Goal: Information Seeking & Learning: Learn about a topic

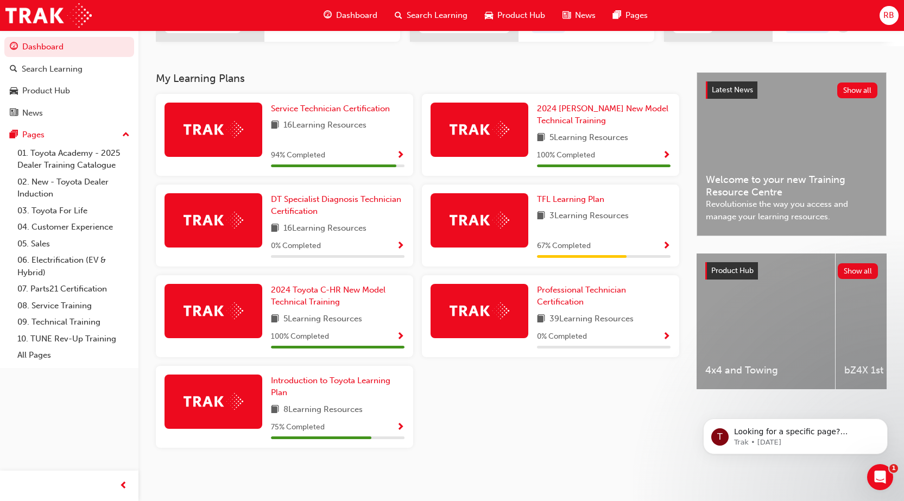
scroll to position [209, 0]
click at [216, 122] on img at bounding box center [214, 129] width 60 height 17
click at [341, 103] on link "Service Technician Certification" at bounding box center [332, 109] width 123 height 12
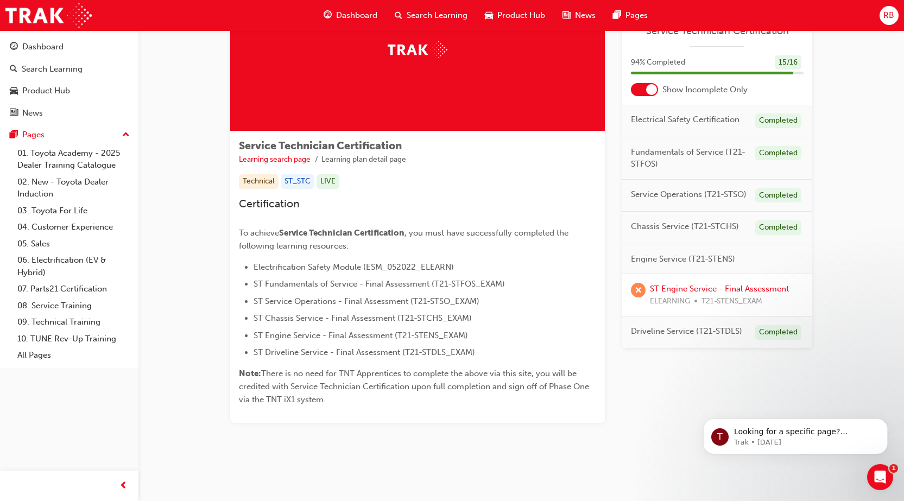
scroll to position [89, 0]
click at [700, 293] on link "ST Engine Service - Final Assessment" at bounding box center [719, 289] width 139 height 10
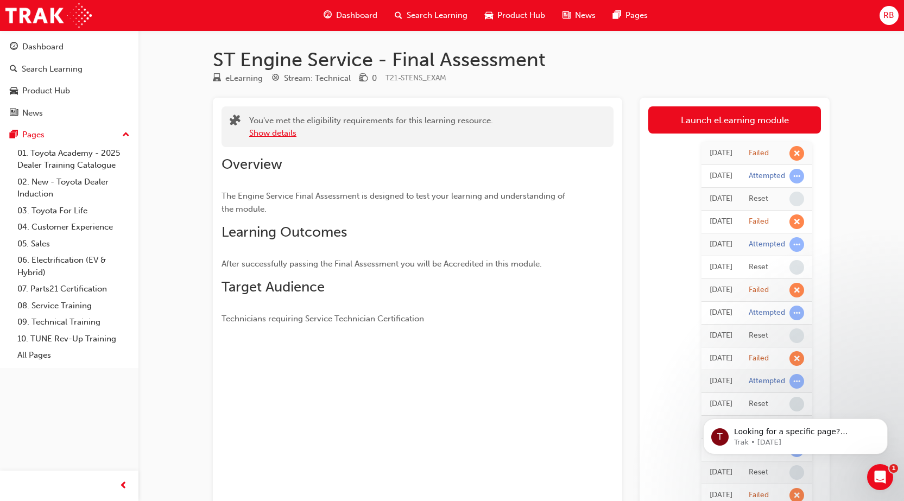
click at [273, 128] on button "Show details" at bounding box center [272, 133] width 47 height 12
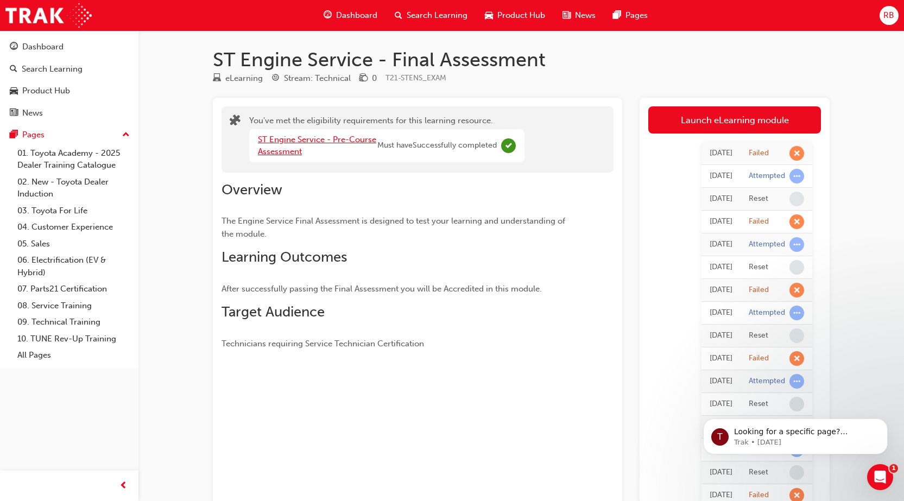
click at [298, 150] on link "ST Engine Service - Pre-Course Assessment" at bounding box center [317, 146] width 118 height 22
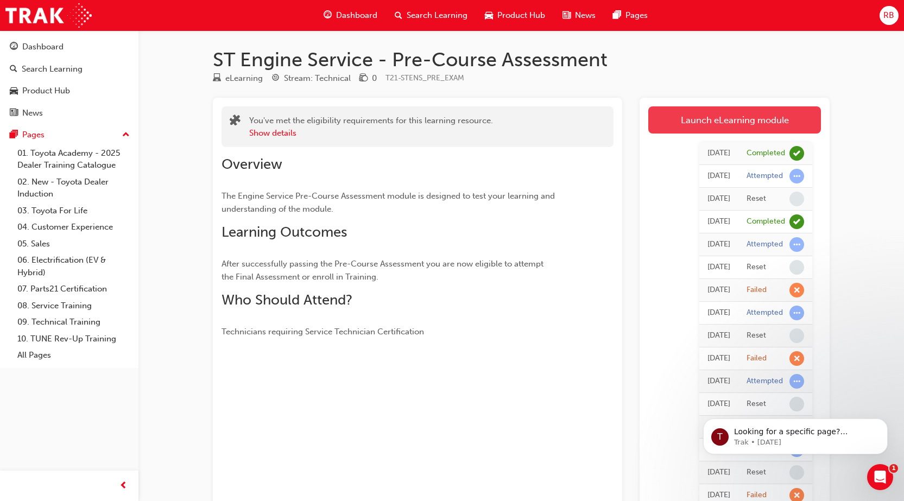
click at [694, 122] on link "Launch eLearning module" at bounding box center [735, 119] width 173 height 27
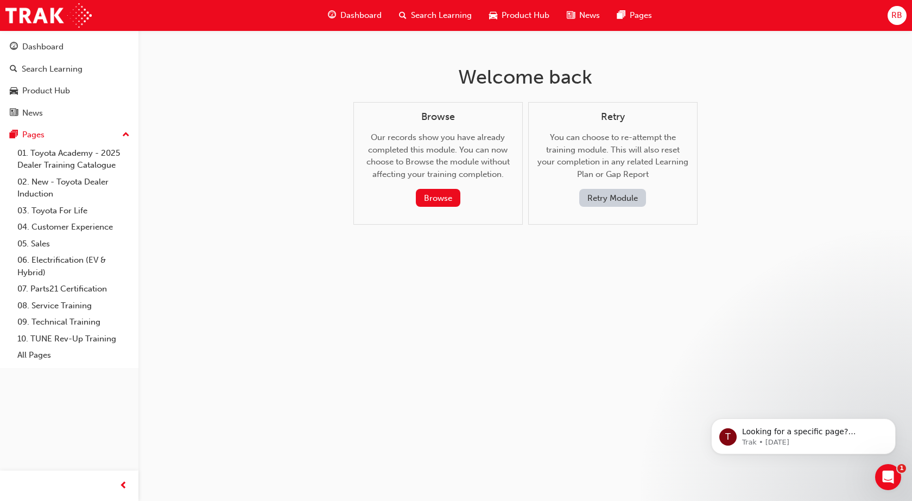
click at [602, 196] on button "Retry Module" at bounding box center [613, 198] width 67 height 18
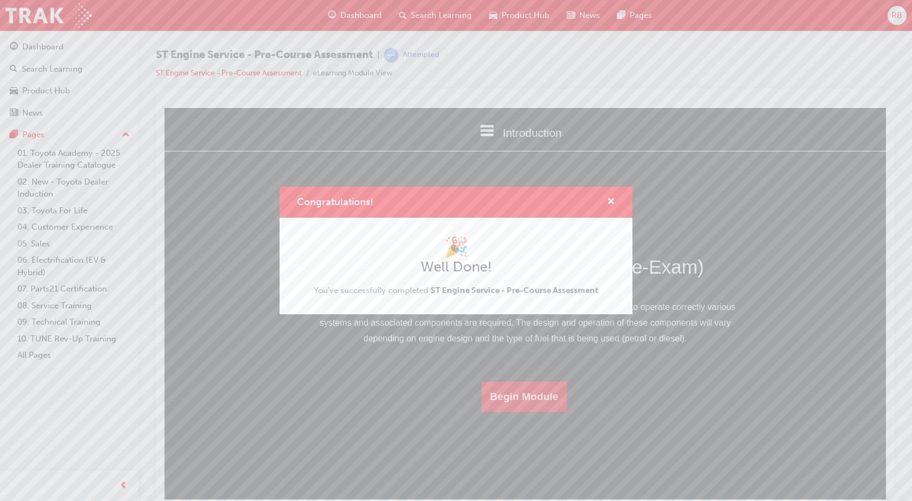
click at [706, 142] on div "Congratulations! 🎉 Well Done! You've successfully completed ST Engine Service -…" at bounding box center [456, 250] width 912 height 501
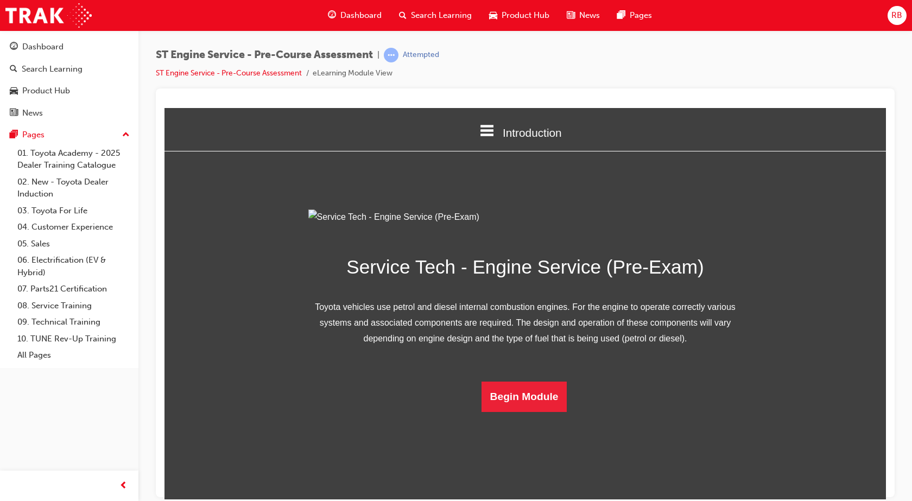
scroll to position [32, 0]
click at [343, 15] on span "Dashboard" at bounding box center [361, 15] width 41 height 12
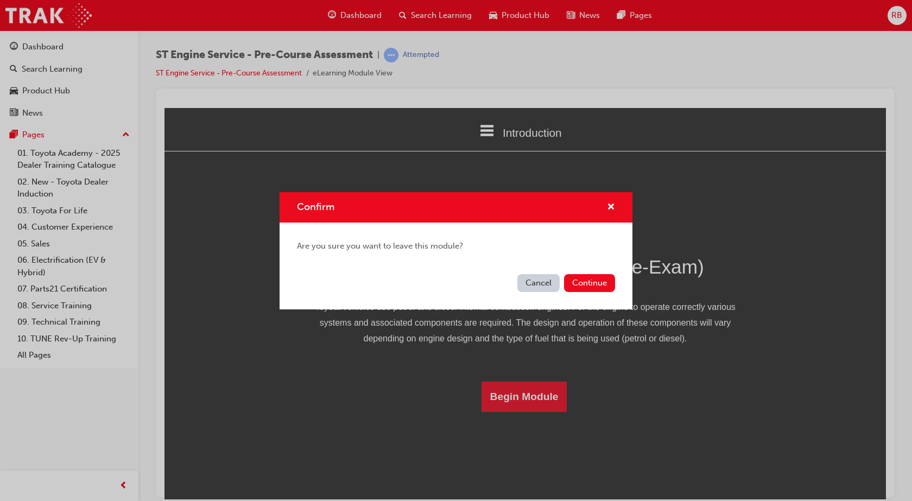
click at [552, 281] on button "Cancel" at bounding box center [539, 283] width 42 height 18
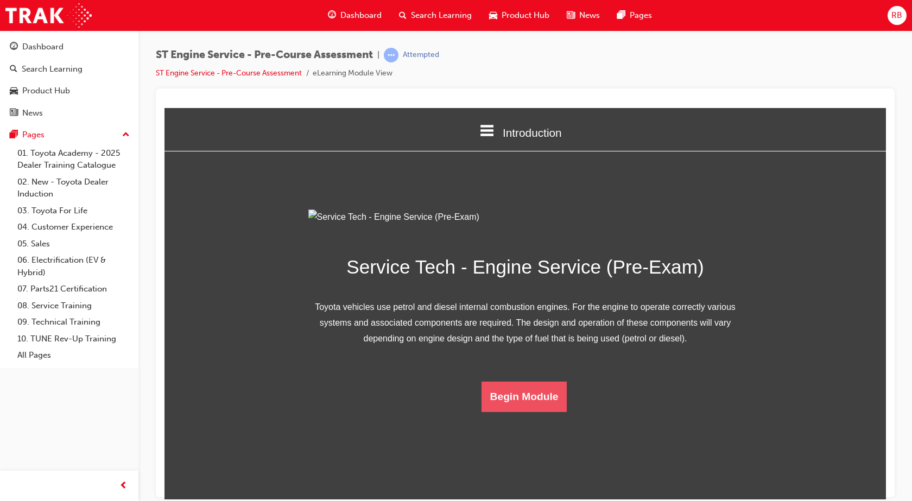
click at [509, 412] on button "Begin Module" at bounding box center [525, 396] width 86 height 30
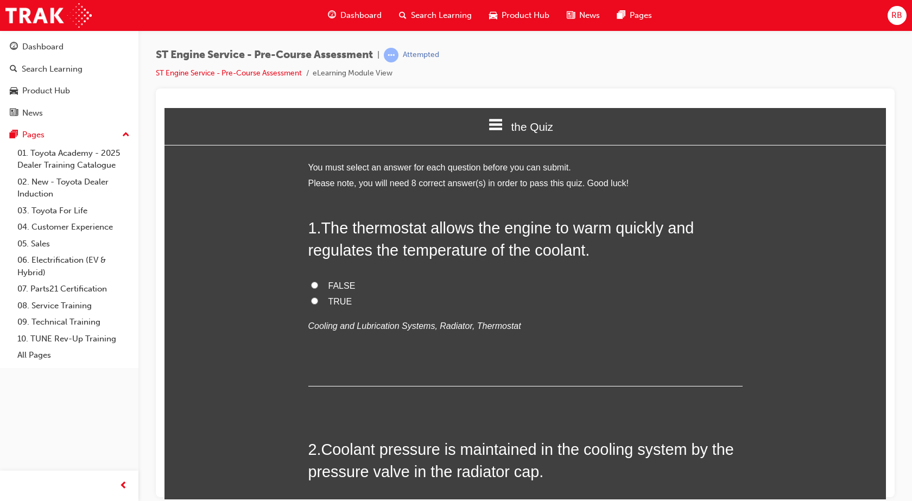
scroll to position [0, 0]
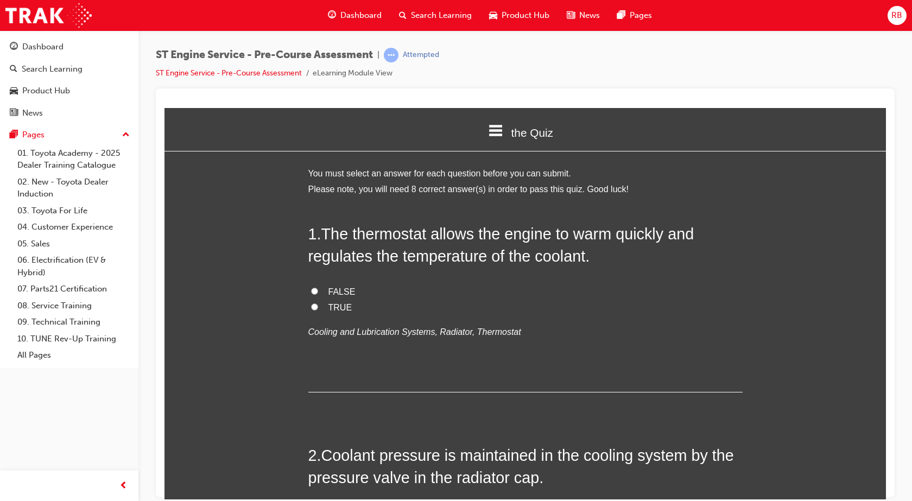
click at [312, 306] on input "TRUE" at bounding box center [314, 306] width 7 height 7
radio input "true"
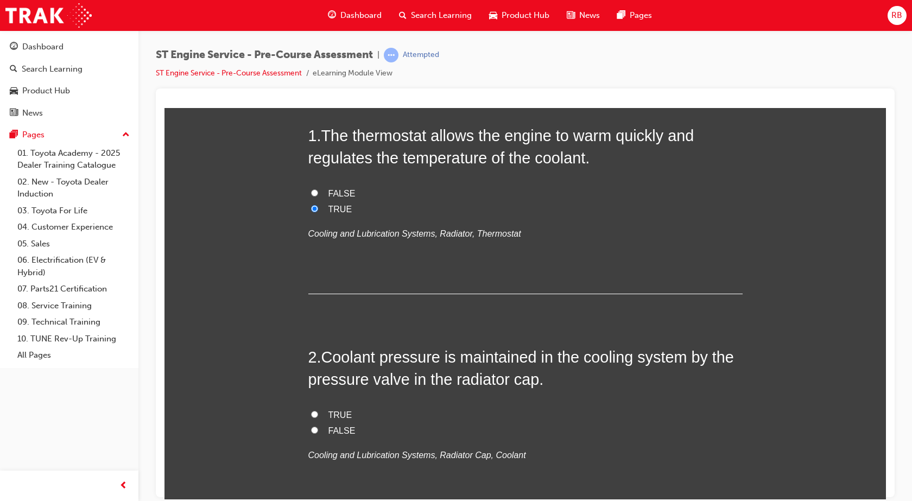
scroll to position [163, 0]
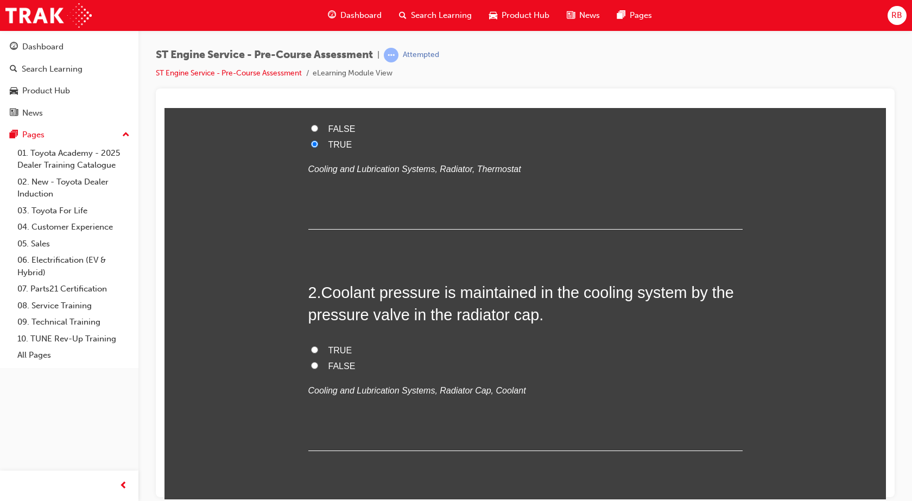
click at [314, 349] on label "TRUE" at bounding box center [526, 351] width 435 height 16
click at [314, 349] on input "TRUE" at bounding box center [314, 349] width 7 height 7
radio input "true"
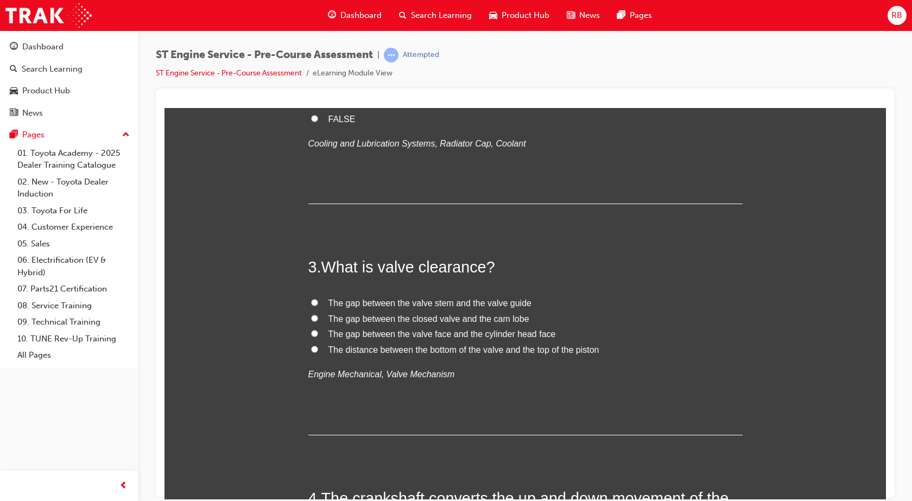
scroll to position [435, 0]
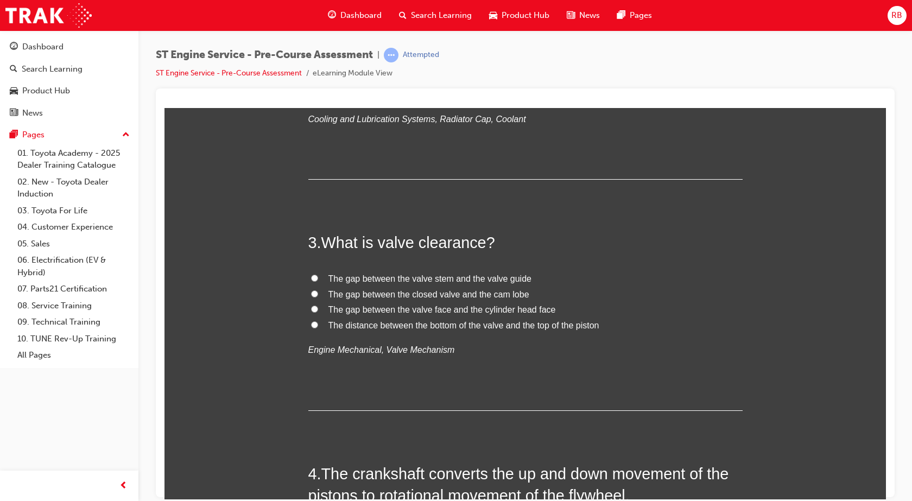
click at [309, 293] on label "The gap between the closed valve and the cam lobe" at bounding box center [526, 295] width 435 height 16
click at [311, 293] on input "The gap between the closed valve and the cam lobe" at bounding box center [314, 293] width 7 height 7
radio input "true"
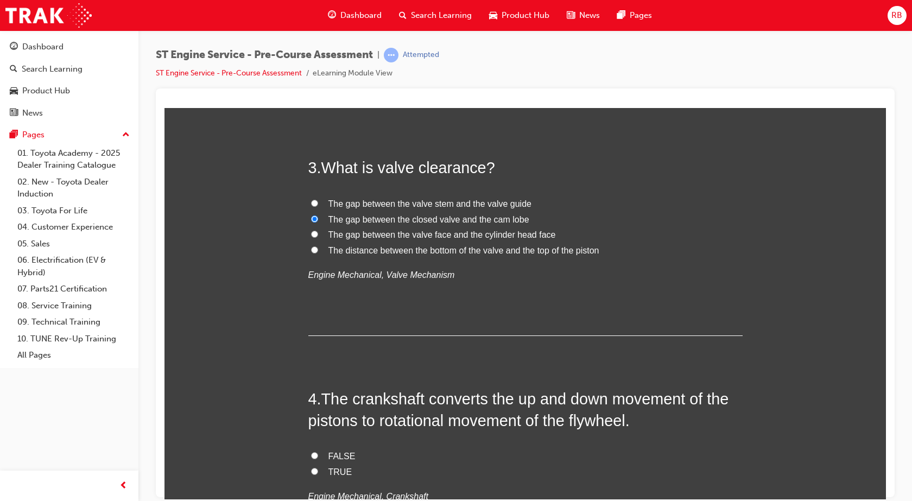
scroll to position [652, 0]
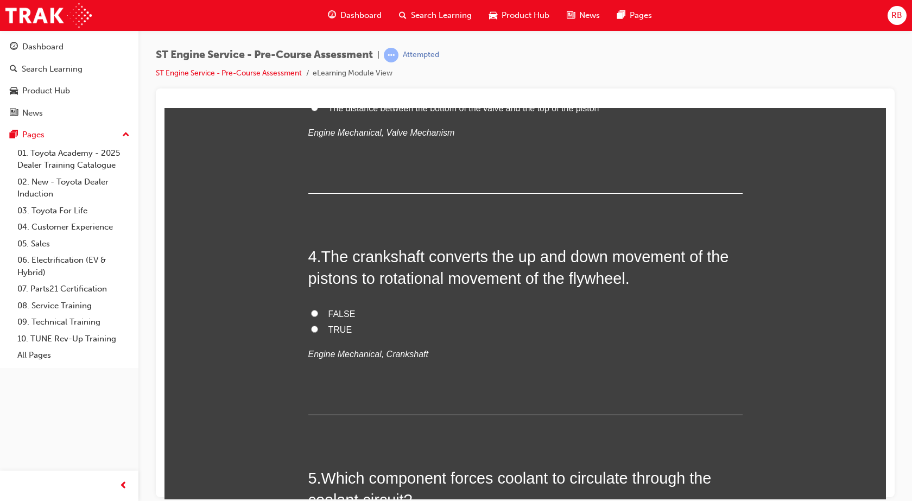
click at [311, 328] on input "TRUE" at bounding box center [314, 328] width 7 height 7
radio input "true"
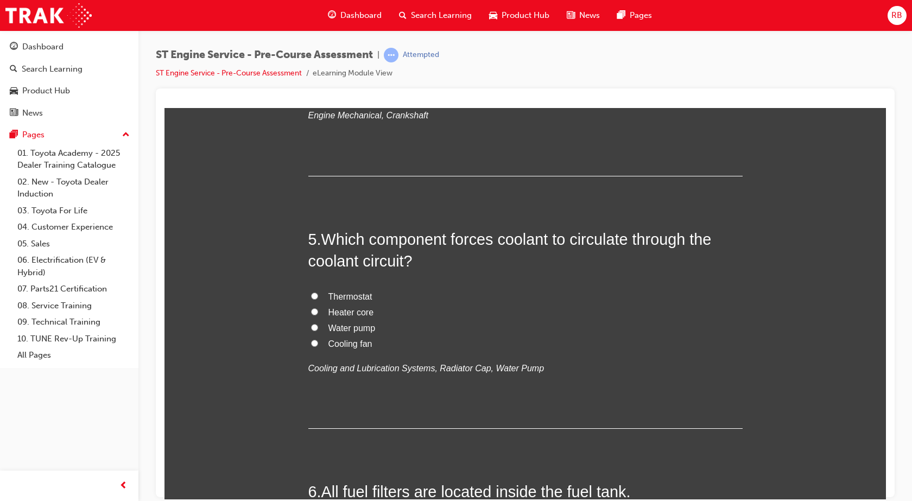
scroll to position [923, 0]
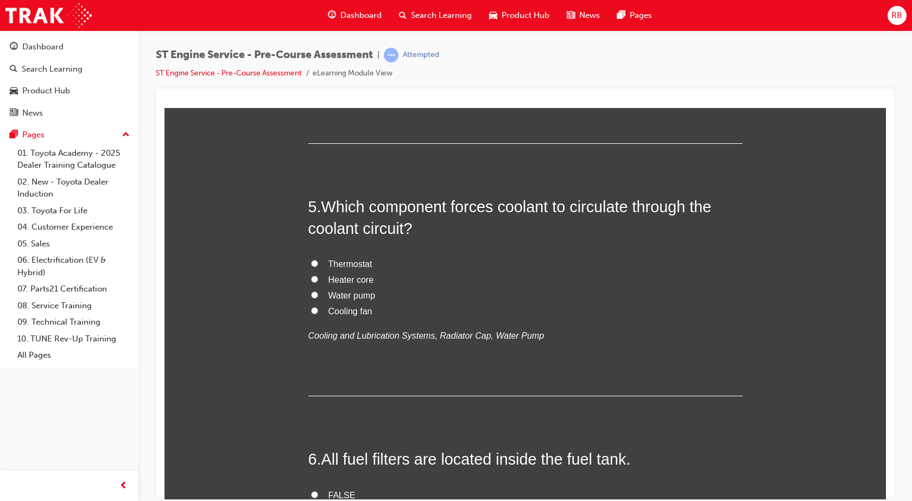
click at [312, 295] on input "Water pump" at bounding box center [314, 294] width 7 height 7
radio input "true"
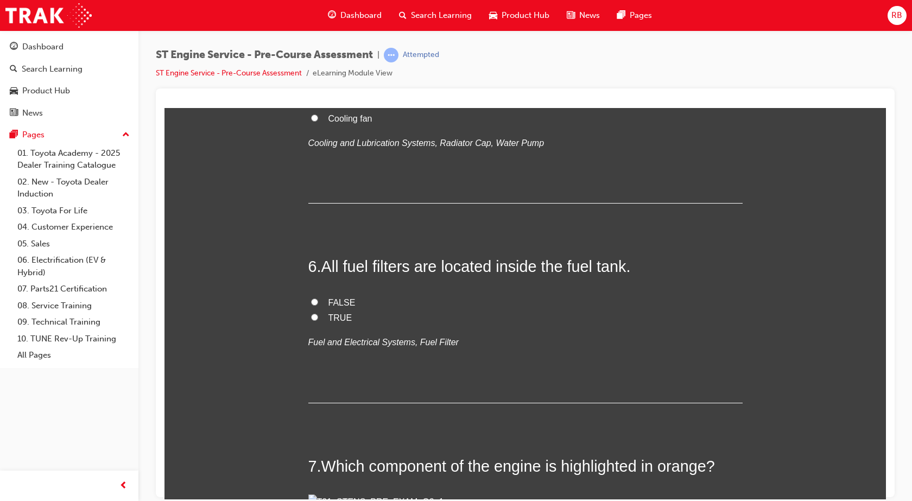
scroll to position [1141, 0]
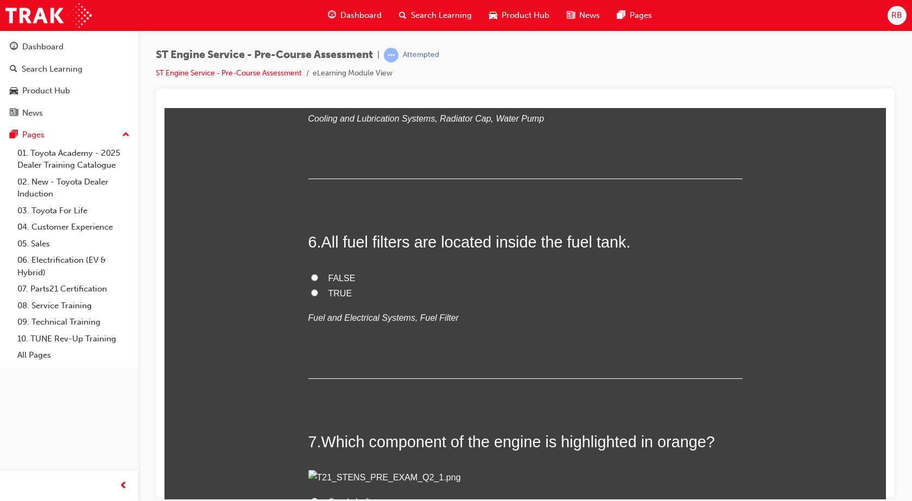
click at [314, 275] on label "FALSE" at bounding box center [526, 278] width 435 height 16
click at [314, 275] on input "FALSE" at bounding box center [314, 277] width 7 height 7
radio input "true"
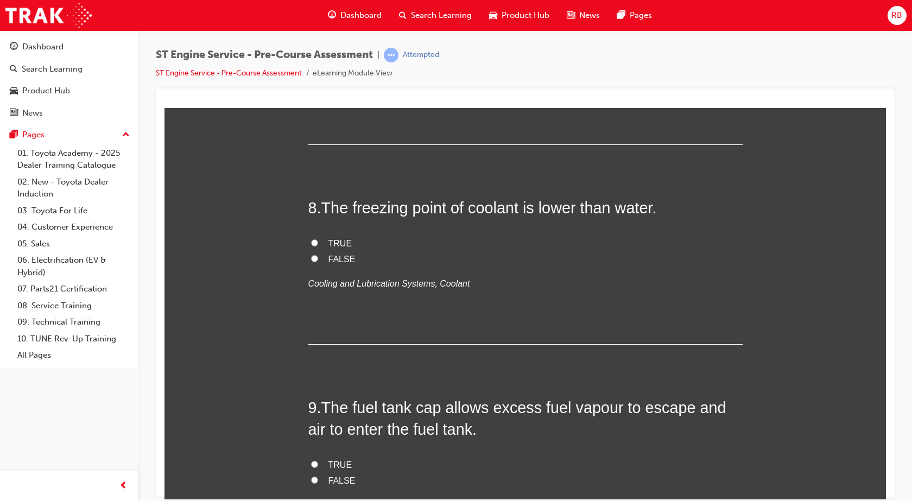
scroll to position [1684, 0]
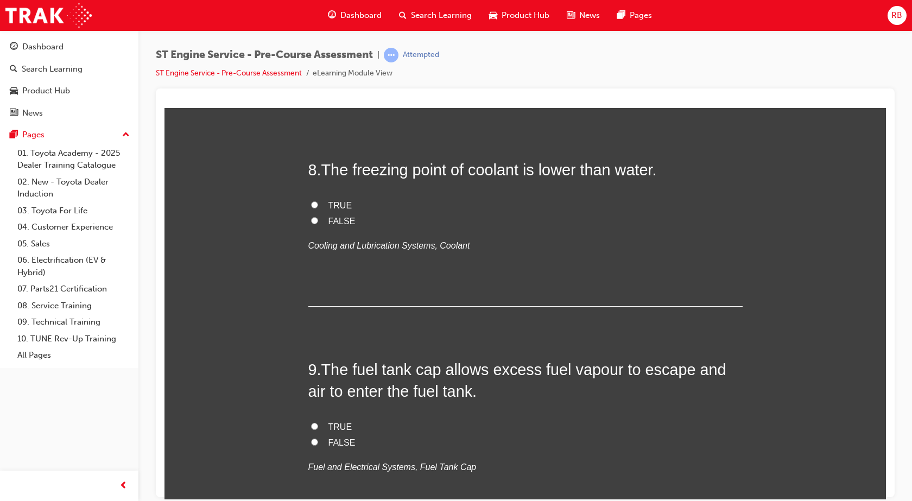
radio input "true"
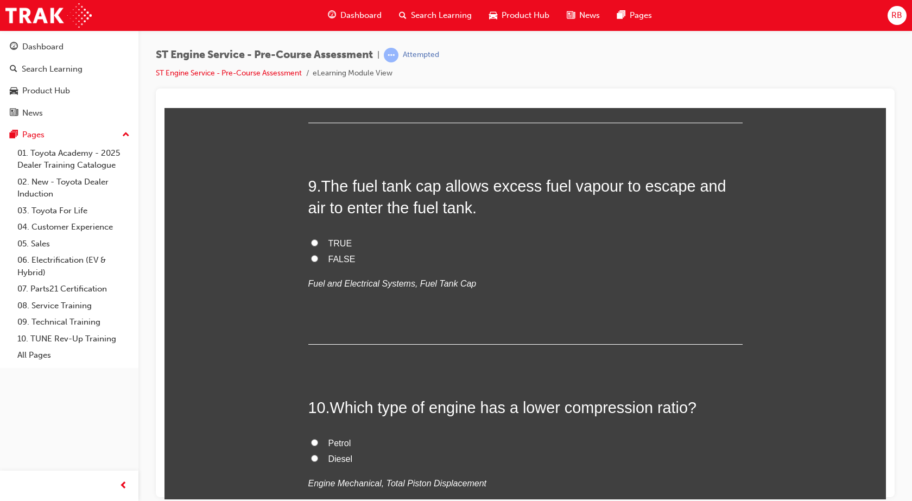
scroll to position [1901, 0]
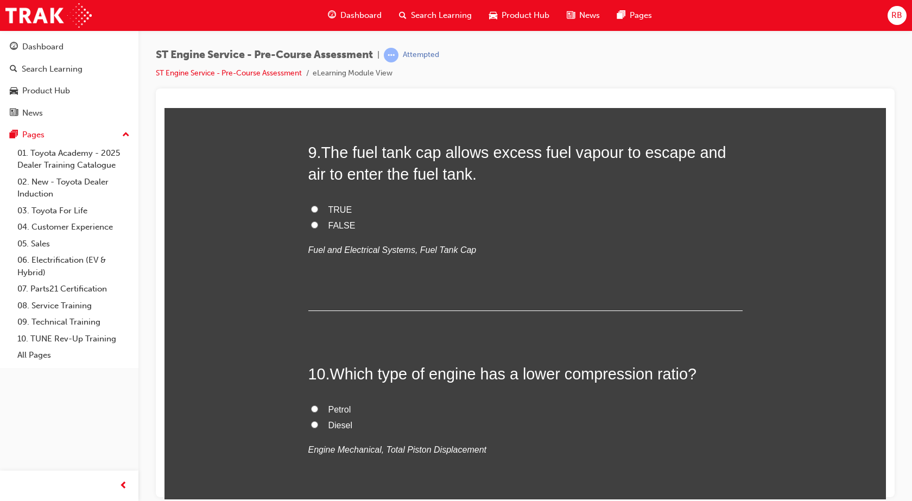
radio input "true"
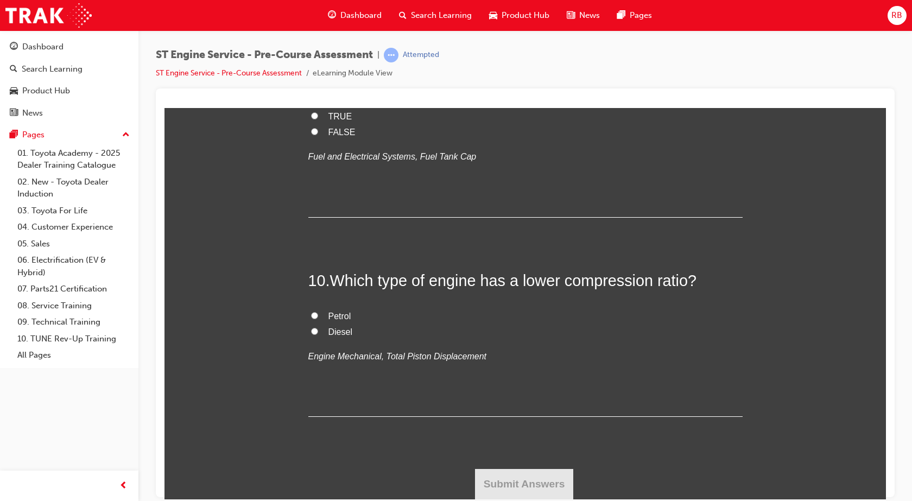
scroll to position [2173, 0]
click at [311, 135] on input "FALSE" at bounding box center [314, 131] width 7 height 7
radio input "true"
click at [311, 319] on input "Petrol" at bounding box center [314, 315] width 7 height 7
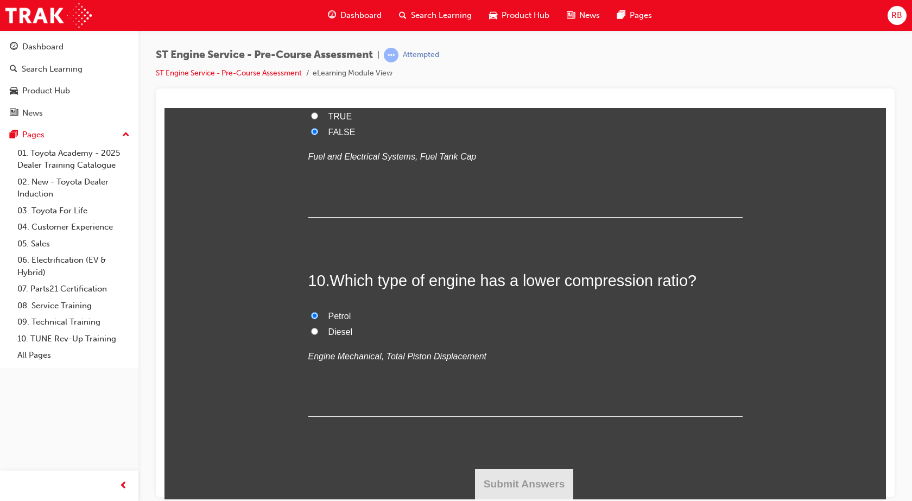
radio input "true"
click at [528, 496] on button "Submit Answers" at bounding box center [524, 484] width 99 height 30
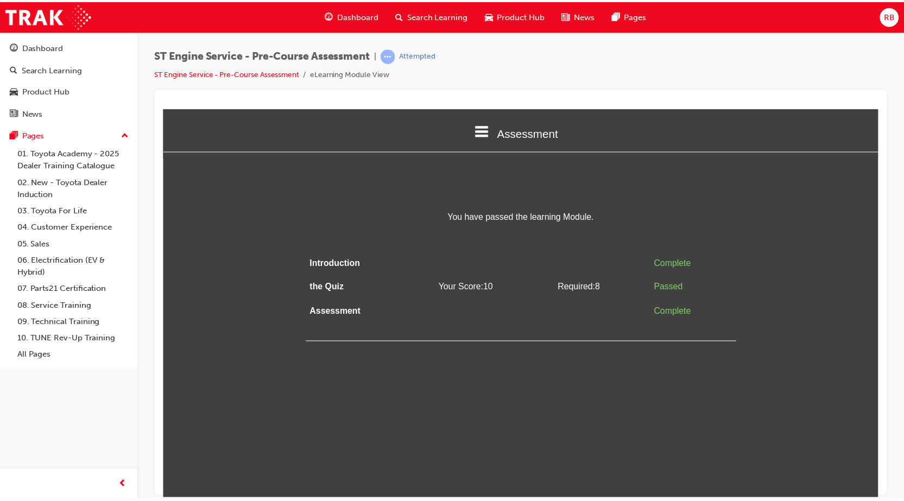
scroll to position [0, 0]
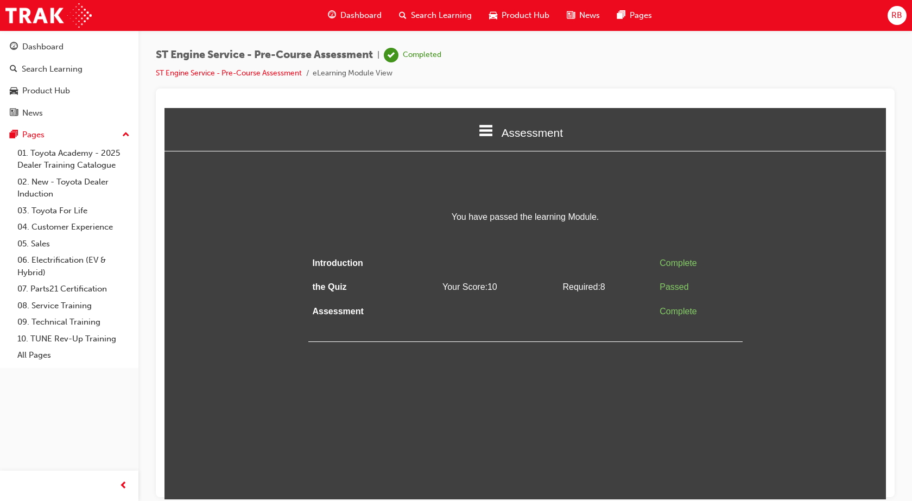
click at [901, 19] on span "RB" at bounding box center [897, 15] width 11 height 12
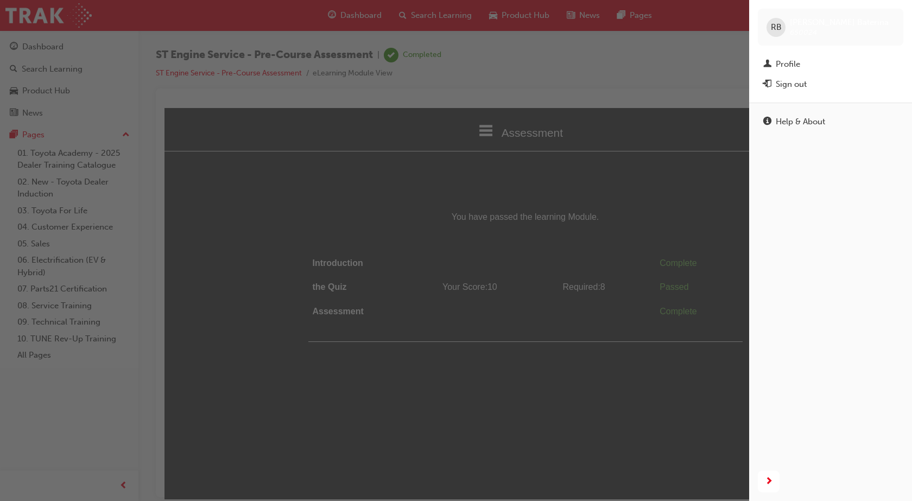
click at [688, 176] on div "button" at bounding box center [375, 250] width 750 height 501
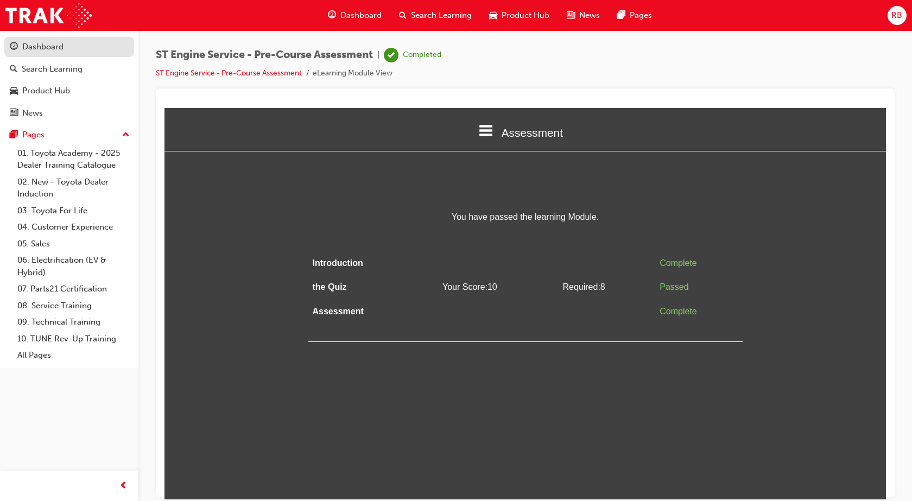
click at [21, 47] on div "Dashboard" at bounding box center [69, 47] width 119 height 14
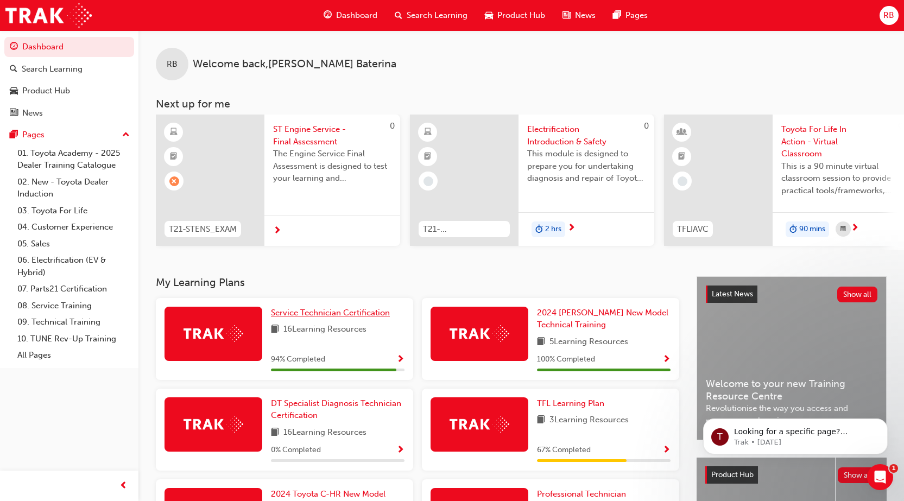
click at [307, 318] on span "Service Technician Certification" at bounding box center [330, 313] width 119 height 10
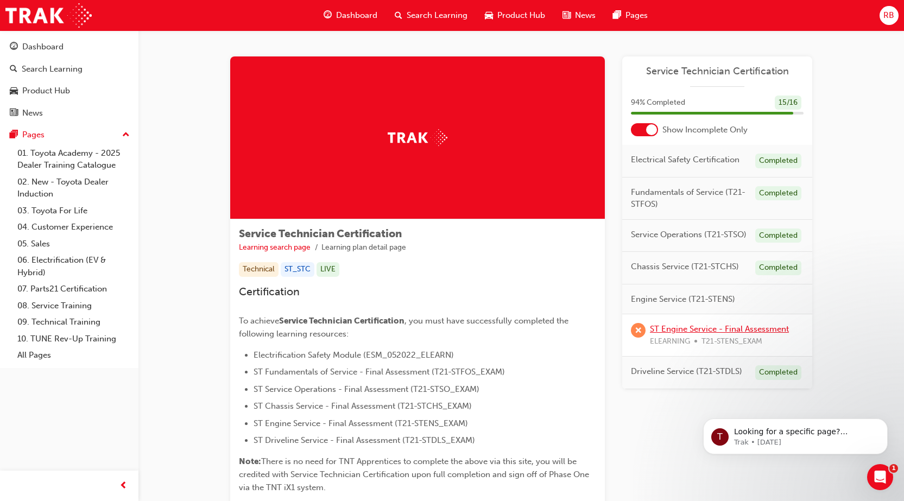
click at [680, 332] on link "ST Engine Service - Final Assessment" at bounding box center [719, 329] width 139 height 10
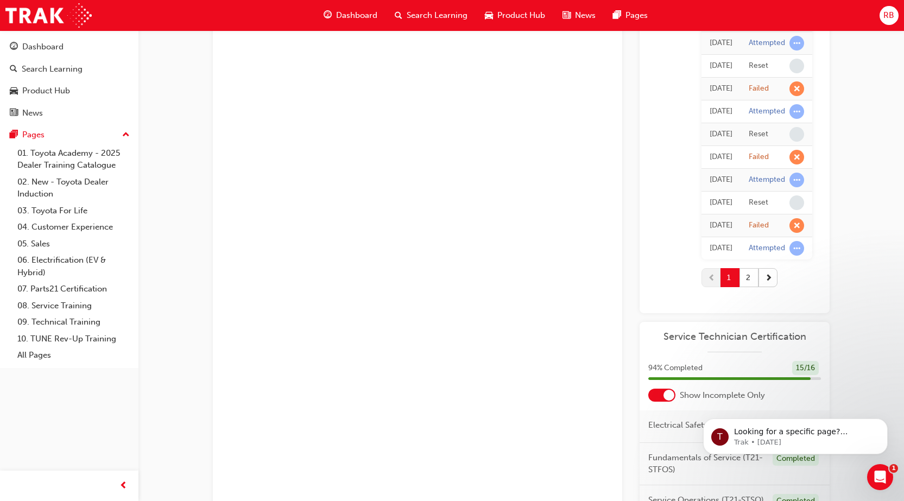
scroll to position [1032, 0]
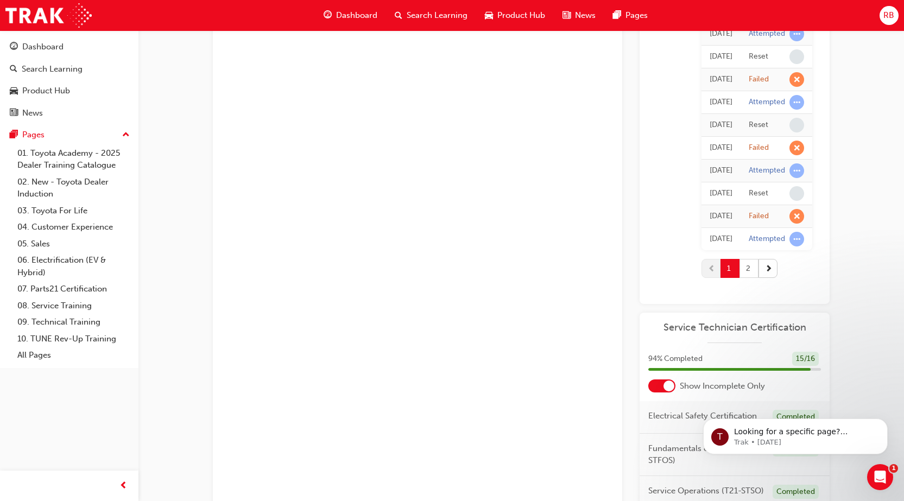
click at [740, 268] on button "2" at bounding box center [749, 268] width 19 height 19
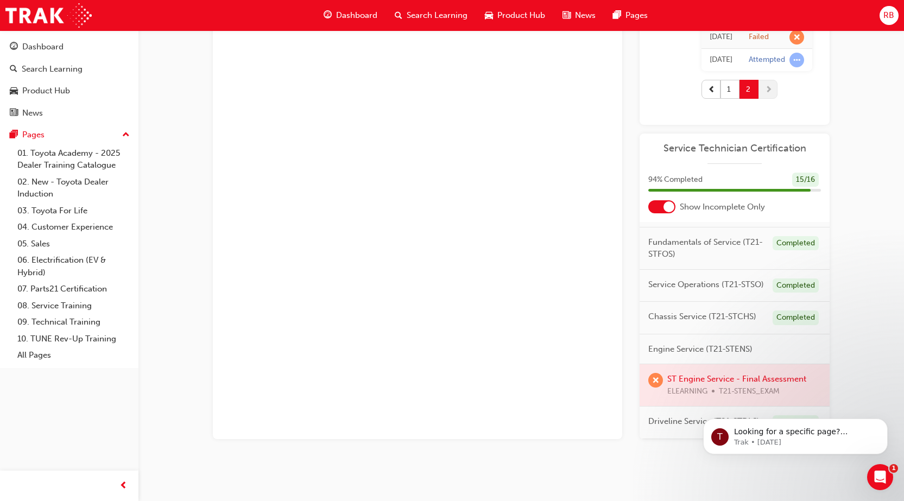
scroll to position [57, 0]
click at [885, 470] on div "Open Intercom Messenger" at bounding box center [879, 476] width 36 height 36
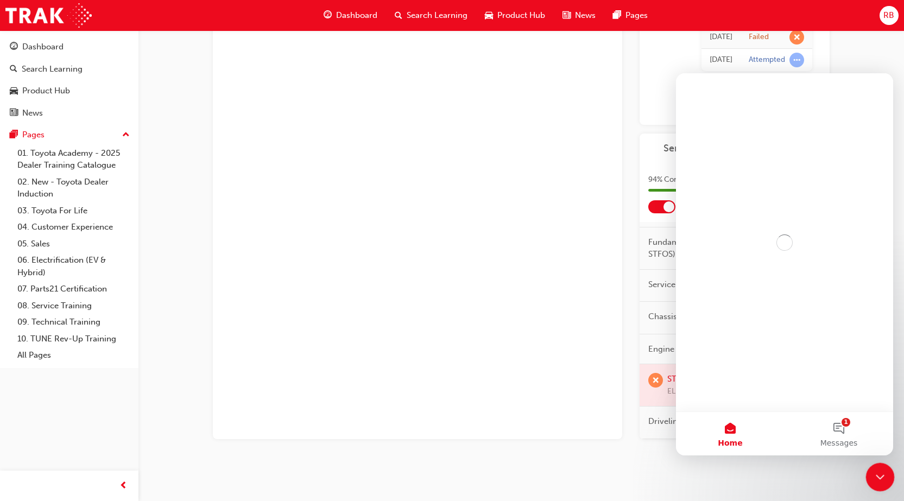
scroll to position [0, 0]
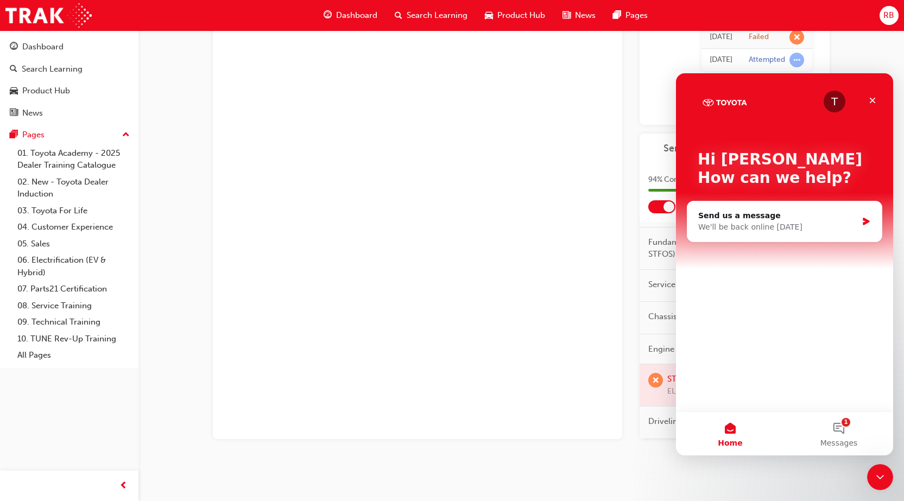
click at [468, 186] on div "You've met the eligibility requirements for this learning resource. Show detail…" at bounding box center [418, 5] width 410 height 869
click at [872, 103] on icon "Close" at bounding box center [873, 100] width 9 height 9
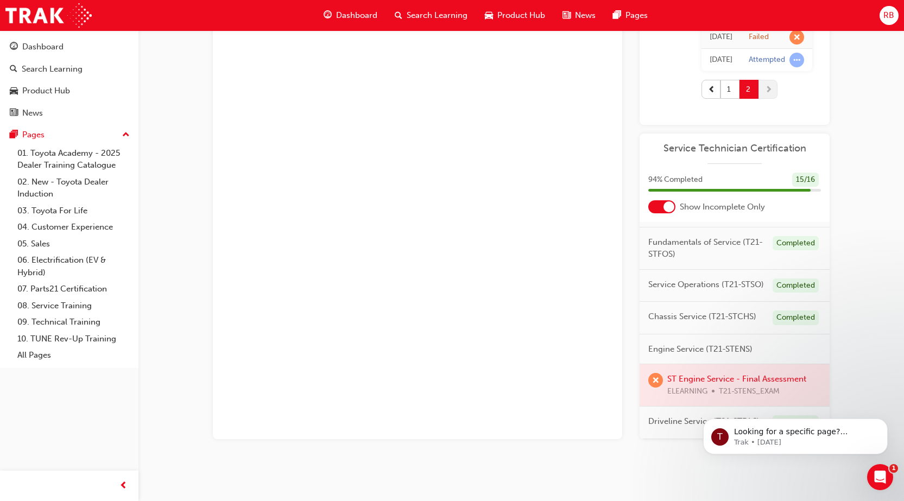
click at [665, 209] on div at bounding box center [669, 207] width 11 height 11
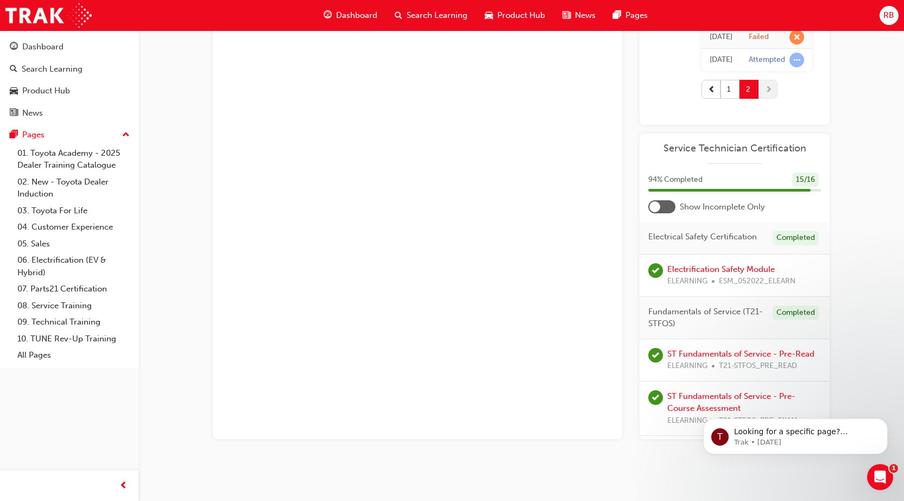
click at [653, 207] on div at bounding box center [655, 207] width 11 height 11
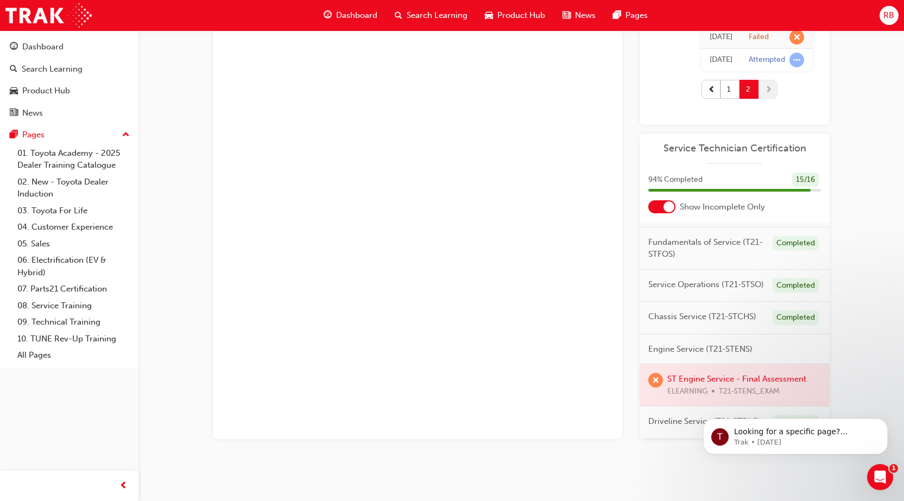
scroll to position [57, 0]
click at [730, 366] on div at bounding box center [735, 385] width 190 height 42
click at [693, 372] on div at bounding box center [735, 385] width 190 height 42
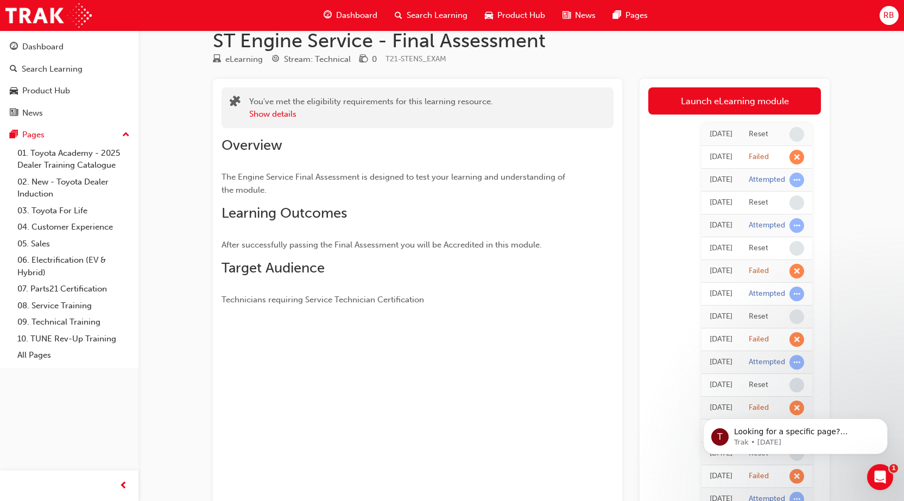
scroll to position [0, 0]
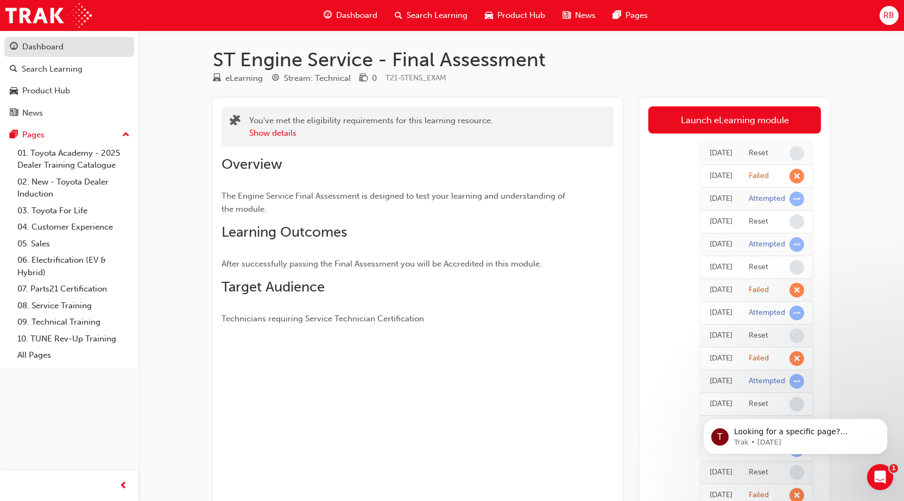
click at [43, 48] on div "Dashboard" at bounding box center [42, 47] width 41 height 12
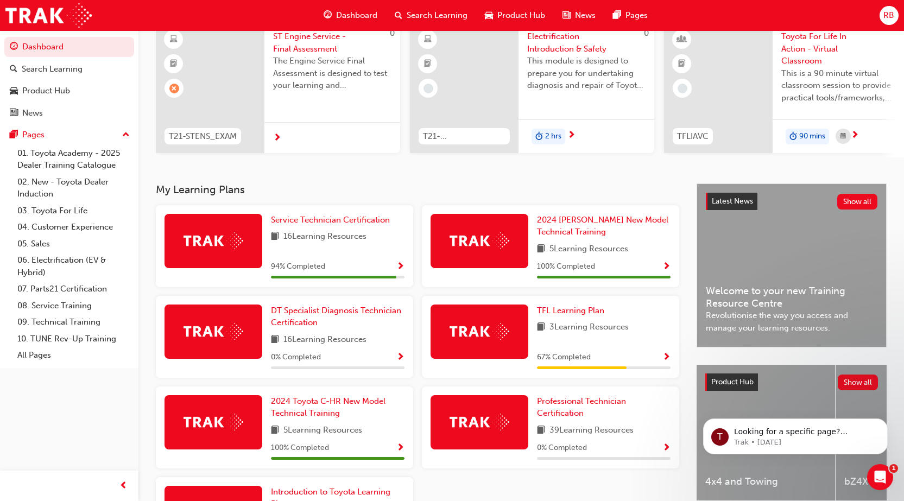
scroll to position [109, 0]
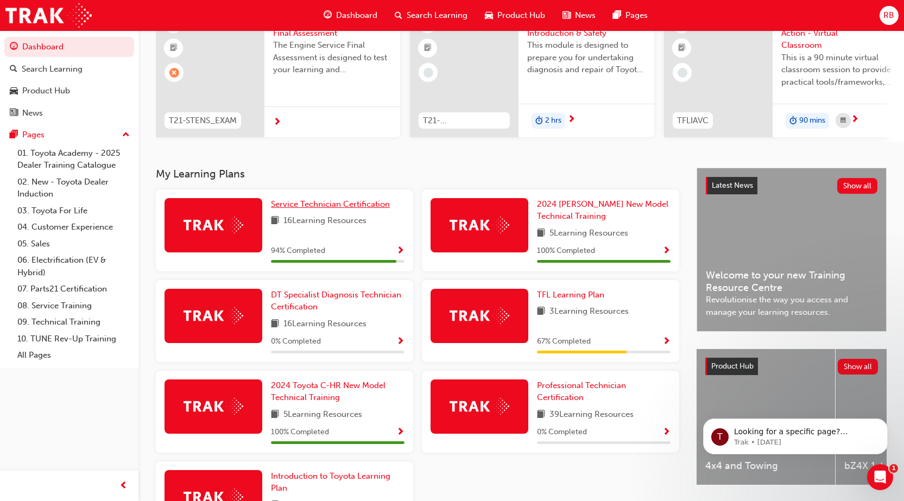
click at [320, 209] on span "Service Technician Certification" at bounding box center [330, 204] width 119 height 10
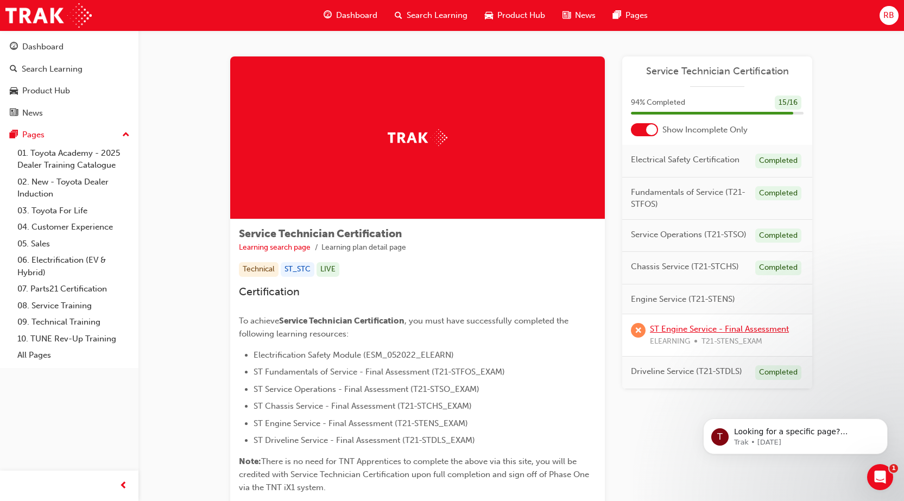
click at [739, 330] on link "ST Engine Service - Final Assessment" at bounding box center [719, 329] width 139 height 10
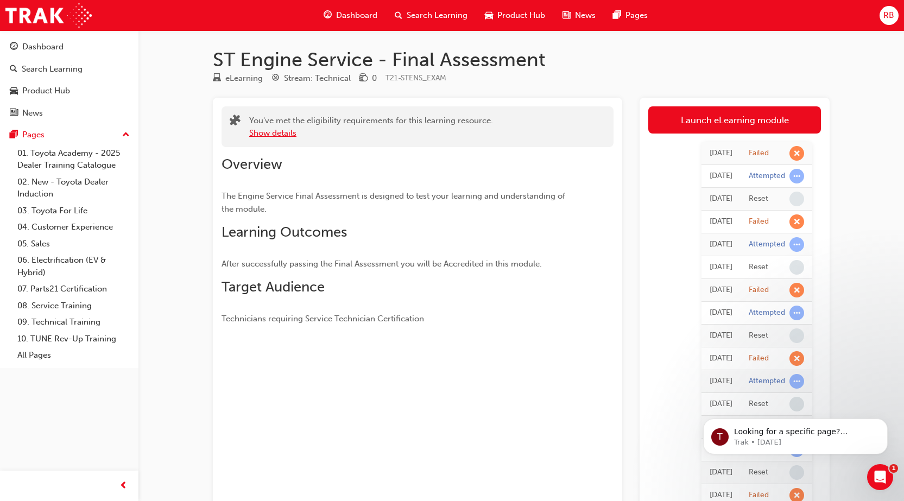
click at [256, 129] on button "Show details" at bounding box center [272, 133] width 47 height 12
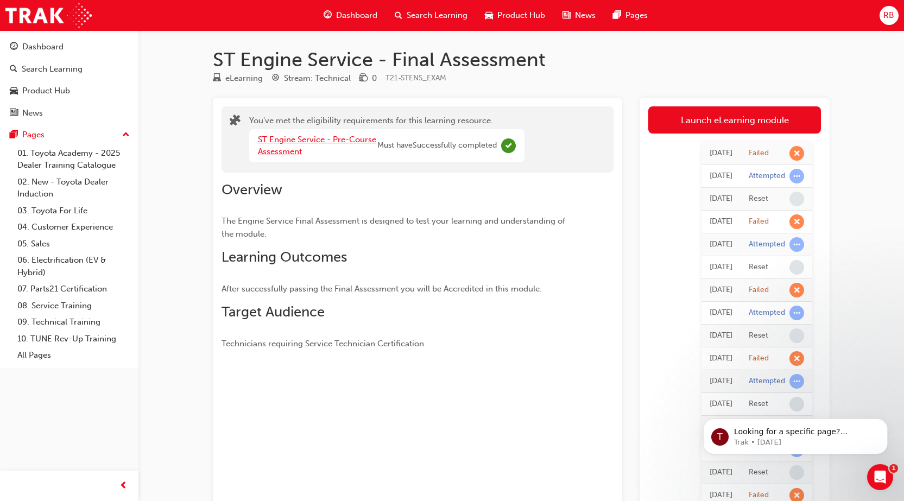
click at [290, 150] on link "ST Engine Service - Pre-Course Assessment" at bounding box center [317, 146] width 118 height 22
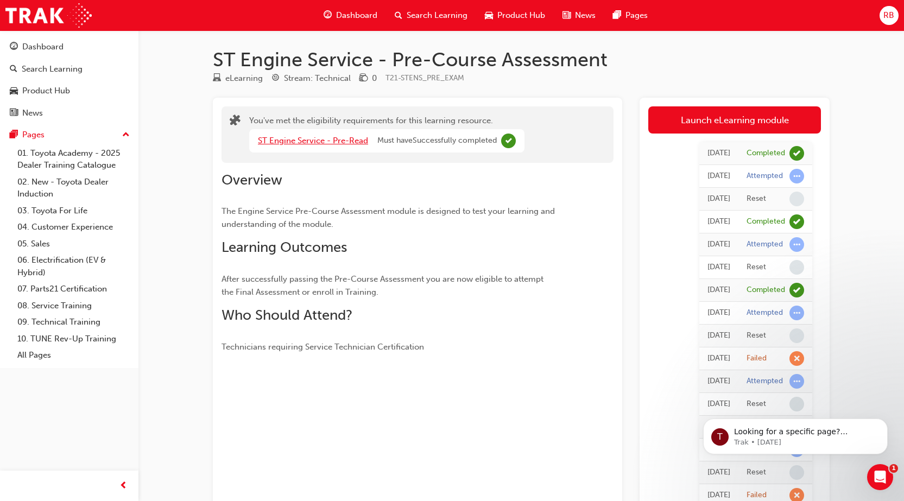
click at [333, 139] on link "ST Engine Service - Pre-Read" at bounding box center [313, 141] width 110 height 10
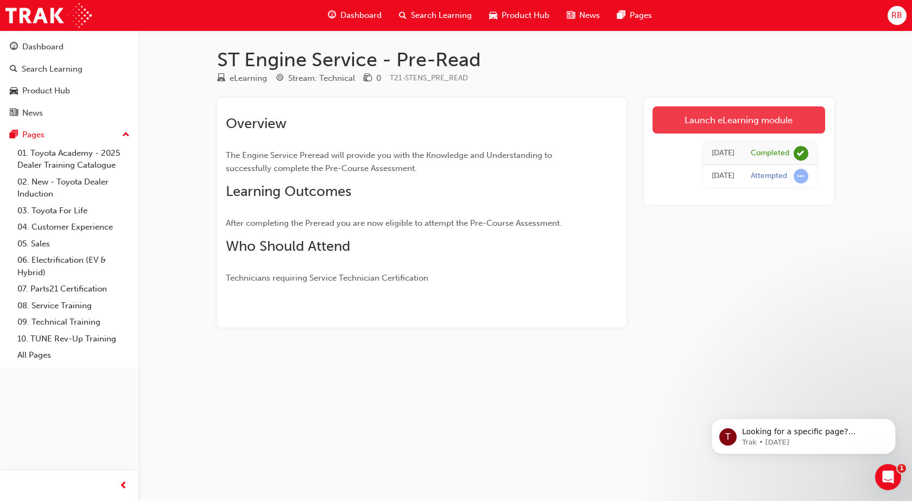
click at [672, 119] on link "Launch eLearning module" at bounding box center [739, 119] width 173 height 27
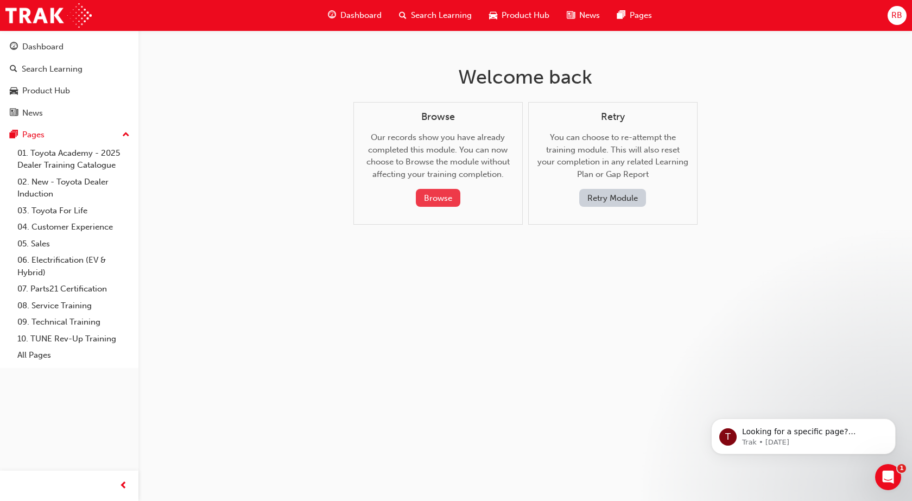
click at [428, 198] on button "Browse" at bounding box center [438, 198] width 45 height 18
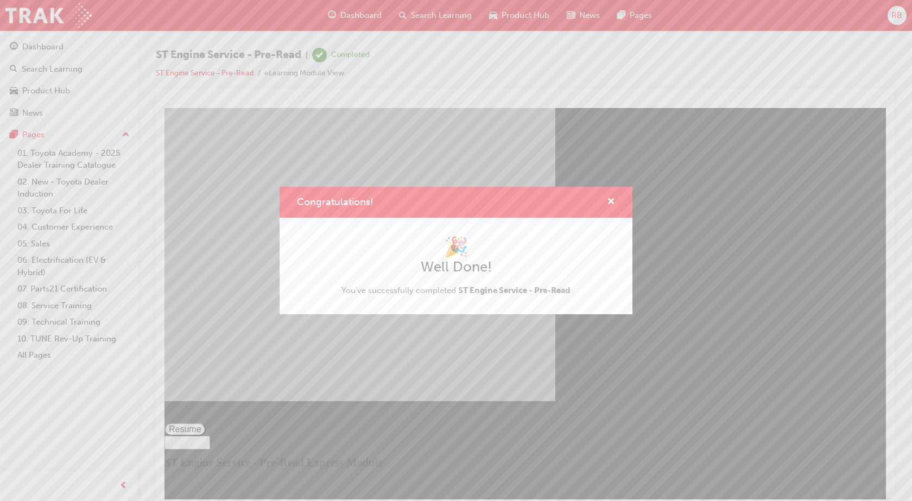
click at [521, 474] on div "Congratulations! 🎉 Well Done! You've successfully completed ST Engine Service -…" at bounding box center [456, 250] width 912 height 501
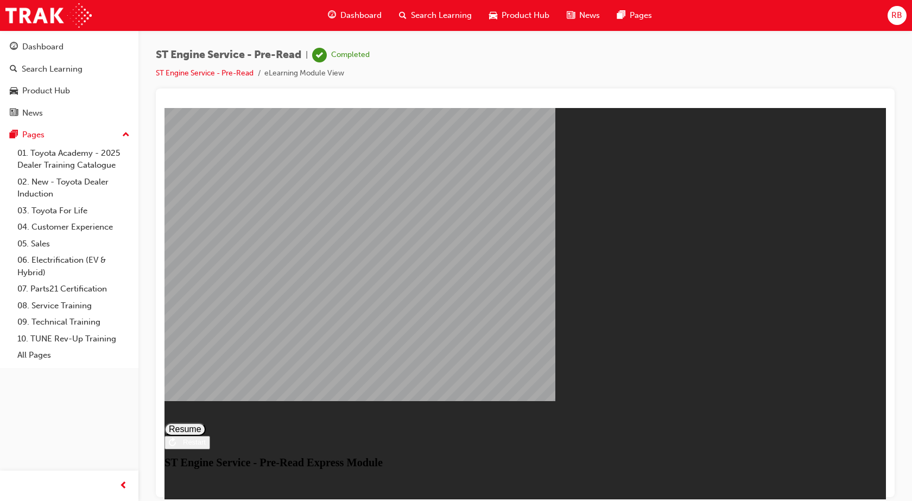
click at [206, 423] on button "Resume" at bounding box center [185, 429] width 41 height 13
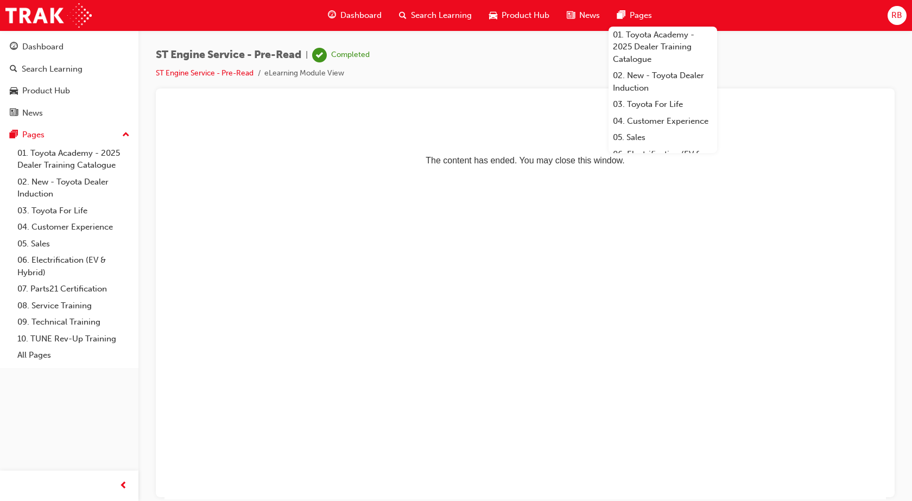
click at [347, 13] on span "Dashboard" at bounding box center [361, 15] width 41 height 12
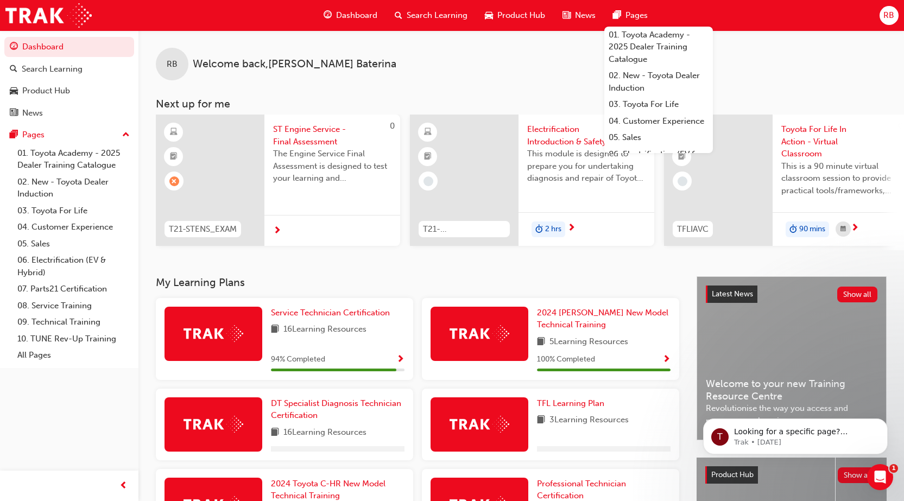
click at [414, 77] on div "RB Welcome back , [PERSON_NAME]" at bounding box center [522, 55] width 766 height 50
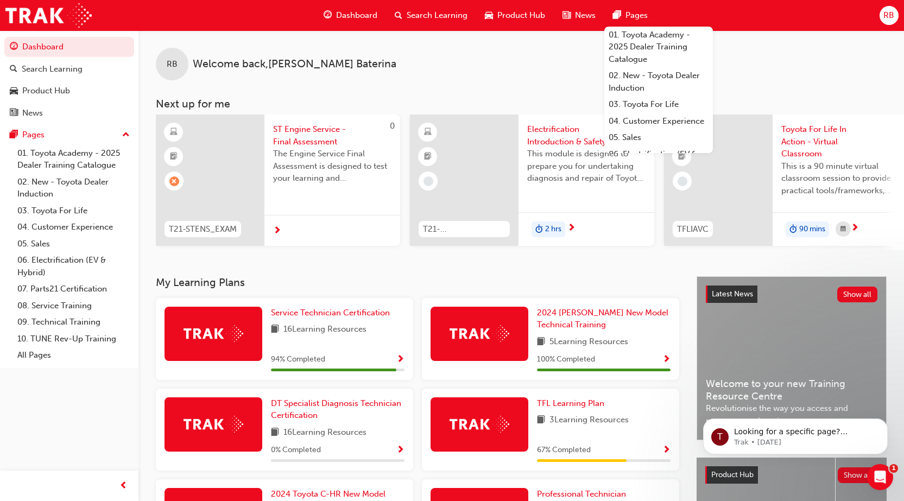
click at [301, 139] on span "ST Engine Service - Final Assessment" at bounding box center [332, 135] width 118 height 24
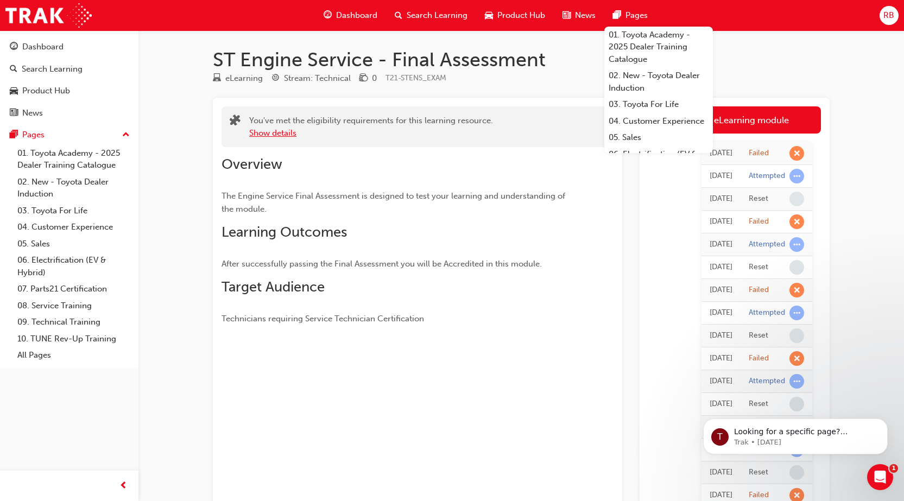
click at [283, 137] on button "Show details" at bounding box center [272, 133] width 47 height 12
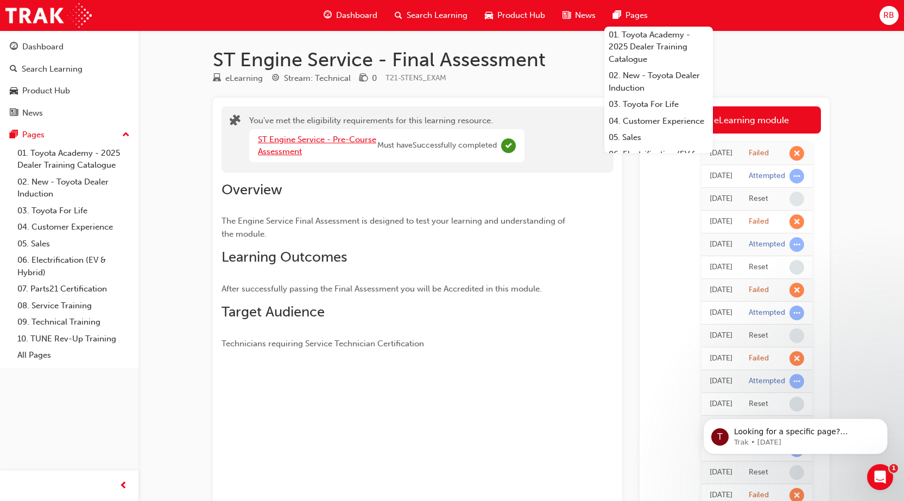
click at [283, 137] on link "ST Engine Service - Pre-Course Assessment" at bounding box center [317, 146] width 118 height 22
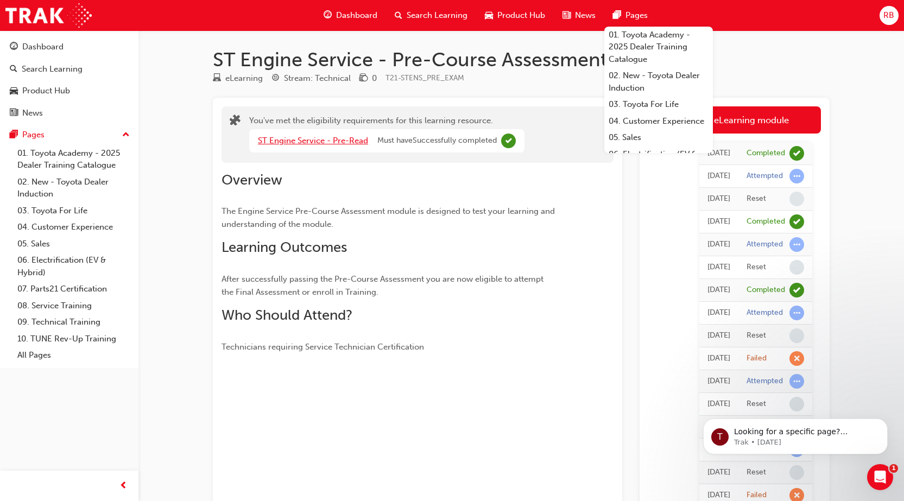
click at [283, 137] on link "ST Engine Service - Pre-Read" at bounding box center [313, 141] width 110 height 10
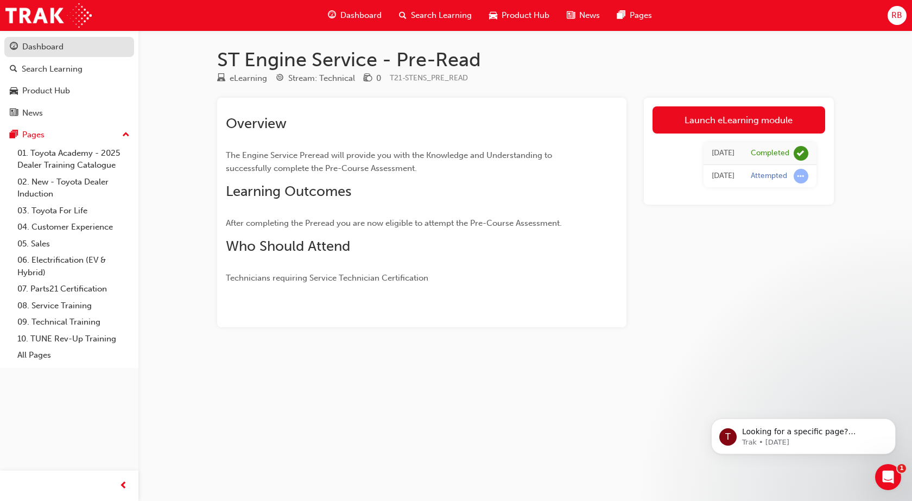
click at [64, 51] on div "Dashboard" at bounding box center [69, 47] width 119 height 14
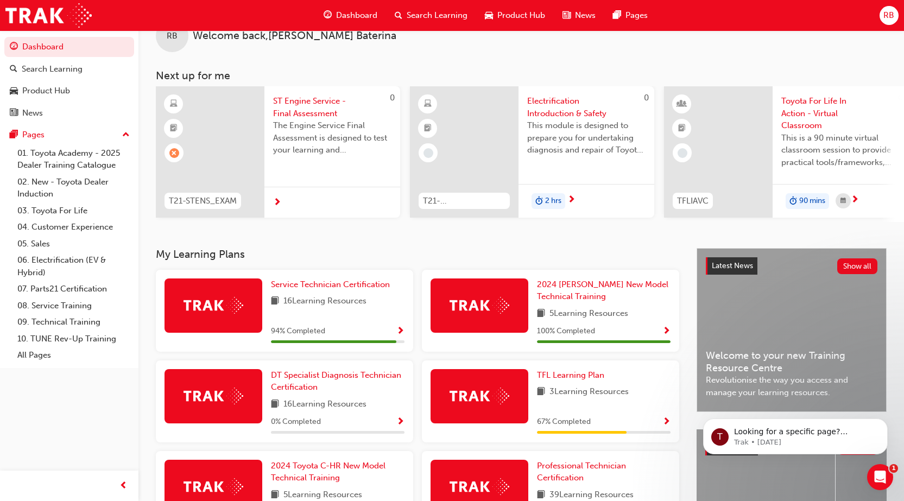
scroll to position [54, 0]
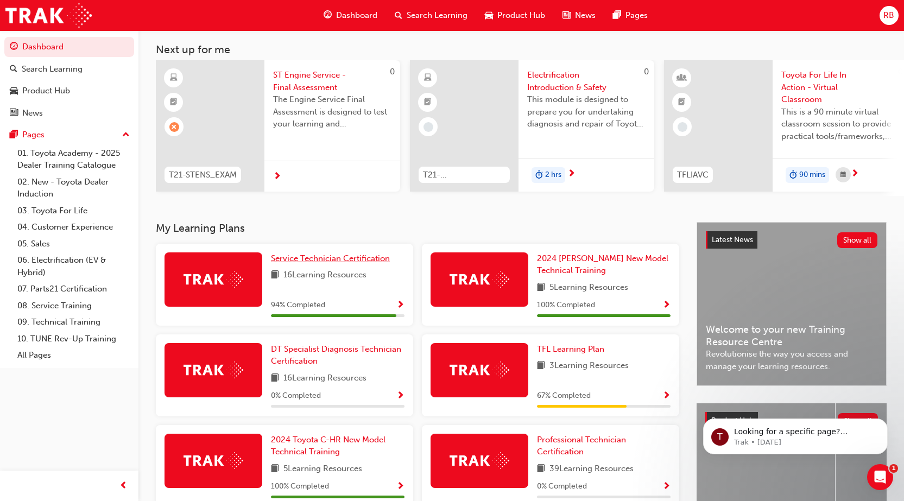
click at [320, 263] on span "Service Technician Certification" at bounding box center [330, 259] width 119 height 10
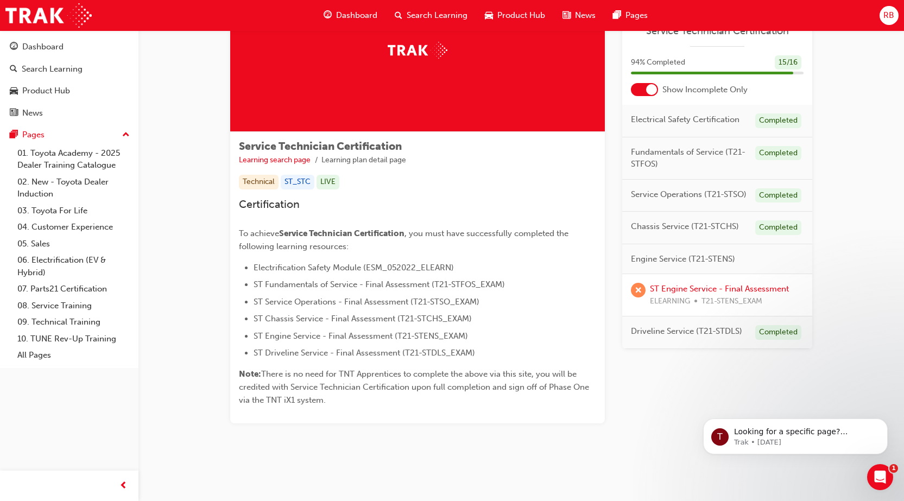
scroll to position [89, 0]
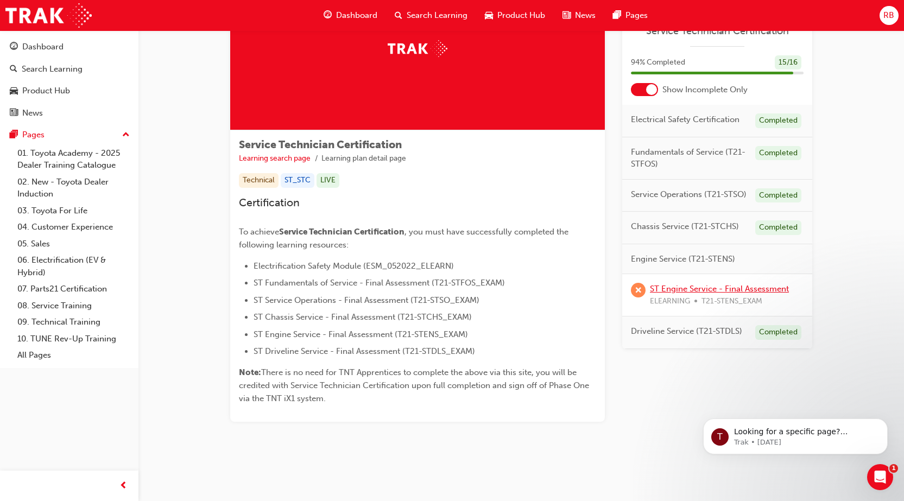
click at [713, 290] on link "ST Engine Service - Final Assessment" at bounding box center [719, 289] width 139 height 10
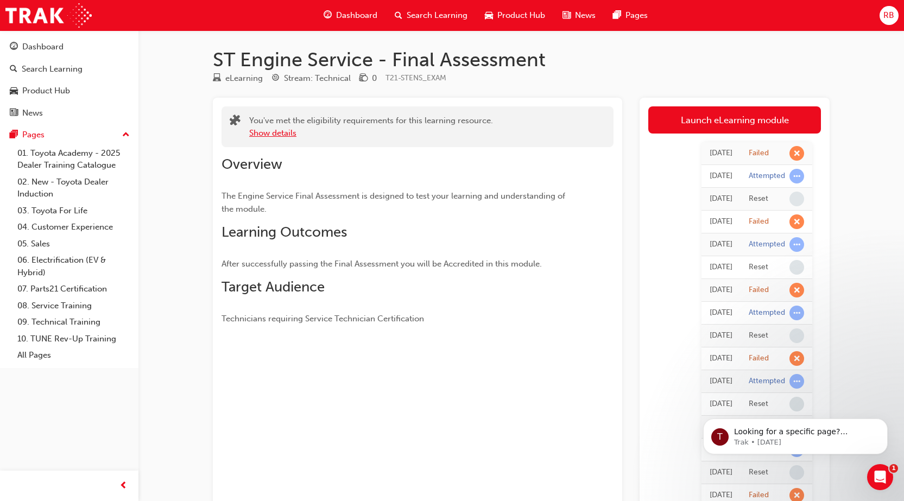
click at [274, 136] on button "Show details" at bounding box center [272, 133] width 47 height 12
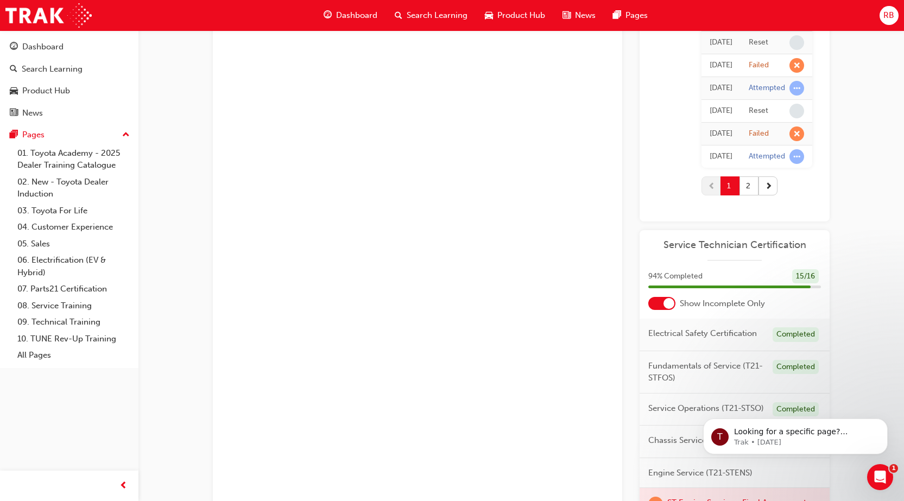
scroll to position [1211, 0]
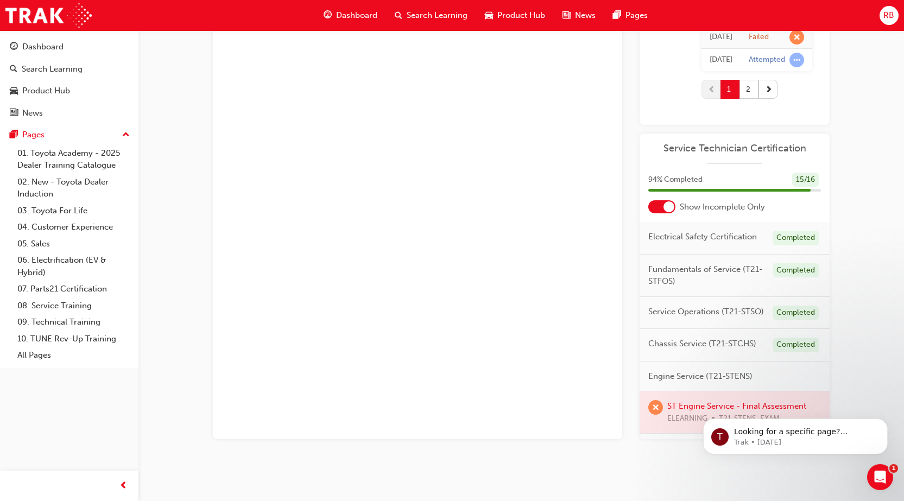
click at [686, 425] on div at bounding box center [735, 413] width 190 height 42
click at [678, 432] on div at bounding box center [735, 413] width 190 height 42
click at [647, 426] on div at bounding box center [735, 413] width 190 height 42
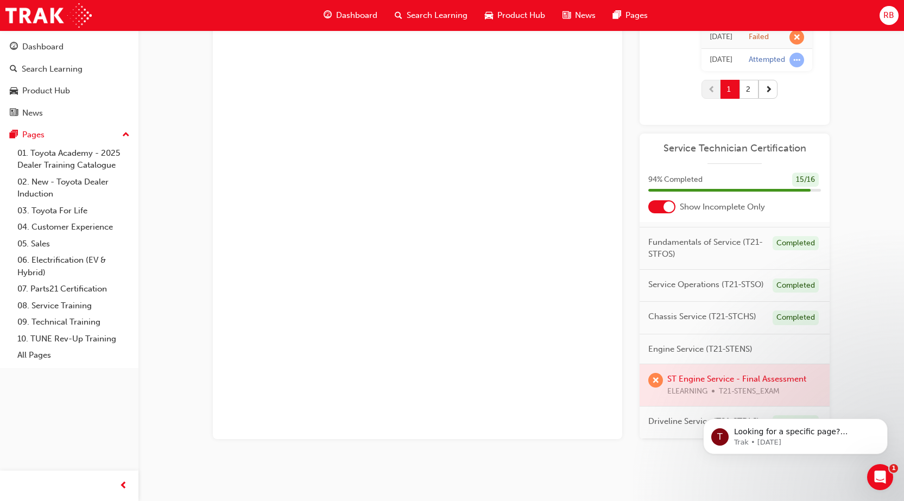
click at [746, 382] on div "T Looking for a specific page? Technical, Toyota Network Training, Technical Tr…" at bounding box center [796, 387] width 200 height 136
click at [698, 363] on div "T Looking for a specific page? Technical, Toyota Network Training, Technical Tr…" at bounding box center [796, 387] width 200 height 136
drag, startPoint x: 698, startPoint y: 363, endPoint x: 690, endPoint y: 366, distance: 8.1
click at [698, 363] on div "T Looking for a specific page? Technical, Toyota Network Training, Technical Tr…" at bounding box center [796, 387] width 200 height 136
click at [673, 373] on div at bounding box center [735, 385] width 190 height 42
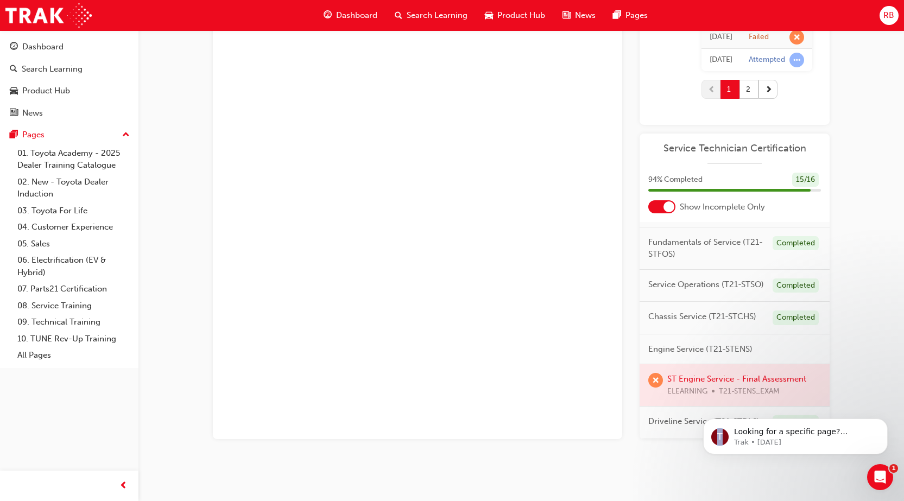
click at [673, 373] on div at bounding box center [735, 385] width 190 height 42
click at [640, 373] on div at bounding box center [735, 385] width 190 height 42
drag, startPoint x: 640, startPoint y: 373, endPoint x: 661, endPoint y: 367, distance: 22.0
click at [640, 373] on div at bounding box center [735, 385] width 190 height 42
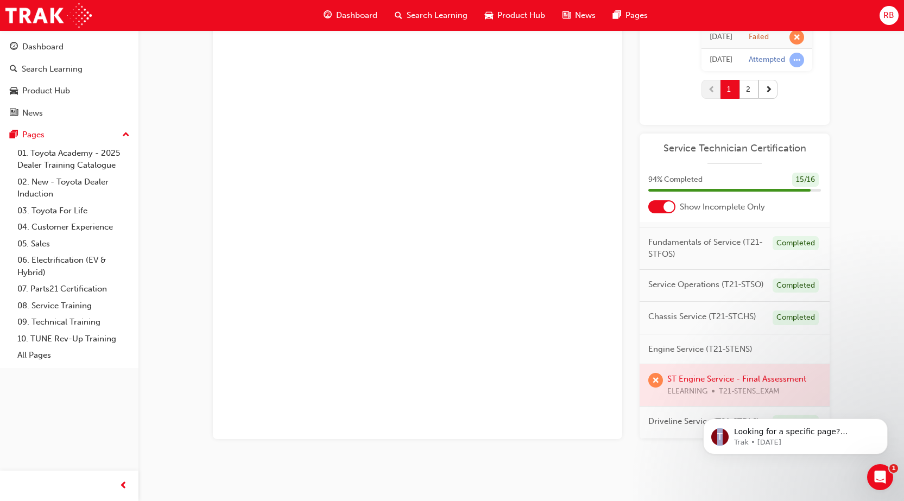
click at [681, 364] on div at bounding box center [735, 385] width 190 height 42
drag, startPoint x: 681, startPoint y: 360, endPoint x: 753, endPoint y: 360, distance: 72.8
click at [681, 364] on div at bounding box center [735, 385] width 190 height 42
drag, startPoint x: 753, startPoint y: 360, endPoint x: 683, endPoint y: 334, distance: 74.8
click at [753, 364] on div at bounding box center [735, 385] width 190 height 42
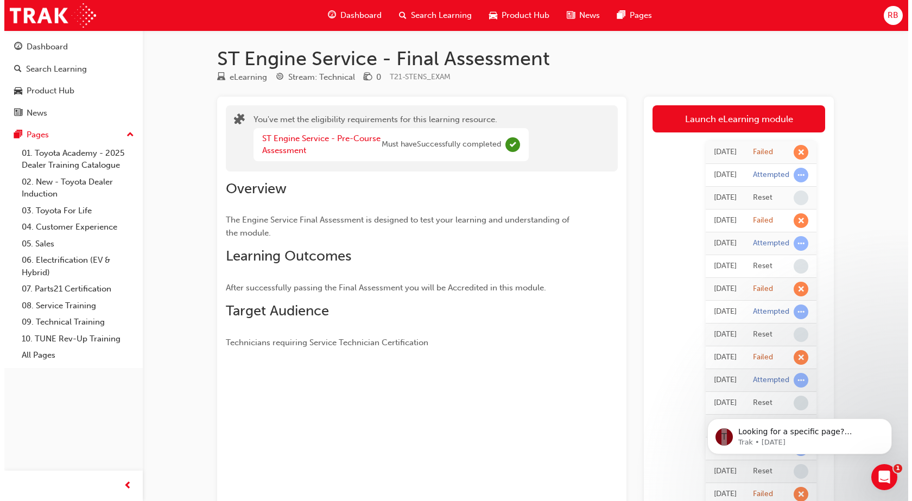
scroll to position [0, 0]
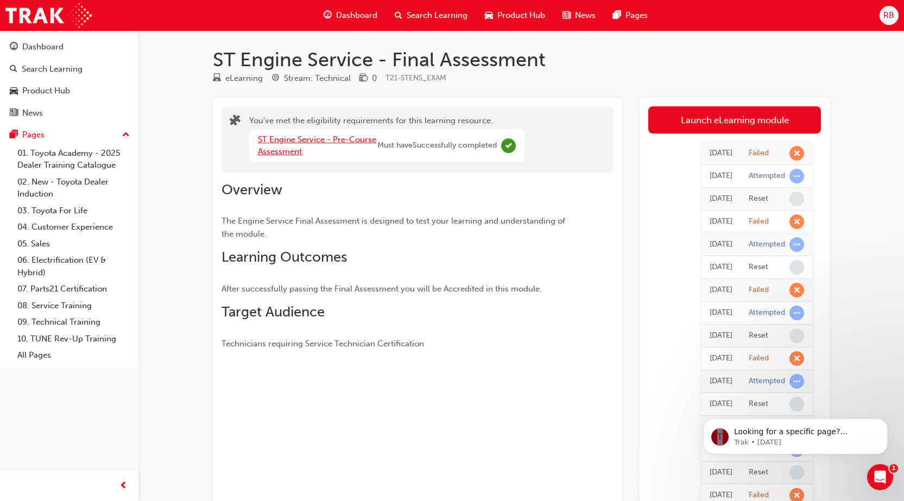
click at [347, 142] on link "ST Engine Service - Pre-Course Assessment" at bounding box center [317, 146] width 118 height 22
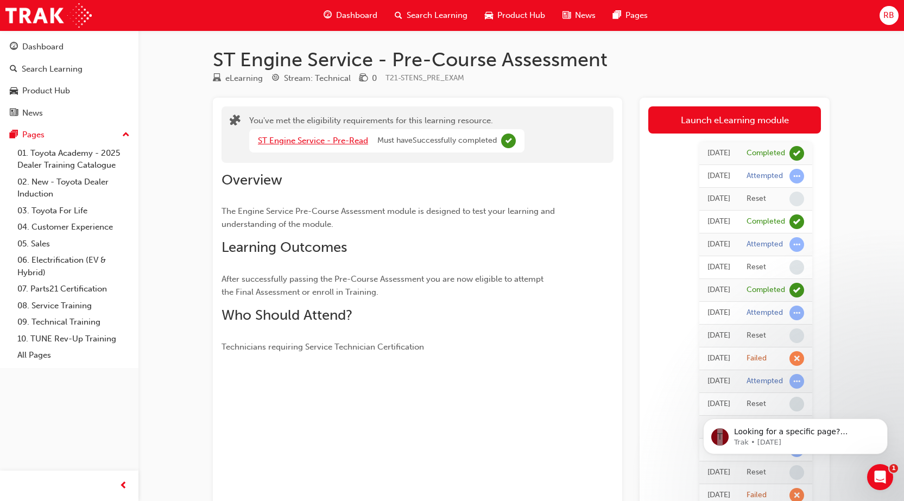
click at [347, 142] on link "ST Engine Service - Pre-Read" at bounding box center [313, 141] width 110 height 10
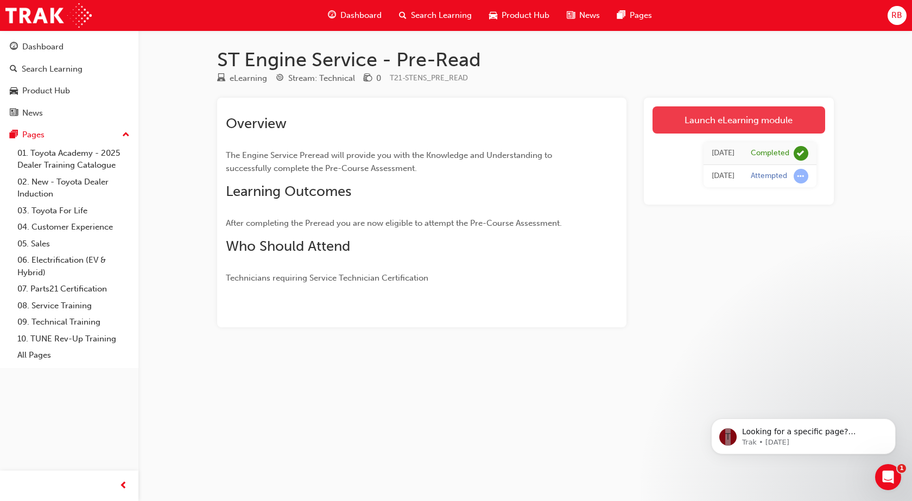
click at [737, 118] on link "Launch eLearning module" at bounding box center [739, 119] width 173 height 27
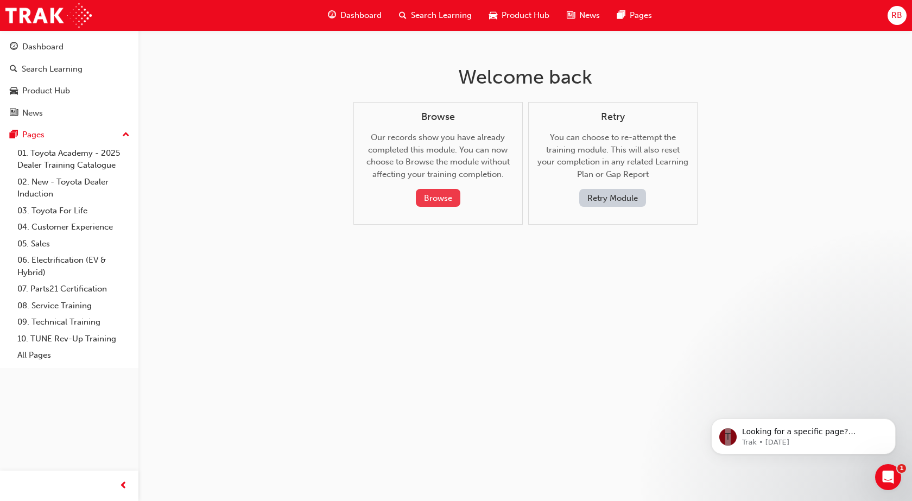
click at [448, 203] on button "Browse" at bounding box center [438, 198] width 45 height 18
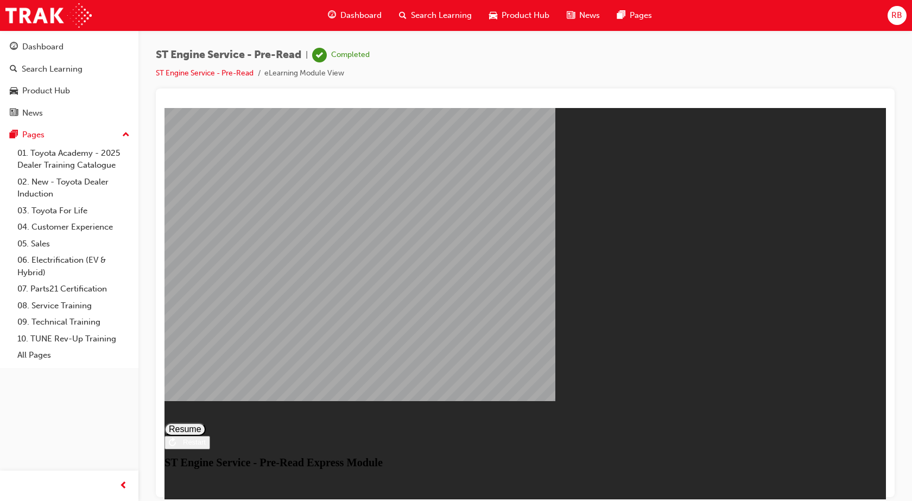
click at [206, 423] on button "Resume" at bounding box center [185, 429] width 41 height 13
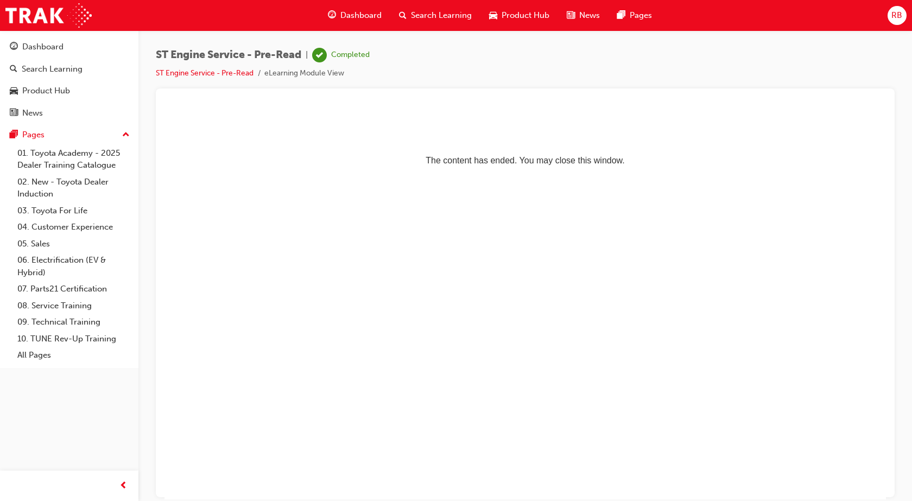
click at [546, 174] on html "The content has ended. You may close this window." at bounding box center [526, 141] width 722 height 66
click at [242, 74] on link "ST Engine Service - Pre-Read" at bounding box center [205, 72] width 98 height 9
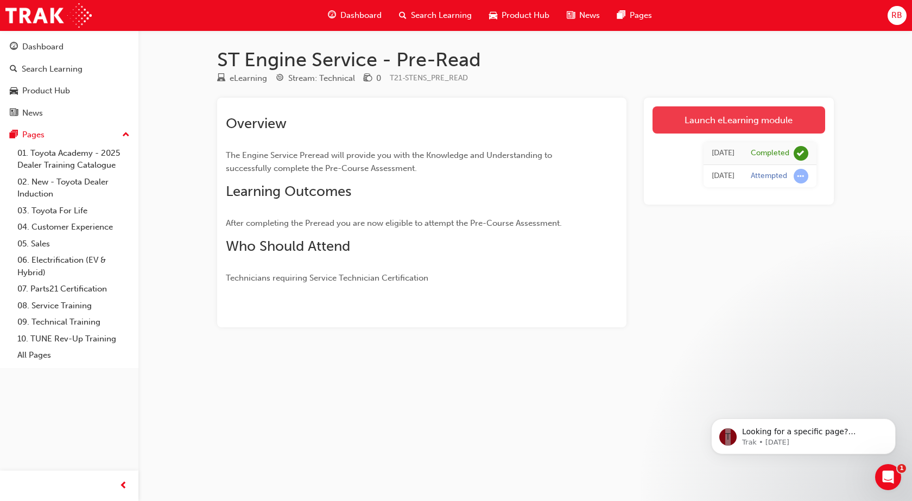
click at [756, 116] on link "Launch eLearning module" at bounding box center [739, 119] width 173 height 27
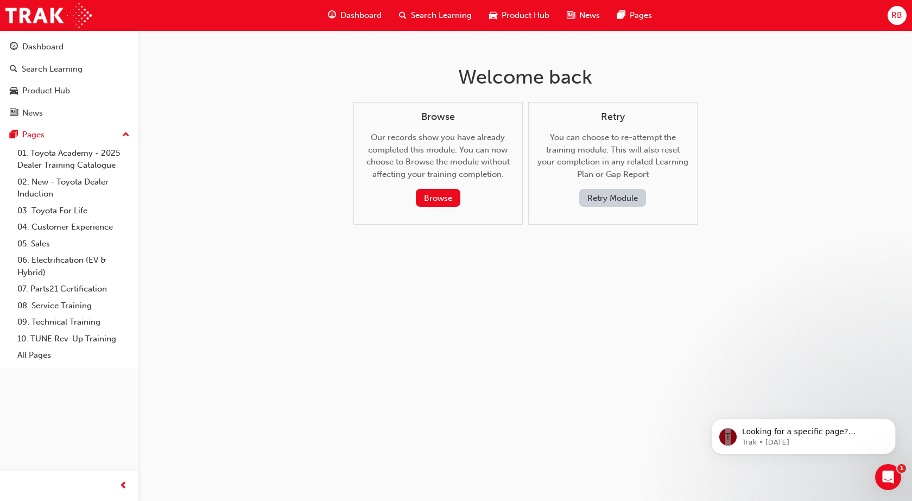
click at [622, 197] on button "Retry Module" at bounding box center [613, 198] width 67 height 18
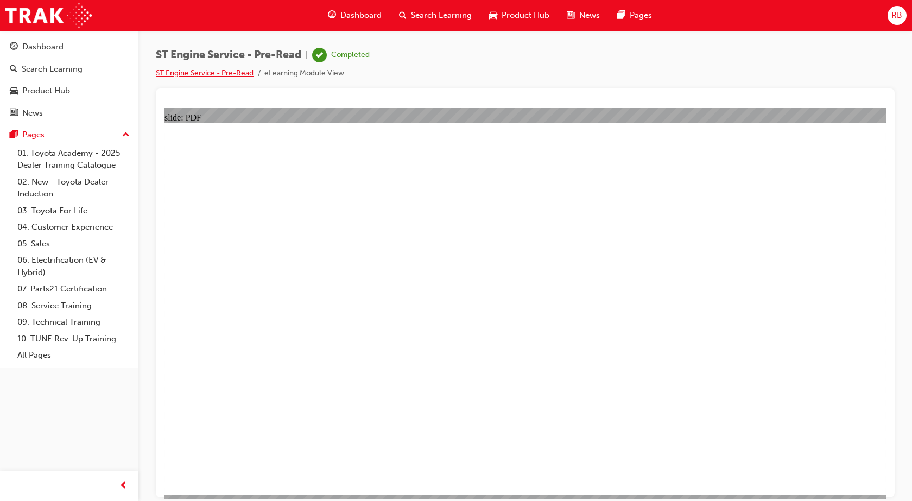
click at [199, 70] on link "ST Engine Service - Pre-Read" at bounding box center [205, 72] width 98 height 9
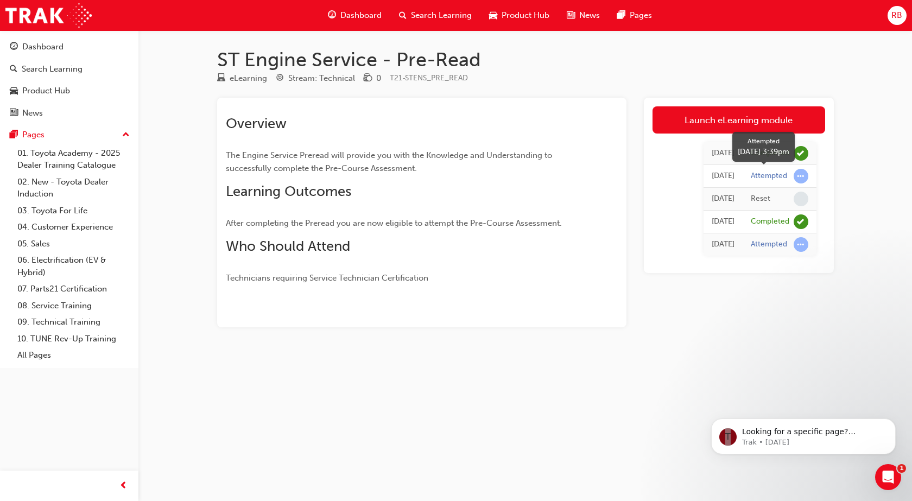
click at [764, 180] on div "Attempted" at bounding box center [769, 176] width 36 height 10
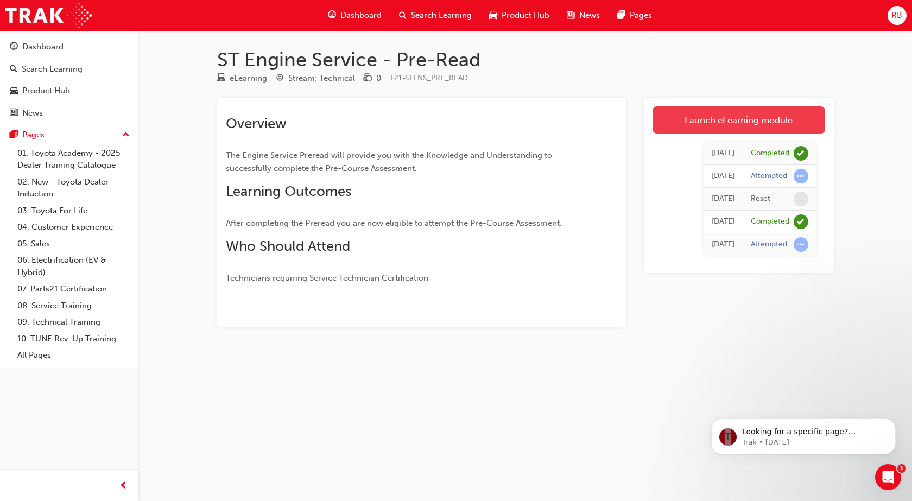
click at [683, 116] on link "Launch eLearning module" at bounding box center [739, 119] width 173 height 27
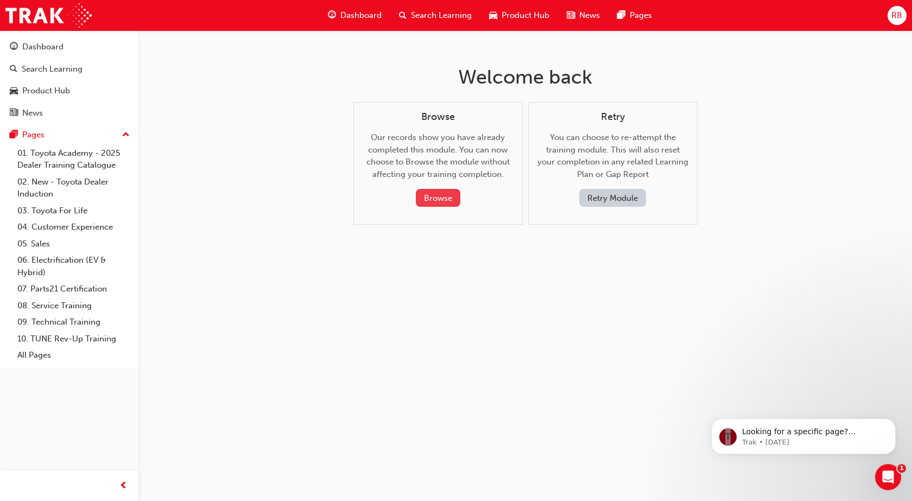
click at [437, 200] on button "Browse" at bounding box center [438, 198] width 45 height 18
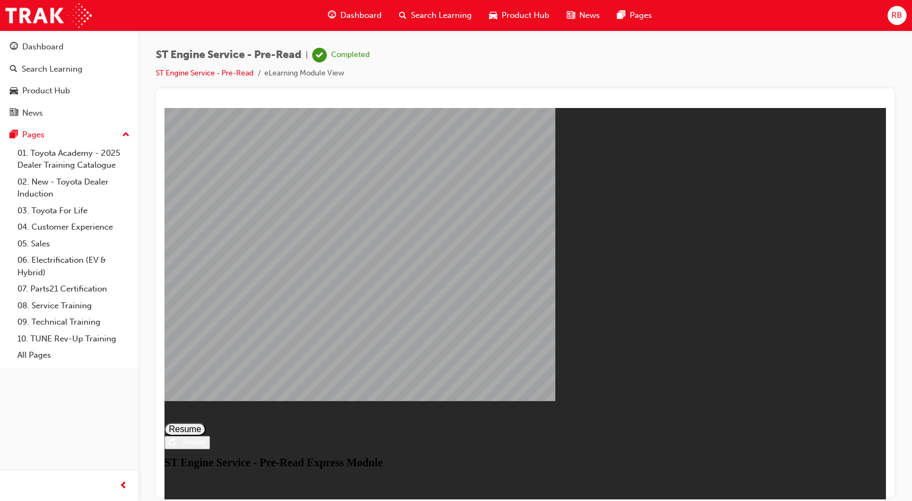
click at [206, 423] on button "Resume" at bounding box center [185, 429] width 41 height 13
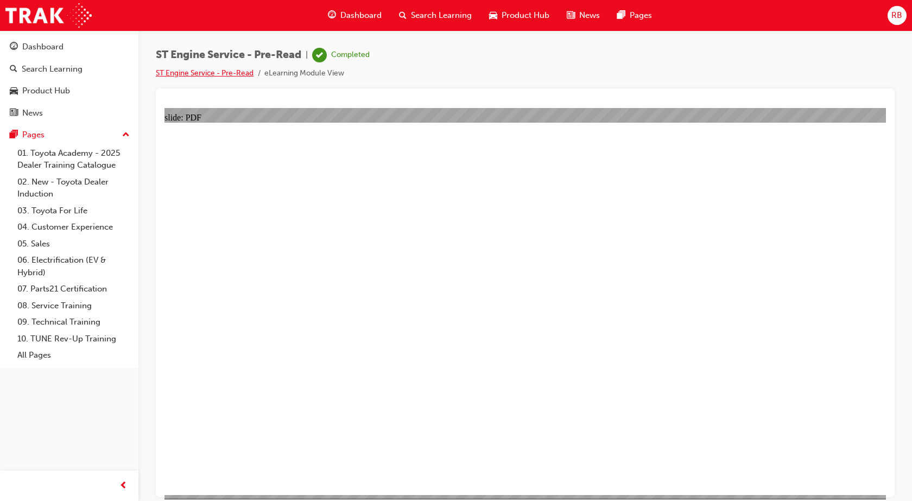
click at [218, 74] on link "ST Engine Service - Pre-Read" at bounding box center [205, 72] width 98 height 9
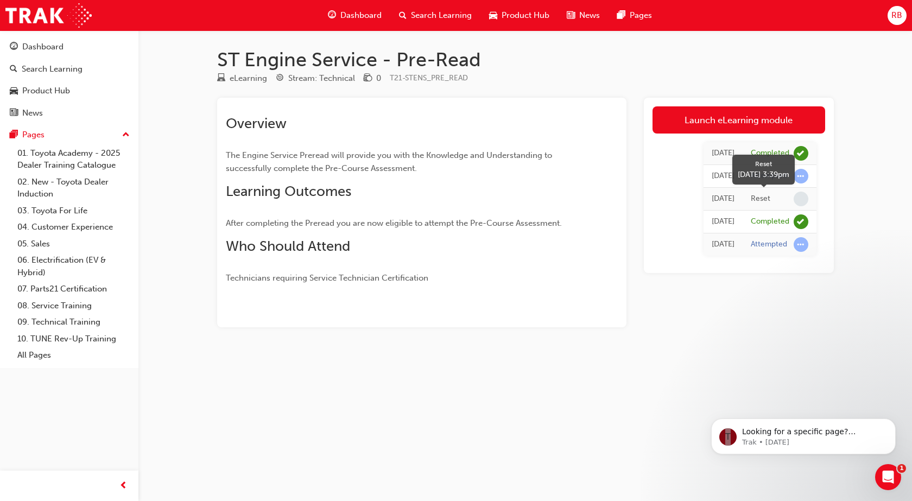
click at [760, 198] on div "Reset" at bounding box center [761, 199] width 20 height 10
click at [712, 200] on div "[DATE]" at bounding box center [723, 199] width 23 height 12
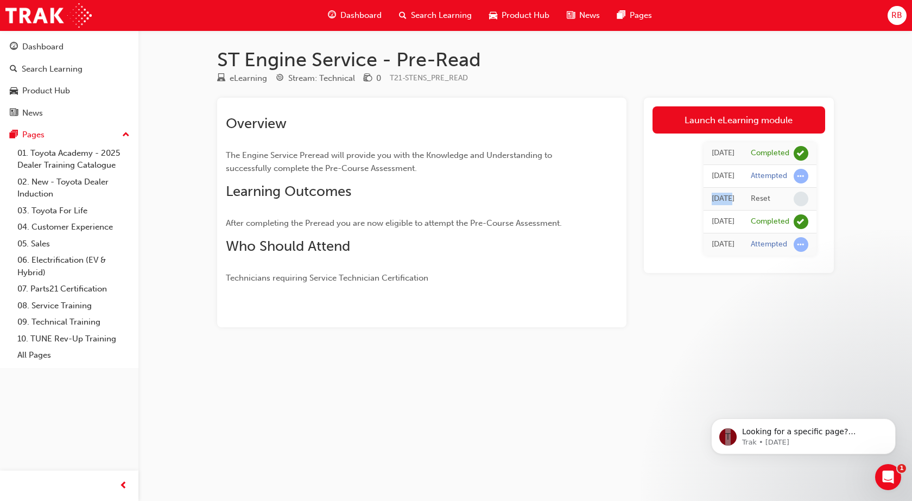
click at [712, 200] on div "[DATE]" at bounding box center [723, 199] width 23 height 12
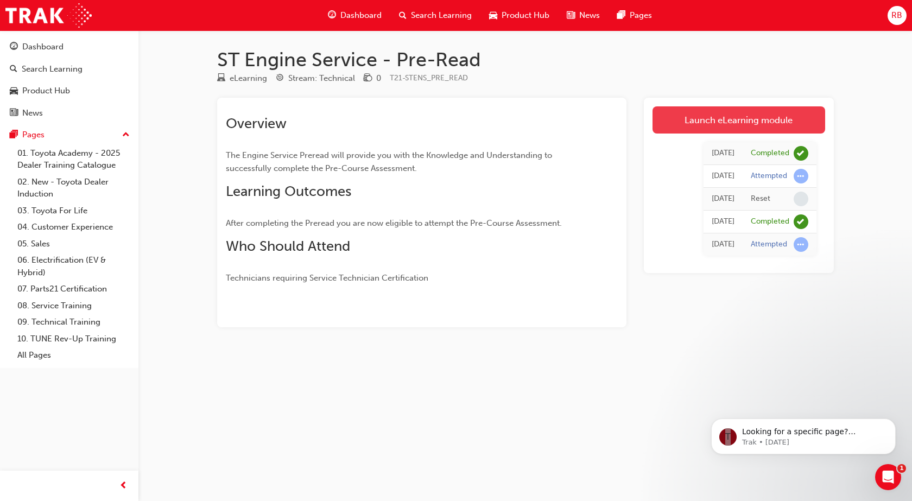
click at [704, 113] on link "Launch eLearning module" at bounding box center [739, 119] width 173 height 27
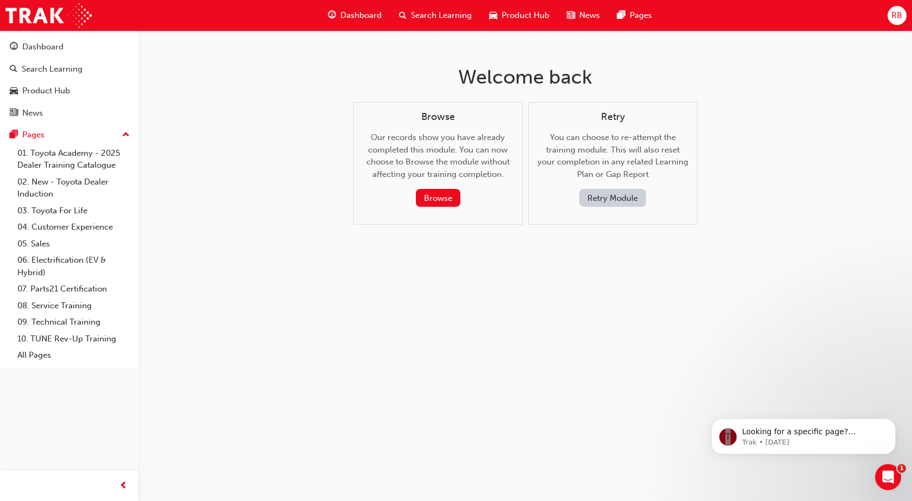
click at [618, 192] on button "Retry Module" at bounding box center [613, 198] width 67 height 18
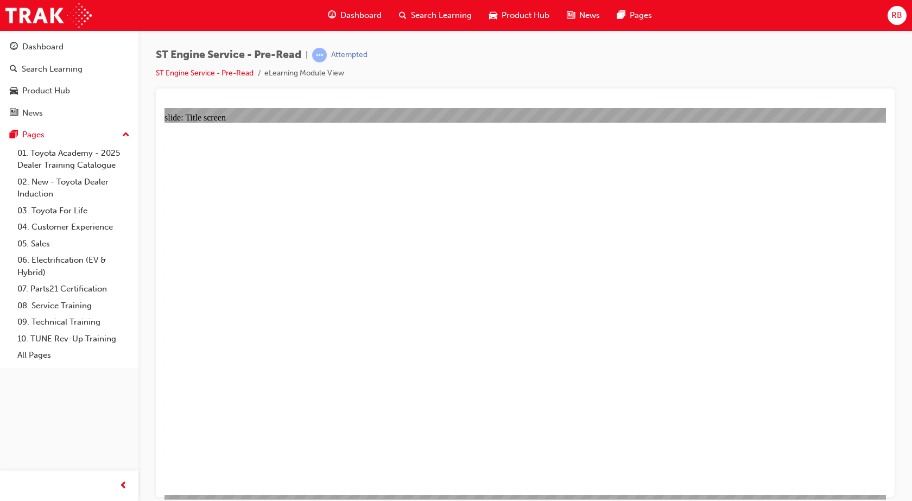
click at [448, 12] on span "Search Learning" at bounding box center [441, 15] width 61 height 12
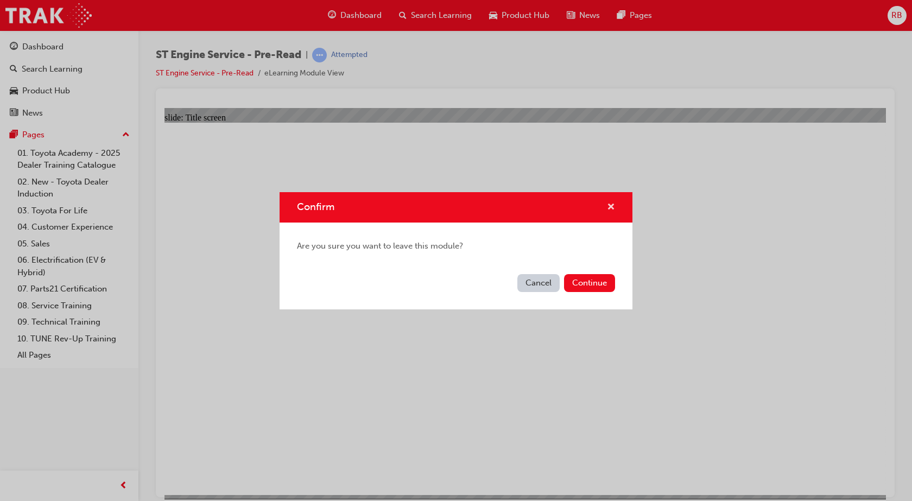
click at [610, 205] on span "cross-icon" at bounding box center [611, 208] width 8 height 10
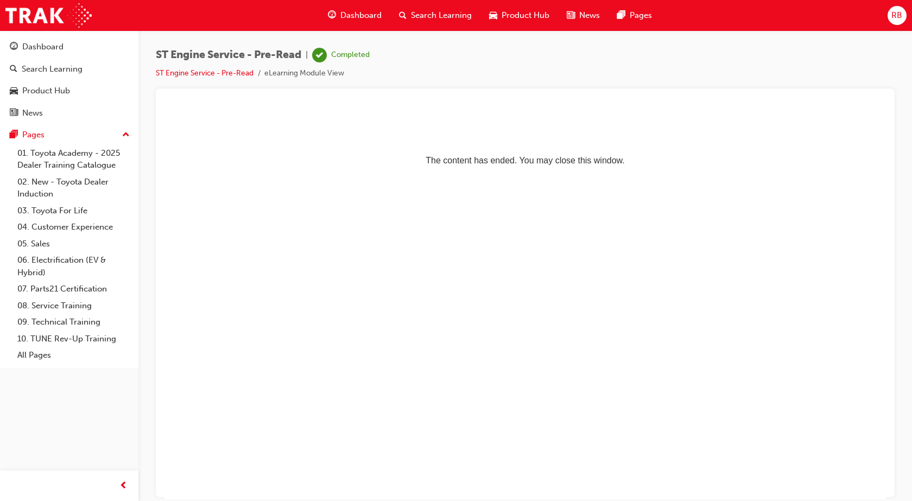
click at [490, 158] on p "The content has ended. You may close this window." at bounding box center [525, 140] width 713 height 49
click at [293, 77] on li "eLearning Module View" at bounding box center [305, 73] width 80 height 12
click at [225, 75] on link "ST Engine Service - Pre-Read" at bounding box center [205, 72] width 98 height 9
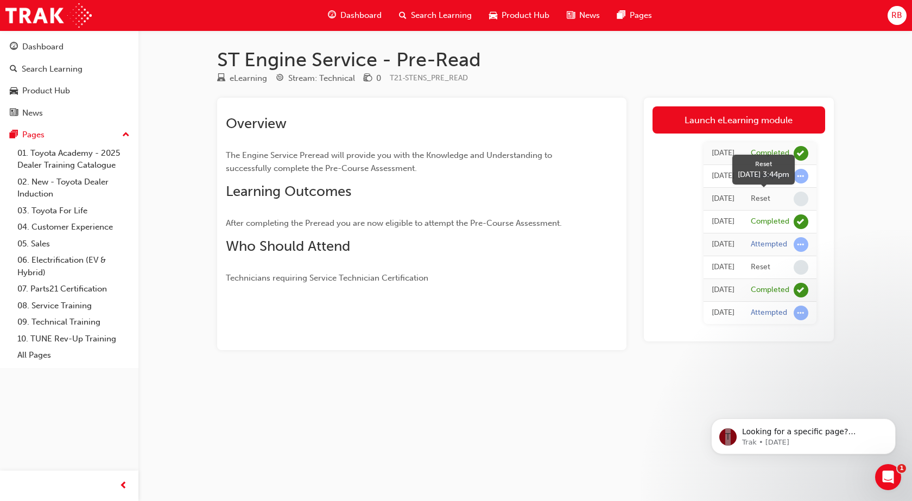
click at [755, 194] on div "Reset" at bounding box center [761, 199] width 20 height 10
click at [712, 202] on div "[DATE]" at bounding box center [723, 199] width 23 height 12
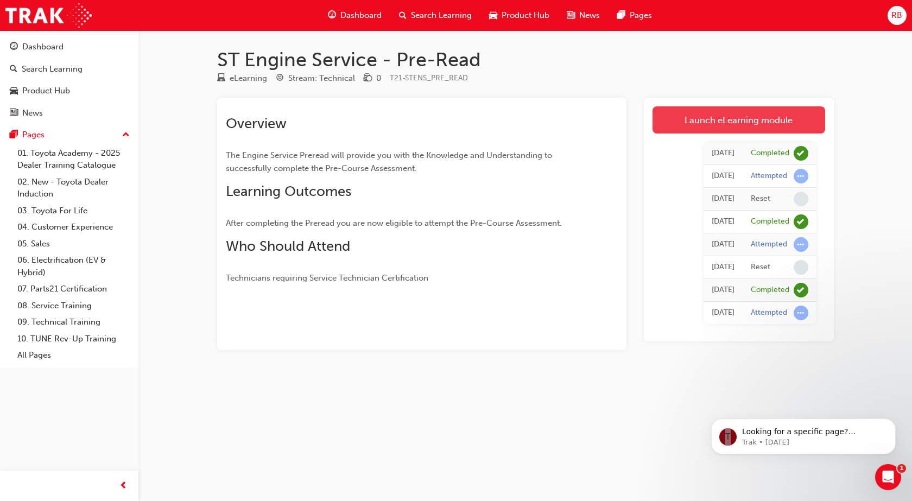
click at [737, 122] on link "Launch eLearning module" at bounding box center [739, 119] width 173 height 27
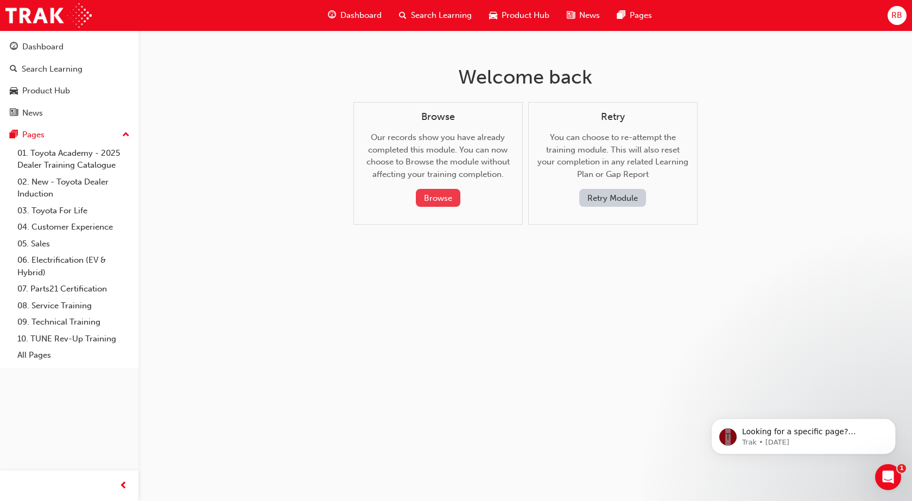
click at [442, 201] on button "Browse" at bounding box center [438, 198] width 45 height 18
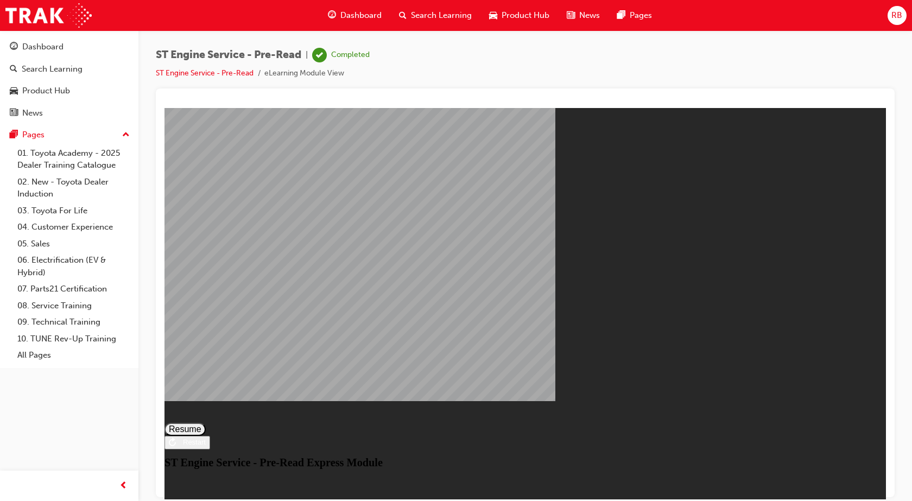
click at [206, 446] on div "Restart" at bounding box center [191, 442] width 30 height 8
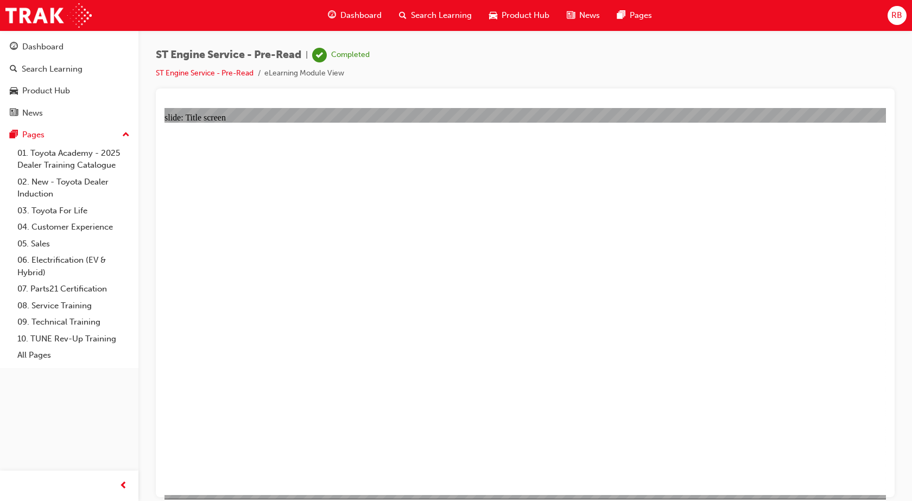
click at [344, 12] on span "Dashboard" at bounding box center [361, 15] width 41 height 12
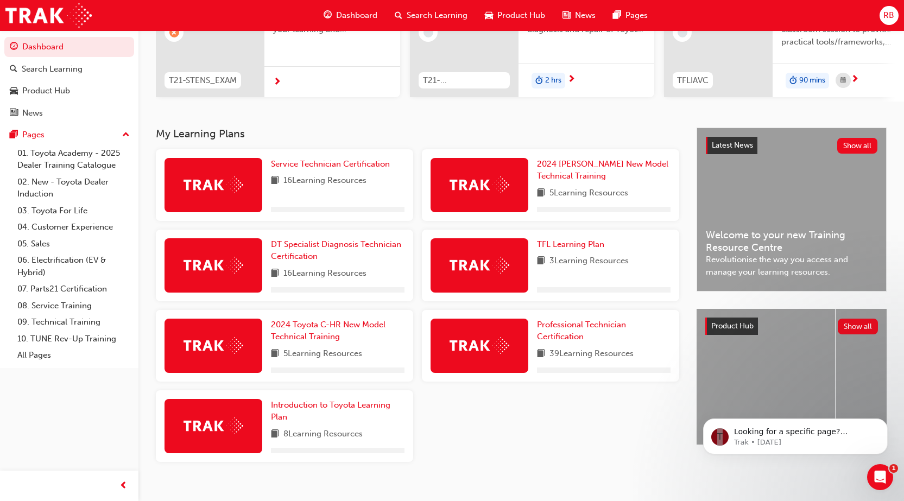
scroll to position [163, 0]
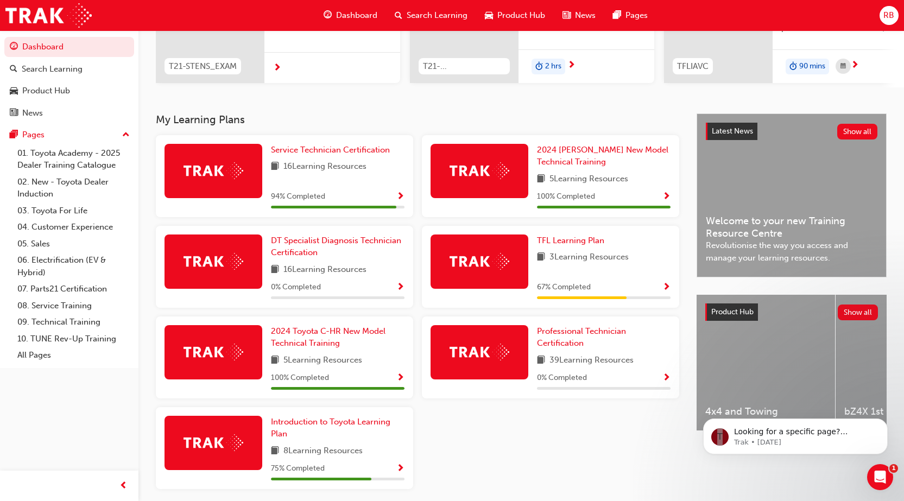
click at [669, 289] on span "Show Progress" at bounding box center [667, 288] width 8 height 10
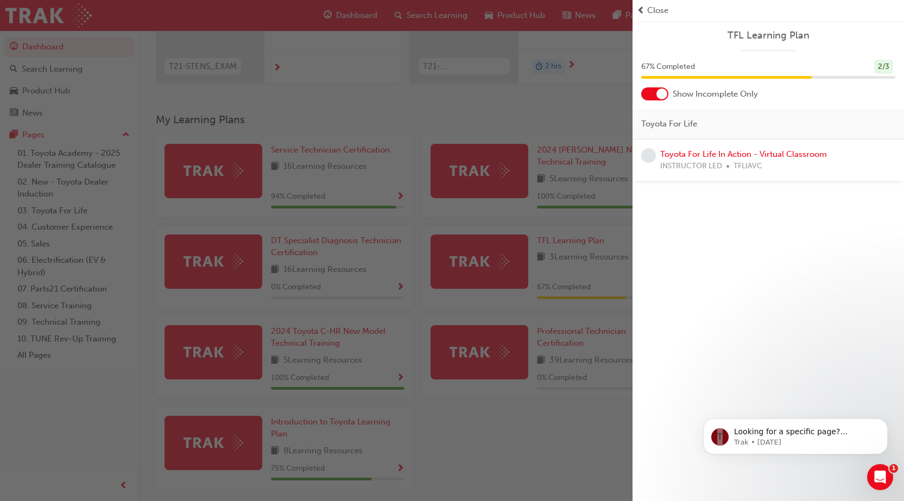
click at [362, 155] on div "button" at bounding box center [316, 250] width 633 height 501
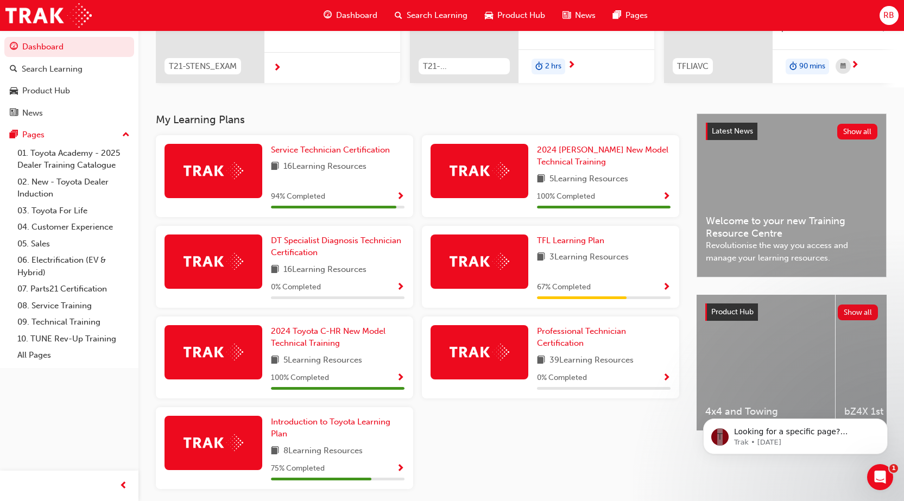
click at [229, 262] on img at bounding box center [214, 261] width 60 height 17
click at [330, 249] on span "DT Specialist Diagnosis Technician Certification" at bounding box center [336, 247] width 130 height 22
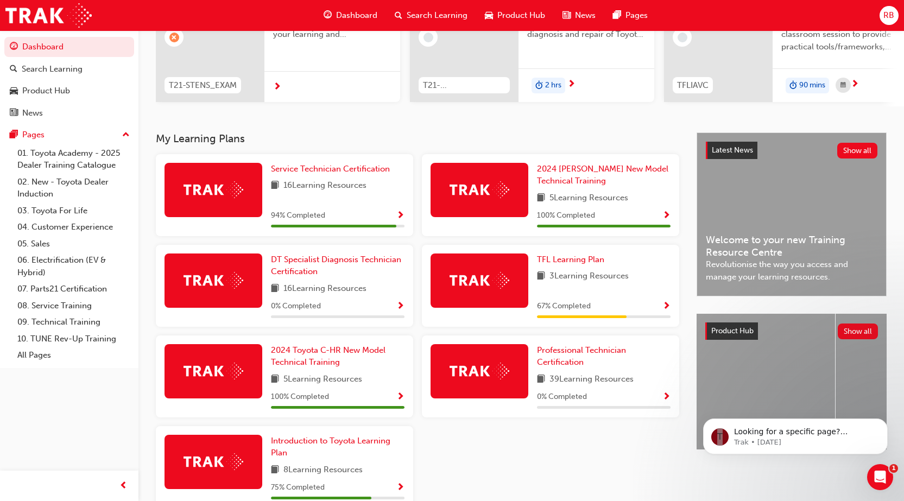
scroll to position [163, 0]
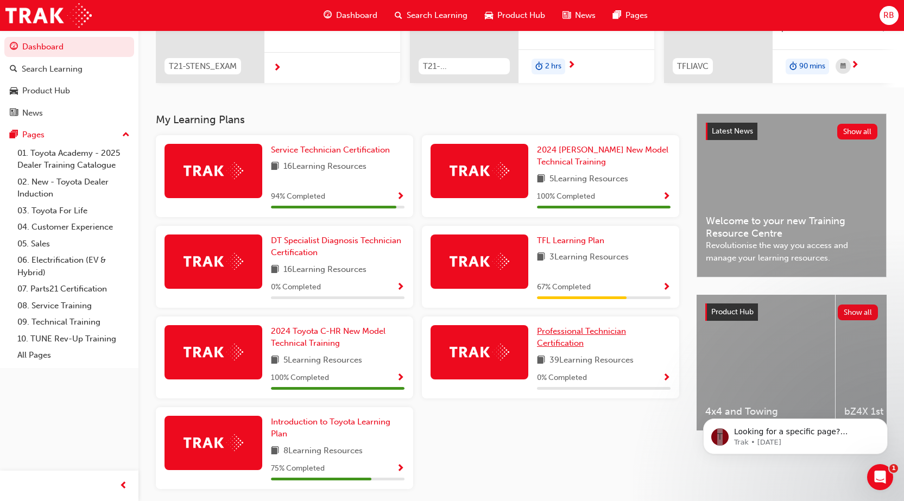
click at [579, 341] on link "Professional Technician Certification" at bounding box center [604, 337] width 134 height 24
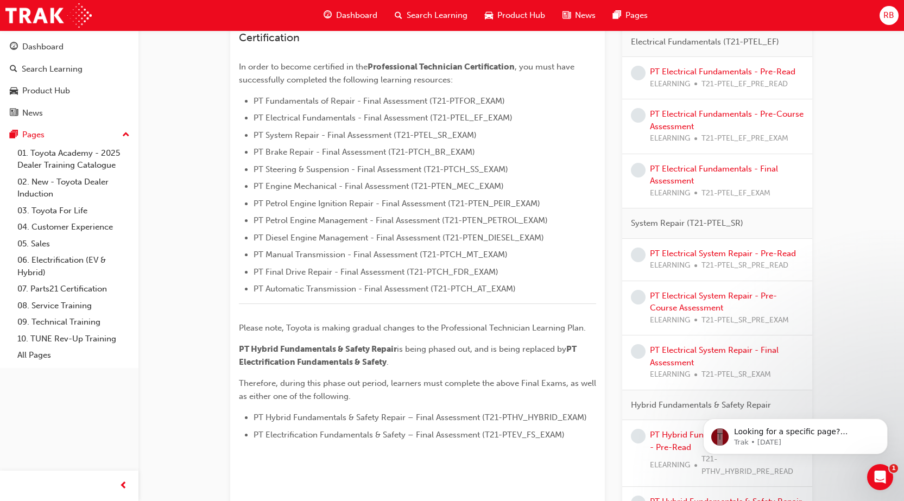
scroll to position [272, 0]
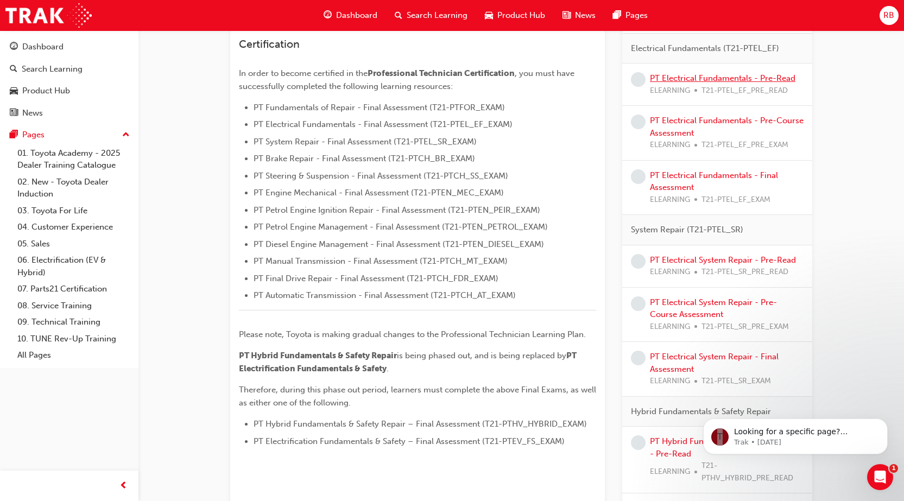
click at [674, 75] on link "PT Electrical Fundamentals - Pre-Read" at bounding box center [723, 78] width 146 height 10
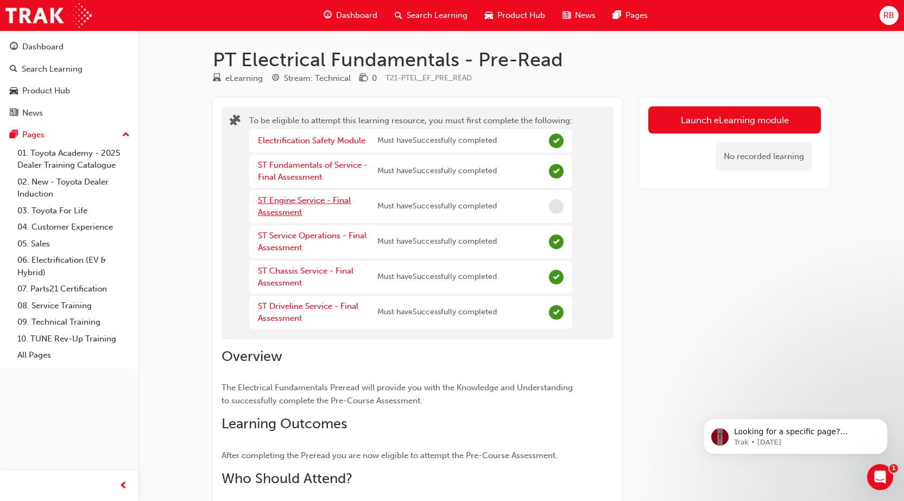
click at [289, 202] on link "ST Engine Service - Final Assessment" at bounding box center [304, 207] width 93 height 22
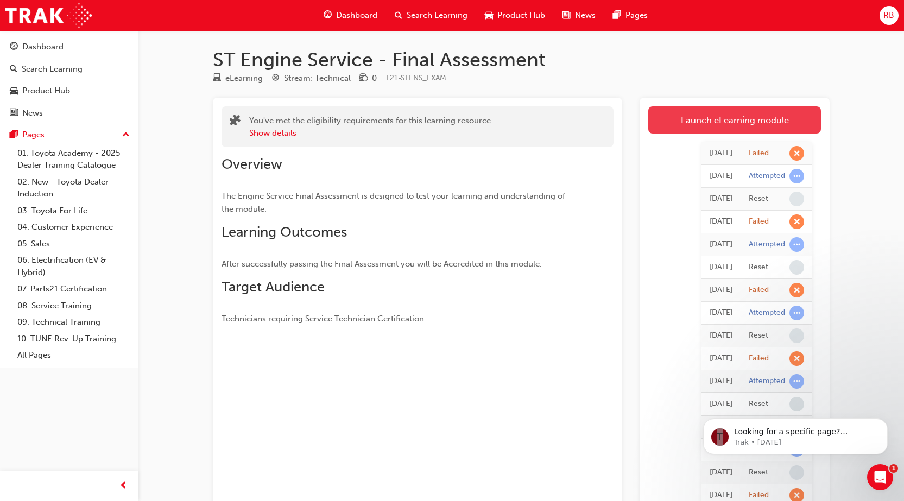
click at [771, 117] on link "Launch eLearning module" at bounding box center [735, 119] width 173 height 27
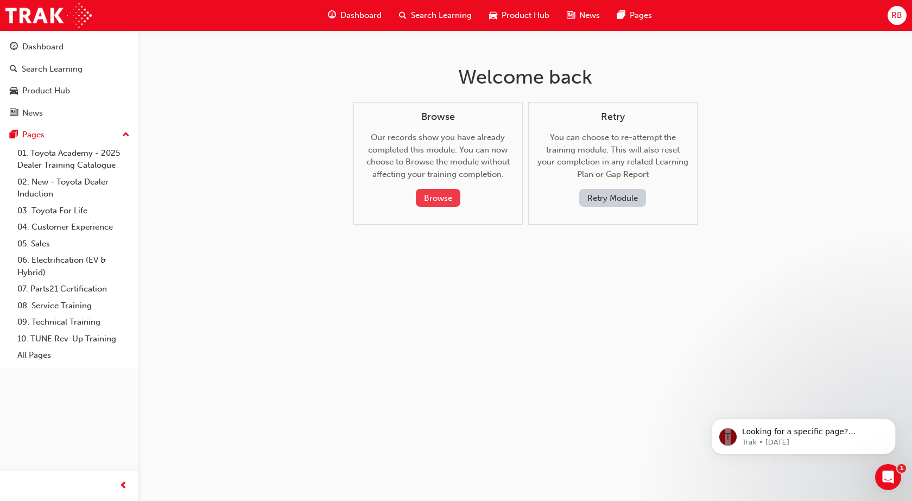
click at [431, 200] on button "Browse" at bounding box center [438, 198] width 45 height 18
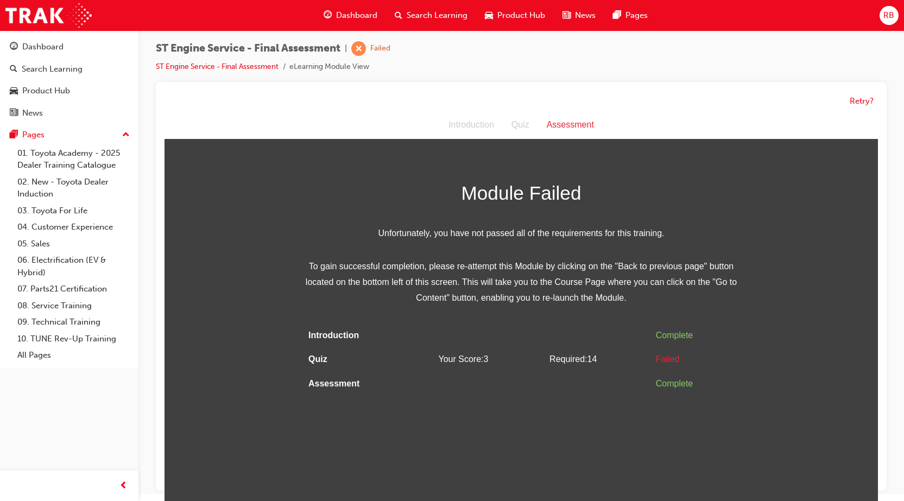
scroll to position [8, 0]
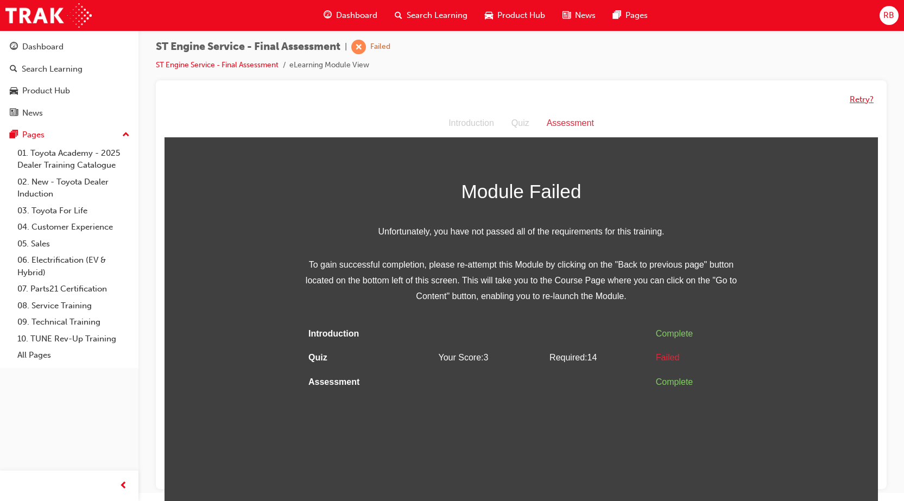
click at [856, 102] on button "Retry?" at bounding box center [862, 99] width 24 height 12
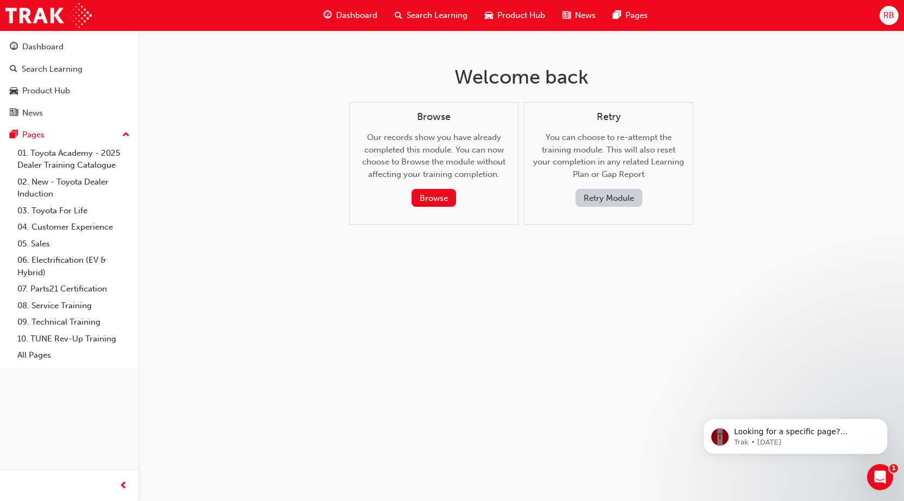
scroll to position [0, 0]
click at [448, 194] on button "Browse" at bounding box center [438, 198] width 45 height 18
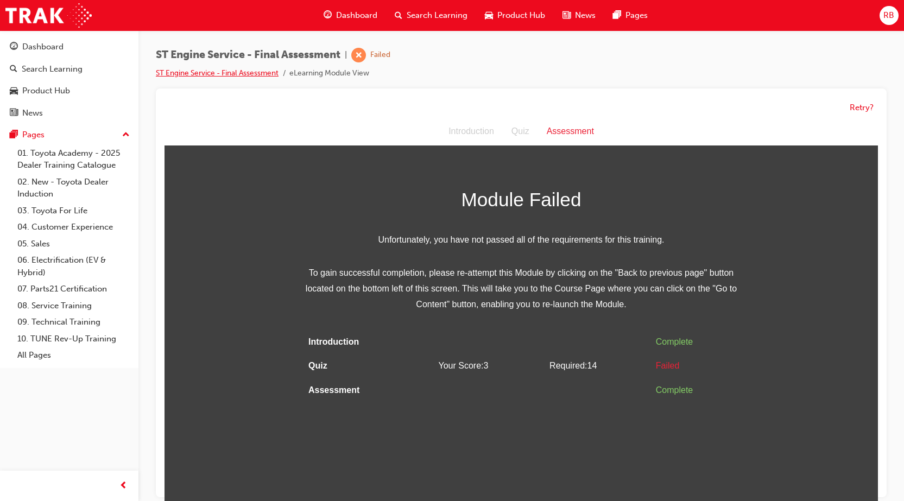
click at [249, 73] on link "ST Engine Service - Final Assessment" at bounding box center [217, 72] width 123 height 9
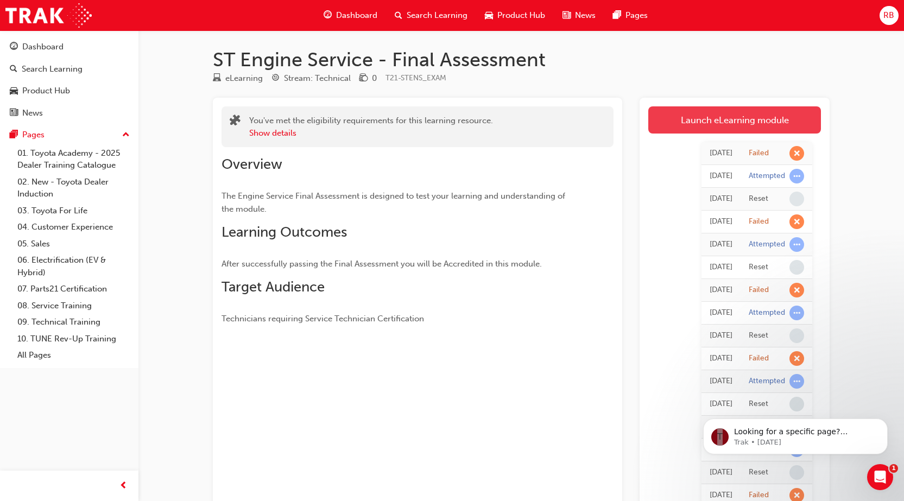
click at [722, 123] on link "Launch eLearning module" at bounding box center [735, 119] width 173 height 27
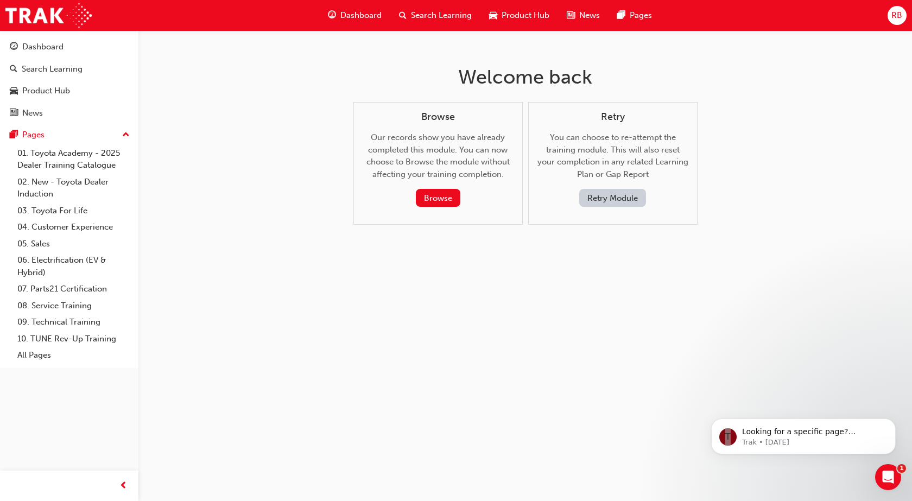
click at [611, 198] on button "Retry Module" at bounding box center [613, 198] width 67 height 18
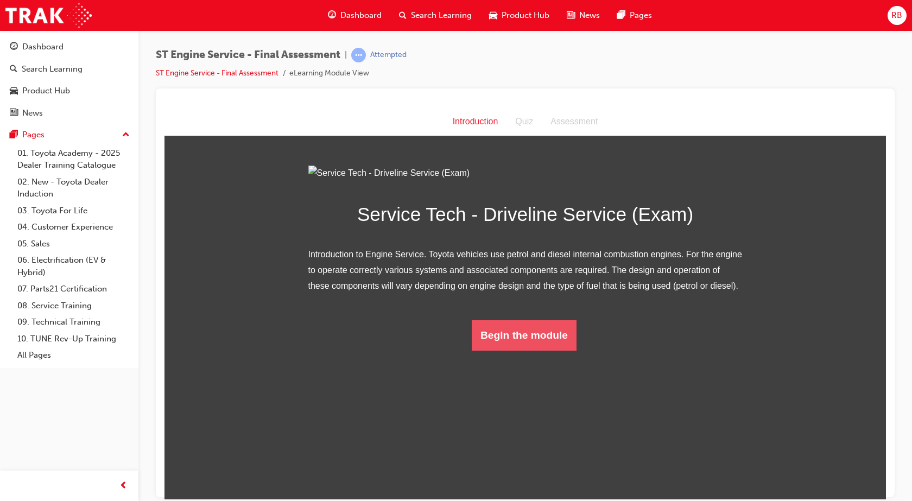
click at [504, 350] on button "Begin the module" at bounding box center [524, 335] width 105 height 30
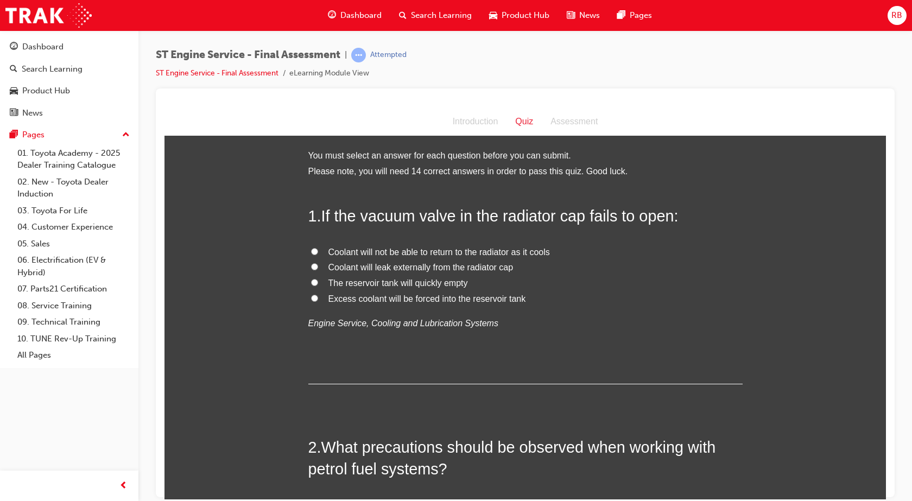
click at [311, 251] on input "Coolant will not be able to return to the radiator as it cools" at bounding box center [314, 251] width 7 height 7
radio input "true"
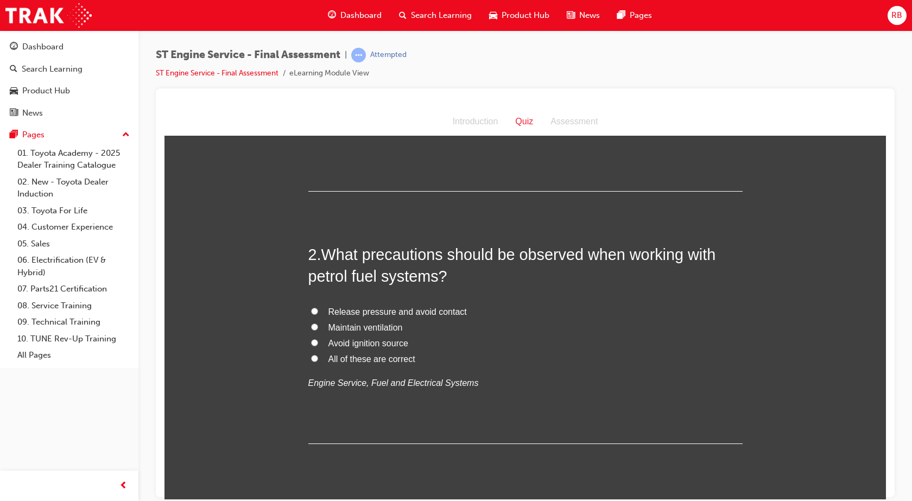
scroll to position [217, 0]
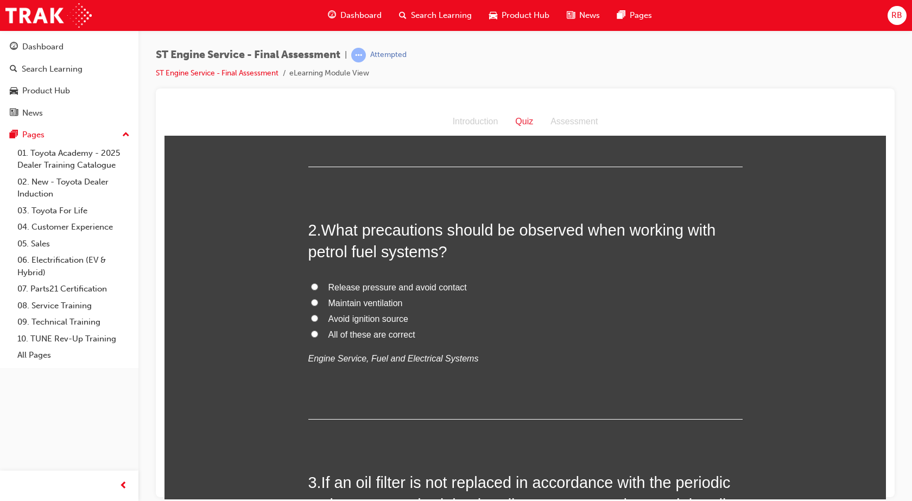
click at [311, 334] on input "All of these are correct" at bounding box center [314, 333] width 7 height 7
radio input "true"
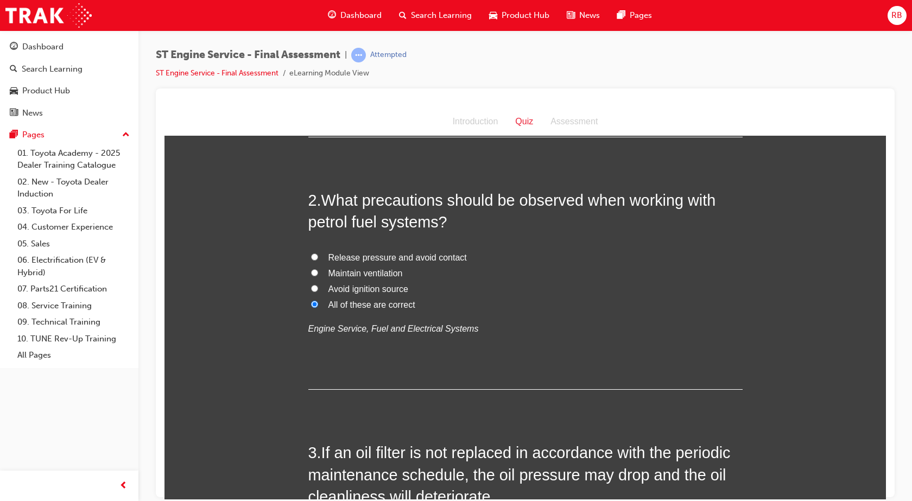
scroll to position [272, 0]
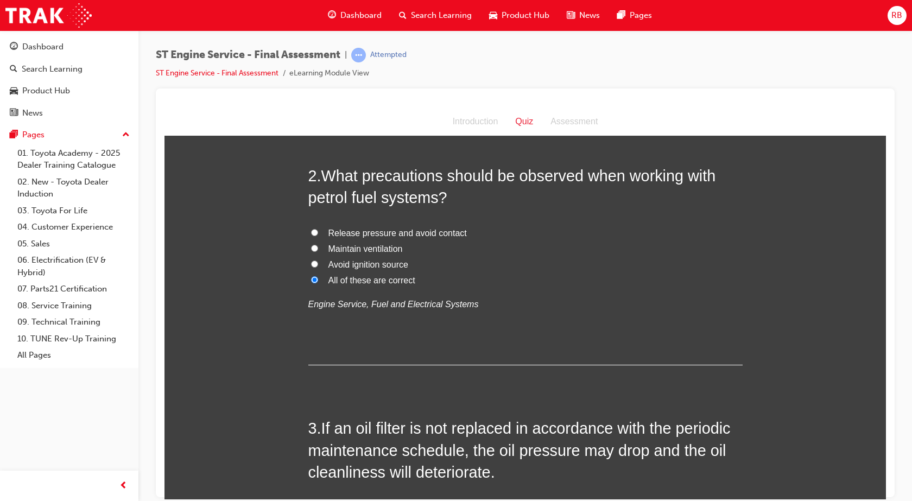
click at [311, 264] on input "Avoid ignition source" at bounding box center [314, 263] width 7 height 7
radio input "true"
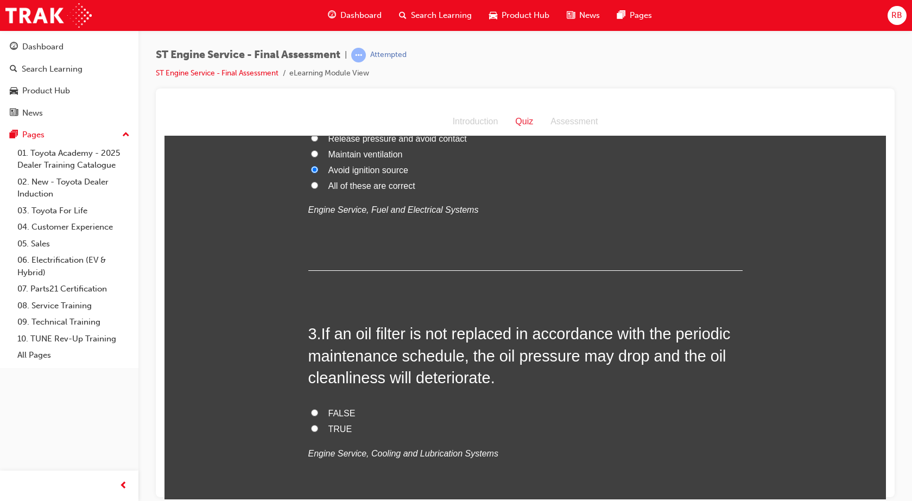
scroll to position [435, 0]
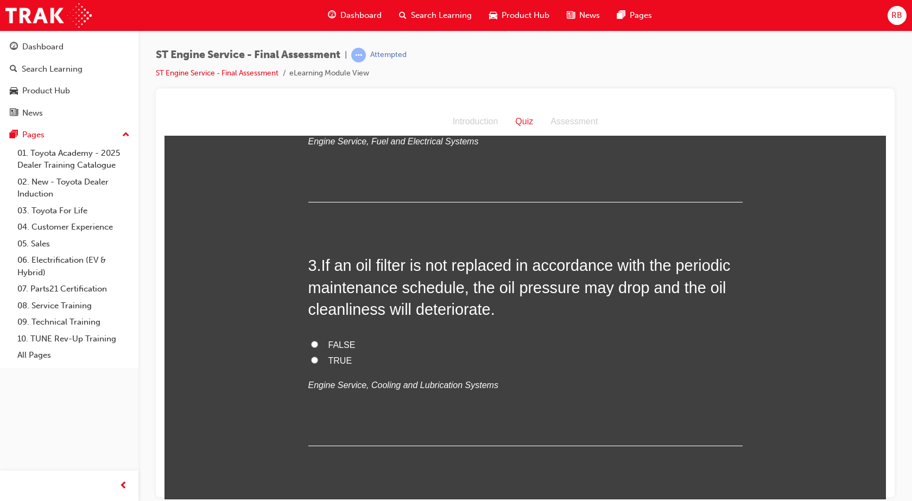
click at [311, 357] on input "TRUE" at bounding box center [314, 359] width 7 height 7
radio input "true"
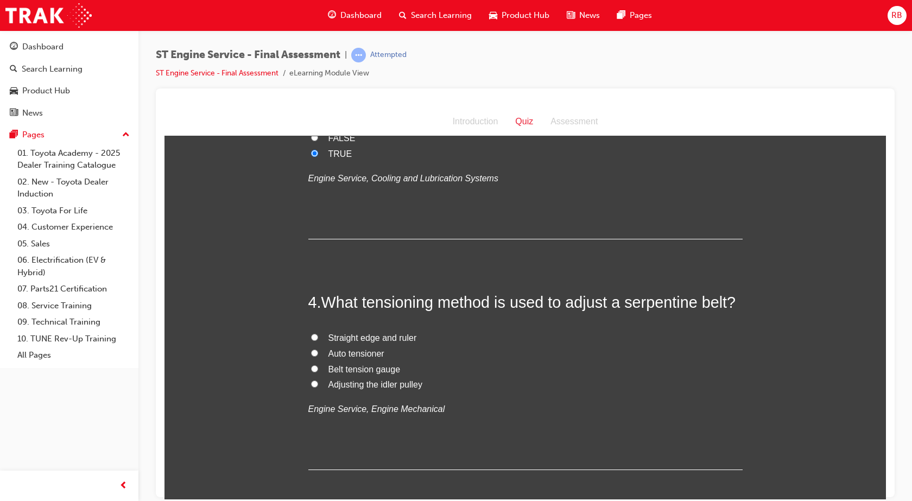
scroll to position [652, 0]
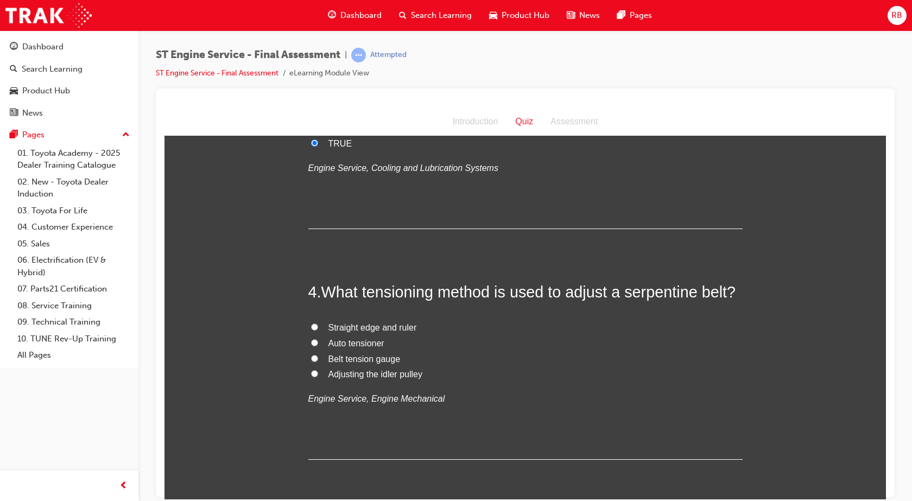
click at [311, 371] on input "Adjusting the idler pulley" at bounding box center [314, 373] width 7 height 7
radio input "true"
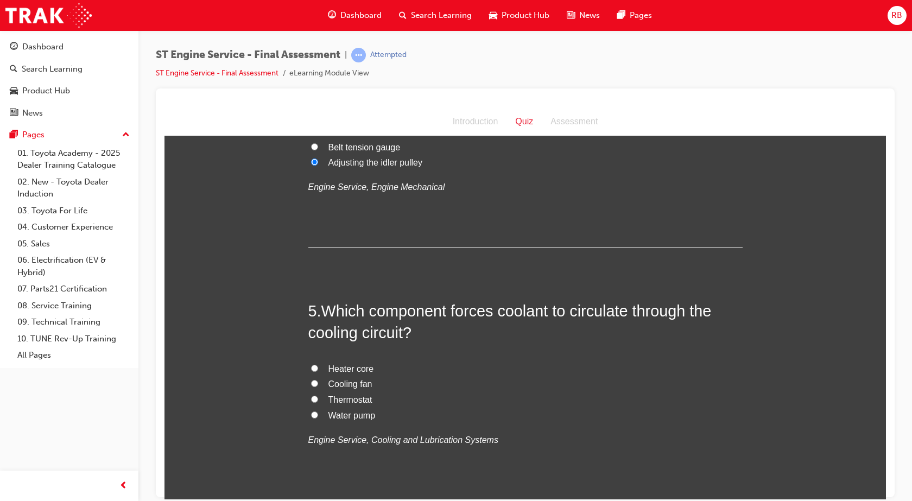
scroll to position [869, 0]
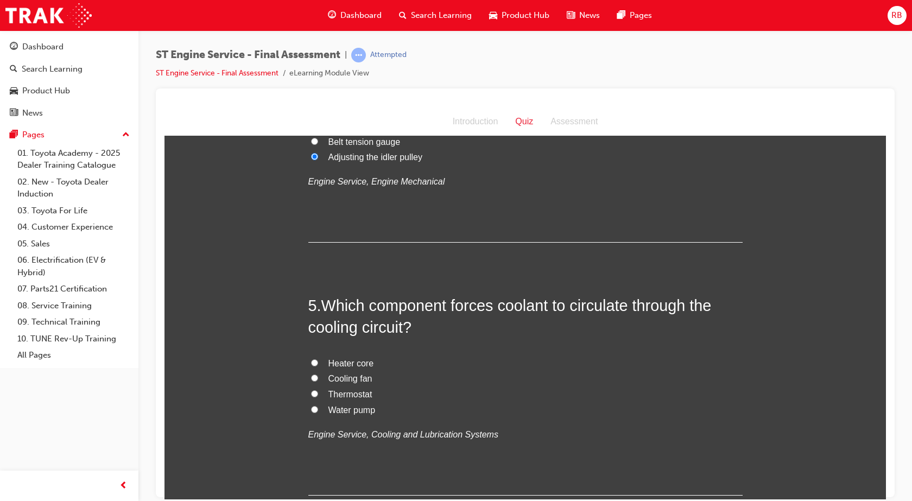
click at [311, 411] on input "Water pump" at bounding box center [314, 409] width 7 height 7
radio input "true"
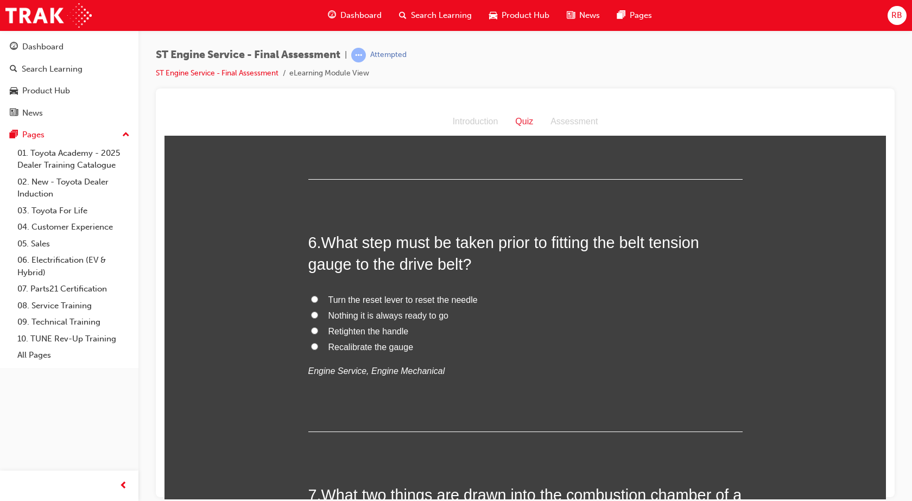
scroll to position [1195, 0]
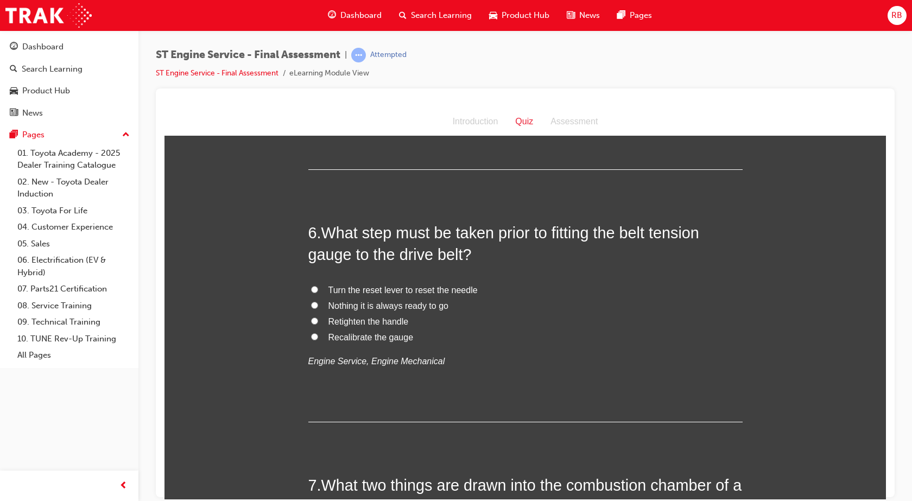
click at [311, 288] on input "Turn the reset lever to reset the needle" at bounding box center [314, 289] width 7 height 7
radio input "true"
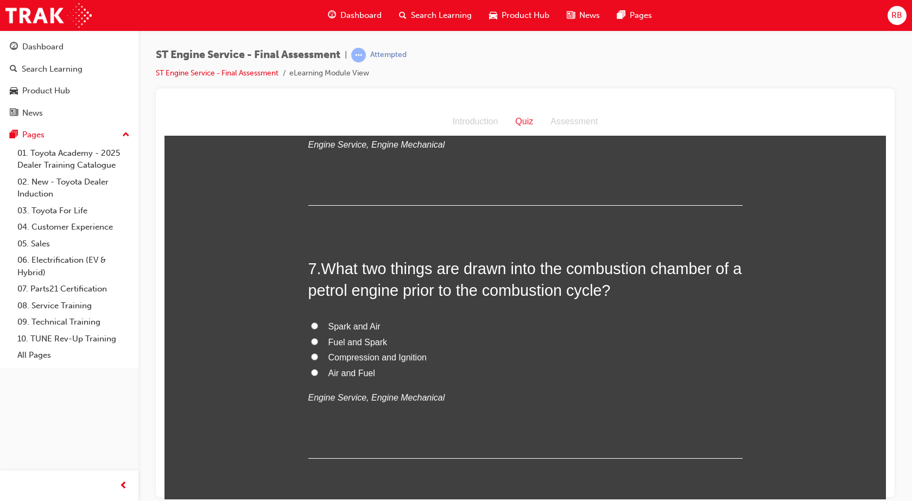
scroll to position [1412, 0]
click at [311, 370] on input "Air and Fuel" at bounding box center [314, 371] width 7 height 7
radio input "true"
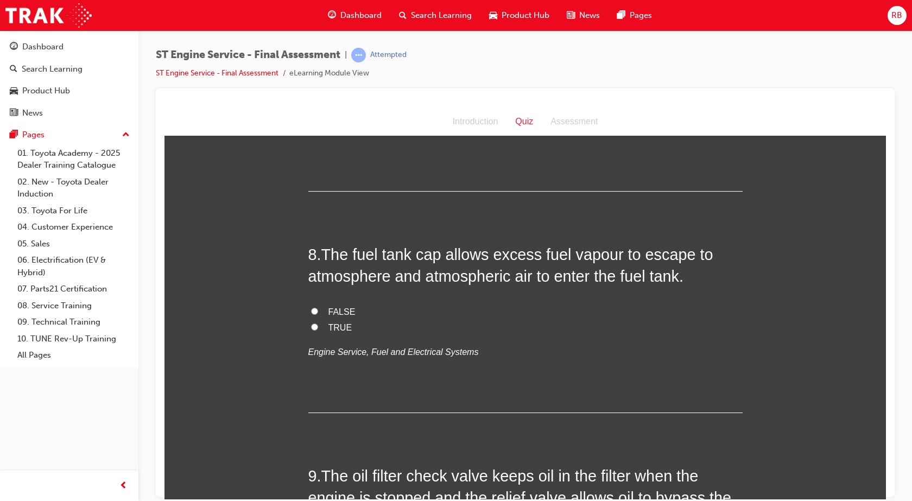
scroll to position [1684, 0]
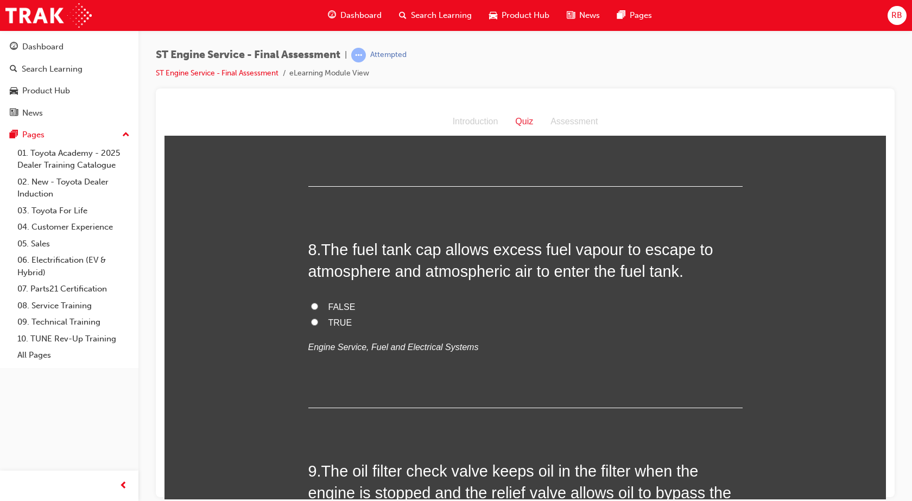
click at [311, 306] on input "FALSE" at bounding box center [314, 306] width 7 height 7
radio input "true"
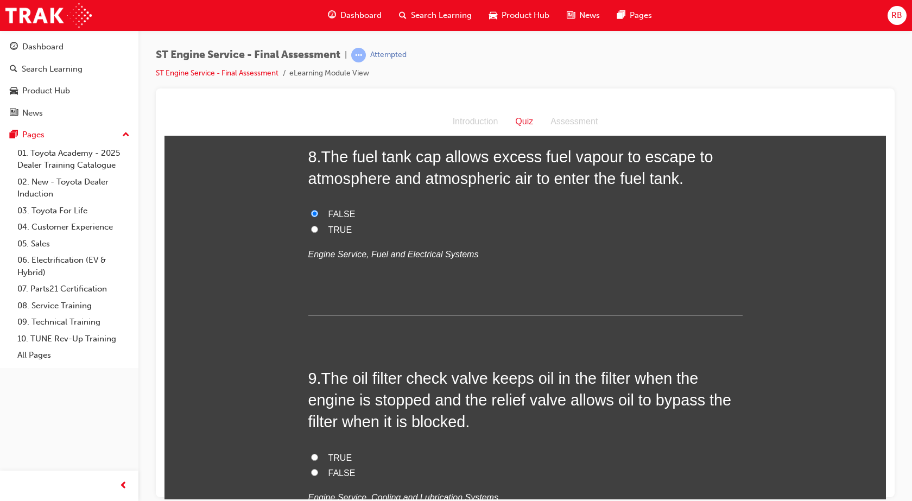
scroll to position [1901, 0]
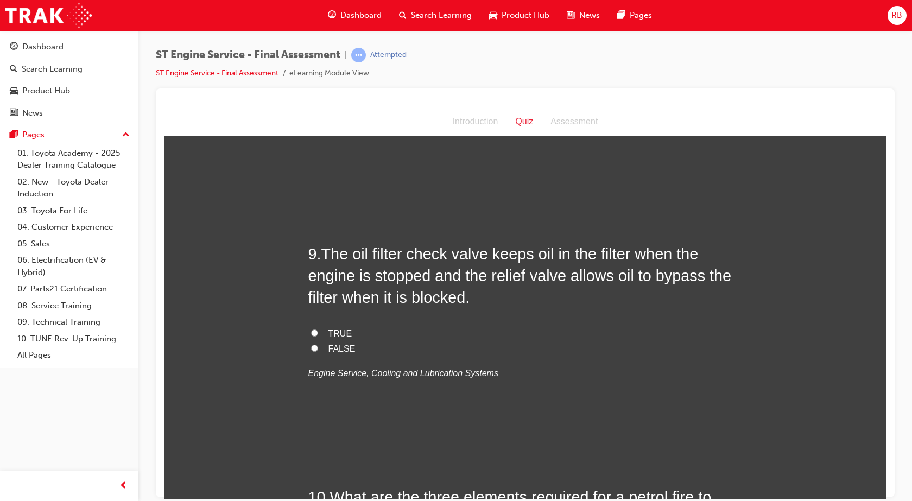
click at [311, 345] on input "FALSE" at bounding box center [314, 347] width 7 height 7
radio input "true"
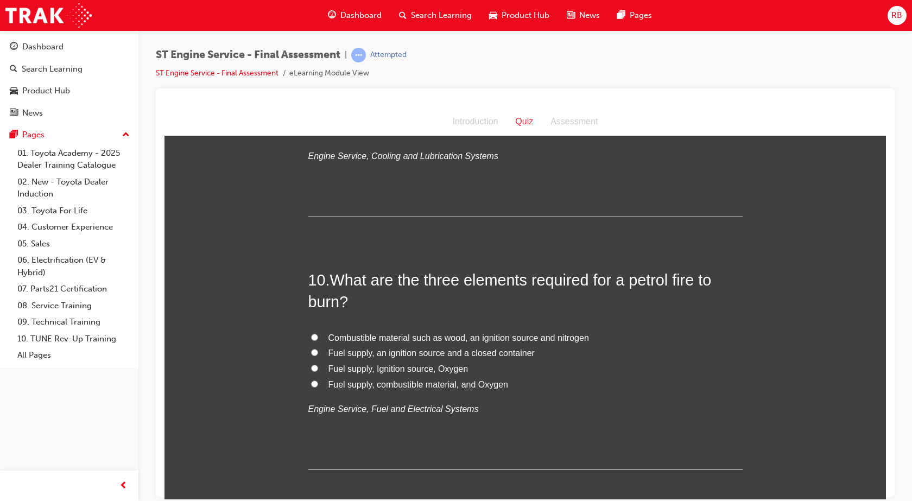
scroll to position [2173, 0]
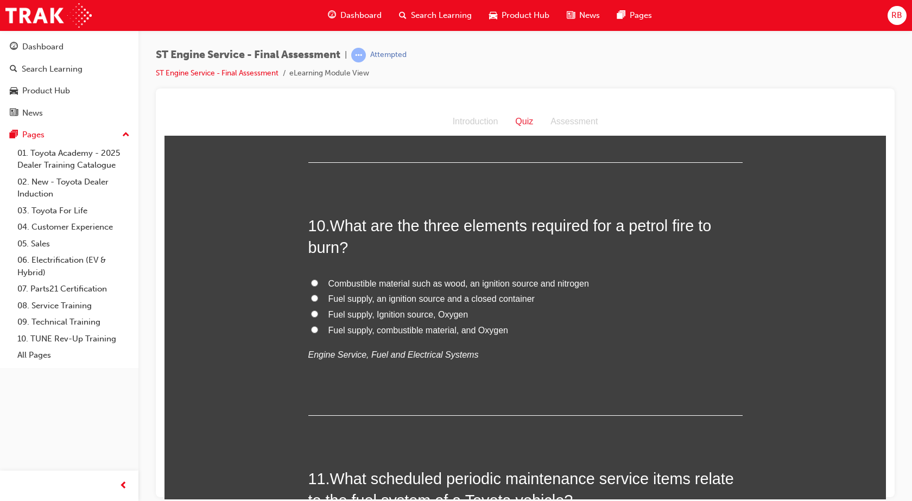
click at [311, 281] on input "Combustible material such as wood, an ignition source and nitrogen" at bounding box center [314, 282] width 7 height 7
radio input "true"
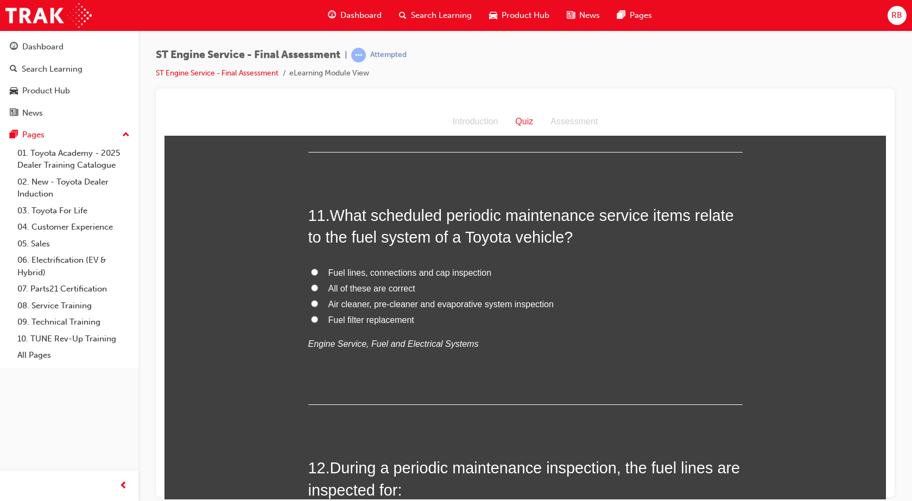
scroll to position [2444, 0]
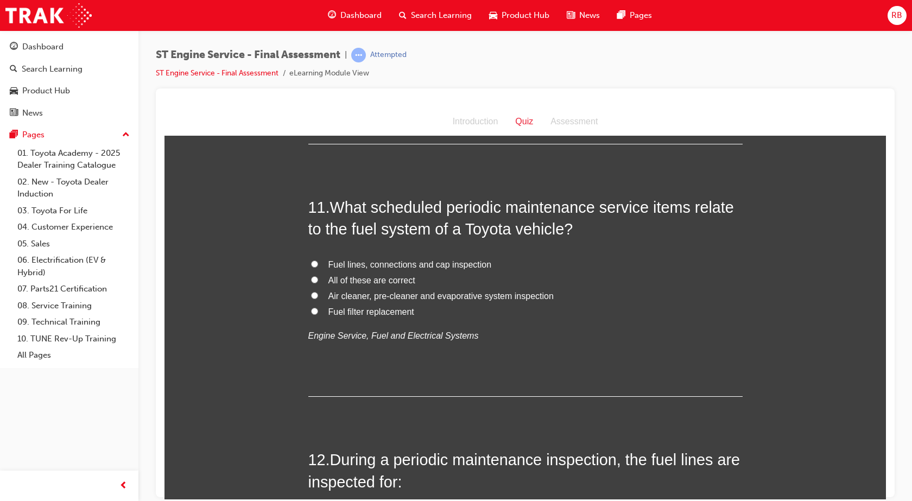
click at [311, 310] on input "Fuel filter replacement" at bounding box center [314, 310] width 7 height 7
radio input "true"
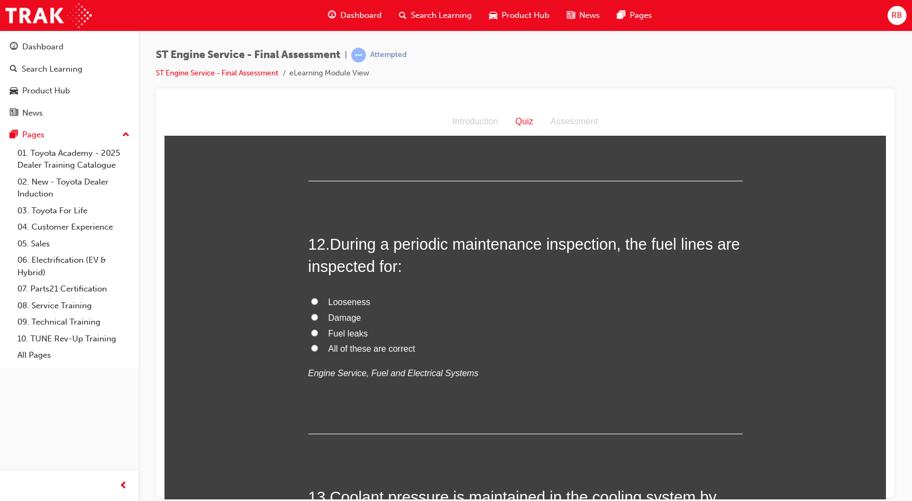
scroll to position [2661, 0]
click at [311, 343] on input "All of these are correct" at bounding box center [314, 346] width 7 height 7
radio input "true"
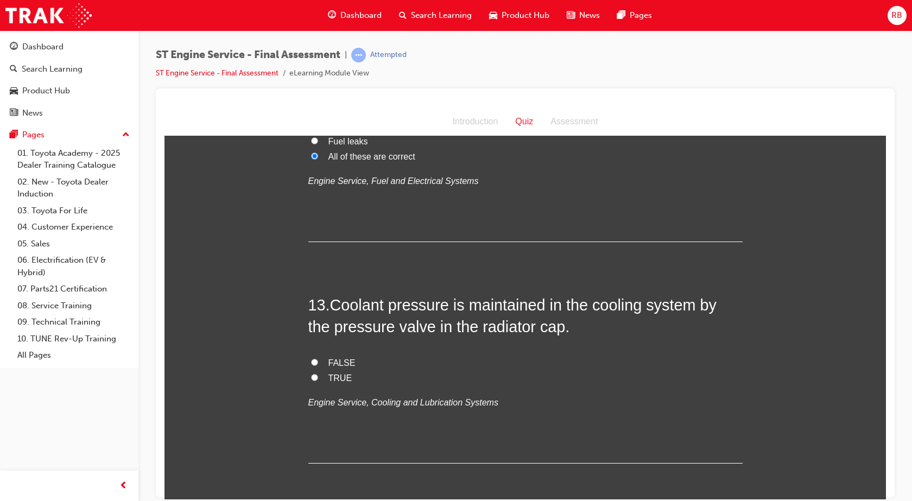
scroll to position [2879, 0]
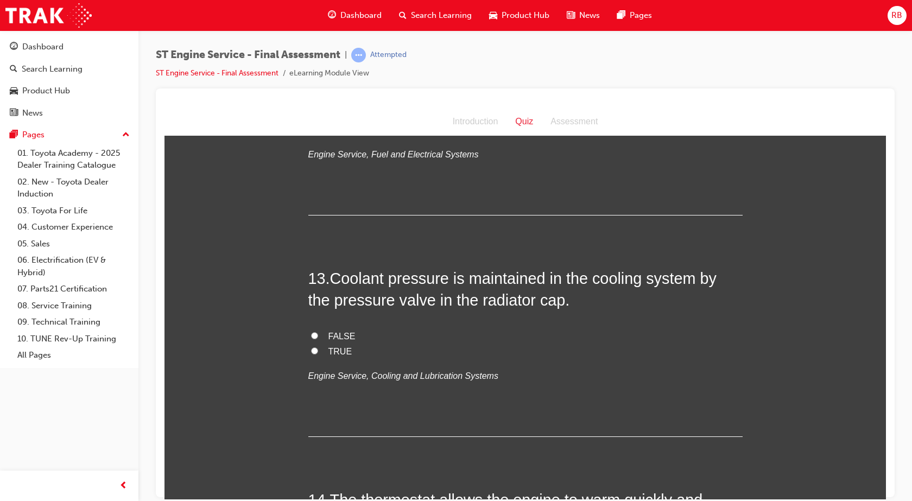
click at [311, 333] on input "FALSE" at bounding box center [314, 335] width 7 height 7
radio input "true"
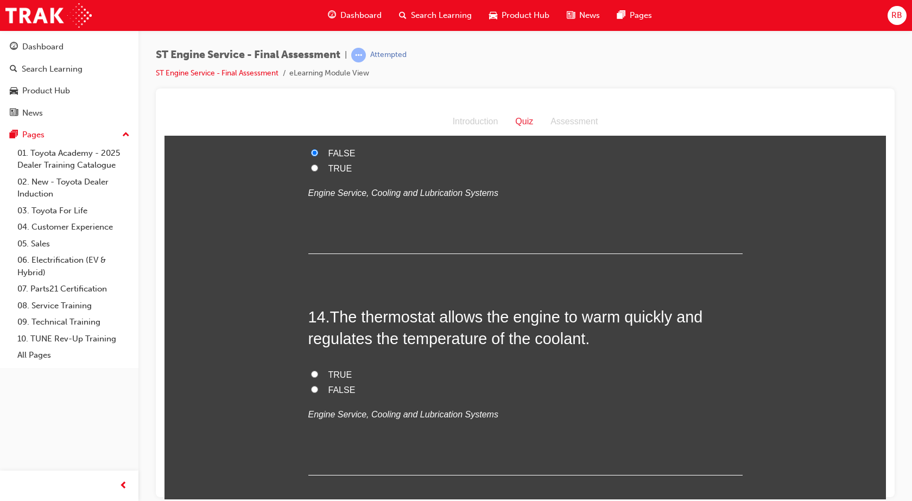
scroll to position [3150, 0]
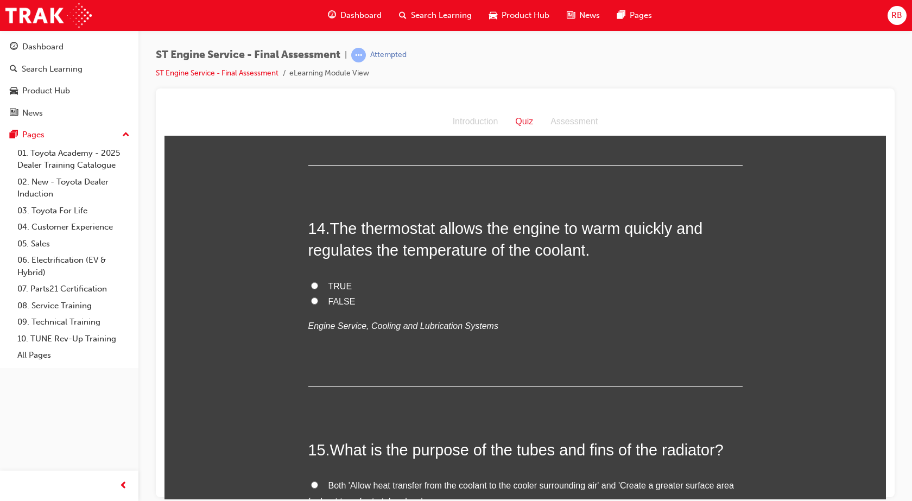
click at [311, 284] on input "TRUE" at bounding box center [314, 285] width 7 height 7
radio input "true"
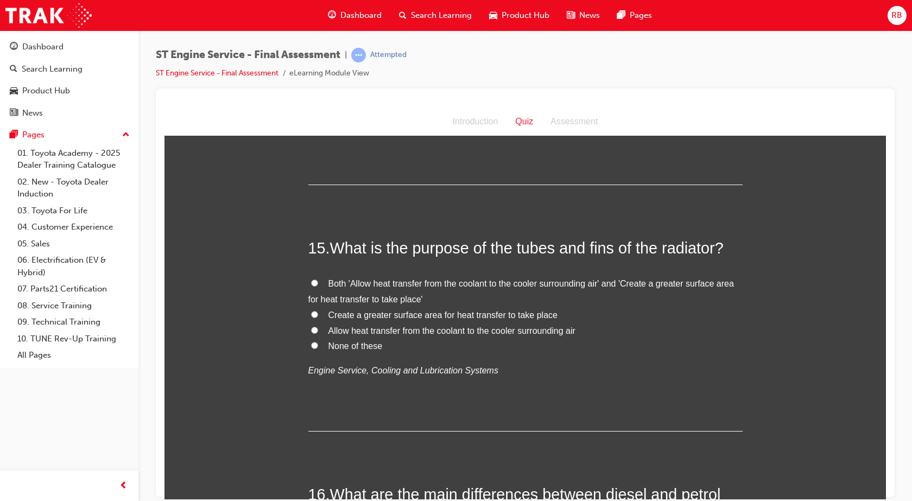
scroll to position [3368, 0]
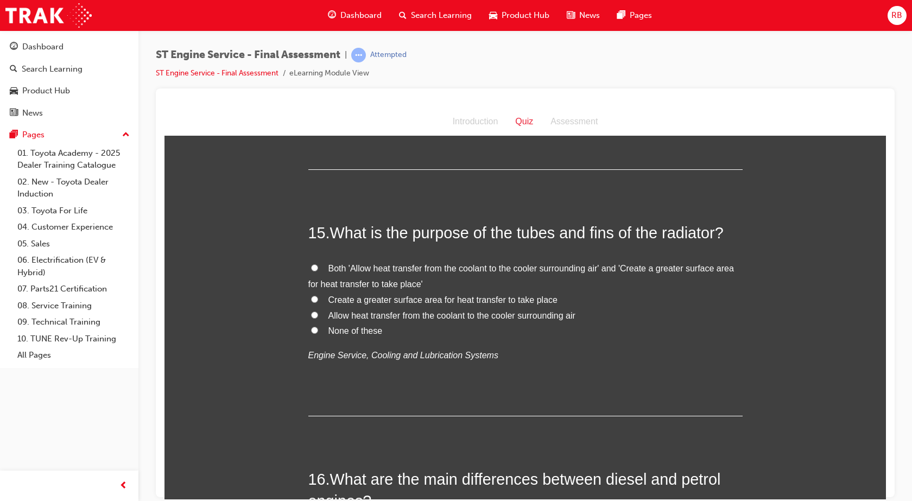
click at [311, 330] on input "None of these" at bounding box center [314, 329] width 7 height 7
radio input "true"
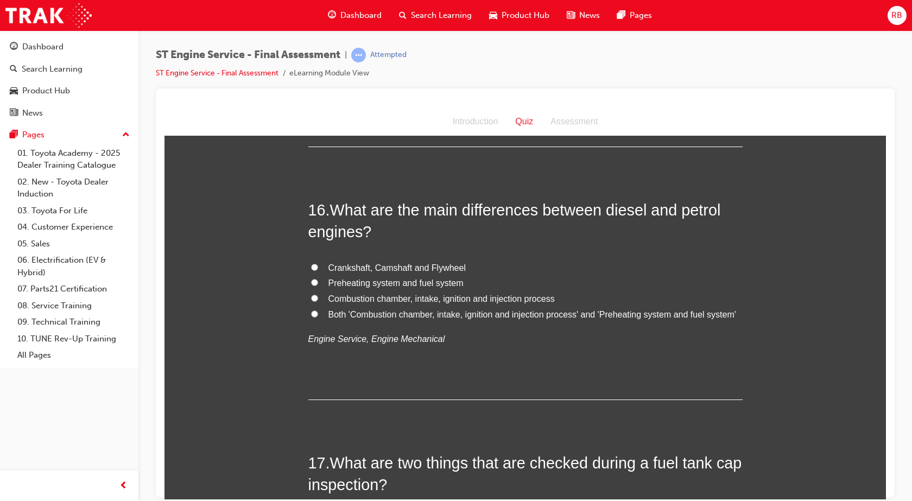
scroll to position [3639, 0]
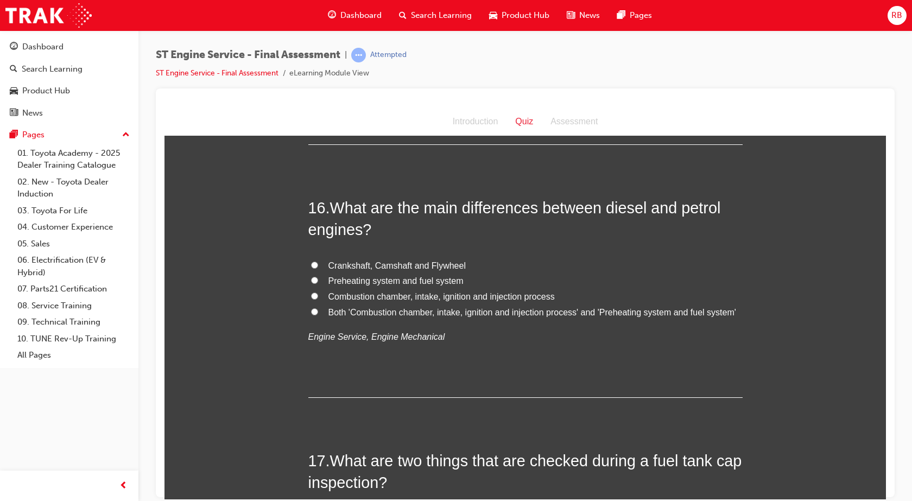
click at [311, 279] on input "Preheating system and fuel system" at bounding box center [314, 279] width 7 height 7
radio input "true"
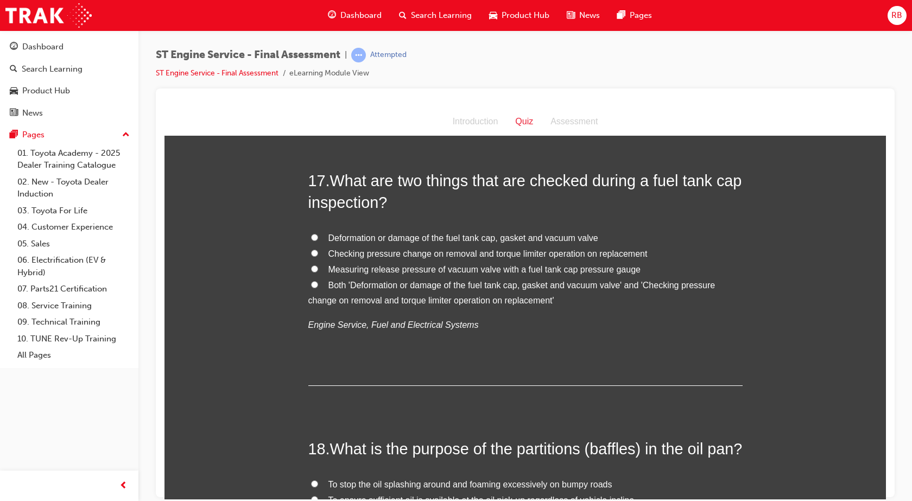
scroll to position [3856, 0]
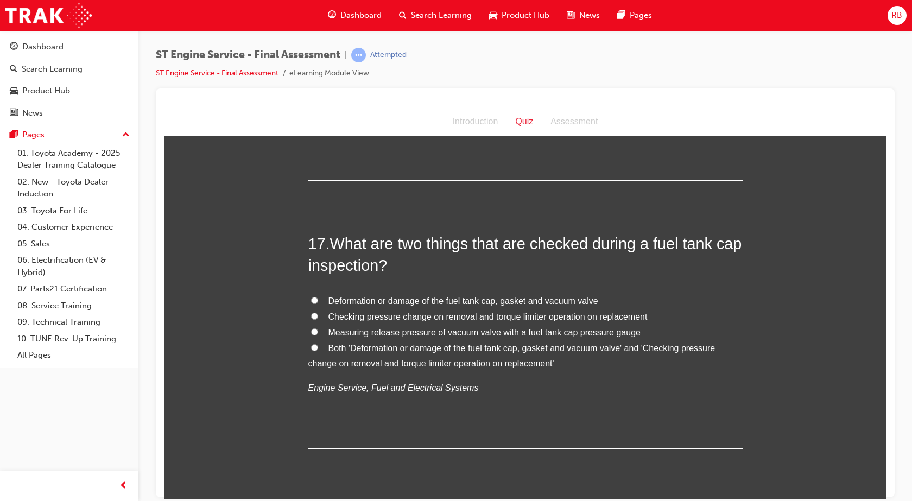
click at [311, 300] on input "Deformation or damage of the fuel tank cap, gasket and vacuum valve" at bounding box center [314, 300] width 7 height 7
radio input "true"
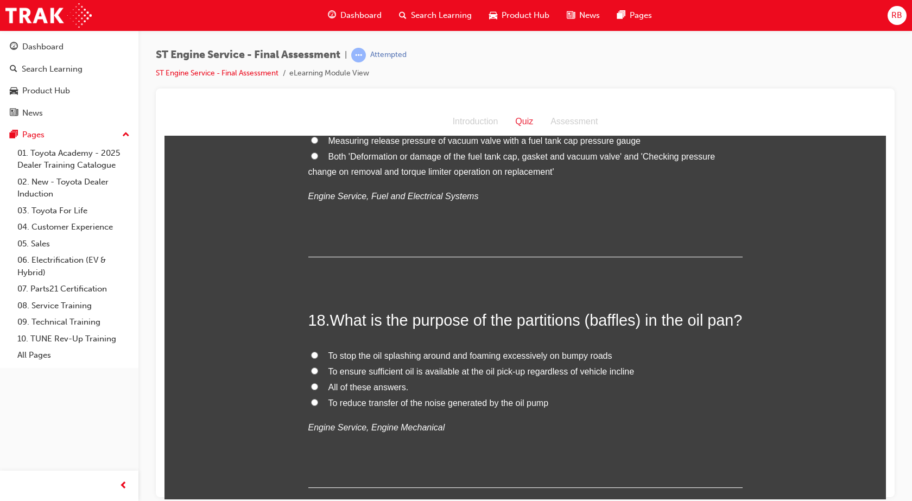
scroll to position [4074, 0]
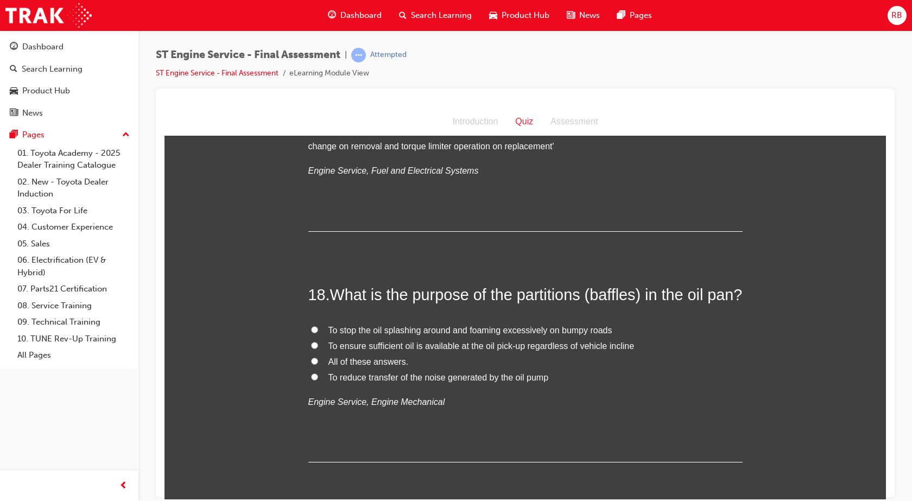
click at [311, 333] on input "To stop the oil splashing around and foaming excessively on bumpy roads" at bounding box center [314, 329] width 7 height 7
radio input "true"
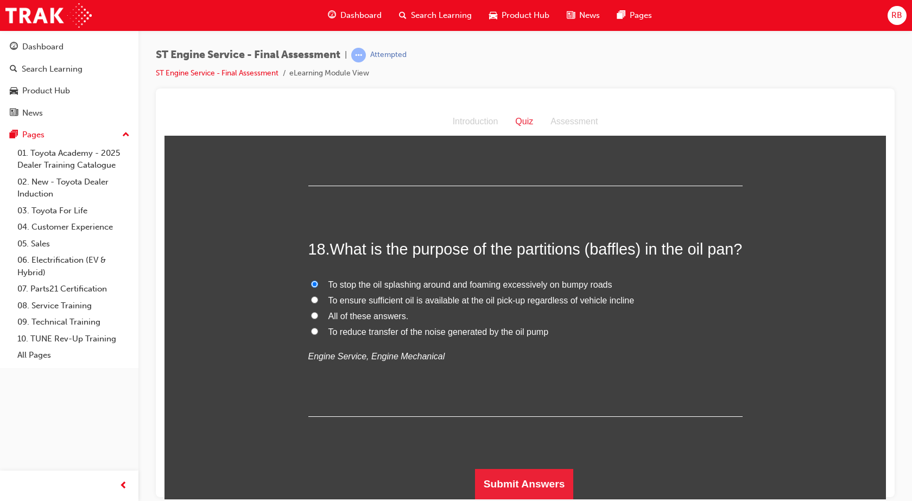
scroll to position [4141, 0]
click at [496, 481] on button "Submit Answers" at bounding box center [524, 484] width 99 height 30
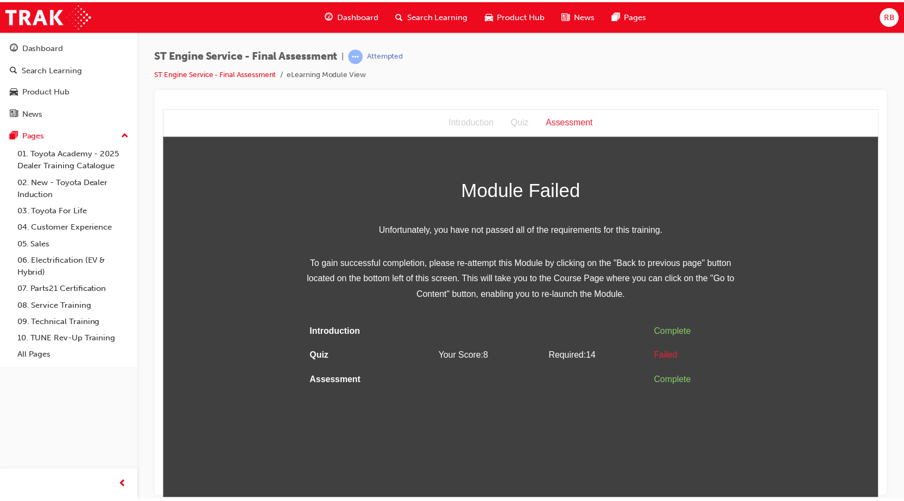
scroll to position [0, 0]
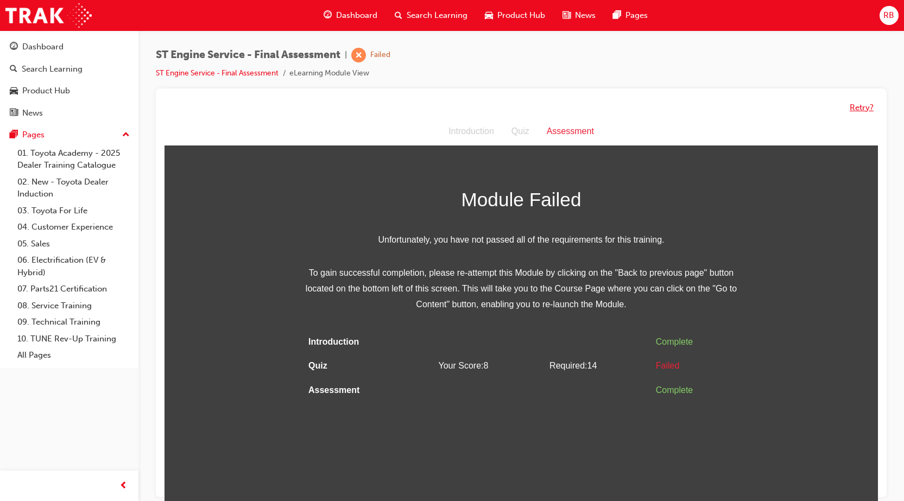
click at [863, 109] on button "Retry?" at bounding box center [862, 108] width 24 height 12
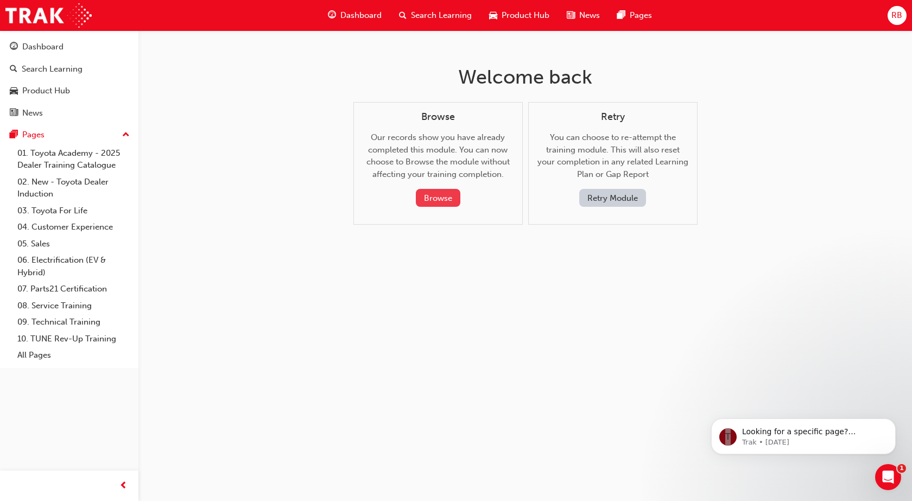
click at [434, 196] on button "Browse" at bounding box center [438, 198] width 45 height 18
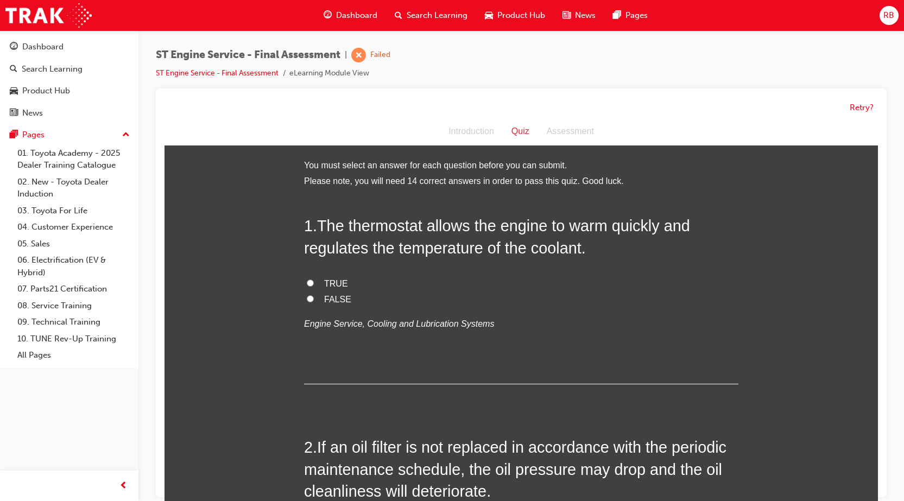
click at [307, 282] on input "TRUE" at bounding box center [310, 283] width 7 height 7
radio input "true"
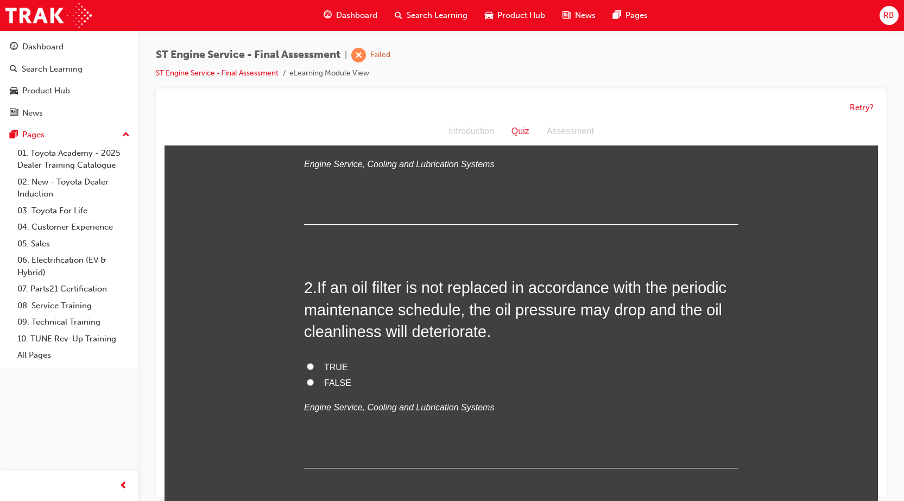
scroll to position [217, 0]
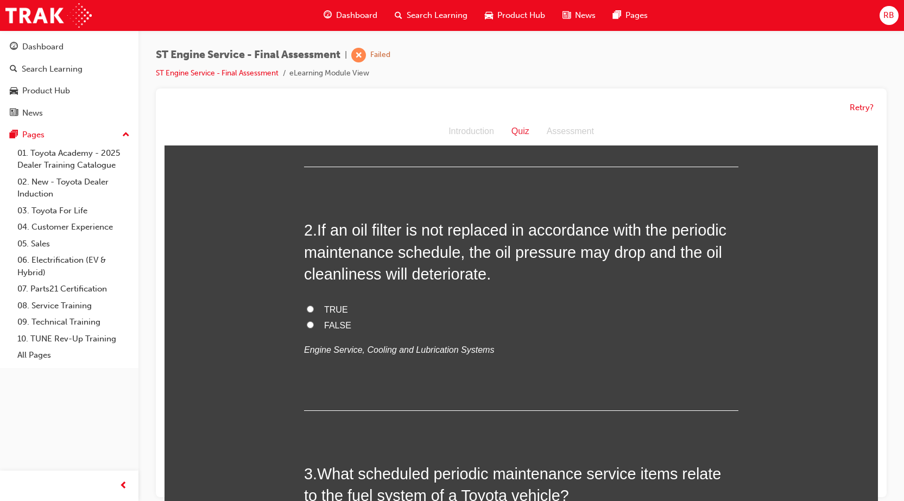
click at [307, 309] on input "TRUE" at bounding box center [310, 309] width 7 height 7
radio input "true"
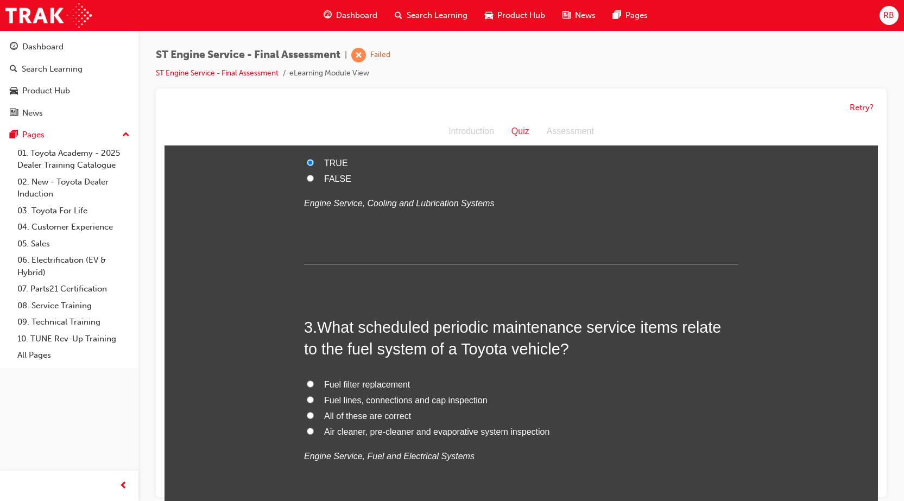
scroll to position [380, 0]
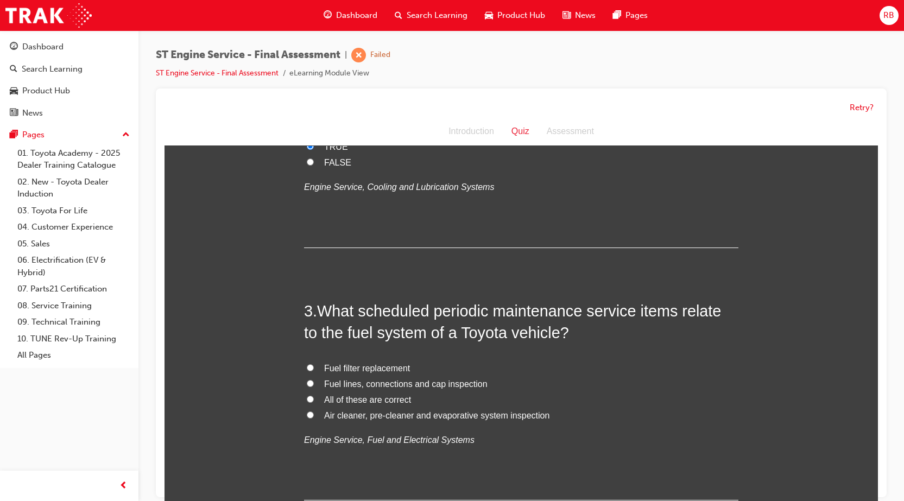
click at [307, 366] on input "Fuel filter replacement" at bounding box center [310, 367] width 7 height 7
radio input "true"
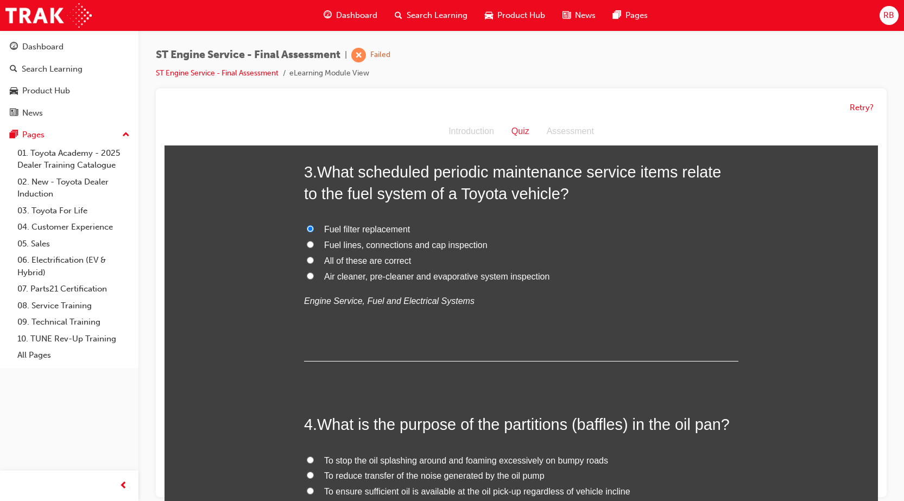
scroll to position [652, 0]
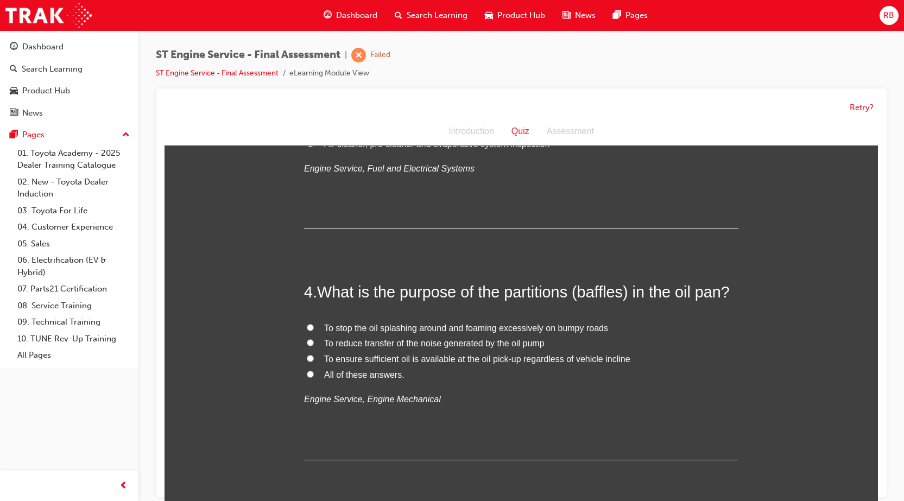
click at [307, 344] on input "To reduce transfer of the noise generated by the oil pump" at bounding box center [310, 342] width 7 height 7
radio input "true"
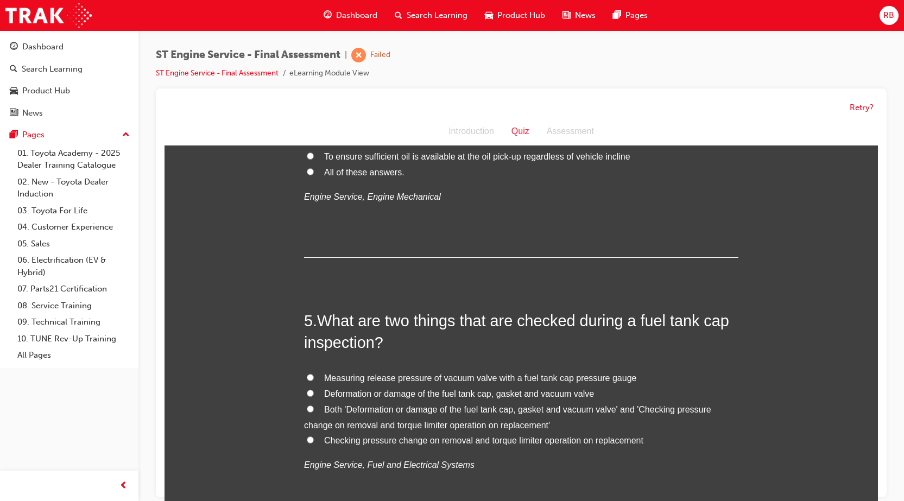
scroll to position [923, 0]
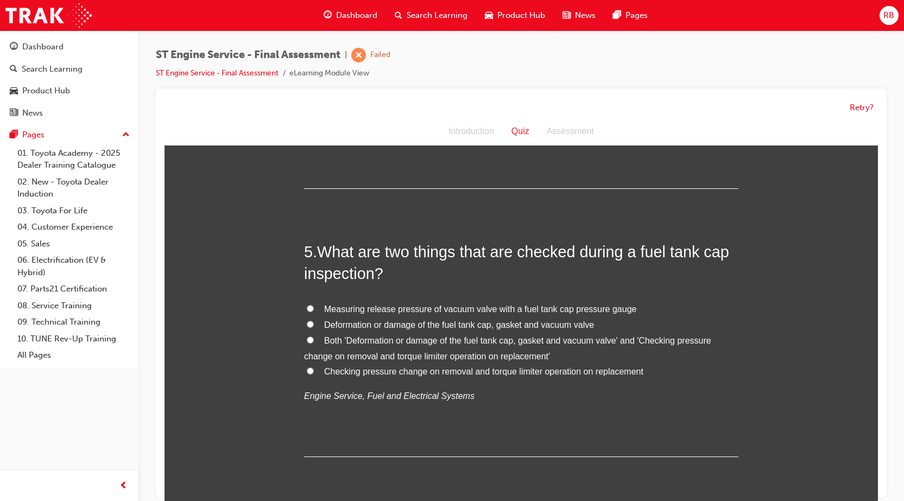
click at [307, 369] on input "Checking pressure change on removal and torque limiter operation on replacement" at bounding box center [310, 371] width 7 height 7
radio input "true"
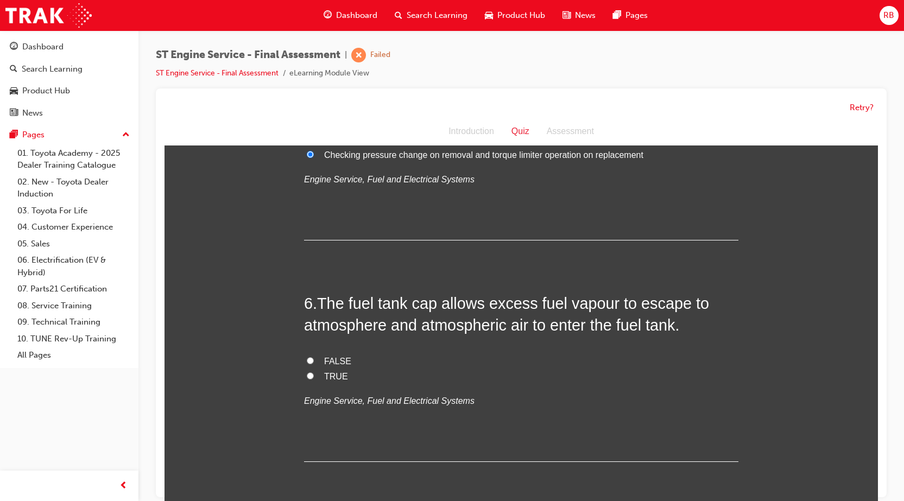
scroll to position [1141, 0]
click at [307, 358] on input "FALSE" at bounding box center [310, 360] width 7 height 7
radio input "true"
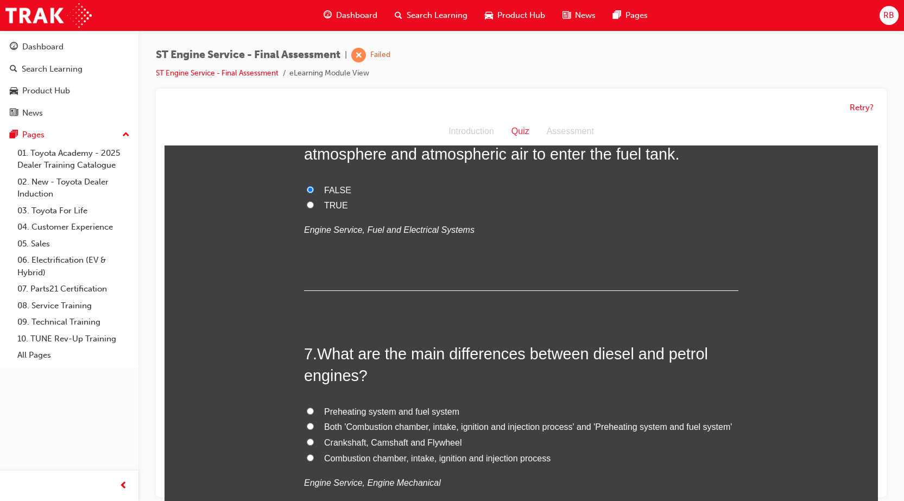
scroll to position [1412, 0]
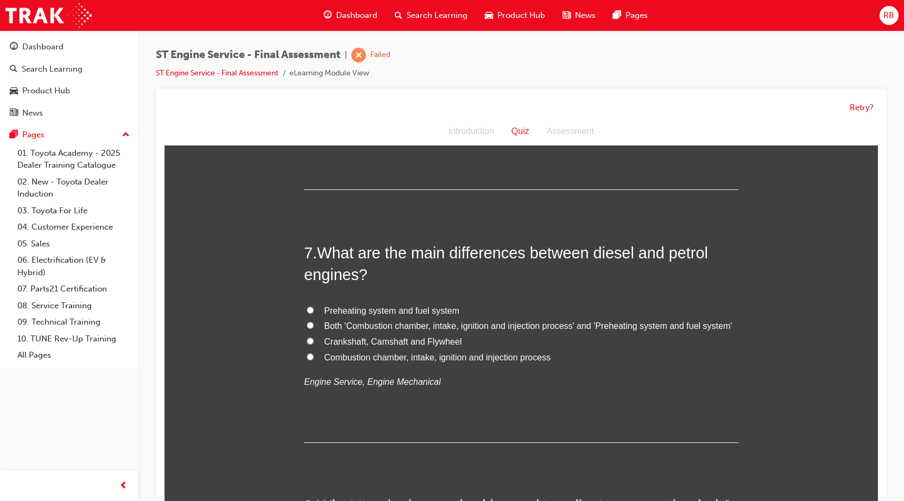
click at [307, 310] on input "Preheating system and fuel system" at bounding box center [310, 310] width 7 height 7
radio input "true"
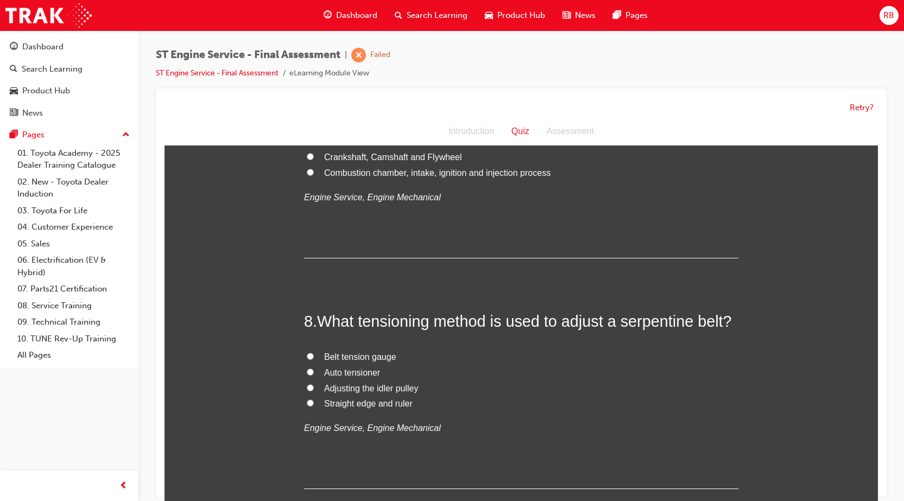
scroll to position [1629, 0]
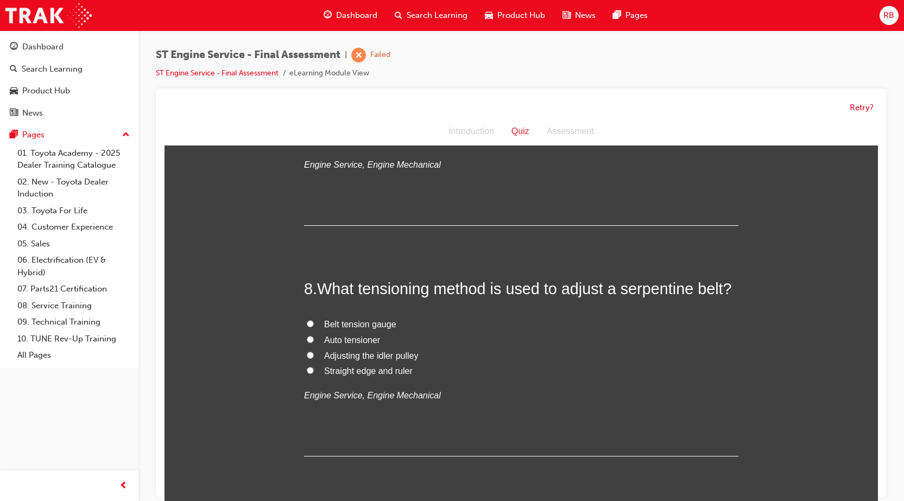
click at [309, 339] on input "Auto tensioner" at bounding box center [310, 339] width 7 height 7
radio input "true"
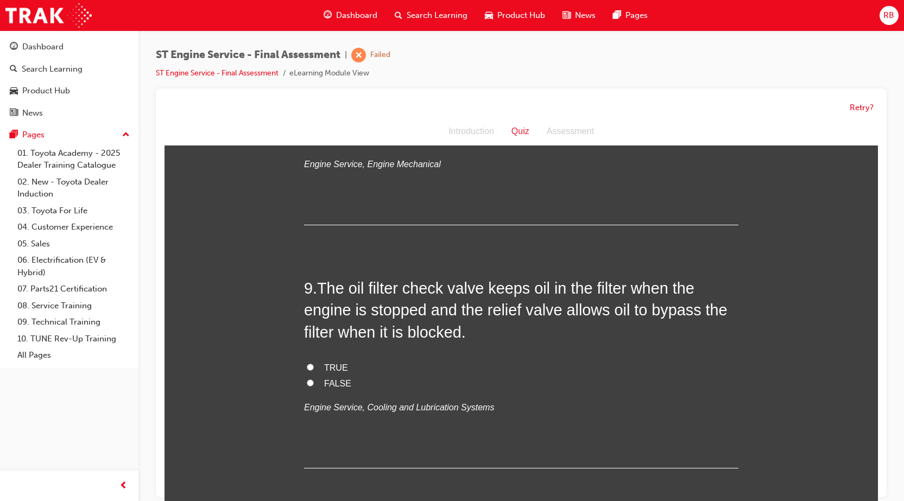
scroll to position [1901, 0]
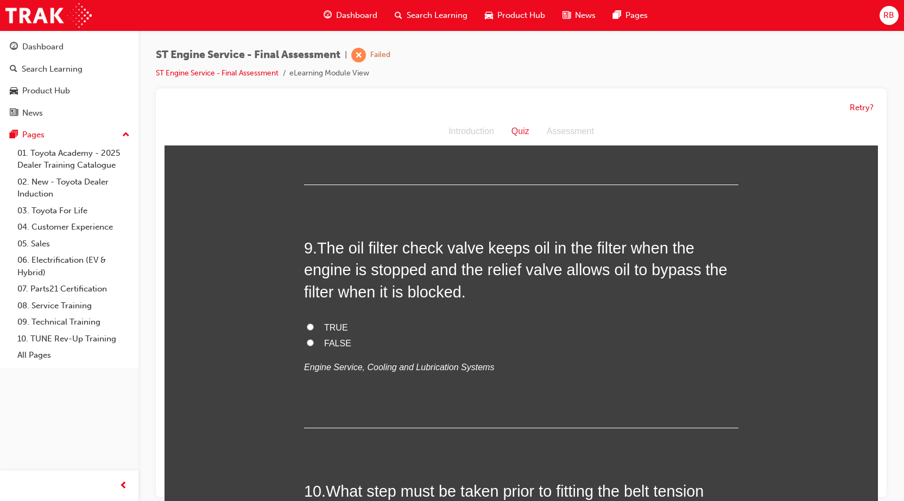
click at [307, 326] on input "TRUE" at bounding box center [310, 327] width 7 height 7
radio input "true"
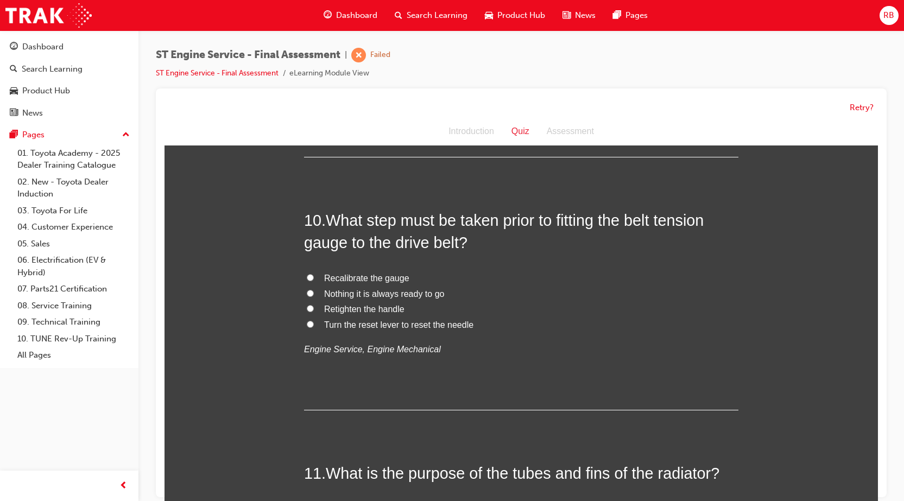
scroll to position [2173, 0]
click at [307, 276] on input "Recalibrate the gauge" at bounding box center [310, 277] width 7 height 7
radio input "true"
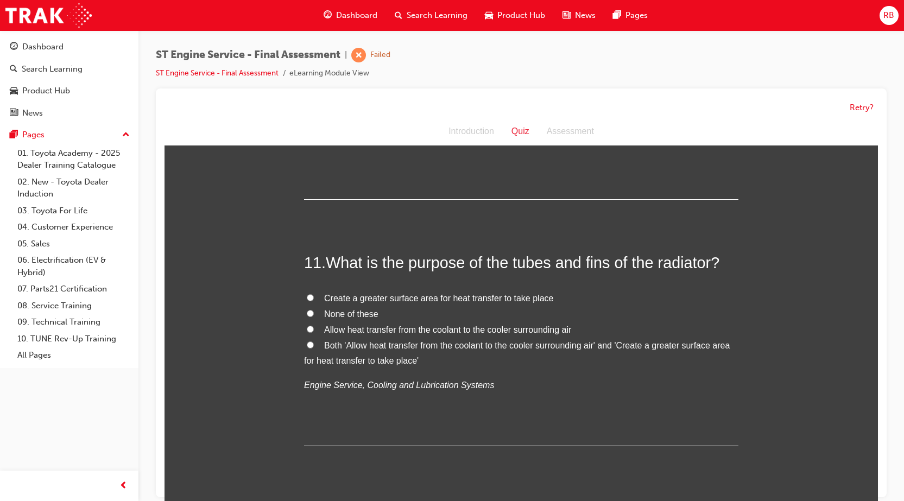
scroll to position [2390, 0]
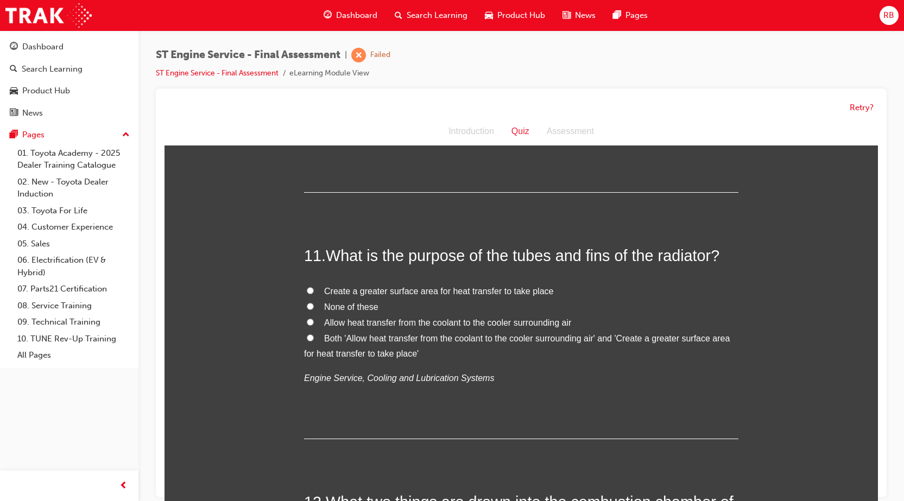
click at [307, 307] on input "None of these" at bounding box center [310, 306] width 7 height 7
radio input "true"
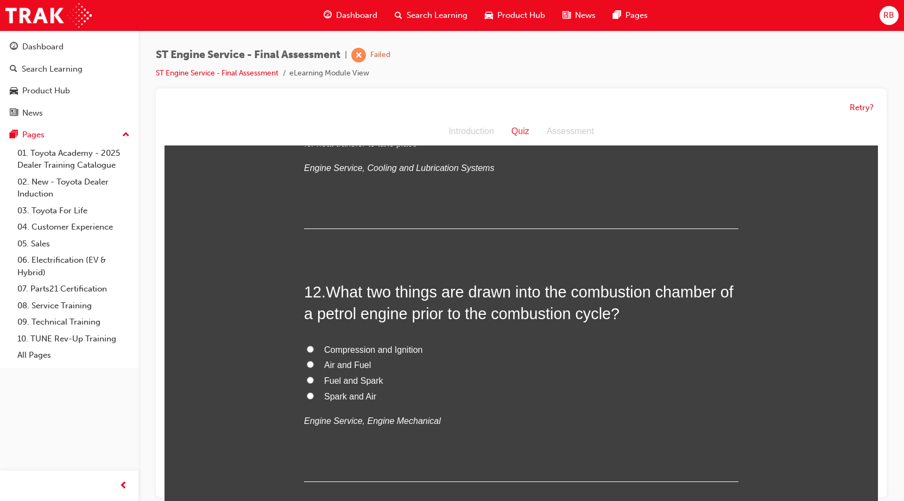
scroll to position [2607, 0]
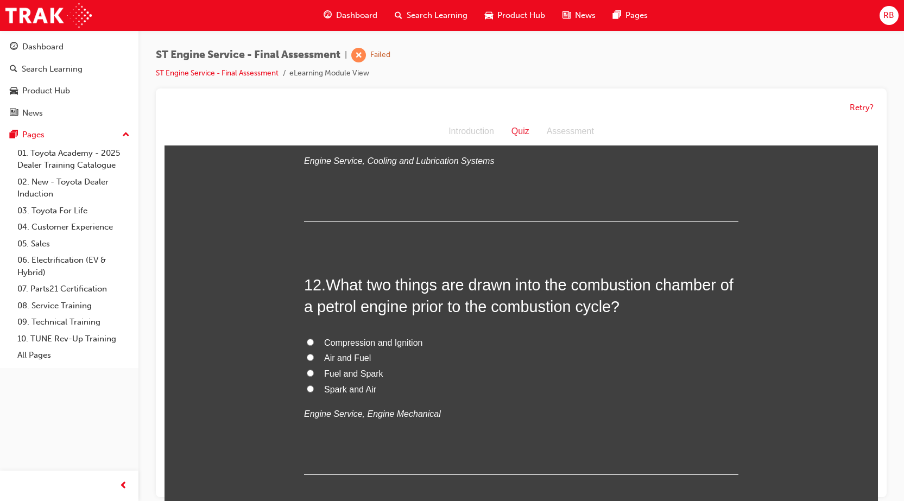
click at [307, 341] on input "Compression and Ignition" at bounding box center [310, 342] width 7 height 7
radio input "true"
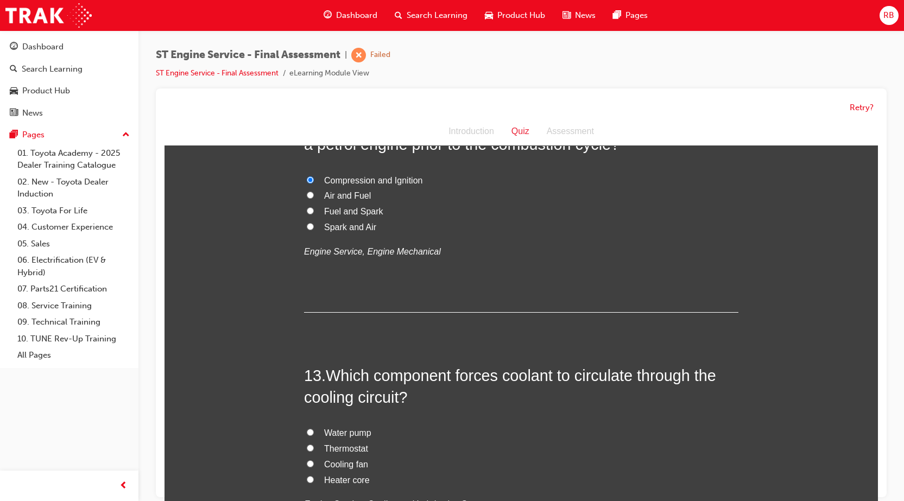
scroll to position [2770, 0]
click at [307, 431] on input "Water pump" at bounding box center [310, 432] width 7 height 7
radio input "true"
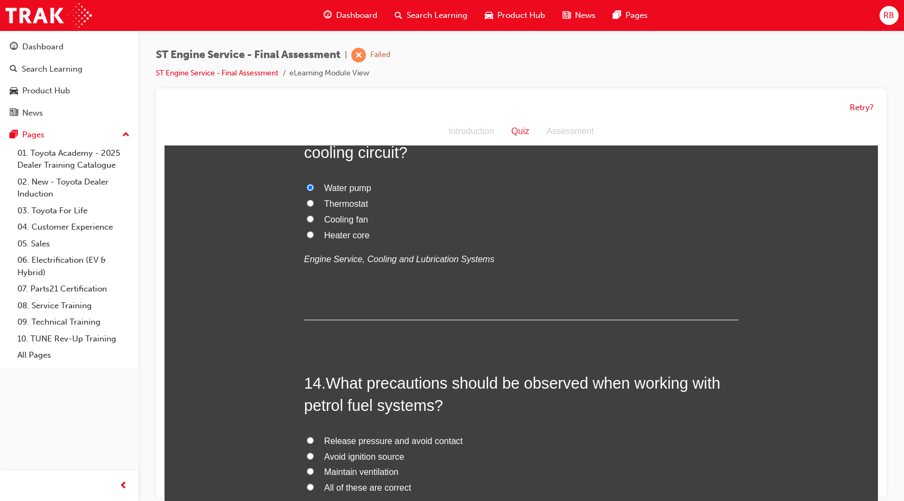
scroll to position [3042, 0]
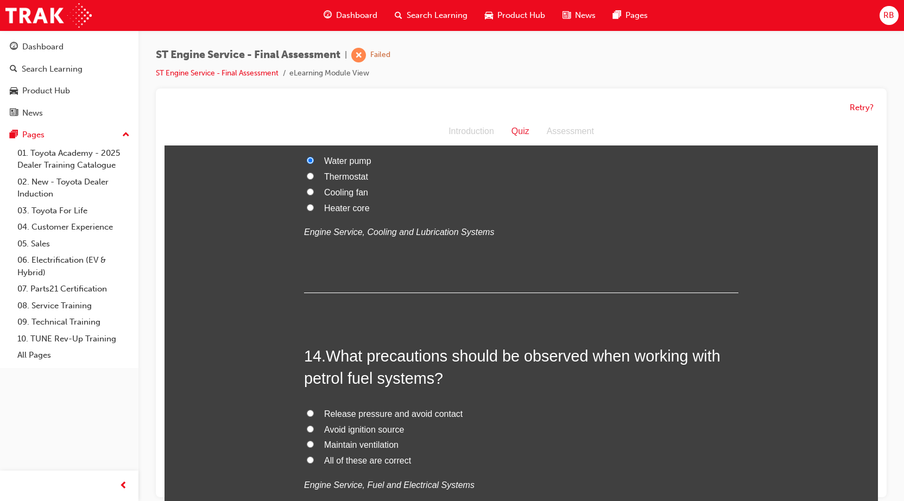
click at [307, 429] on input "Avoid ignition source" at bounding box center [310, 429] width 7 height 7
radio input "true"
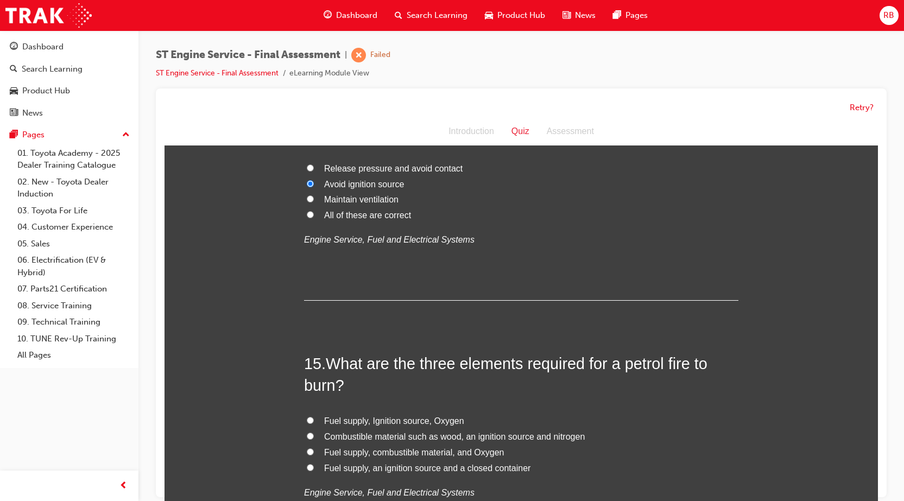
scroll to position [3313, 0]
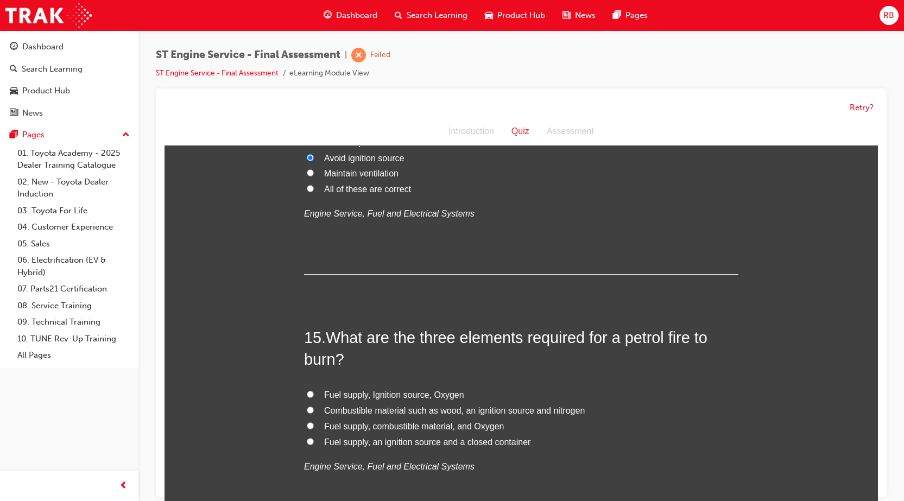
click at [307, 424] on input "Fuel supply, combustible material, and Oxygen" at bounding box center [310, 426] width 7 height 7
radio input "true"
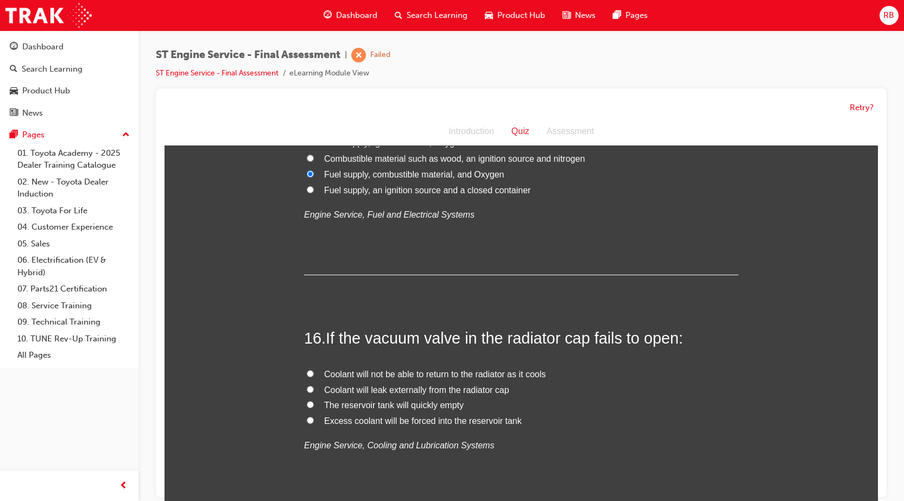
scroll to position [3585, 0]
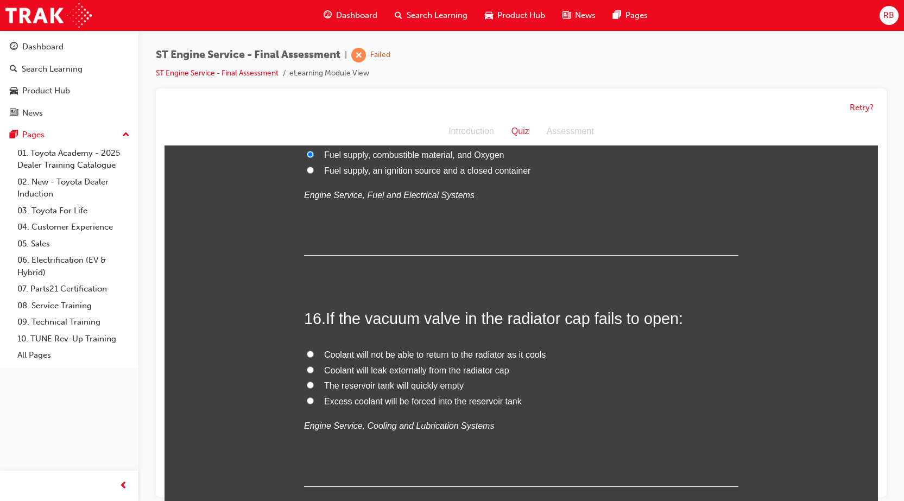
click at [307, 351] on input "Coolant will not be able to return to the radiator as it cools" at bounding box center [310, 354] width 7 height 7
radio input "true"
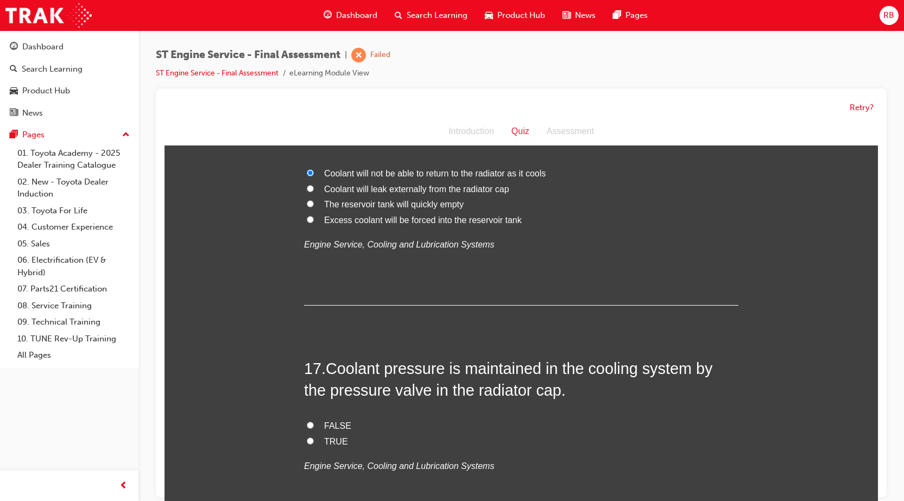
scroll to position [3802, 0]
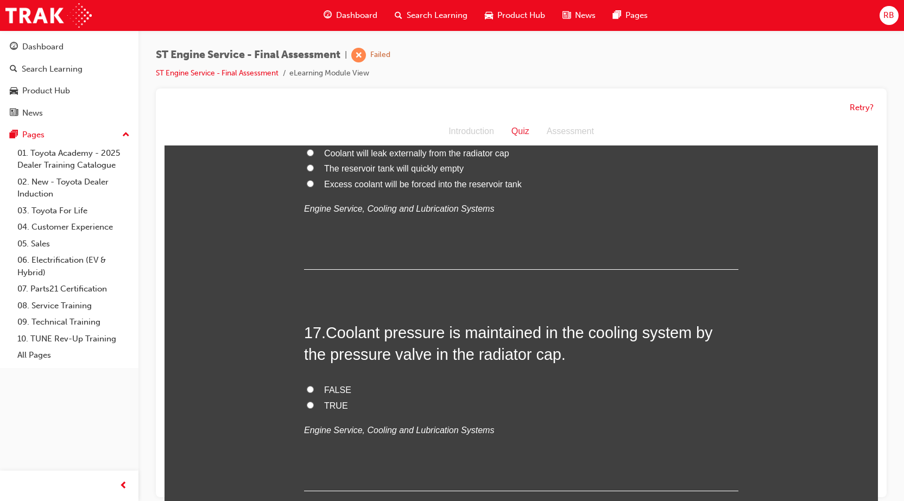
click at [307, 391] on input "FALSE" at bounding box center [310, 389] width 7 height 7
radio input "true"
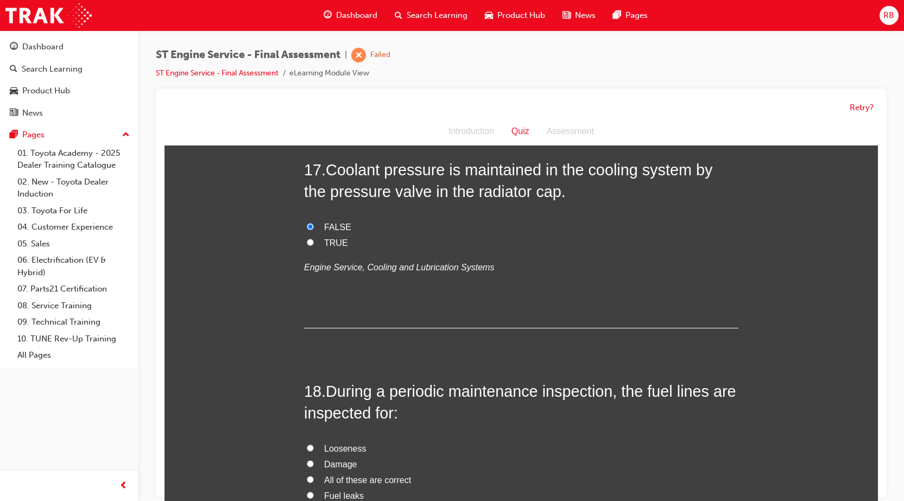
scroll to position [4019, 0]
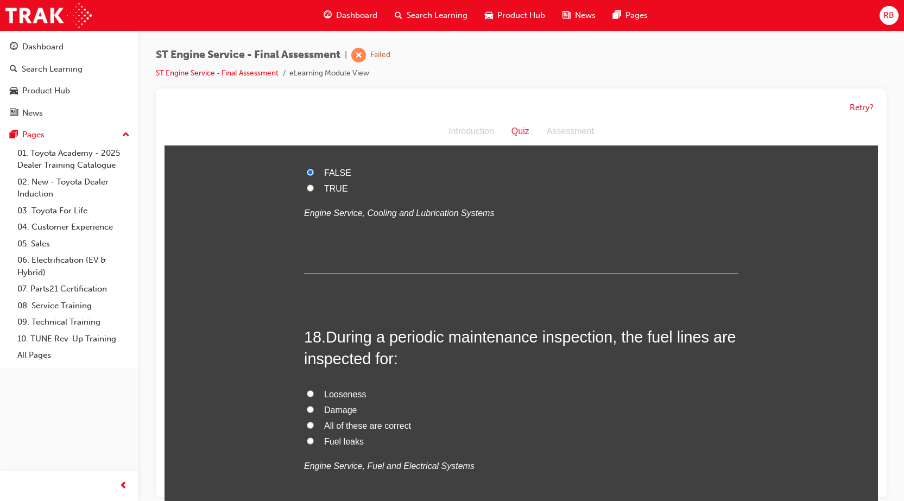
click at [307, 423] on input "All of these are correct" at bounding box center [310, 425] width 7 height 7
radio input "true"
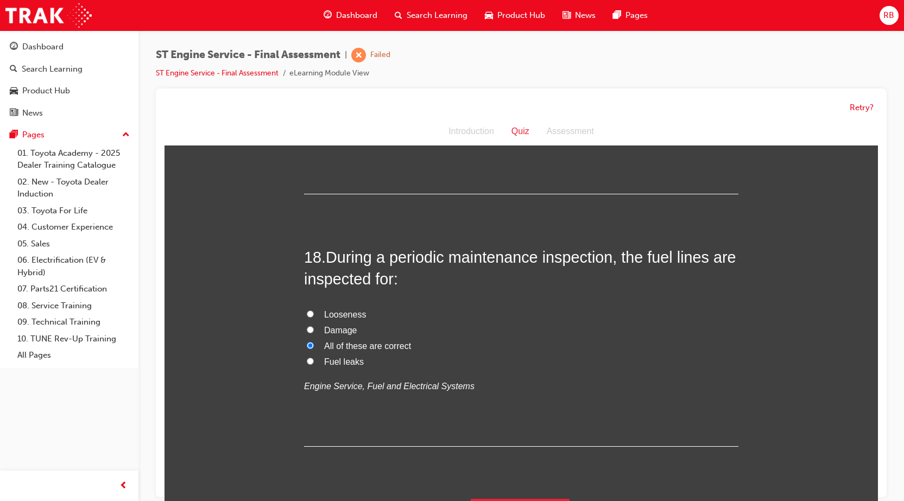
scroll to position [4119, 0]
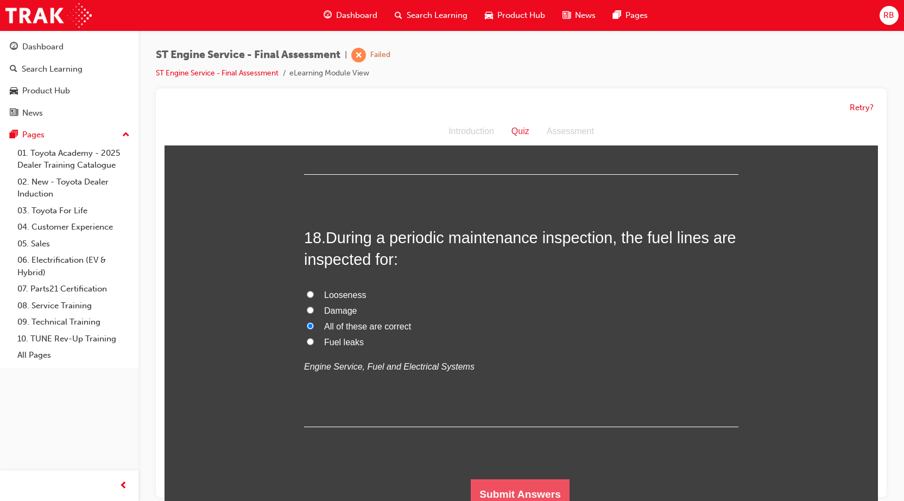
click at [514, 488] on button "Submit Answers" at bounding box center [520, 495] width 99 height 30
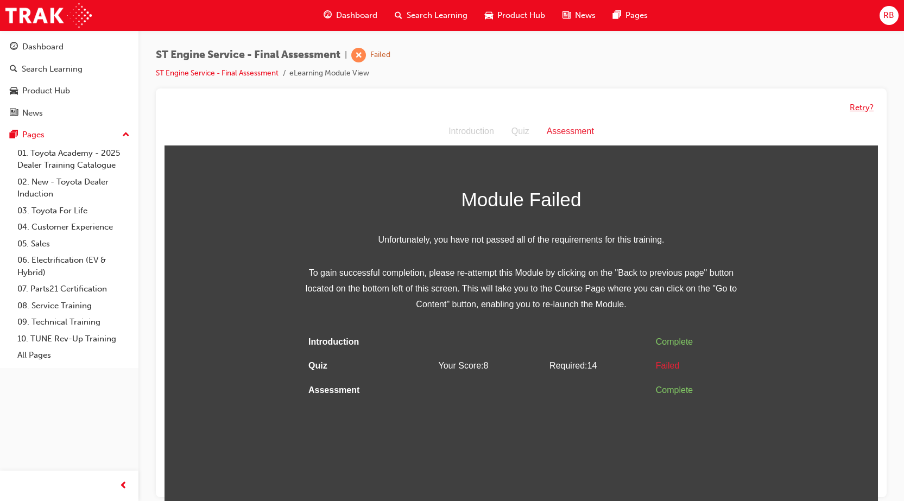
click at [859, 105] on button "Retry?" at bounding box center [862, 108] width 24 height 12
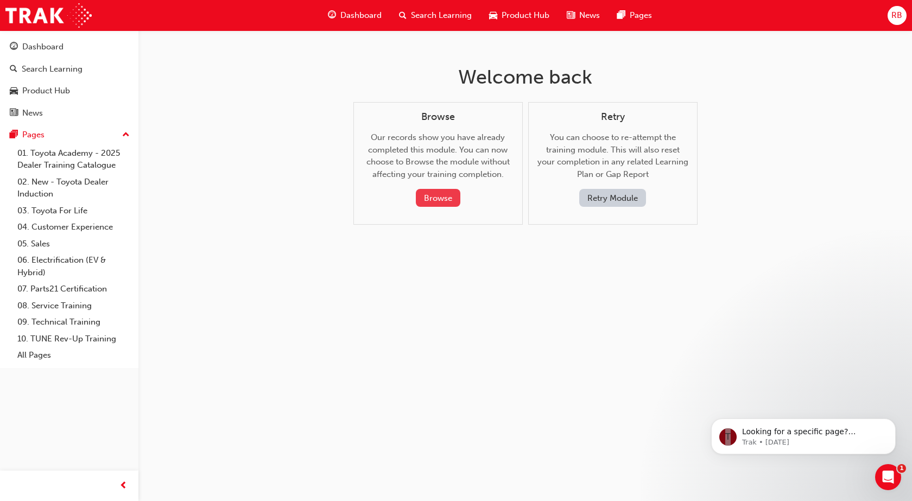
click at [449, 192] on button "Browse" at bounding box center [438, 198] width 45 height 18
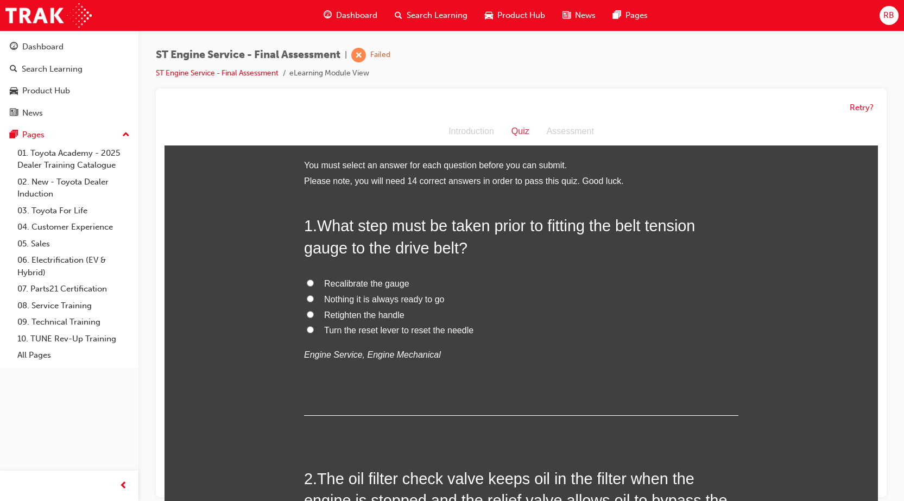
click at [307, 281] on input "Recalibrate the gauge" at bounding box center [310, 283] width 7 height 7
radio input "true"
click at [307, 299] on input "Nothing it is always ready to go" at bounding box center [310, 298] width 7 height 7
radio input "true"
click at [307, 317] on input "Retighten the handle" at bounding box center [310, 314] width 7 height 7
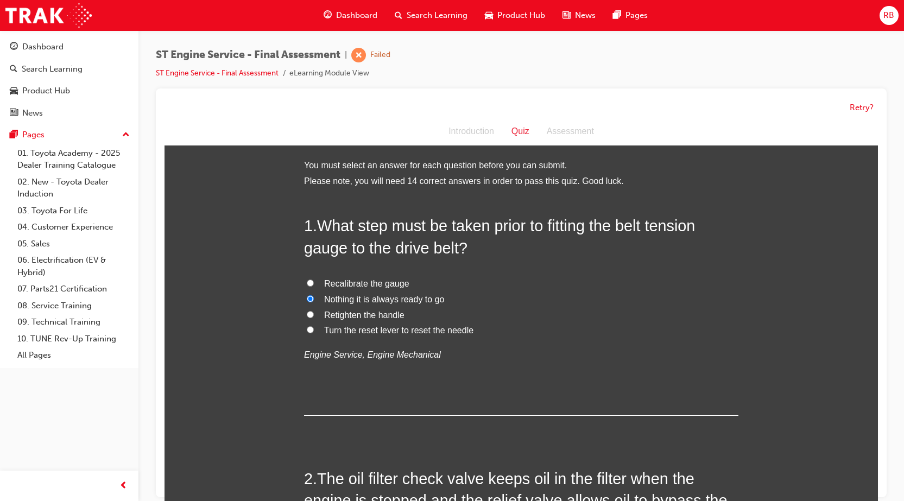
radio input "true"
click at [308, 331] on input "Turn the reset lever to reset the needle" at bounding box center [310, 329] width 7 height 7
radio input "true"
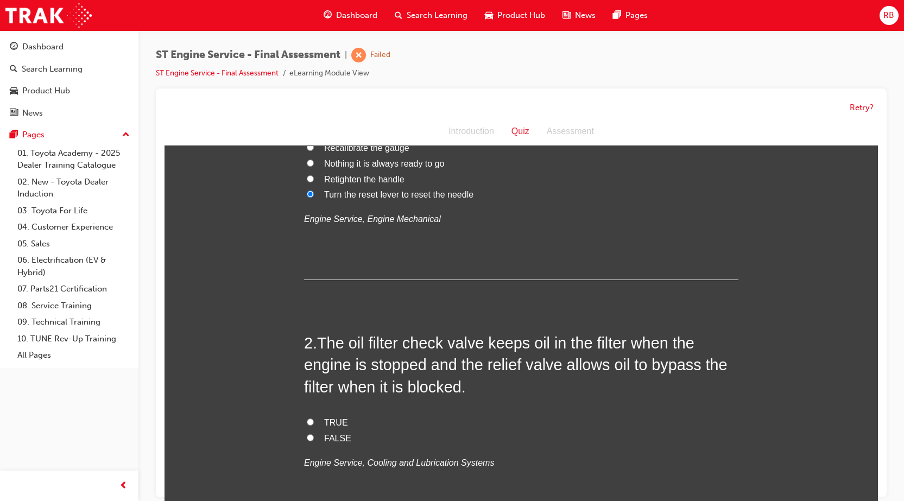
scroll to position [163, 0]
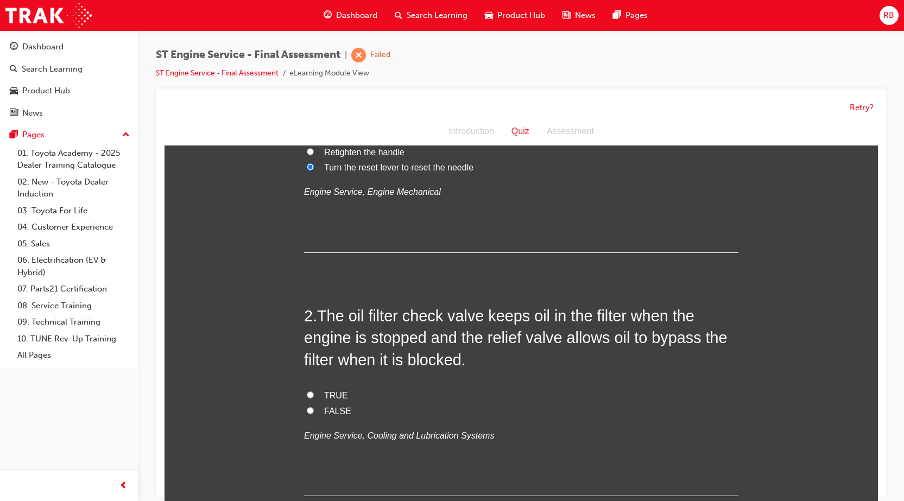
click at [307, 394] on input "TRUE" at bounding box center [310, 395] width 7 height 7
radio input "true"
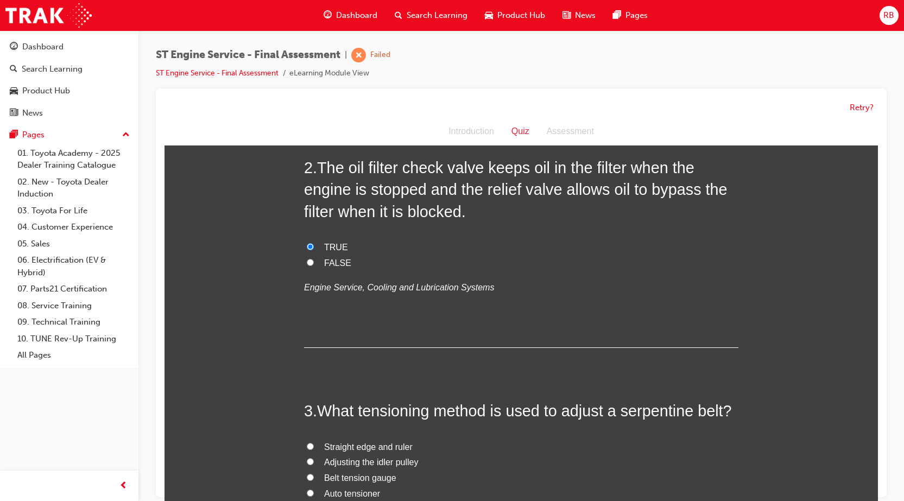
scroll to position [326, 0]
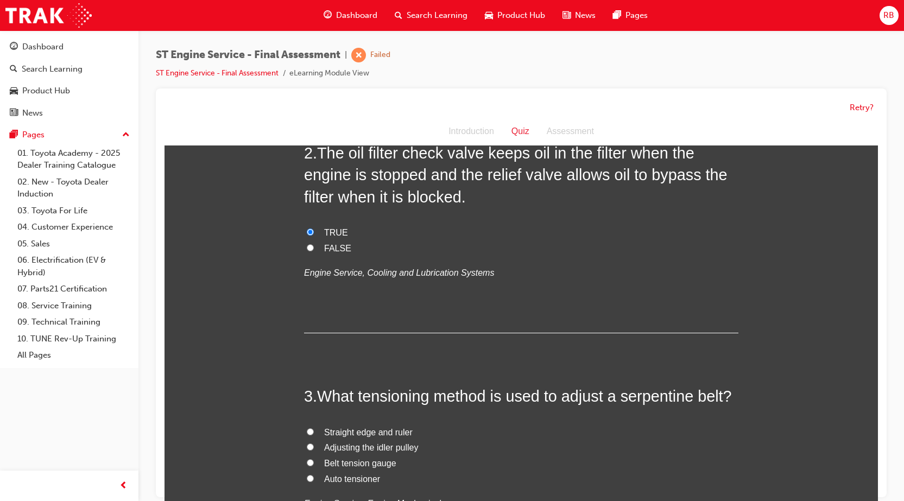
click at [307, 480] on input "Auto tensioner" at bounding box center [310, 478] width 7 height 7
radio input "true"
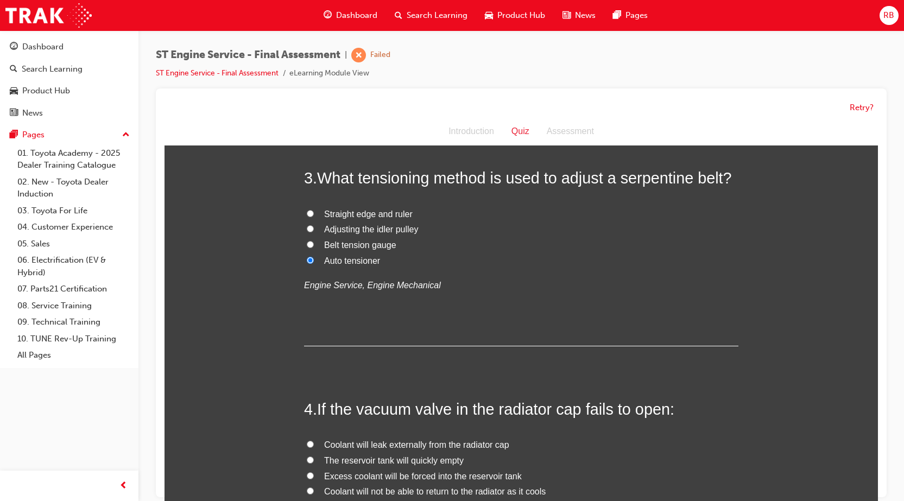
scroll to position [597, 0]
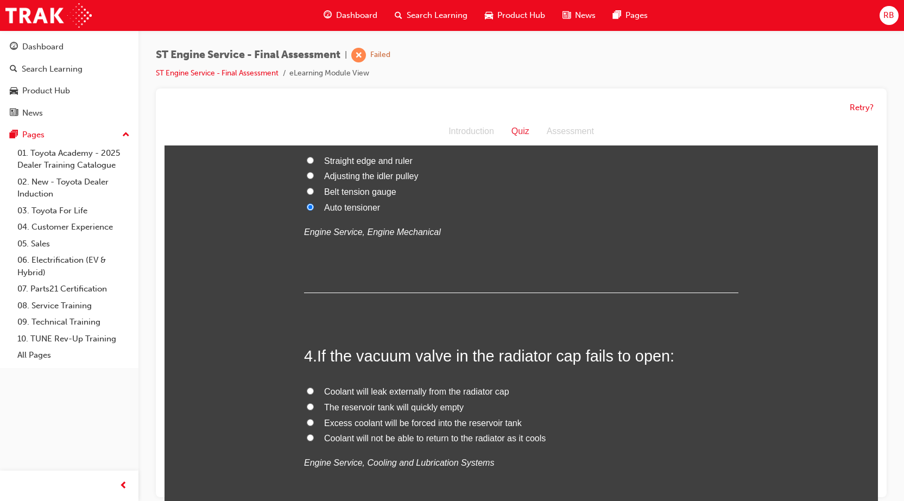
click at [307, 392] on input "Coolant will leak externally from the radiator cap" at bounding box center [310, 391] width 7 height 7
radio input "true"
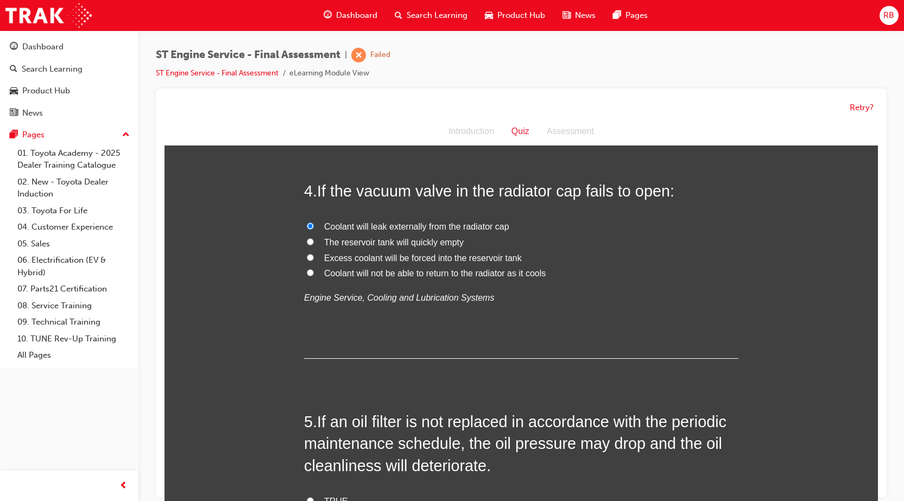
scroll to position [815, 0]
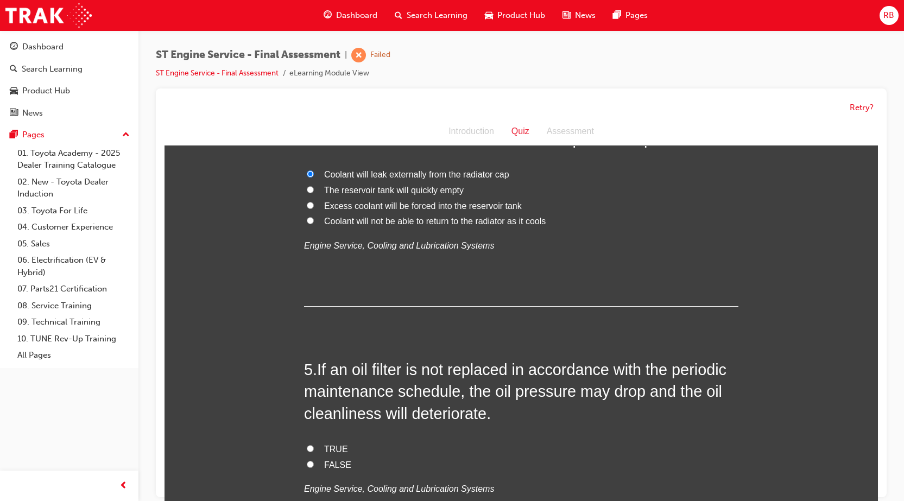
click at [307, 461] on input "FALSE" at bounding box center [310, 464] width 7 height 7
radio input "true"
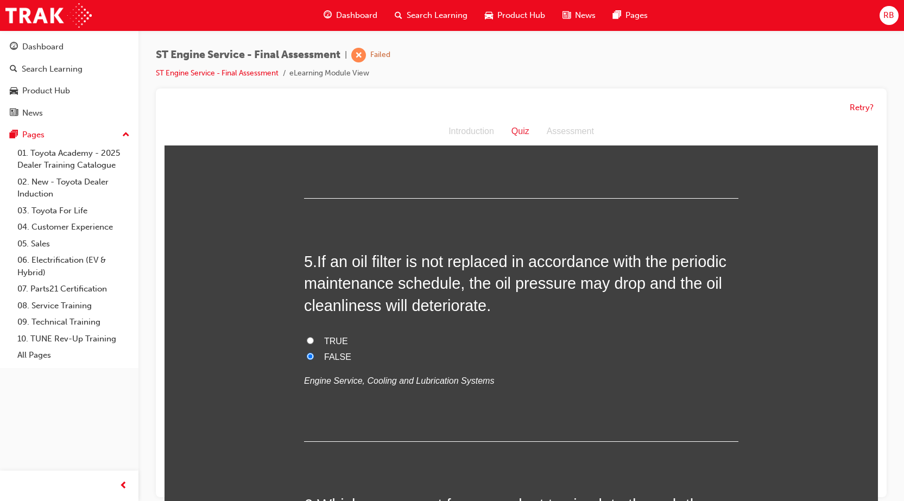
scroll to position [1032, 0]
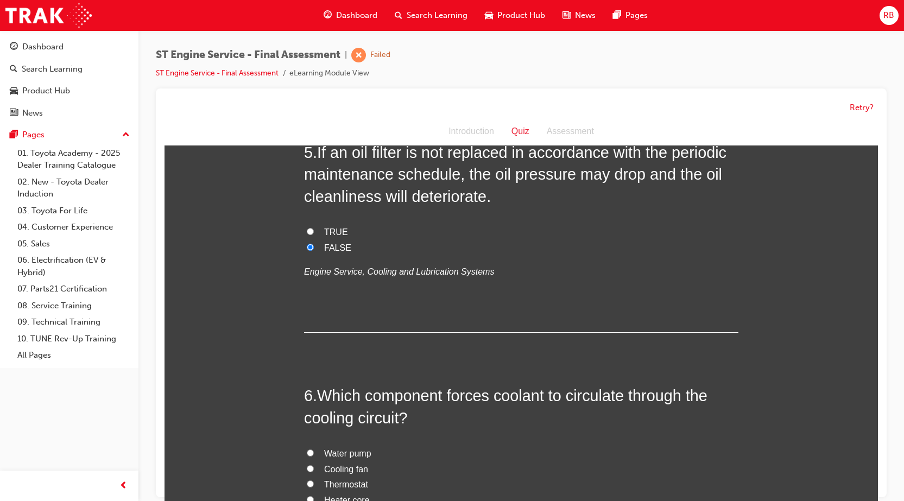
click at [308, 452] on input "Water pump" at bounding box center [310, 453] width 7 height 7
radio input "true"
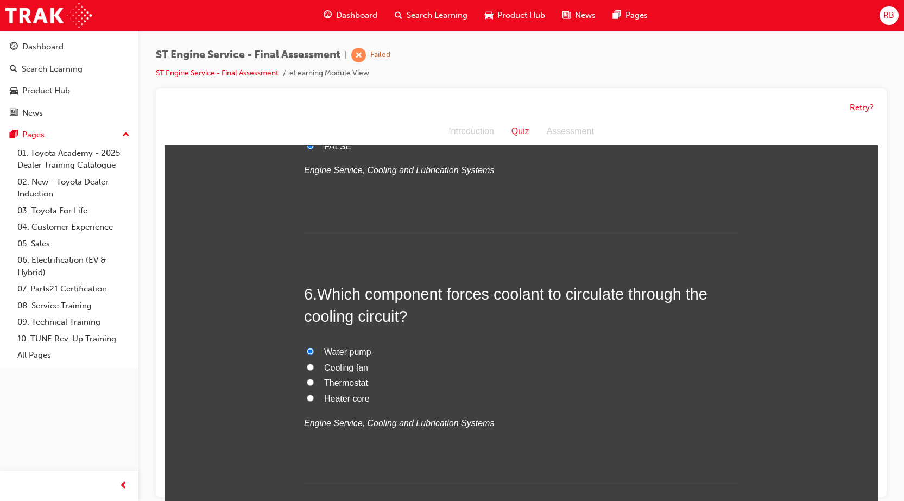
scroll to position [1249, 0]
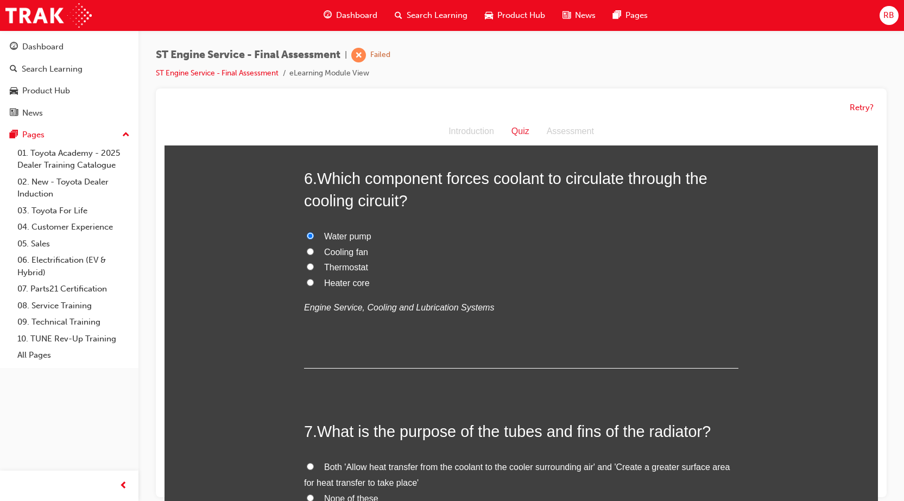
click at [307, 465] on input "Both 'Allow heat transfer from the coolant to the cooler surrounding air' and '…" at bounding box center [310, 466] width 7 height 7
radio input "true"
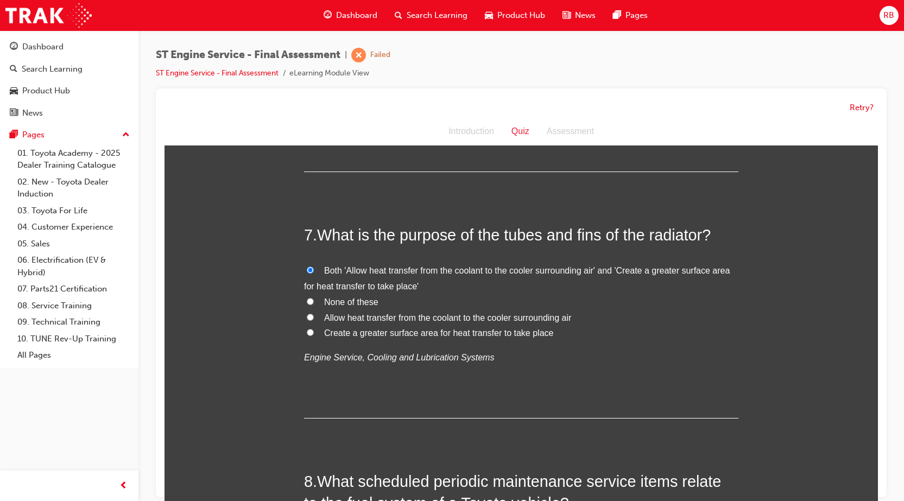
scroll to position [1521, 0]
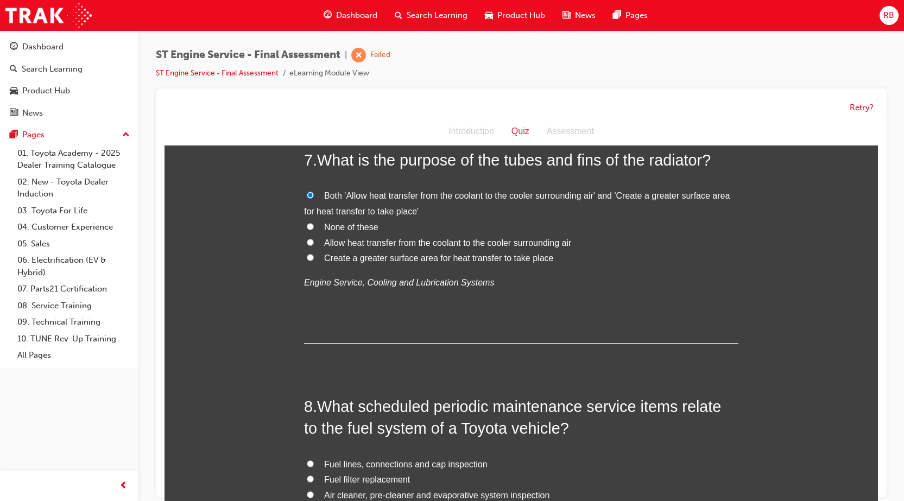
click at [307, 224] on input "None of these" at bounding box center [310, 226] width 7 height 7
radio input "true"
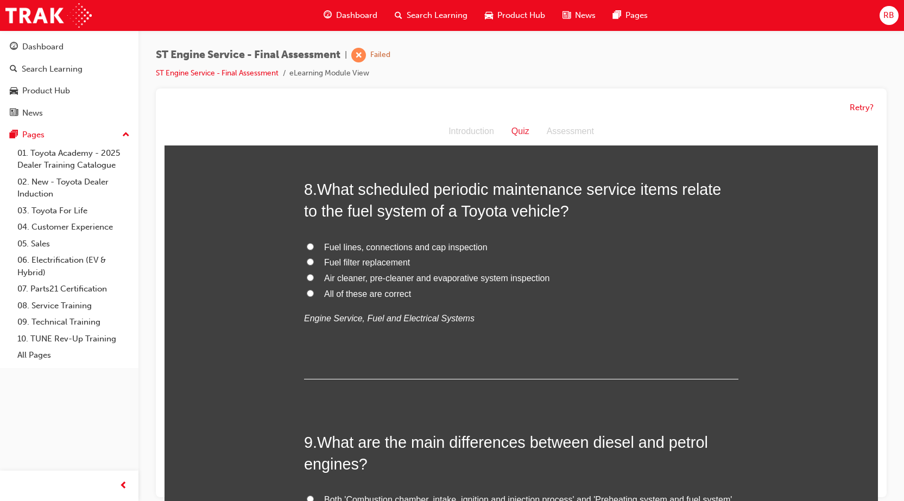
scroll to position [1792, 0]
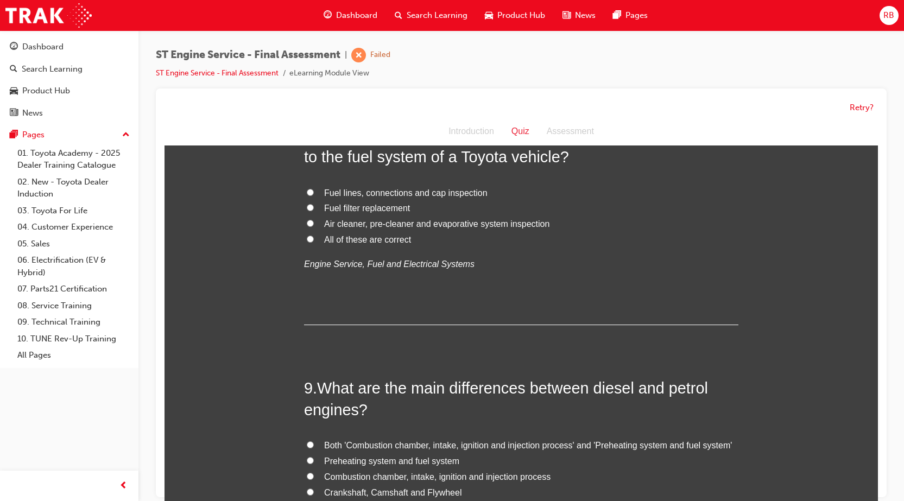
click at [307, 205] on input "Fuel filter replacement" at bounding box center [310, 207] width 7 height 7
radio input "true"
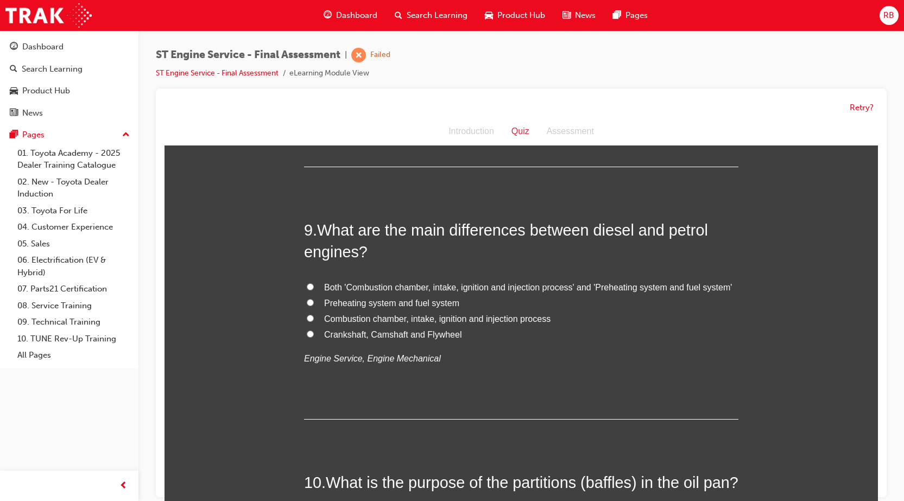
scroll to position [1955, 0]
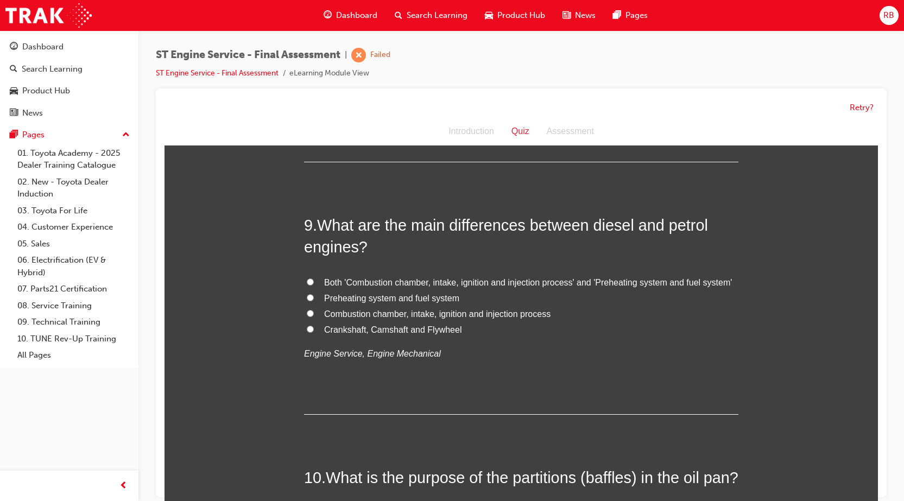
click at [307, 298] on input "Preheating system and fuel system" at bounding box center [310, 297] width 7 height 7
radio input "true"
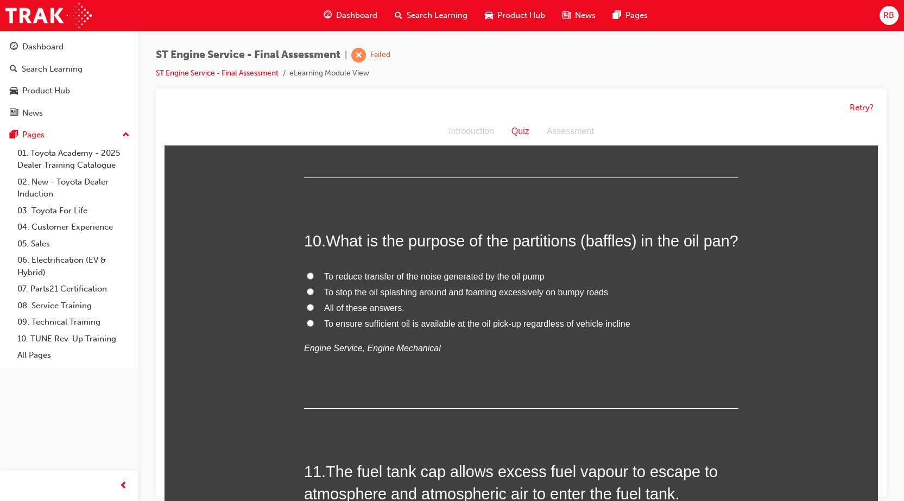
scroll to position [2173, 0]
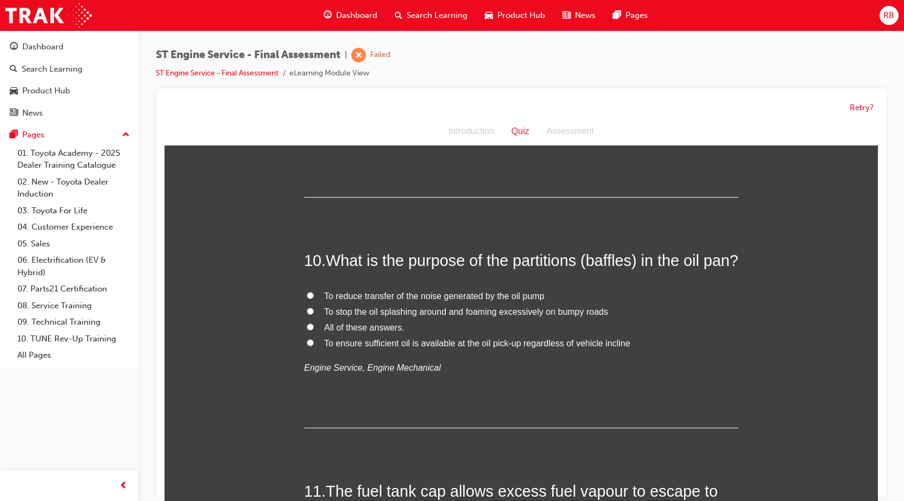
click at [307, 347] on input "To ensure sufficient oil is available at the oil pick-up regardless of vehicle …" at bounding box center [310, 342] width 7 height 7
radio input "true"
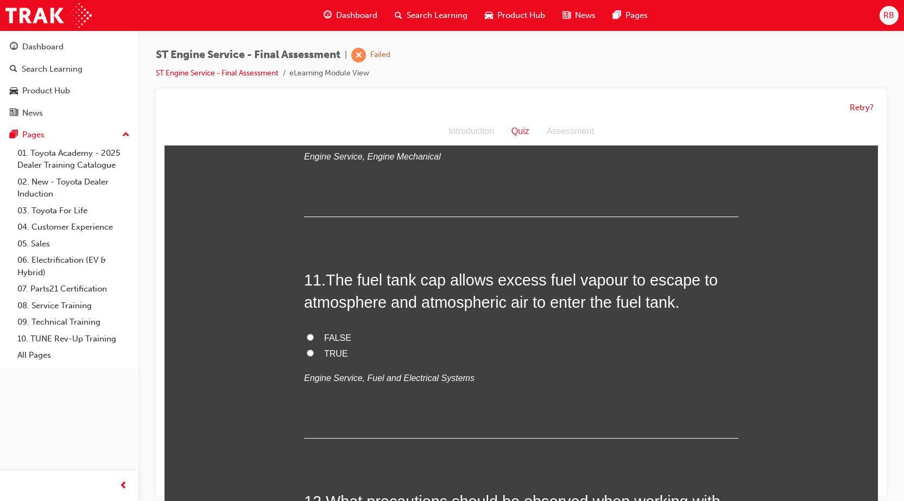
scroll to position [2390, 0]
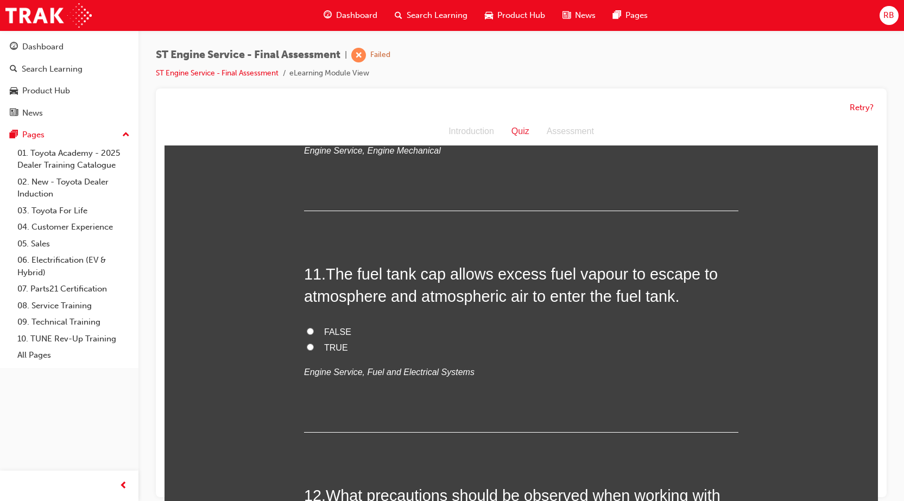
click at [307, 351] on input "TRUE" at bounding box center [310, 347] width 7 height 7
radio input "true"
click at [307, 335] on input "FALSE" at bounding box center [310, 331] width 7 height 7
radio input "true"
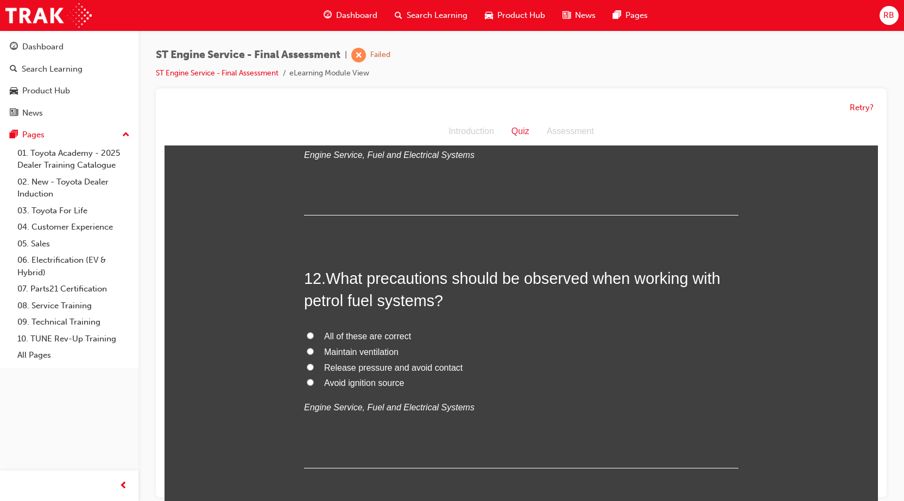
scroll to position [2661, 0]
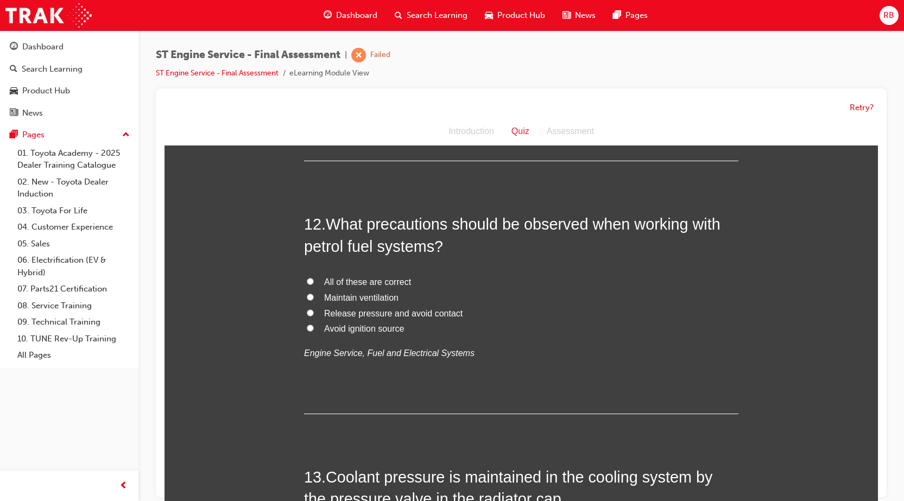
click at [307, 285] on input "All of these are correct" at bounding box center [310, 281] width 7 height 7
radio input "true"
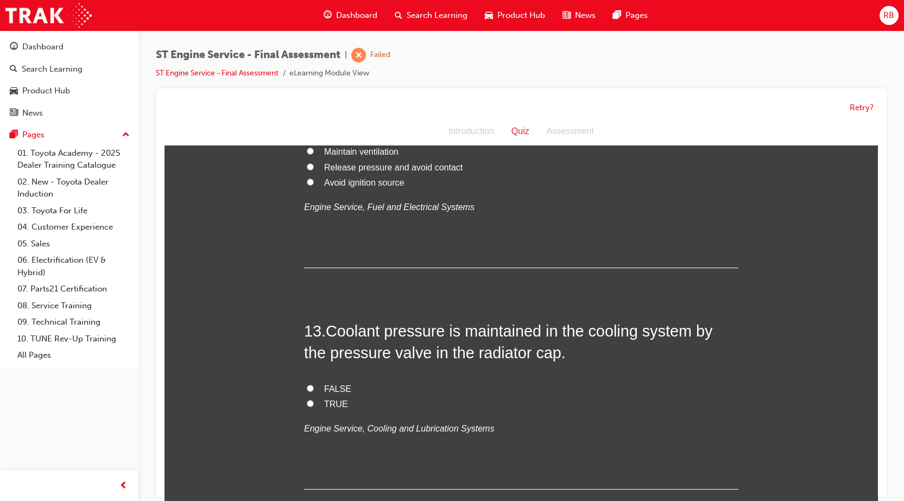
scroll to position [2879, 0]
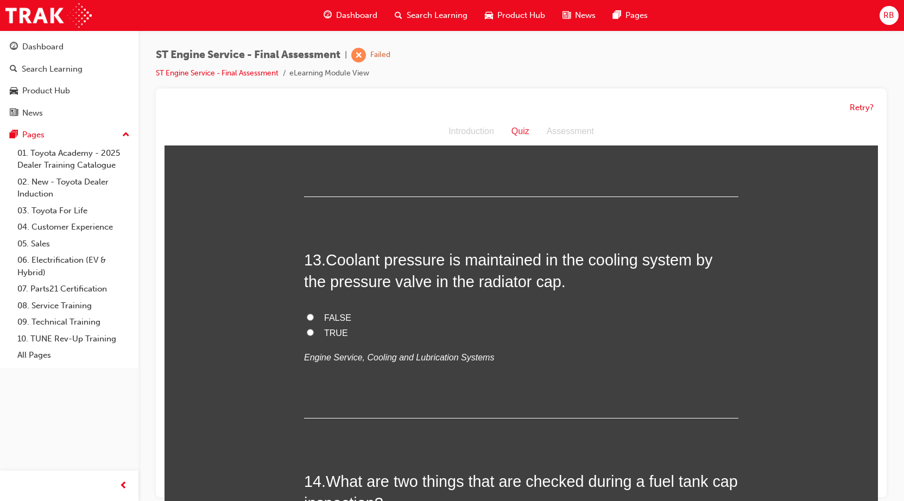
click at [307, 336] on input "TRUE" at bounding box center [310, 332] width 7 height 7
radio input "true"
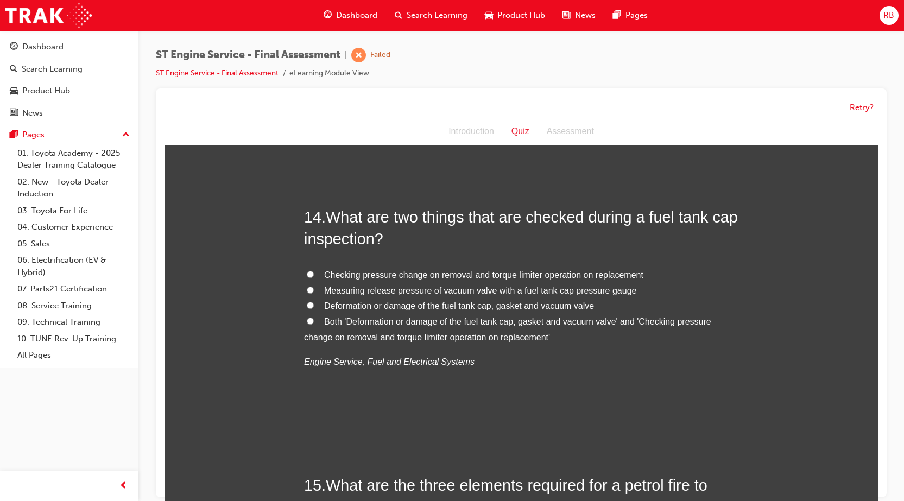
scroll to position [3150, 0]
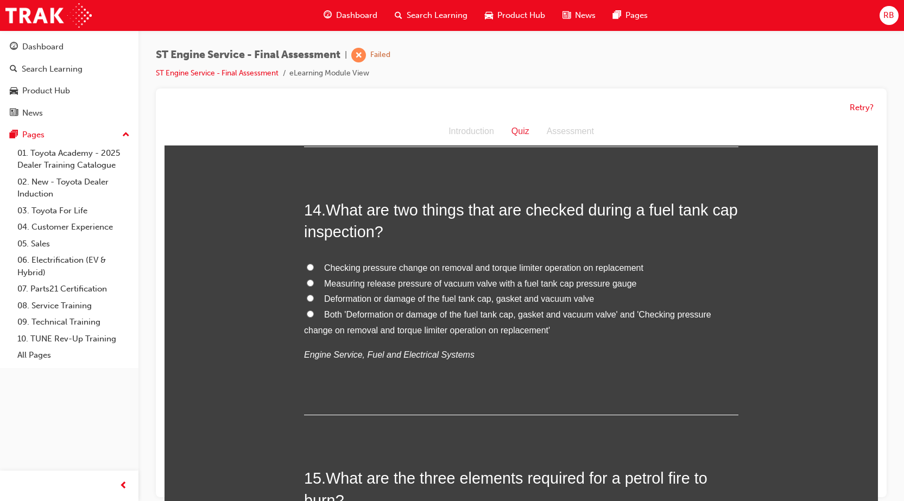
click at [307, 302] on input "Deformation or damage of the fuel tank cap, gasket and vacuum valve" at bounding box center [310, 298] width 7 height 7
radio input "true"
click at [307, 318] on input "Both 'Deformation or damage of the fuel tank cap, gasket and vacuum valve' and …" at bounding box center [310, 314] width 7 height 7
radio input "true"
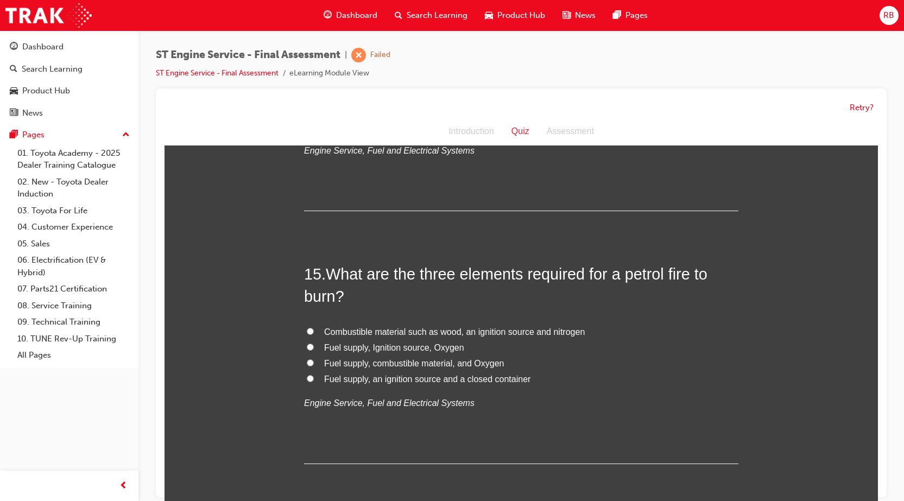
scroll to position [3368, 0]
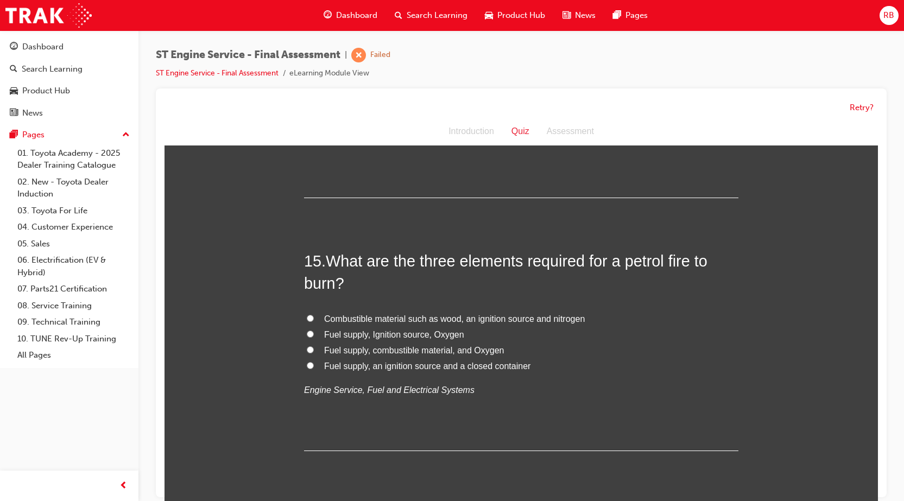
click at [307, 369] on input "Fuel supply, an ignition source and a closed container" at bounding box center [310, 365] width 7 height 7
radio input "true"
click at [307, 369] on input "Fuel supply, an ignition source and a closed container" at bounding box center [310, 365] width 7 height 7
click at [310, 343] on label "Fuel supply, Ignition source, Oxygen" at bounding box center [521, 336] width 435 height 16
click at [310, 338] on input "Fuel supply, Ignition source, Oxygen" at bounding box center [310, 334] width 7 height 7
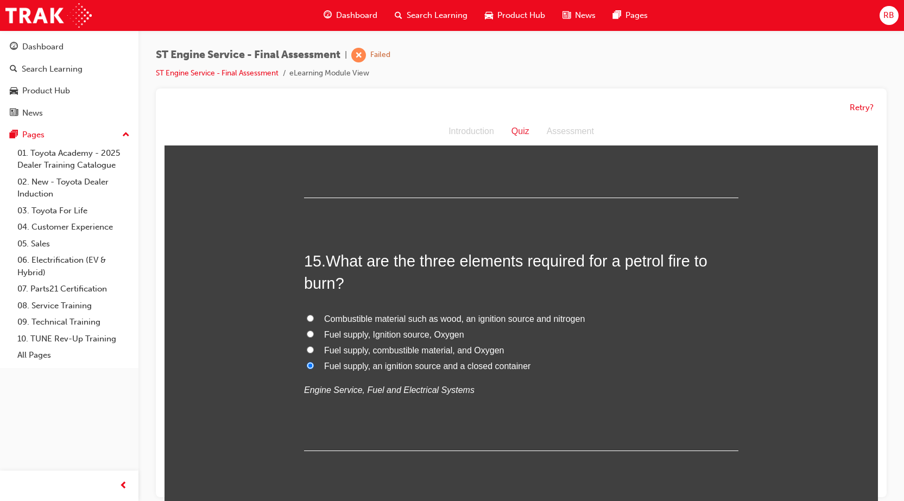
radio input "true"
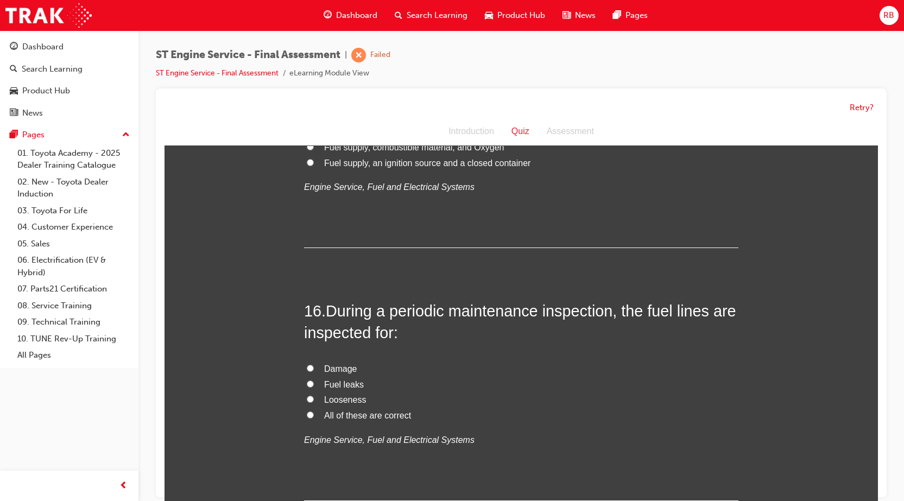
scroll to position [3585, 0]
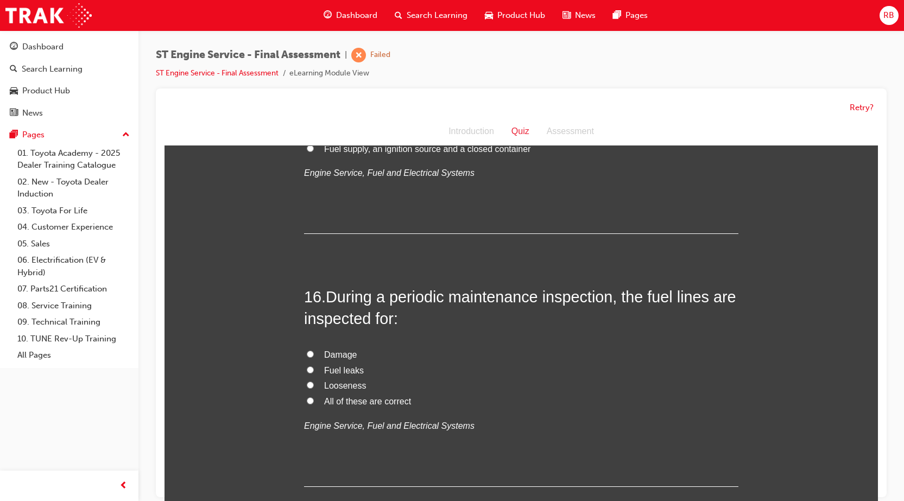
click at [307, 405] on input "All of these are correct" at bounding box center [310, 401] width 7 height 7
radio input "true"
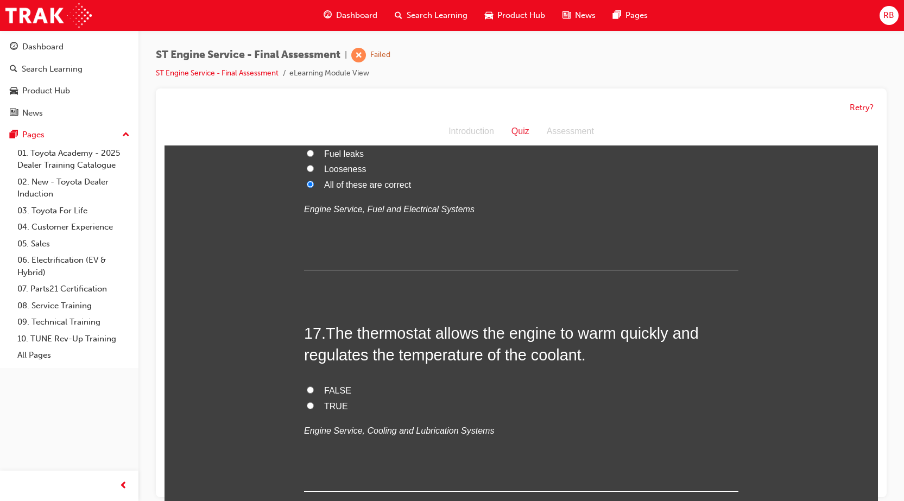
scroll to position [3802, 0]
click at [307, 393] on input "FALSE" at bounding box center [310, 389] width 7 height 7
radio input "true"
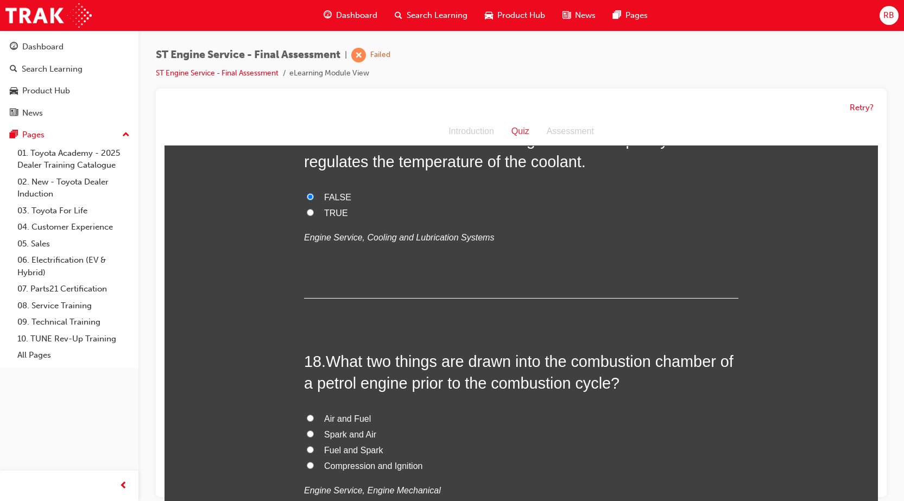
scroll to position [4019, 0]
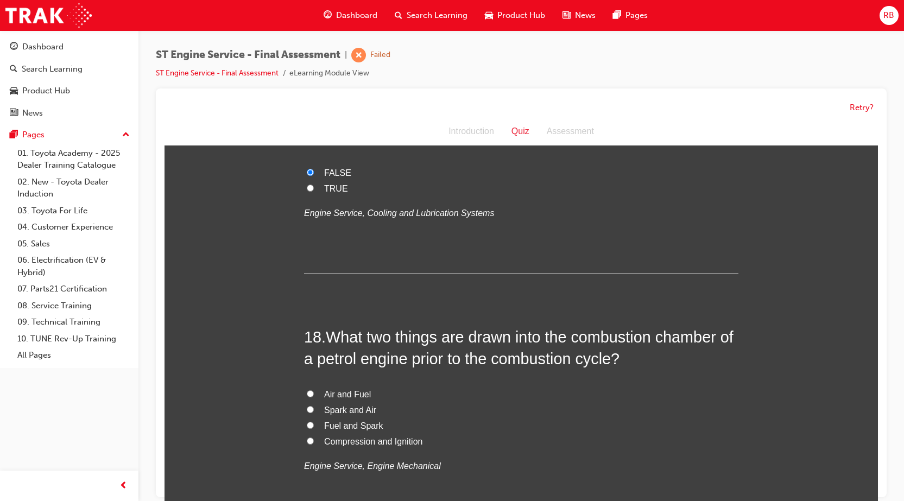
click at [307, 398] on input "Air and Fuel" at bounding box center [310, 394] width 7 height 7
radio input "true"
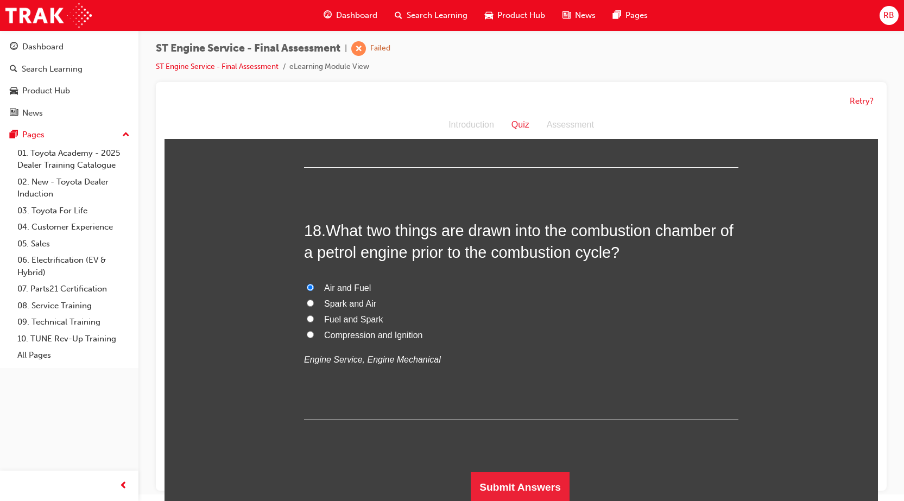
scroll to position [8, 0]
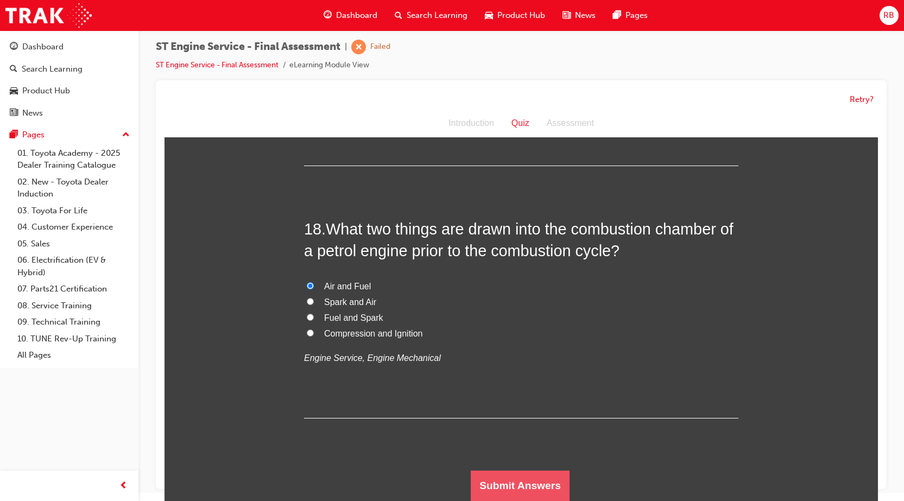
click at [502, 476] on button "Submit Answers" at bounding box center [520, 486] width 99 height 30
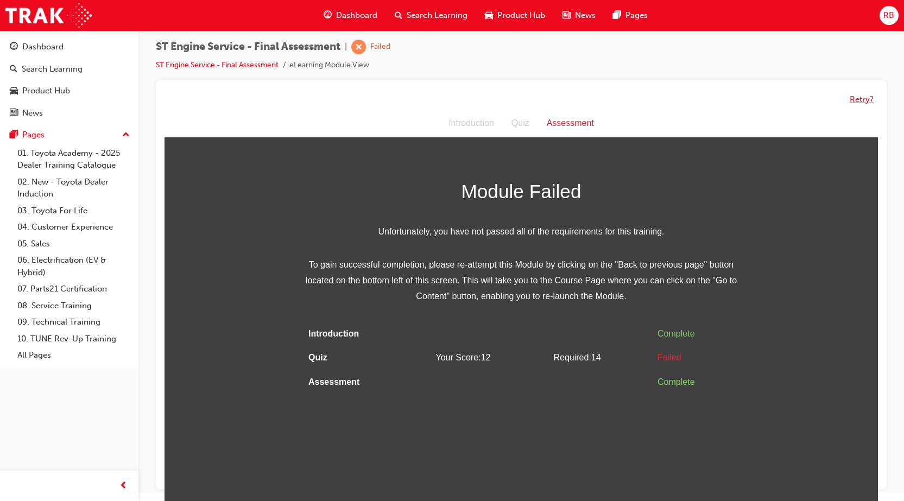
click at [866, 99] on button "Retry?" at bounding box center [862, 99] width 24 height 12
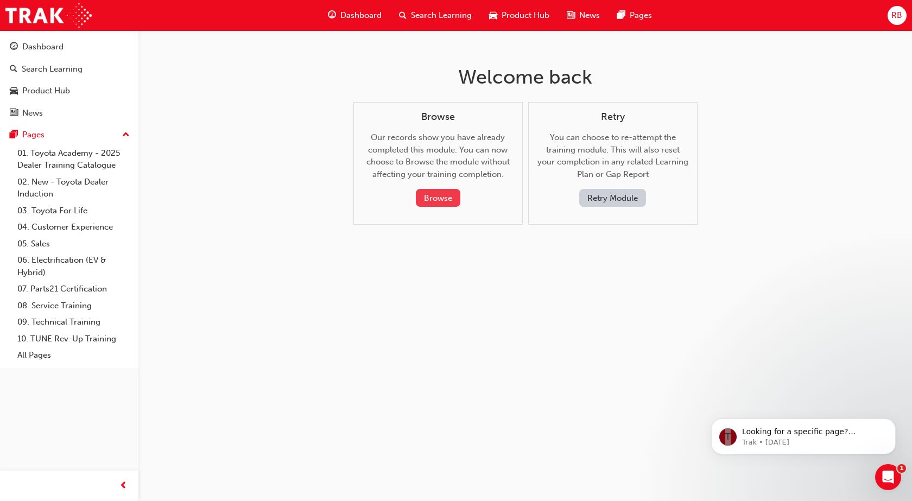
click at [429, 198] on button "Browse" at bounding box center [438, 198] width 45 height 18
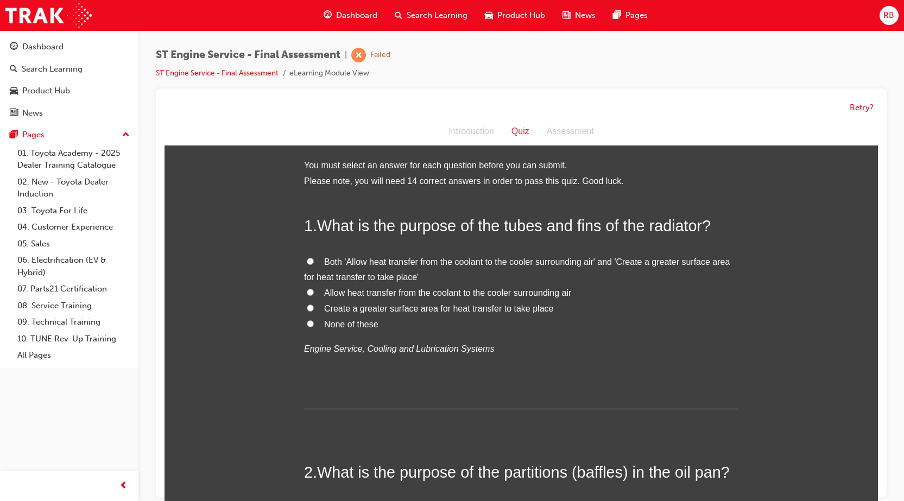
click at [304, 259] on label "Both 'Allow heat transfer from the coolant to the cooler surrounding air' and '…" at bounding box center [521, 271] width 435 height 32
click at [307, 259] on input "Both 'Allow heat transfer from the coolant to the cooler surrounding air' and '…" at bounding box center [310, 261] width 7 height 7
radio input "true"
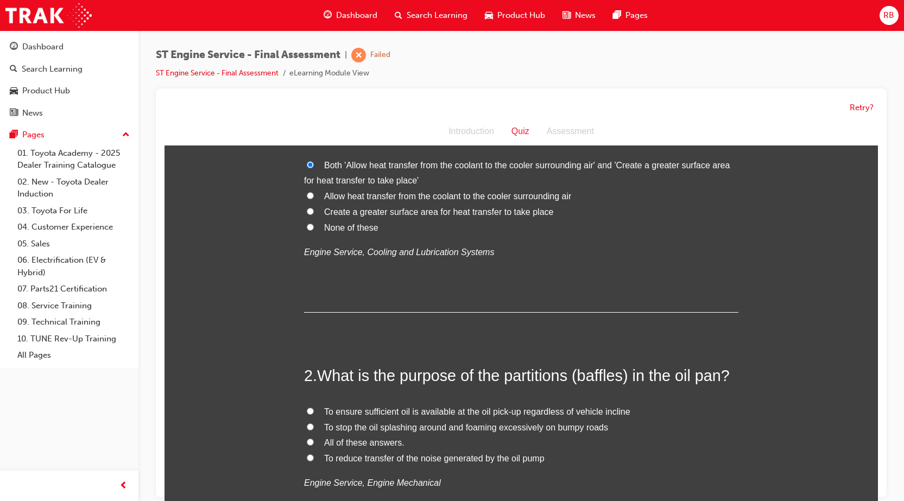
scroll to position [163, 0]
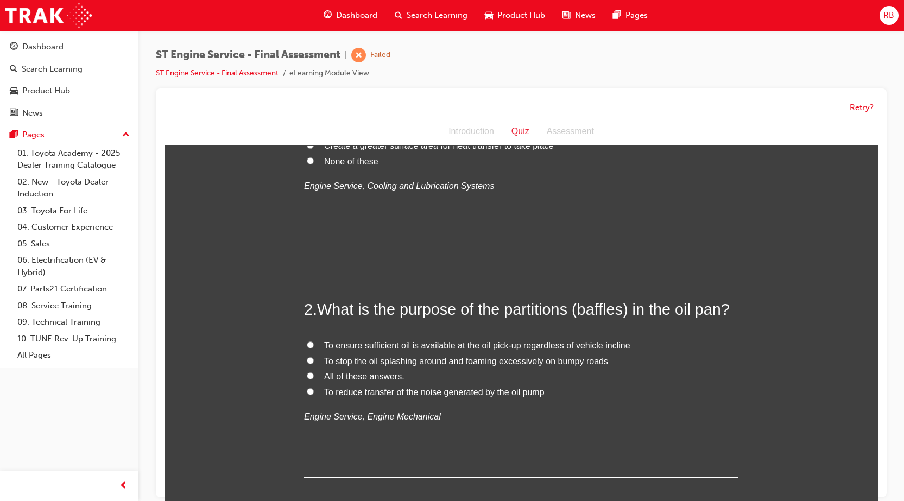
click at [307, 375] on input "All of these answers." at bounding box center [310, 376] width 7 height 7
radio input "true"
click at [307, 344] on input "To ensure sufficient oil is available at the oil pick-up regardless of vehicle …" at bounding box center [310, 345] width 7 height 7
radio input "true"
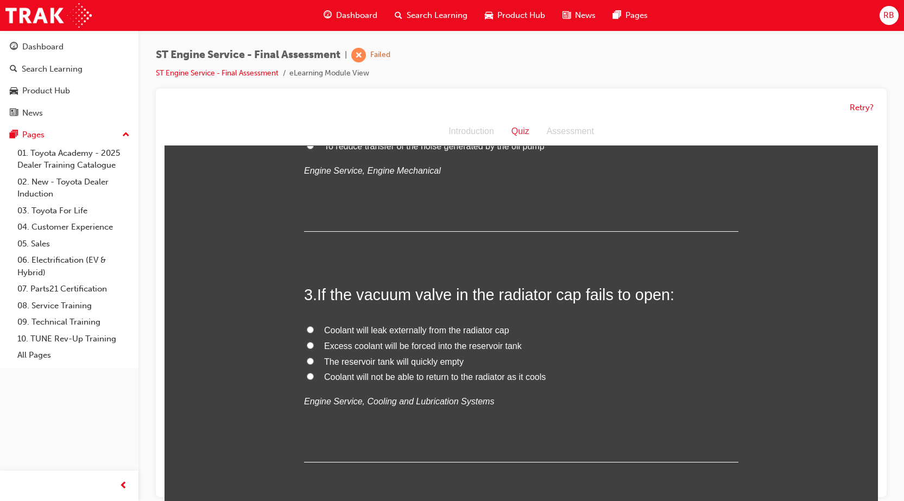
scroll to position [435, 0]
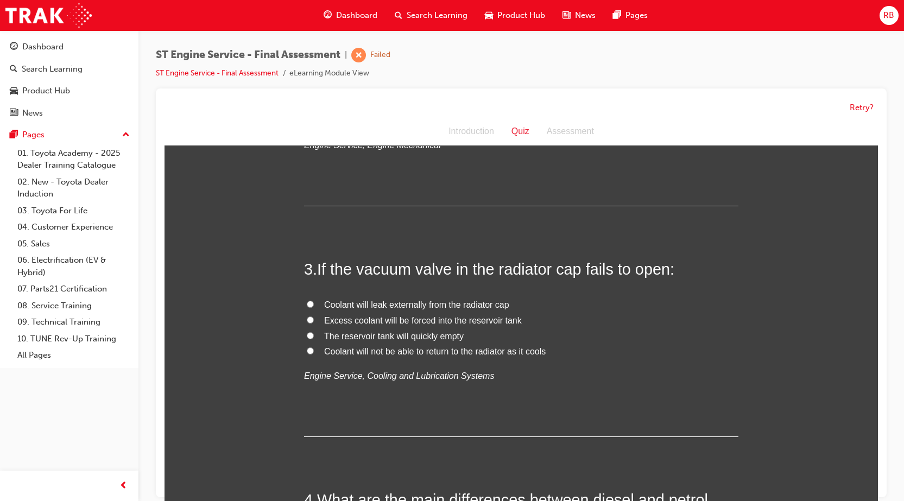
click at [307, 301] on input "Coolant will leak externally from the radiator cap" at bounding box center [310, 304] width 7 height 7
radio input "true"
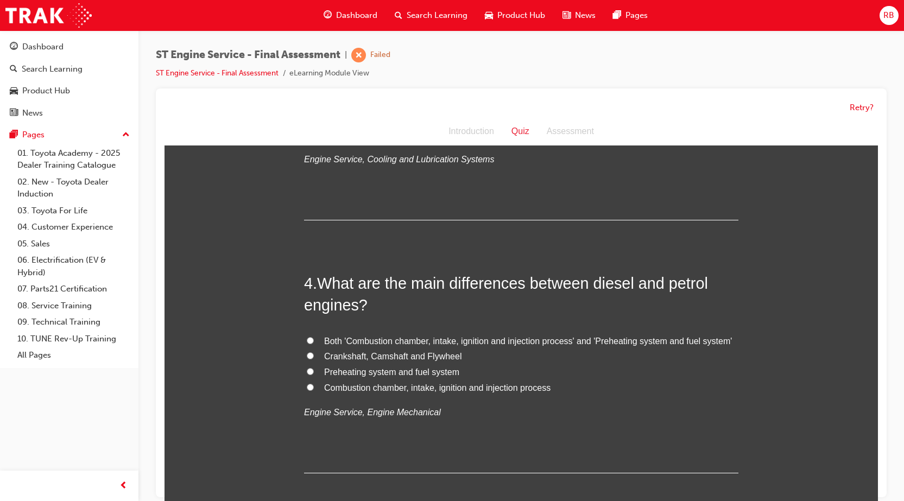
scroll to position [652, 0]
click at [307, 384] on input "Combustion chamber, intake, ignition and injection process" at bounding box center [310, 386] width 7 height 7
radio input "true"
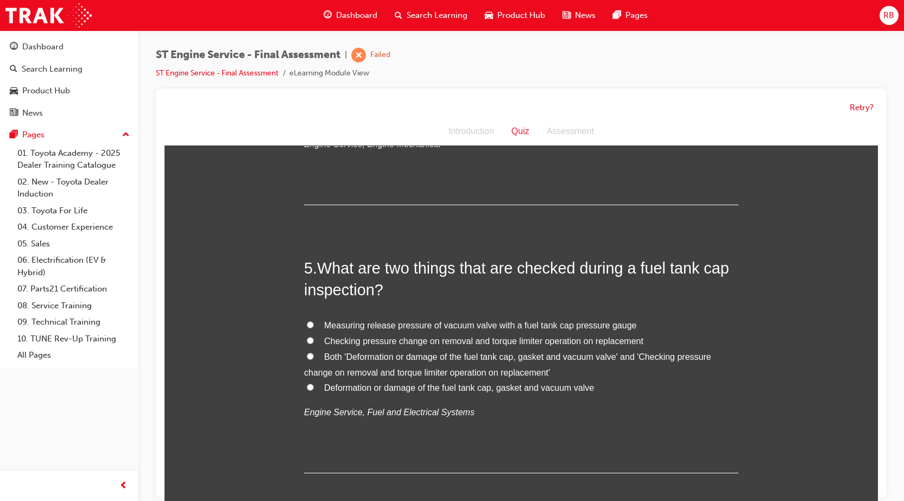
scroll to position [923, 0]
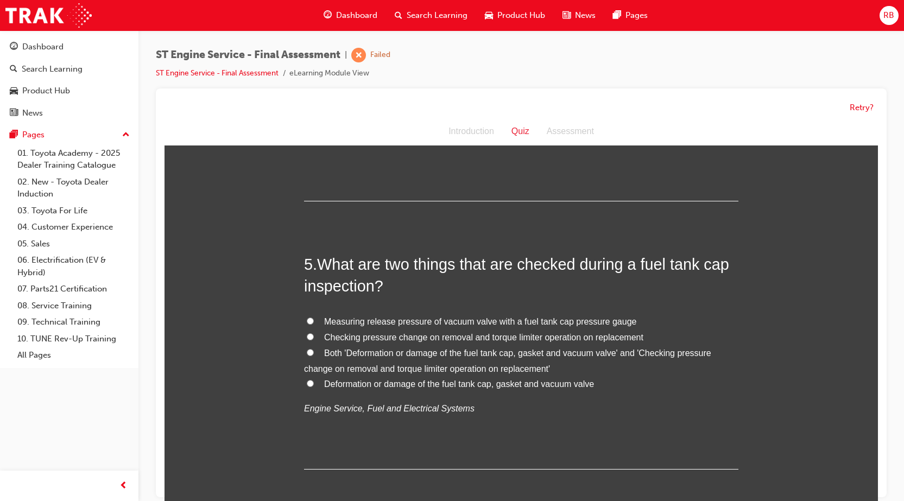
click at [307, 335] on input "Checking pressure change on removal and torque limiter operation on replacement" at bounding box center [310, 336] width 7 height 7
radio input "true"
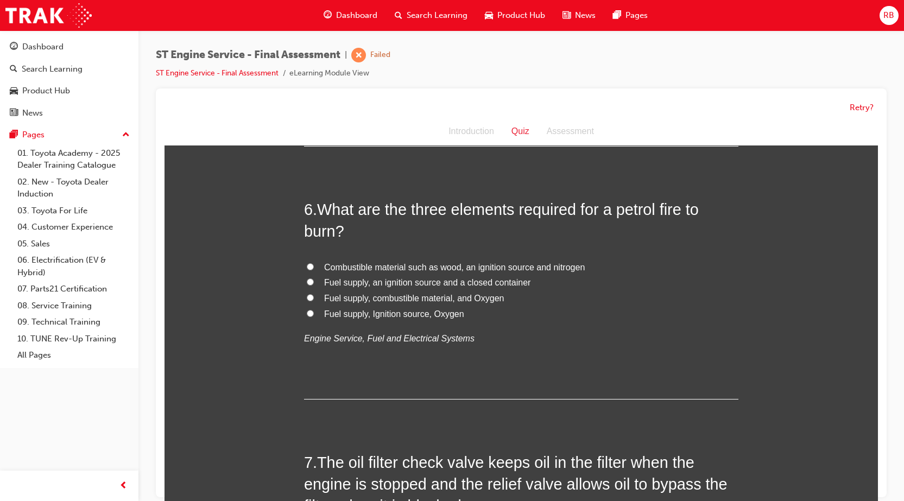
scroll to position [1249, 0]
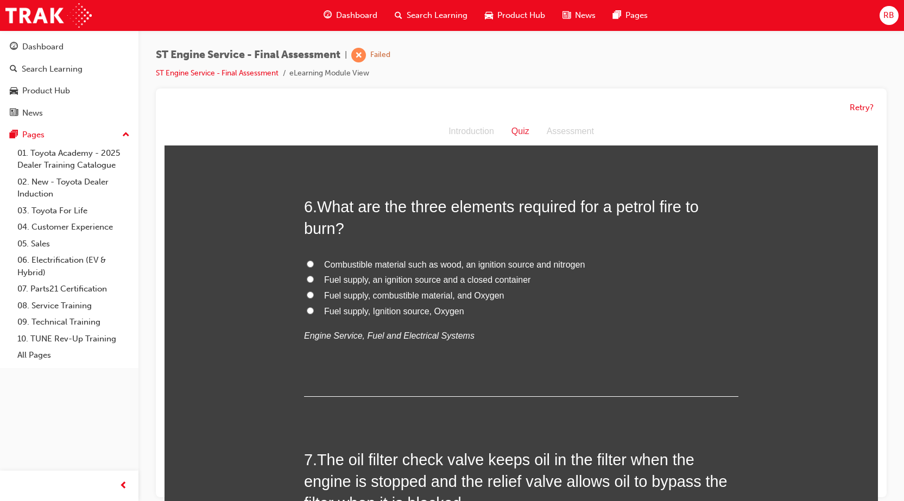
click at [307, 309] on input "Fuel supply, Ignition source, Oxygen" at bounding box center [310, 310] width 7 height 7
radio input "true"
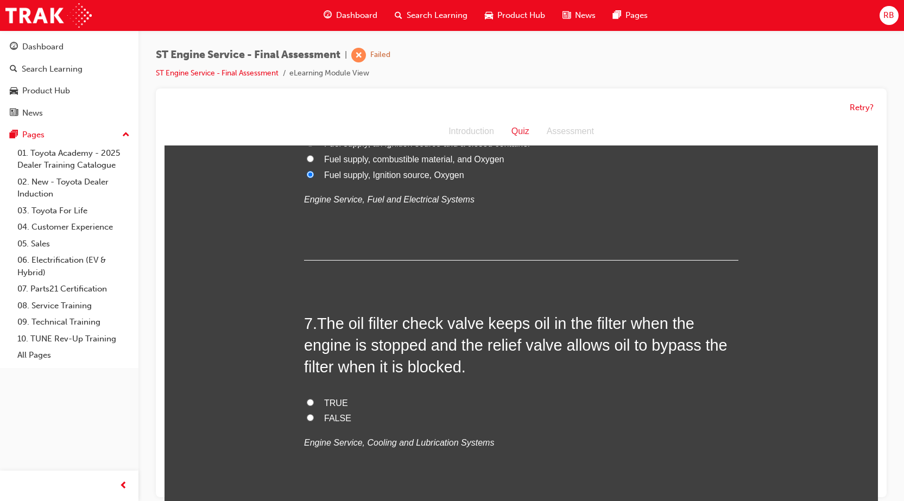
scroll to position [1412, 0]
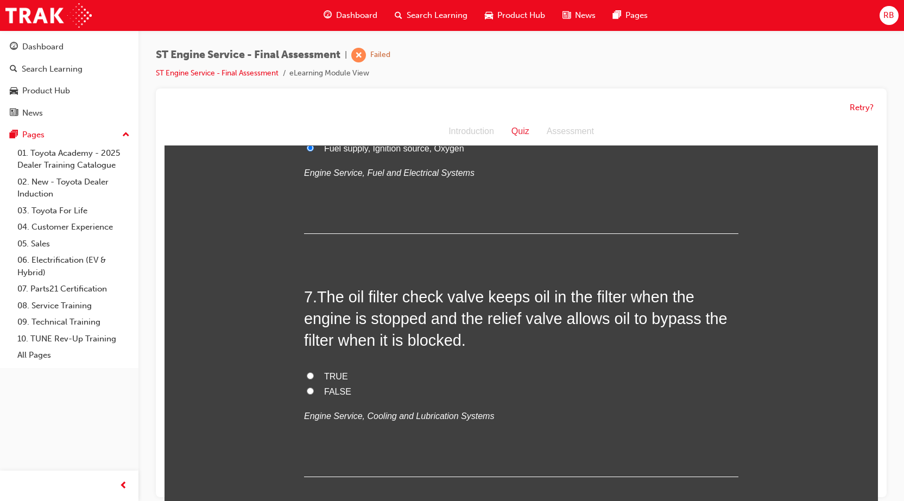
click at [307, 375] on input "TRUE" at bounding box center [310, 376] width 7 height 7
radio input "true"
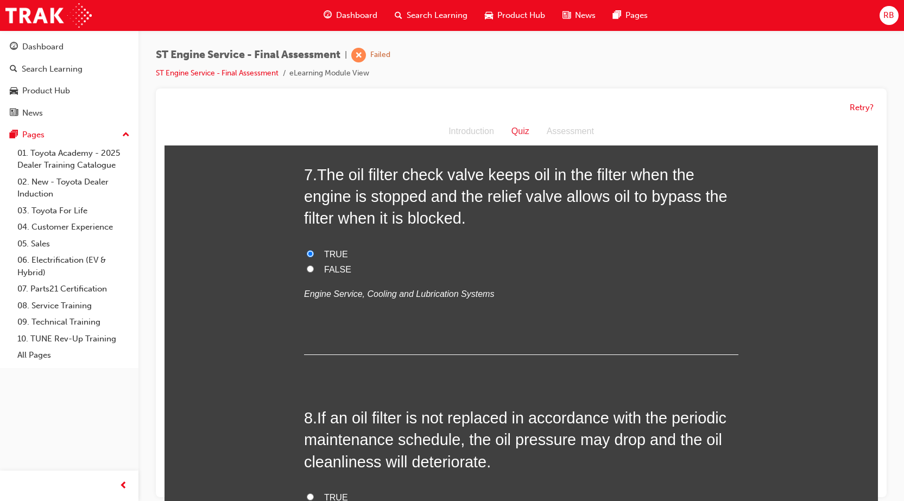
scroll to position [1575, 0]
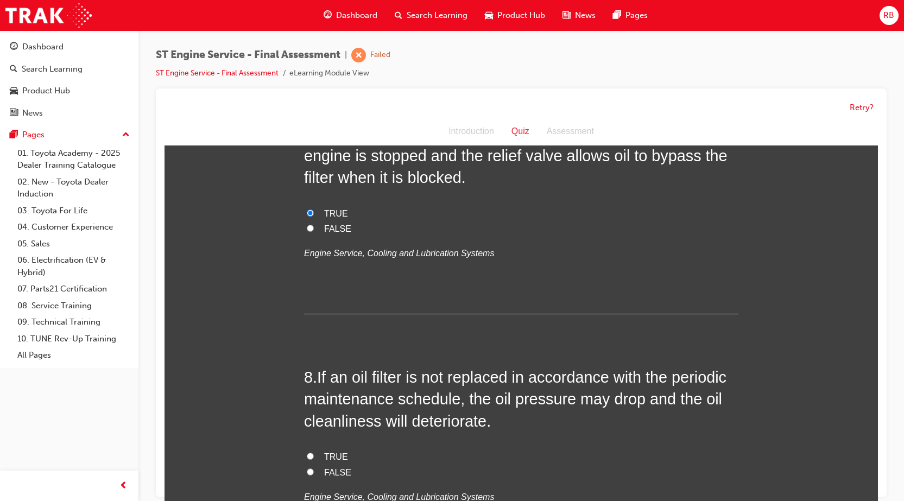
click at [307, 456] on input "TRUE" at bounding box center [310, 456] width 7 height 7
radio input "true"
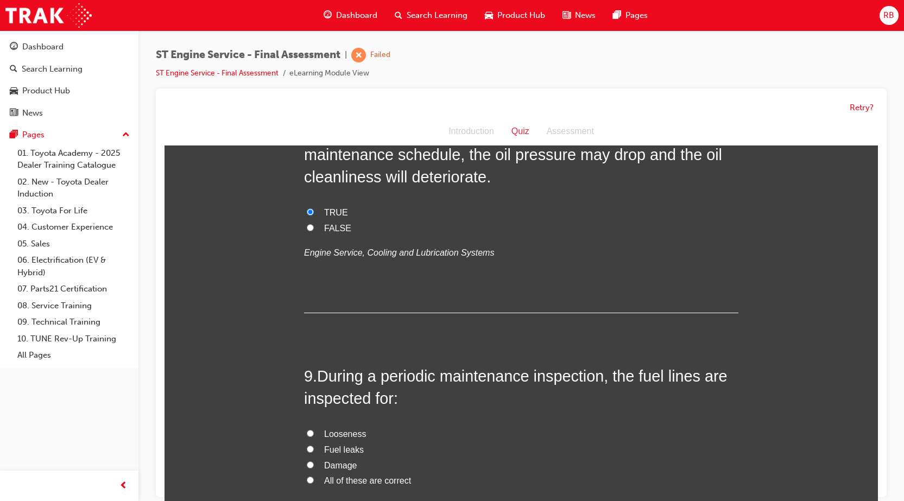
scroll to position [1847, 0]
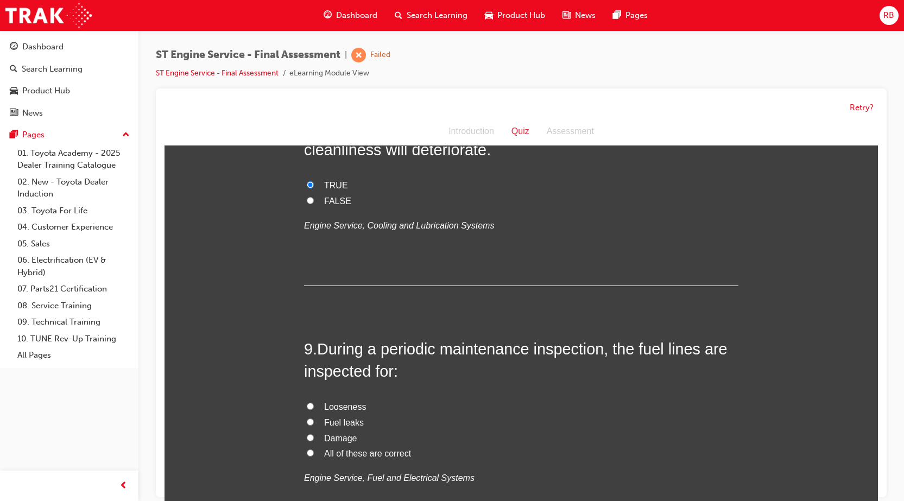
click at [307, 453] on input "All of these are correct" at bounding box center [310, 453] width 7 height 7
radio input "true"
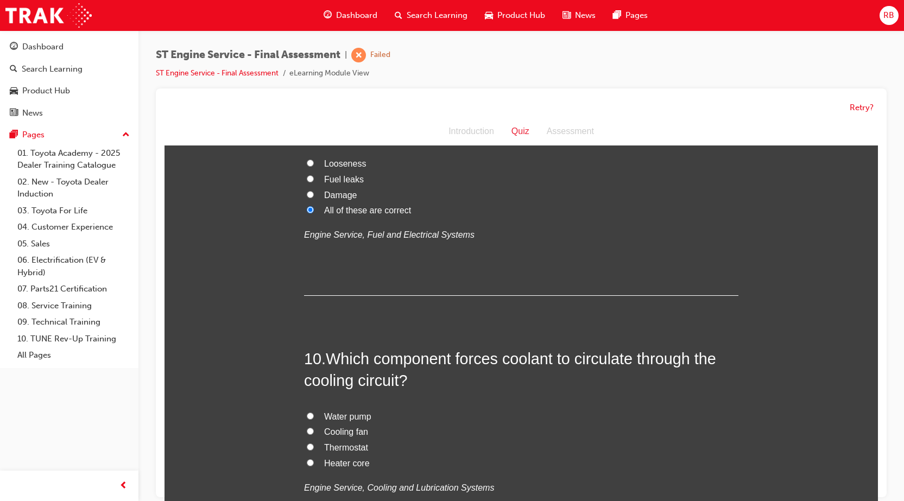
scroll to position [2118, 0]
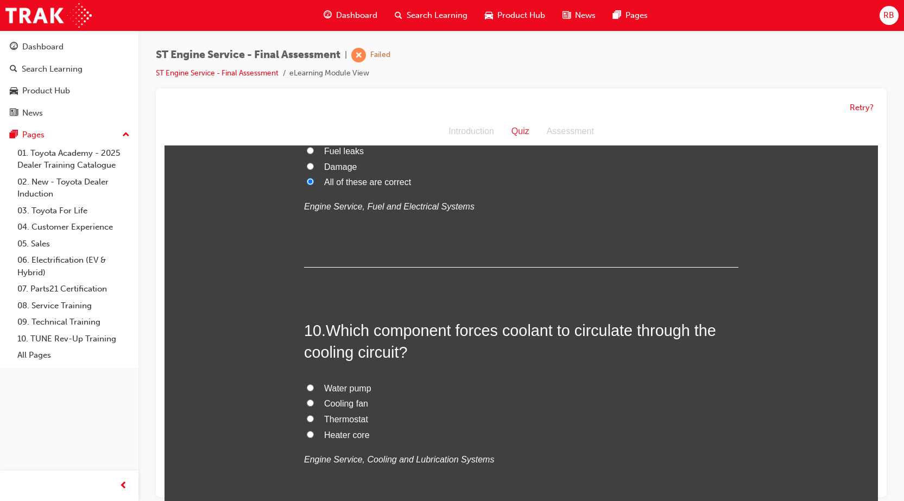
click at [308, 387] on input "Water pump" at bounding box center [310, 388] width 7 height 7
radio input "true"
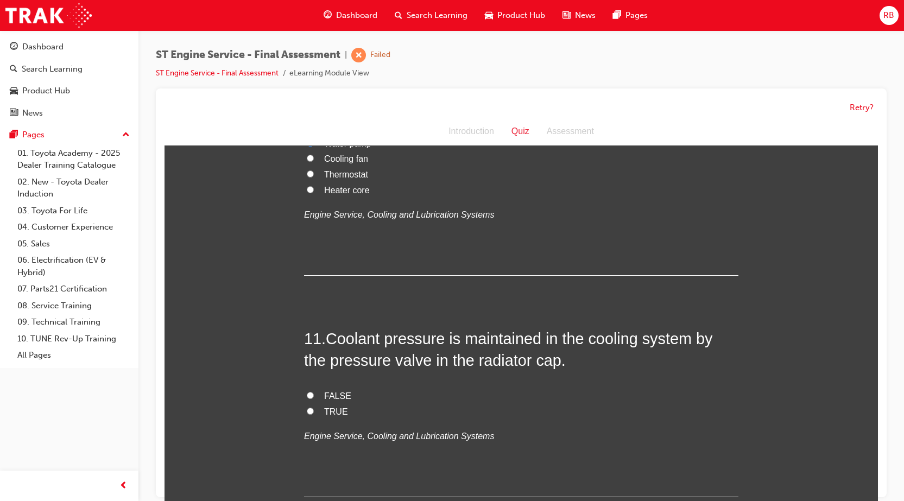
scroll to position [2390, 0]
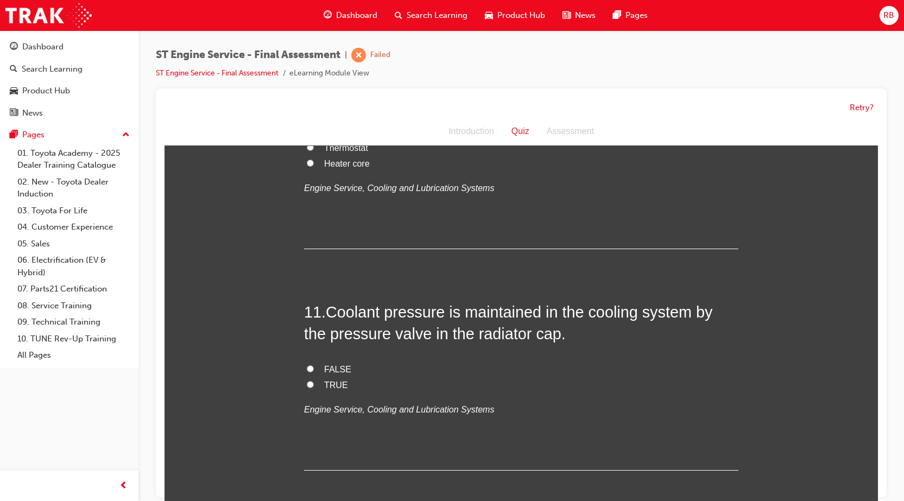
click at [307, 382] on input "TRUE" at bounding box center [310, 384] width 7 height 7
radio input "true"
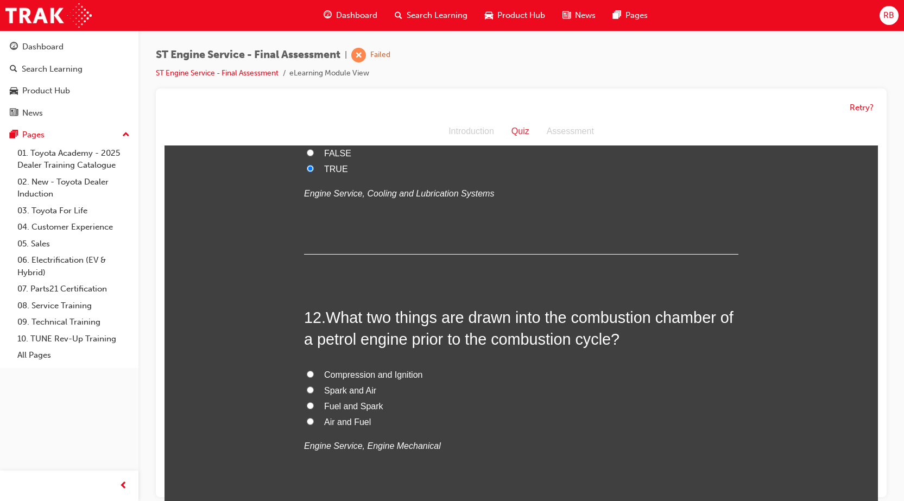
scroll to position [2607, 0]
click at [307, 418] on input "Air and Fuel" at bounding box center [310, 420] width 7 height 7
radio input "true"
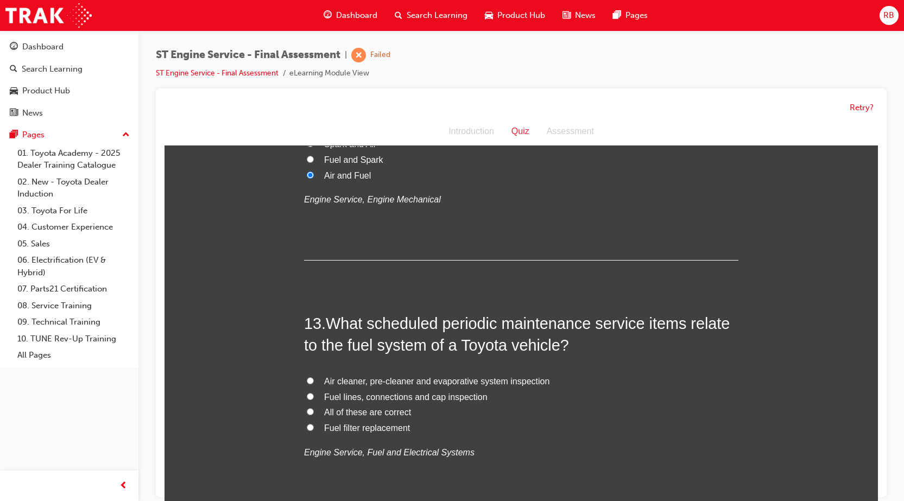
scroll to position [2879, 0]
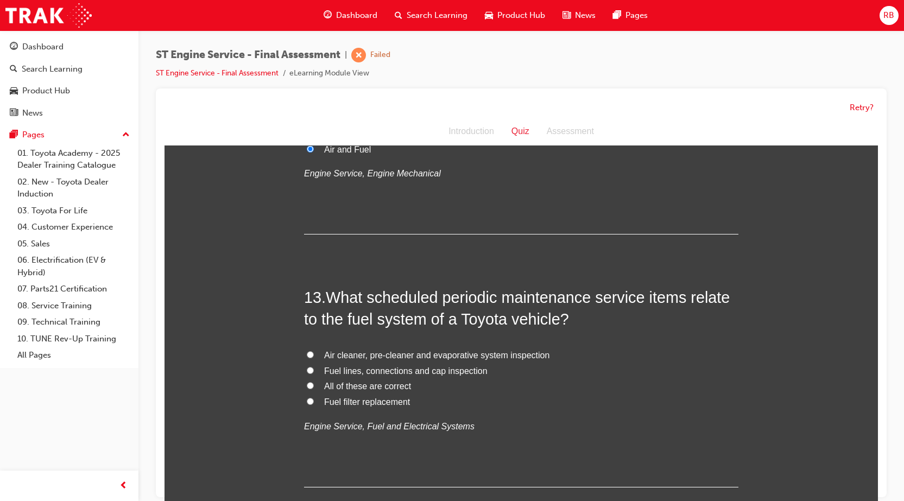
click at [304, 382] on label "All of these are correct" at bounding box center [521, 387] width 435 height 16
click at [307, 382] on input "All of these are correct" at bounding box center [310, 385] width 7 height 7
radio input "true"
click at [307, 399] on input "Fuel filter replacement" at bounding box center [310, 401] width 7 height 7
radio input "true"
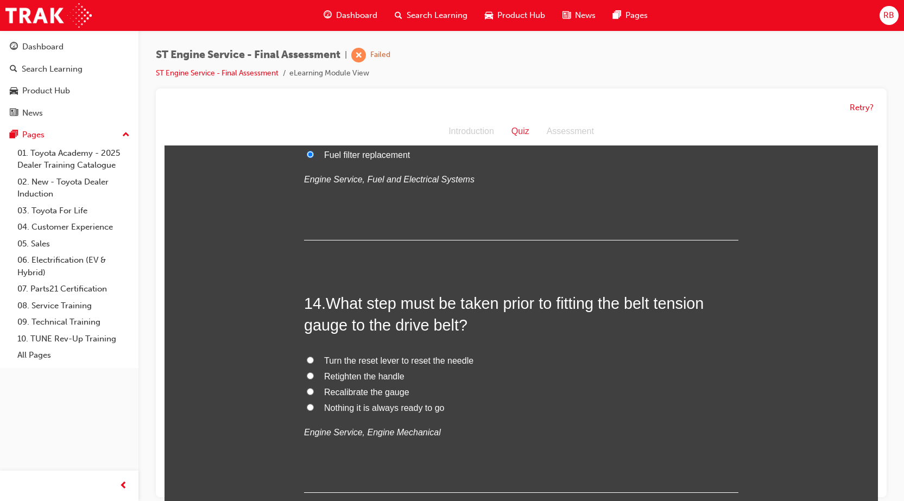
scroll to position [3150, 0]
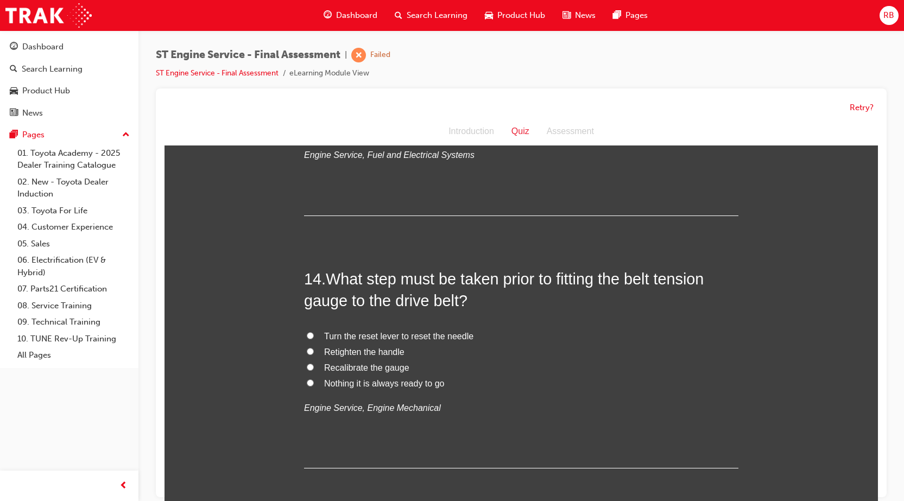
click at [307, 384] on input "Nothing it is always ready to go" at bounding box center [310, 383] width 7 height 7
radio input "true"
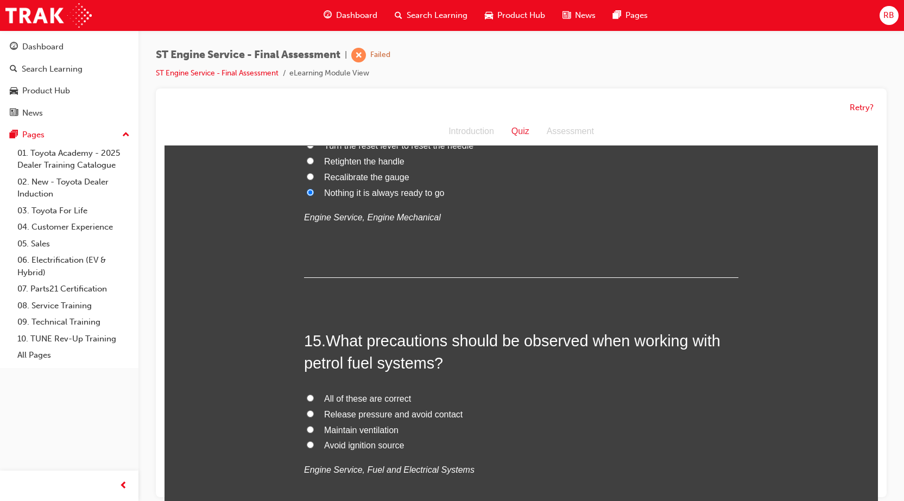
scroll to position [3368, 0]
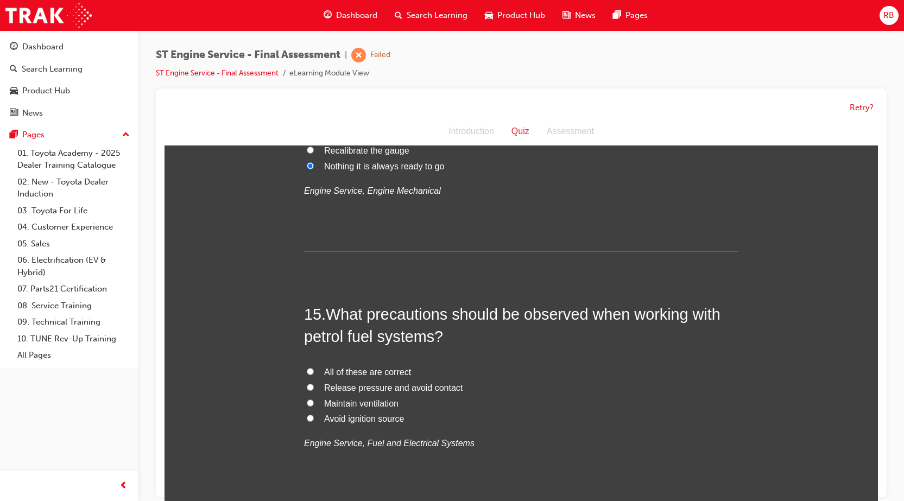
click at [307, 401] on input "Maintain ventilation" at bounding box center [310, 403] width 7 height 7
radio input "true"
click at [307, 418] on input "Avoid ignition source" at bounding box center [310, 418] width 7 height 7
radio input "true"
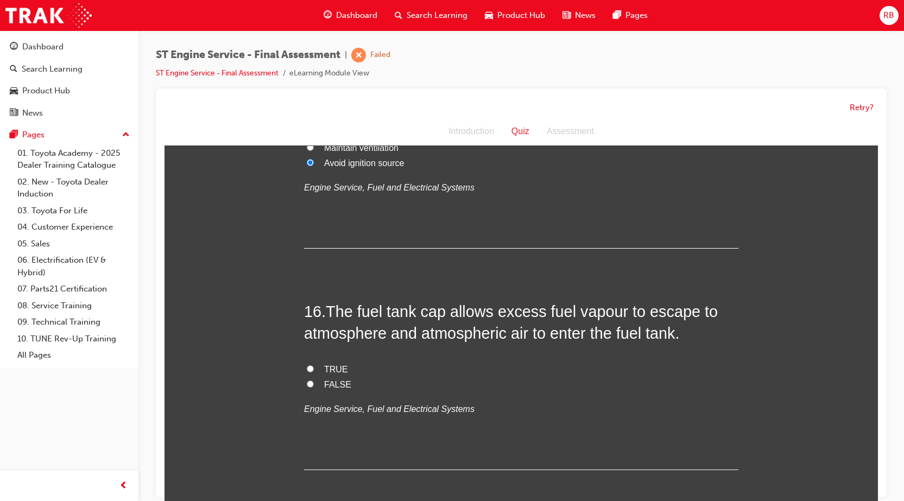
scroll to position [3639, 0]
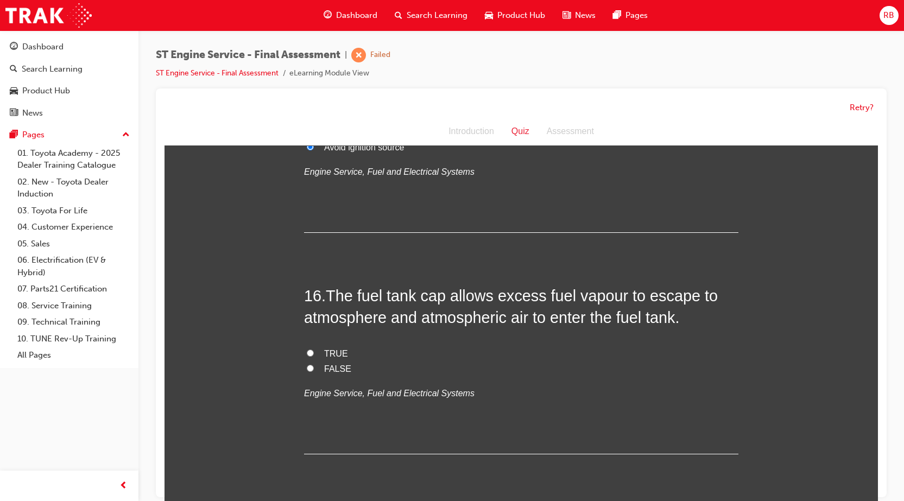
click at [307, 368] on input "FALSE" at bounding box center [310, 368] width 7 height 7
radio input "true"
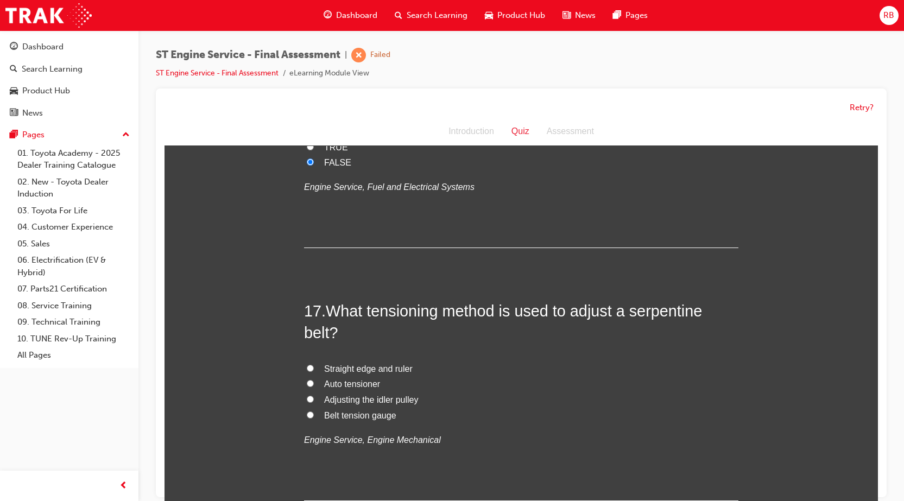
scroll to position [3856, 0]
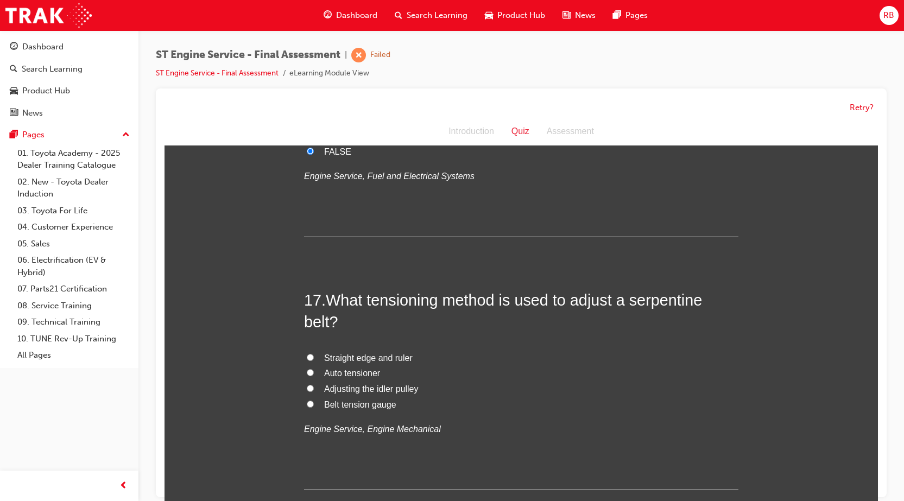
click at [307, 370] on input "Auto tensioner" at bounding box center [310, 372] width 7 height 7
radio input "true"
click at [307, 373] on input "Auto tensioner" at bounding box center [310, 372] width 7 height 7
click at [307, 389] on input "Adjusting the idler pulley" at bounding box center [310, 388] width 7 height 7
radio input "true"
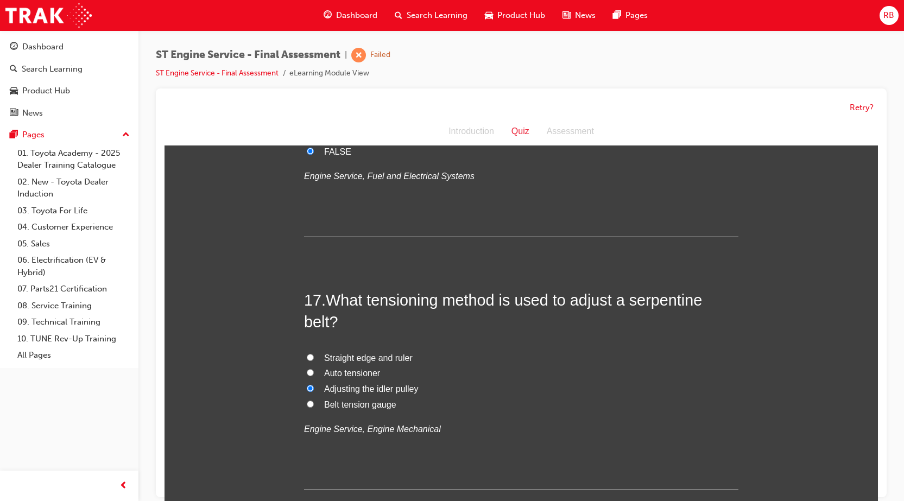
click at [307, 386] on input "Adjusting the idler pulley" at bounding box center [310, 388] width 7 height 7
click at [307, 405] on input "Belt tension gauge" at bounding box center [310, 404] width 7 height 7
radio input "true"
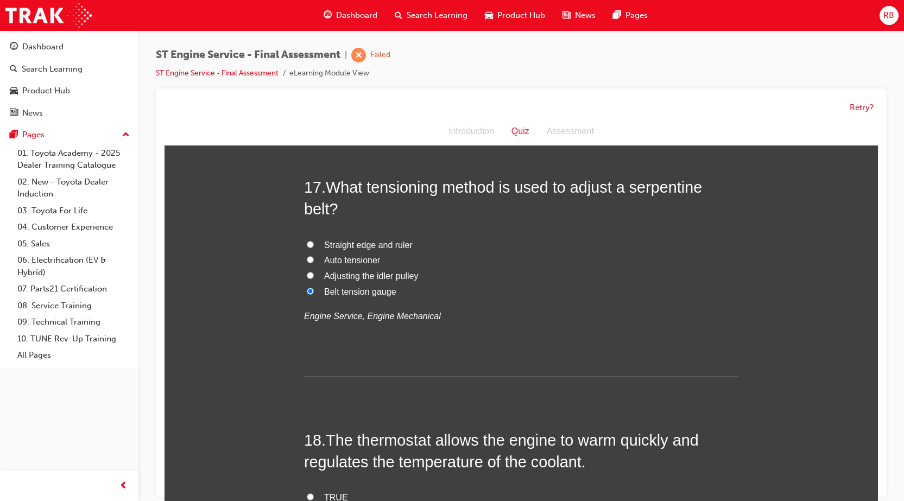
scroll to position [4074, 0]
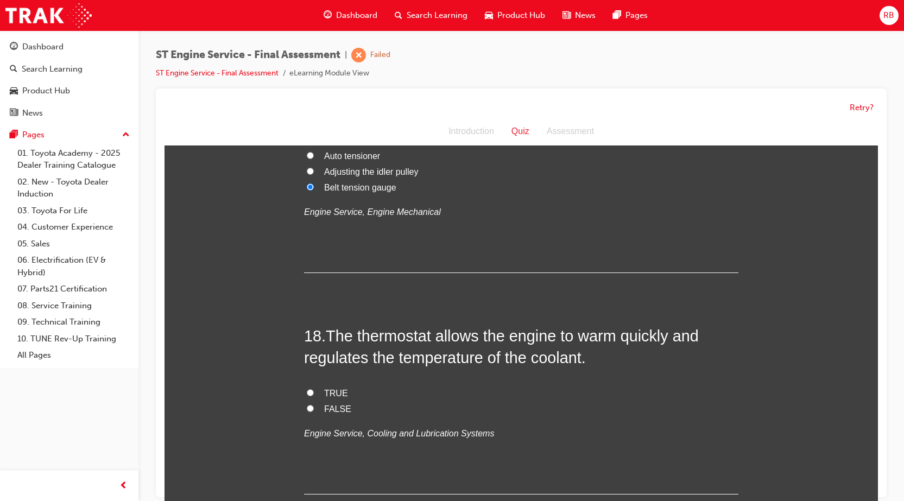
click at [307, 394] on input "TRUE" at bounding box center [310, 392] width 7 height 7
radio input "true"
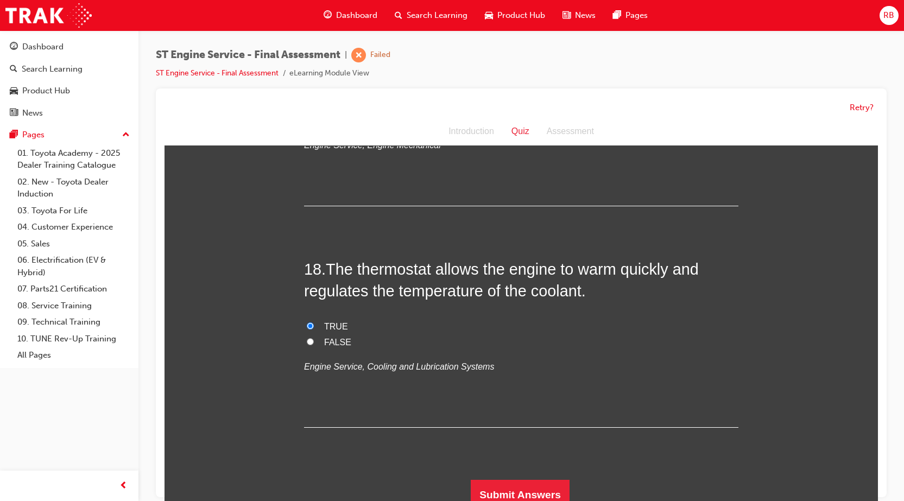
scroll to position [4141, 0]
click at [494, 490] on button "Submit Answers" at bounding box center [520, 495] width 99 height 30
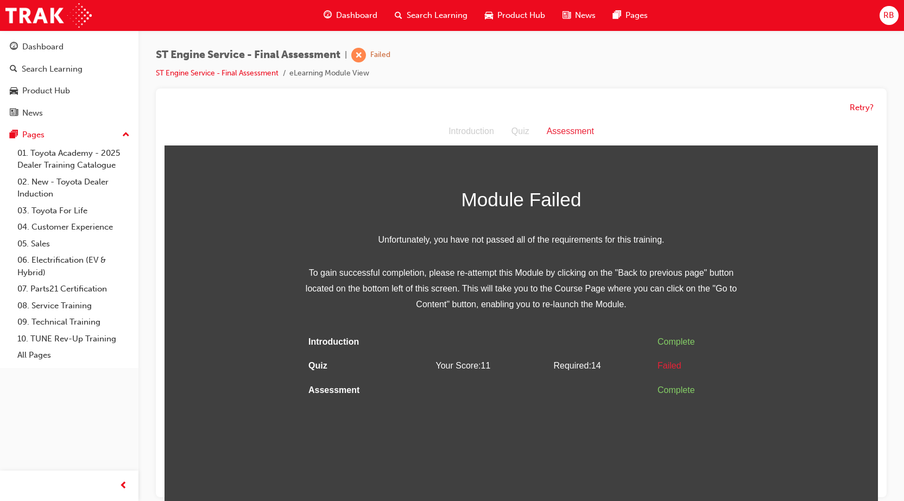
scroll to position [0, 0]
click at [865, 105] on button "Retry?" at bounding box center [862, 108] width 24 height 12
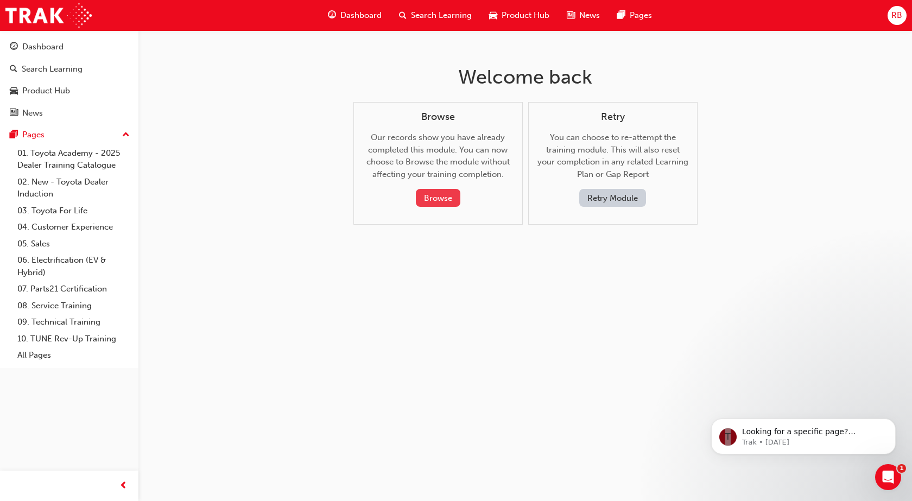
click at [442, 198] on button "Browse" at bounding box center [438, 198] width 45 height 18
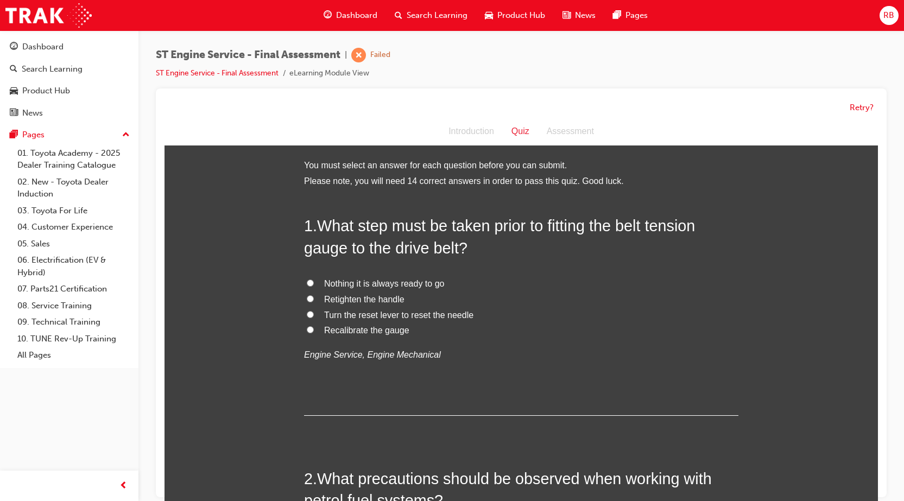
click at [307, 300] on input "Retighten the handle" at bounding box center [310, 298] width 7 height 7
radio input "true"
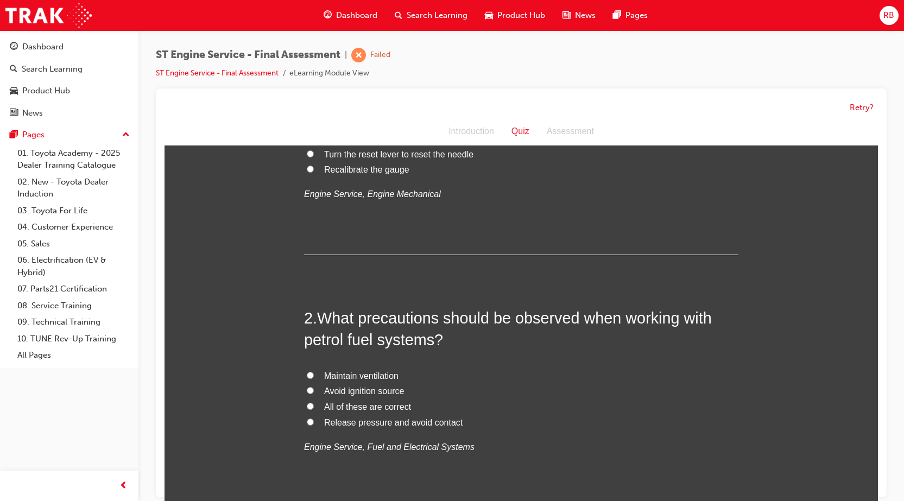
scroll to position [163, 0]
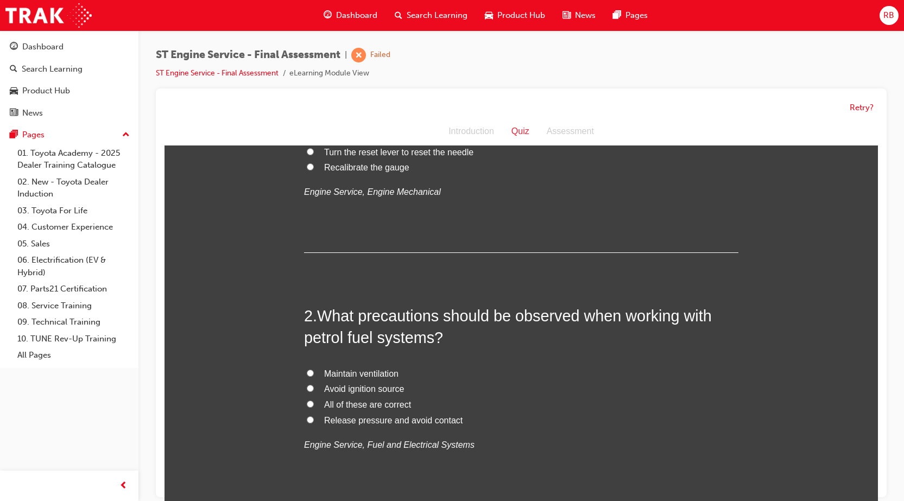
click at [307, 372] on input "Maintain ventilation" at bounding box center [310, 373] width 7 height 7
radio input "true"
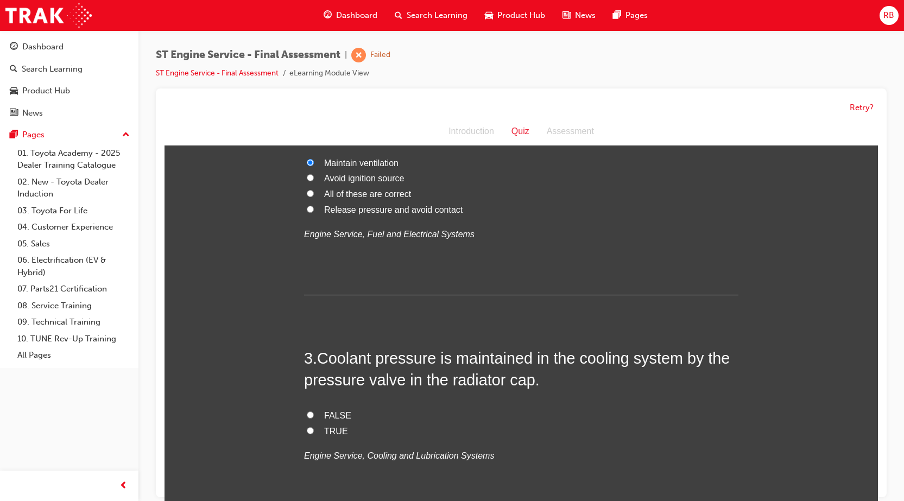
scroll to position [380, 0]
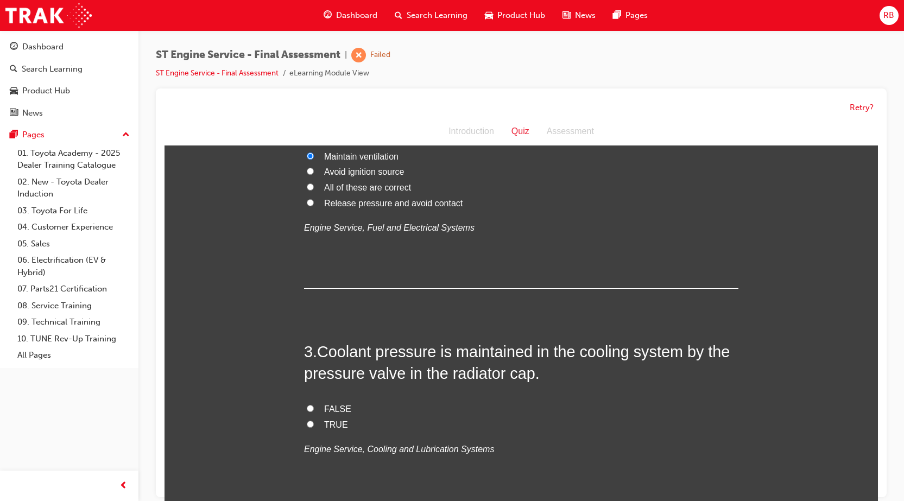
click at [307, 424] on input "TRUE" at bounding box center [310, 424] width 7 height 7
radio input "true"
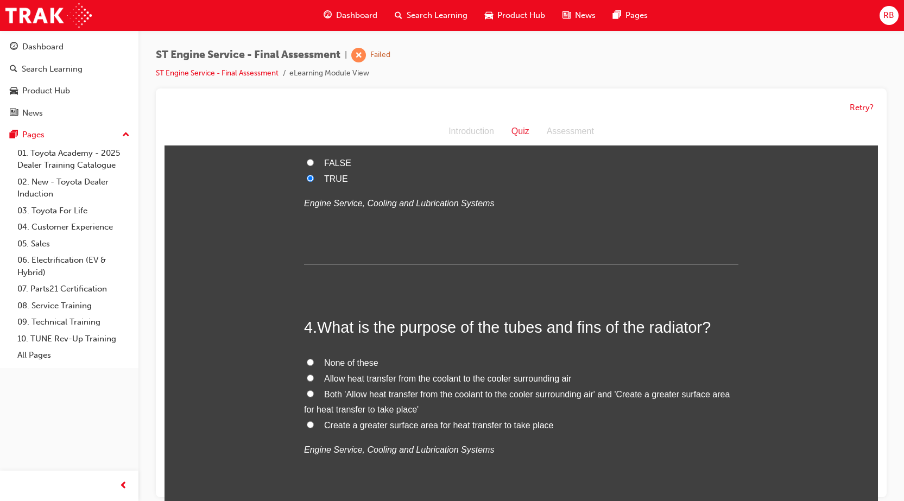
scroll to position [652, 0]
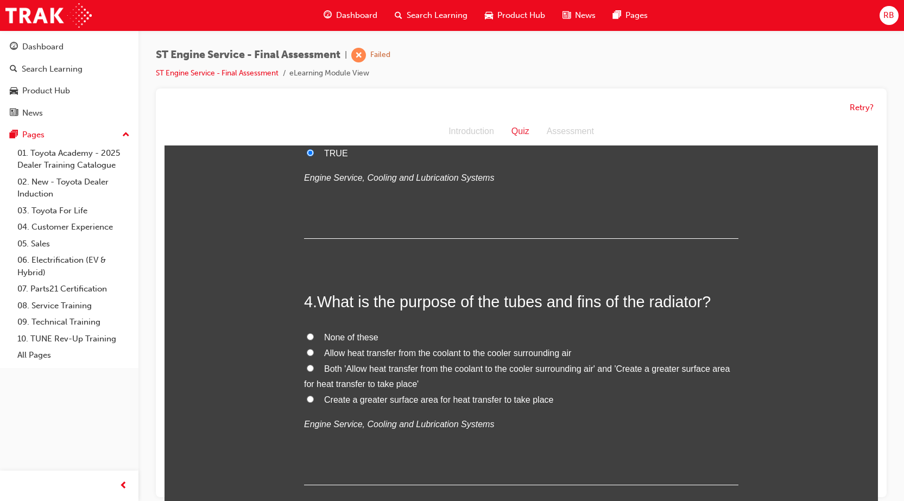
click at [307, 353] on input "Allow heat transfer from the coolant to the cooler surrounding air" at bounding box center [310, 352] width 7 height 7
radio input "true"
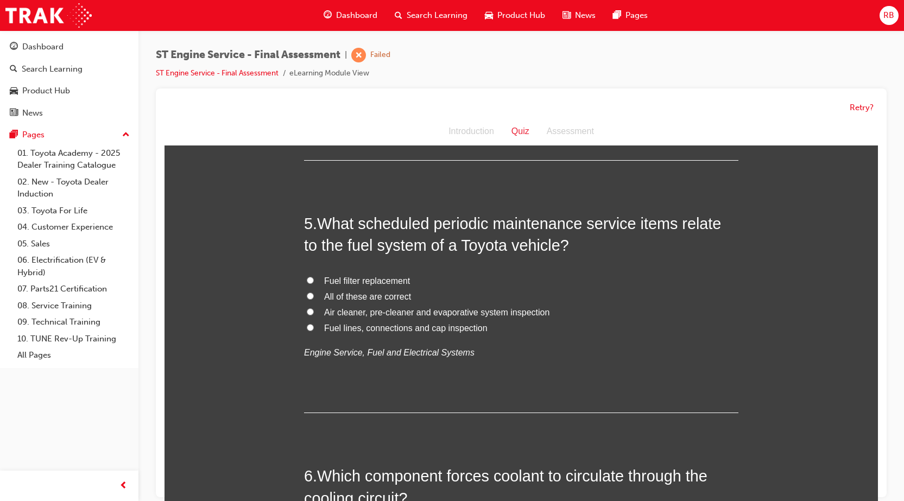
scroll to position [978, 0]
click at [307, 279] on input "Fuel filter replacement" at bounding box center [310, 279] width 7 height 7
radio input "true"
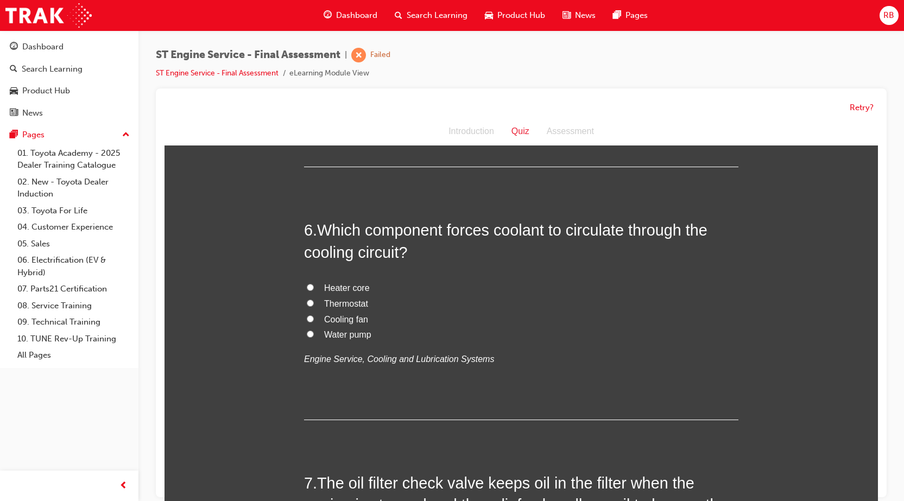
scroll to position [1249, 0]
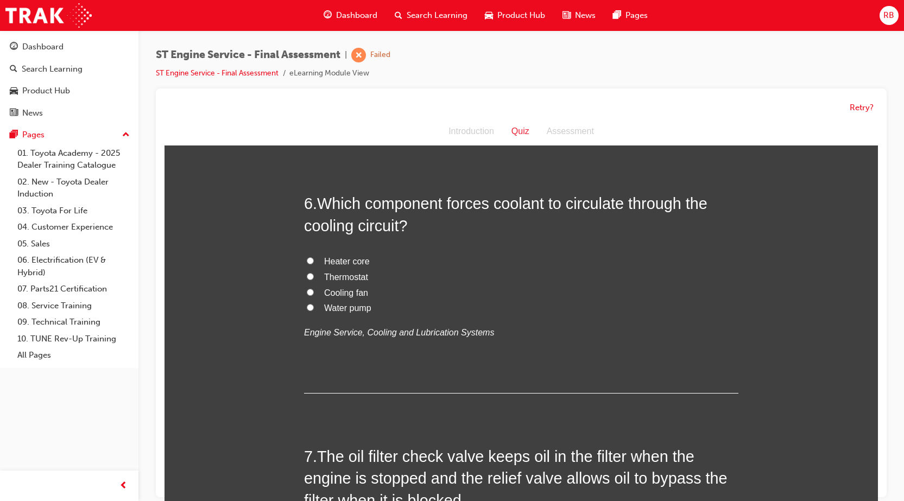
click at [307, 307] on input "Water pump" at bounding box center [310, 307] width 7 height 7
radio input "true"
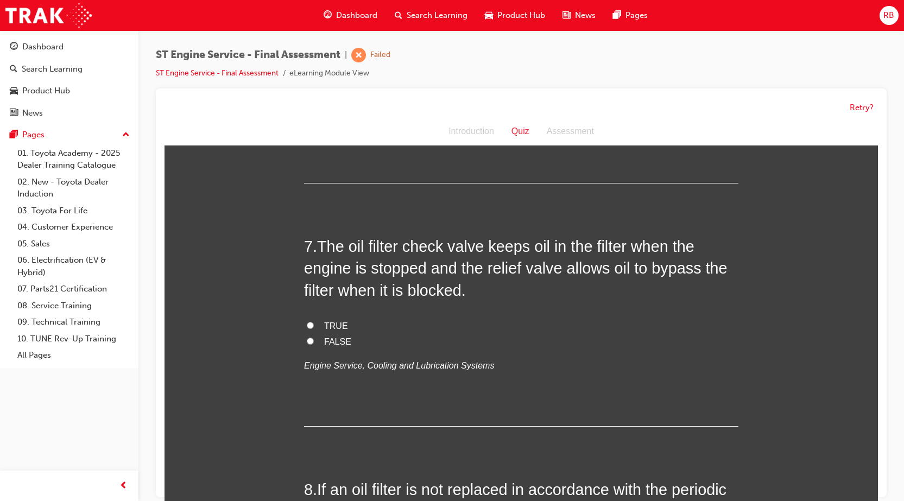
scroll to position [1467, 0]
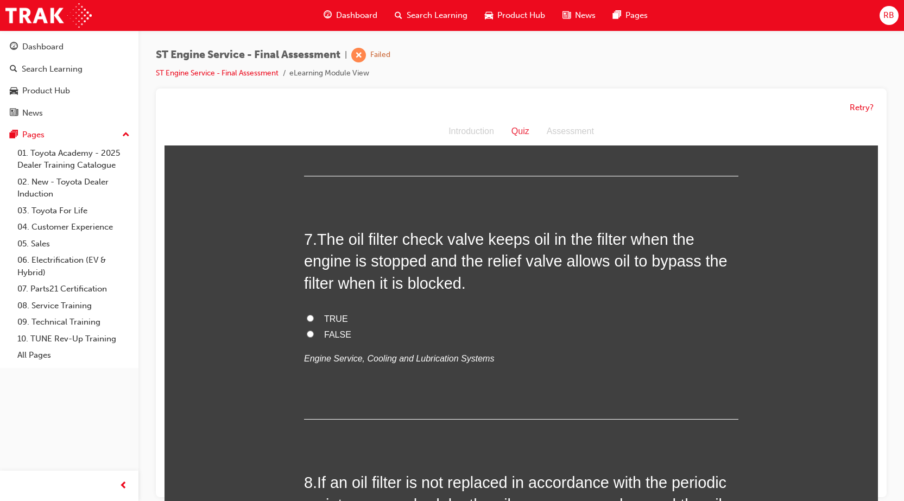
click at [309, 336] on input "FALSE" at bounding box center [310, 334] width 7 height 7
radio input "true"
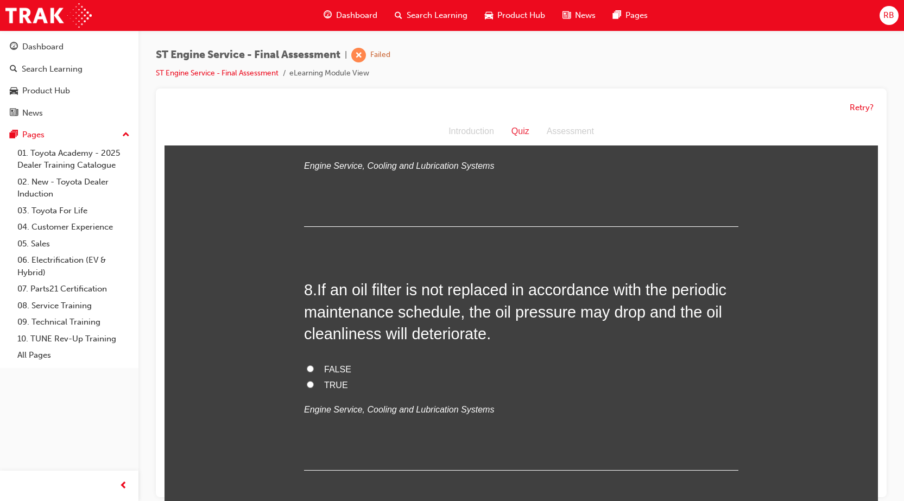
scroll to position [1684, 0]
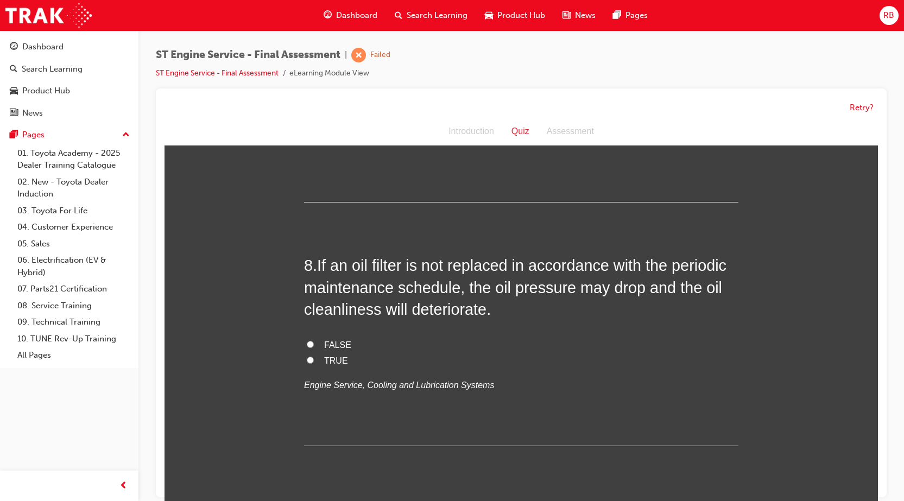
click at [307, 358] on input "TRUE" at bounding box center [310, 360] width 7 height 7
radio input "true"
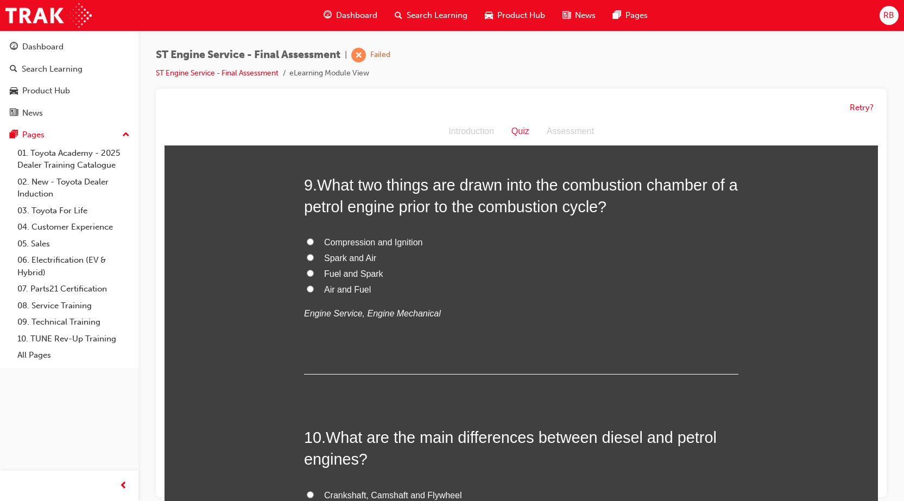
scroll to position [2010, 0]
click at [307, 288] on input "Air and Fuel" at bounding box center [310, 287] width 7 height 7
radio input "true"
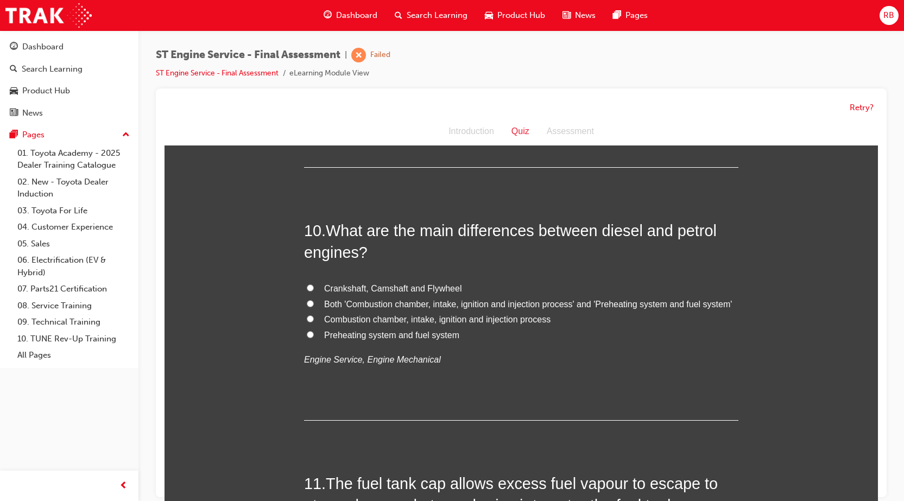
scroll to position [2227, 0]
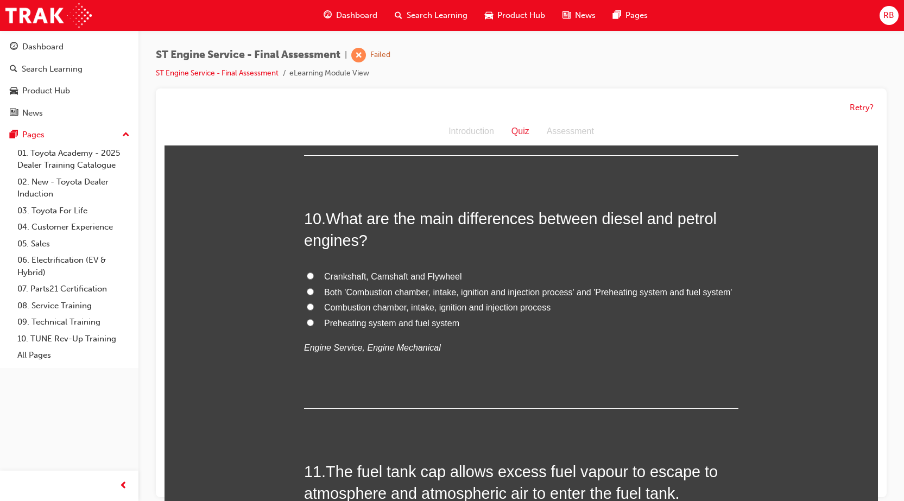
click at [307, 291] on input "Both 'Combustion chamber, intake, ignition and injection process' and 'Preheati…" at bounding box center [310, 291] width 7 height 7
radio input "true"
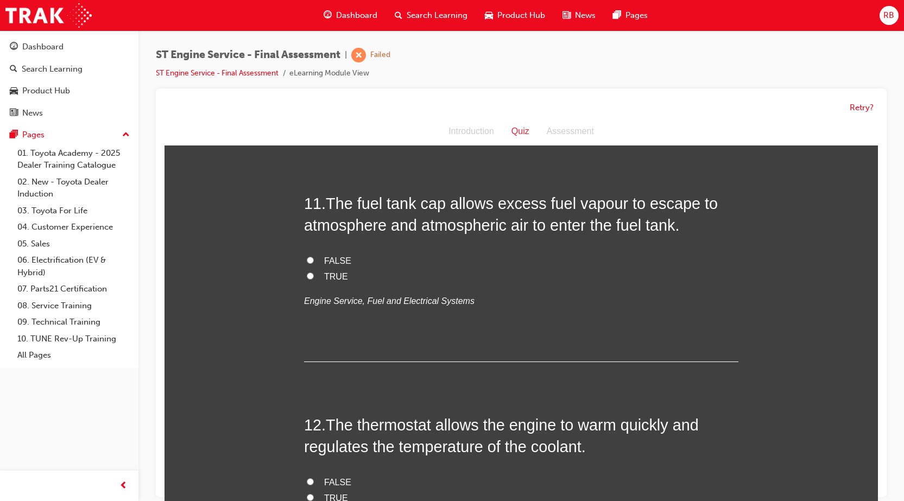
scroll to position [2499, 0]
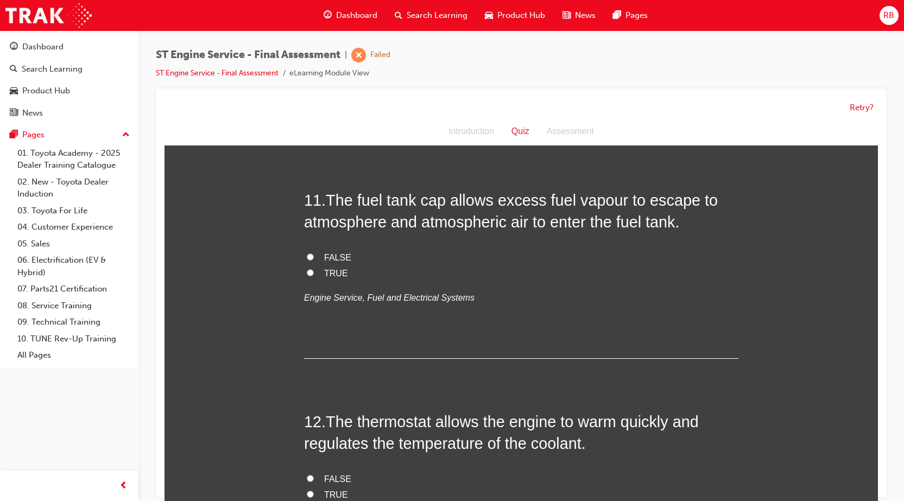
click at [307, 257] on input "FALSE" at bounding box center [310, 257] width 7 height 7
radio input "true"
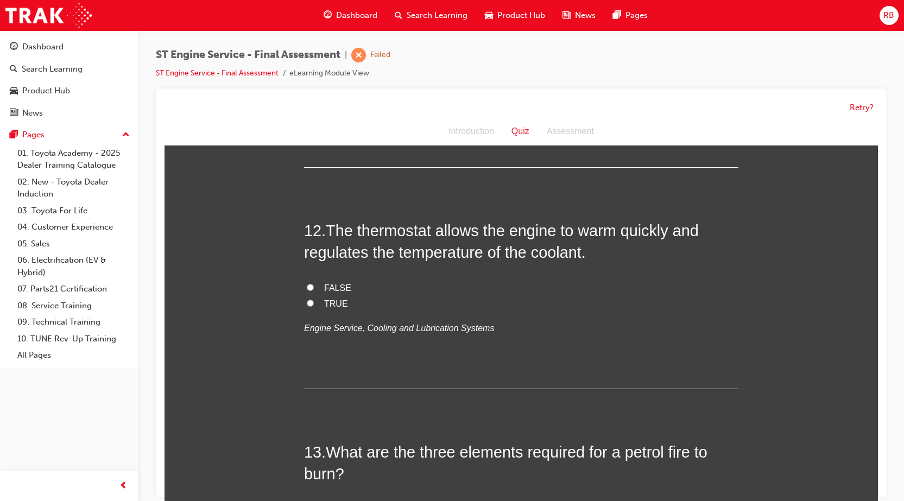
scroll to position [2716, 0]
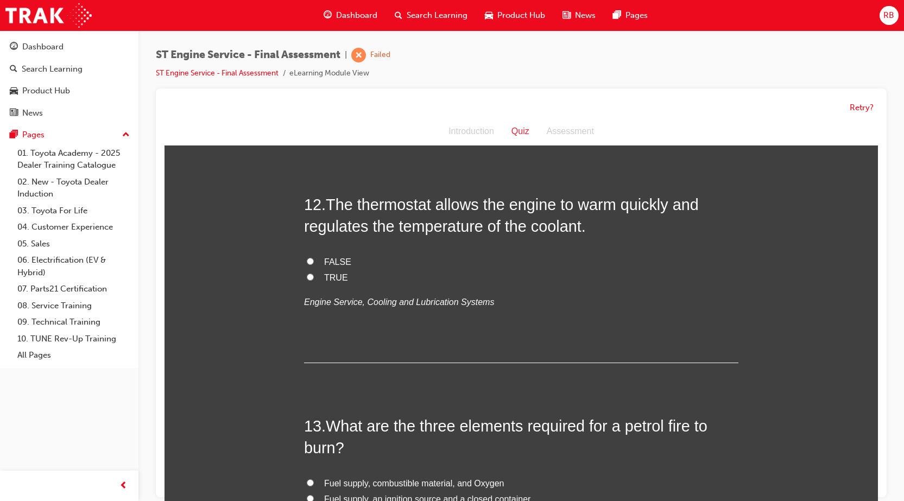
click at [307, 276] on input "TRUE" at bounding box center [310, 277] width 7 height 7
radio input "true"
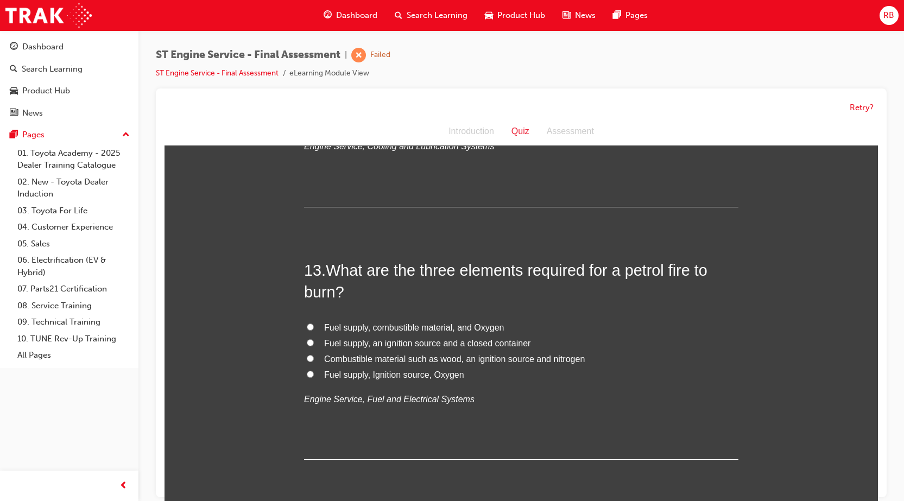
scroll to position [2879, 0]
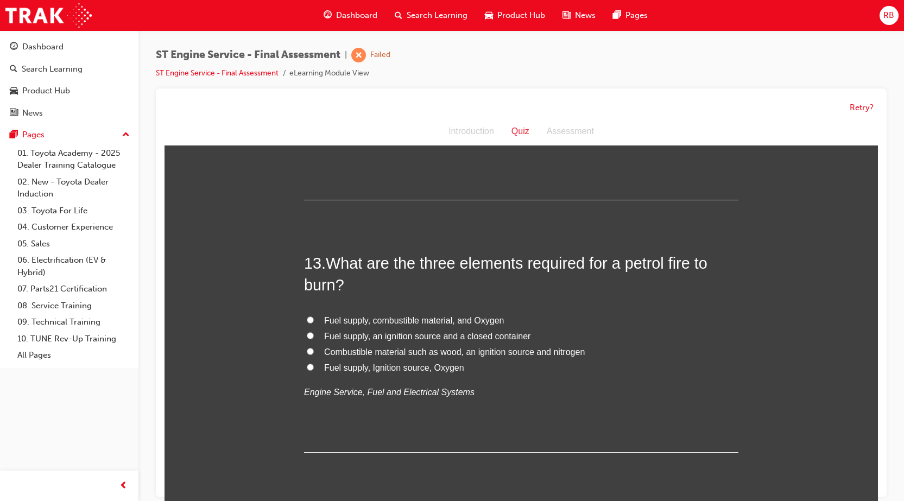
click at [304, 363] on label "Fuel supply, Ignition source, Oxygen" at bounding box center [521, 369] width 435 height 16
click at [307, 364] on input "Fuel supply, Ignition source, Oxygen" at bounding box center [310, 367] width 7 height 7
radio input "true"
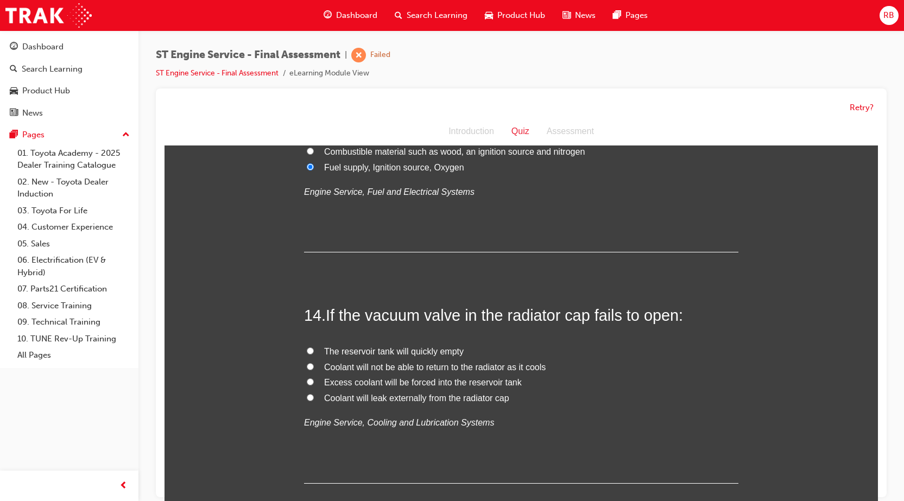
scroll to position [3096, 0]
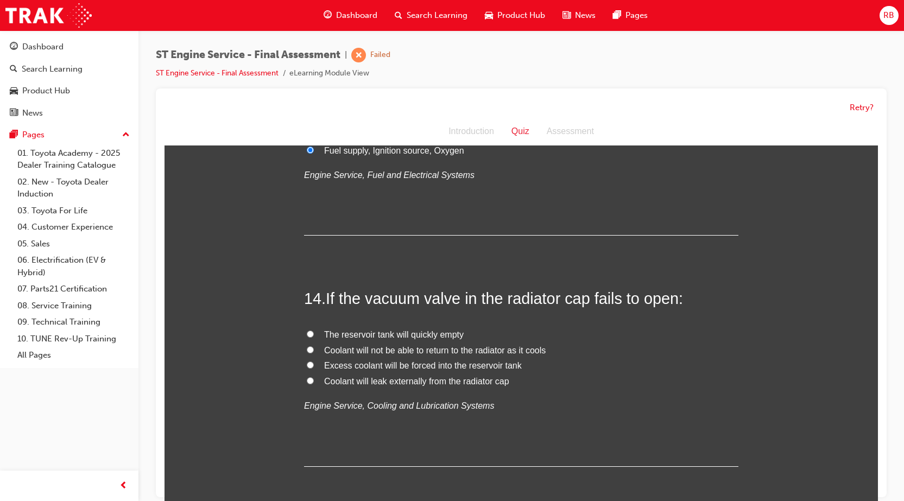
click at [307, 363] on input "Excess coolant will be forced into the reservoir tank" at bounding box center [310, 365] width 7 height 7
radio input "true"
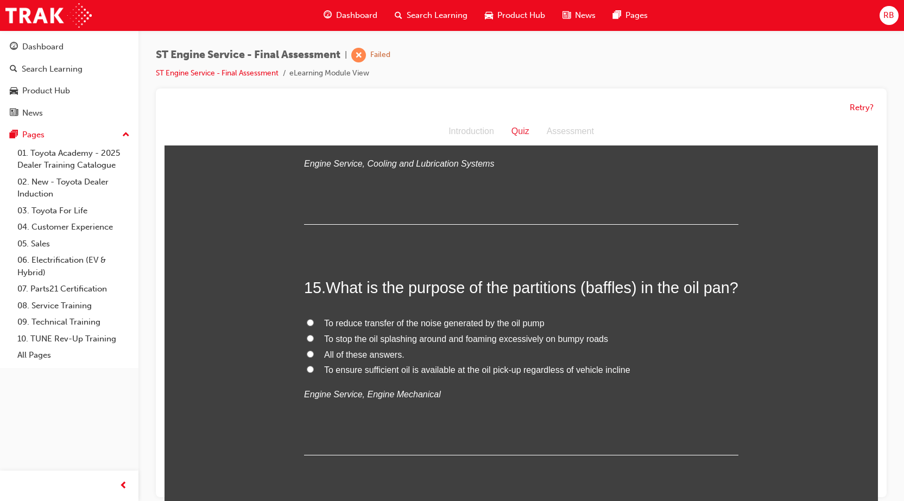
scroll to position [3368, 0]
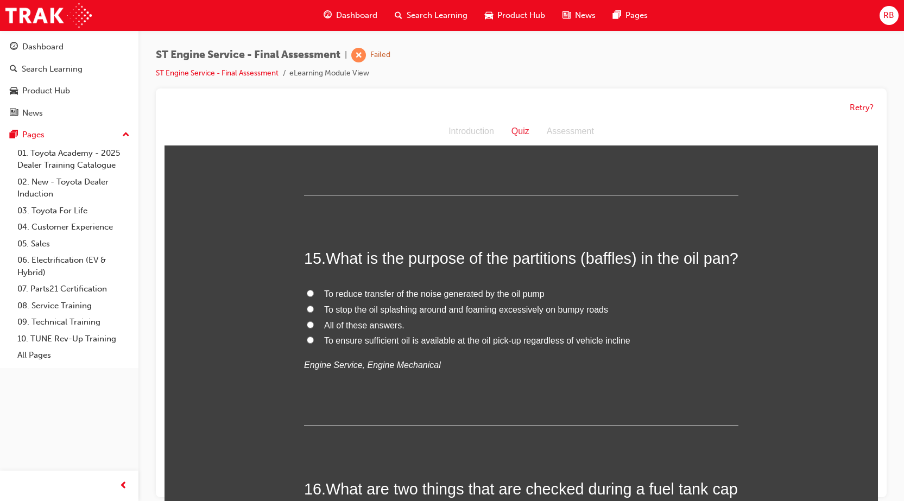
click at [307, 329] on input "All of these answers." at bounding box center [310, 325] width 7 height 7
radio input "true"
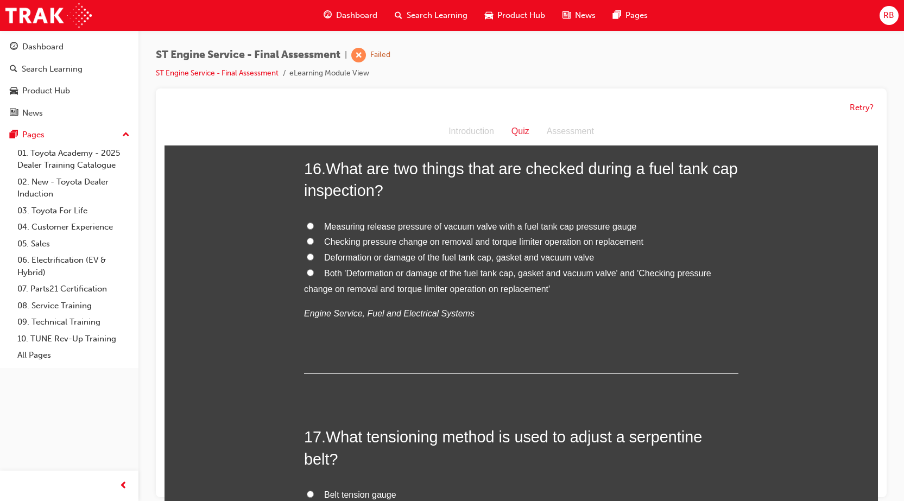
scroll to position [3693, 0]
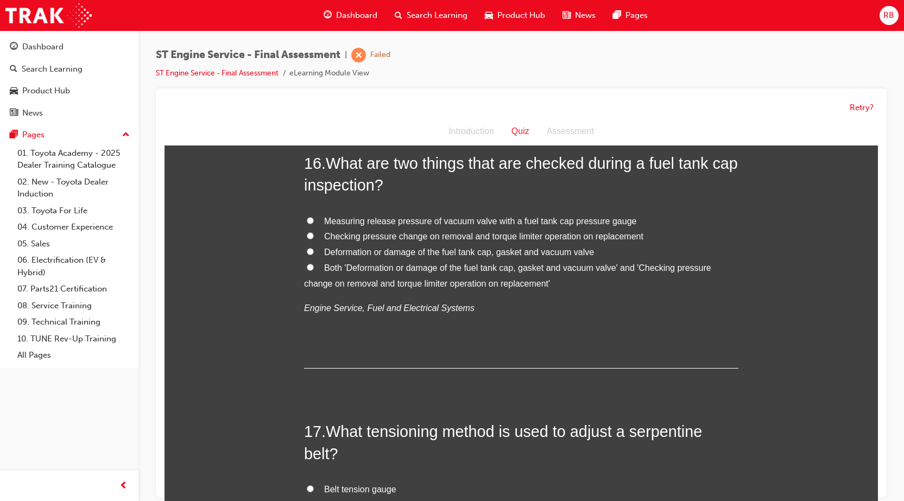
click at [307, 240] on input "Checking pressure change on removal and torque limiter operation on replacement" at bounding box center [310, 235] width 7 height 7
radio input "true"
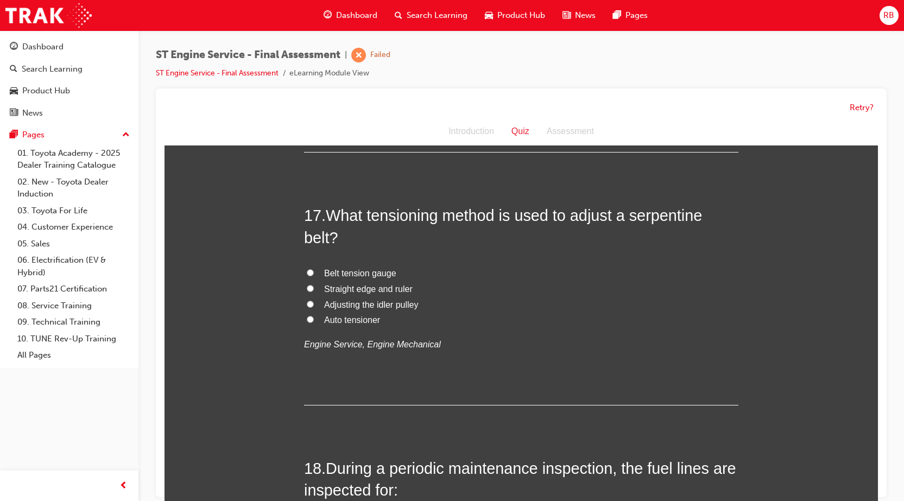
scroll to position [3911, 0]
click at [307, 307] on input "Adjusting the idler pulley" at bounding box center [310, 303] width 7 height 7
radio input "true"
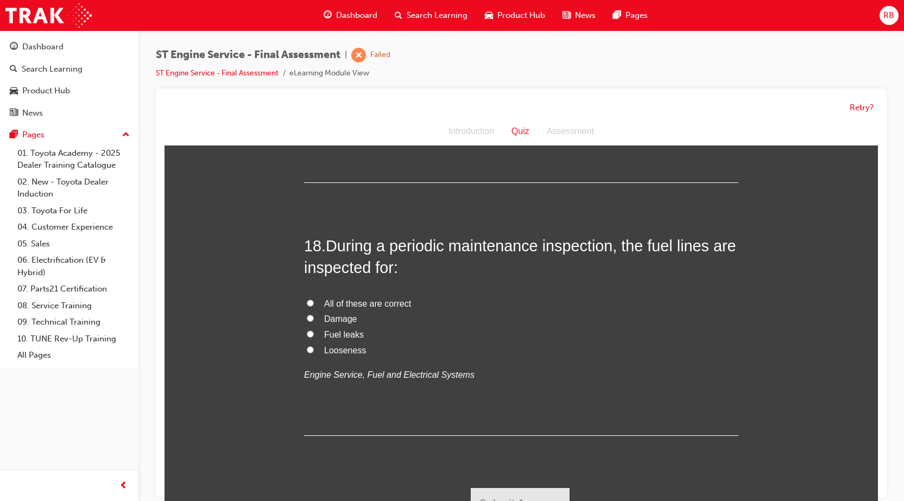
scroll to position [4163, 0]
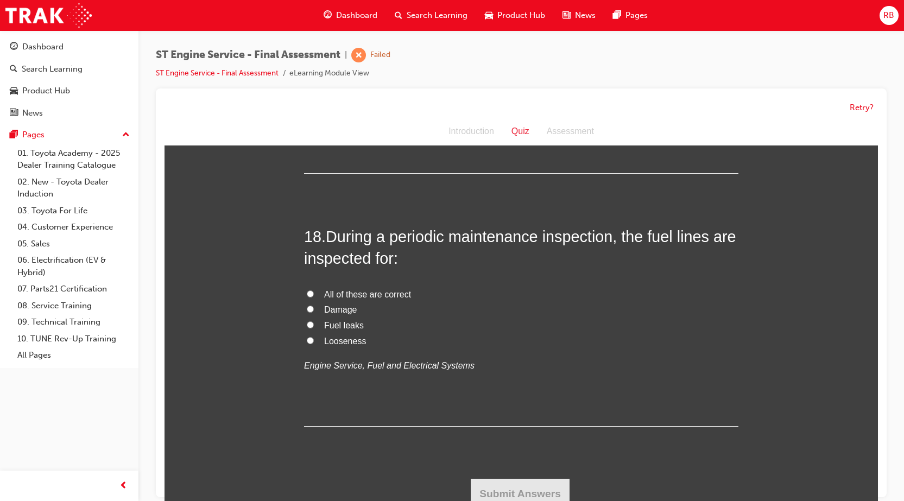
click at [307, 293] on input "All of these are correct" at bounding box center [310, 294] width 7 height 7
radio input "true"
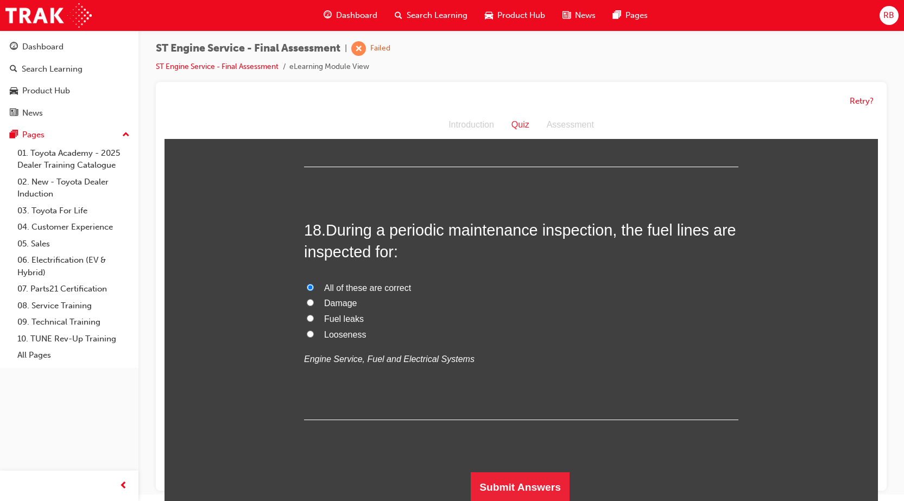
scroll to position [8, 0]
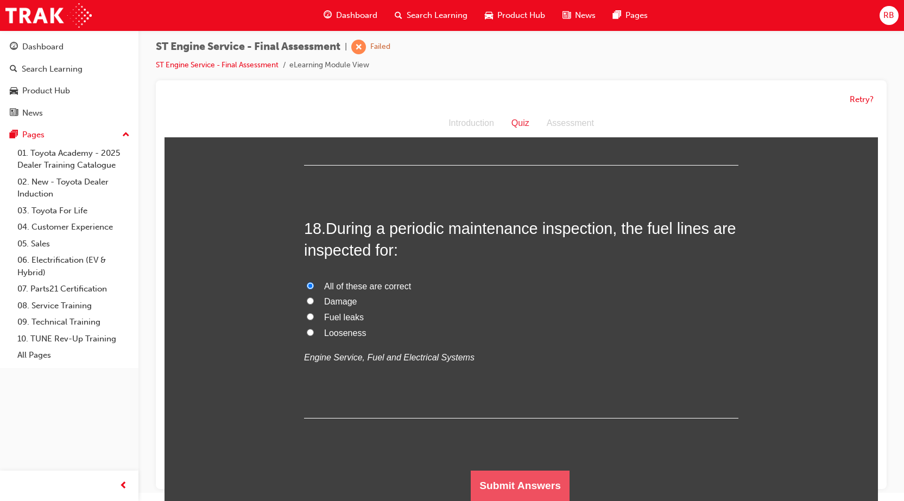
click at [523, 484] on button "Submit Answers" at bounding box center [520, 486] width 99 height 30
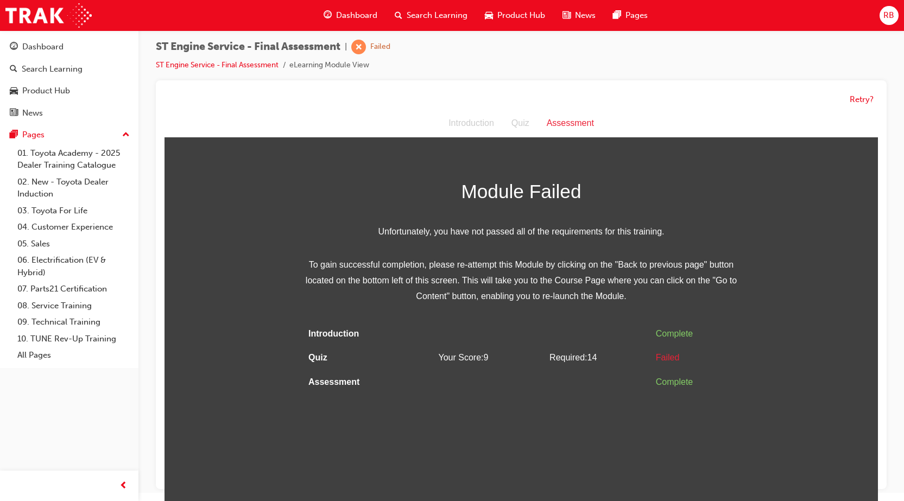
scroll to position [0, 0]
click at [868, 100] on button "Retry?" at bounding box center [862, 99] width 24 height 12
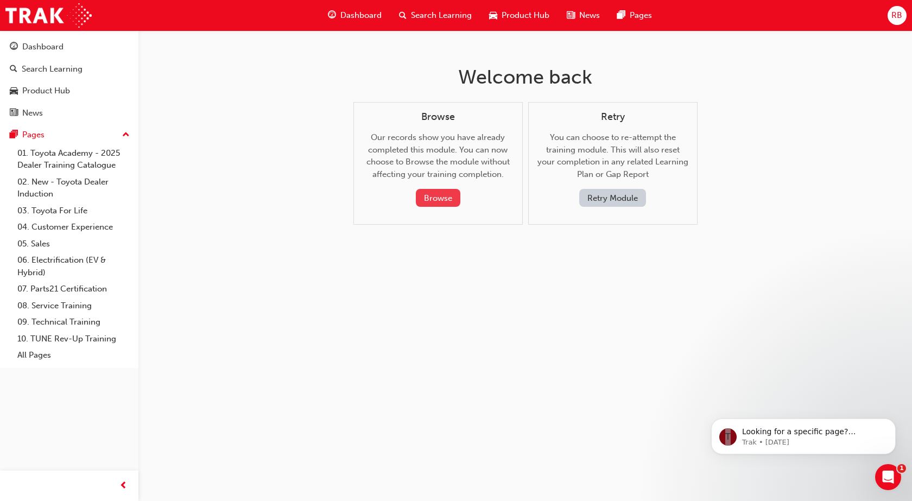
click at [433, 193] on button "Browse" at bounding box center [438, 198] width 45 height 18
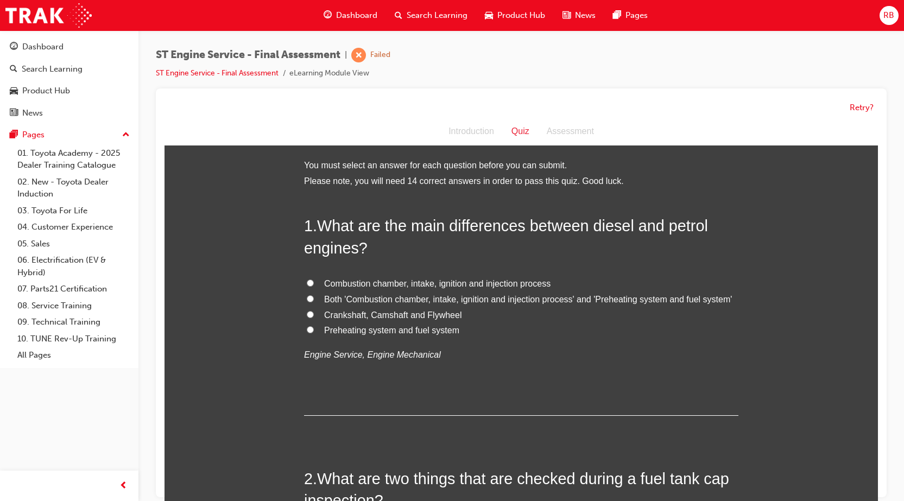
click at [307, 330] on input "Preheating system and fuel system" at bounding box center [310, 329] width 7 height 7
radio input "true"
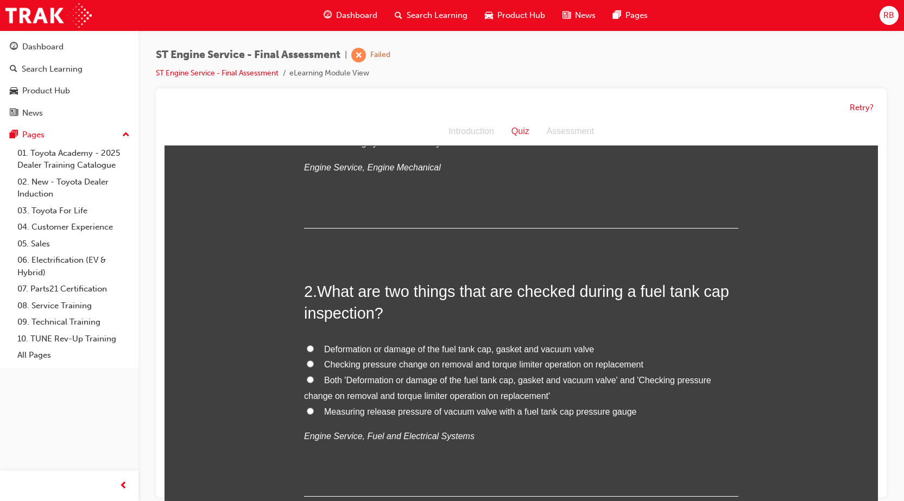
scroll to position [217, 0]
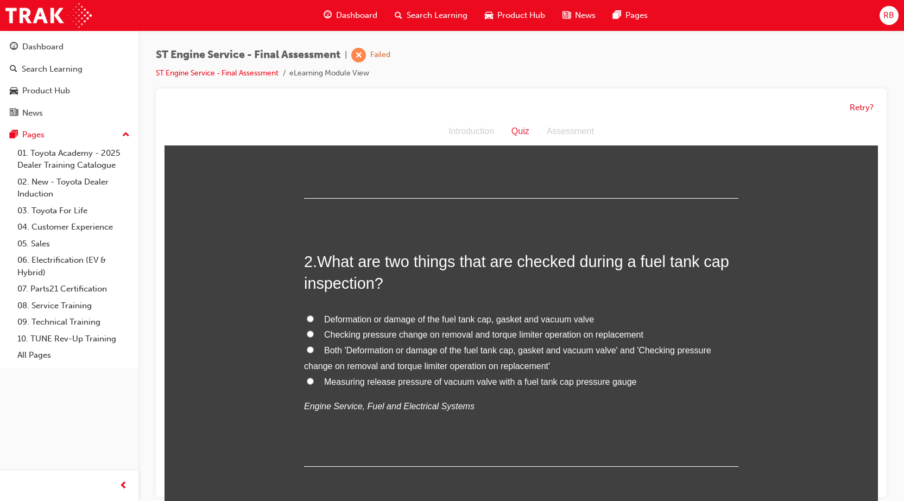
click at [306, 345] on label "Both 'Deformation or damage of the fuel tank cap, gasket and vacuum valve' and …" at bounding box center [521, 359] width 435 height 32
click at [307, 347] on input "Both 'Deformation or damage of the fuel tank cap, gasket and vacuum valve' and …" at bounding box center [310, 350] width 7 height 7
radio input "true"
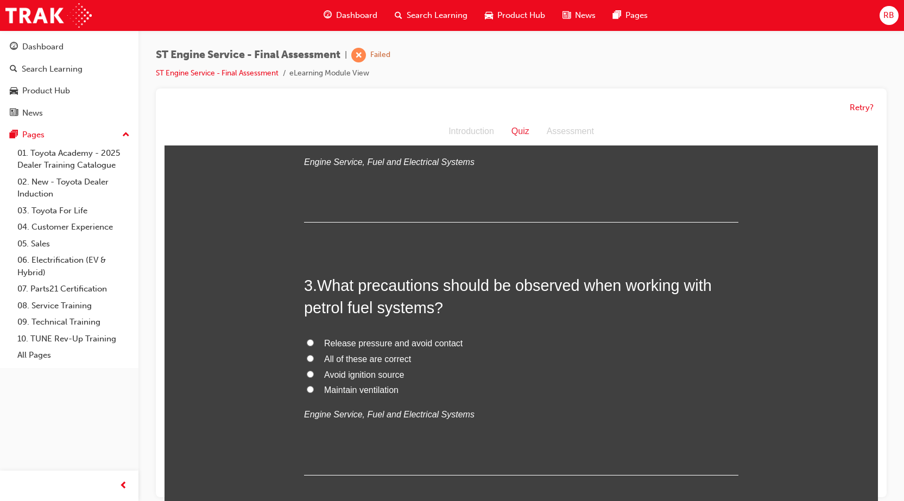
scroll to position [489, 0]
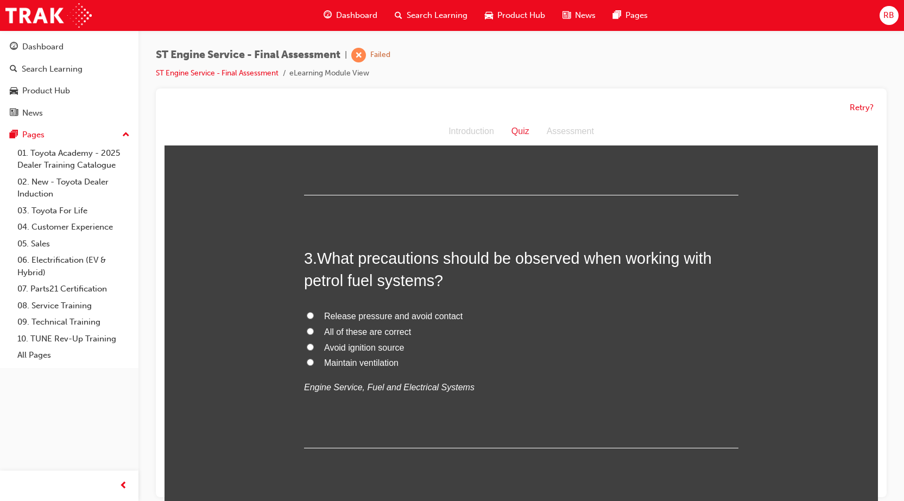
click at [309, 330] on input "All of these are correct" at bounding box center [310, 331] width 7 height 7
radio input "true"
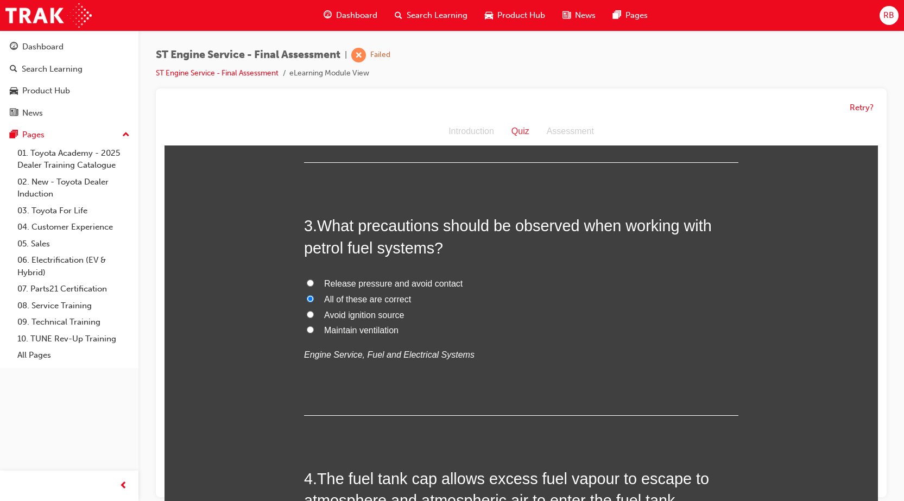
scroll to position [760, 0]
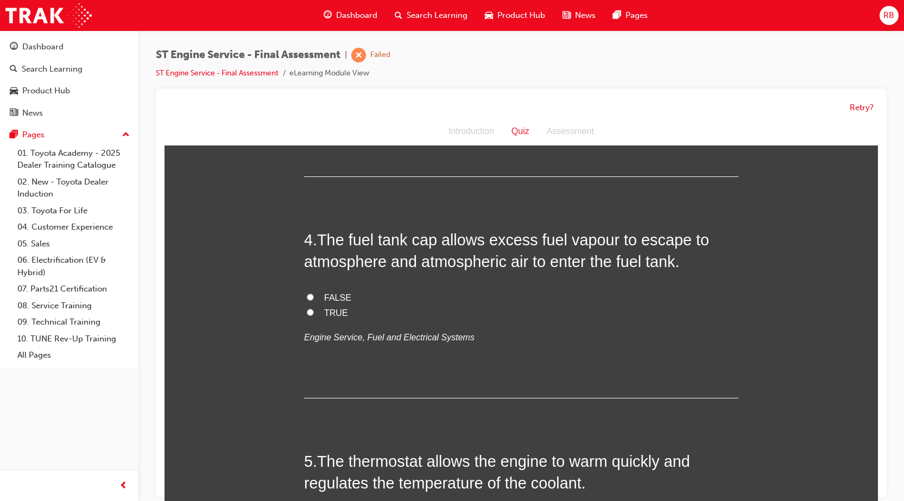
click at [305, 293] on label "FALSE" at bounding box center [521, 299] width 435 height 16
click at [307, 294] on input "FALSE" at bounding box center [310, 297] width 7 height 7
radio input "true"
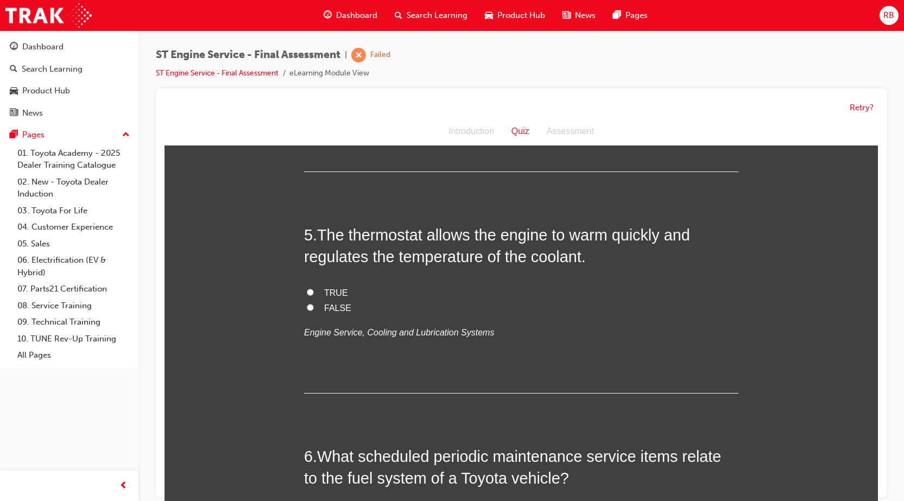
scroll to position [1032, 0]
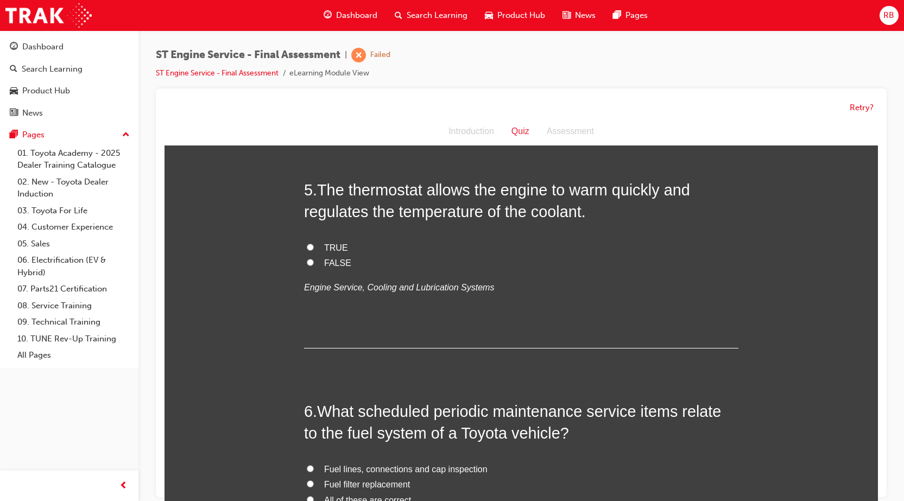
click at [307, 249] on input "TRUE" at bounding box center [310, 247] width 7 height 7
radio input "true"
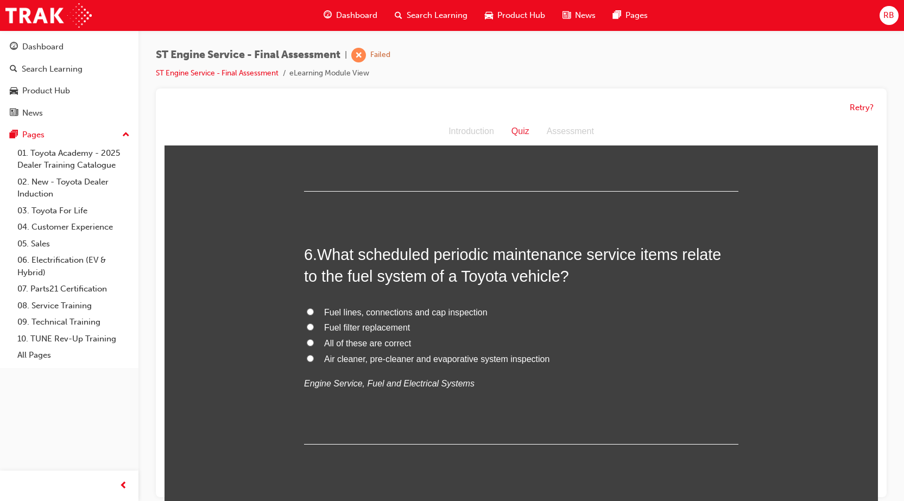
scroll to position [1195, 0]
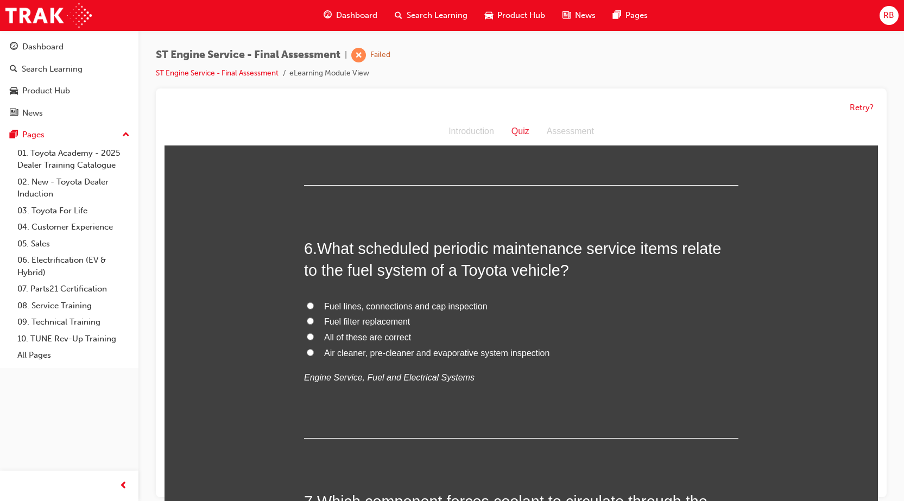
click at [307, 335] on input "All of these are correct" at bounding box center [310, 336] width 7 height 7
radio input "true"
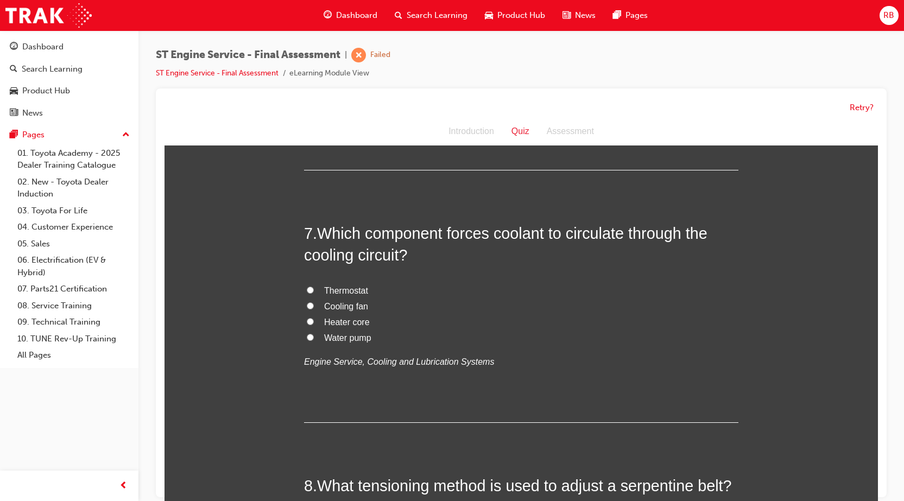
scroll to position [1467, 0]
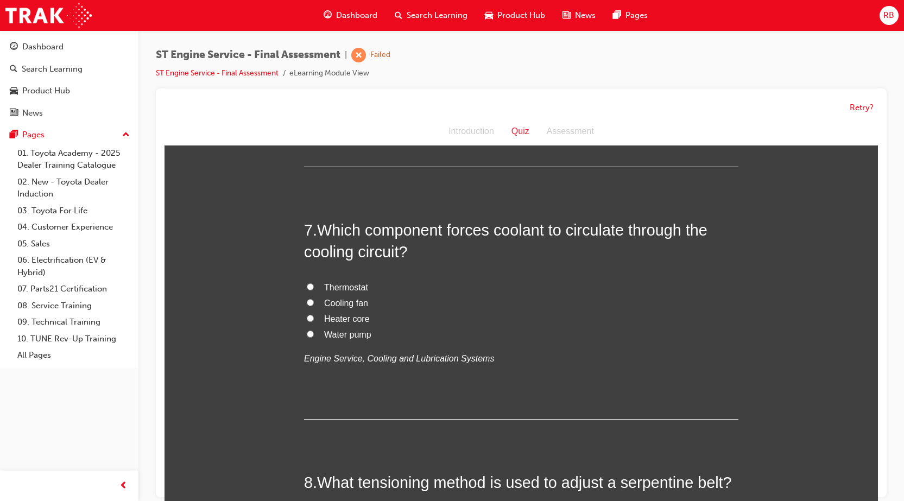
click at [307, 331] on input "Water pump" at bounding box center [310, 334] width 7 height 7
radio input "true"
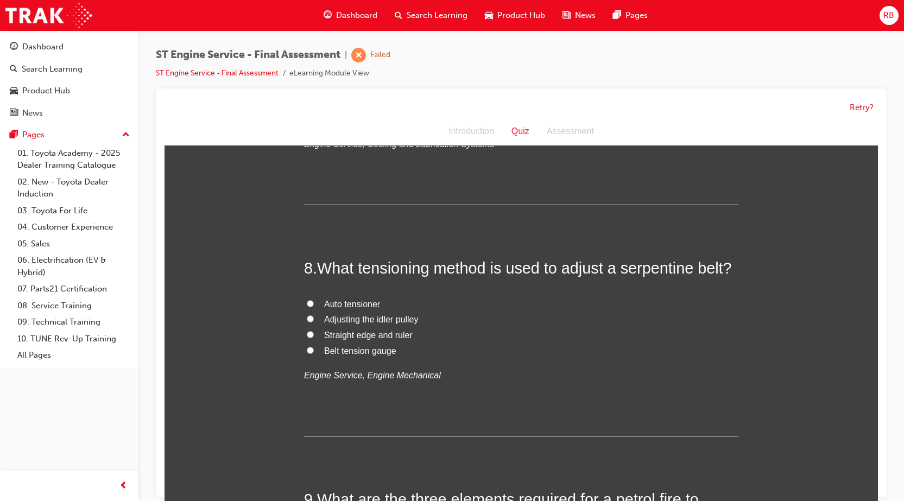
scroll to position [1684, 0]
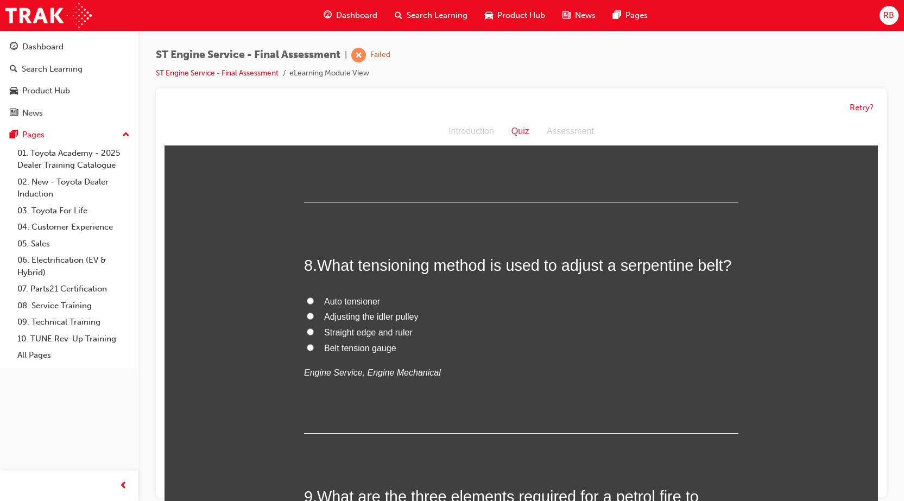
click at [307, 329] on input "Straight edge and ruler" at bounding box center [310, 332] width 7 height 7
radio input "true"
click at [307, 317] on input "Adjusting the idler pulley" at bounding box center [310, 316] width 7 height 7
radio input "true"
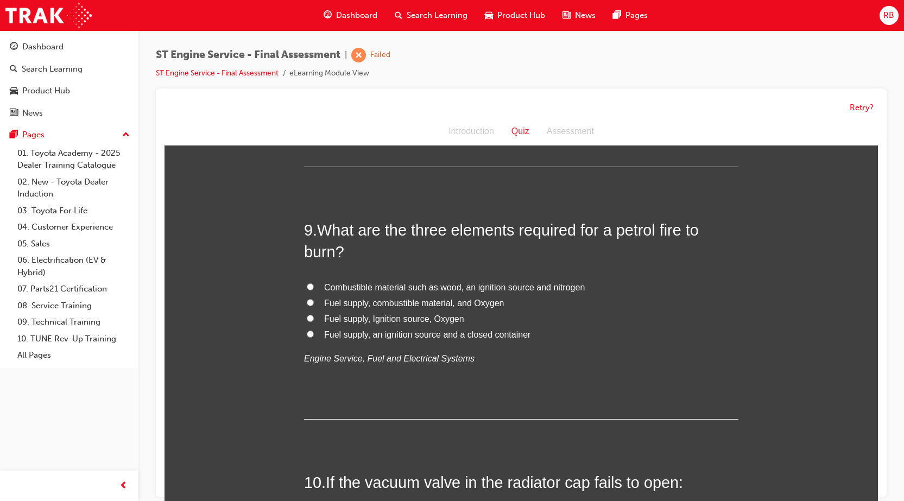
scroll to position [1955, 0]
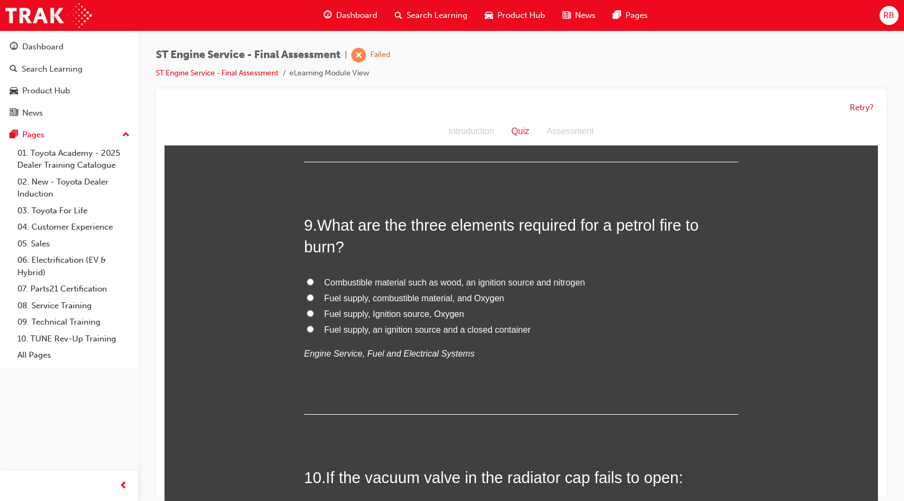
click at [307, 312] on input "Fuel supply, Ignition source, Oxygen" at bounding box center [310, 313] width 7 height 7
radio input "true"
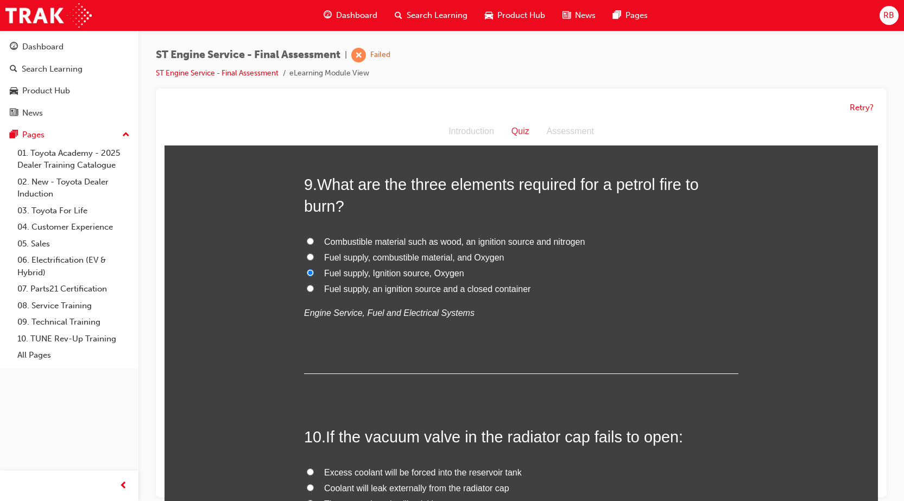
scroll to position [2173, 0]
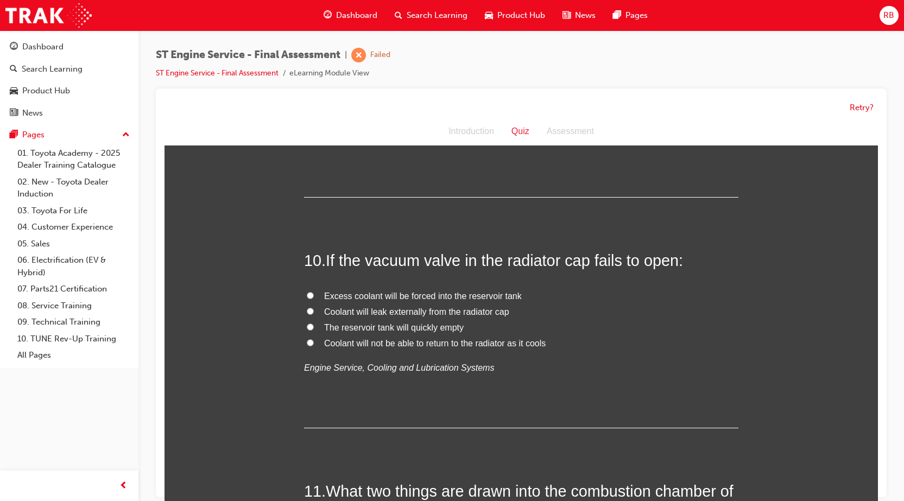
click at [307, 326] on input "The reservoir tank will quickly empty" at bounding box center [310, 327] width 7 height 7
radio input "true"
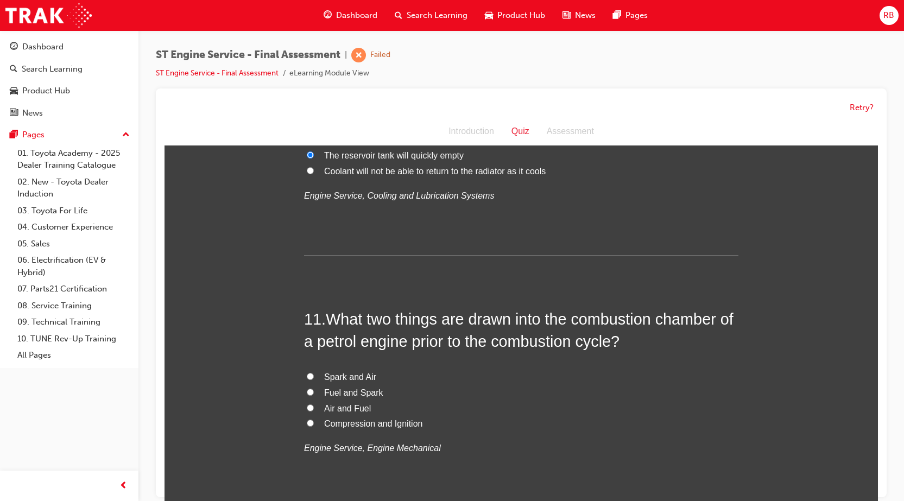
scroll to position [2390, 0]
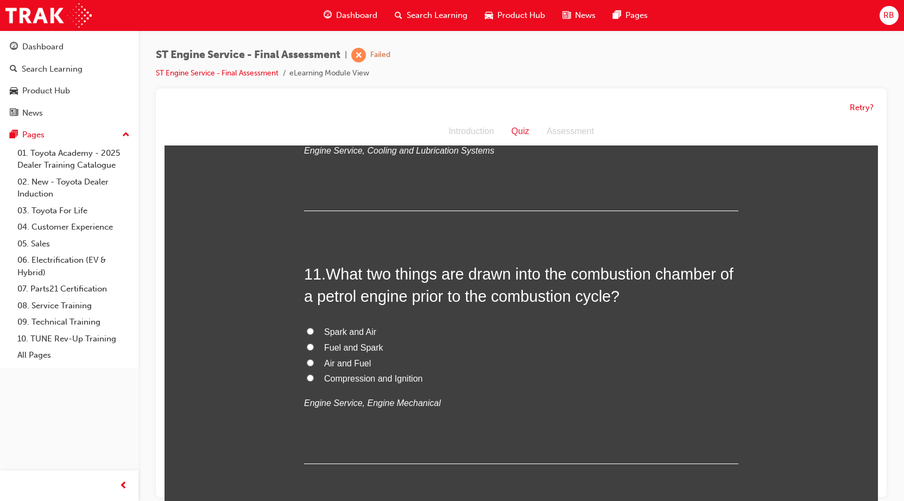
click at [304, 360] on label "Air and Fuel" at bounding box center [521, 364] width 435 height 16
click at [307, 360] on input "Air and Fuel" at bounding box center [310, 363] width 7 height 7
radio input "true"
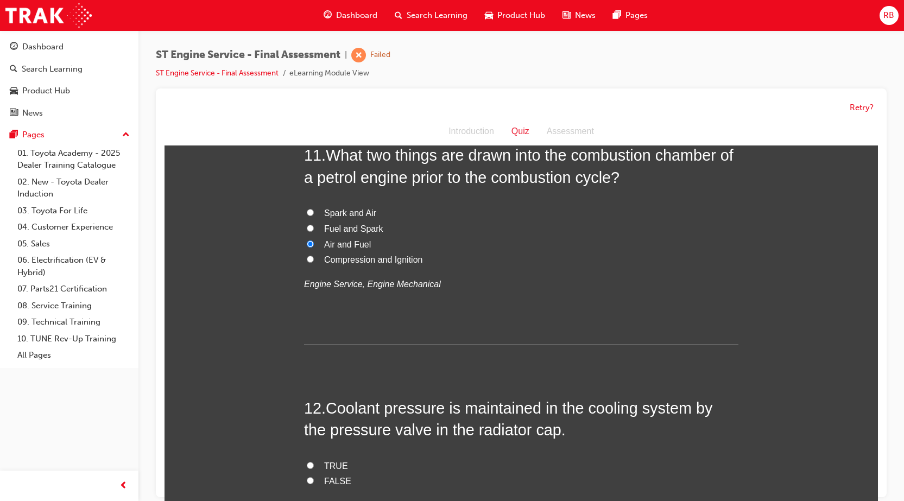
scroll to position [2553, 0]
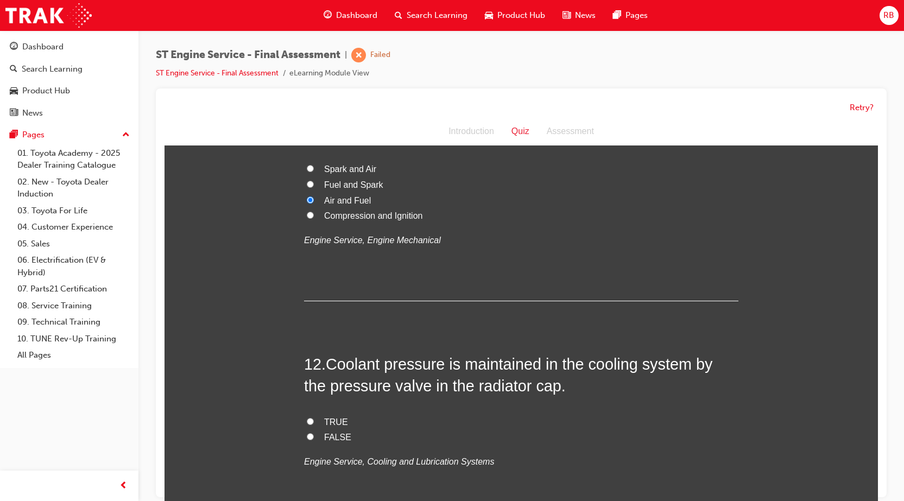
click at [305, 432] on label "FALSE" at bounding box center [521, 438] width 435 height 16
click at [307, 433] on input "FALSE" at bounding box center [310, 436] width 7 height 7
radio input "true"
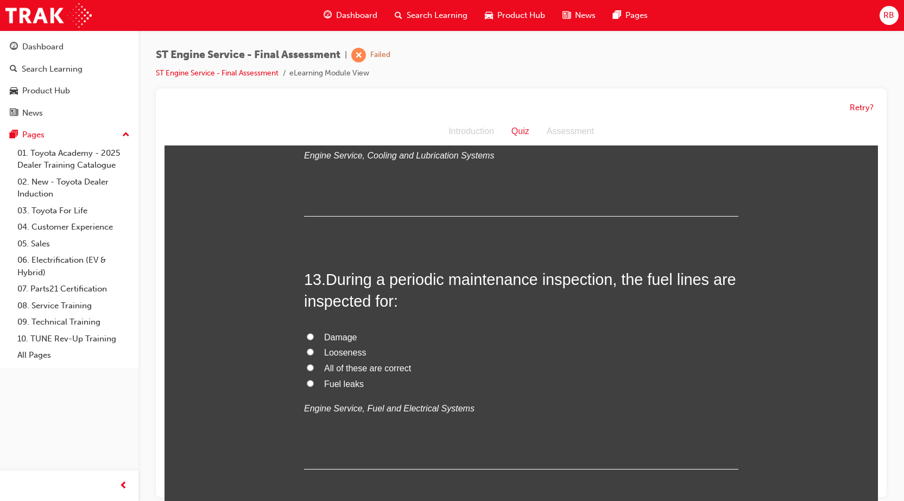
scroll to position [2879, 0]
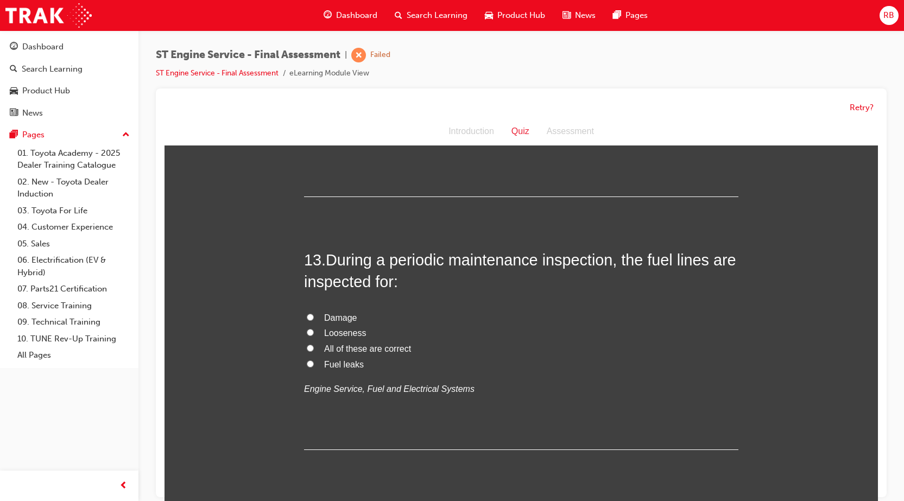
click at [307, 348] on input "All of these are correct" at bounding box center [310, 348] width 7 height 7
radio input "true"
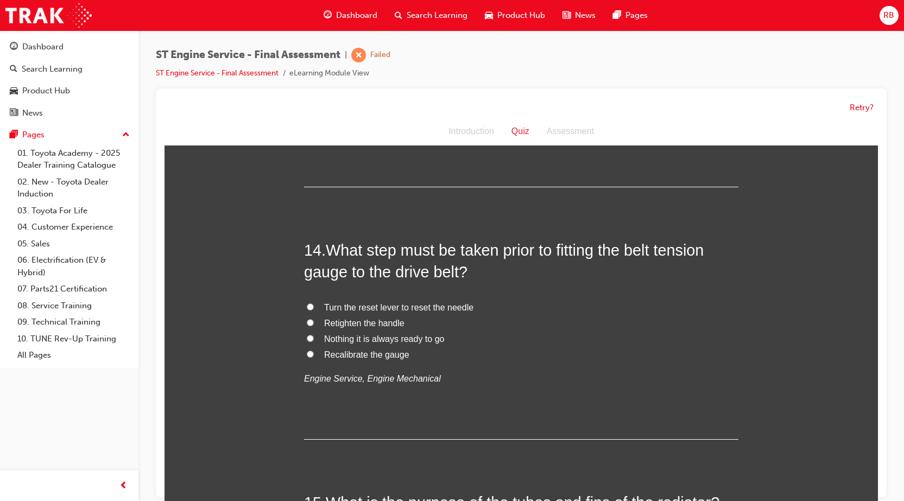
scroll to position [3150, 0]
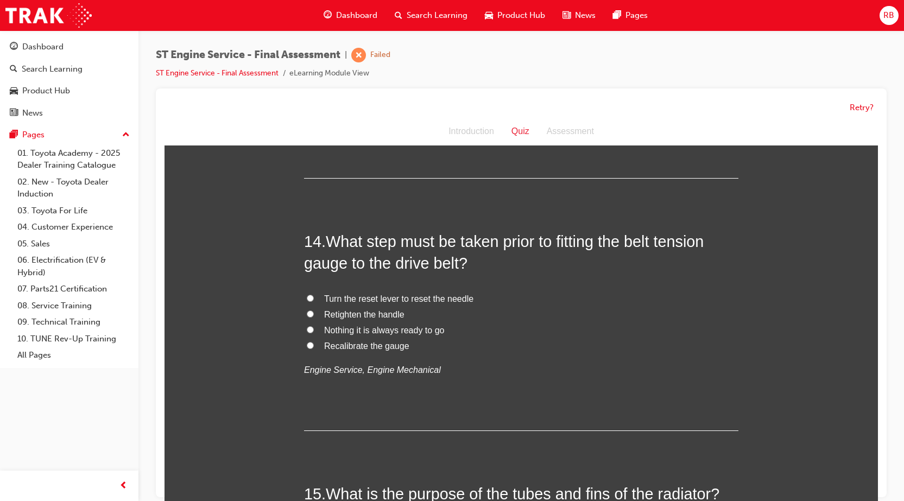
click at [309, 313] on input "Retighten the handle" at bounding box center [310, 314] width 7 height 7
radio input "true"
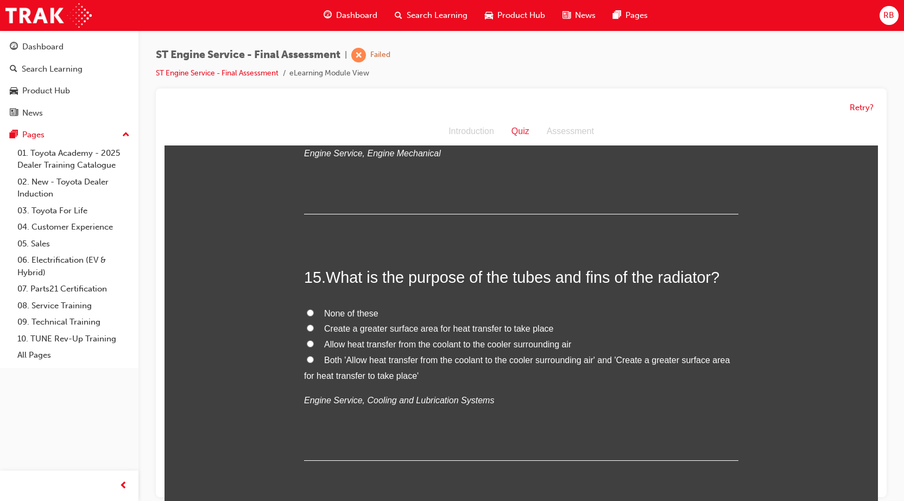
scroll to position [3368, 0]
click at [307, 312] on input "None of these" at bounding box center [310, 312] width 7 height 7
radio input "true"
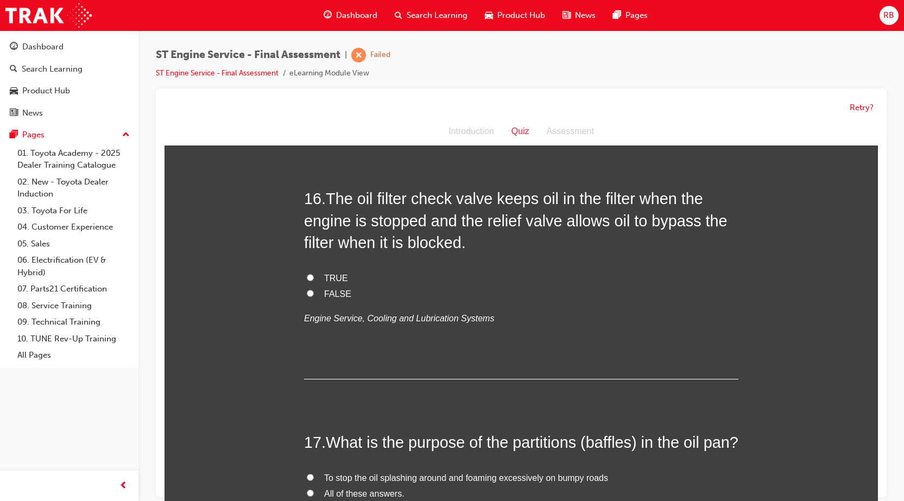
scroll to position [3693, 0]
click at [309, 278] on input "TRUE" at bounding box center [310, 276] width 7 height 7
radio input "true"
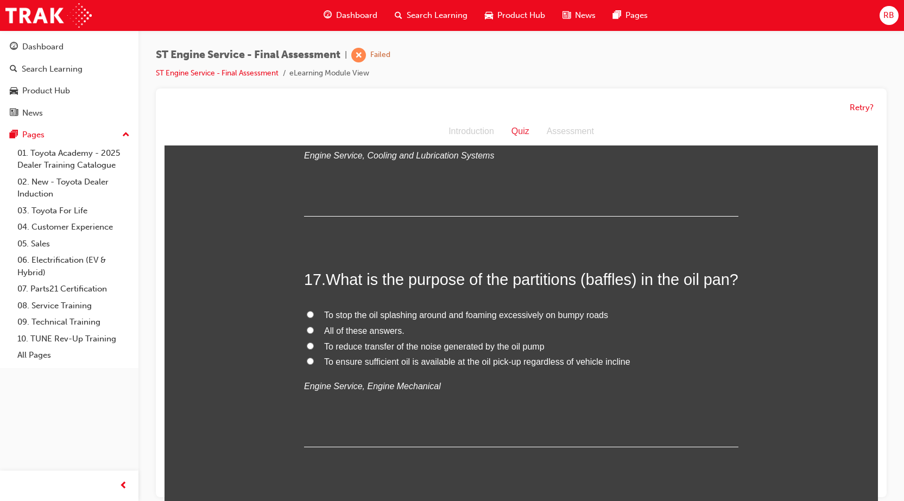
scroll to position [3856, 0]
click at [307, 333] on input "All of these answers." at bounding box center [310, 329] width 7 height 7
radio input "true"
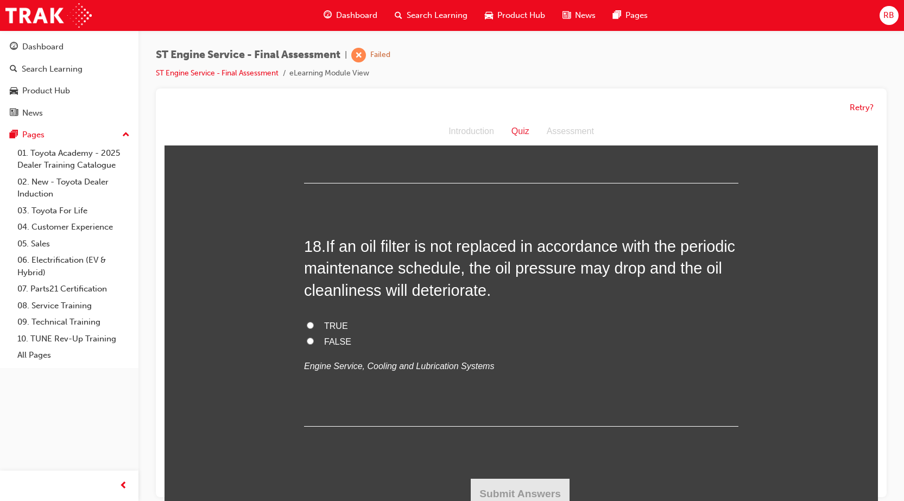
scroll to position [4128, 0]
click at [307, 345] on input "FALSE" at bounding box center [310, 341] width 7 height 7
radio input "true"
click at [525, 492] on button "Submit Answers" at bounding box center [520, 494] width 99 height 30
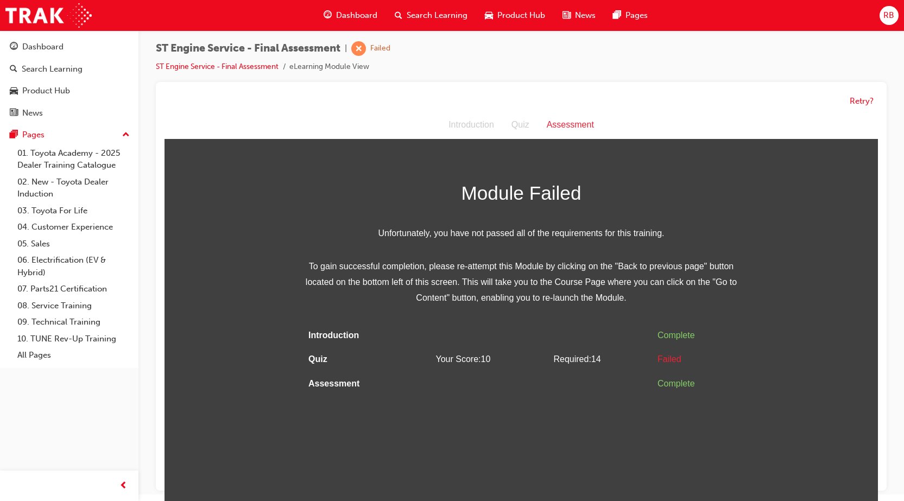
scroll to position [8, 0]
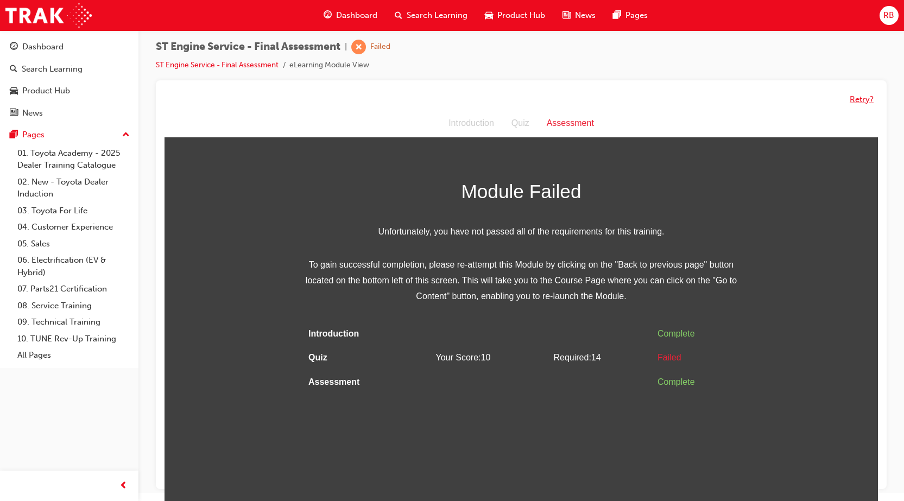
click at [862, 102] on button "Retry?" at bounding box center [862, 99] width 24 height 12
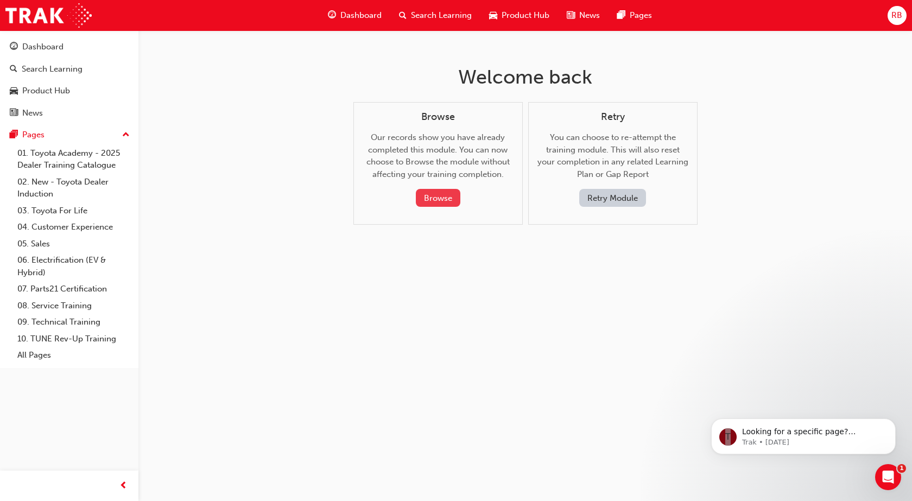
click at [424, 199] on button "Browse" at bounding box center [438, 198] width 45 height 18
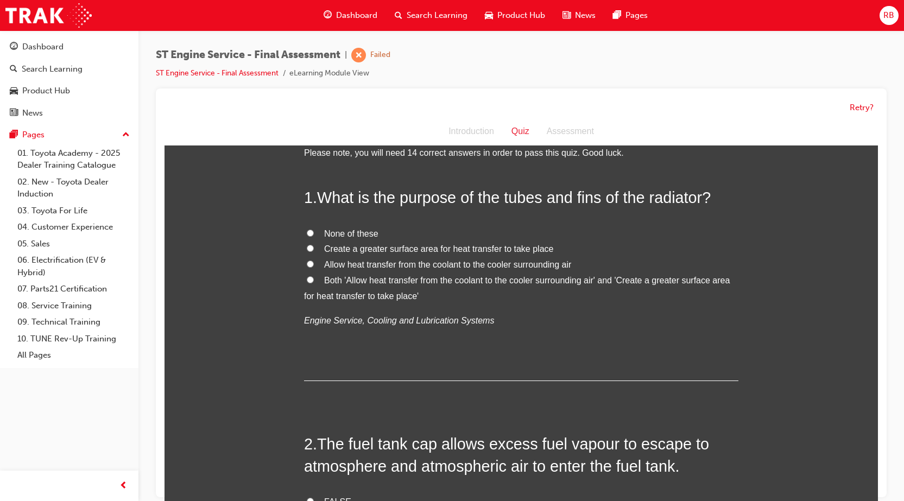
scroll to position [54, 0]
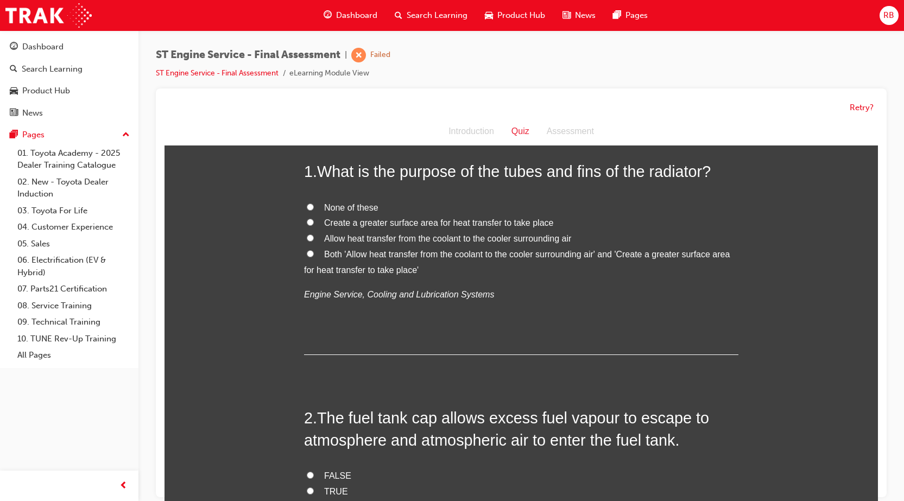
click at [307, 206] on input "None of these" at bounding box center [310, 207] width 7 height 7
radio input "true"
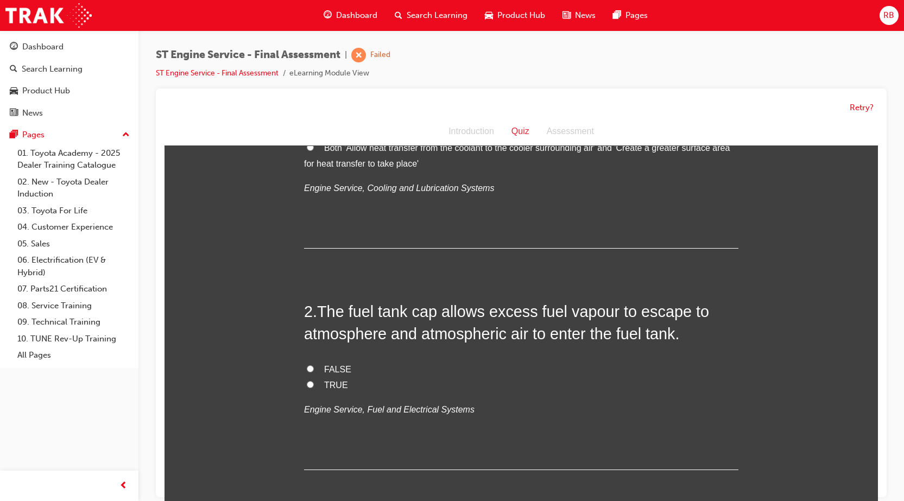
scroll to position [217, 0]
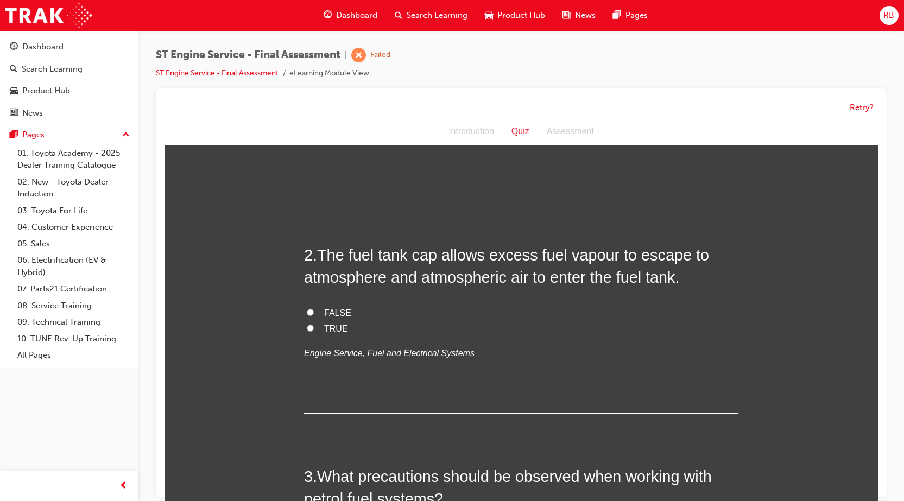
click at [307, 312] on input "FALSE" at bounding box center [310, 312] width 7 height 7
radio input "true"
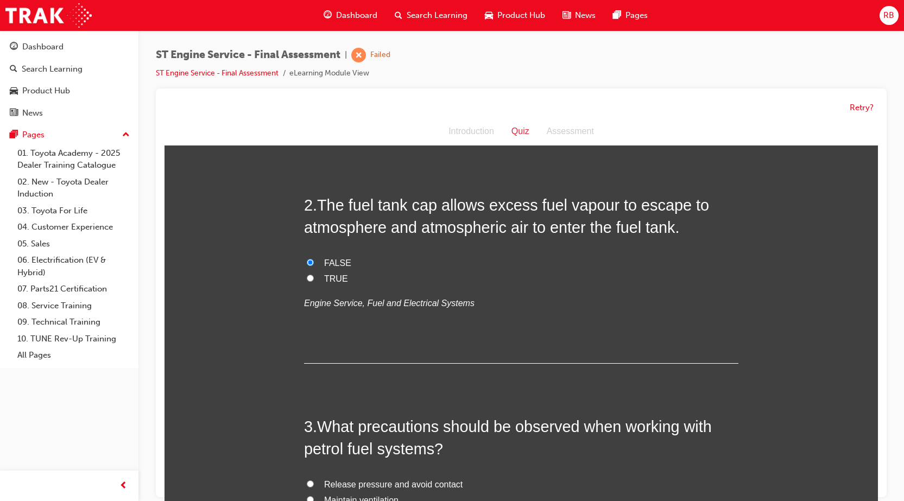
scroll to position [489, 0]
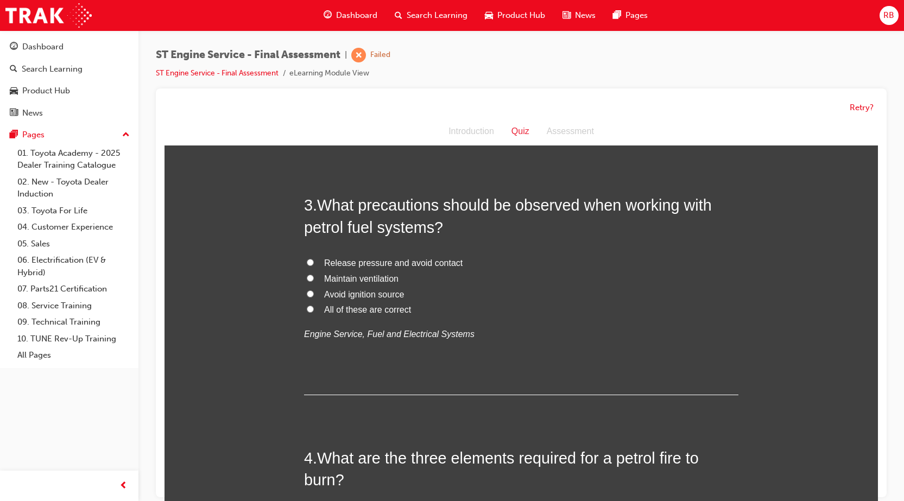
click at [308, 263] on input "Release pressure and avoid contact" at bounding box center [310, 262] width 7 height 7
radio input "true"
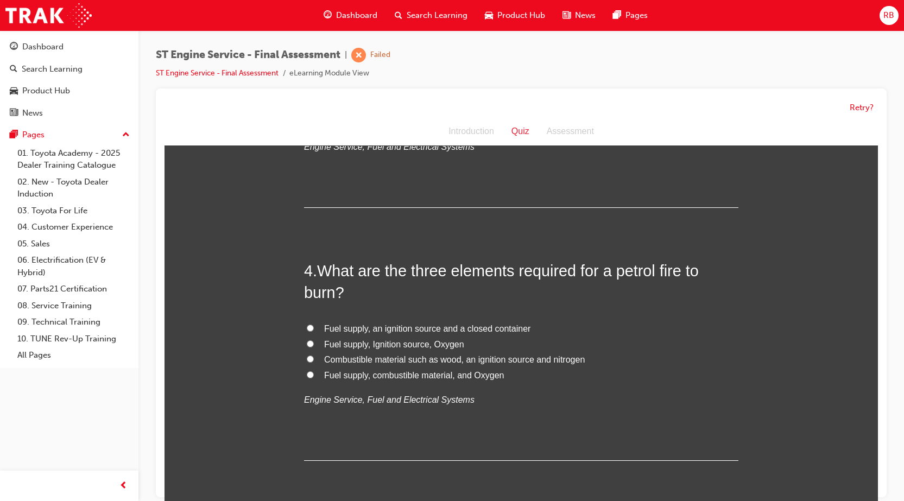
scroll to position [760, 0]
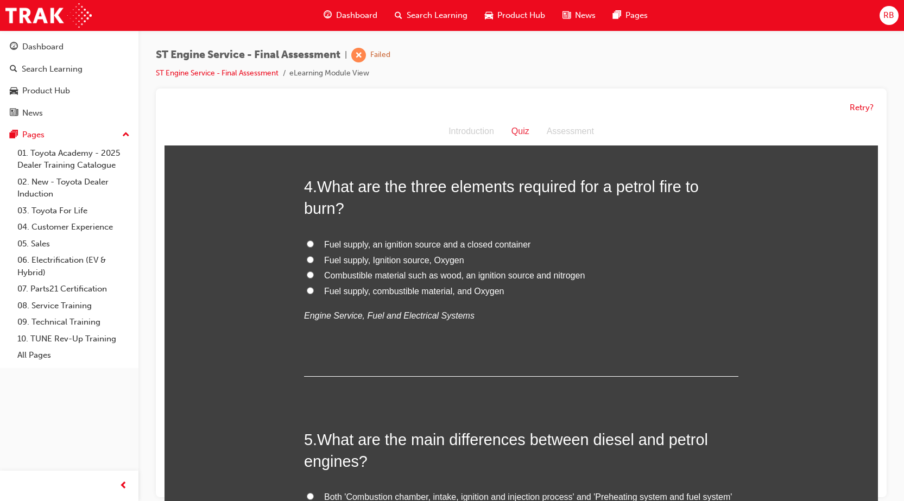
click at [307, 243] on input "Fuel supply, an ignition source and a closed container" at bounding box center [310, 244] width 7 height 7
radio input "true"
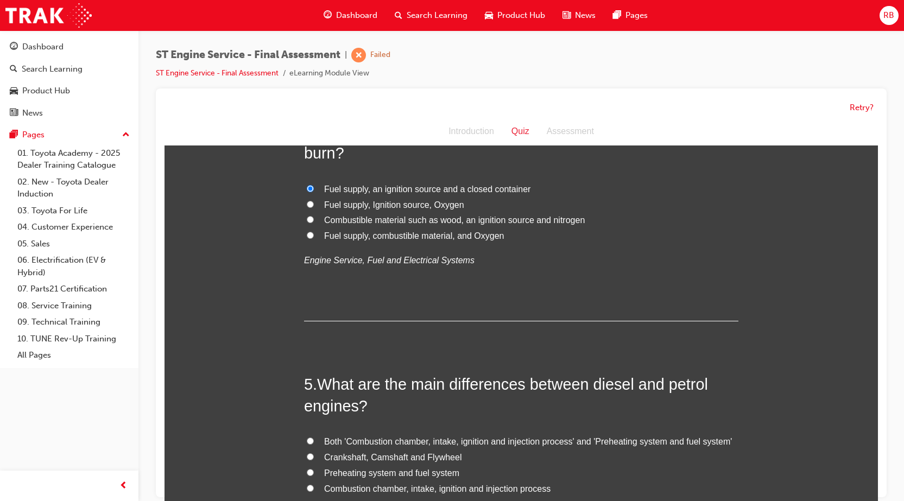
scroll to position [978, 0]
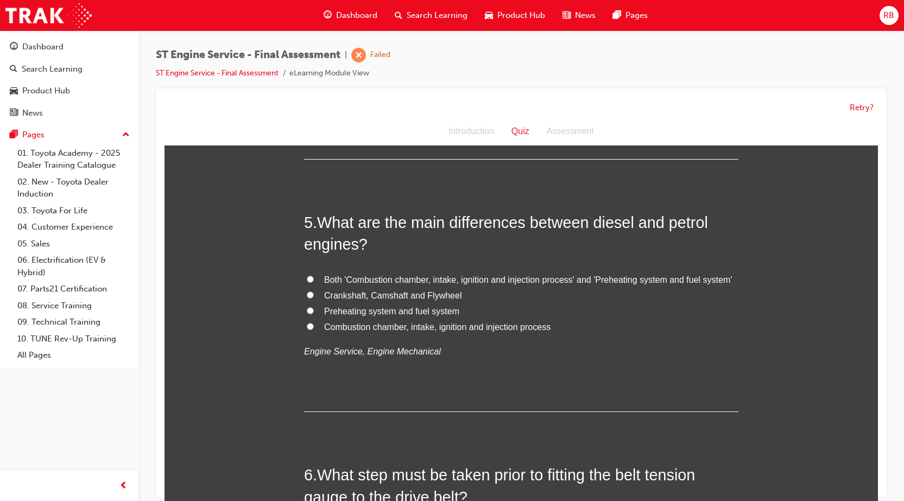
click at [307, 295] on input "Crankshaft, Camshaft and Flywheel" at bounding box center [310, 295] width 7 height 7
radio input "true"
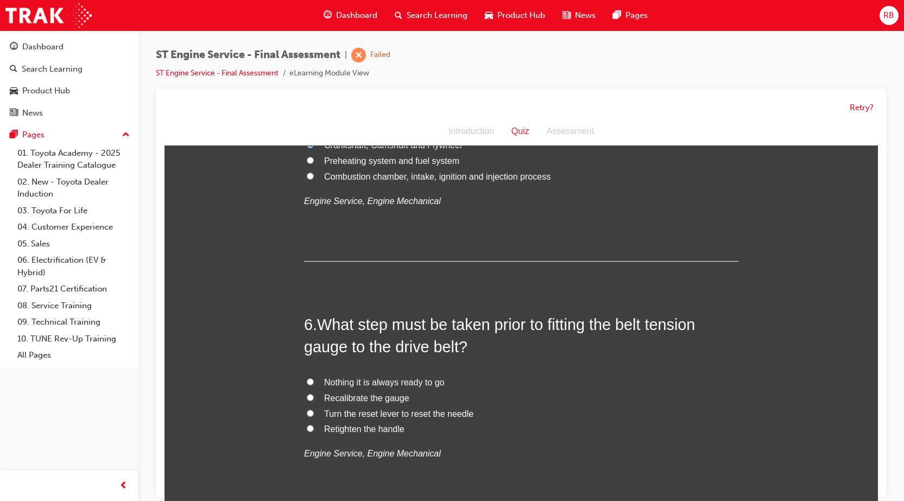
scroll to position [1249, 0]
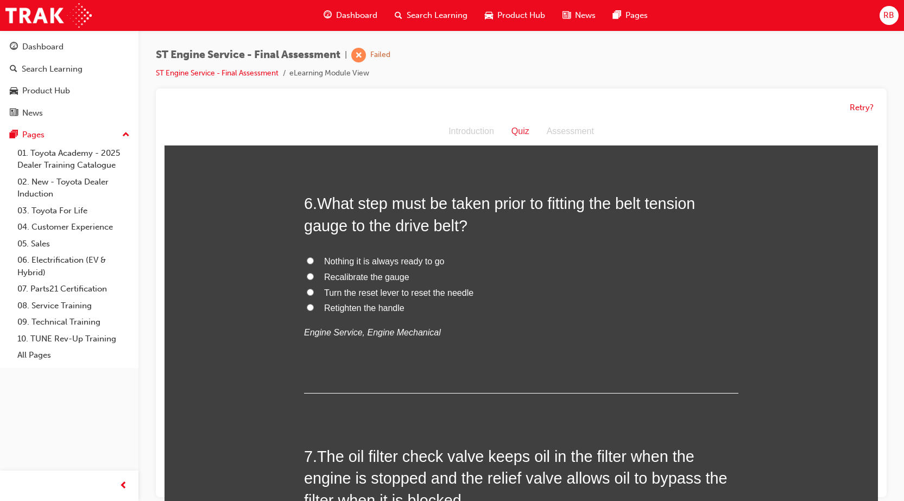
click at [307, 290] on input "Turn the reset lever to reset the needle" at bounding box center [310, 292] width 7 height 7
radio input "true"
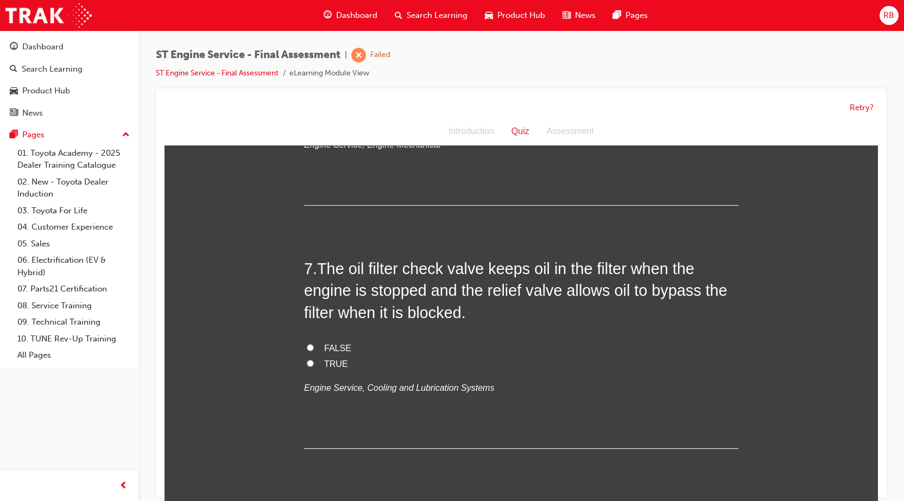
scroll to position [1467, 0]
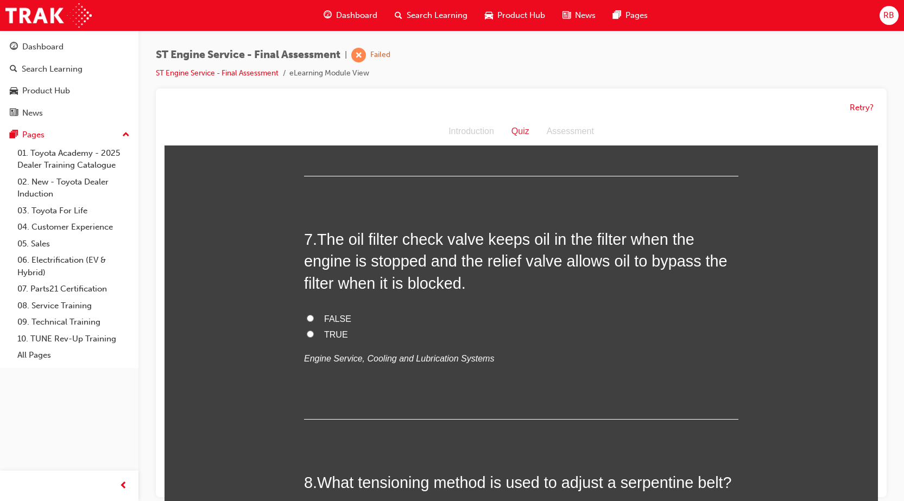
click at [307, 318] on input "FALSE" at bounding box center [310, 318] width 7 height 7
radio input "true"
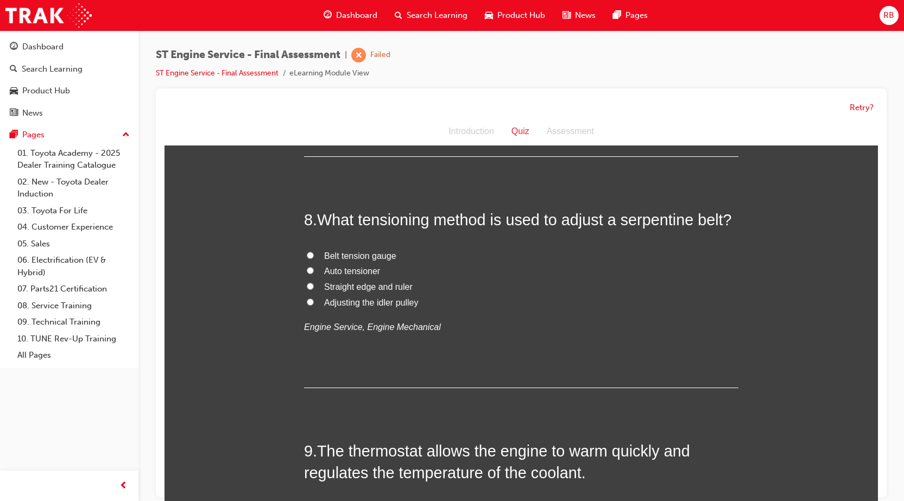
scroll to position [1738, 0]
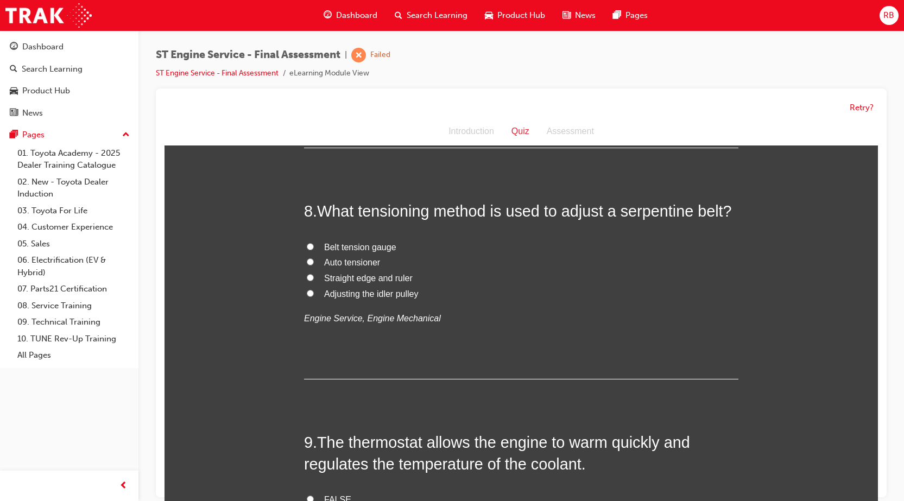
click at [308, 261] on input "Auto tensioner" at bounding box center [310, 262] width 7 height 7
radio input "true"
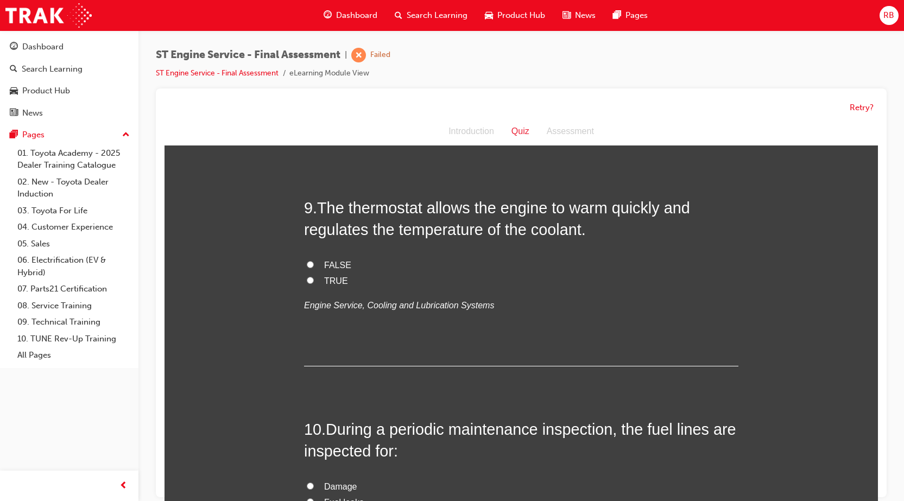
scroll to position [2010, 0]
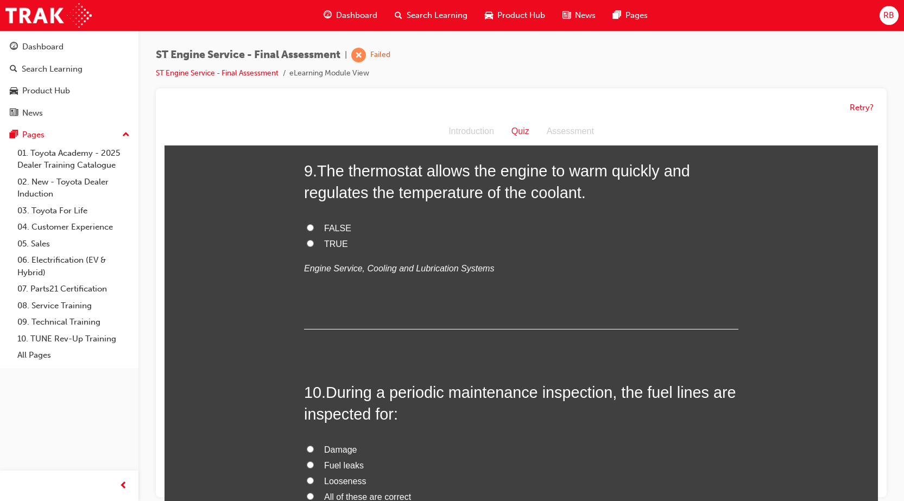
click at [306, 239] on label "TRUE" at bounding box center [521, 245] width 435 height 16
click at [307, 240] on input "TRUE" at bounding box center [310, 243] width 7 height 7
radio input "true"
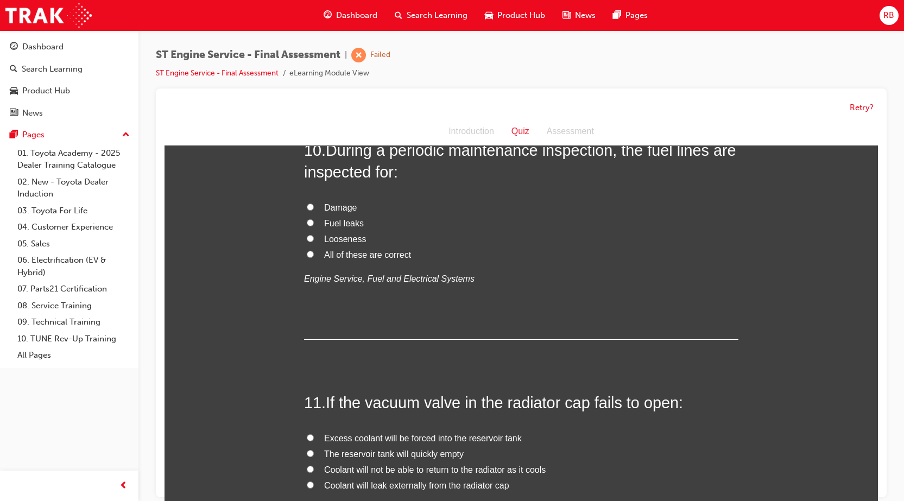
scroll to position [2227, 0]
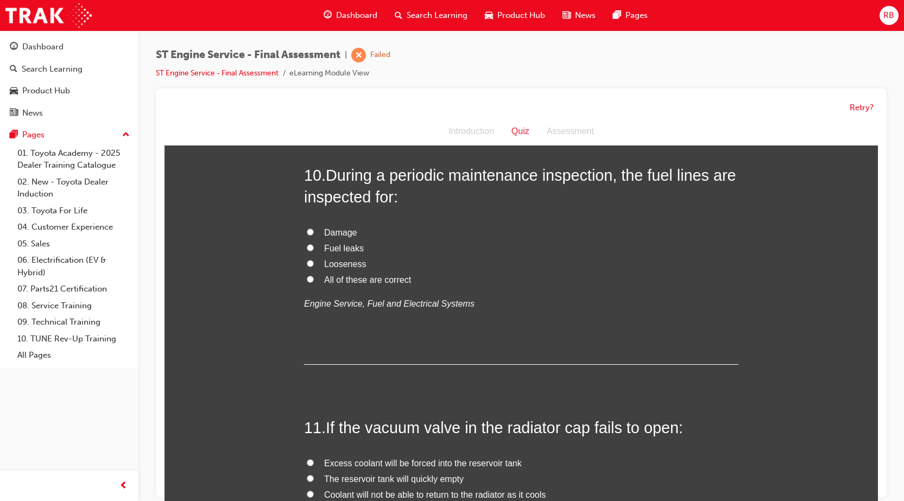
drag, startPoint x: 305, startPoint y: 276, endPoint x: 325, endPoint y: 269, distance: 21.1
click at [307, 276] on input "All of these are correct" at bounding box center [310, 279] width 7 height 7
radio input "true"
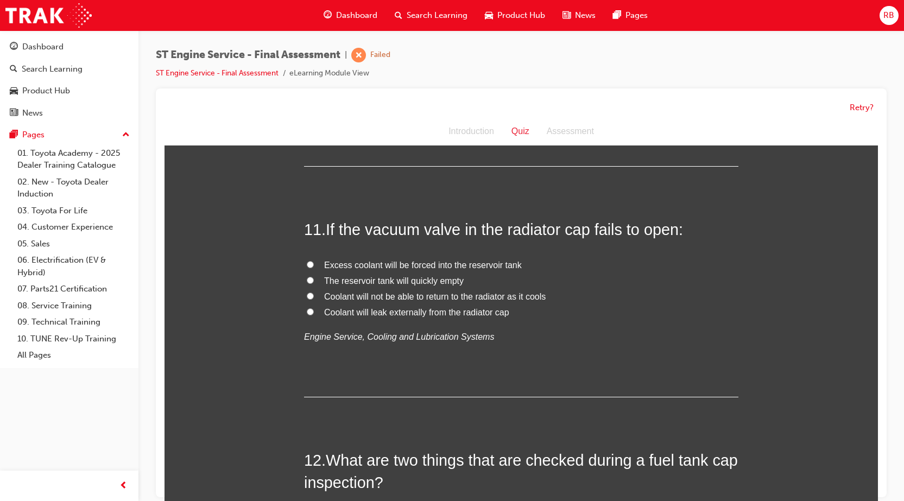
scroll to position [2444, 0]
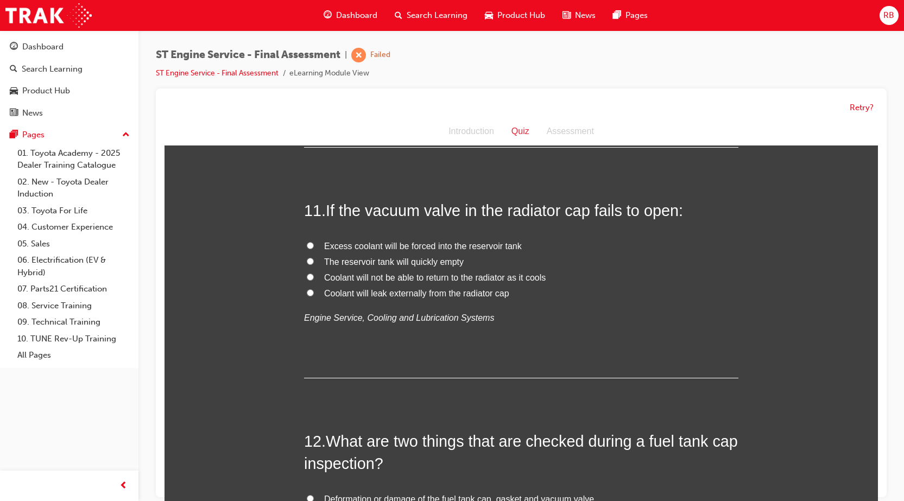
click at [307, 275] on input "Coolant will not be able to return to the radiator as it cools" at bounding box center [310, 277] width 7 height 7
radio input "true"
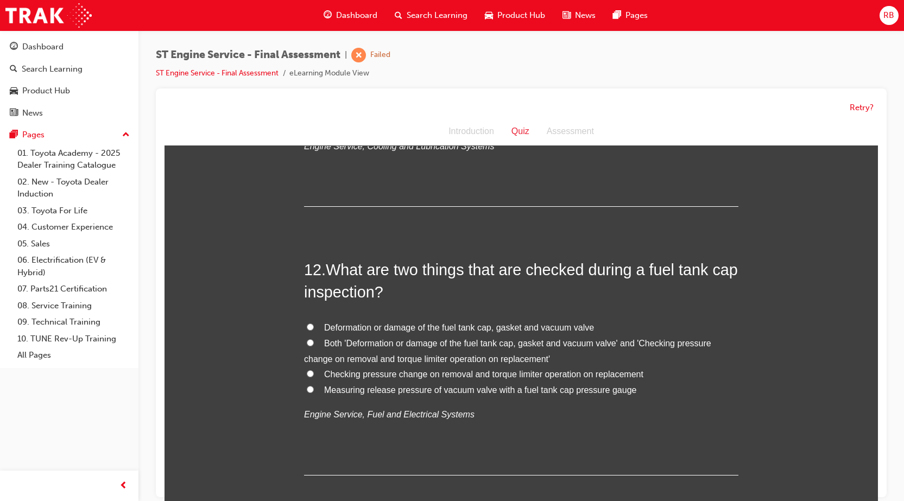
scroll to position [2661, 0]
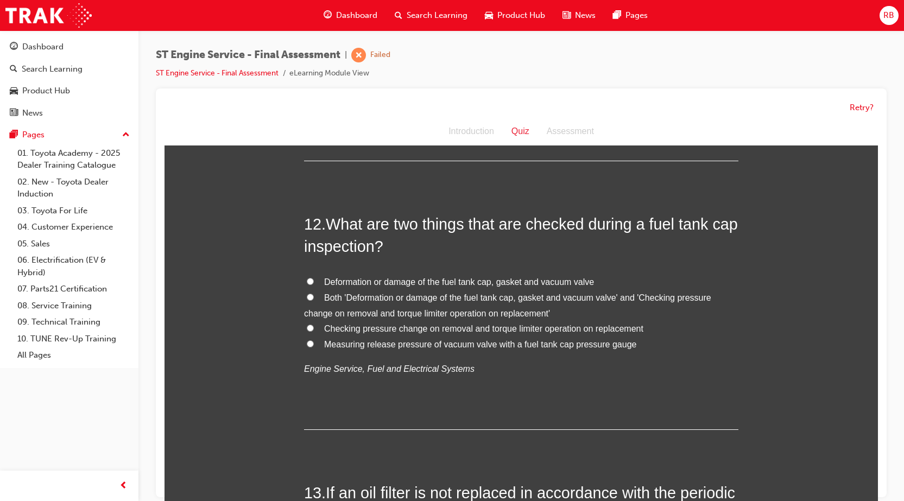
click at [308, 280] on input "Deformation or damage of the fuel tank cap, gasket and vacuum valve" at bounding box center [310, 281] width 7 height 7
radio input "true"
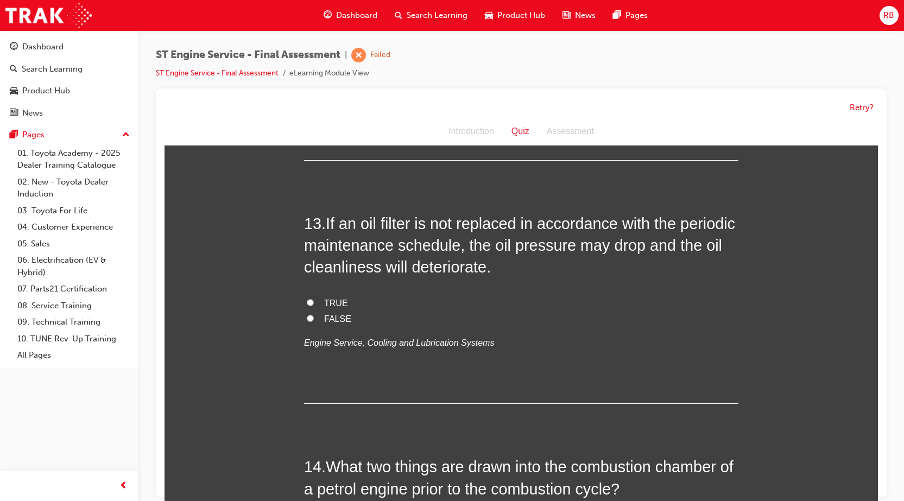
scroll to position [2933, 0]
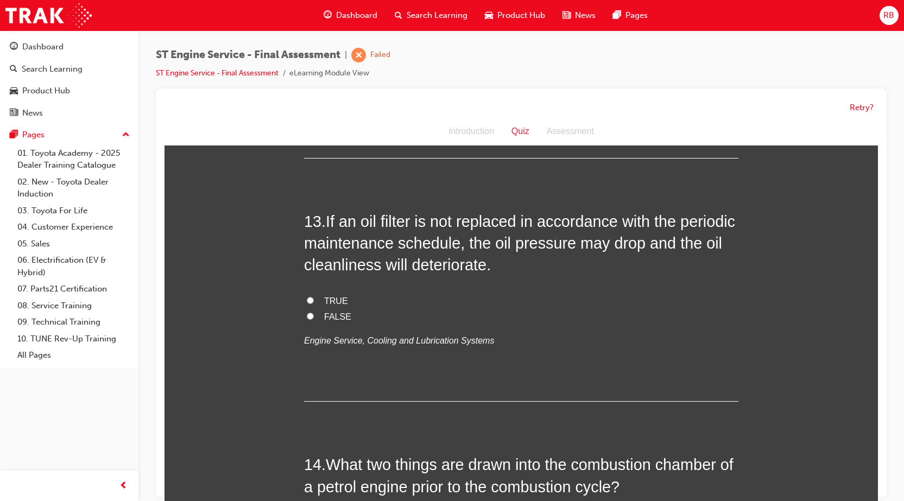
click at [307, 301] on input "TRUE" at bounding box center [310, 300] width 7 height 7
radio input "true"
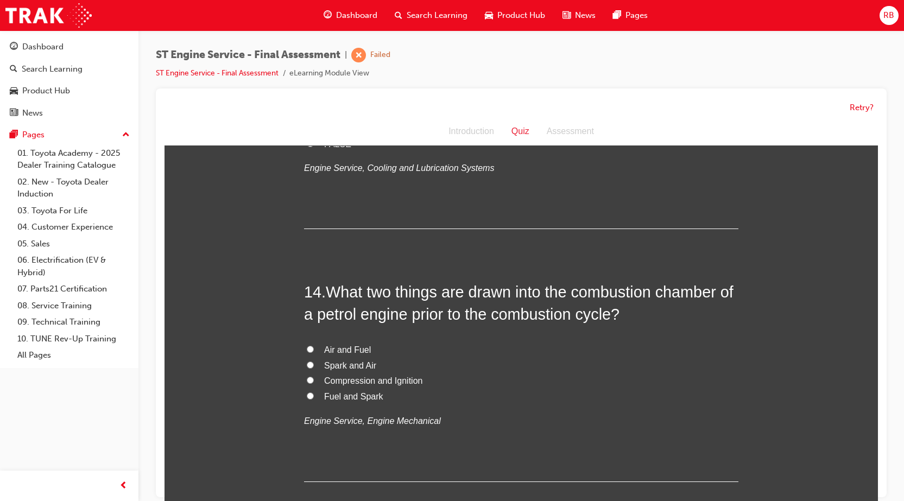
scroll to position [3150, 0]
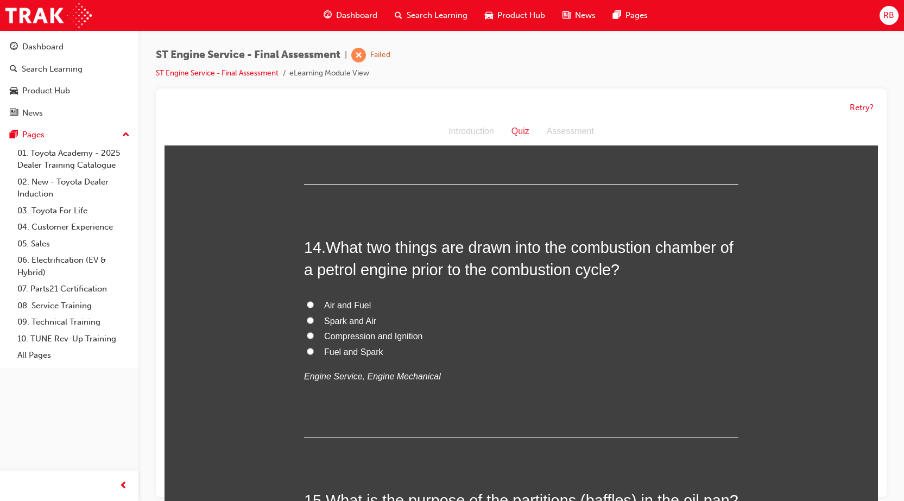
click at [307, 303] on input "Air and Fuel" at bounding box center [310, 304] width 7 height 7
radio input "true"
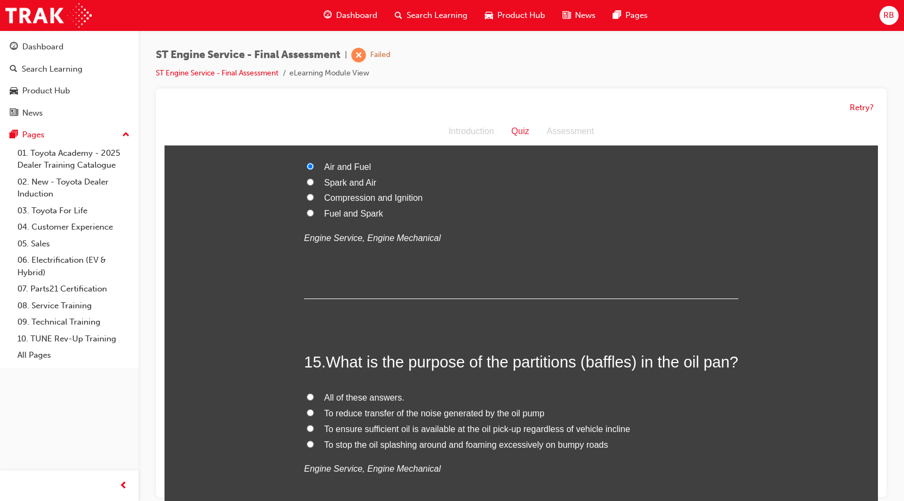
scroll to position [3368, 0]
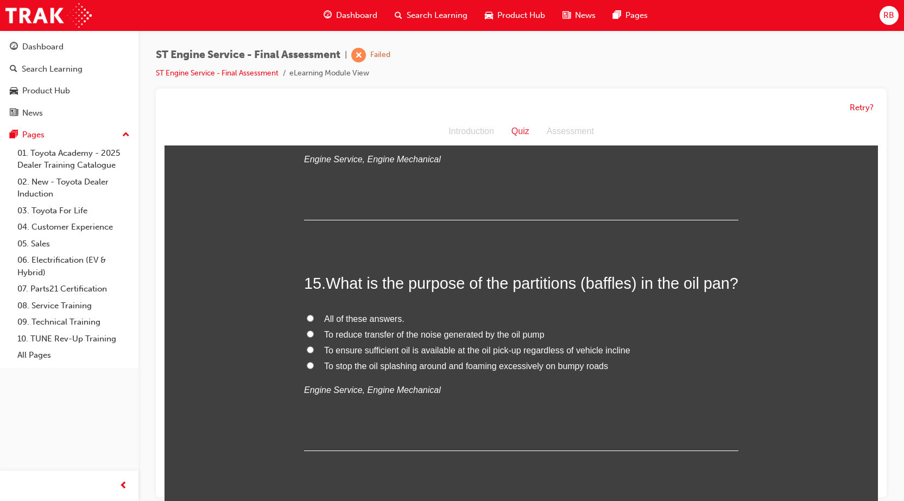
click at [307, 322] on input "All of these answers." at bounding box center [310, 318] width 7 height 7
radio input "true"
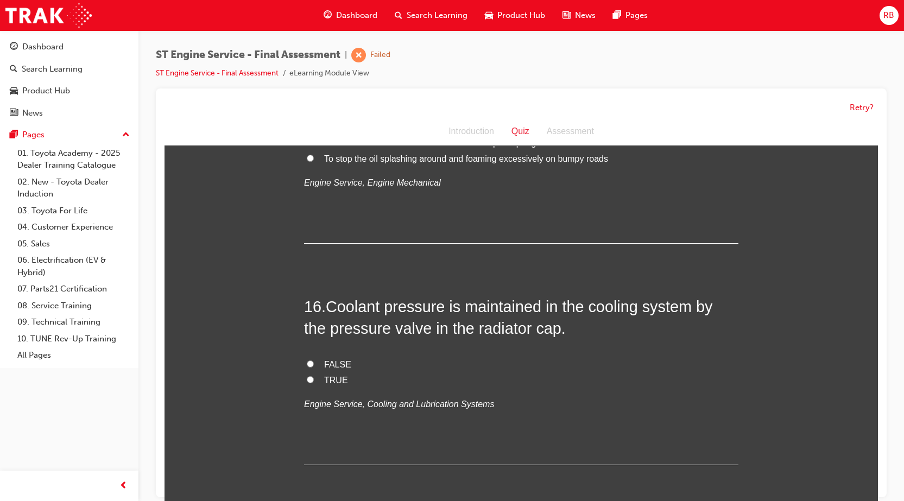
scroll to position [3585, 0]
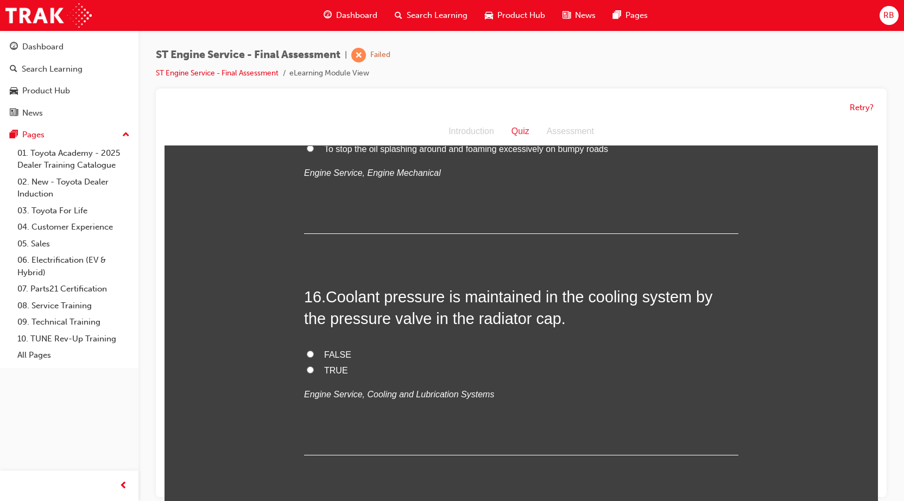
drag, startPoint x: 307, startPoint y: 377, endPoint x: 310, endPoint y: 373, distance: 5.9
click at [308, 358] on input "FALSE" at bounding box center [310, 354] width 7 height 7
radio input "true"
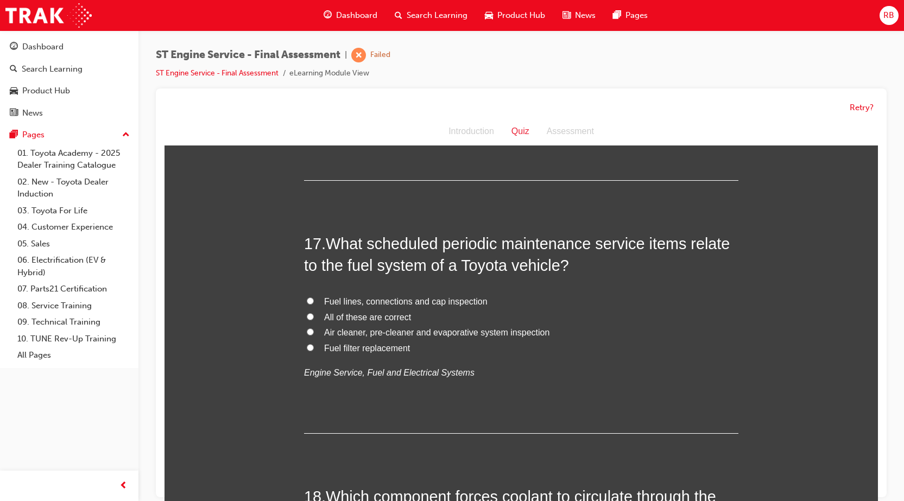
scroll to position [3965, 0]
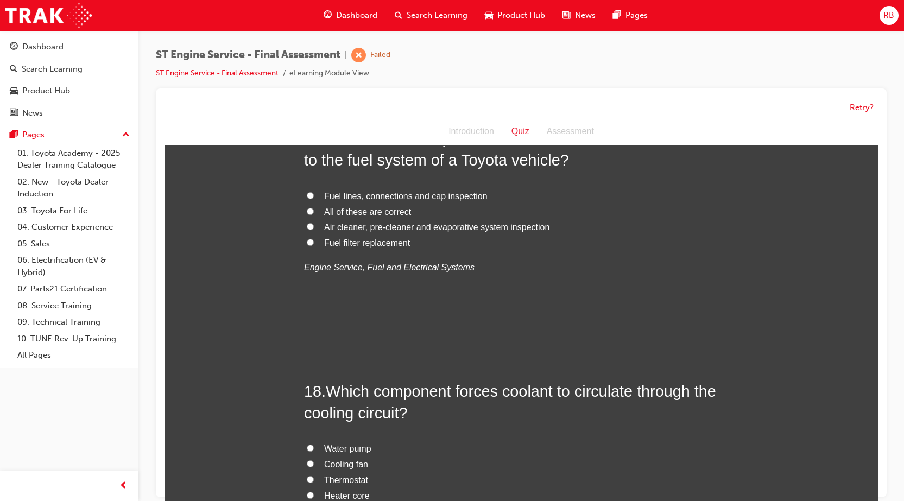
click at [307, 215] on input "All of these are correct" at bounding box center [310, 211] width 7 height 7
radio input "true"
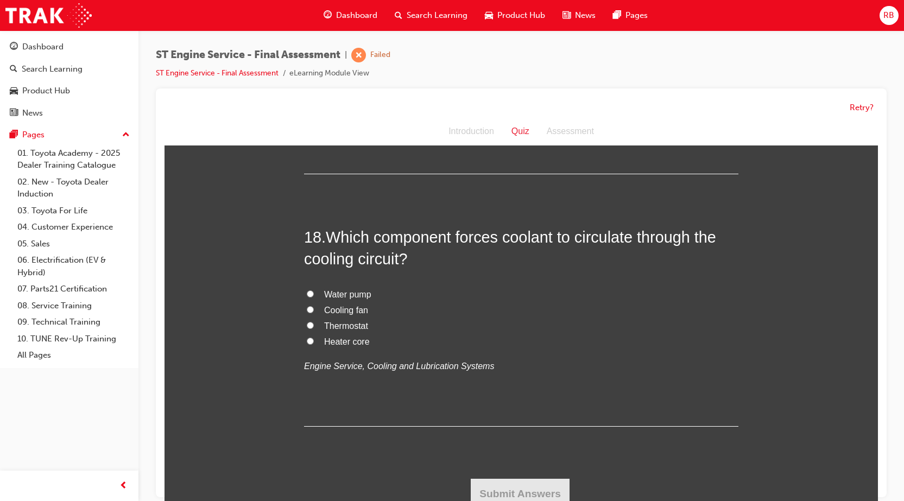
scroll to position [4141, 0]
click at [307, 295] on input "Water pump" at bounding box center [310, 294] width 7 height 7
radio input "true"
click at [528, 491] on button "Submit Answers" at bounding box center [520, 494] width 99 height 30
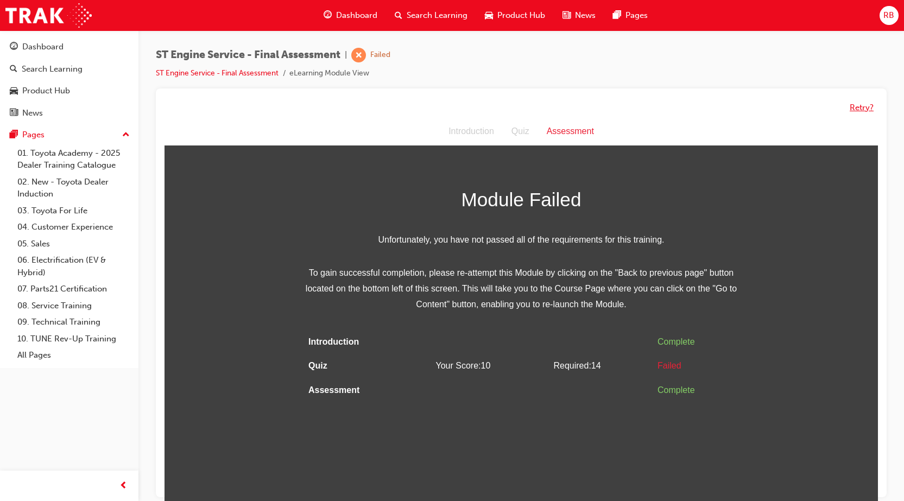
click at [853, 107] on button "Retry?" at bounding box center [862, 108] width 24 height 12
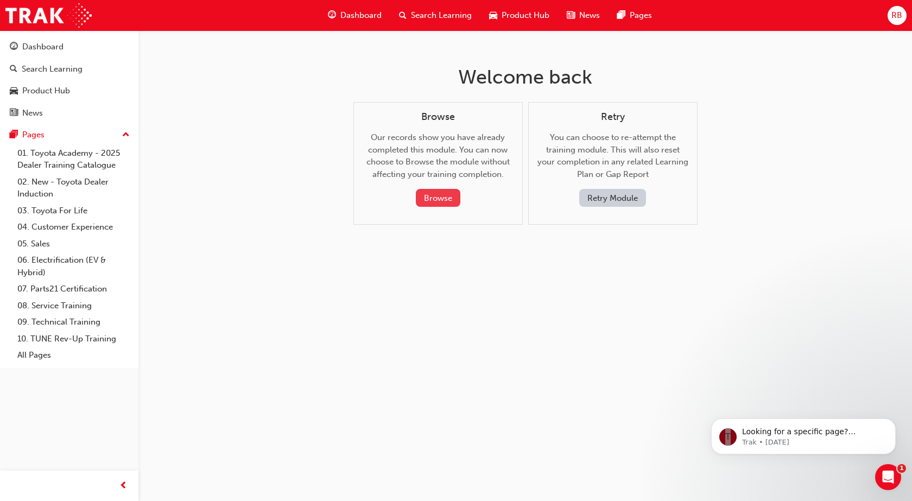
click at [435, 197] on button "Browse" at bounding box center [438, 198] width 45 height 18
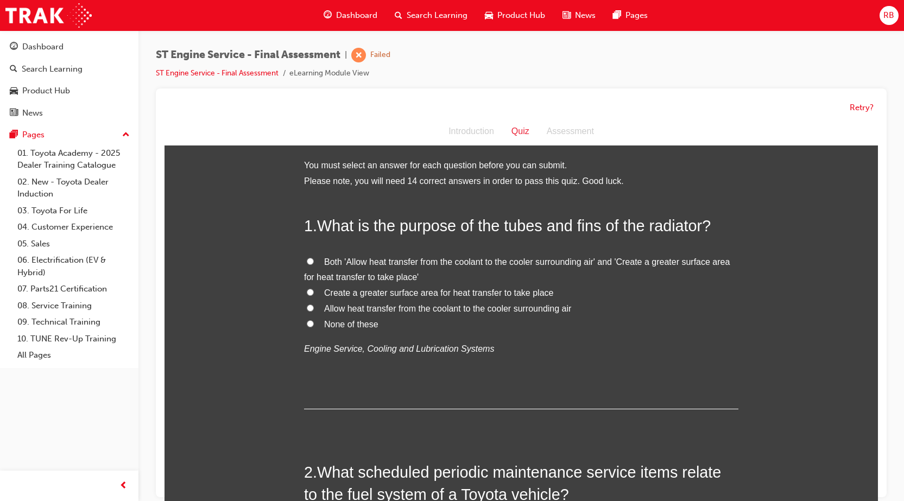
click at [307, 307] on input "Allow heat transfer from the coolant to the cooler surrounding air" at bounding box center [310, 308] width 7 height 7
radio input "true"
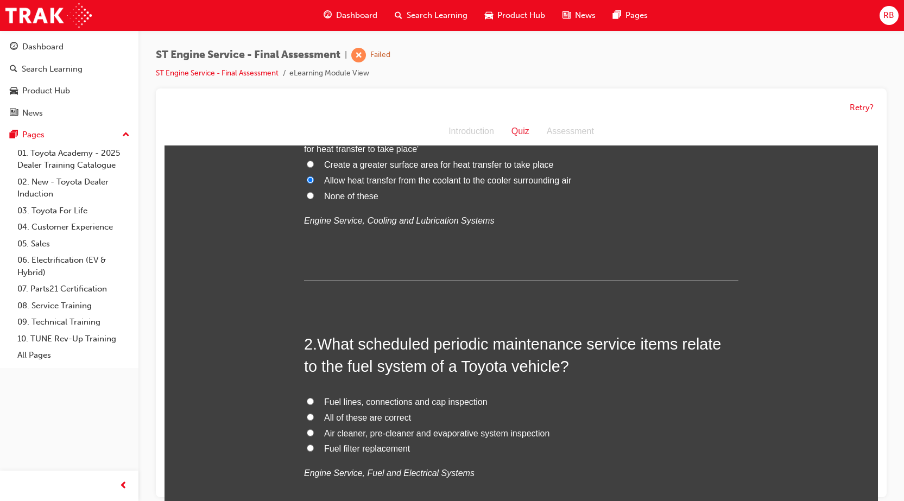
scroll to position [163, 0]
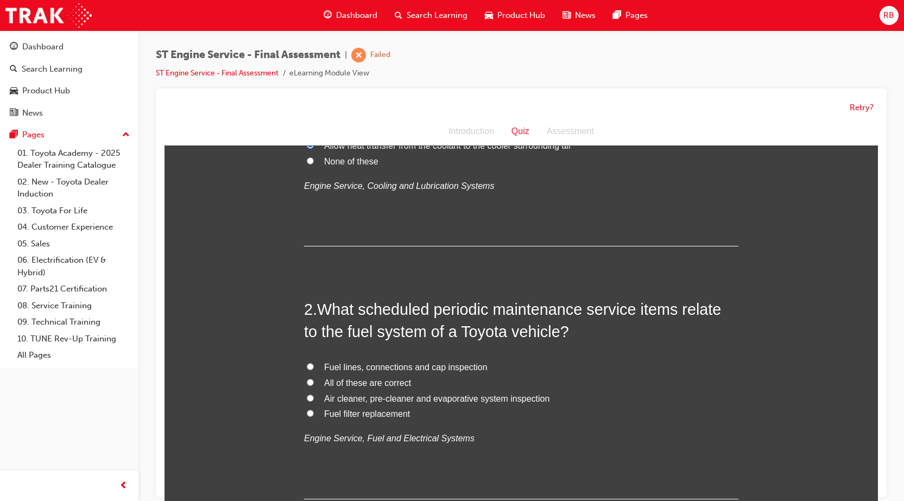
click at [307, 381] on input "All of these are correct" at bounding box center [310, 382] width 7 height 7
radio input "true"
click at [307, 414] on input "Fuel filter replacement" at bounding box center [310, 413] width 7 height 7
radio input "true"
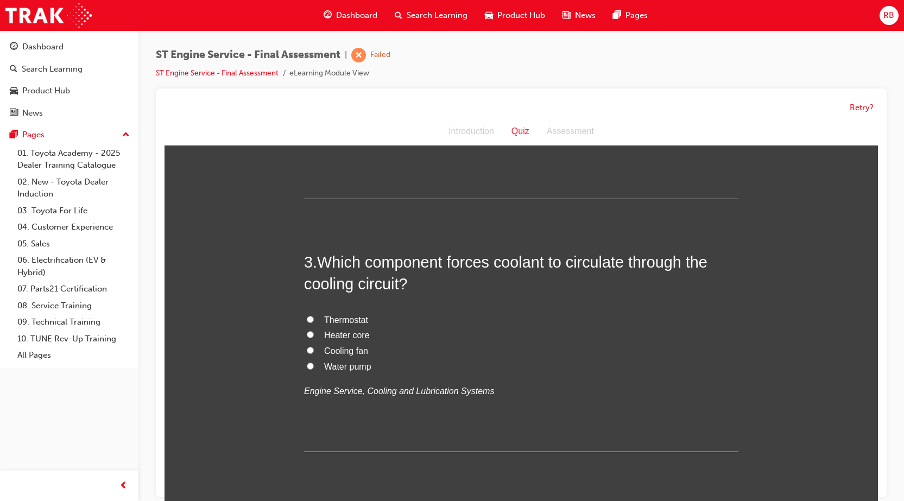
scroll to position [489, 0]
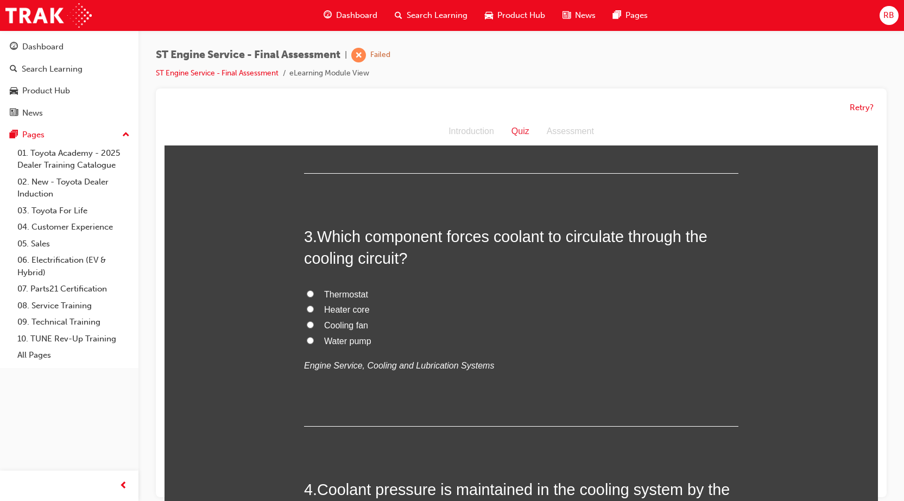
click at [307, 341] on input "Water pump" at bounding box center [310, 340] width 7 height 7
radio input "true"
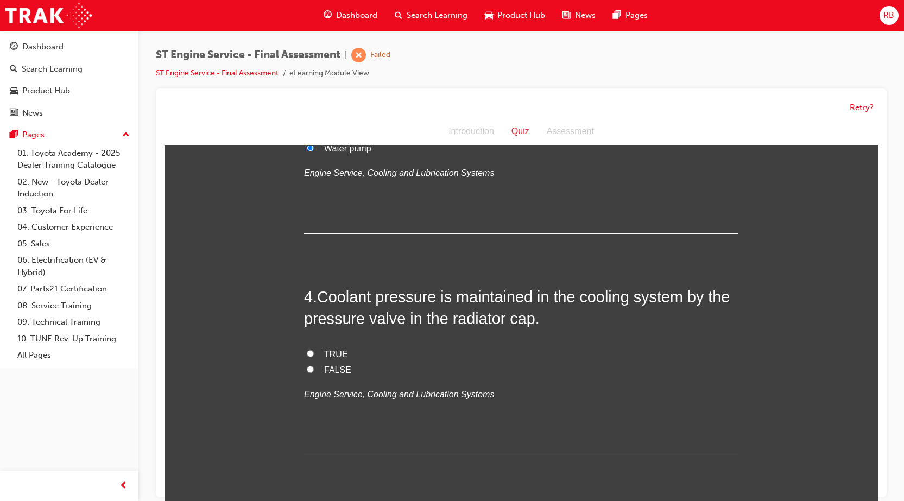
scroll to position [706, 0]
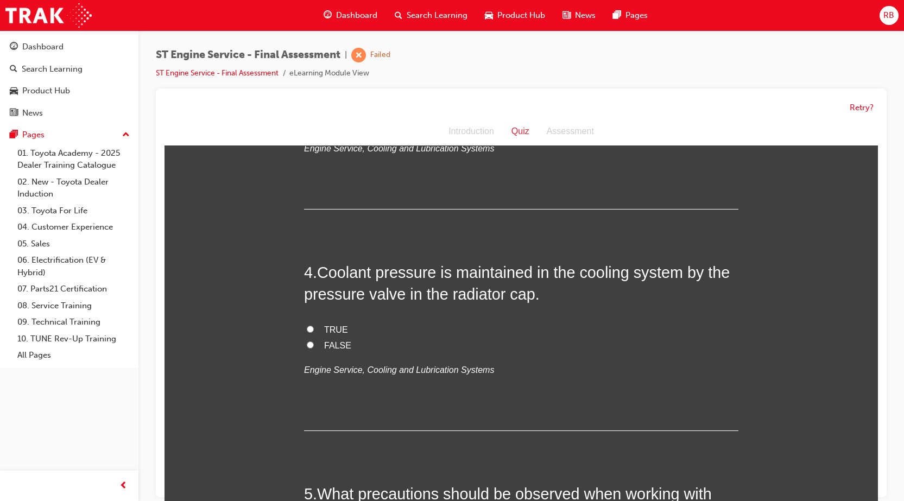
click at [307, 343] on input "FALSE" at bounding box center [310, 345] width 7 height 7
radio input "true"
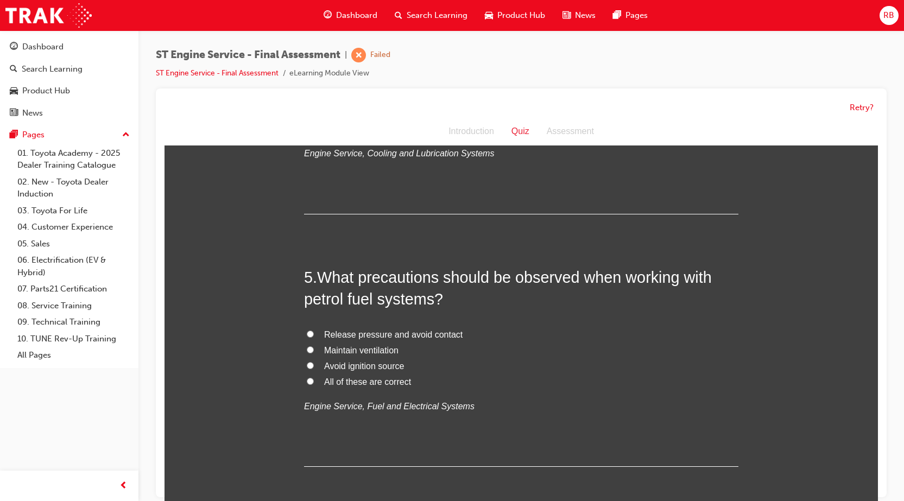
scroll to position [923, 0]
click at [305, 329] on label "Release pressure and avoid contact" at bounding box center [521, 335] width 435 height 16
click at [307, 330] on input "Release pressure and avoid contact" at bounding box center [310, 333] width 7 height 7
radio input "true"
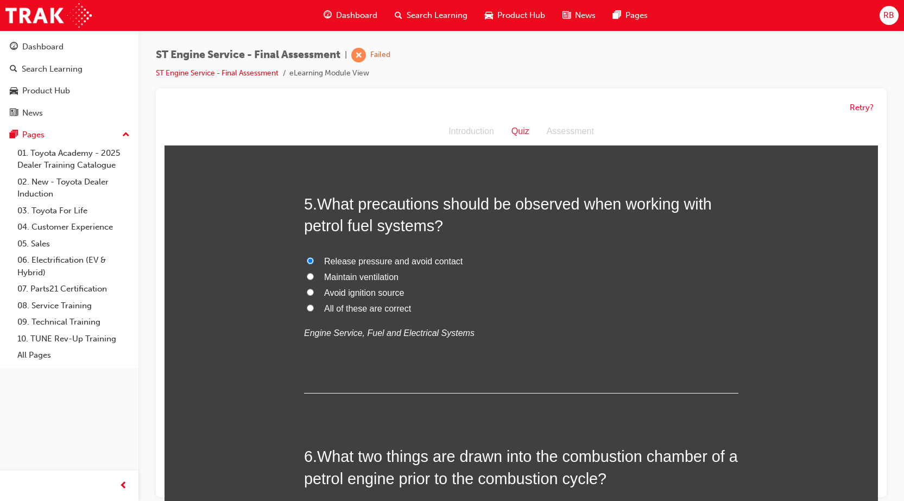
scroll to position [1141, 0]
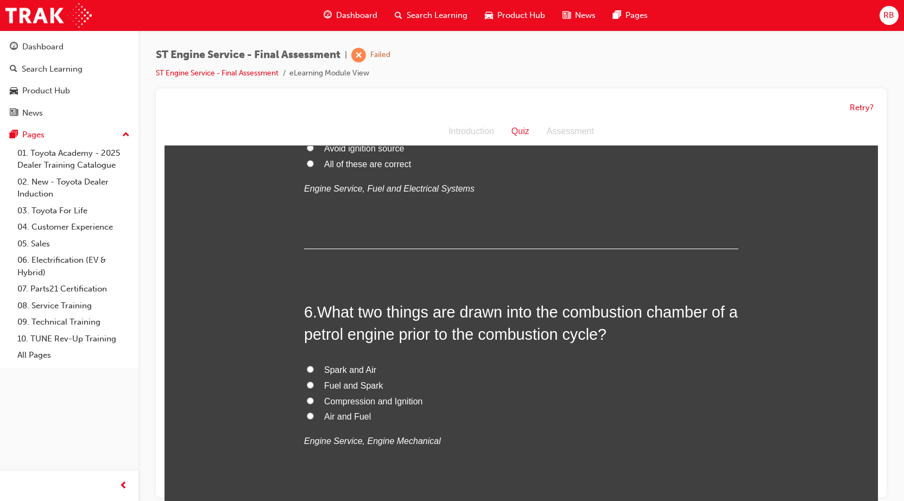
click at [305, 363] on label "Spark and Air" at bounding box center [521, 371] width 435 height 16
click at [307, 366] on input "Spark and Air" at bounding box center [310, 369] width 7 height 7
radio input "true"
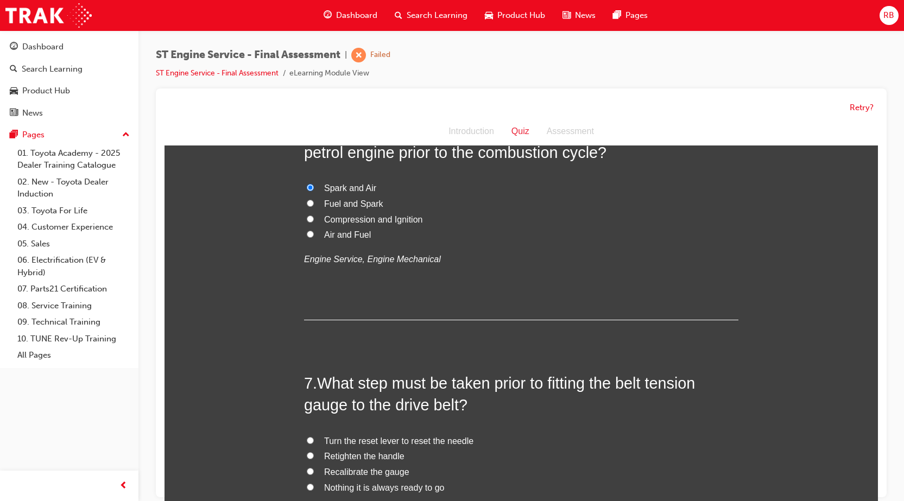
scroll to position [1358, 0]
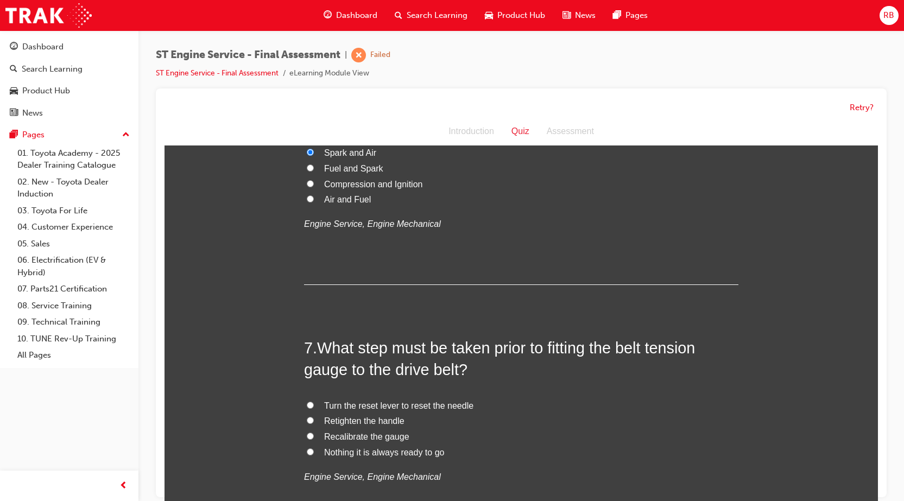
click at [307, 434] on input "Recalibrate the gauge" at bounding box center [310, 436] width 7 height 7
radio input "true"
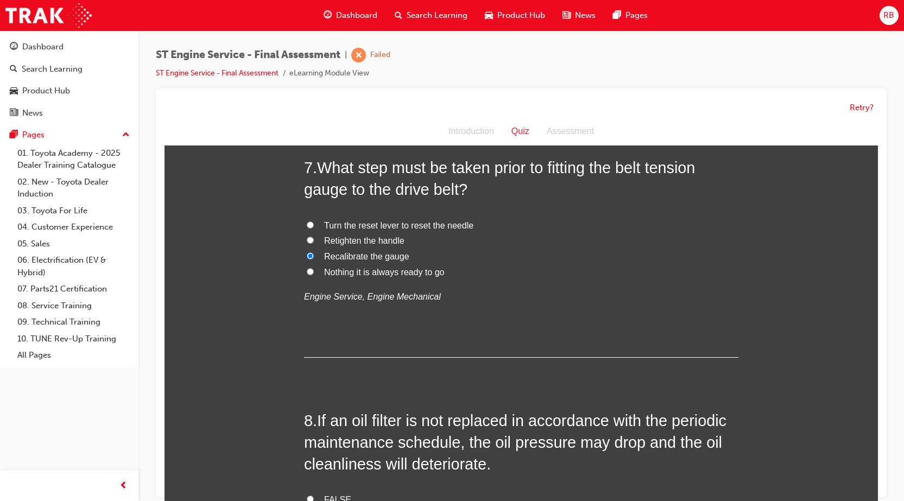
scroll to position [1575, 0]
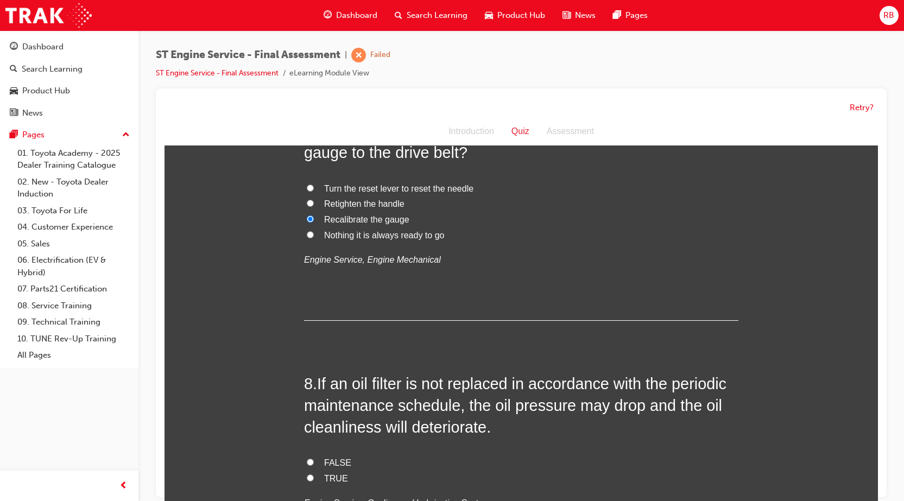
click at [306, 458] on label "FALSE" at bounding box center [521, 464] width 435 height 16
click at [307, 459] on input "FALSE" at bounding box center [310, 462] width 7 height 7
radio input "true"
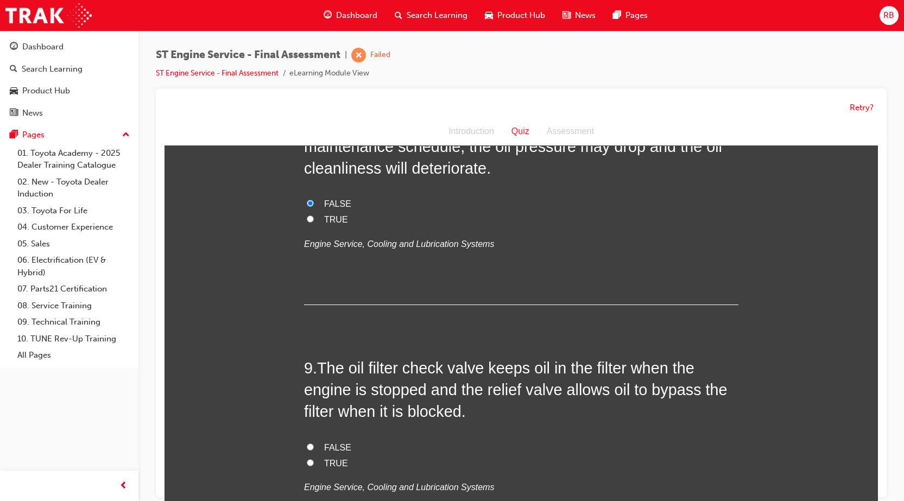
scroll to position [1901, 0]
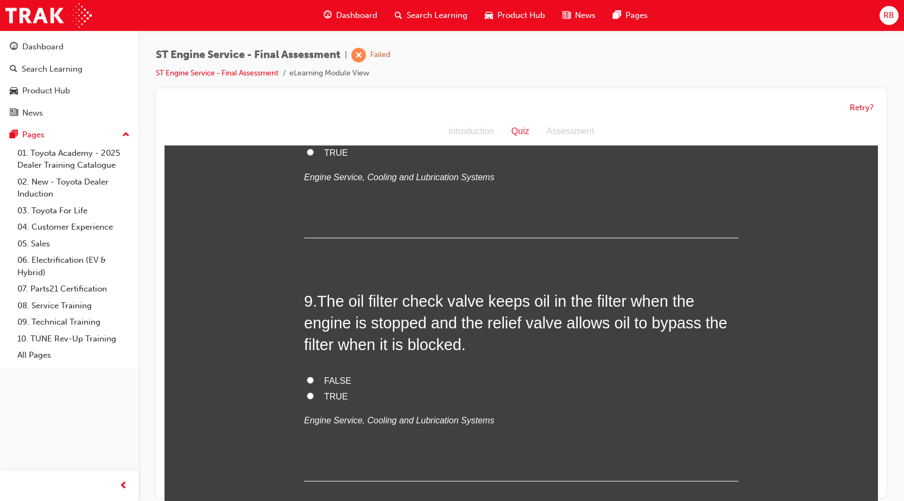
click at [307, 396] on input "TRUE" at bounding box center [310, 396] width 7 height 7
radio input "true"
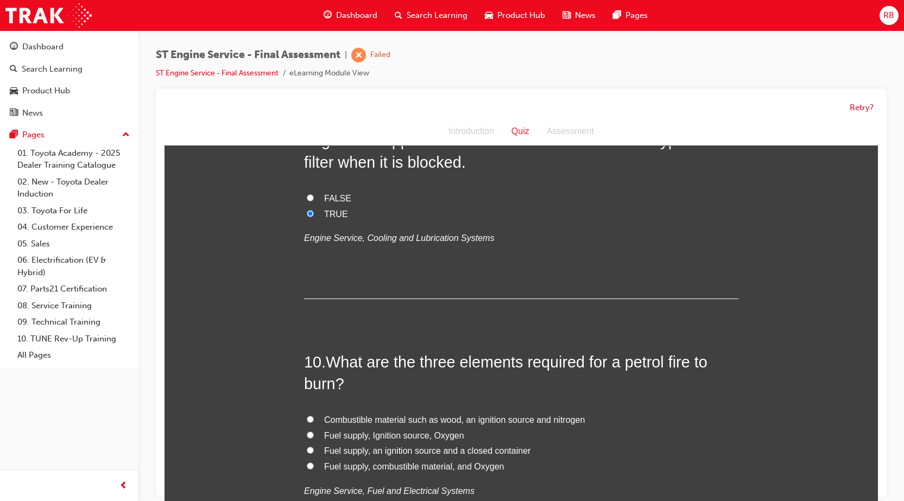
scroll to position [2118, 0]
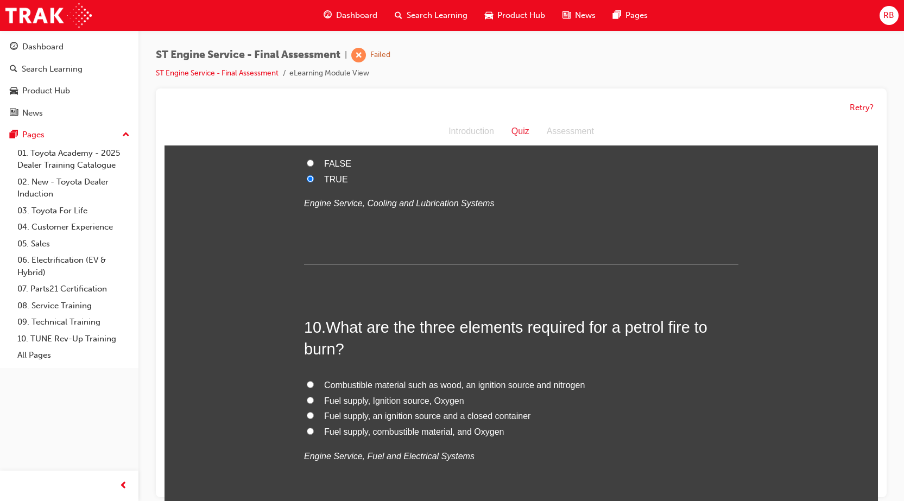
click at [313, 395] on label "Fuel supply, Ignition source, Oxygen" at bounding box center [521, 402] width 435 height 16
click at [313, 397] on input "Fuel supply, Ignition source, Oxygen" at bounding box center [310, 400] width 7 height 7
radio input "true"
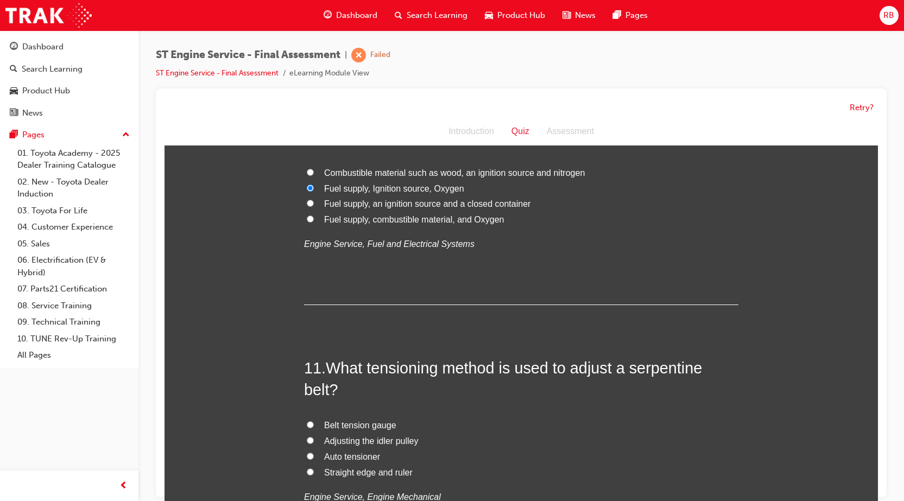
scroll to position [2336, 0]
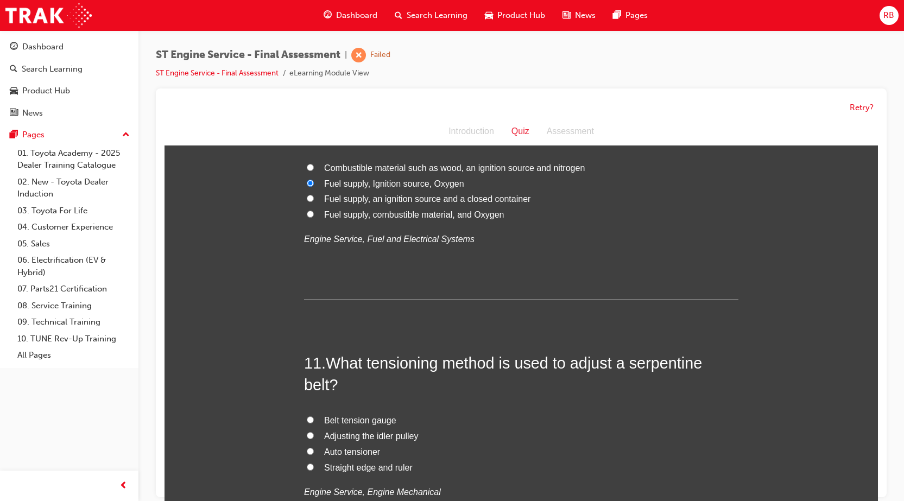
click at [307, 465] on input "Straight edge and ruler" at bounding box center [310, 467] width 7 height 7
radio input "true"
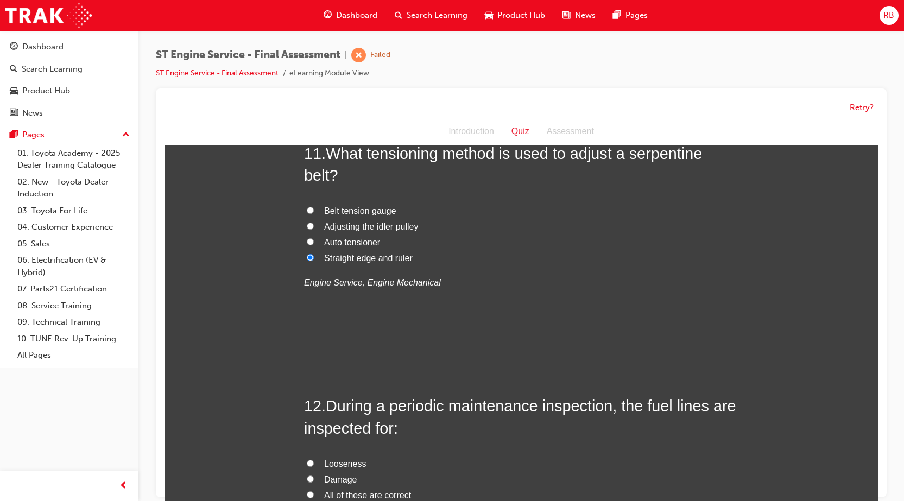
scroll to position [2607, 0]
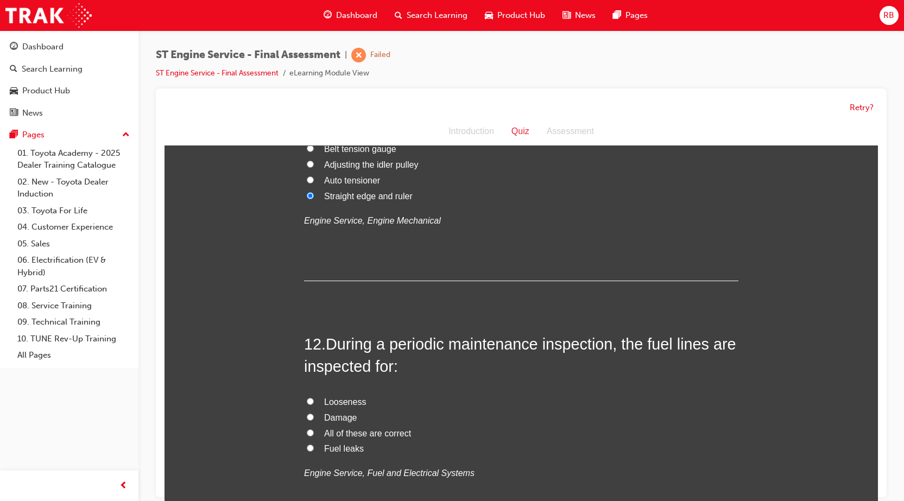
click at [309, 431] on input "All of these are correct" at bounding box center [310, 433] width 7 height 7
radio input "true"
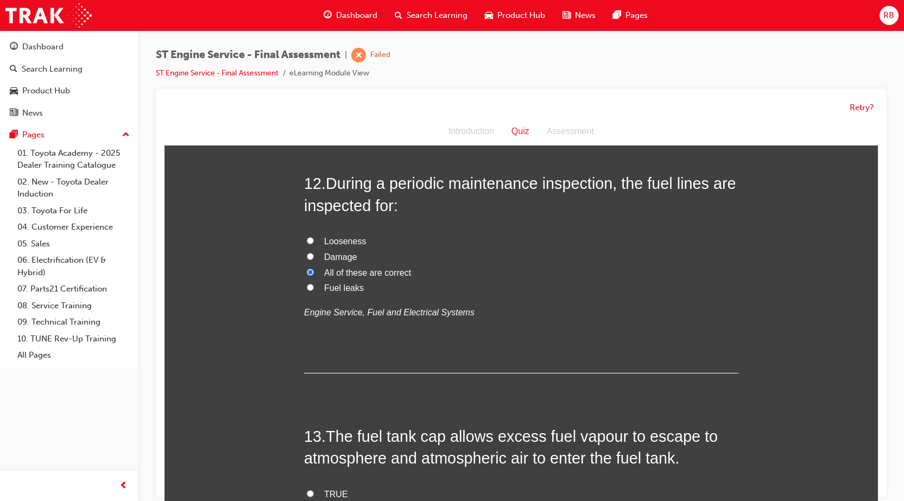
scroll to position [2824, 0]
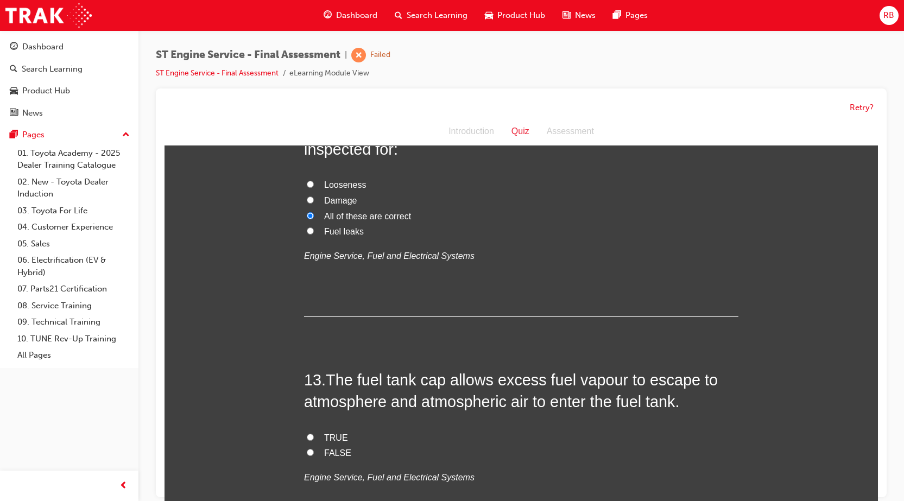
click at [307, 436] on input "TRUE" at bounding box center [310, 437] width 7 height 7
radio input "true"
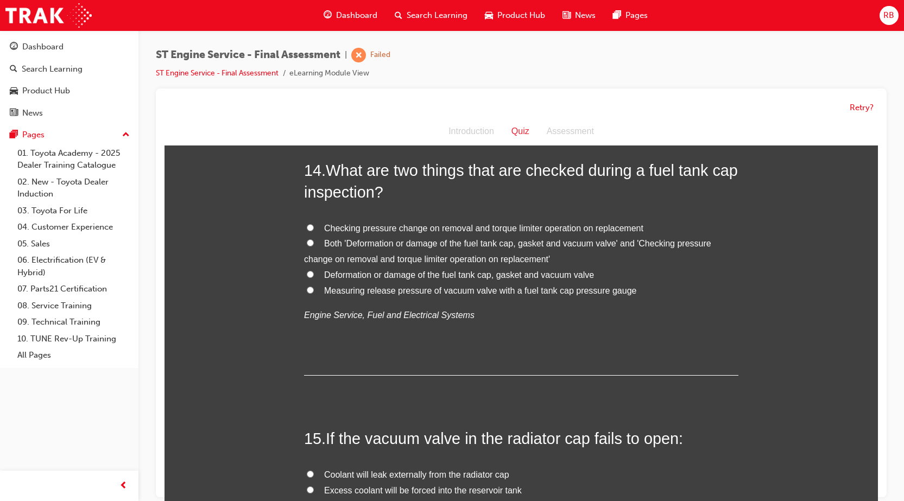
scroll to position [3259, 0]
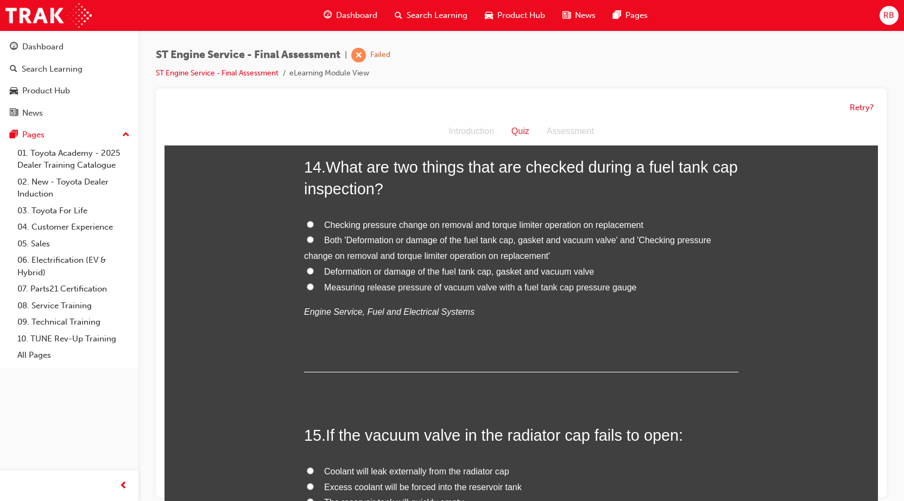
click at [317, 269] on label "Deformation or damage of the fuel tank cap, gasket and vacuum valve" at bounding box center [521, 273] width 435 height 16
click at [314, 269] on input "Deformation or damage of the fuel tank cap, gasket and vacuum valve" at bounding box center [310, 271] width 7 height 7
radio input "true"
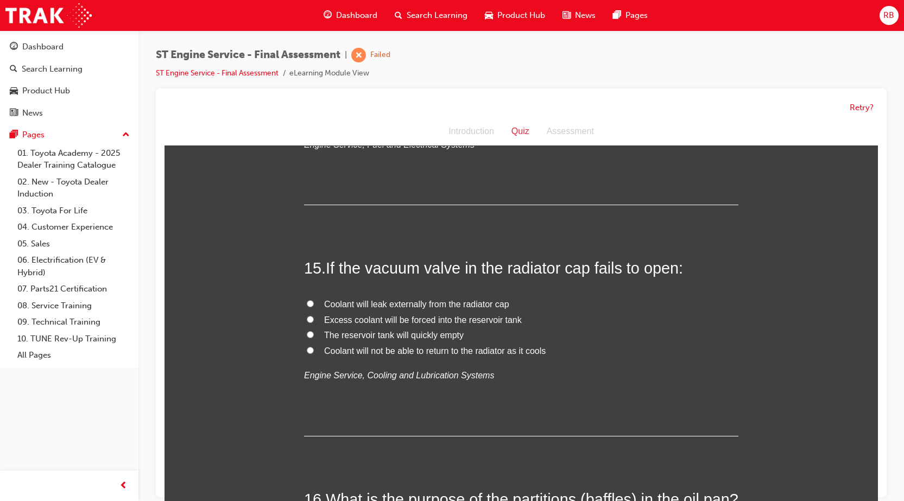
scroll to position [3476, 0]
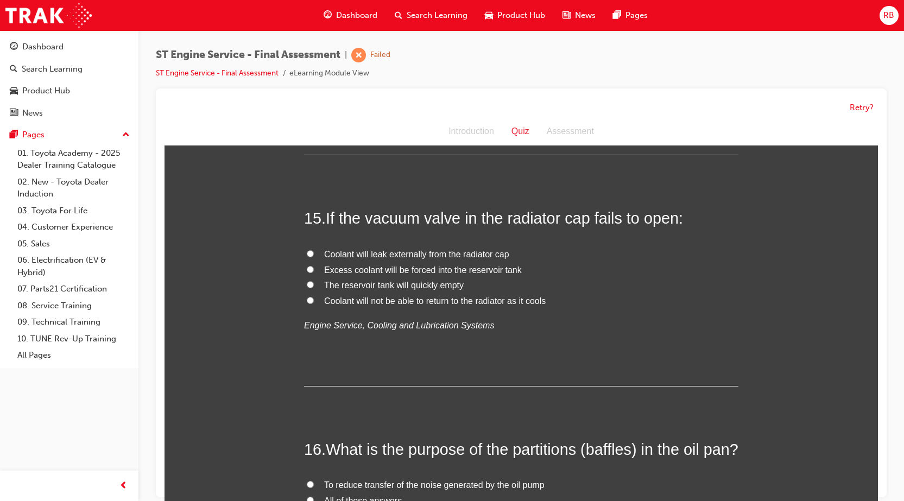
click at [307, 269] on input "Excess coolant will be forced into the reservoir tank" at bounding box center [310, 269] width 7 height 7
radio input "true"
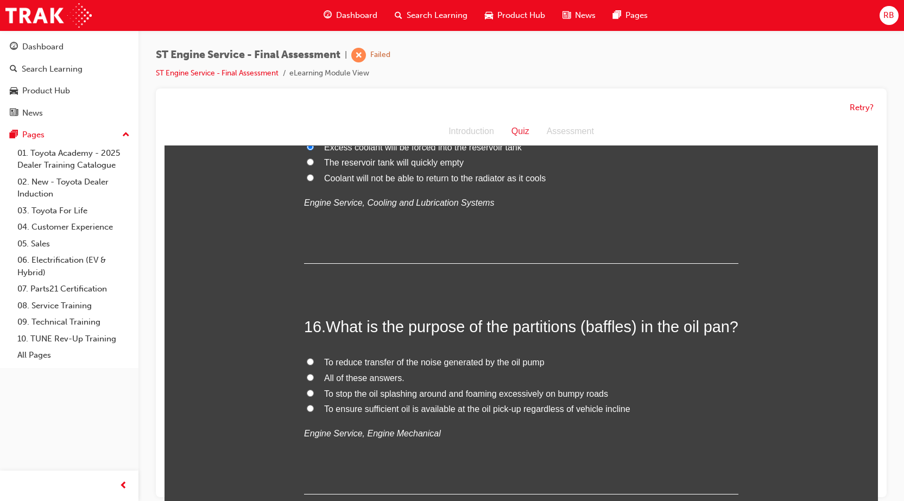
scroll to position [3639, 0]
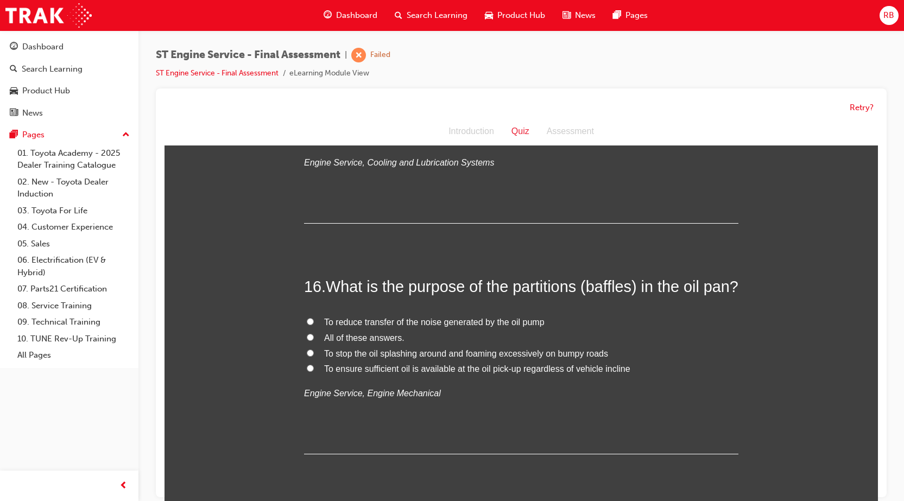
click at [307, 341] on input "All of these answers." at bounding box center [310, 337] width 7 height 7
radio input "true"
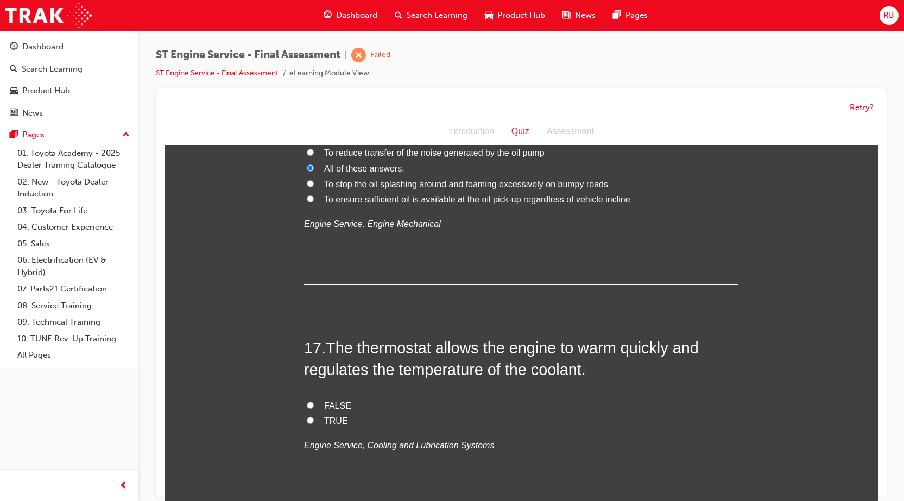
scroll to position [3856, 0]
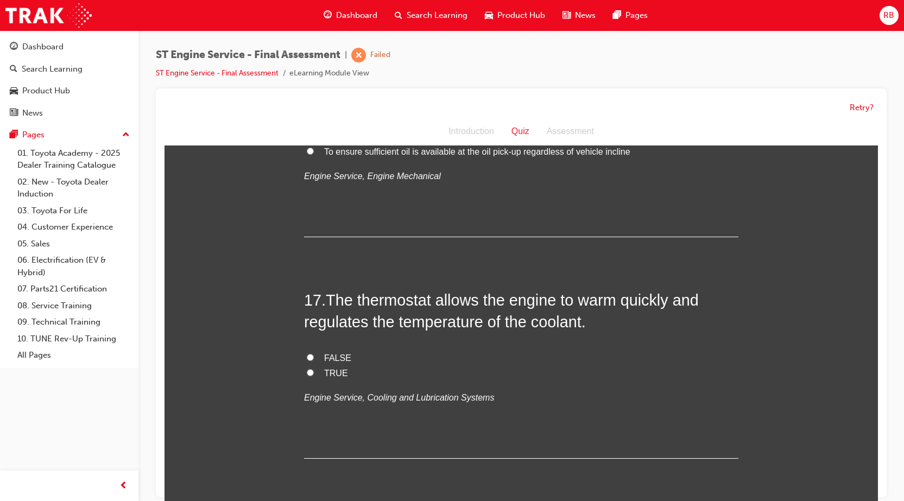
click at [308, 361] on input "FALSE" at bounding box center [310, 357] width 7 height 7
radio input "true"
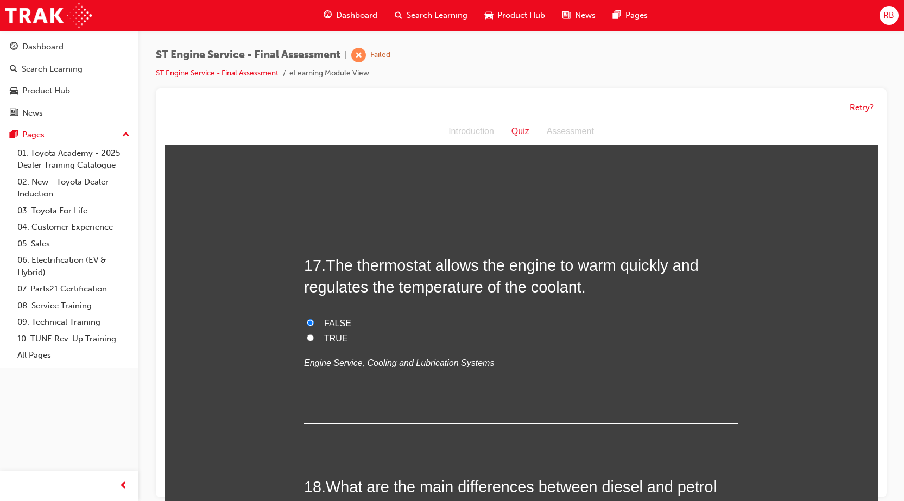
scroll to position [4019, 0]
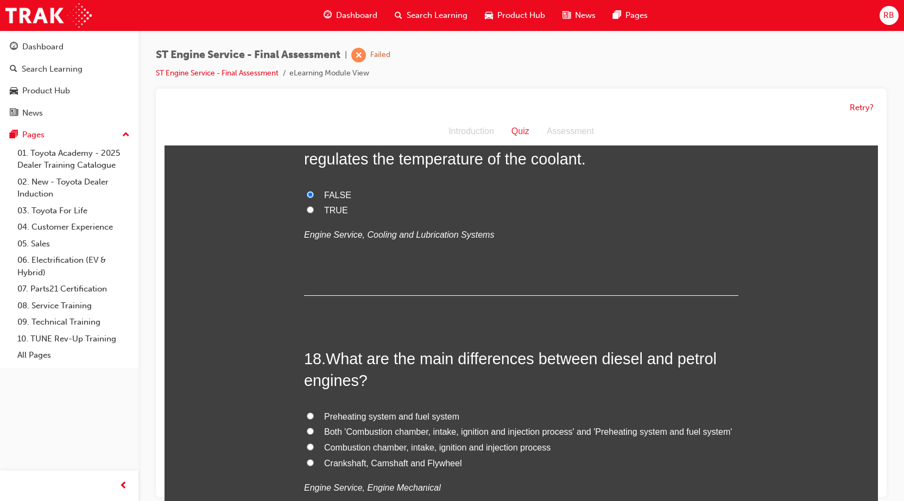
click at [309, 425] on label "Preheating system and fuel system" at bounding box center [521, 418] width 435 height 16
click at [309, 420] on input "Preheating system and fuel system" at bounding box center [310, 416] width 7 height 7
radio input "true"
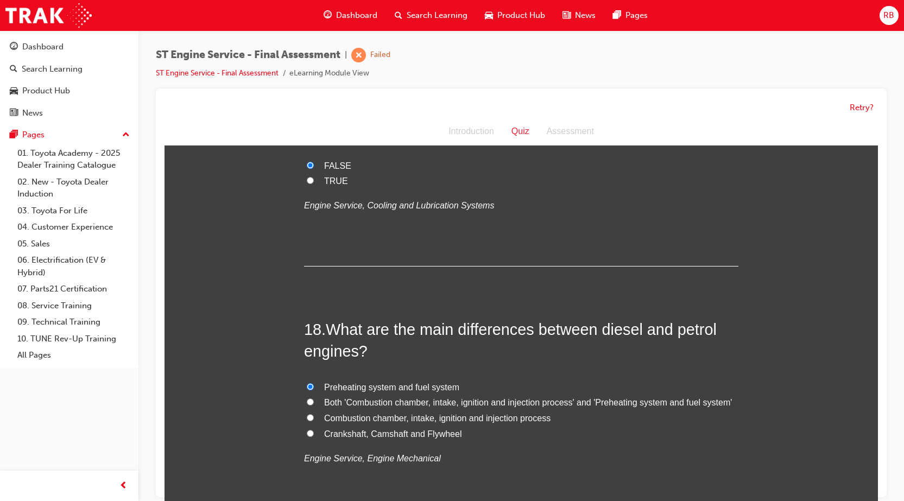
scroll to position [4163, 0]
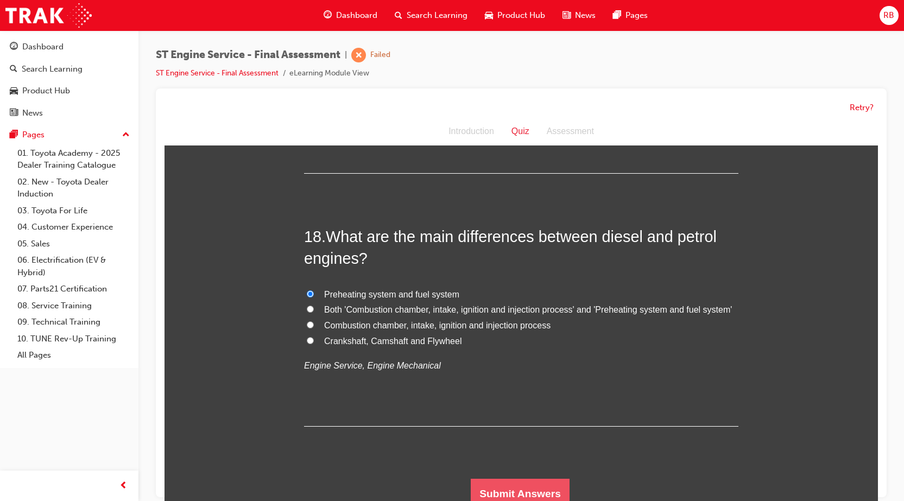
click at [520, 489] on button "Submit Answers" at bounding box center [520, 494] width 99 height 30
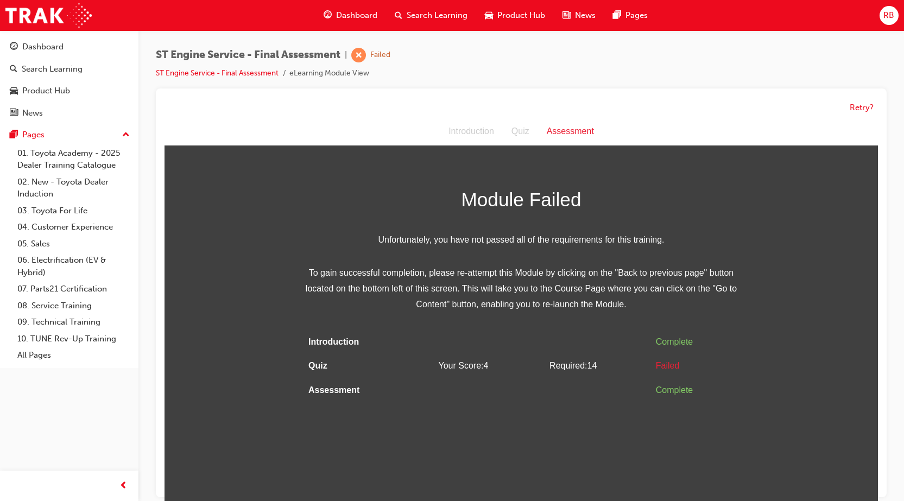
scroll to position [0, 0]
click at [860, 108] on button "Retry?" at bounding box center [862, 108] width 24 height 12
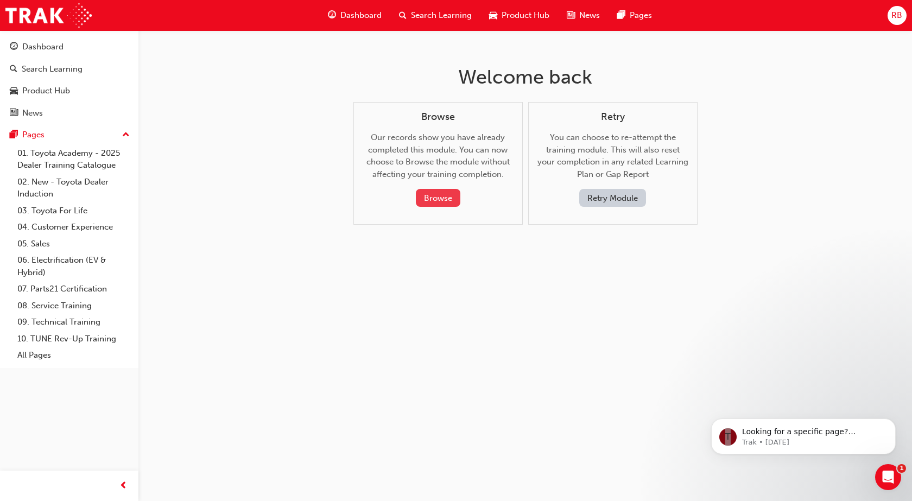
click at [436, 196] on button "Browse" at bounding box center [438, 198] width 45 height 18
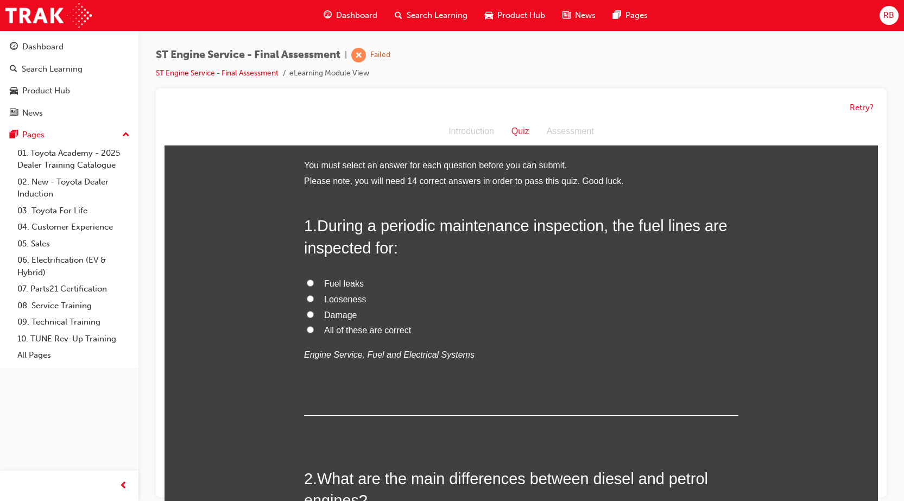
click at [307, 329] on input "All of these are correct" at bounding box center [310, 329] width 7 height 7
radio input "true"
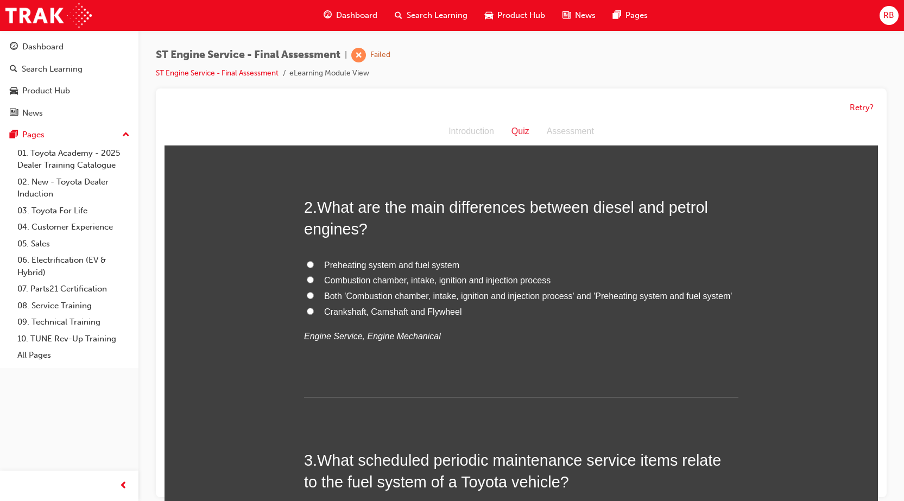
scroll to position [326, 0]
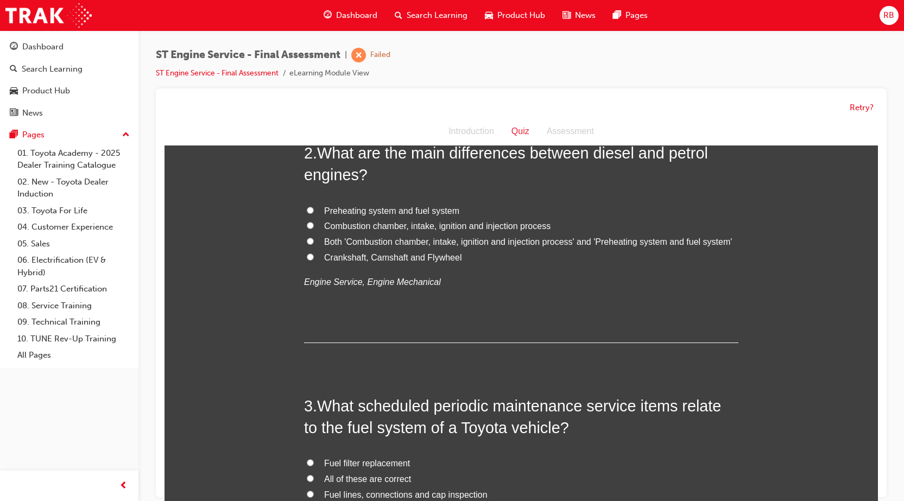
click at [307, 211] on input "Preheating system and fuel system" at bounding box center [310, 210] width 7 height 7
radio input "true"
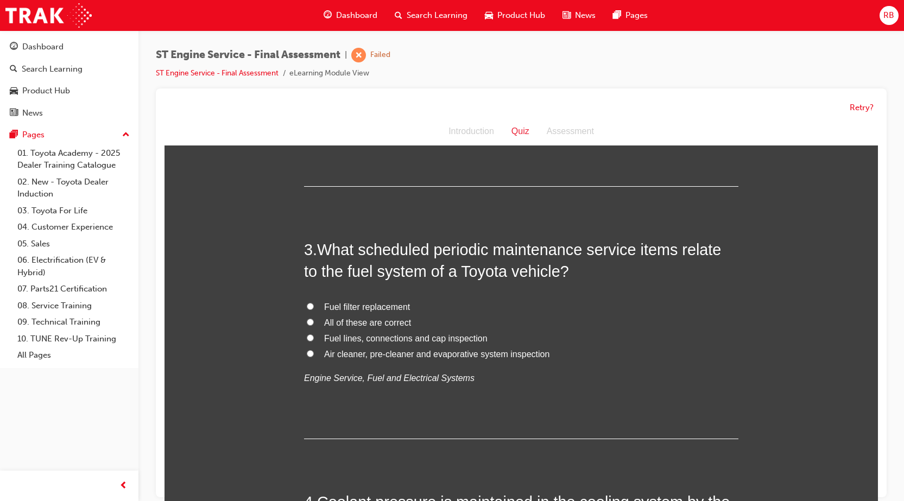
scroll to position [489, 0]
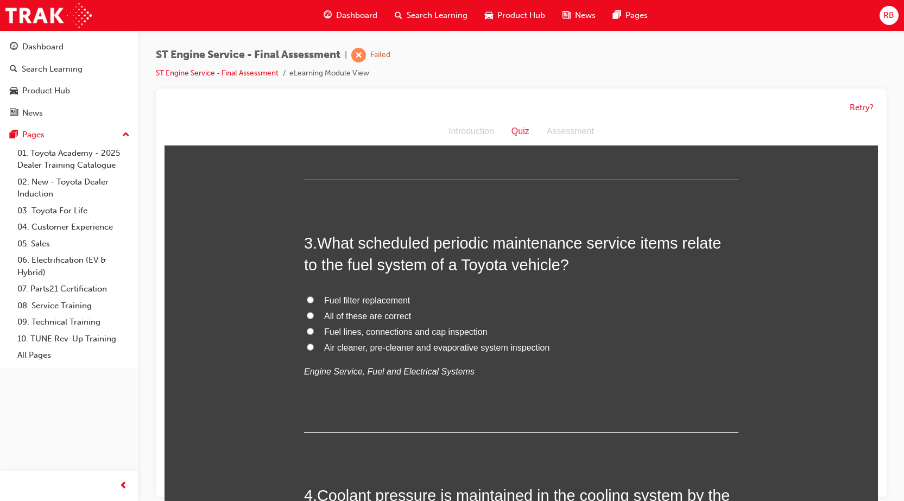
click at [307, 299] on input "Fuel filter replacement" at bounding box center [310, 300] width 7 height 7
radio input "true"
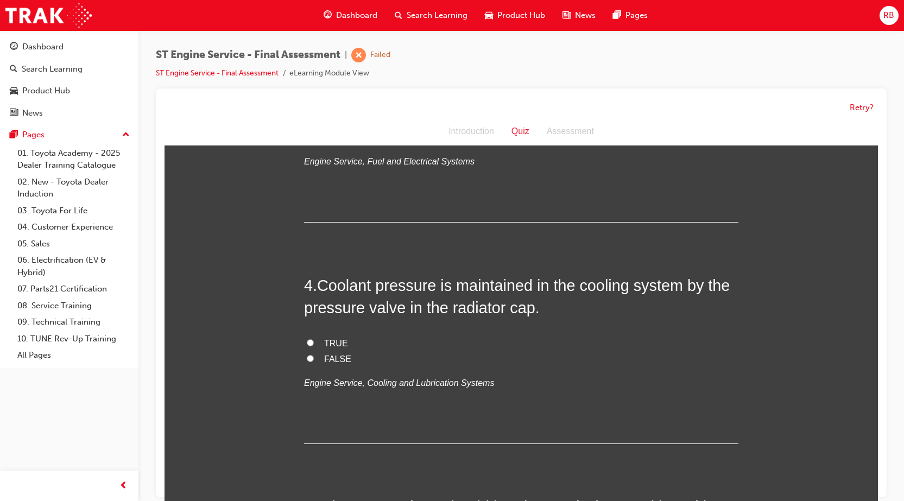
scroll to position [706, 0]
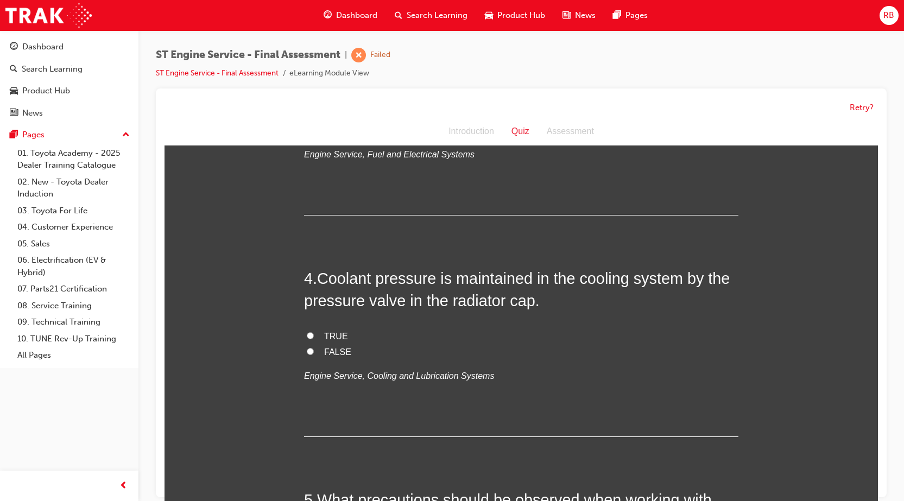
click at [307, 333] on input "TRUE" at bounding box center [310, 335] width 7 height 7
radio input "true"
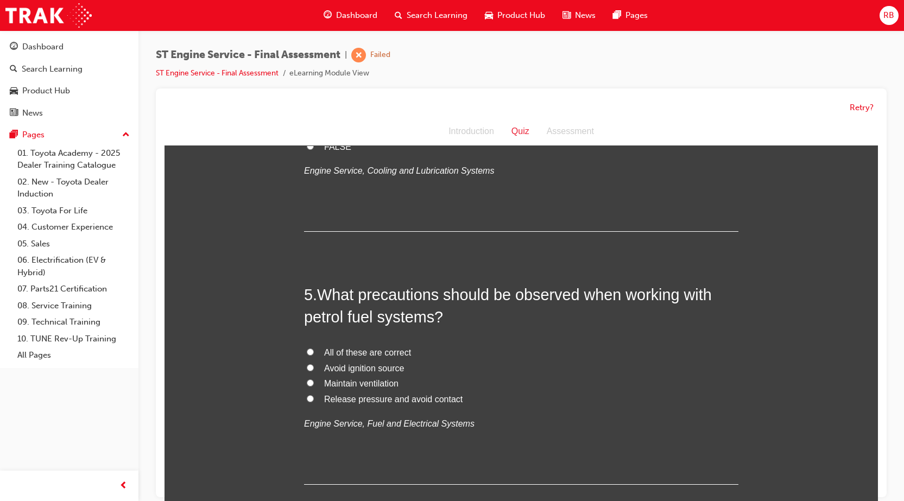
scroll to position [978, 0]
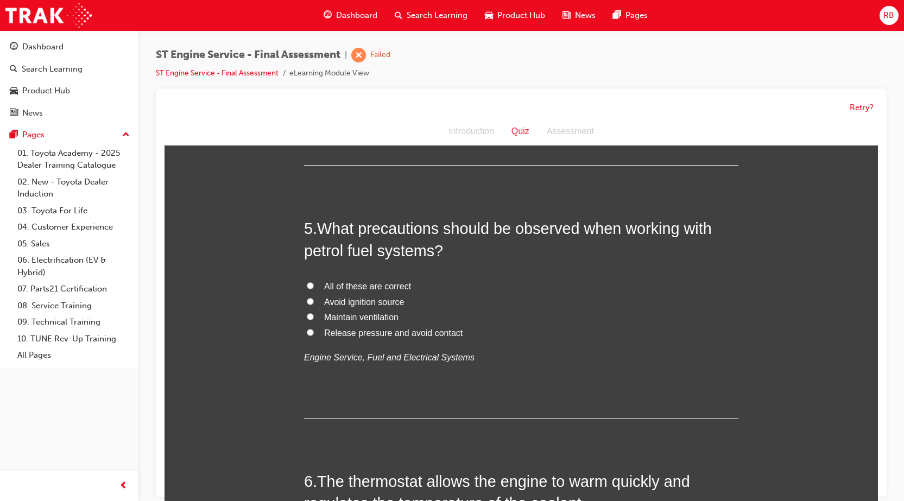
click at [307, 300] on input "Avoid ignition source" at bounding box center [310, 301] width 7 height 7
radio input "true"
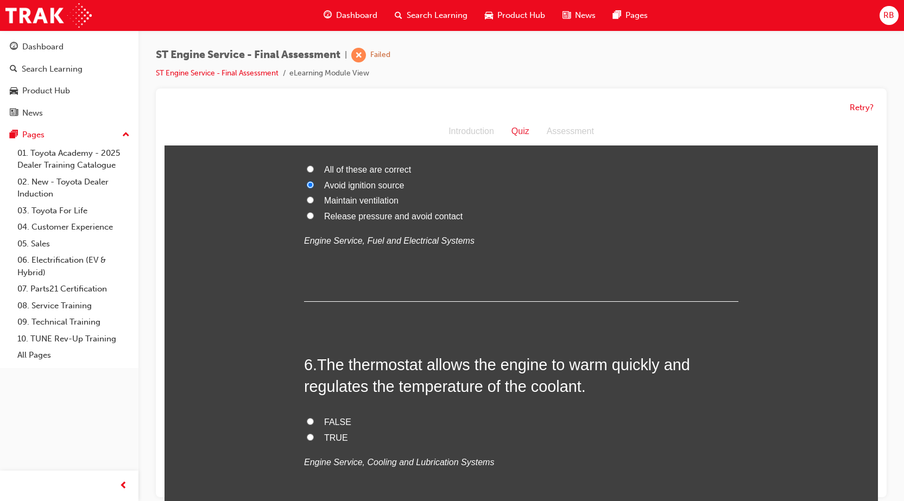
scroll to position [1195, 0]
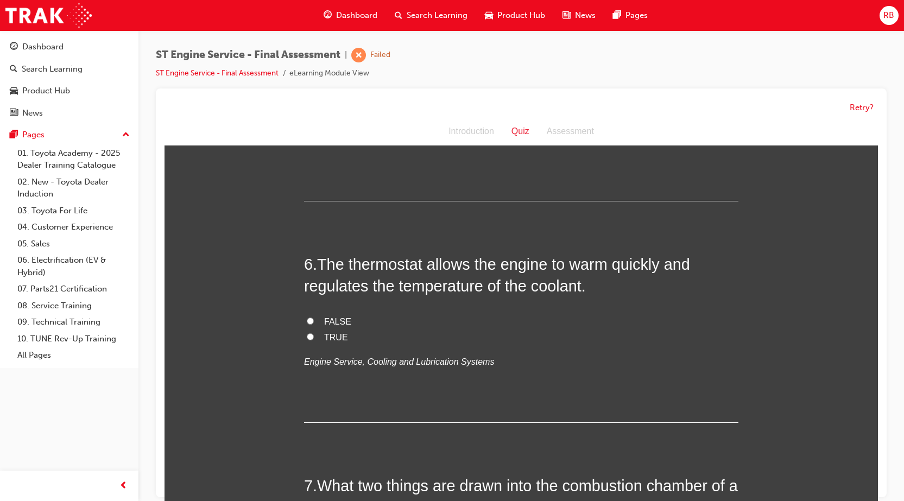
click at [307, 338] on input "TRUE" at bounding box center [310, 336] width 7 height 7
radio input "true"
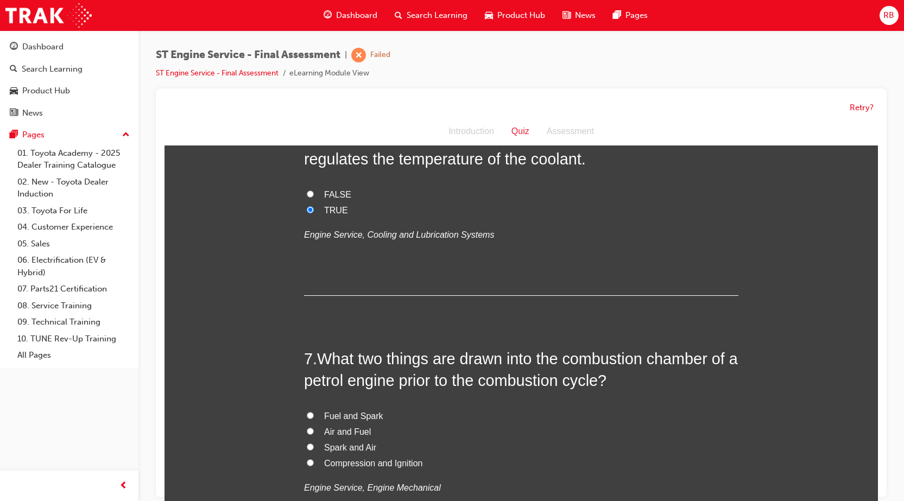
scroll to position [1358, 0]
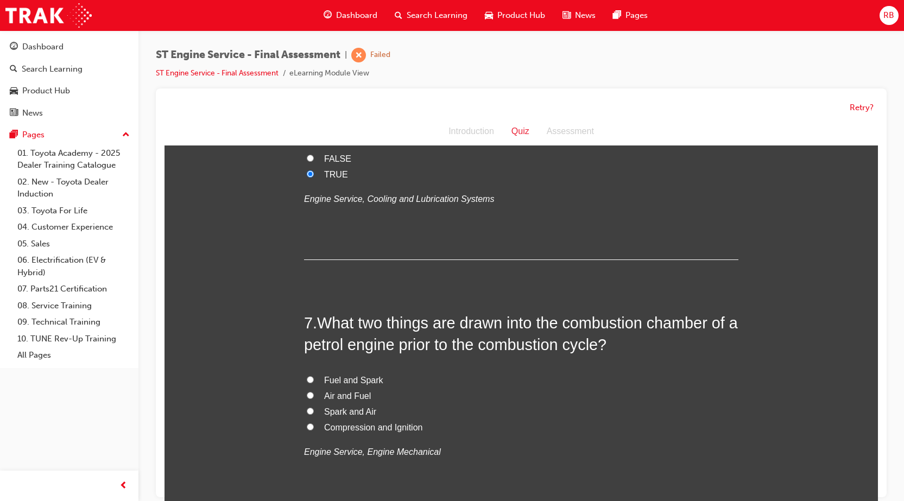
click at [308, 394] on input "Air and Fuel" at bounding box center [310, 395] width 7 height 7
radio input "true"
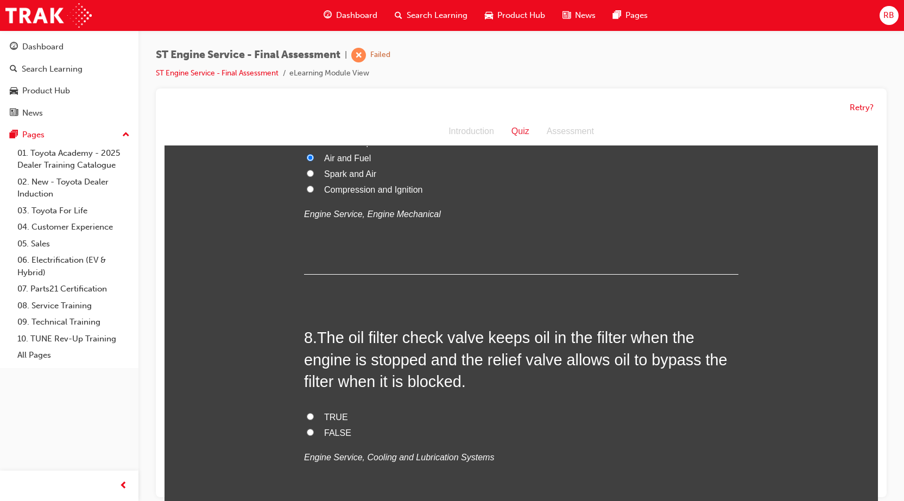
scroll to position [1629, 0]
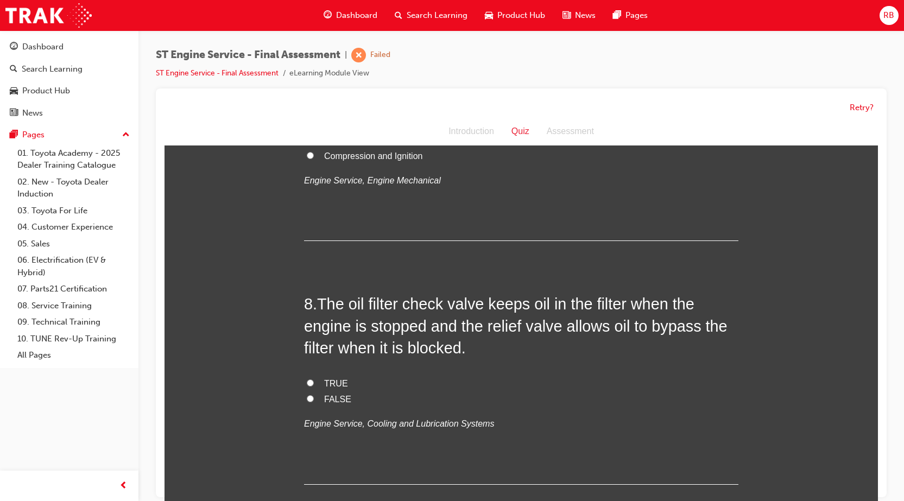
click at [307, 381] on input "TRUE" at bounding box center [310, 383] width 7 height 7
radio input "true"
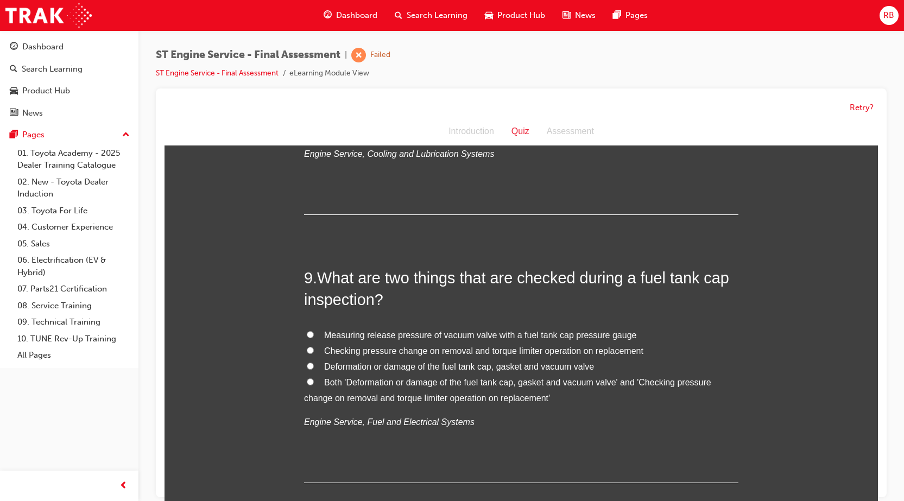
scroll to position [1901, 0]
click at [307, 333] on input "Measuring release pressure of vacuum valve with a fuel tank cap pressure gauge" at bounding box center [310, 333] width 7 height 7
radio input "true"
click at [307, 348] on input "Checking pressure change on removal and torque limiter operation on replacement" at bounding box center [310, 348] width 7 height 7
radio input "true"
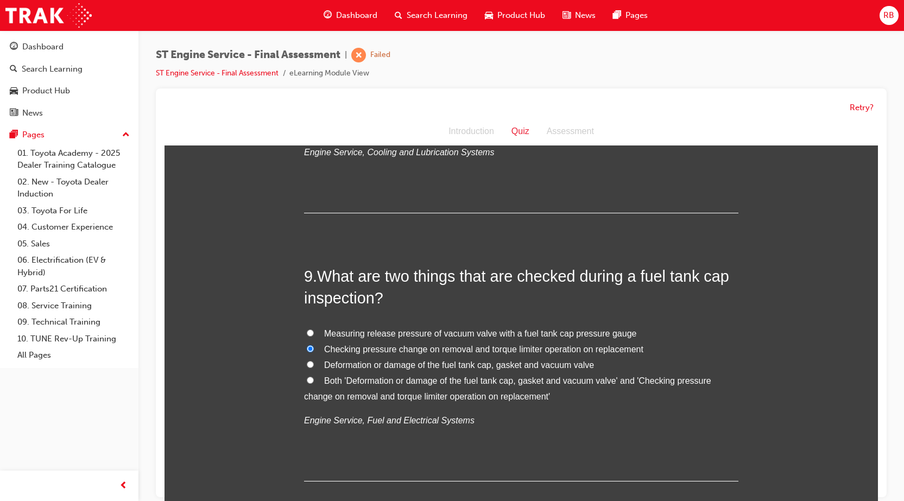
click at [307, 380] on input "Both 'Deformation or damage of the fuel tank cap, gasket and vacuum valve' and …" at bounding box center [310, 380] width 7 height 7
radio input "true"
click at [573, 347] on span "Checking pressure change on removal and torque limiter operation on replacement" at bounding box center [483, 349] width 319 height 9
click at [314, 347] on input "Checking pressure change on removal and torque limiter operation on replacement" at bounding box center [310, 348] width 7 height 7
radio input "true"
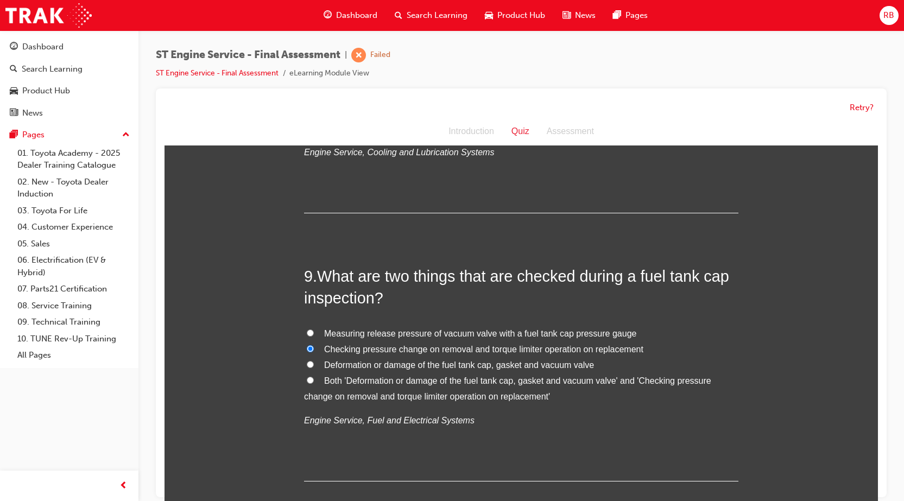
click at [333, 381] on span "Both 'Deformation or damage of the fuel tank cap, gasket and vacuum valve' and …" at bounding box center [507, 388] width 407 height 25
click at [314, 381] on input "Both 'Deformation or damage of the fuel tank cap, gasket and vacuum valve' and …" at bounding box center [310, 380] width 7 height 7
radio input "true"
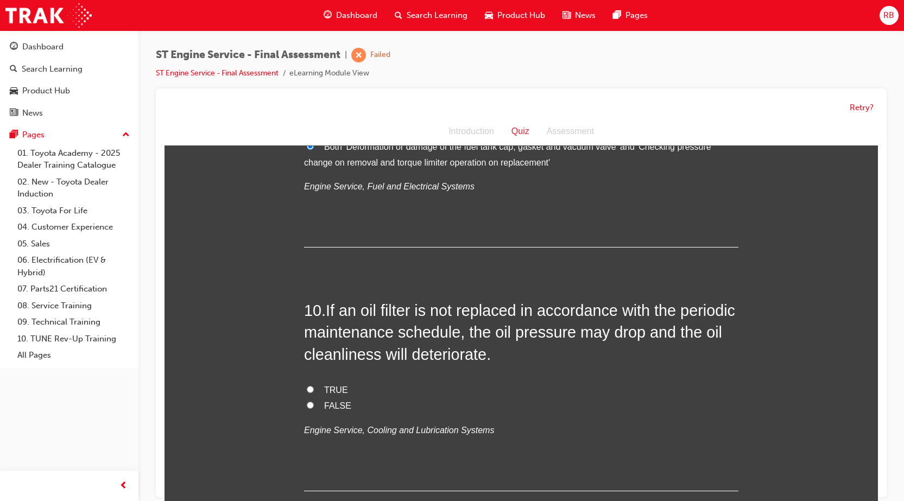
scroll to position [2173, 0]
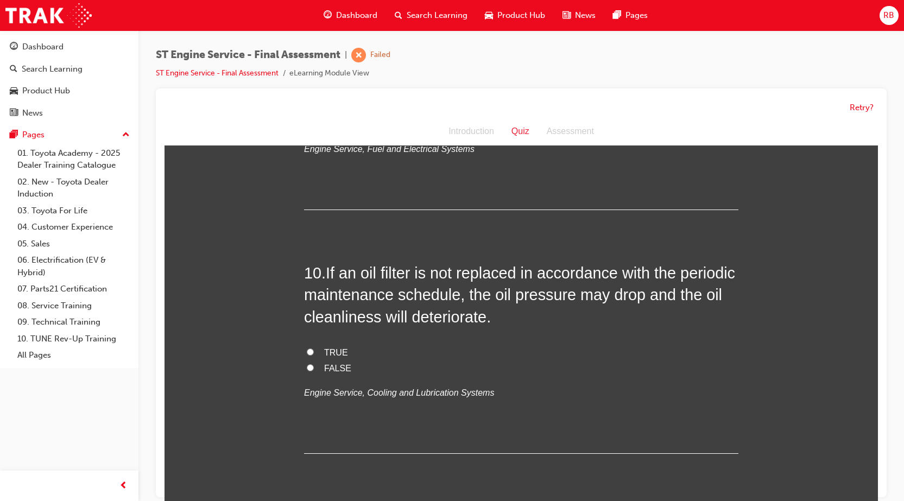
click at [307, 350] on input "TRUE" at bounding box center [310, 352] width 7 height 7
radio input "true"
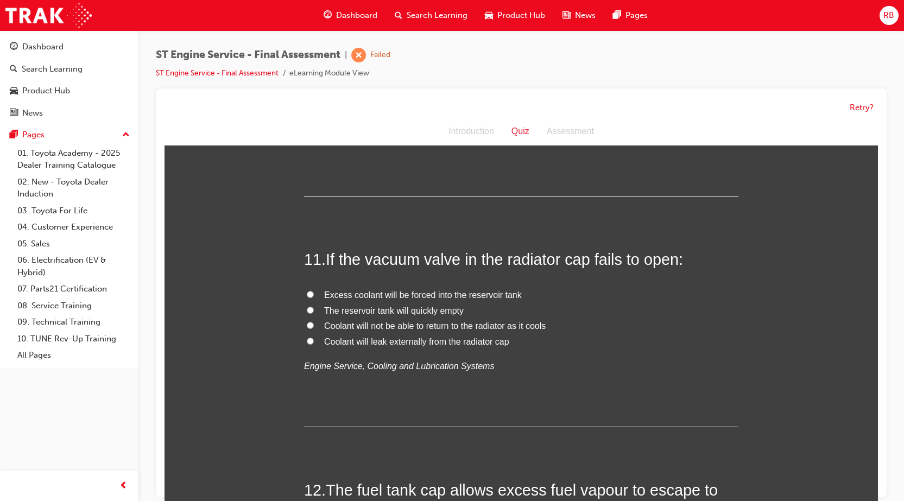
scroll to position [2444, 0]
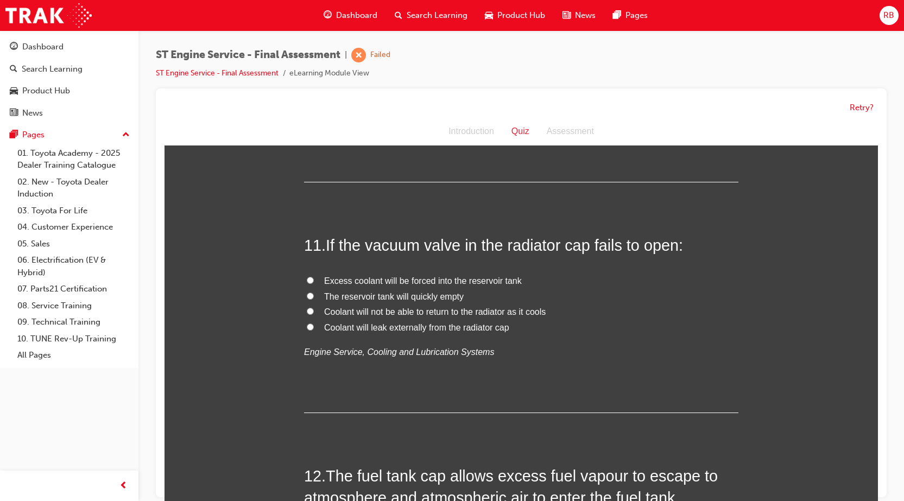
click at [307, 281] on input "Excess coolant will be forced into the reservoir tank" at bounding box center [310, 280] width 7 height 7
radio input "true"
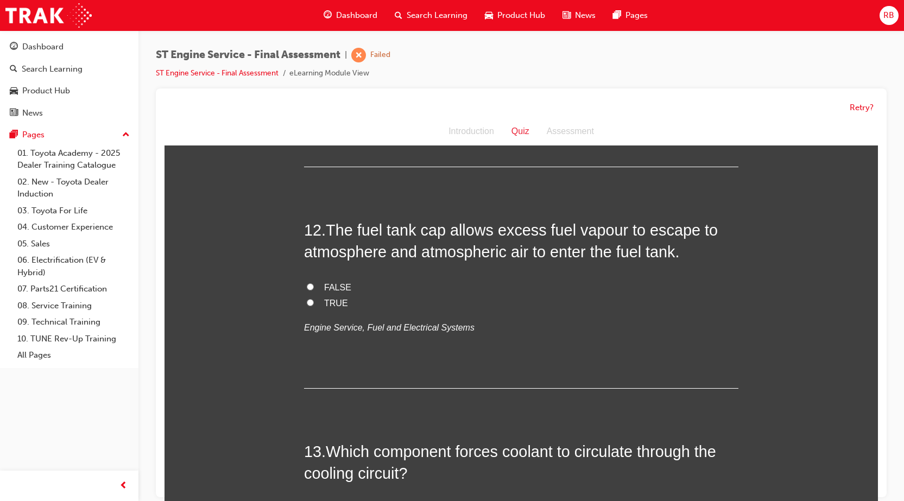
scroll to position [2716, 0]
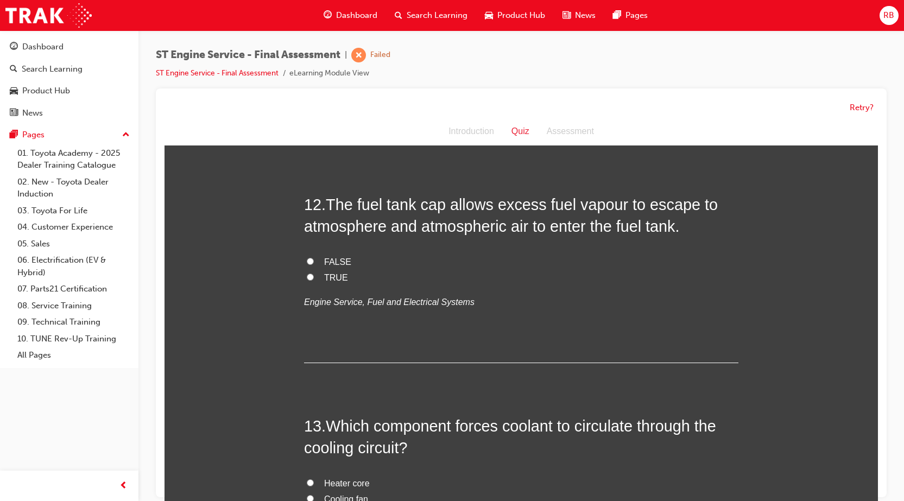
click at [307, 275] on input "TRUE" at bounding box center [310, 277] width 7 height 7
radio input "true"
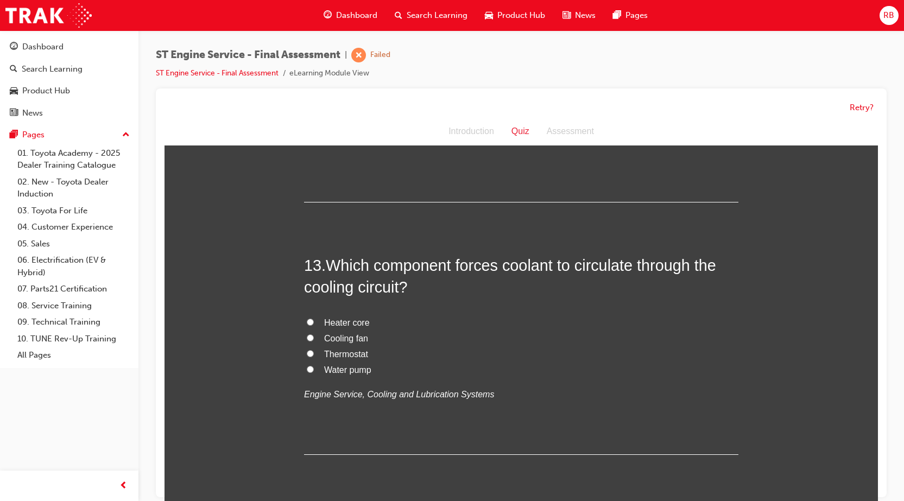
scroll to position [2879, 0]
click at [307, 366] on input "Water pump" at bounding box center [310, 367] width 7 height 7
radio input "true"
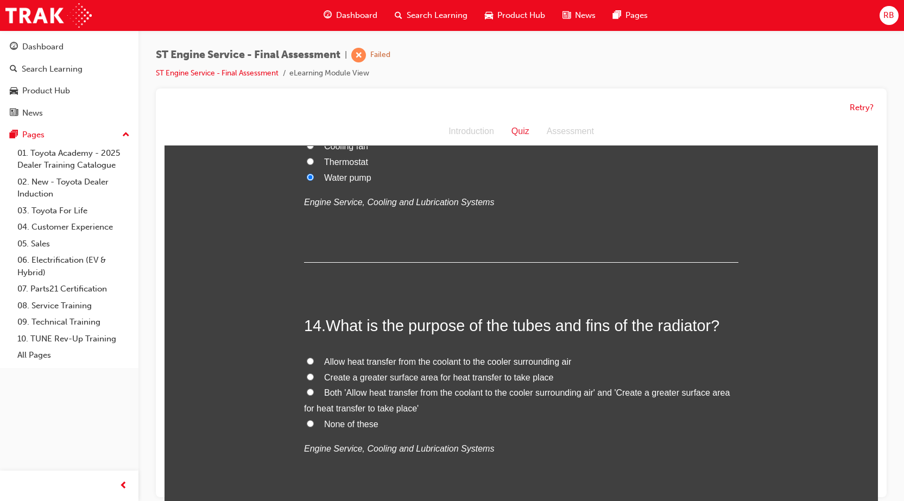
scroll to position [3150, 0]
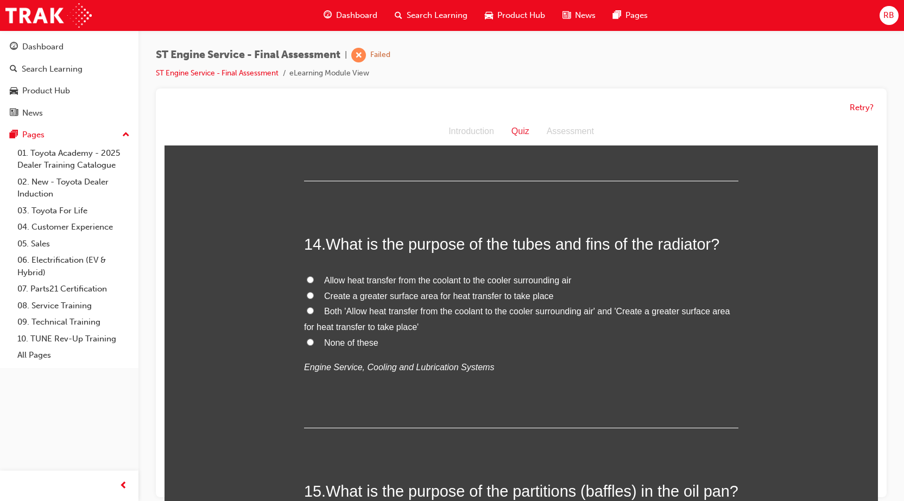
click at [307, 279] on input "Allow heat transfer from the coolant to the cooler surrounding air" at bounding box center [310, 279] width 7 height 7
radio input "true"
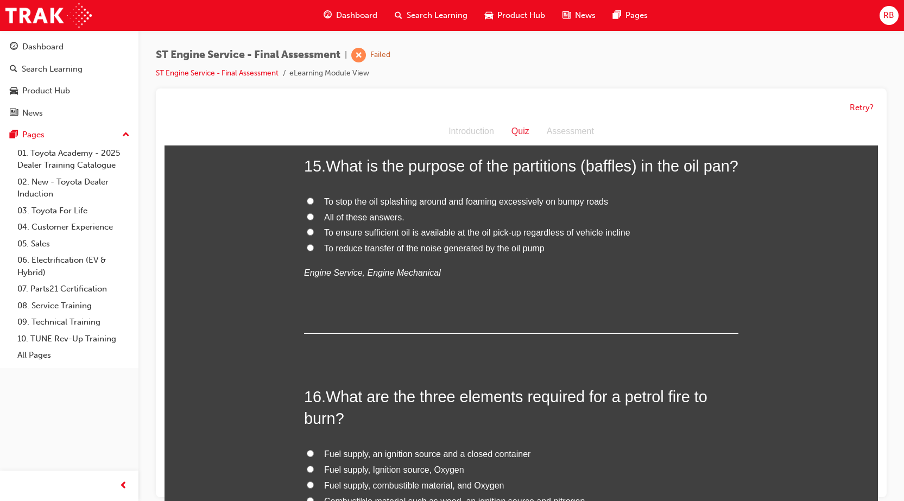
scroll to position [3476, 0]
click at [307, 220] on input "All of these answers." at bounding box center [310, 216] width 7 height 7
radio input "true"
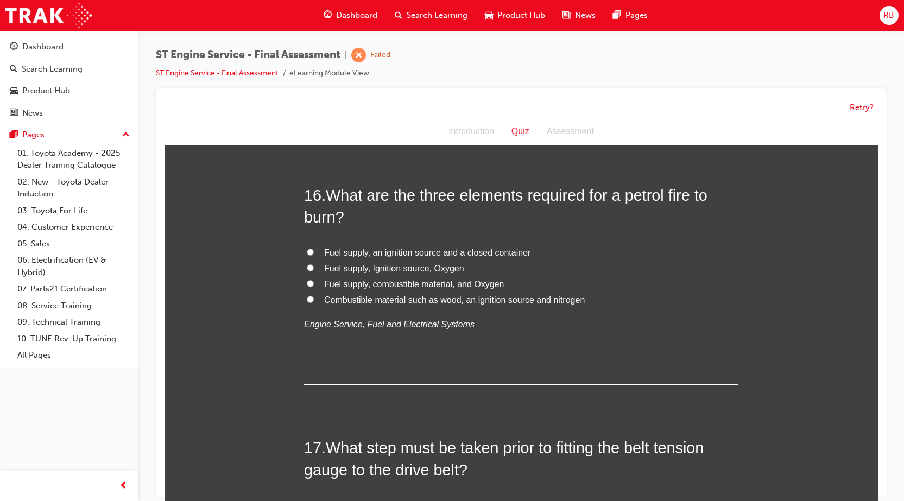
scroll to position [3693, 0]
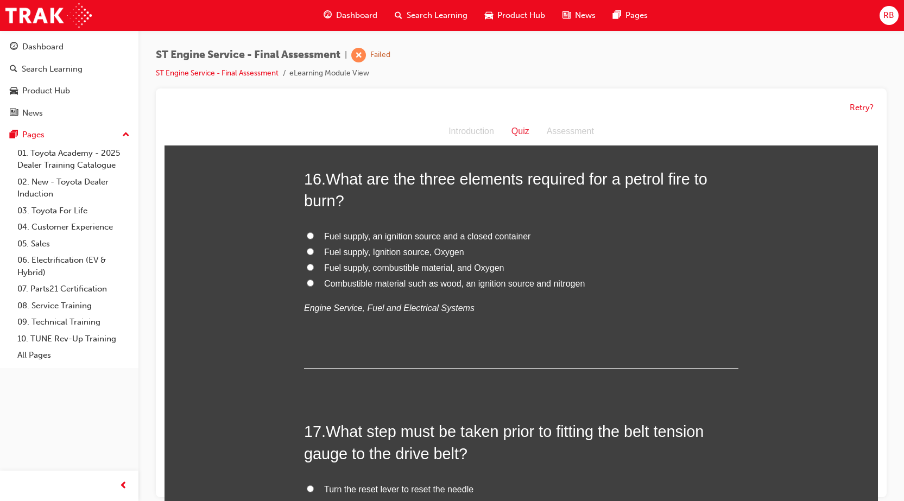
click at [307, 255] on input "Fuel supply, Ignition source, Oxygen" at bounding box center [310, 251] width 7 height 7
radio input "true"
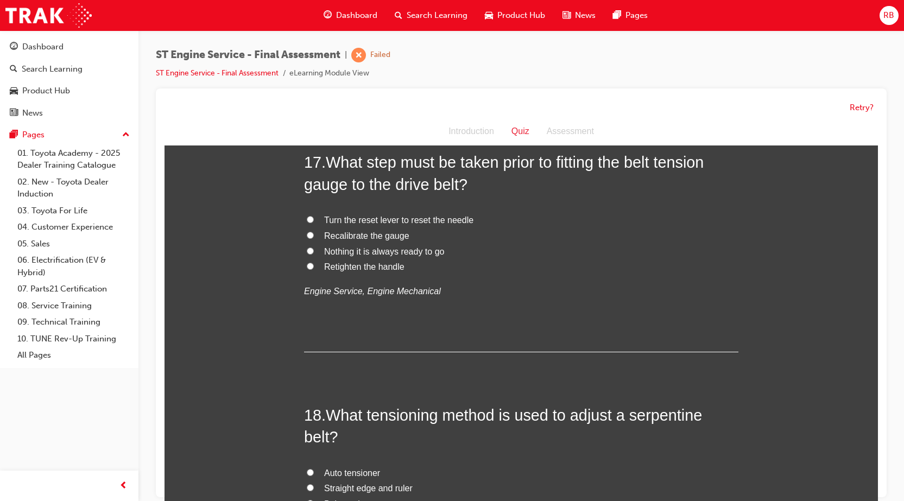
scroll to position [3965, 0]
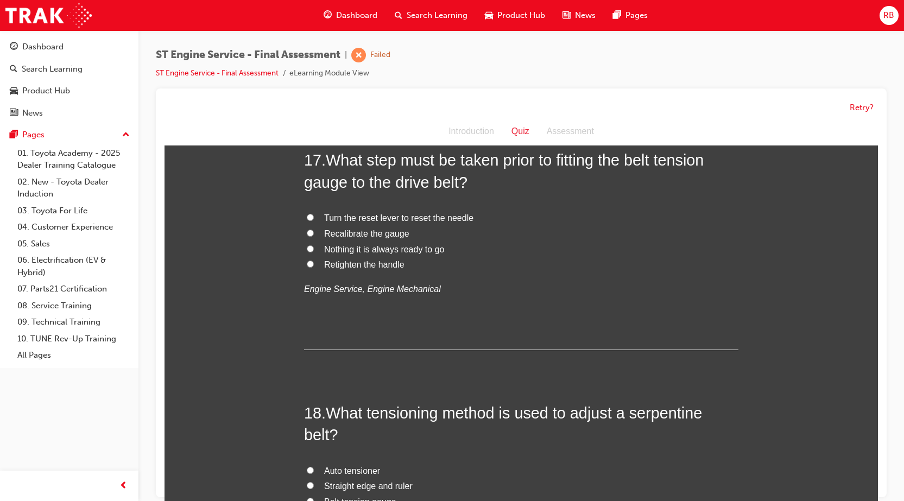
click at [307, 253] on input "Nothing it is always ready to go" at bounding box center [310, 249] width 7 height 7
radio input "true"
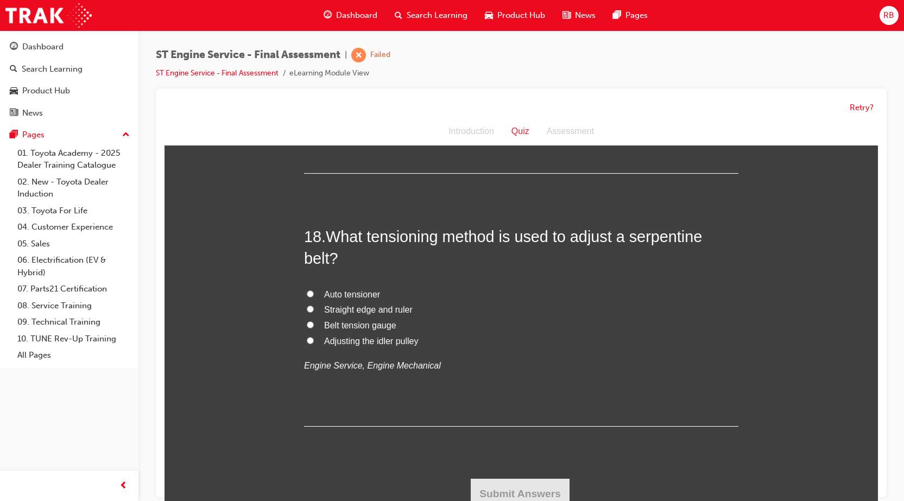
scroll to position [4163, 0]
click at [307, 341] on input "Adjusting the idler pulley" at bounding box center [310, 340] width 7 height 7
radio input "true"
click at [502, 490] on button "Submit Answers" at bounding box center [520, 494] width 99 height 30
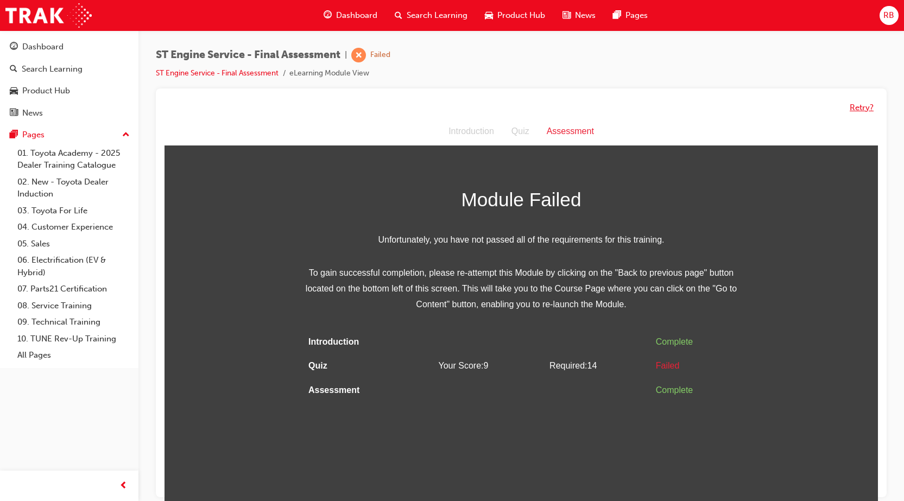
click at [865, 111] on button "Retry?" at bounding box center [862, 108] width 24 height 12
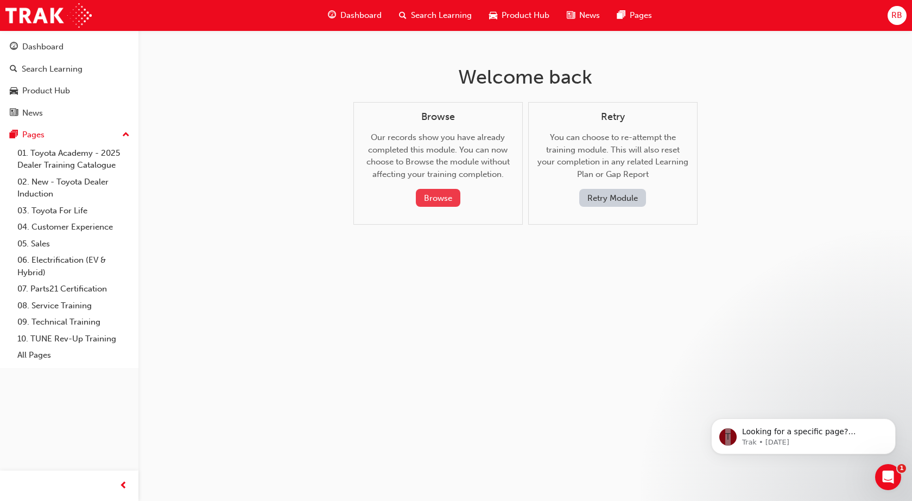
click at [441, 198] on button "Browse" at bounding box center [438, 198] width 45 height 18
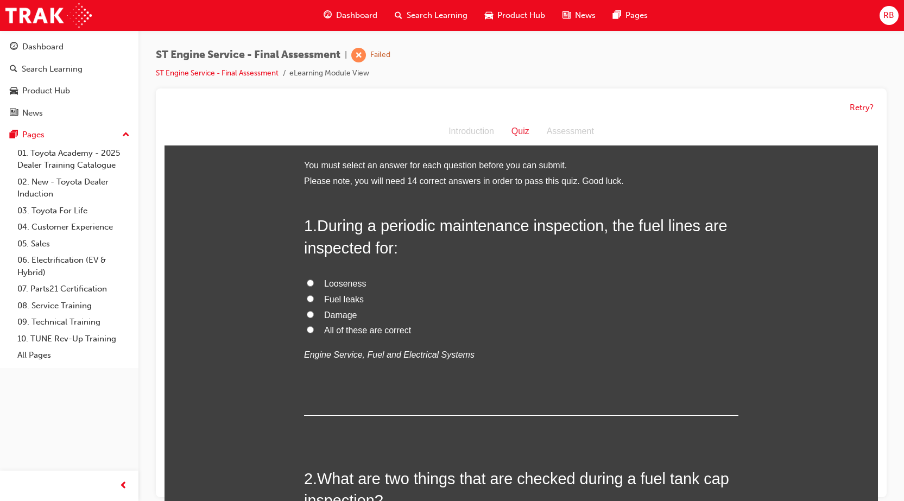
click at [307, 327] on input "All of these are correct" at bounding box center [310, 329] width 7 height 7
radio input "true"
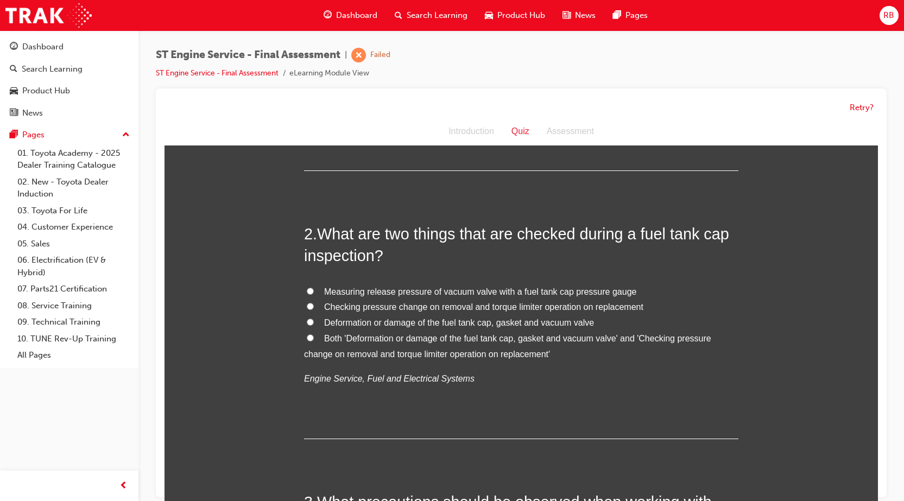
scroll to position [272, 0]
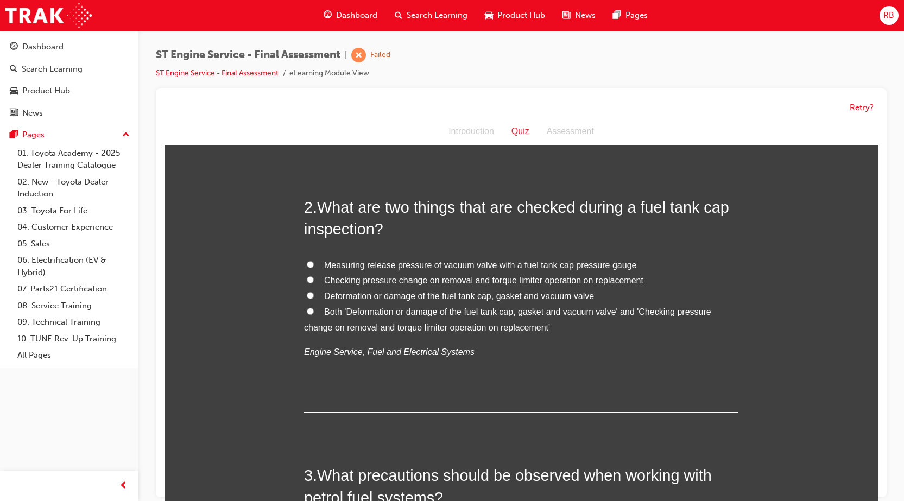
click at [307, 278] on input "Checking pressure change on removal and torque limiter operation on replacement" at bounding box center [310, 279] width 7 height 7
radio input "true"
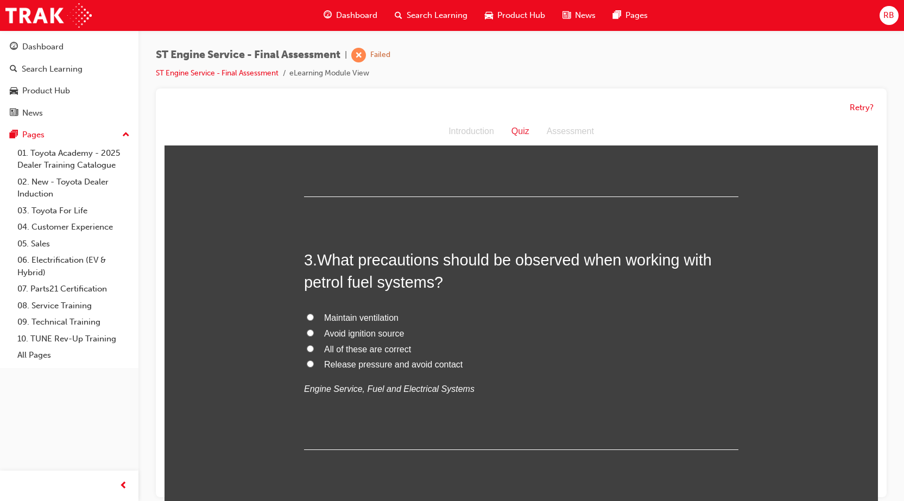
scroll to position [489, 0]
click at [307, 332] on input "Avoid ignition source" at bounding box center [310, 331] width 7 height 7
radio input "true"
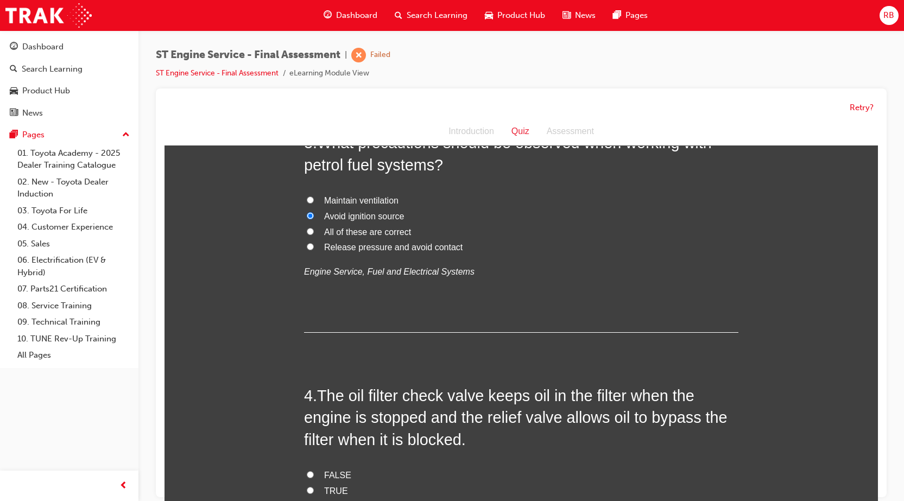
scroll to position [652, 0]
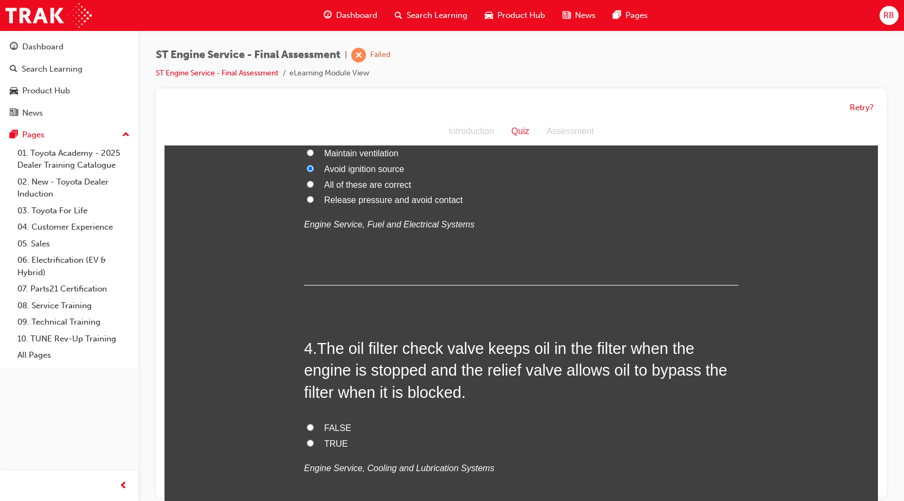
click at [307, 441] on input "TRUE" at bounding box center [310, 443] width 7 height 7
radio input "true"
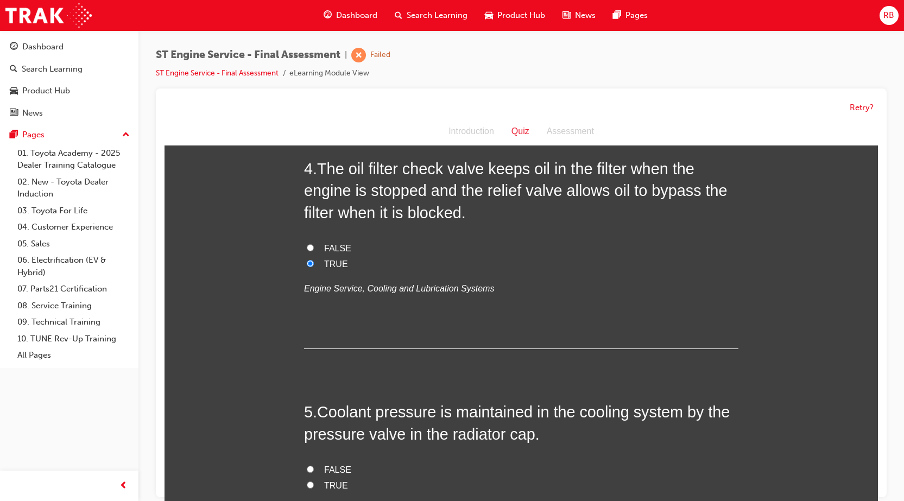
scroll to position [869, 0]
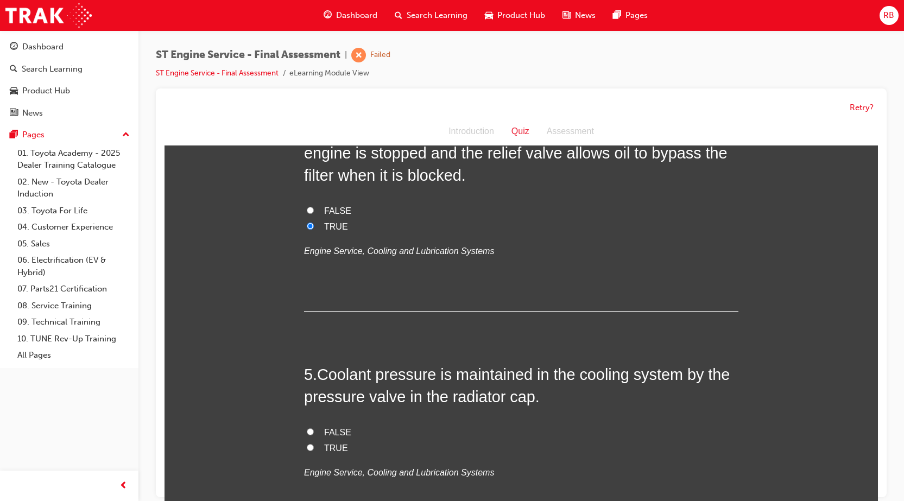
click at [307, 433] on input "FALSE" at bounding box center [310, 432] width 7 height 7
radio input "true"
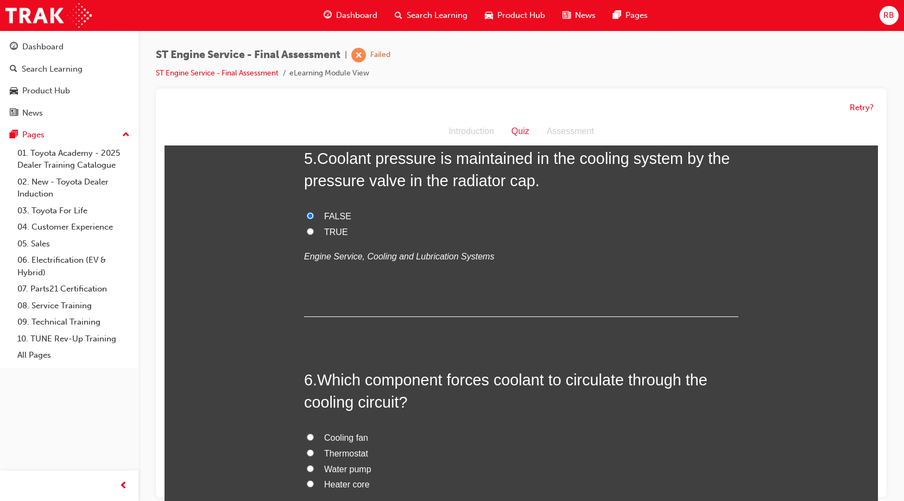
scroll to position [1086, 0]
click at [307, 466] on input "Water pump" at bounding box center [310, 467] width 7 height 7
radio input "true"
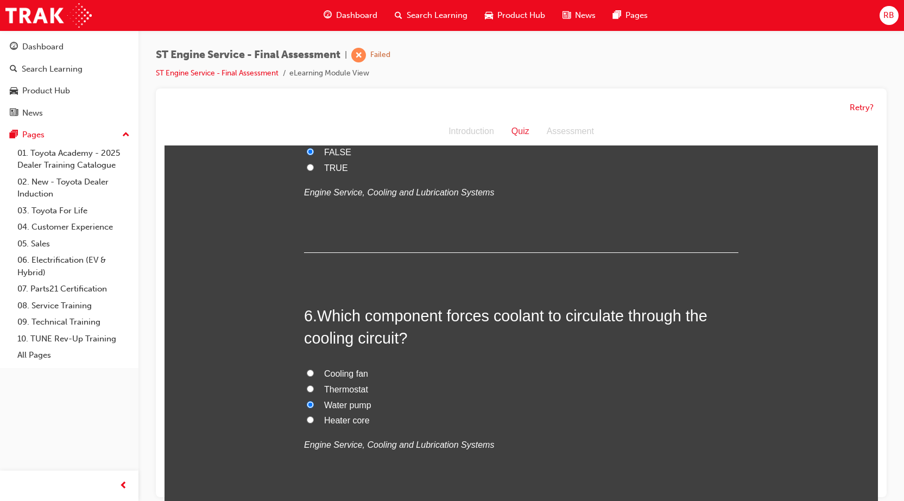
scroll to position [1304, 0]
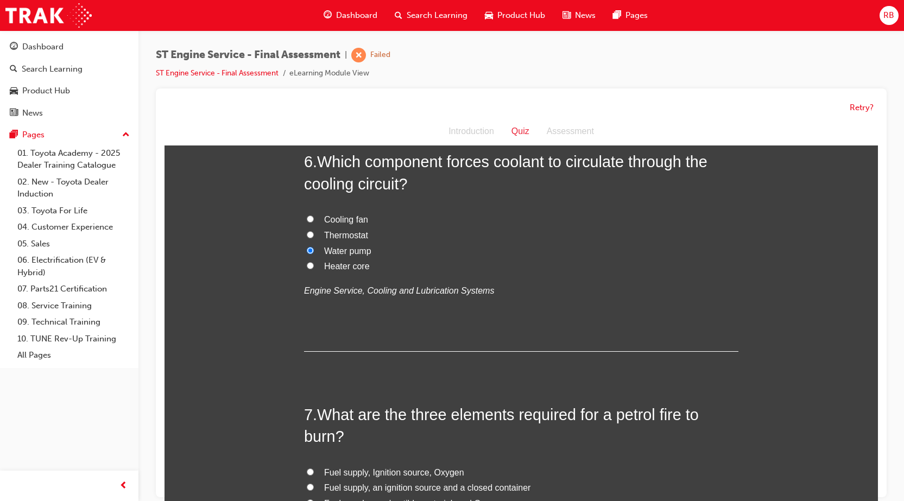
click at [307, 469] on input "Fuel supply, Ignition source, Oxygen" at bounding box center [310, 472] width 7 height 7
radio input "true"
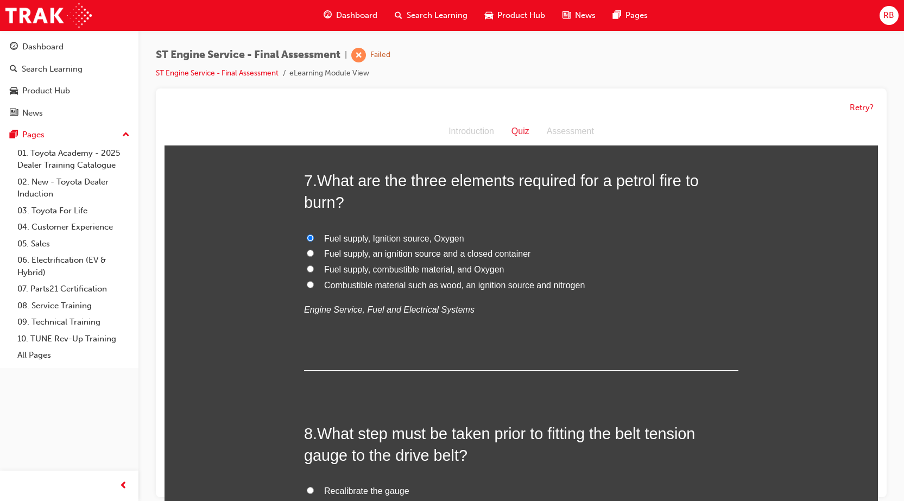
scroll to position [1575, 0]
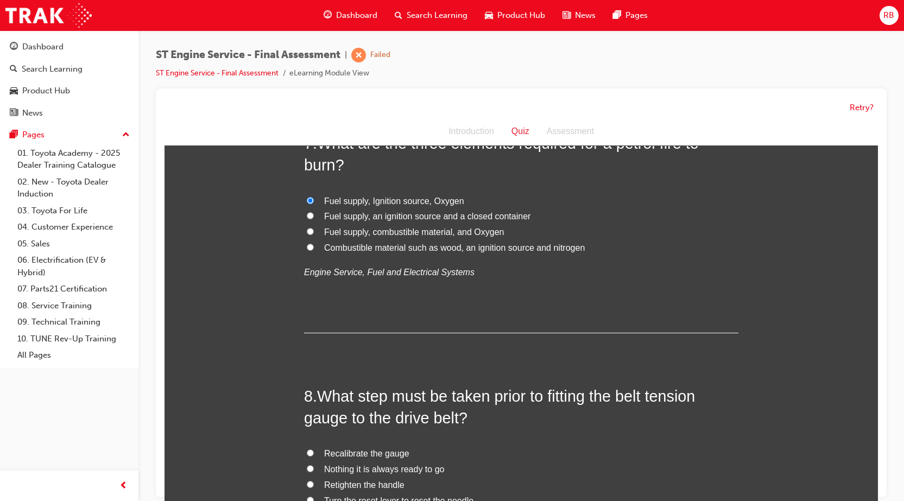
click at [307, 467] on input "Nothing it is always ready to go" at bounding box center [310, 468] width 7 height 7
radio input "true"
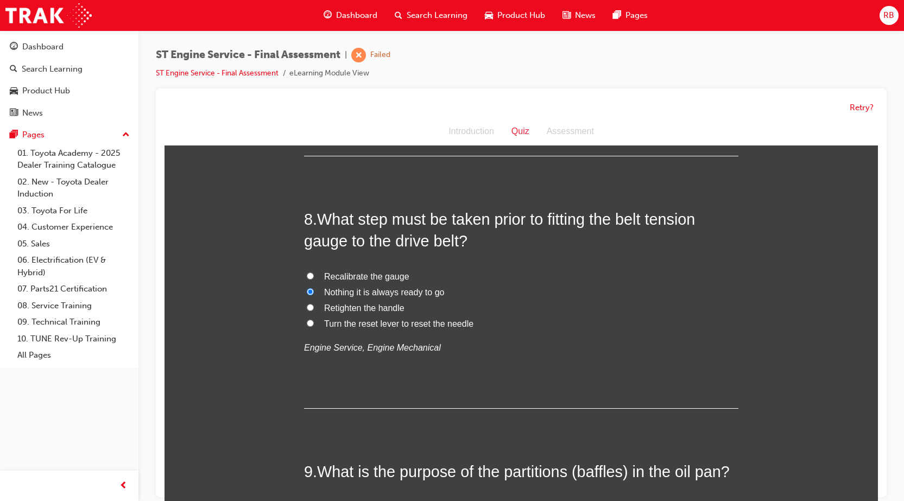
scroll to position [1792, 0]
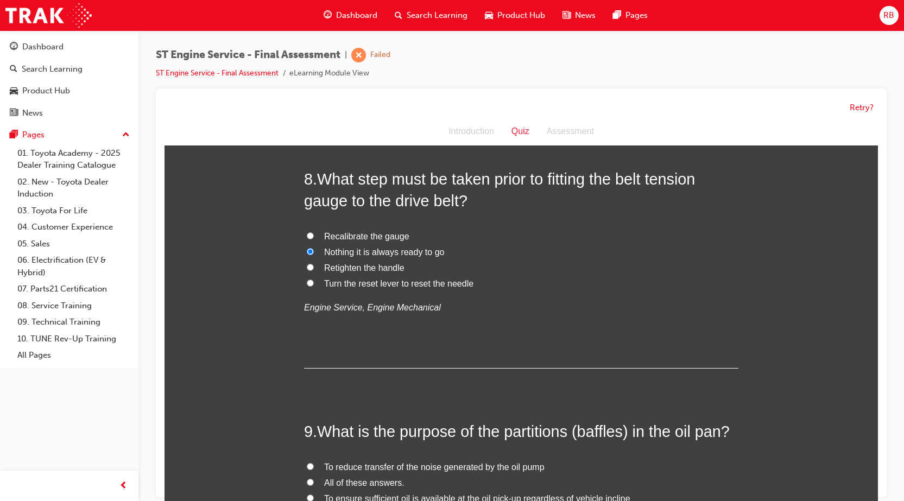
click at [307, 481] on input "All of these answers." at bounding box center [310, 482] width 7 height 7
radio input "true"
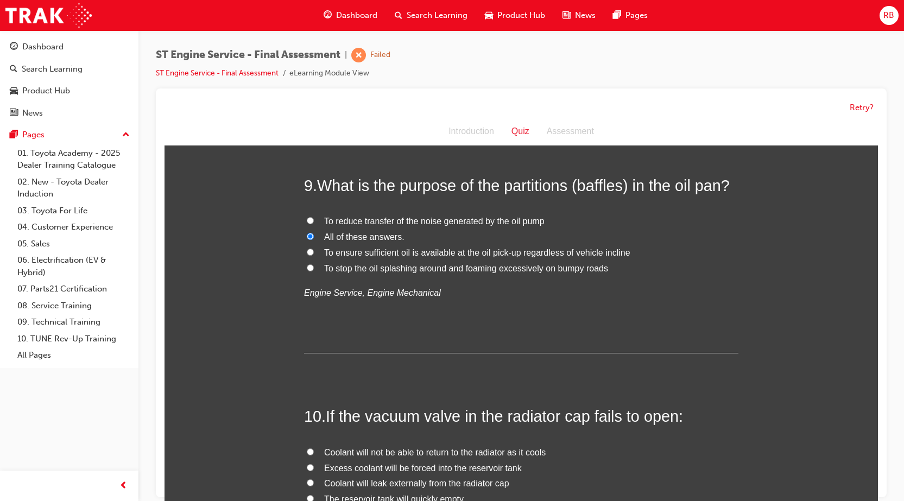
scroll to position [2118, 0]
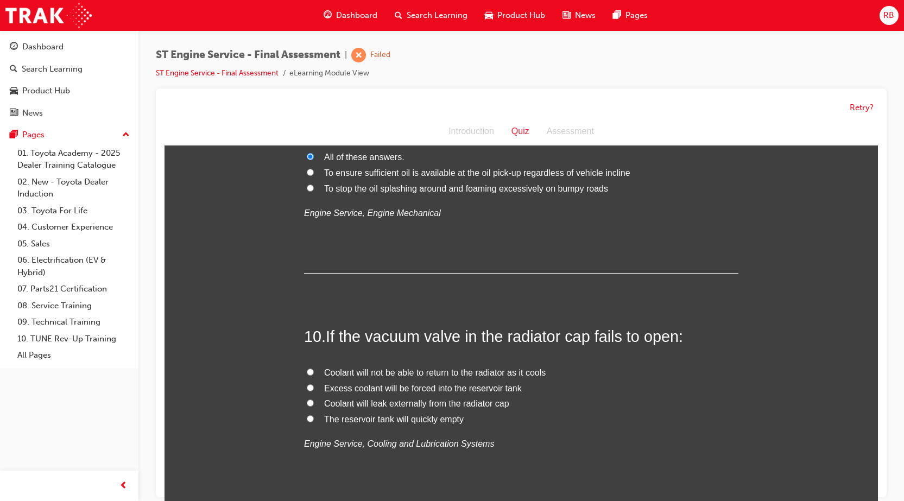
click at [307, 419] on input "The reservoir tank will quickly empty" at bounding box center [310, 419] width 7 height 7
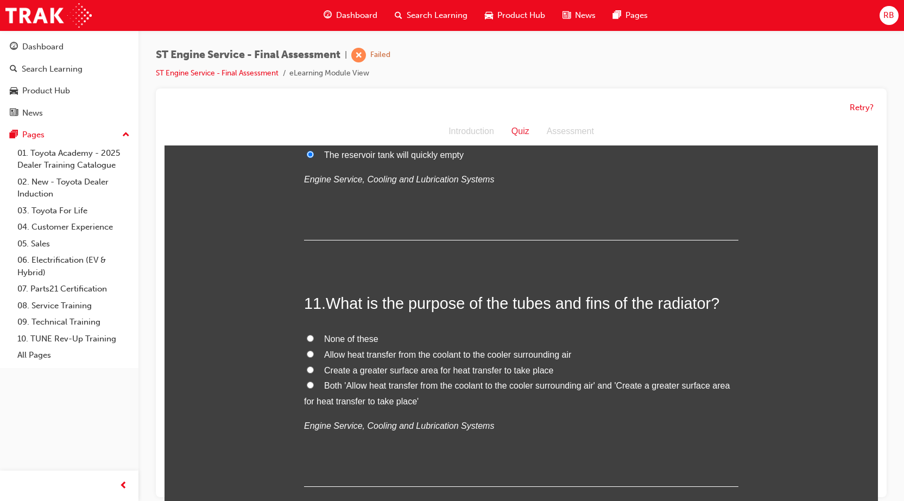
scroll to position [2390, 0]
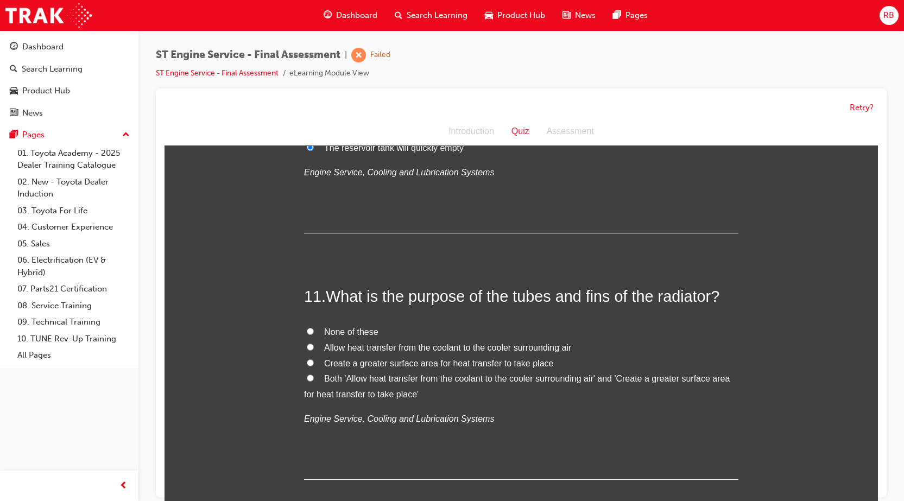
click at [307, 331] on input "None of these" at bounding box center [310, 331] width 7 height 7
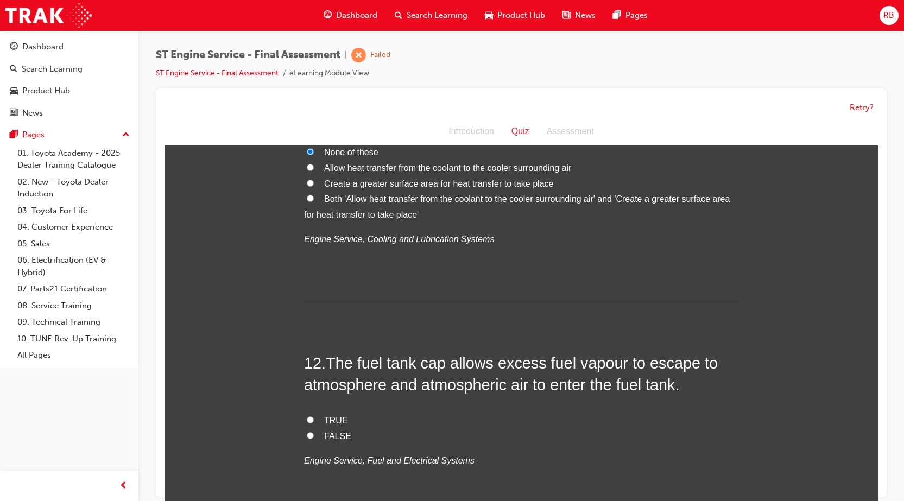
scroll to position [2607, 0]
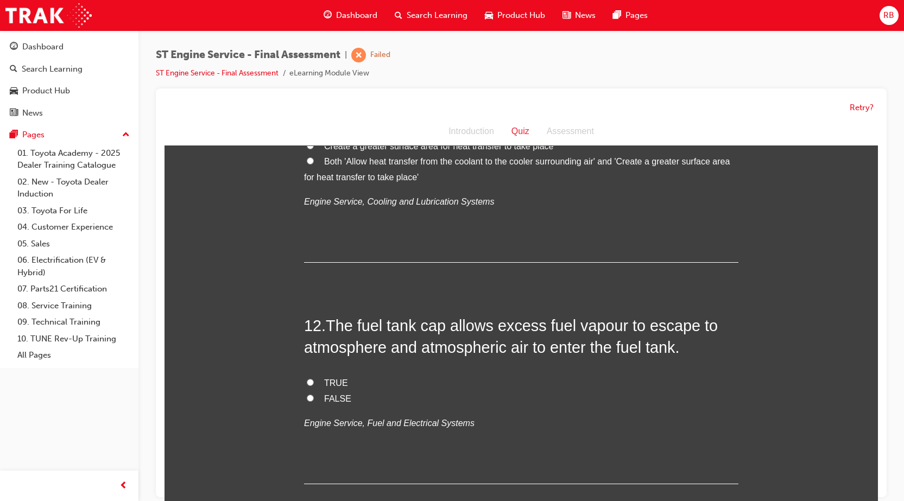
click at [307, 381] on input "TRUE" at bounding box center [310, 382] width 7 height 7
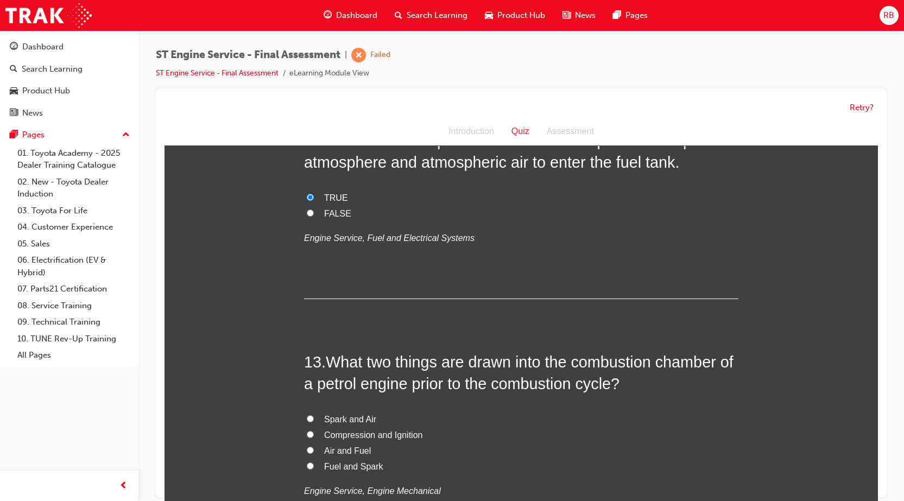
scroll to position [2879, 0]
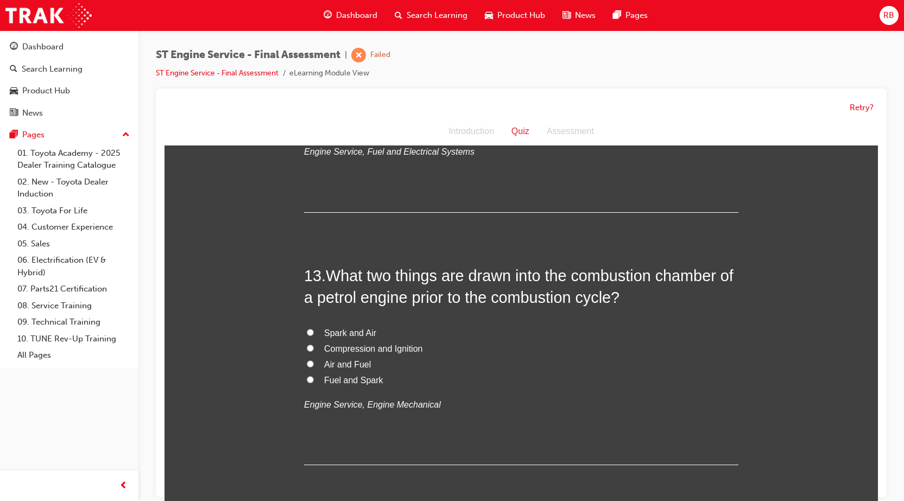
click at [307, 329] on input "Spark and Air" at bounding box center [310, 332] width 7 height 7
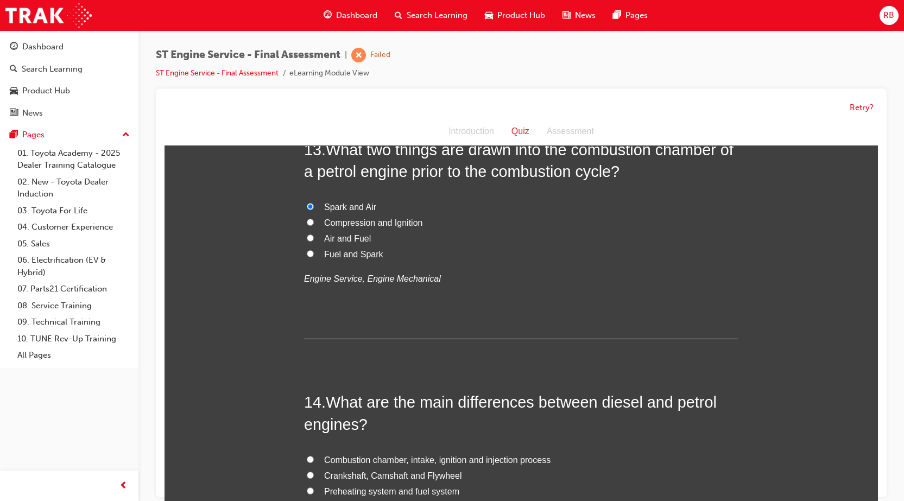
scroll to position [3096, 0]
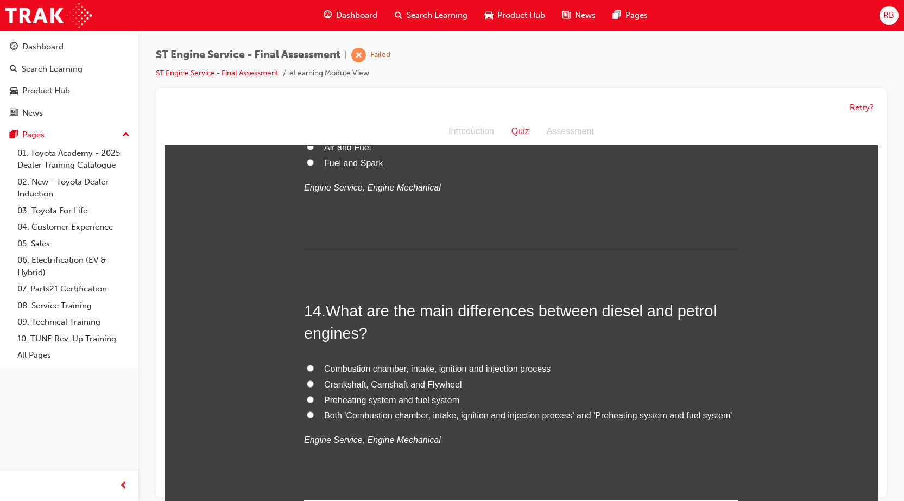
click at [307, 367] on input "Combustion chamber, intake, ignition and injection process" at bounding box center [310, 368] width 7 height 7
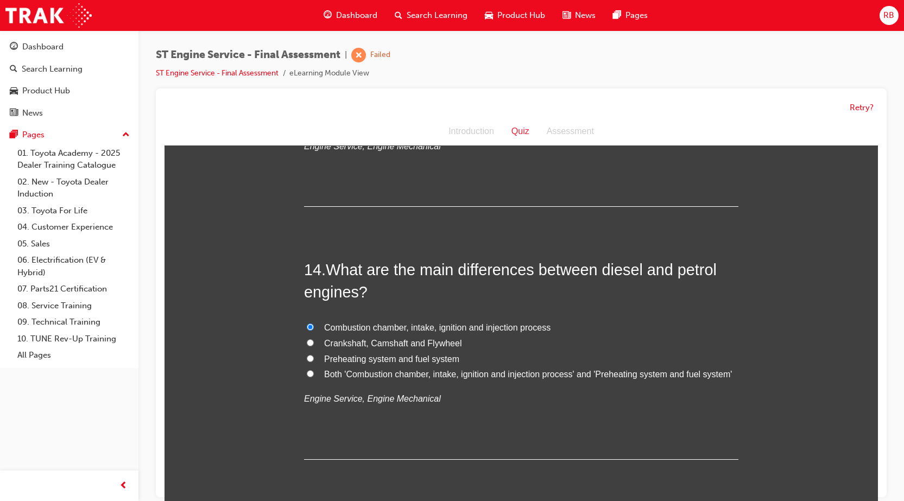
scroll to position [3313, 0]
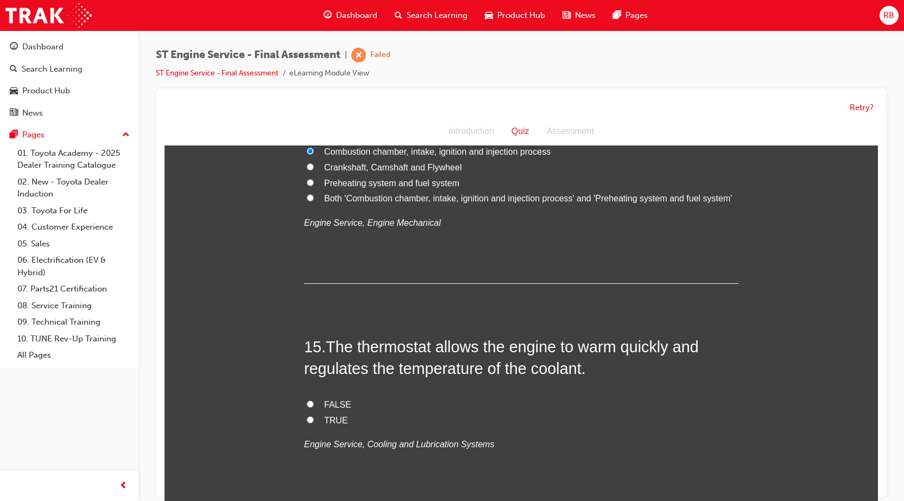
click at [307, 401] on input "FALSE" at bounding box center [310, 404] width 7 height 7
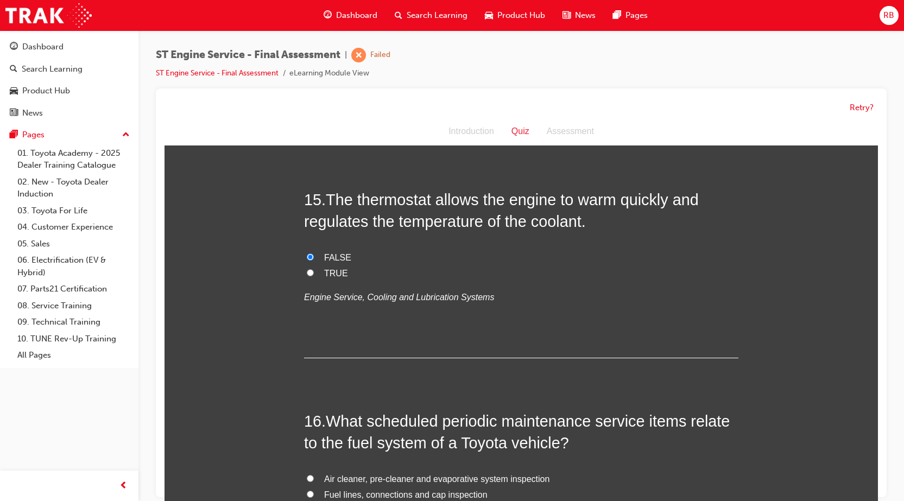
scroll to position [3530, 0]
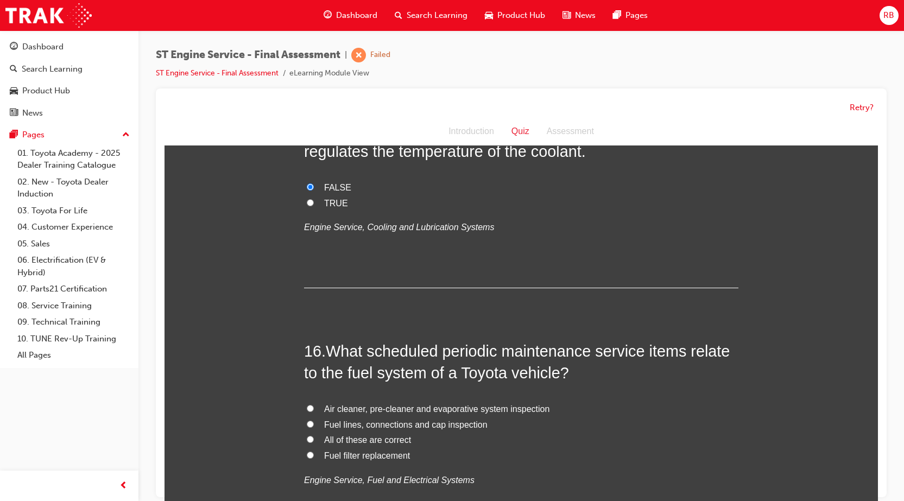
click at [307, 423] on input "Fuel lines, connections and cap inspection" at bounding box center [310, 424] width 7 height 7
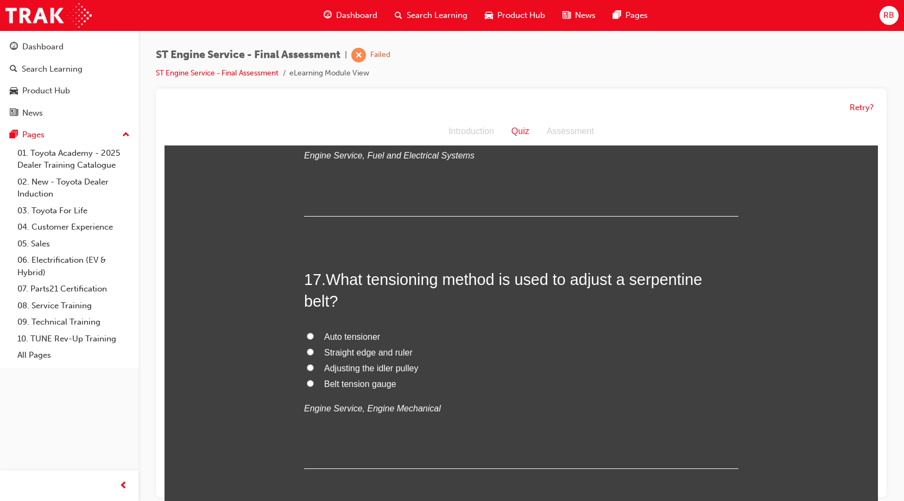
scroll to position [3856, 0]
click at [307, 363] on input "Adjusting the idler pulley" at bounding box center [310, 366] width 7 height 7
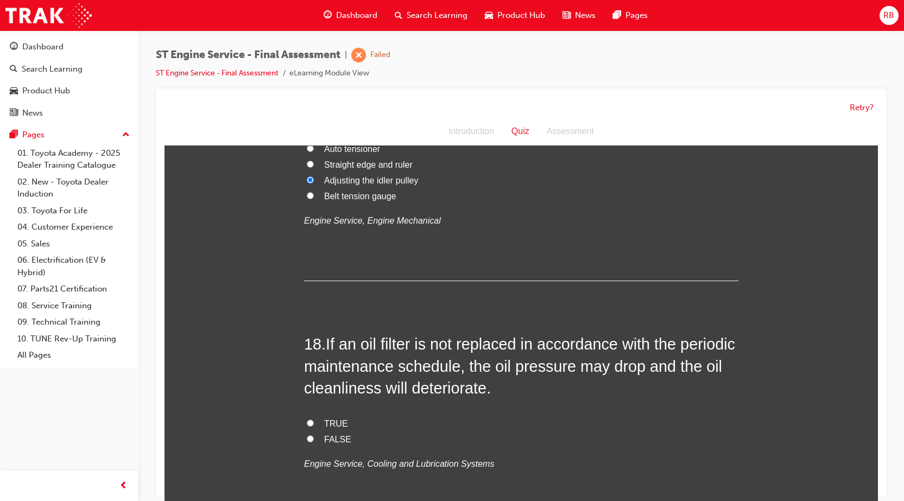
scroll to position [4074, 0]
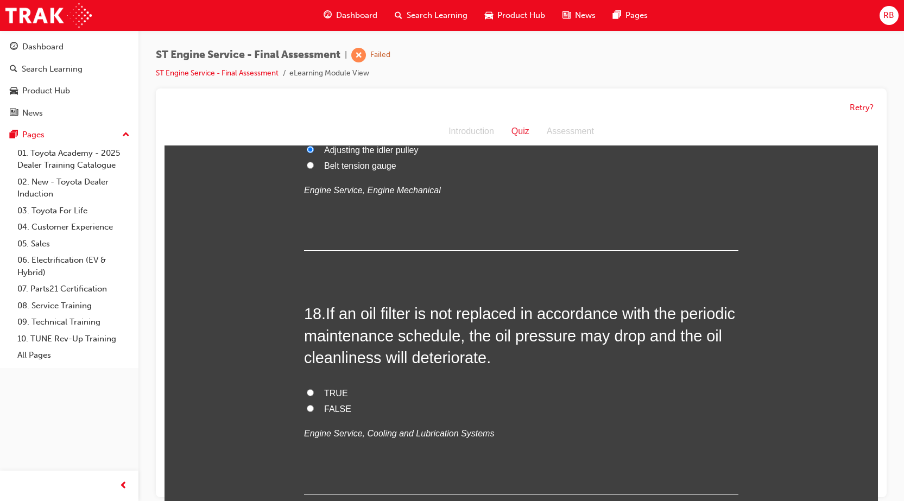
click at [307, 391] on input "TRUE" at bounding box center [310, 392] width 7 height 7
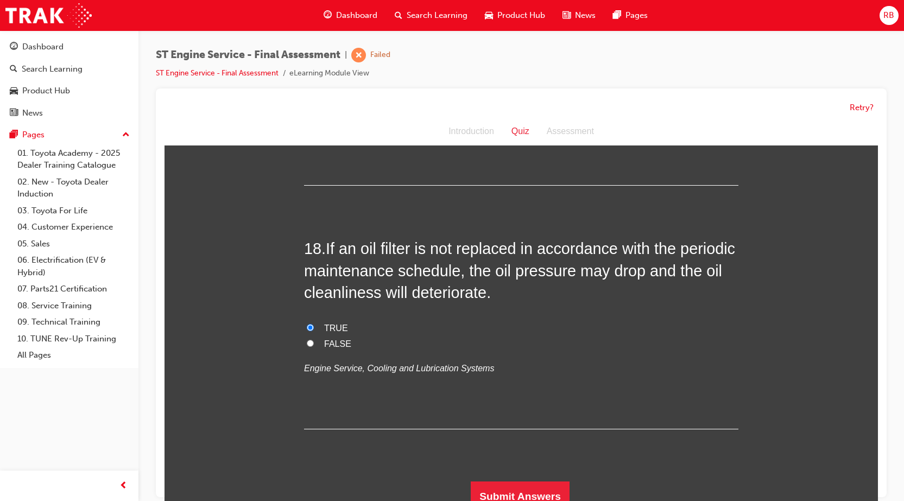
scroll to position [4141, 0]
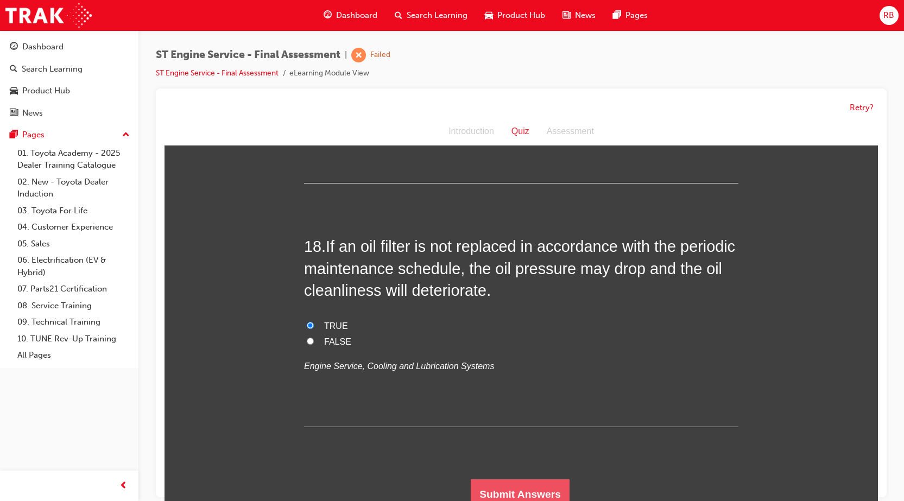
click at [485, 488] on button "Submit Answers" at bounding box center [520, 495] width 99 height 30
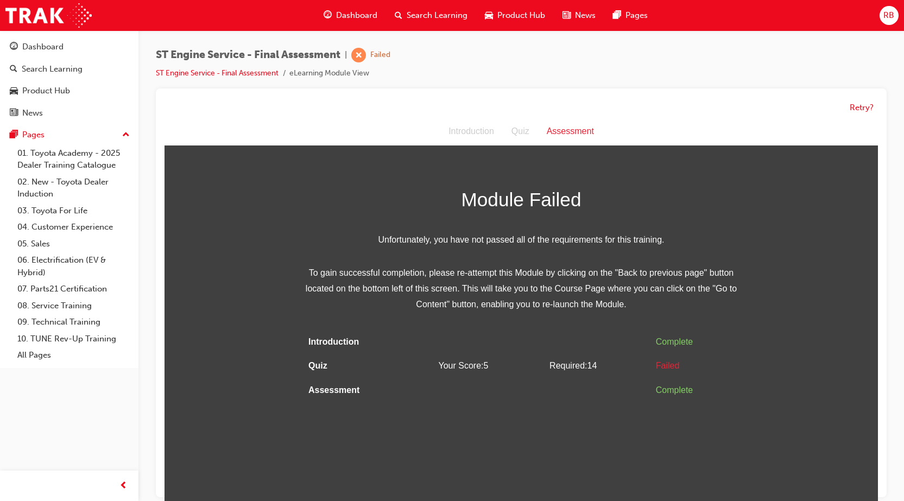
scroll to position [0, 0]
click at [561, 256] on div "Module Failed Unfortunately, you have not passed all of the requirements for th…" at bounding box center [521, 248] width 435 height 129
click at [864, 103] on button "Retry?" at bounding box center [862, 108] width 24 height 12
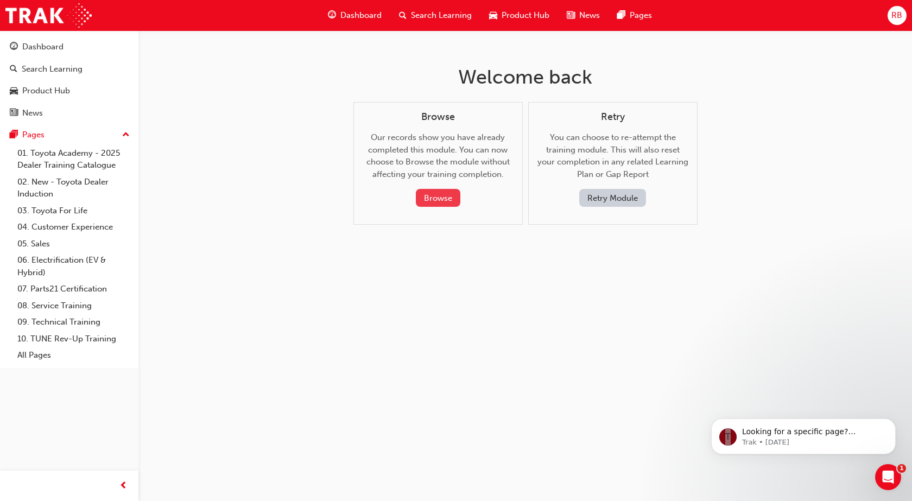
click at [448, 194] on button "Browse" at bounding box center [438, 198] width 45 height 18
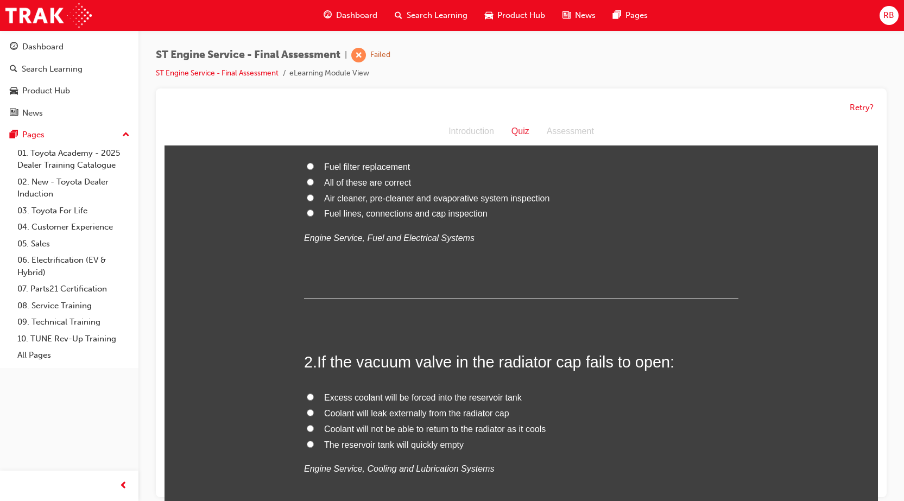
scroll to position [163, 0]
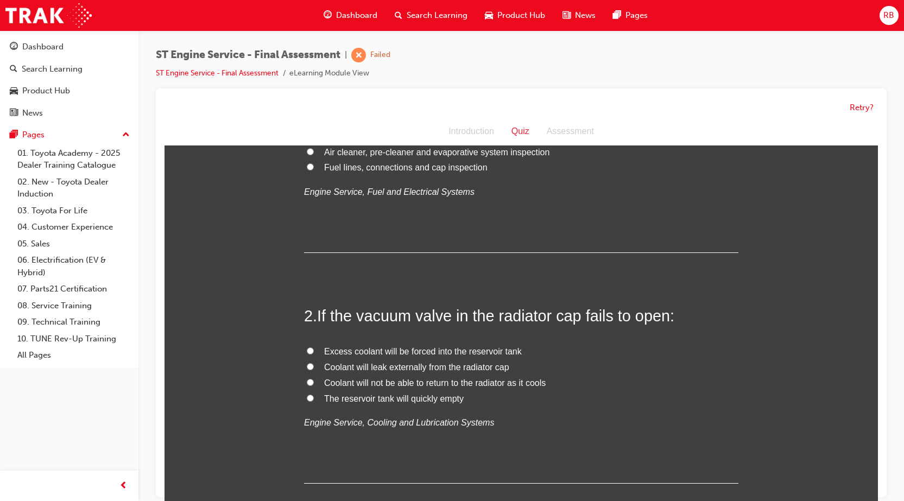
click at [307, 164] on input "Fuel lines, connections and cap inspection" at bounding box center [310, 166] width 7 height 7
click at [307, 400] on input "The reservoir tank will quickly empty" at bounding box center [310, 398] width 7 height 7
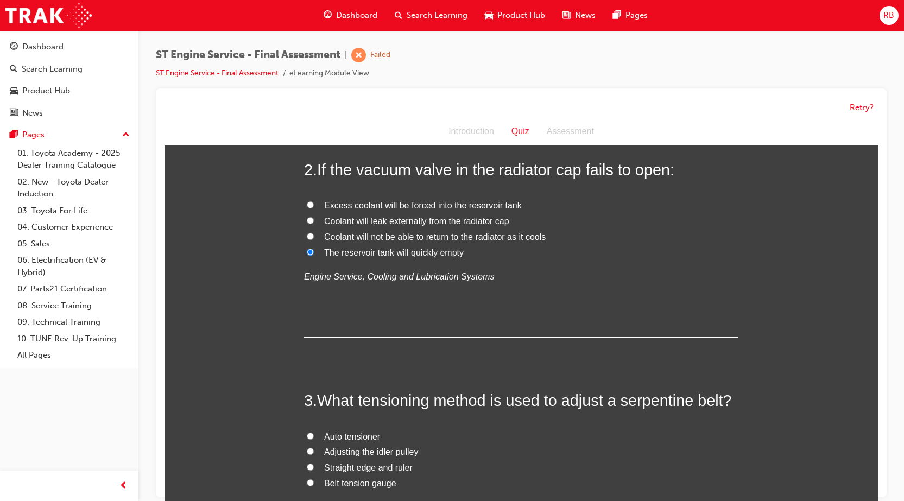
scroll to position [380, 0]
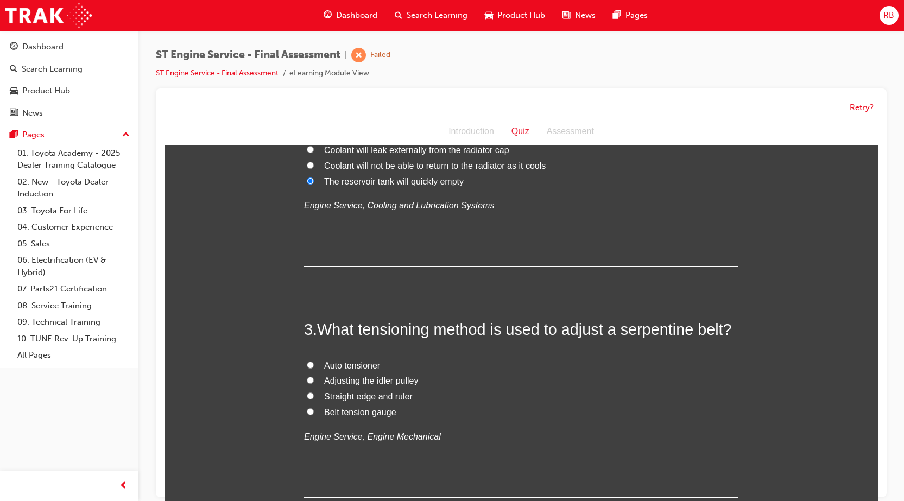
click at [307, 397] on input "Straight edge and ruler" at bounding box center [310, 396] width 7 height 7
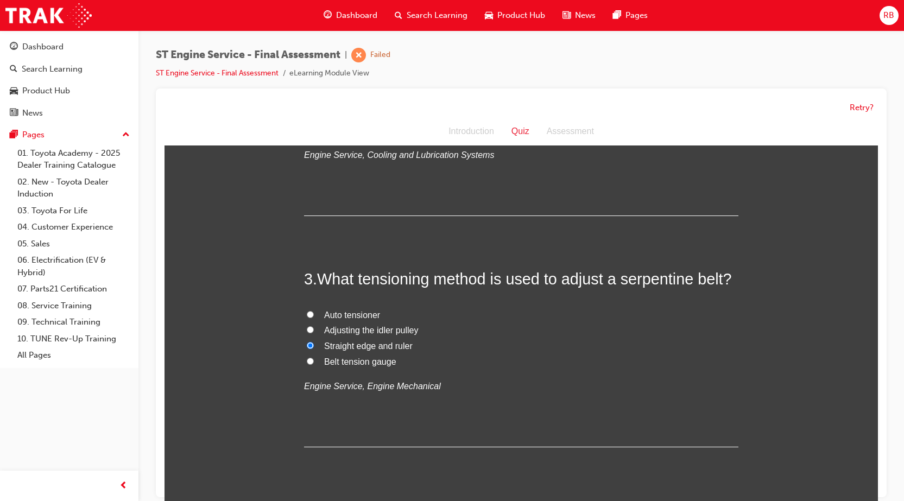
scroll to position [597, 0]
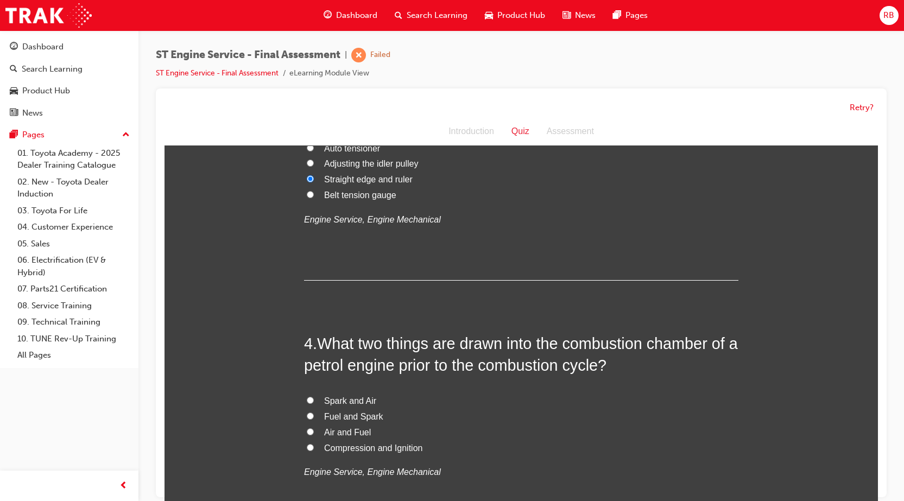
click at [312, 415] on label "Fuel and Spark" at bounding box center [521, 418] width 435 height 16
click at [312, 415] on input "Fuel and Spark" at bounding box center [310, 416] width 7 height 7
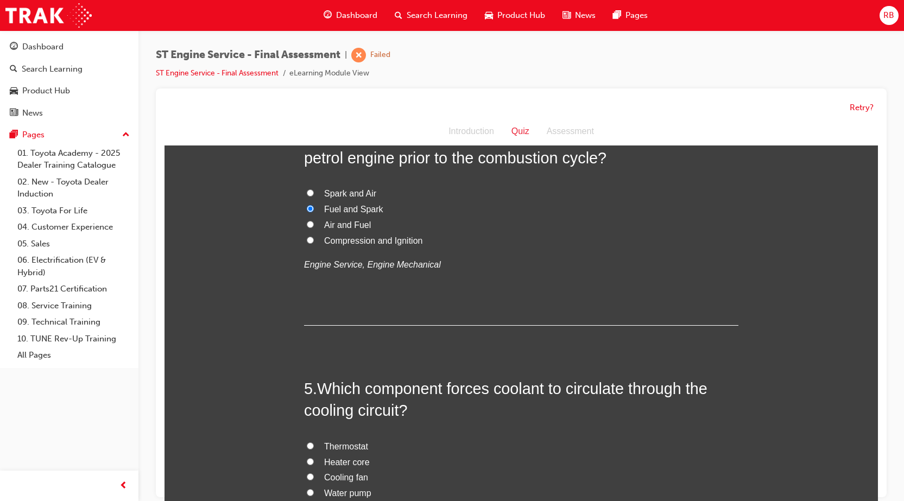
scroll to position [815, 0]
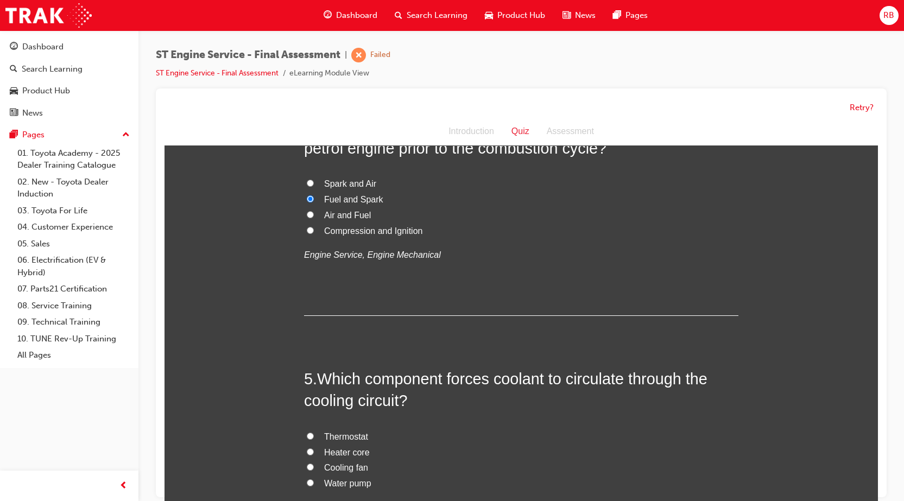
click at [341, 430] on label "Thermostat" at bounding box center [521, 438] width 435 height 16
click at [314, 433] on input "Thermostat" at bounding box center [310, 436] width 7 height 7
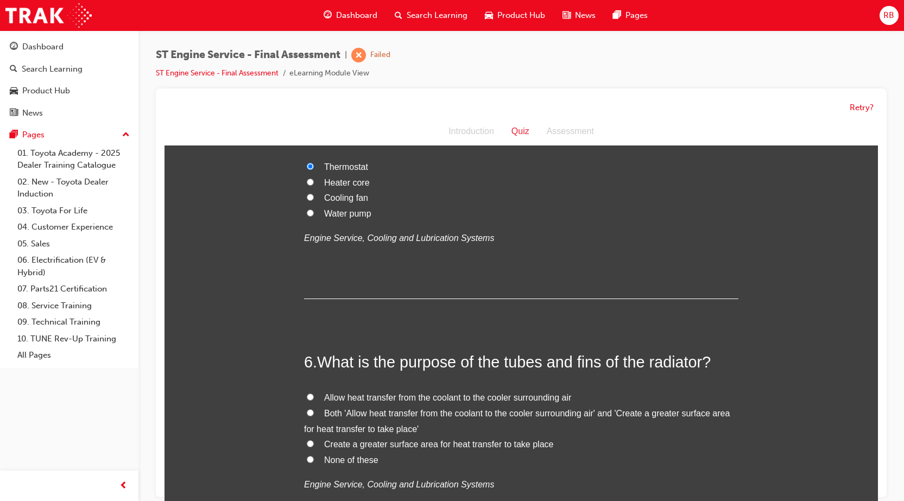
scroll to position [1086, 0]
click at [379, 394] on span "Allow heat transfer from the coolant to the cooler surrounding air" at bounding box center [447, 396] width 247 height 9
click at [314, 394] on input "Allow heat transfer from the coolant to the cooler surrounding air" at bounding box center [310, 395] width 7 height 7
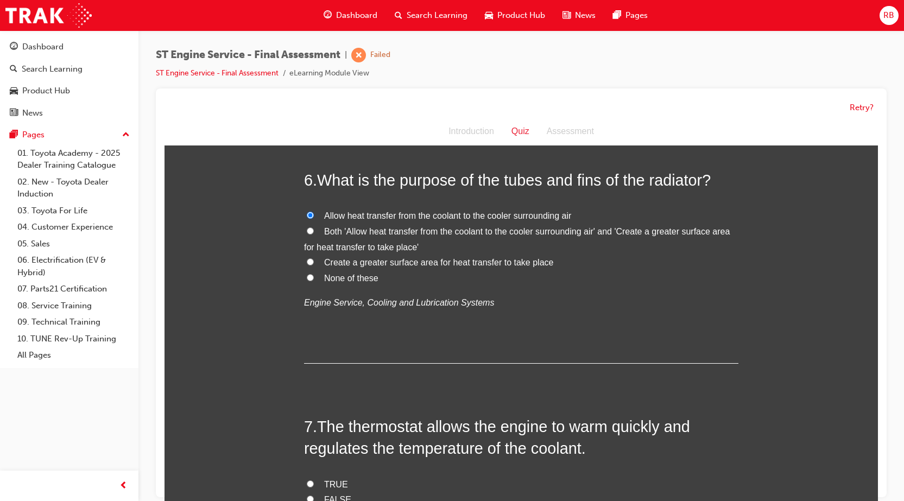
scroll to position [1304, 0]
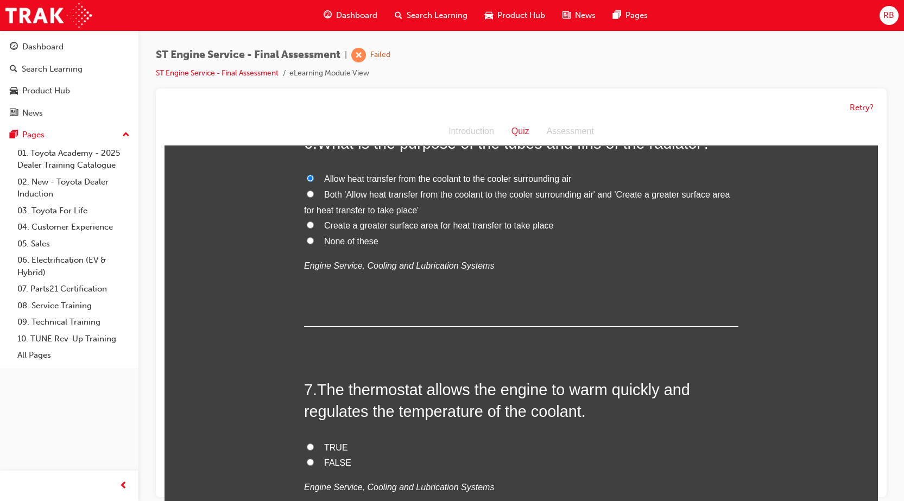
click at [346, 447] on label "TRUE" at bounding box center [521, 448] width 435 height 16
click at [314, 447] on input "TRUE" at bounding box center [310, 447] width 7 height 7
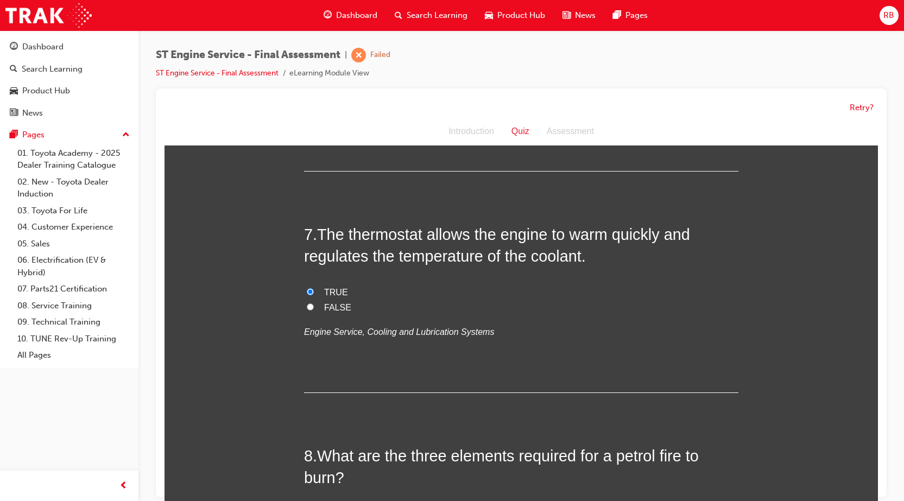
scroll to position [1575, 0]
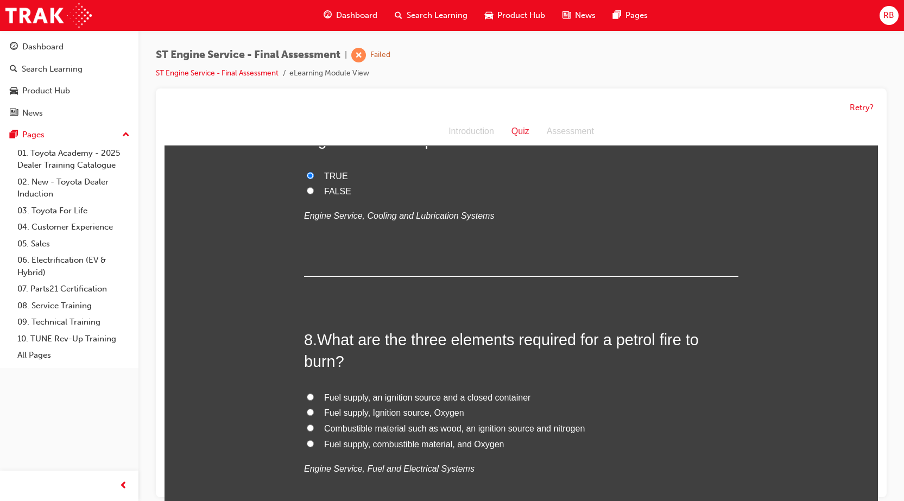
click at [337, 413] on span "Fuel supply, Ignition source, Oxygen" at bounding box center [394, 412] width 140 height 9
click at [314, 413] on input "Fuel supply, Ignition source, Oxygen" at bounding box center [310, 412] width 7 height 7
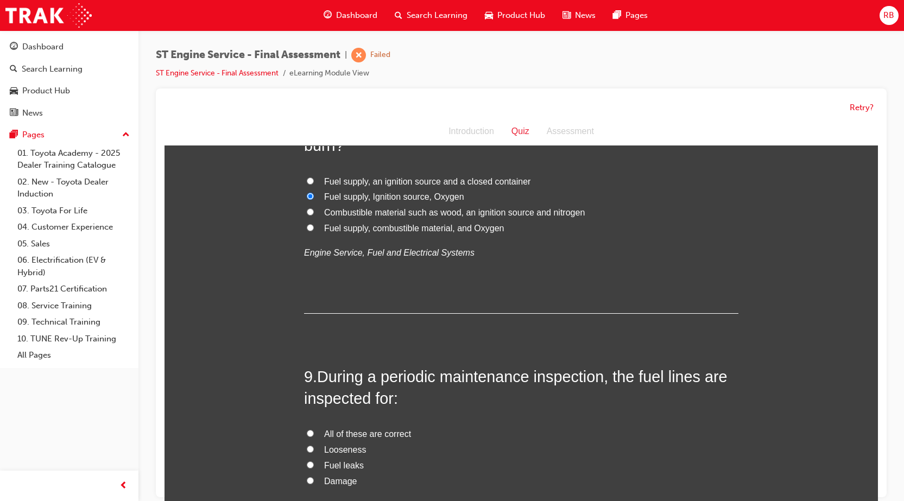
scroll to position [1847, 0]
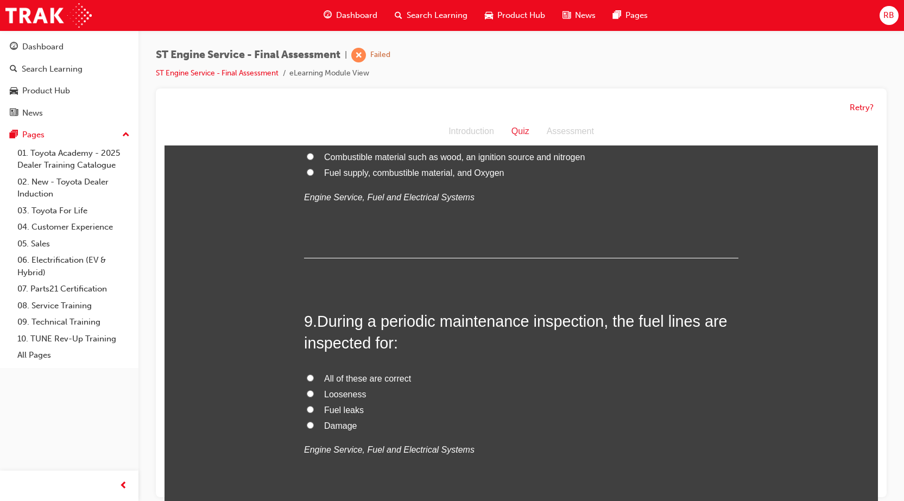
click at [316, 379] on label "All of these are correct" at bounding box center [521, 380] width 435 height 16
click at [314, 379] on input "All of these are correct" at bounding box center [310, 378] width 7 height 7
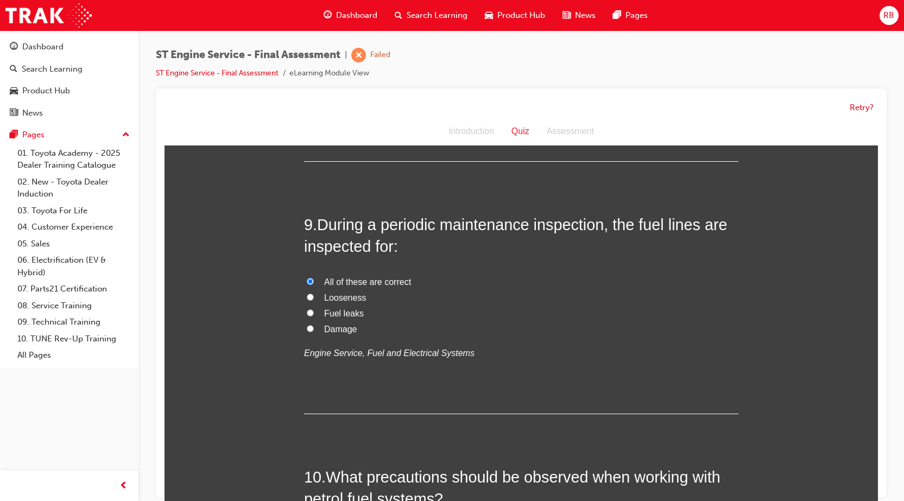
scroll to position [2064, 0]
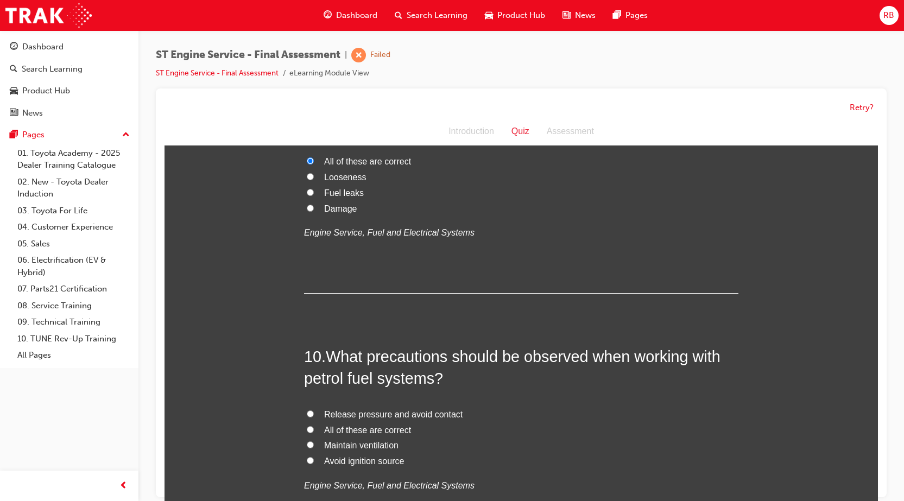
click at [377, 410] on span "Release pressure and avoid contact" at bounding box center [393, 414] width 139 height 9
click at [314, 411] on input "Release pressure and avoid contact" at bounding box center [310, 414] width 7 height 7
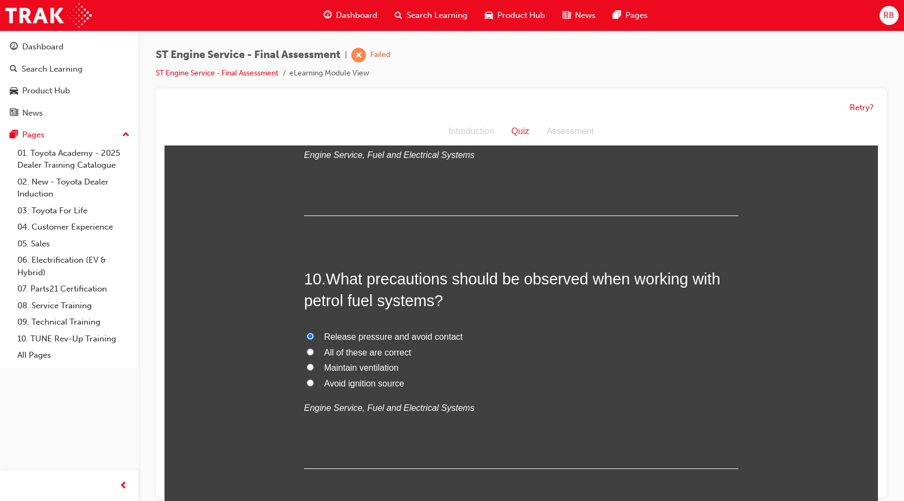
scroll to position [2281, 0]
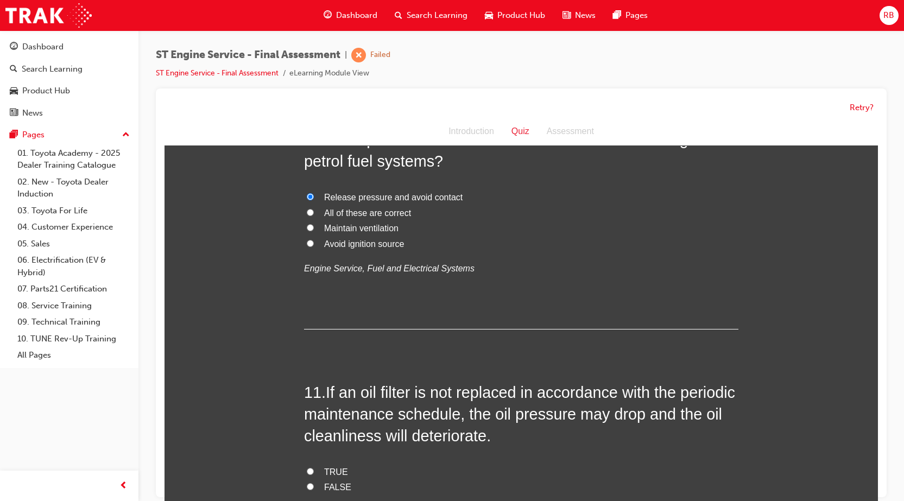
click at [336, 471] on span "TRUE" at bounding box center [336, 472] width 24 height 9
click at [314, 471] on input "TRUE" at bounding box center [310, 471] width 7 height 7
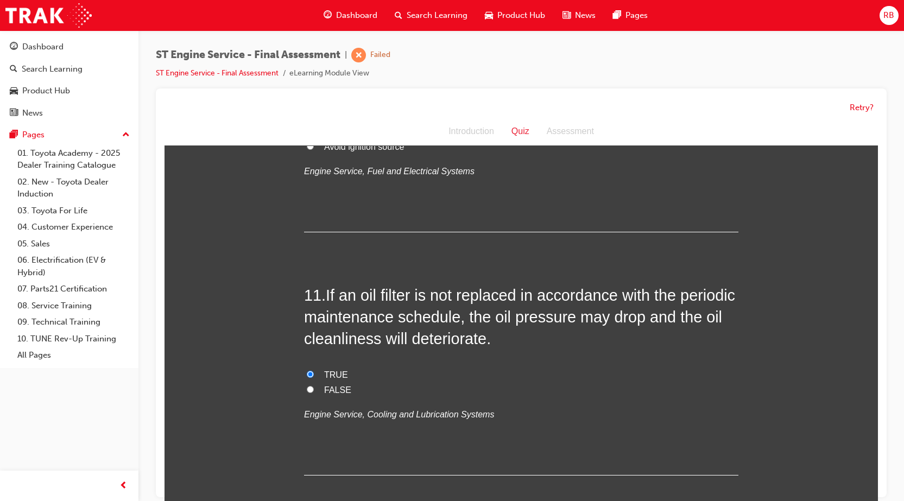
scroll to position [2553, 0]
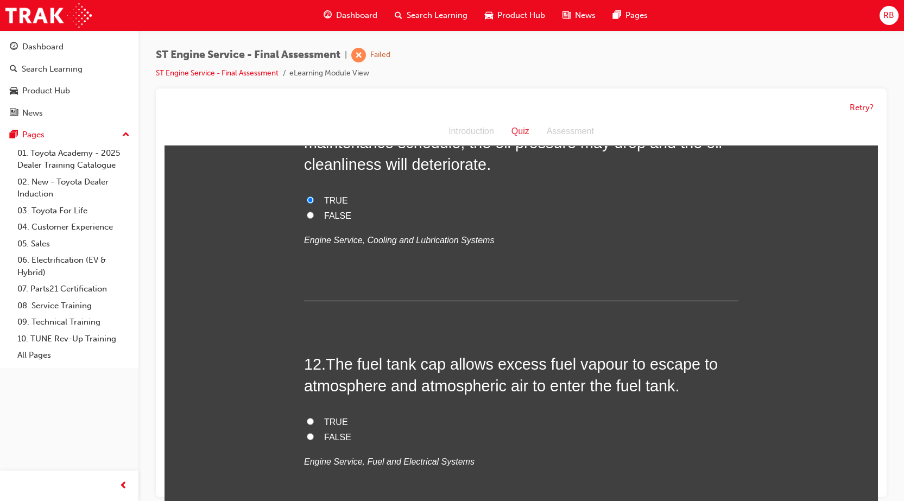
click at [332, 431] on label "FALSE" at bounding box center [521, 438] width 435 height 16
click at [314, 433] on input "FALSE" at bounding box center [310, 436] width 7 height 7
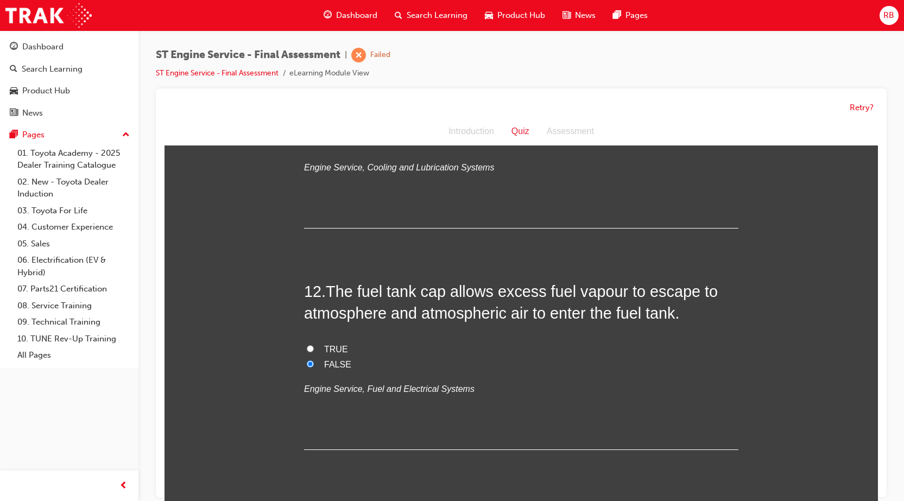
scroll to position [2824, 0]
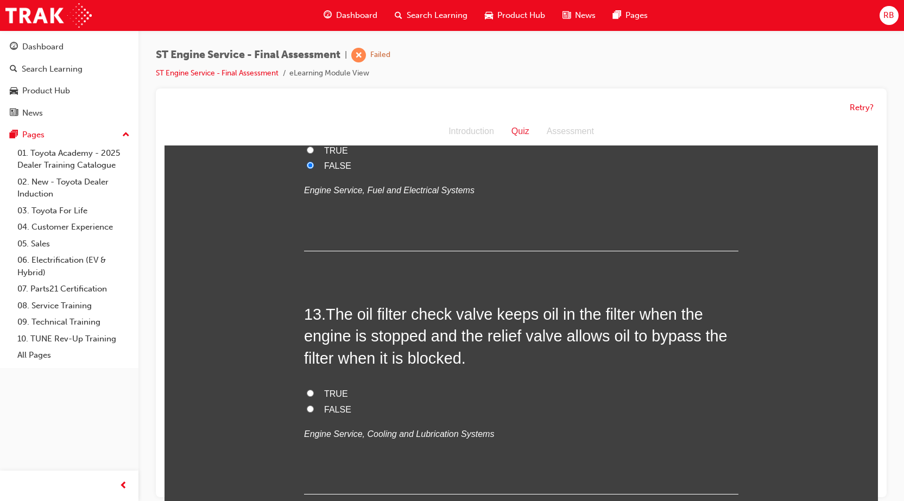
click at [331, 389] on span "TRUE" at bounding box center [336, 393] width 24 height 9
click at [314, 390] on input "TRUE" at bounding box center [310, 393] width 7 height 7
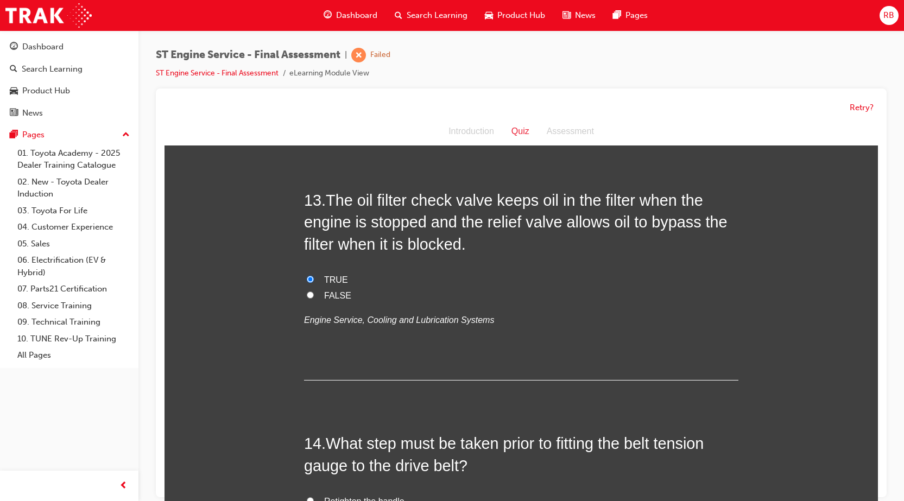
scroll to position [3150, 0]
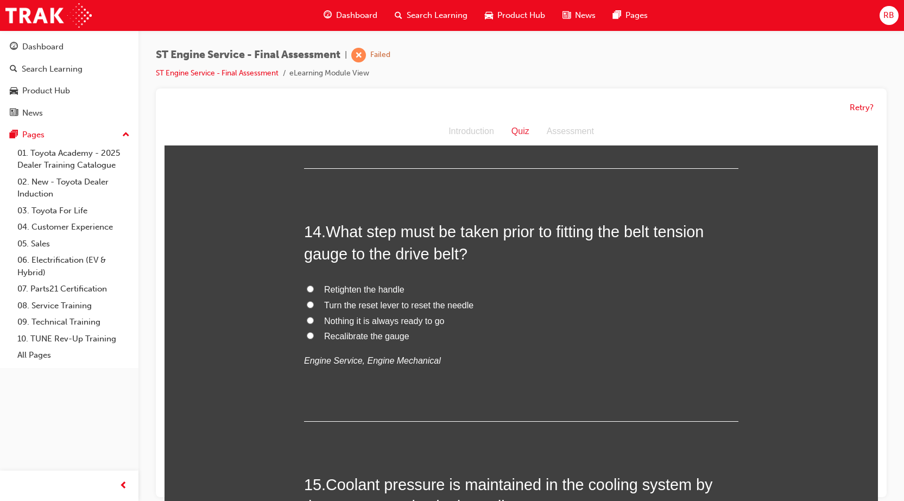
click at [349, 301] on span "Turn the reset lever to reset the needle" at bounding box center [398, 305] width 149 height 9
click at [314, 301] on input "Turn the reset lever to reset the needle" at bounding box center [310, 304] width 7 height 7
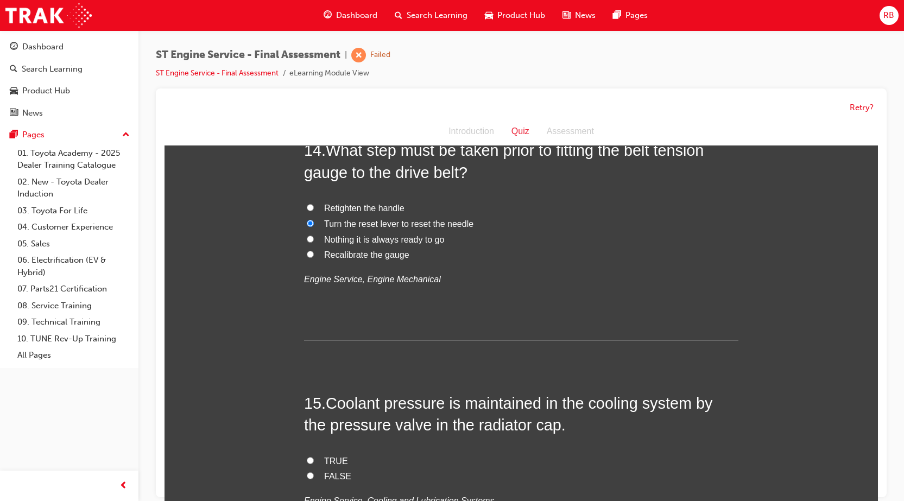
scroll to position [3422, 0]
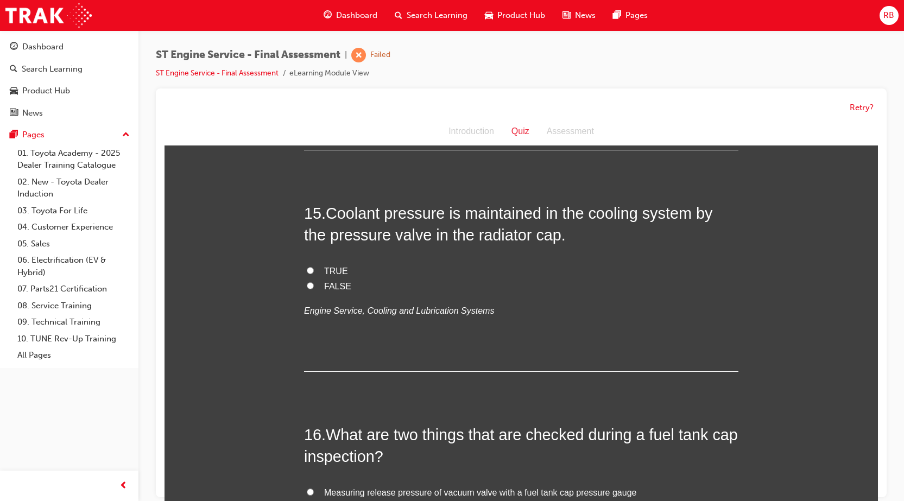
click at [333, 284] on span "FALSE" at bounding box center [337, 286] width 27 height 9
click at [314, 284] on input "FALSE" at bounding box center [310, 285] width 7 height 7
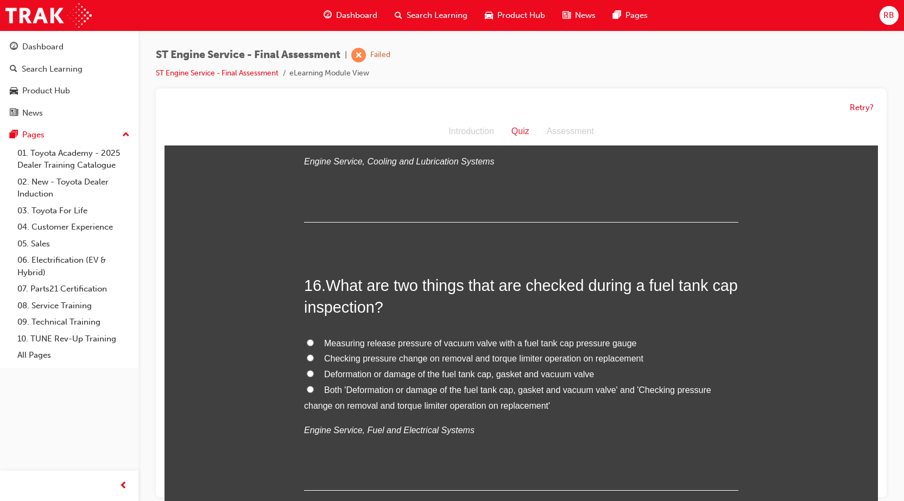
scroll to position [3748, 0]
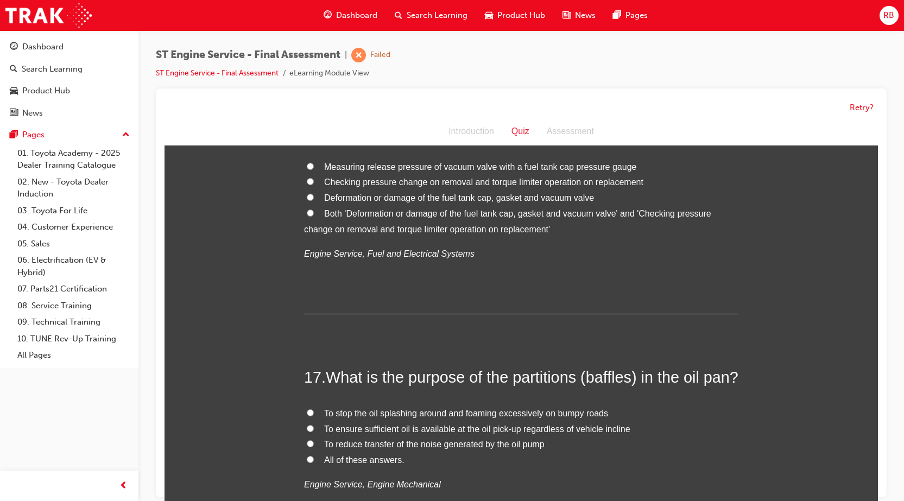
click at [335, 213] on span "Both 'Deformation or damage of the fuel tank cap, gasket and vacuum valve' and …" at bounding box center [507, 221] width 407 height 25
click at [314, 213] on input "Both 'Deformation or damage of the fuel tank cap, gasket and vacuum valve' and …" at bounding box center [310, 213] width 7 height 7
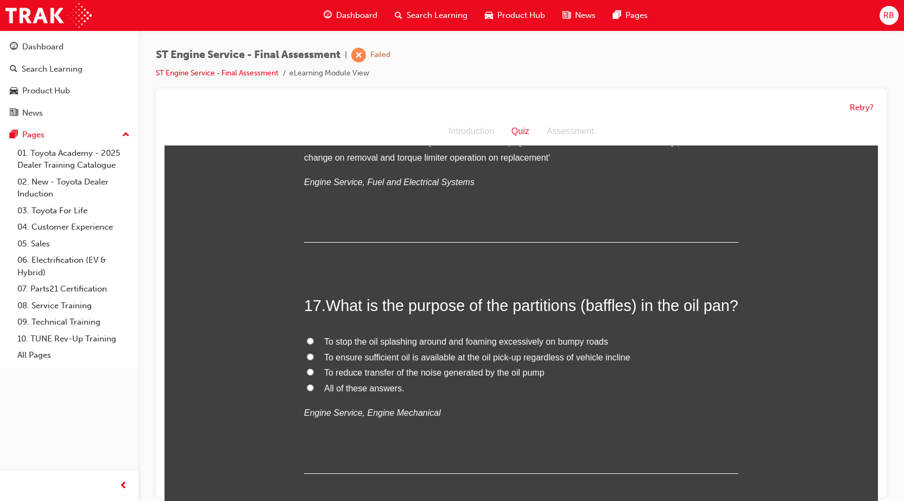
scroll to position [3965, 0]
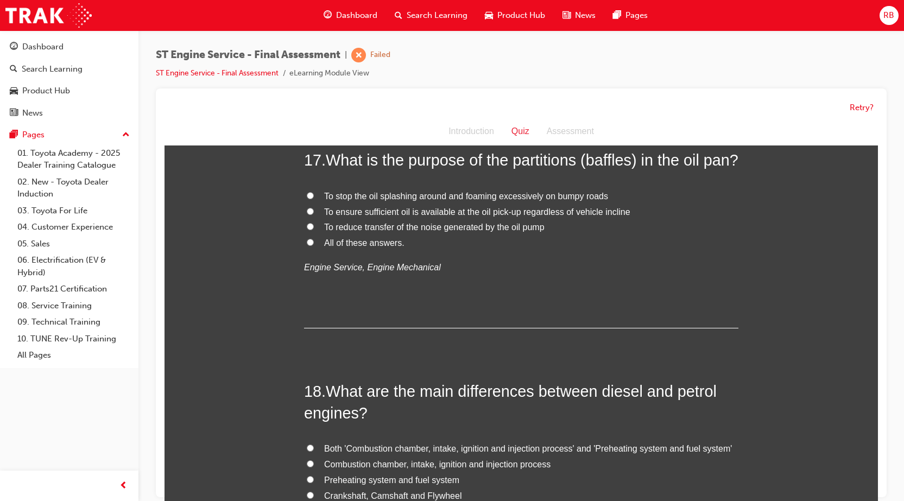
click at [342, 232] on span "To reduce transfer of the noise generated by the oil pump" at bounding box center [434, 227] width 221 height 9
click at [314, 230] on input "To reduce transfer of the noise generated by the oil pump" at bounding box center [310, 226] width 7 height 7
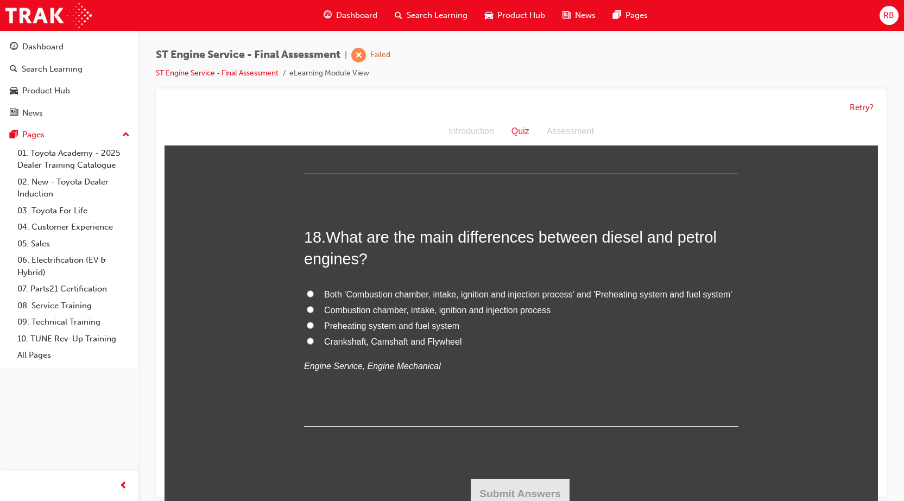
click at [341, 299] on span "Both 'Combustion chamber, intake, ignition and injection process' and 'Preheati…" at bounding box center [528, 294] width 408 height 9
click at [314, 298] on input "Both 'Combustion chamber, intake, ignition and injection process' and 'Preheati…" at bounding box center [310, 294] width 7 height 7
click at [549, 490] on button "Submit Answers" at bounding box center [520, 494] width 99 height 30
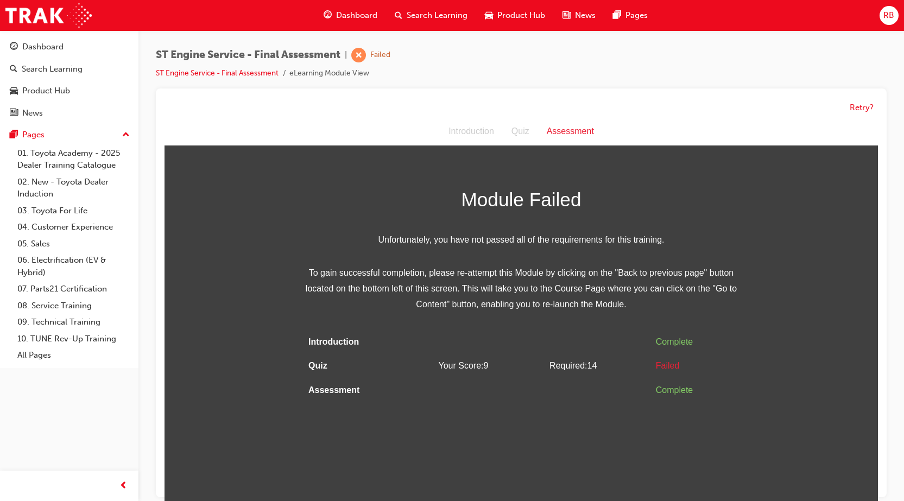
scroll to position [0, 0]
click at [855, 111] on button "Retry?" at bounding box center [862, 108] width 24 height 12
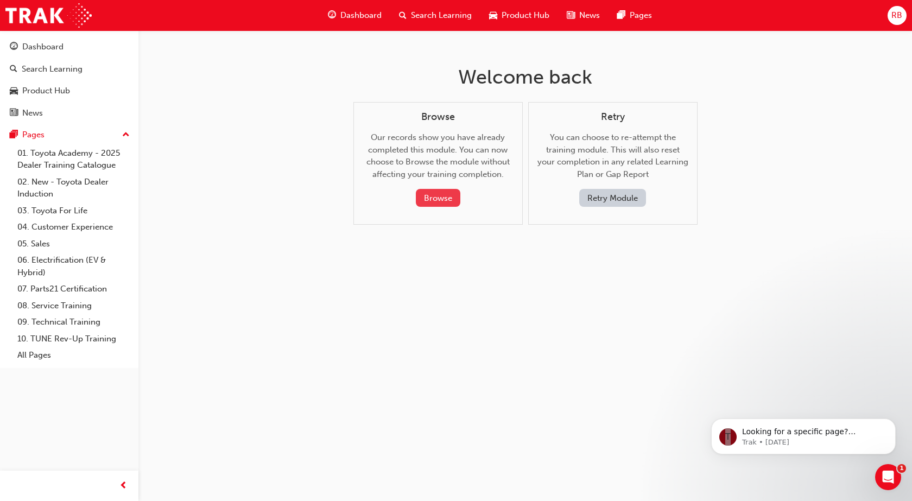
click at [437, 197] on button "Browse" at bounding box center [438, 198] width 45 height 18
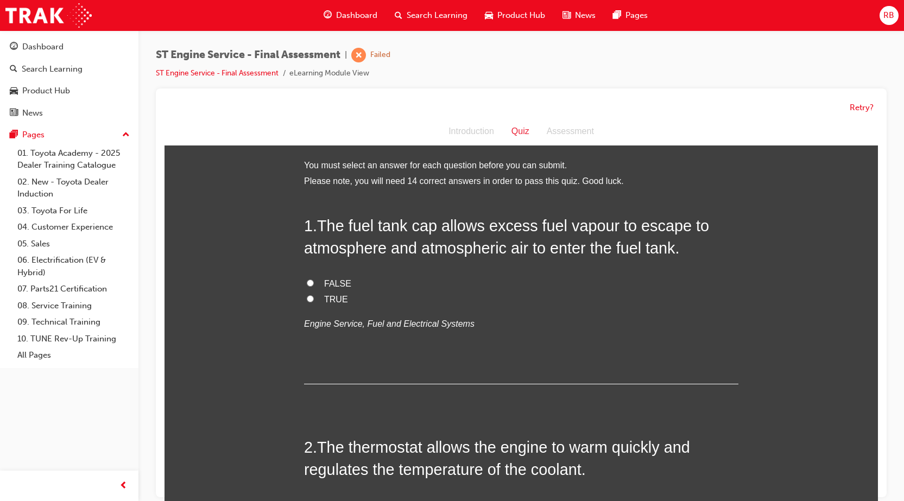
click at [329, 281] on span "FALSE" at bounding box center [337, 283] width 27 height 9
click at [314, 281] on input "FALSE" at bounding box center [310, 283] width 7 height 7
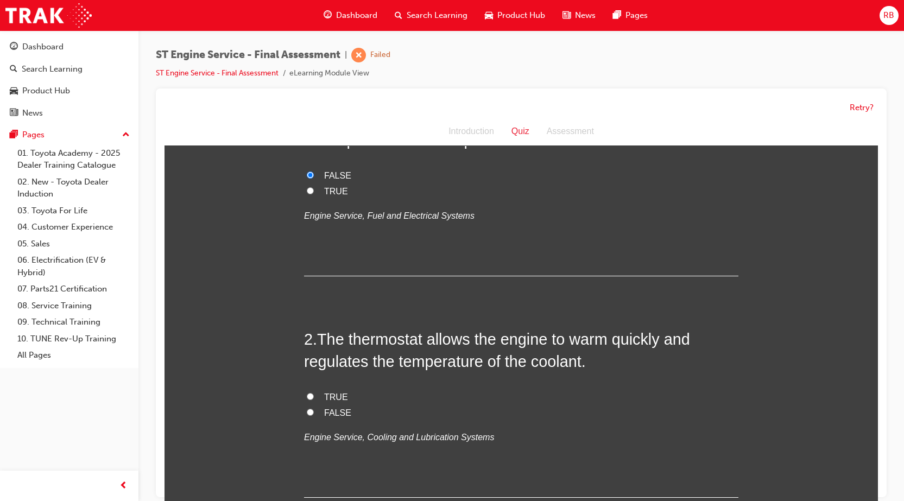
scroll to position [109, 0]
click at [333, 400] on span "TRUE" at bounding box center [336, 396] width 24 height 9
click at [314, 400] on input "TRUE" at bounding box center [310, 396] width 7 height 7
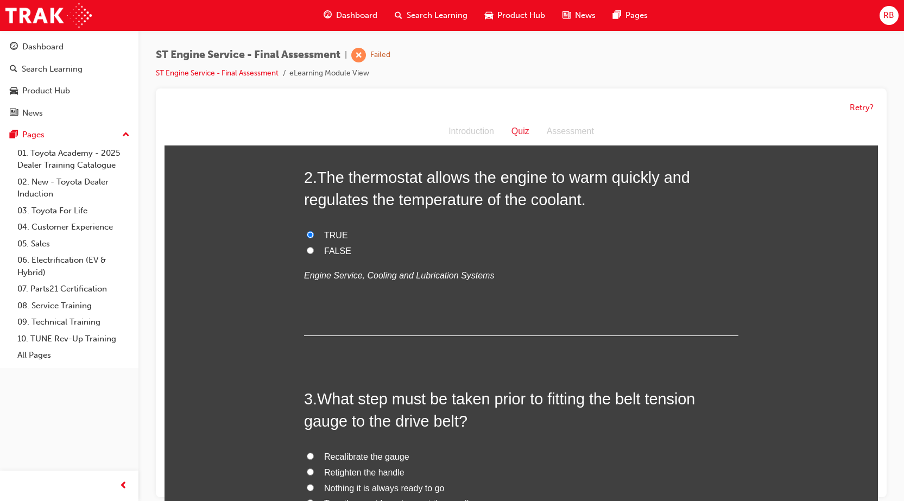
scroll to position [272, 0]
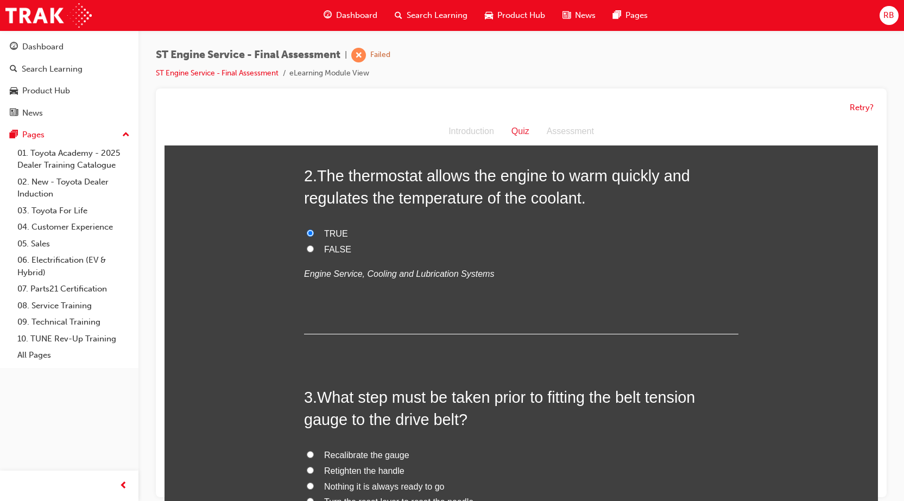
click at [343, 454] on span "Recalibrate the gauge" at bounding box center [366, 455] width 85 height 9
click at [314, 454] on input "Recalibrate the gauge" at bounding box center [310, 454] width 7 height 7
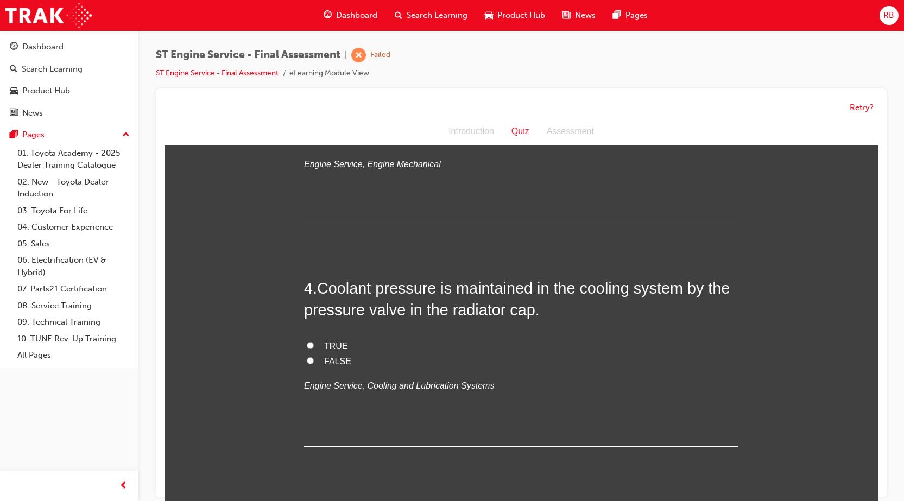
scroll to position [652, 0]
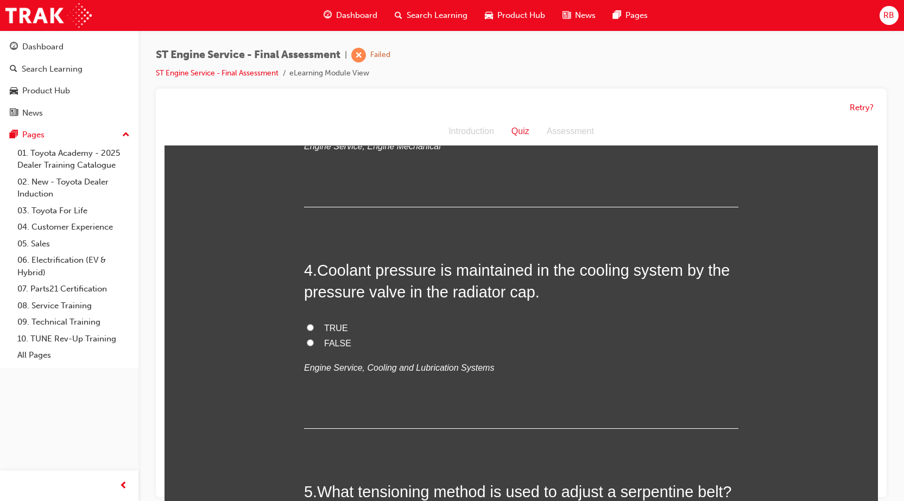
drag, startPoint x: 309, startPoint y: 339, endPoint x: 330, endPoint y: 338, distance: 21.8
click at [311, 339] on label "FALSE" at bounding box center [521, 344] width 435 height 16
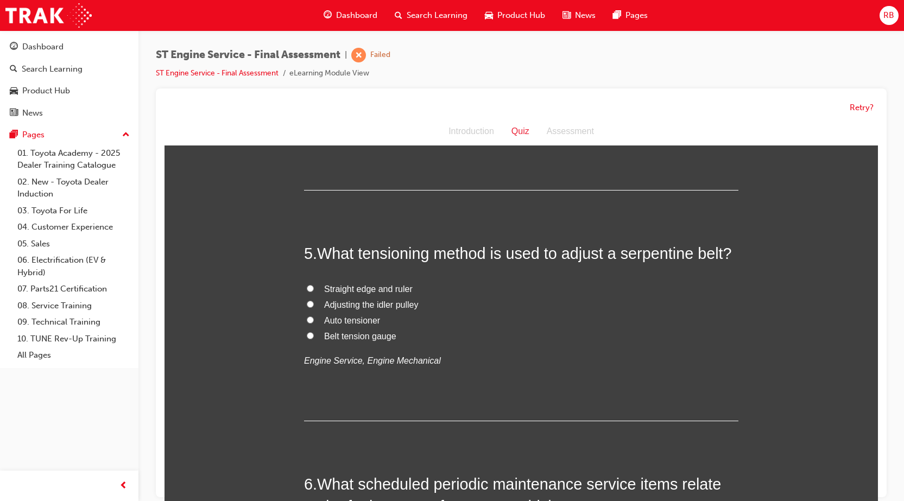
scroll to position [923, 0]
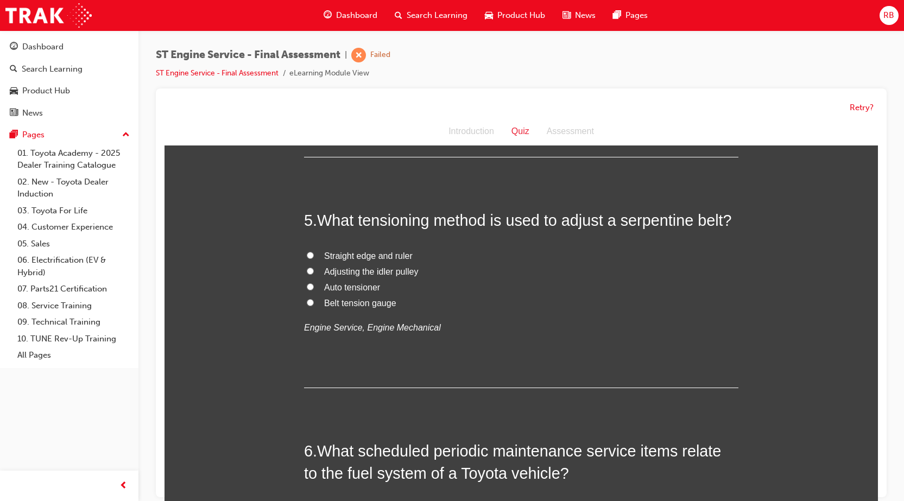
click at [318, 300] on label "Belt tension gauge" at bounding box center [521, 304] width 435 height 16
click at [314, 300] on input "Belt tension gauge" at bounding box center [310, 302] width 7 height 7
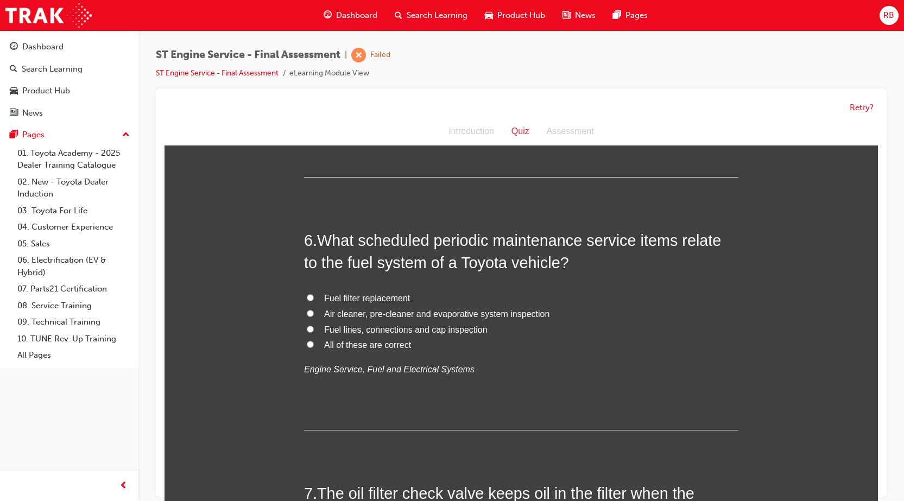
scroll to position [1141, 0]
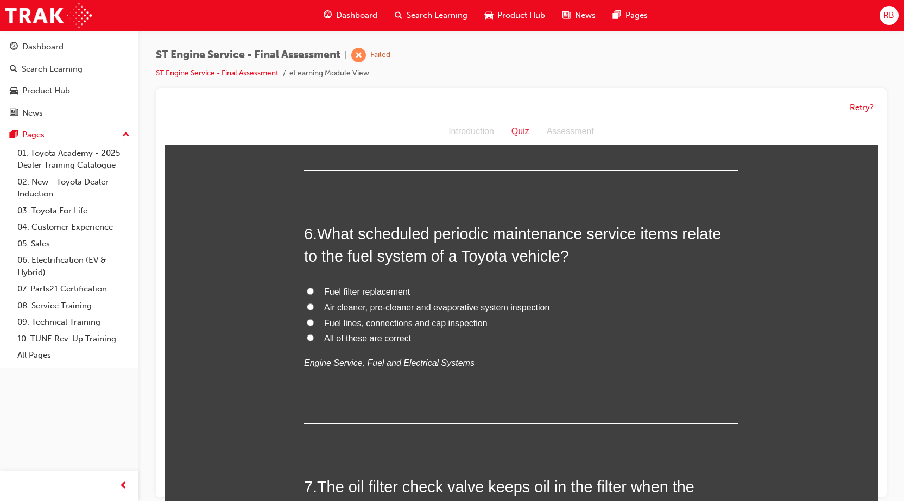
click at [366, 340] on span "All of these are correct" at bounding box center [367, 338] width 87 height 9
click at [314, 340] on input "All of these are correct" at bounding box center [310, 338] width 7 height 7
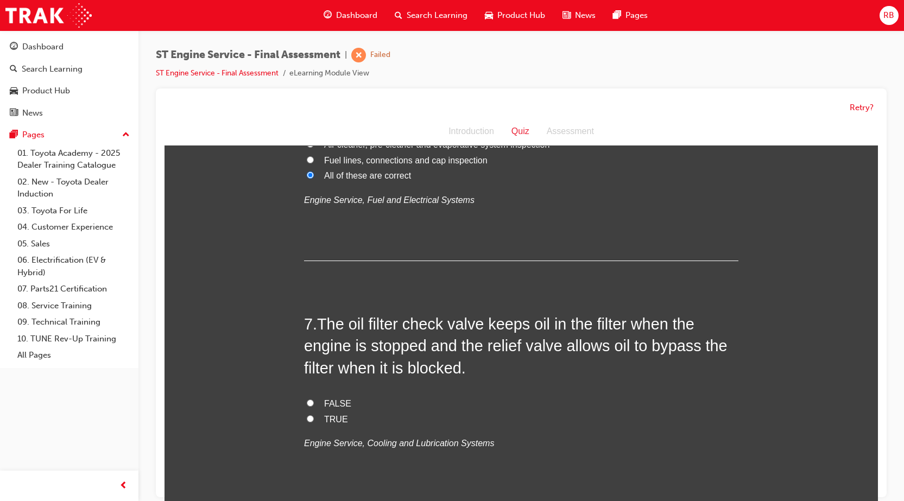
scroll to position [1358, 0]
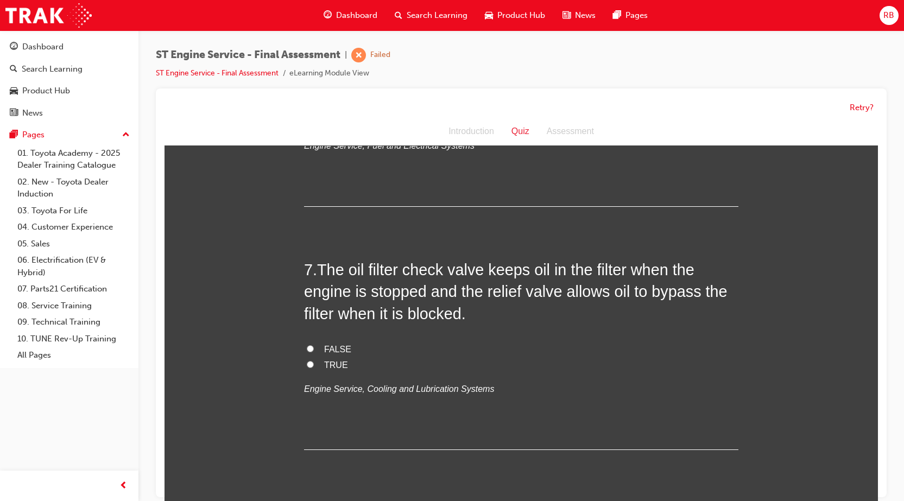
click at [310, 347] on label "FALSE" at bounding box center [521, 350] width 435 height 16
click at [310, 347] on input "FALSE" at bounding box center [310, 348] width 7 height 7
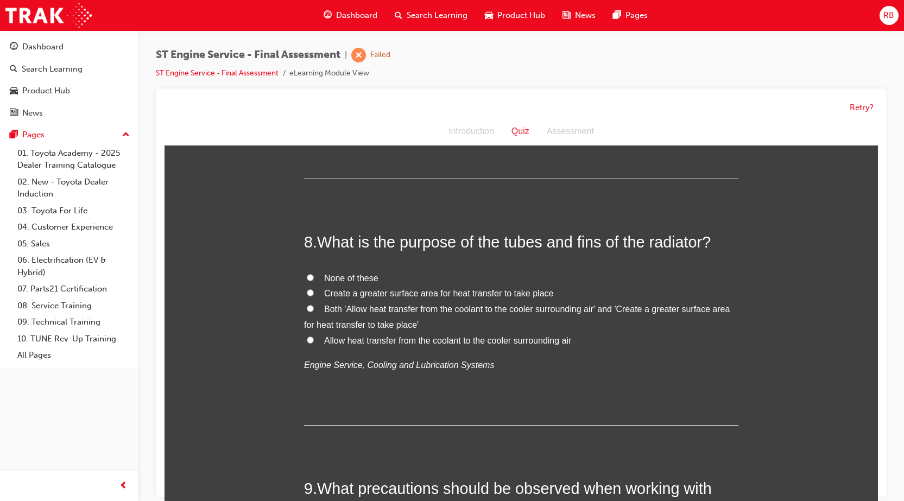
scroll to position [1629, 0]
click at [342, 277] on span "None of these" at bounding box center [351, 277] width 54 height 9
click at [314, 277] on input "None of these" at bounding box center [310, 277] width 7 height 7
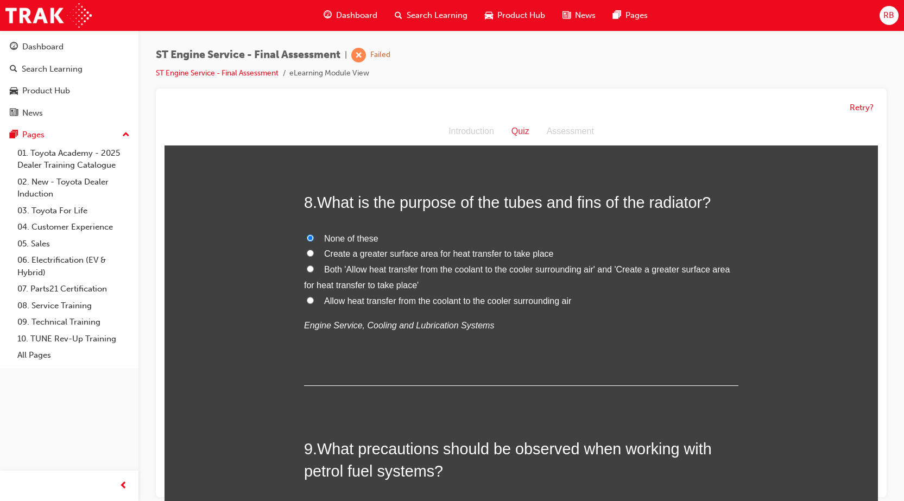
scroll to position [1955, 0]
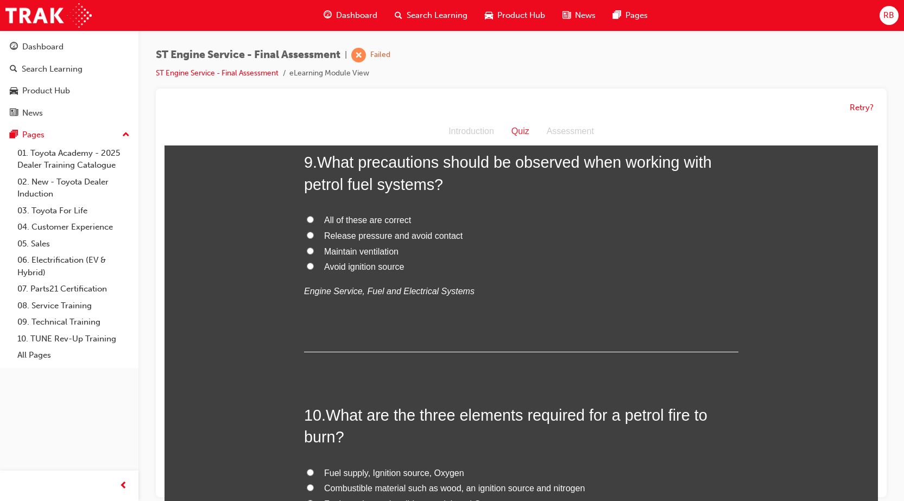
click at [356, 222] on span "All of these are correct" at bounding box center [367, 220] width 87 height 9
click at [314, 222] on input "All of these are correct" at bounding box center [310, 219] width 7 height 7
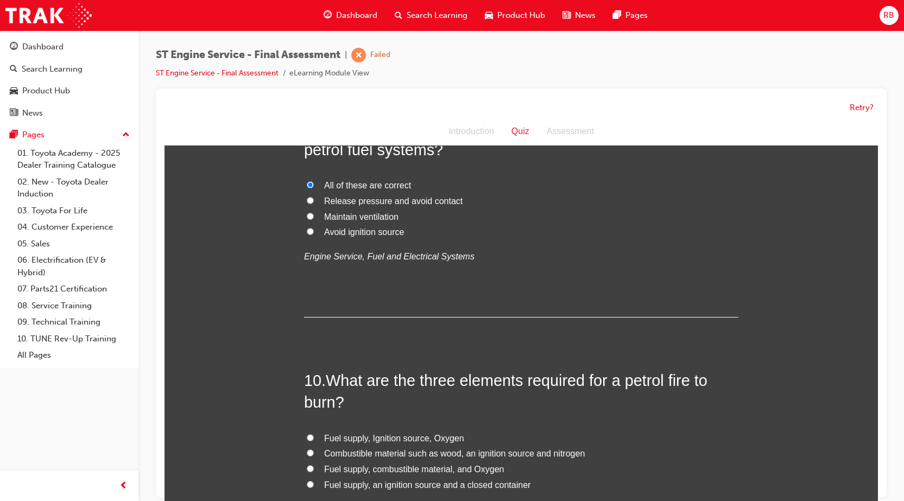
scroll to position [2173, 0]
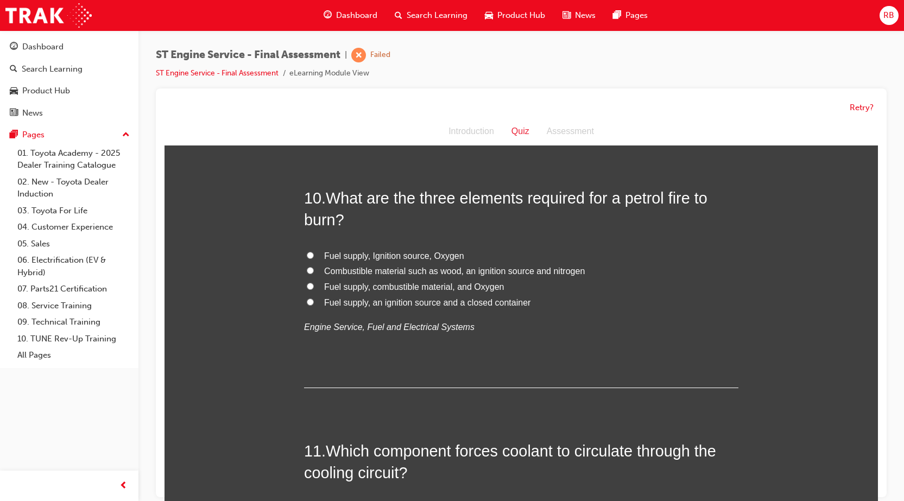
click at [366, 262] on label "Fuel supply, Ignition source, Oxygen" at bounding box center [521, 257] width 435 height 16
click at [314, 259] on input "Fuel supply, Ignition source, Oxygen" at bounding box center [310, 255] width 7 height 7
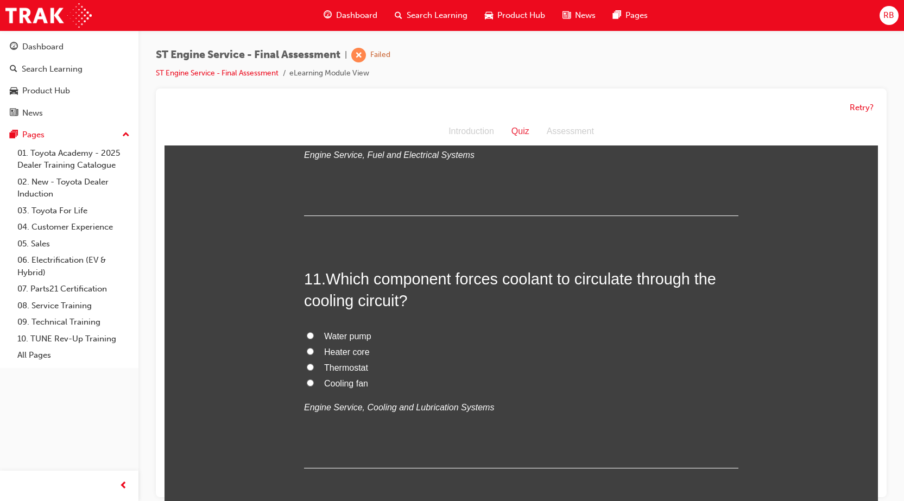
scroll to position [2390, 0]
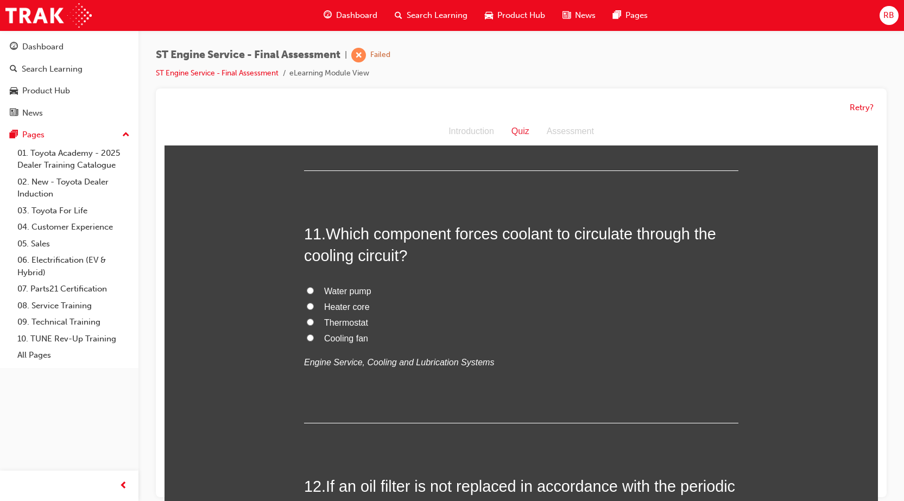
click at [348, 287] on span "Water pump" at bounding box center [347, 291] width 47 height 9
click at [314, 287] on input "Water pump" at bounding box center [310, 290] width 7 height 7
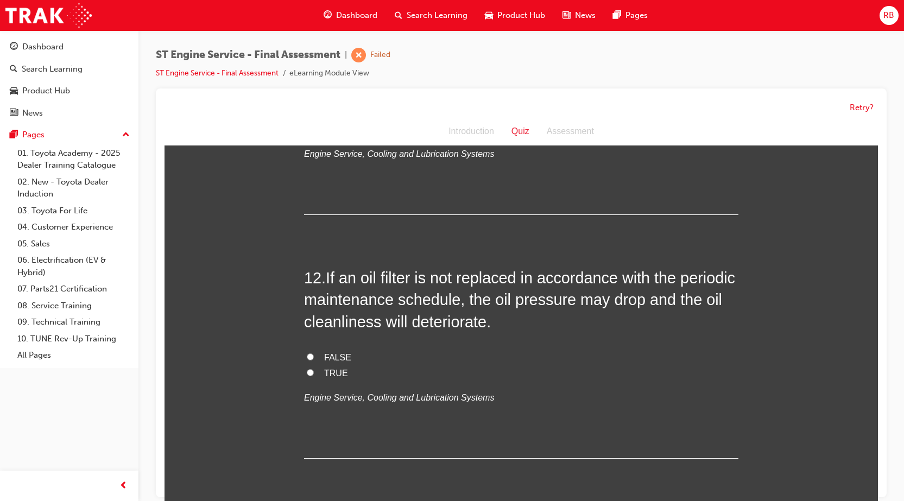
scroll to position [2607, 0]
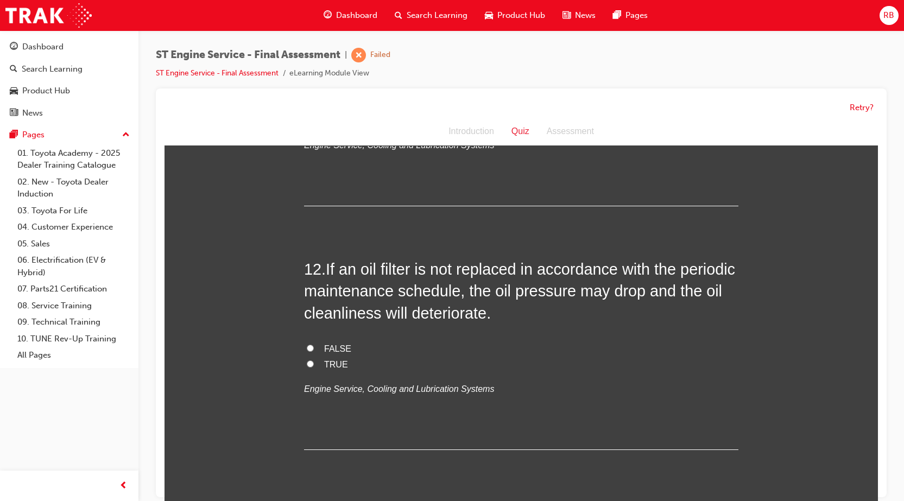
click at [336, 342] on label "FALSE" at bounding box center [521, 350] width 435 height 16
click at [314, 345] on input "FALSE" at bounding box center [310, 348] width 7 height 7
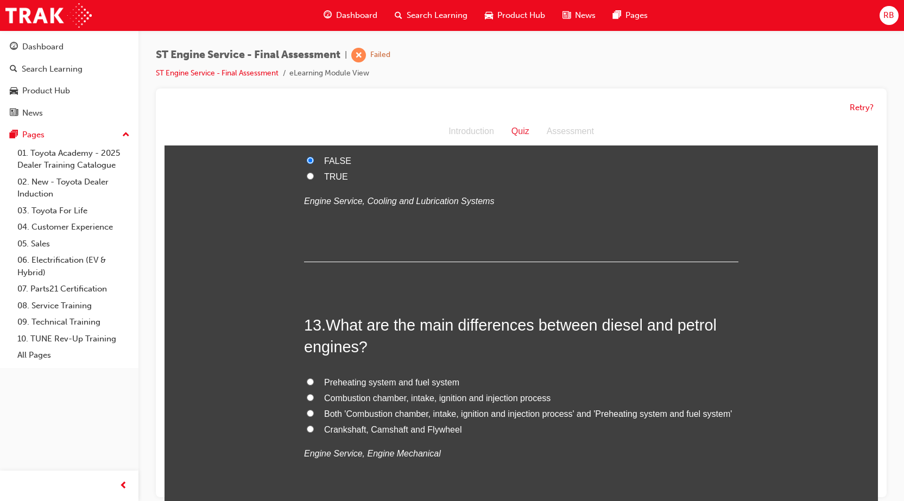
scroll to position [2824, 0]
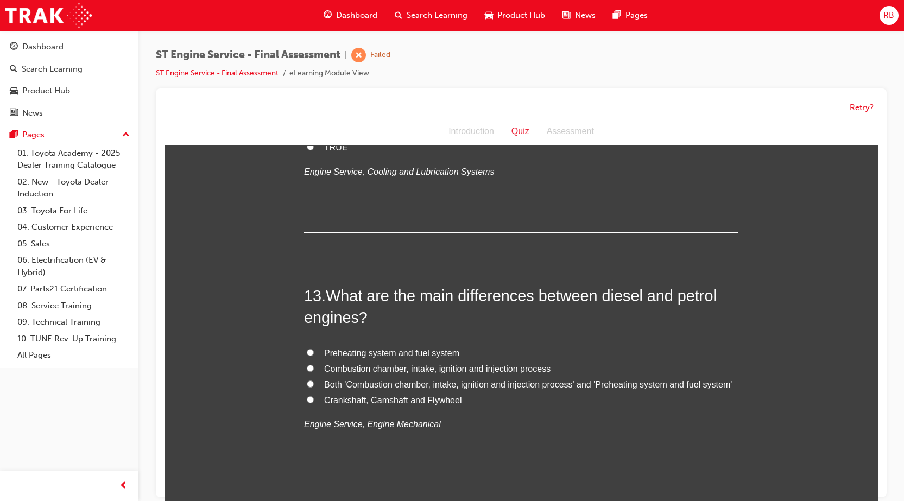
click at [348, 346] on label "Preheating system and fuel system" at bounding box center [521, 354] width 435 height 16
click at [314, 349] on input "Preheating system and fuel system" at bounding box center [310, 352] width 7 height 7
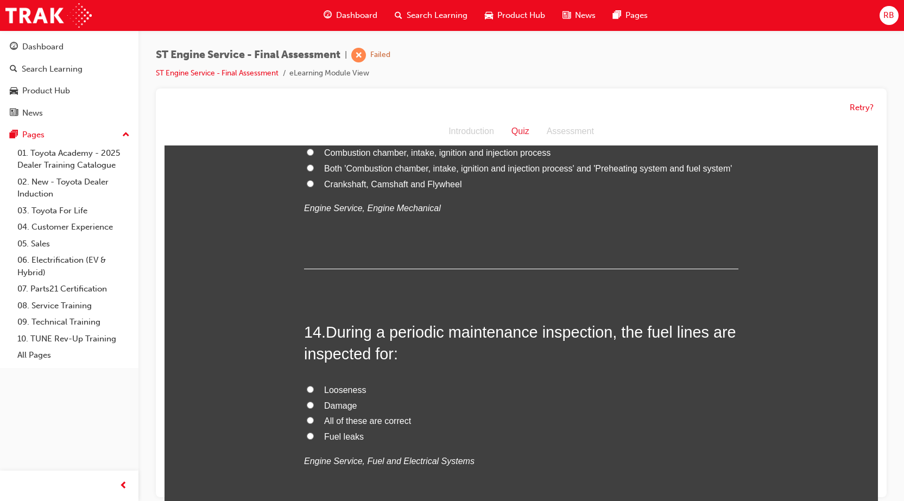
scroll to position [3042, 0]
drag, startPoint x: 322, startPoint y: 421, endPoint x: 335, endPoint y: 421, distance: 13.0
click at [324, 421] on span "All of these are correct" at bounding box center [367, 420] width 87 height 9
click at [314, 421] on input "All of these are correct" at bounding box center [310, 419] width 7 height 7
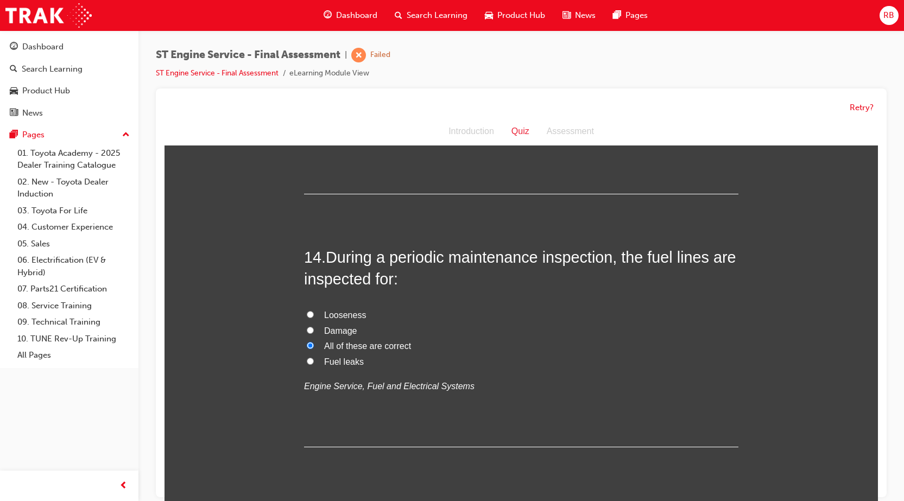
scroll to position [3259, 0]
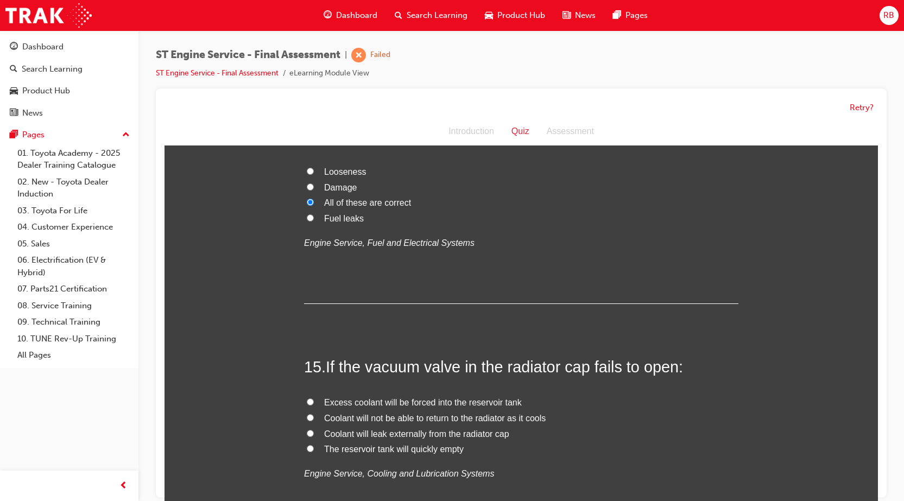
click at [347, 431] on span "Coolant will leak externally from the radiator cap" at bounding box center [416, 434] width 185 height 9
click at [314, 431] on input "Coolant will leak externally from the radiator cap" at bounding box center [310, 433] width 7 height 7
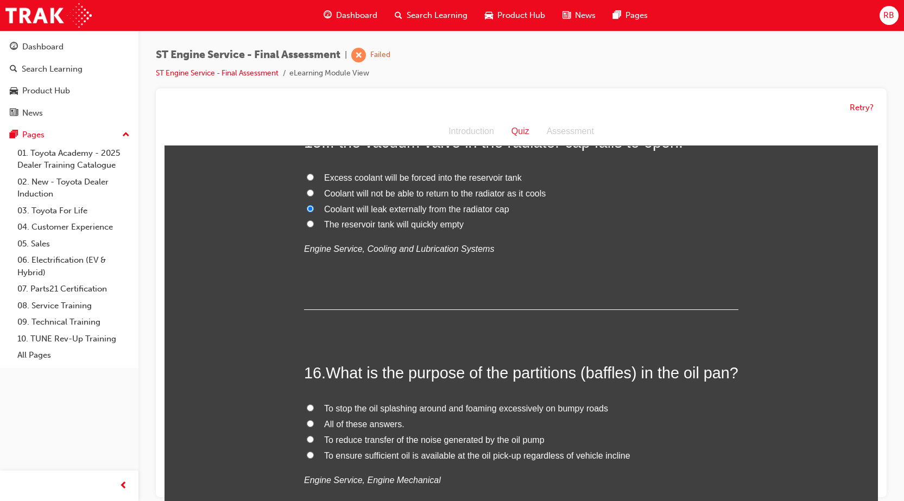
scroll to position [3530, 0]
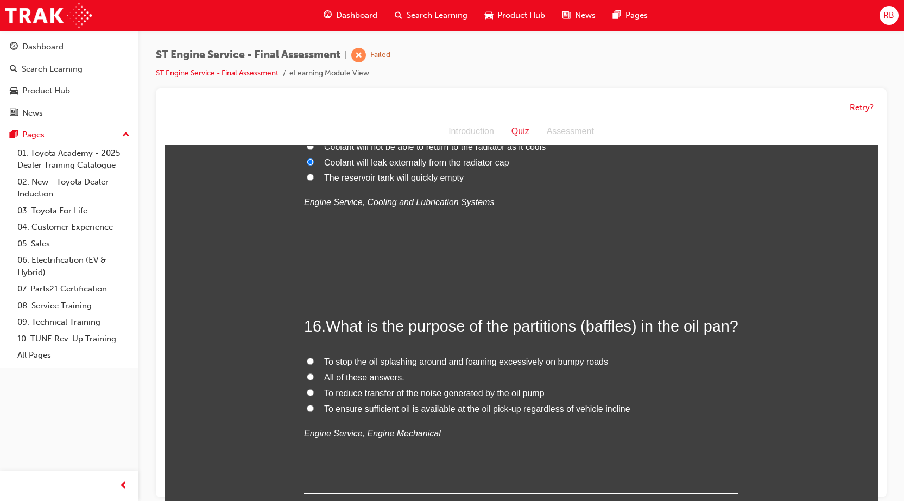
click at [338, 367] on span "To stop the oil splashing around and foaming excessively on bumpy roads" at bounding box center [466, 361] width 284 height 9
click at [314, 365] on input "To stop the oil splashing around and foaming excessively on bumpy roads" at bounding box center [310, 361] width 7 height 7
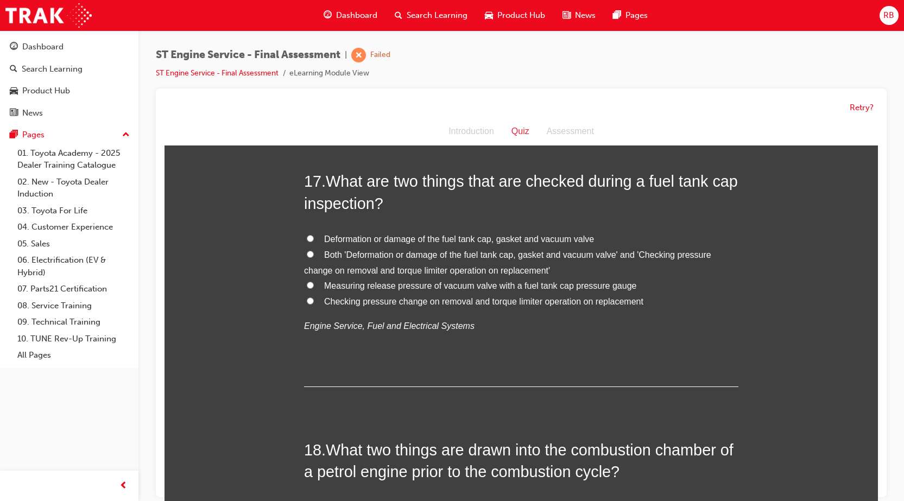
scroll to position [3911, 0]
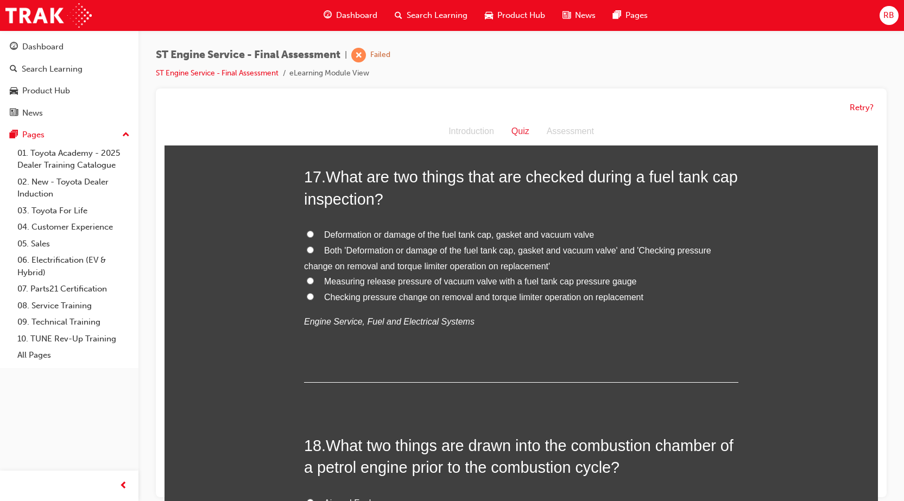
click at [342, 270] on span "Both 'Deformation or damage of the fuel tank cap, gasket and vacuum valve' and …" at bounding box center [507, 258] width 407 height 25
click at [314, 254] on input "Both 'Deformation or damage of the fuel tank cap, gasket and vacuum valve' and …" at bounding box center [310, 250] width 7 height 7
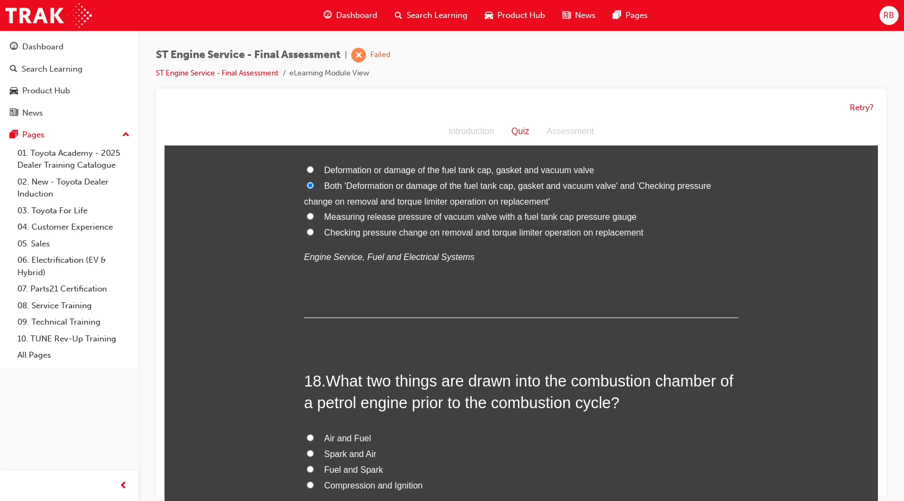
scroll to position [4128, 0]
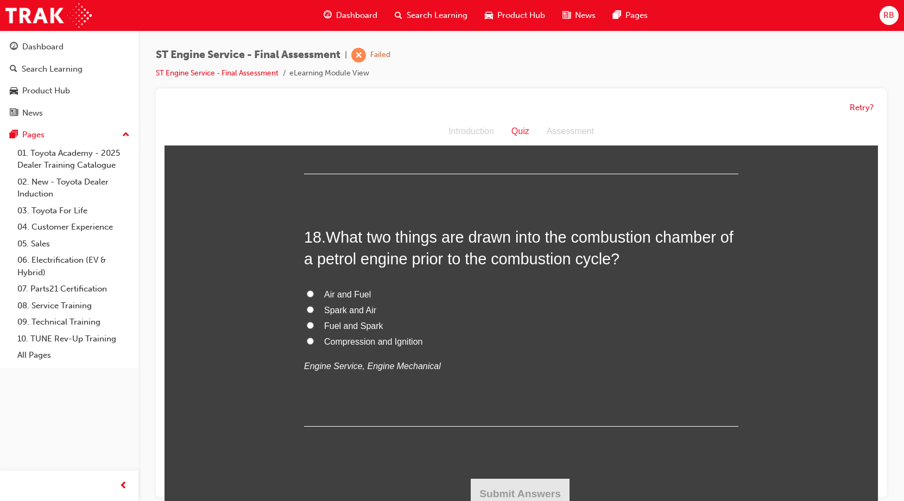
click at [353, 331] on span "Fuel and Spark" at bounding box center [353, 326] width 59 height 9
click at [314, 329] on input "Fuel and Spark" at bounding box center [310, 325] width 7 height 7
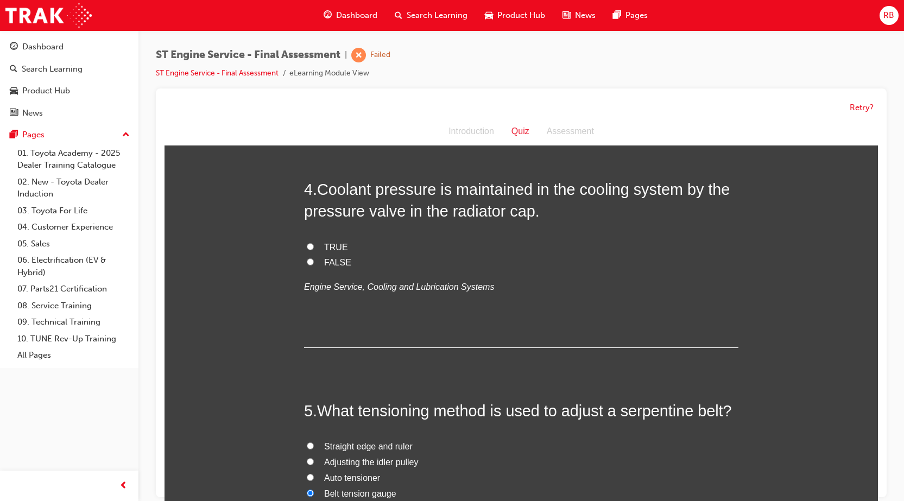
scroll to position [665, 0]
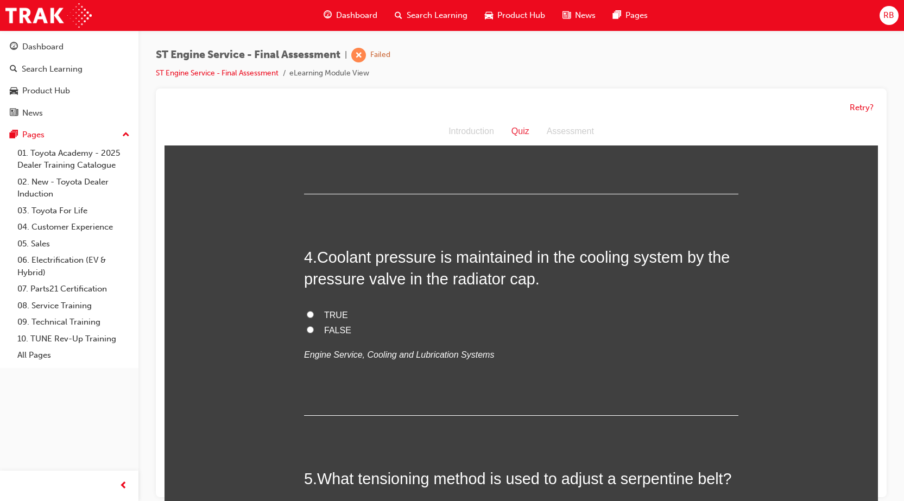
click at [313, 313] on label "TRUE" at bounding box center [521, 316] width 435 height 16
click at [313, 313] on input "TRUE" at bounding box center [310, 314] width 7 height 7
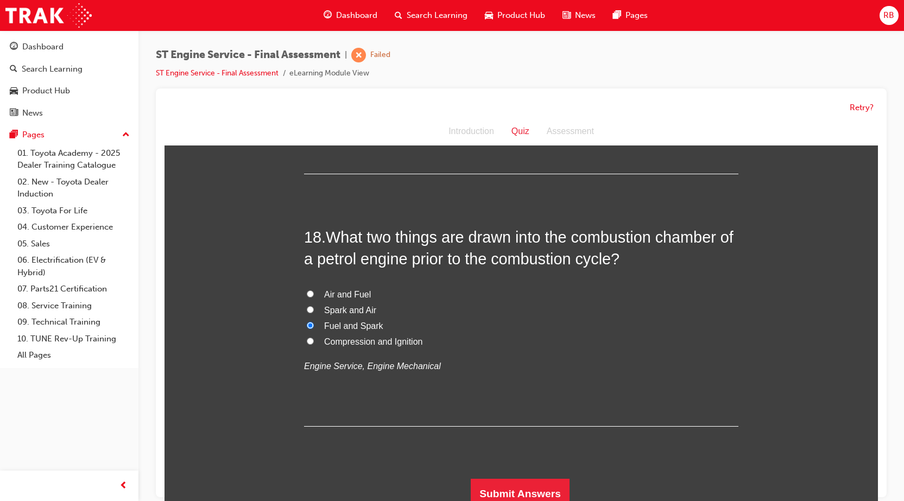
scroll to position [4141, 0]
click at [536, 494] on button "Submit Answers" at bounding box center [520, 494] width 99 height 30
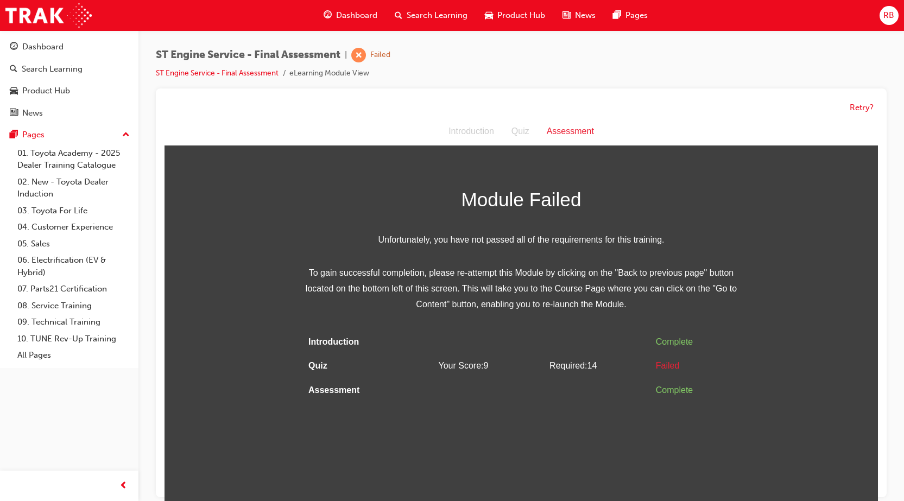
scroll to position [0, 0]
click at [861, 111] on button "Retry?" at bounding box center [862, 108] width 24 height 12
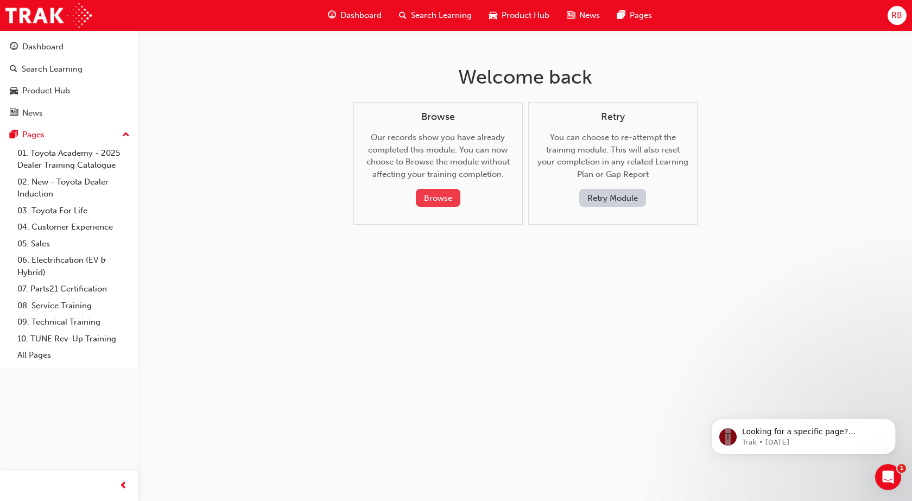
click at [449, 205] on button "Browse" at bounding box center [438, 198] width 45 height 18
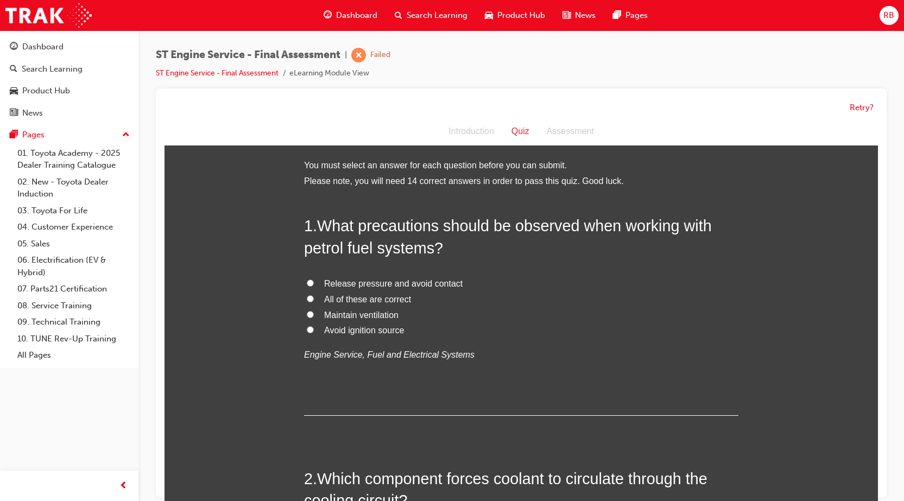
click at [309, 330] on input "Avoid ignition source" at bounding box center [310, 329] width 7 height 7
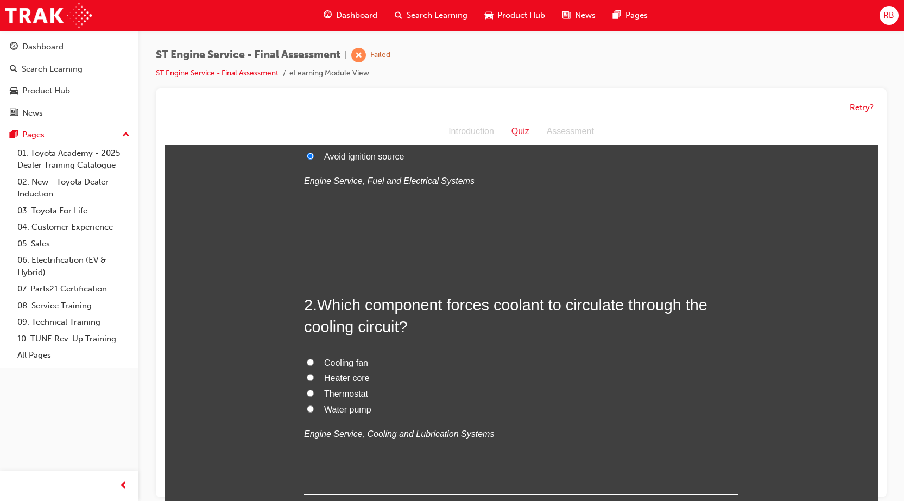
scroll to position [217, 0]
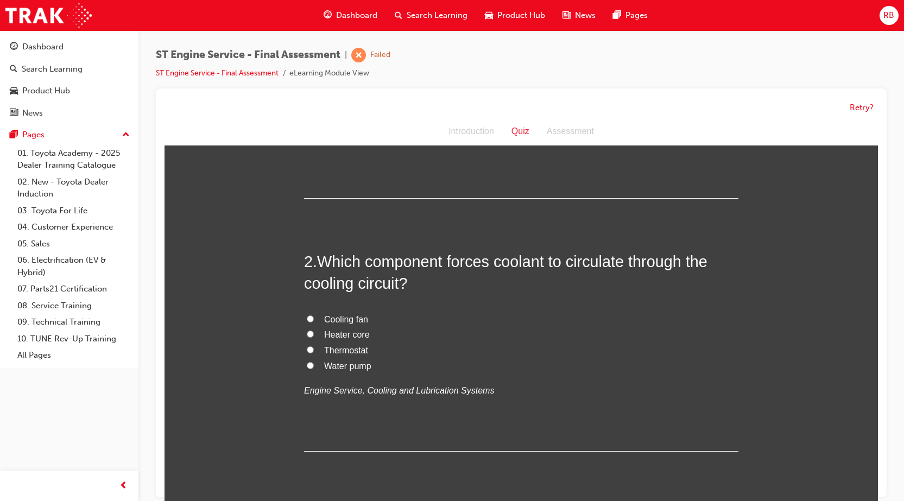
click at [307, 364] on input "Water pump" at bounding box center [310, 365] width 7 height 7
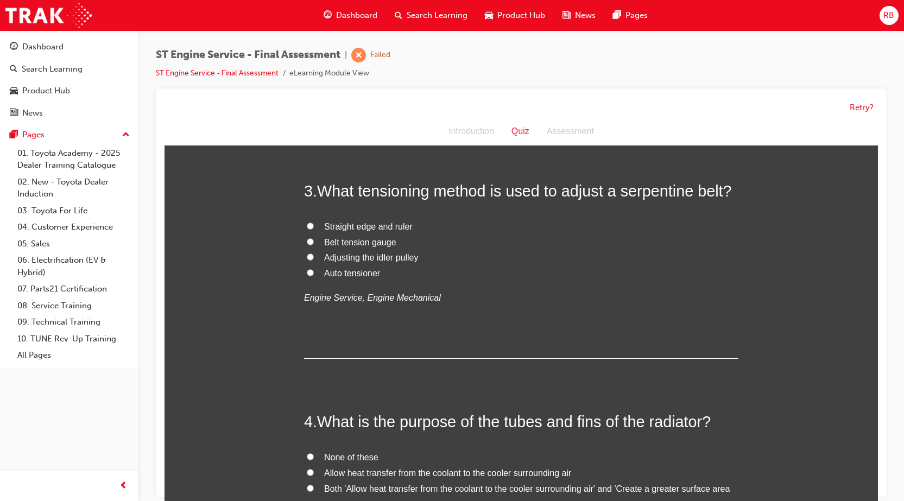
scroll to position [543, 0]
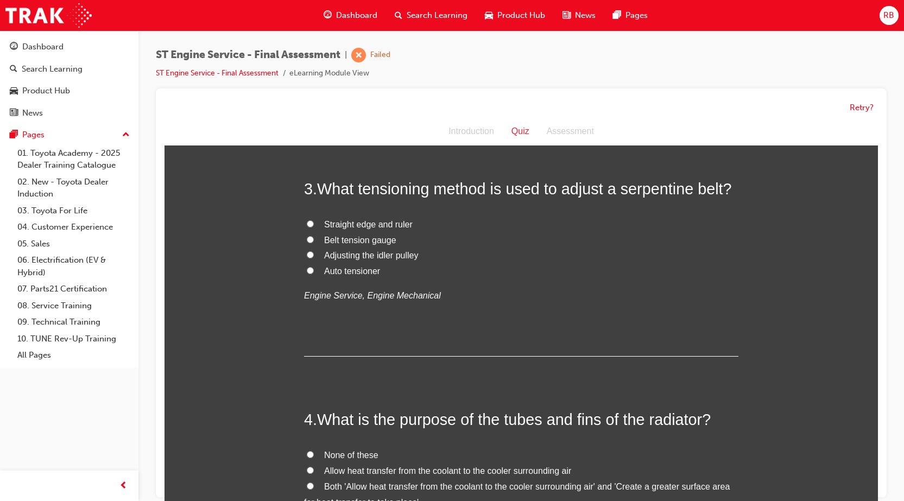
click at [332, 256] on span "Adjusting the idler pulley" at bounding box center [371, 255] width 94 height 9
click at [314, 256] on input "Adjusting the idler pulley" at bounding box center [310, 254] width 7 height 7
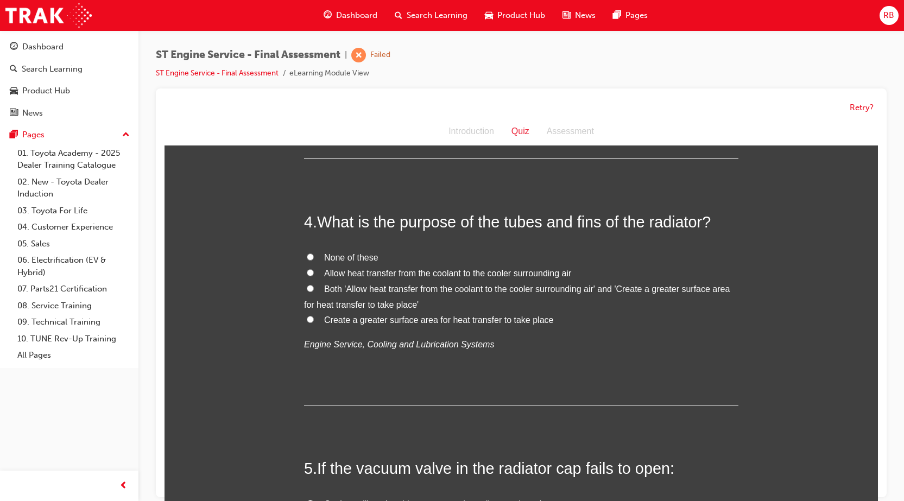
scroll to position [760, 0]
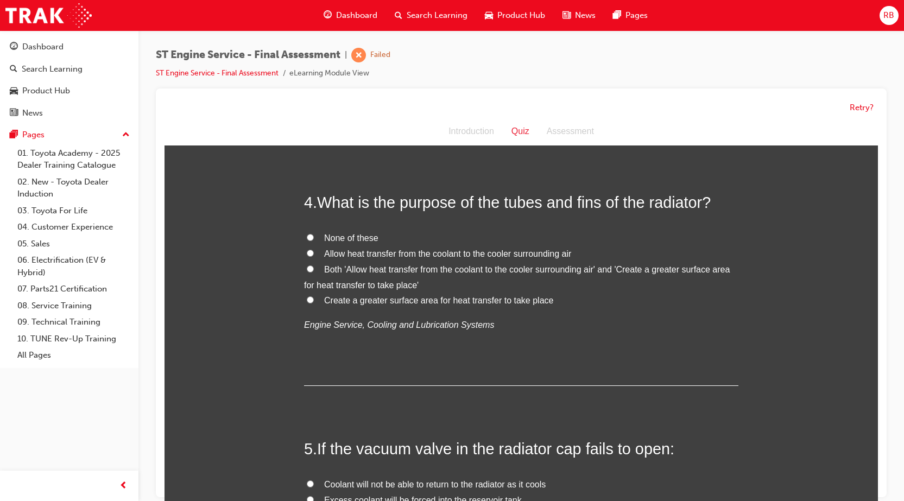
click at [339, 255] on span "Allow heat transfer from the coolant to the cooler surrounding air" at bounding box center [447, 253] width 247 height 9
click at [314, 255] on input "Allow heat transfer from the coolant to the cooler surrounding air" at bounding box center [310, 253] width 7 height 7
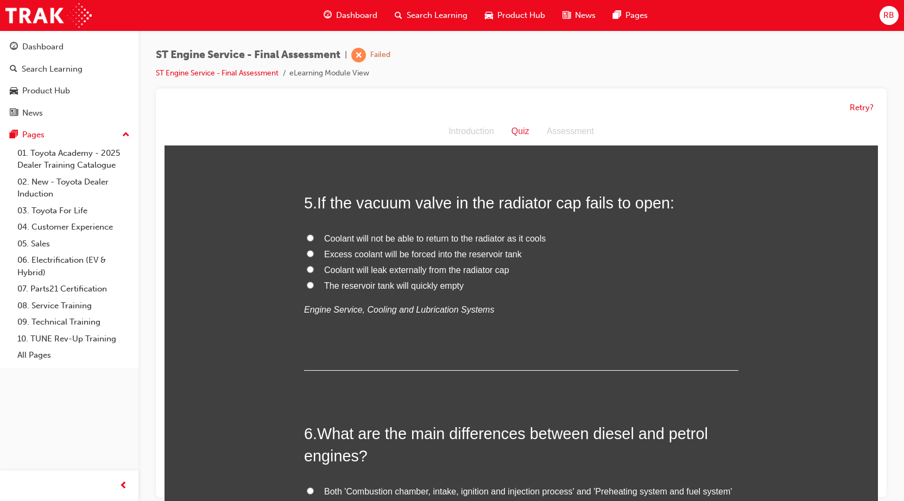
scroll to position [1032, 0]
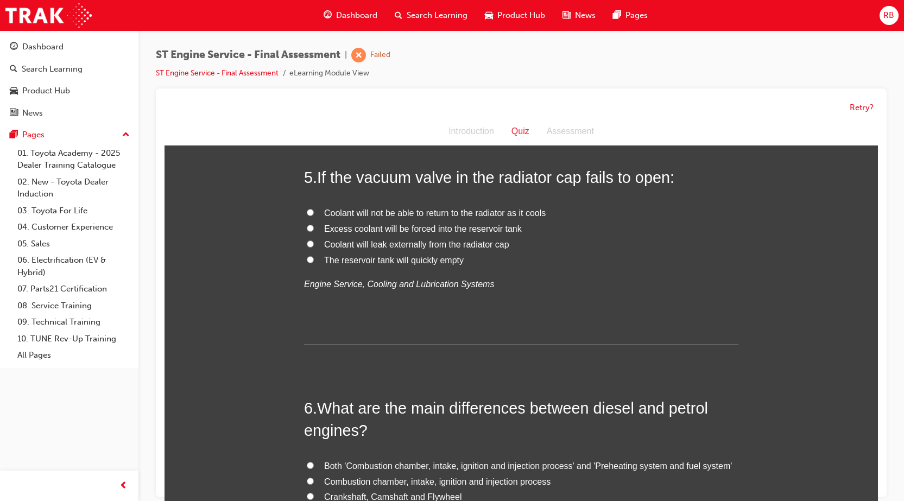
click at [454, 248] on span "Coolant will leak externally from the radiator cap" at bounding box center [416, 244] width 185 height 9
click at [314, 248] on input "Coolant will leak externally from the radiator cap" at bounding box center [310, 244] width 7 height 7
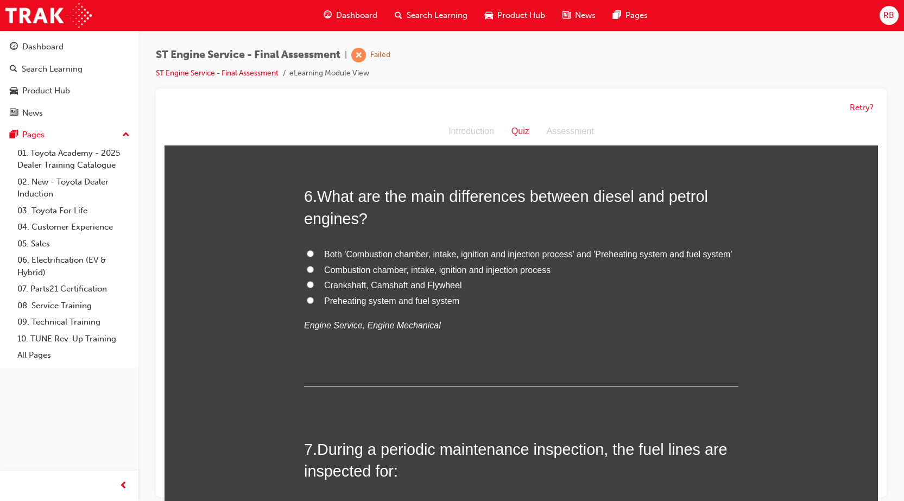
scroll to position [1249, 0]
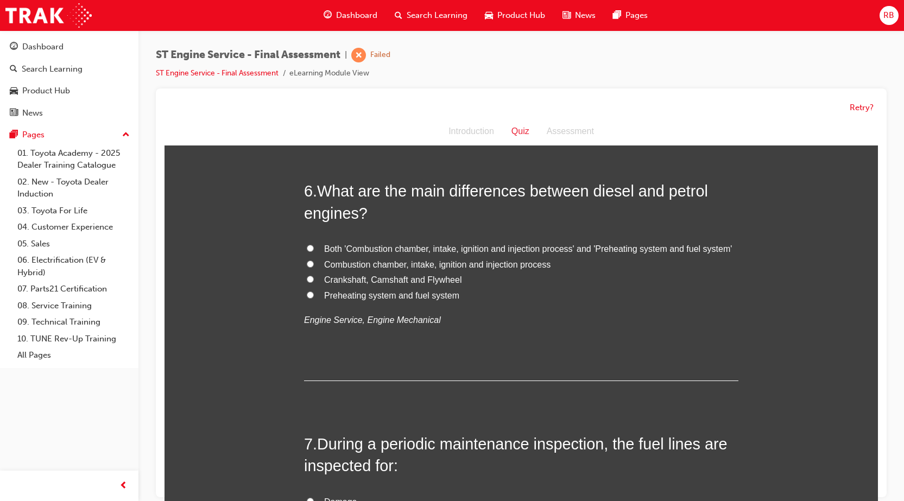
click at [339, 299] on span "Preheating system and fuel system" at bounding box center [391, 295] width 135 height 9
click at [314, 299] on input "Preheating system and fuel system" at bounding box center [310, 295] width 7 height 7
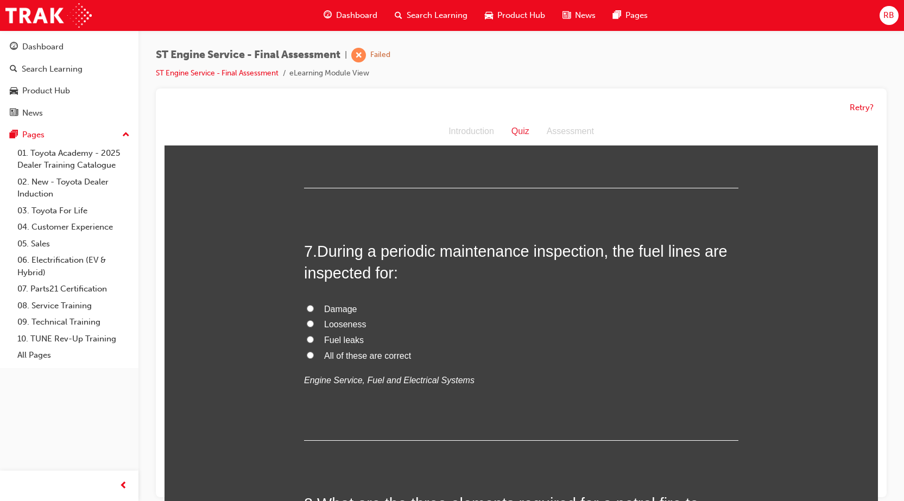
scroll to position [1467, 0]
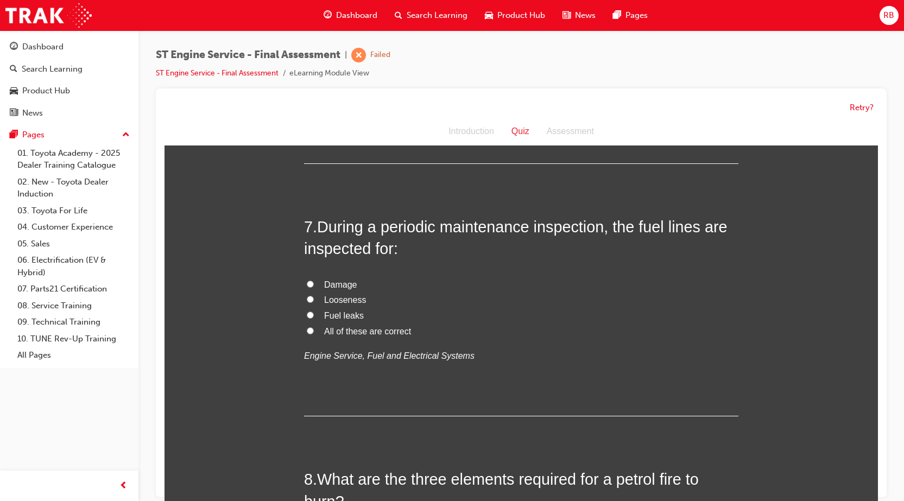
click at [309, 328] on input "All of these are correct" at bounding box center [310, 331] width 7 height 7
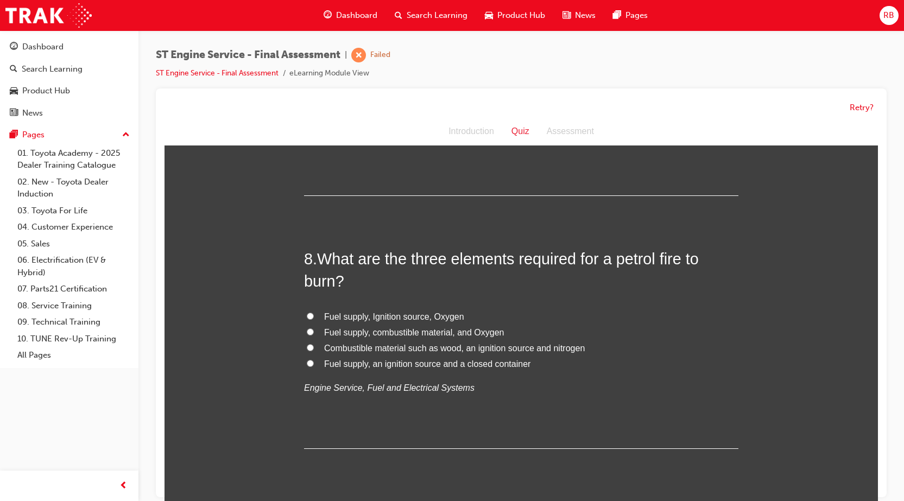
scroll to position [1738, 0]
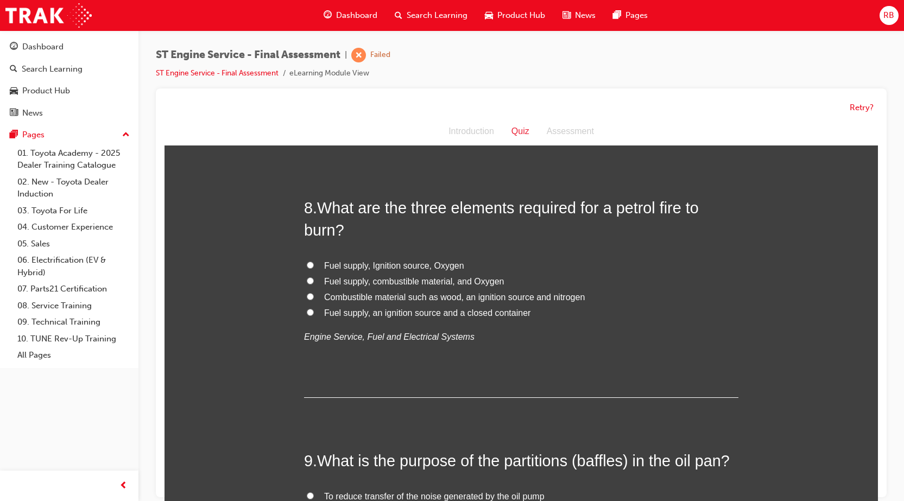
click at [385, 280] on span "Fuel supply, combustible material, and Oxygen" at bounding box center [414, 281] width 180 height 9
click at [314, 280] on input "Fuel supply, combustible material, and Oxygen" at bounding box center [310, 281] width 7 height 7
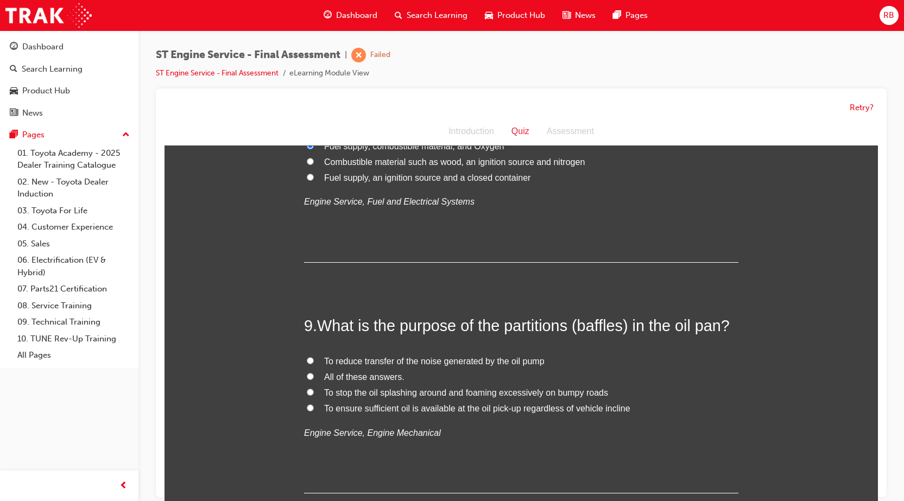
scroll to position [1901, 0]
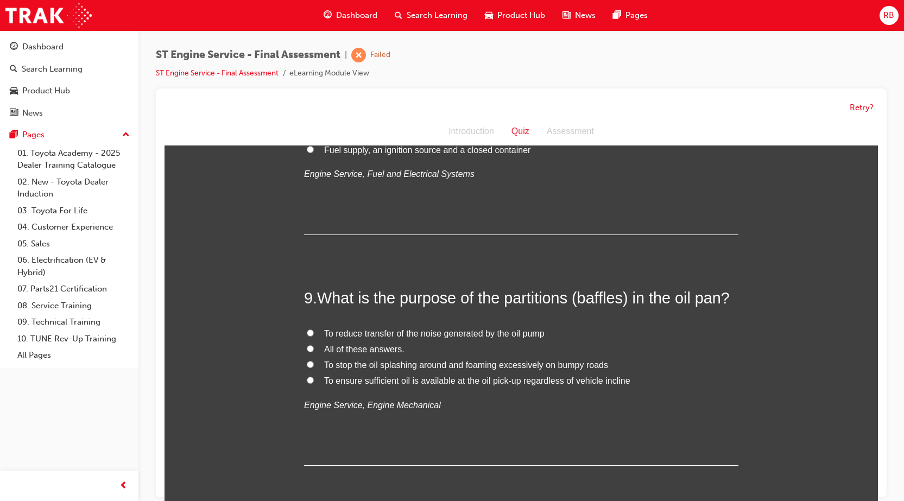
click at [307, 367] on input "To stop the oil splashing around and foaming excessively on bumpy roads" at bounding box center [310, 364] width 7 height 7
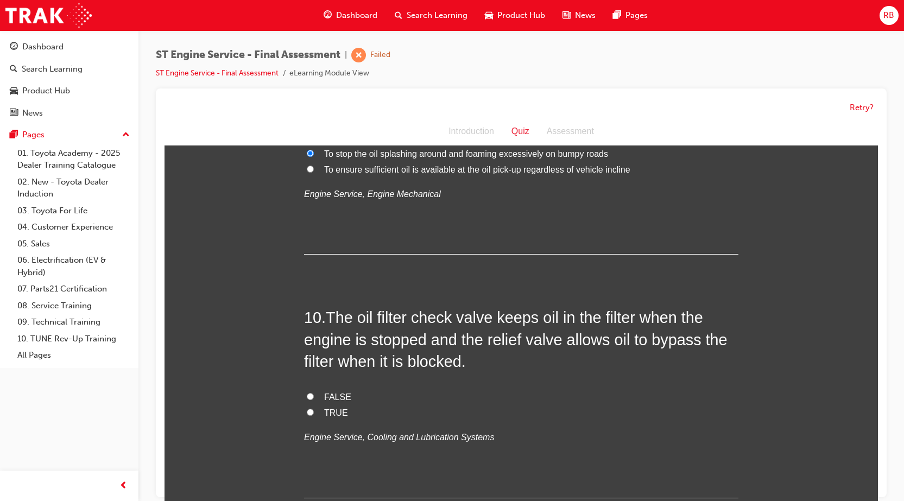
scroll to position [2118, 0]
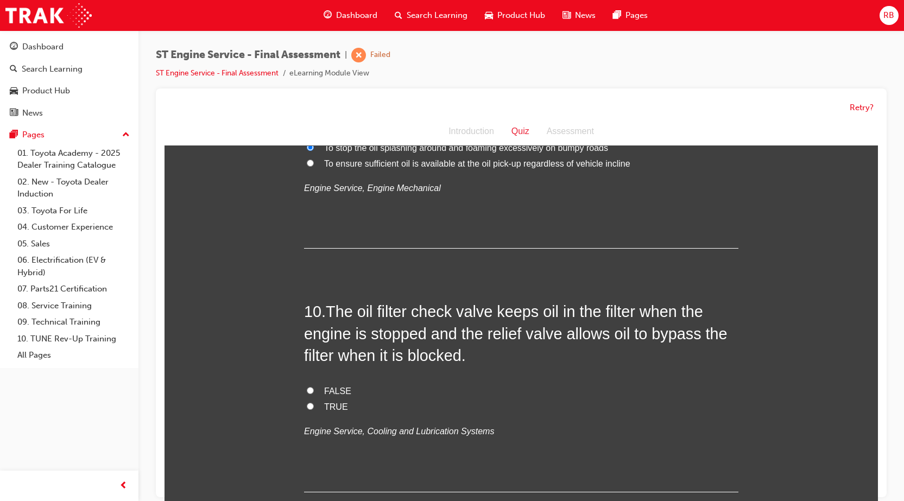
click at [307, 390] on input "FALSE" at bounding box center [310, 390] width 7 height 7
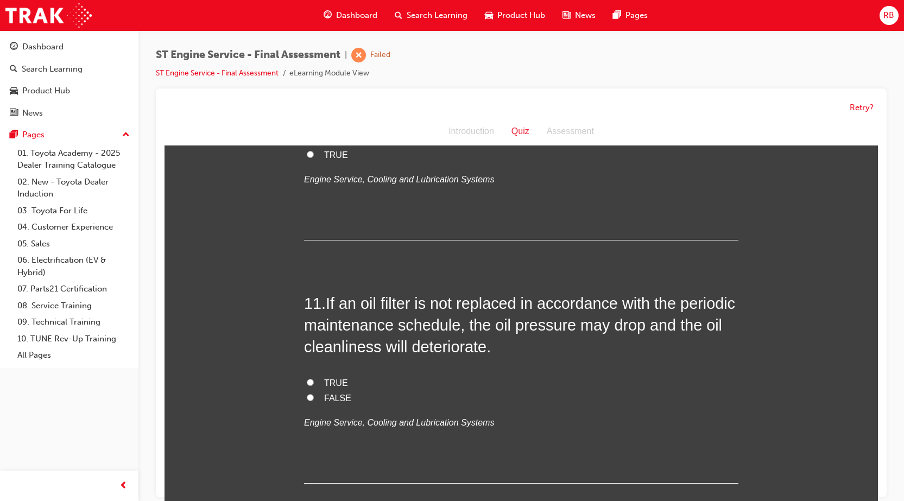
scroll to position [2390, 0]
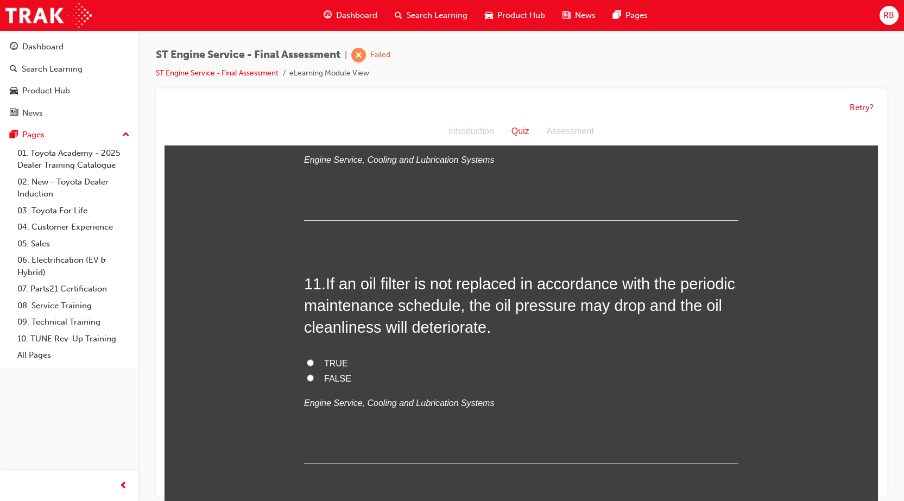
click at [306, 358] on label "TRUE" at bounding box center [521, 364] width 435 height 16
click at [307, 360] on input "TRUE" at bounding box center [310, 363] width 7 height 7
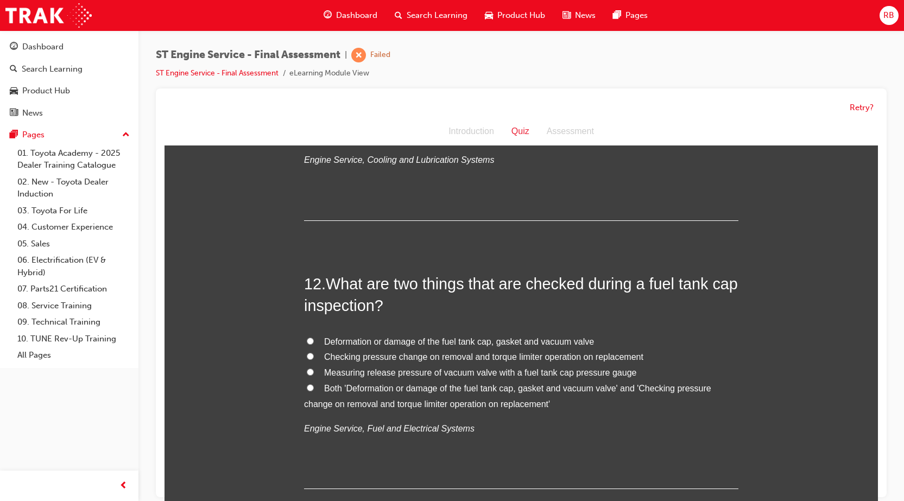
scroll to position [2661, 0]
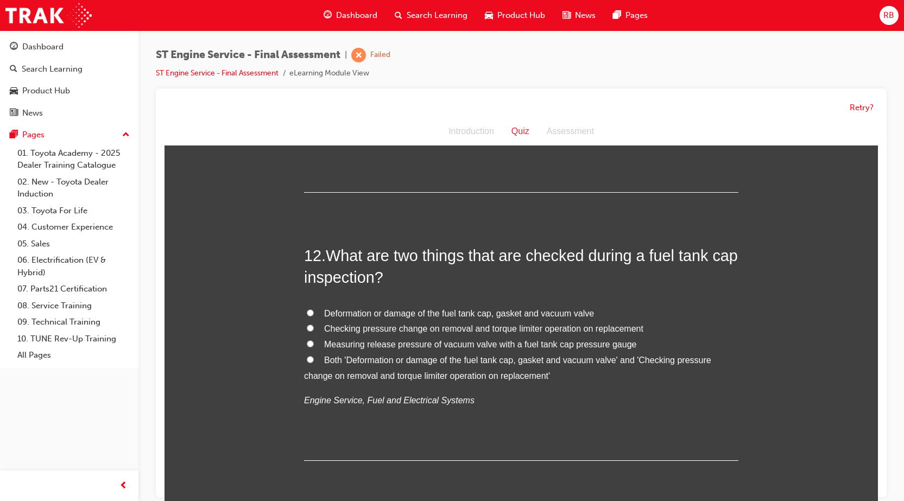
click at [316, 316] on label "Deformation or damage of the fuel tank cap, gasket and vacuum valve" at bounding box center [521, 314] width 435 height 16
click at [314, 316] on input "Deformation or damage of the fuel tank cap, gasket and vacuum valve" at bounding box center [310, 313] width 7 height 7
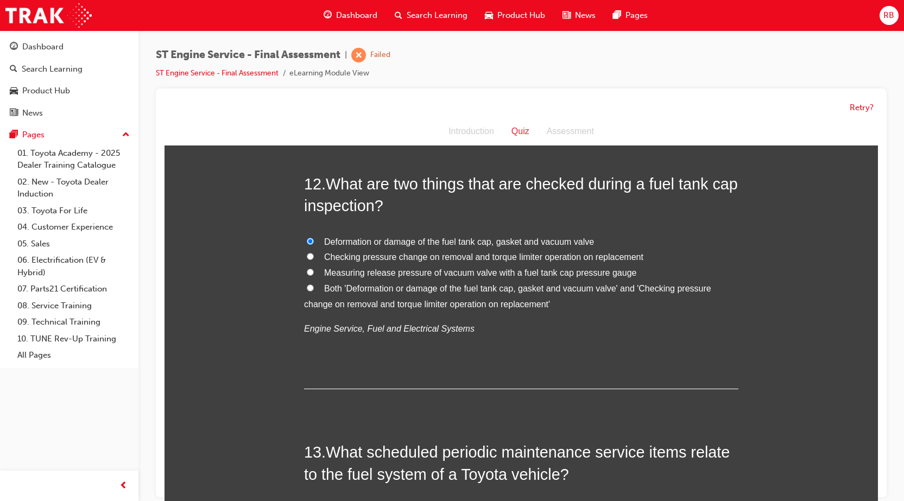
scroll to position [2933, 0]
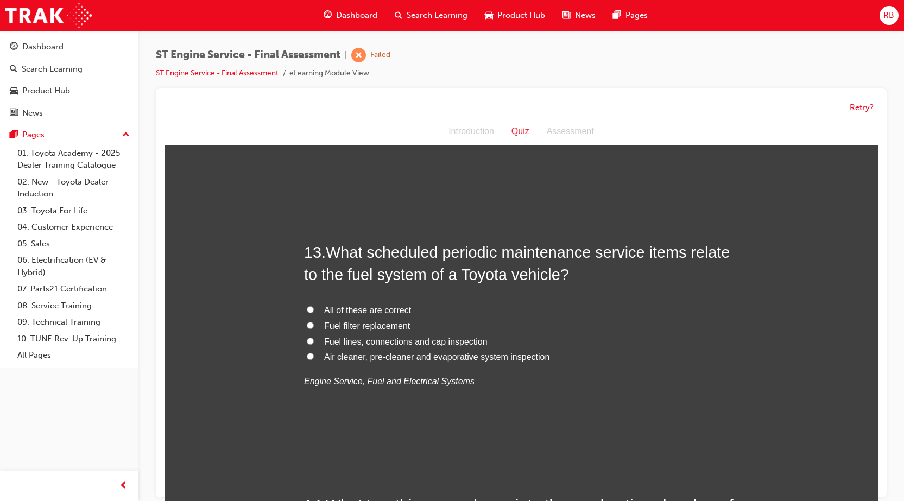
click at [340, 312] on span "All of these are correct" at bounding box center [367, 310] width 87 height 9
click at [314, 312] on input "All of these are correct" at bounding box center [310, 309] width 7 height 7
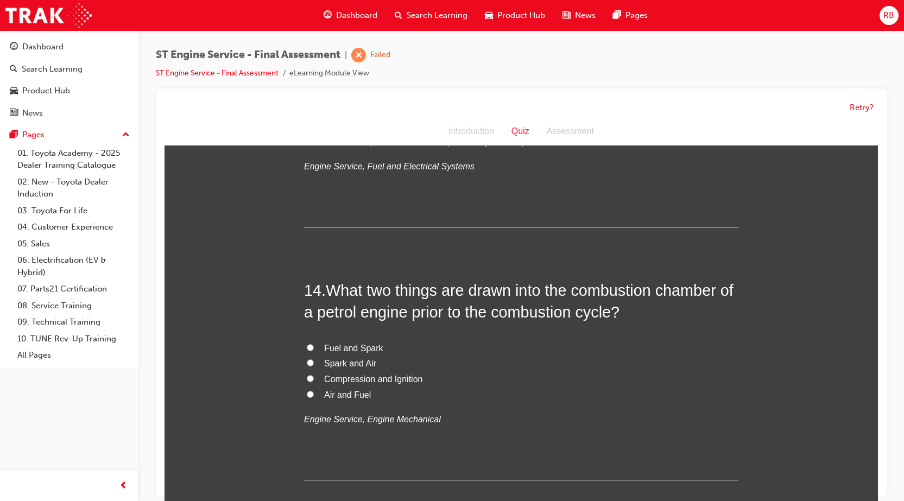
scroll to position [3150, 0]
click at [341, 361] on span "Spark and Air" at bounding box center [350, 361] width 52 height 9
click at [314, 361] on input "Spark and Air" at bounding box center [310, 360] width 7 height 7
click at [335, 396] on span "Air and Fuel" at bounding box center [347, 392] width 47 height 9
click at [314, 396] on input "Air and Fuel" at bounding box center [310, 392] width 7 height 7
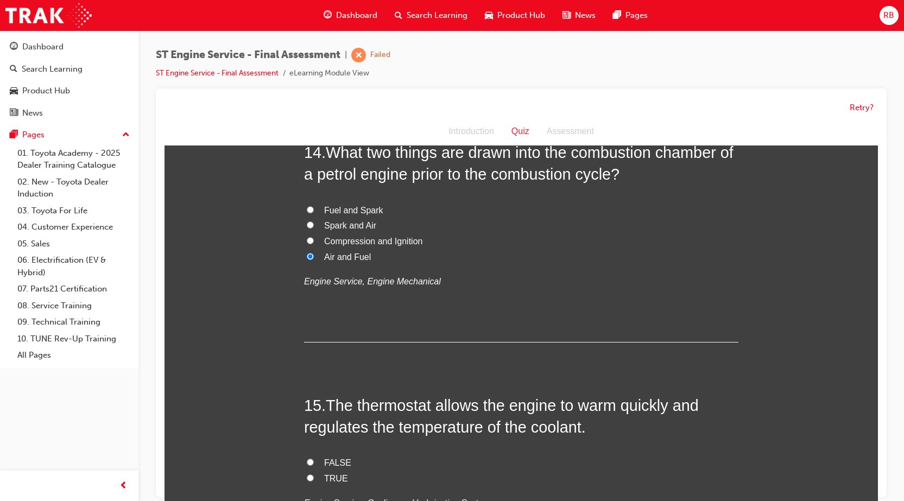
scroll to position [3422, 0]
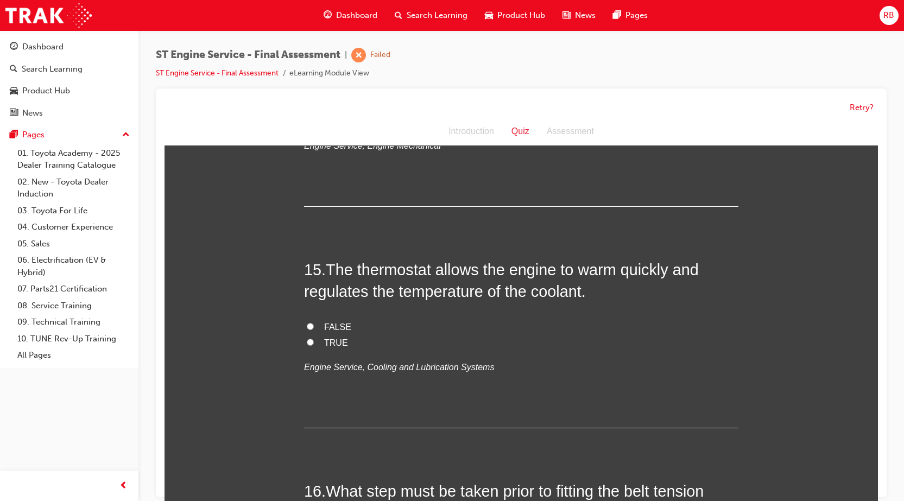
click at [334, 324] on span "FALSE" at bounding box center [337, 327] width 27 height 9
click at [314, 324] on input "FALSE" at bounding box center [310, 326] width 7 height 7
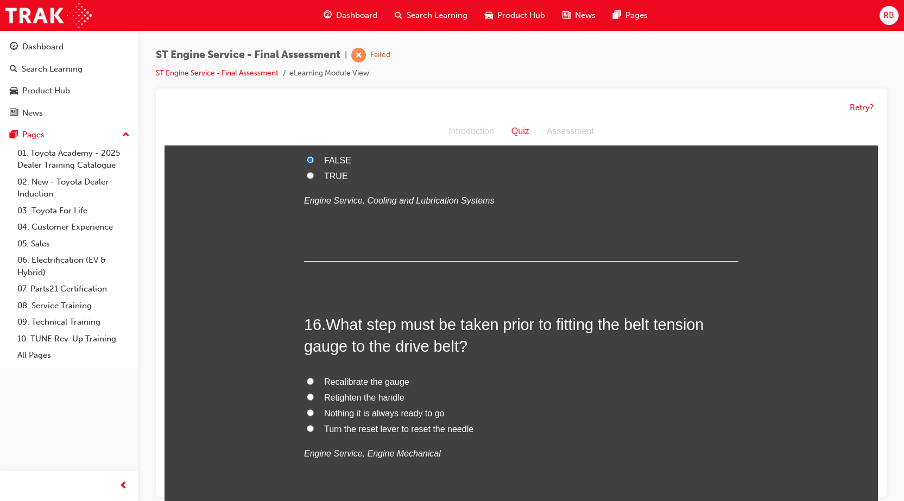
scroll to position [3693, 0]
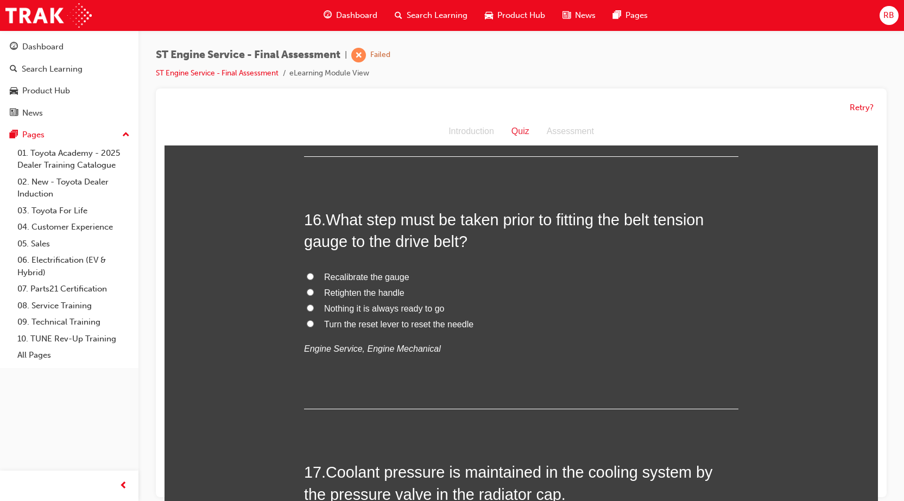
click at [331, 296] on span "Retighten the handle" at bounding box center [364, 292] width 80 height 9
click at [314, 296] on input "Retighten the handle" at bounding box center [310, 292] width 7 height 7
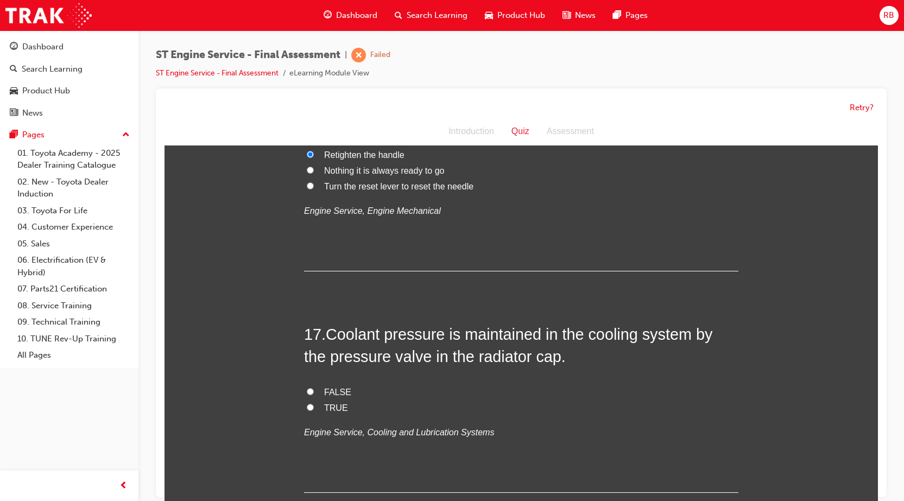
scroll to position [3965, 0]
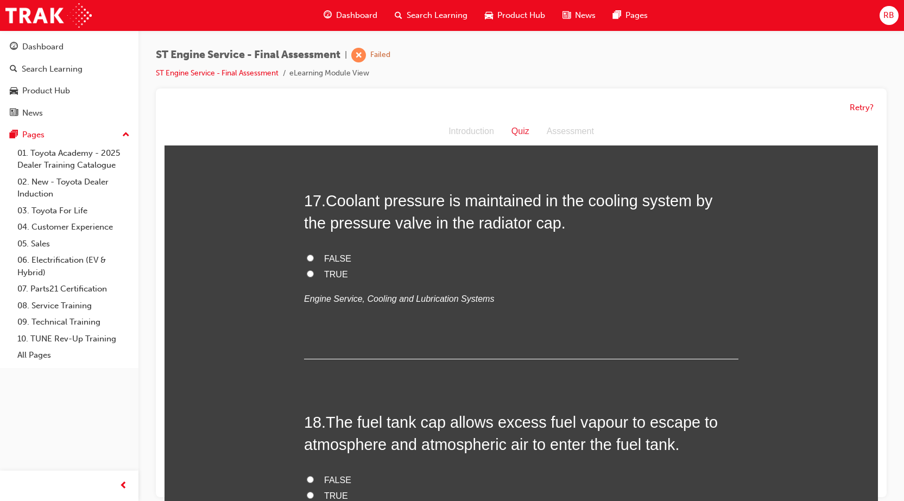
click at [307, 275] on input "TRUE" at bounding box center [310, 273] width 7 height 7
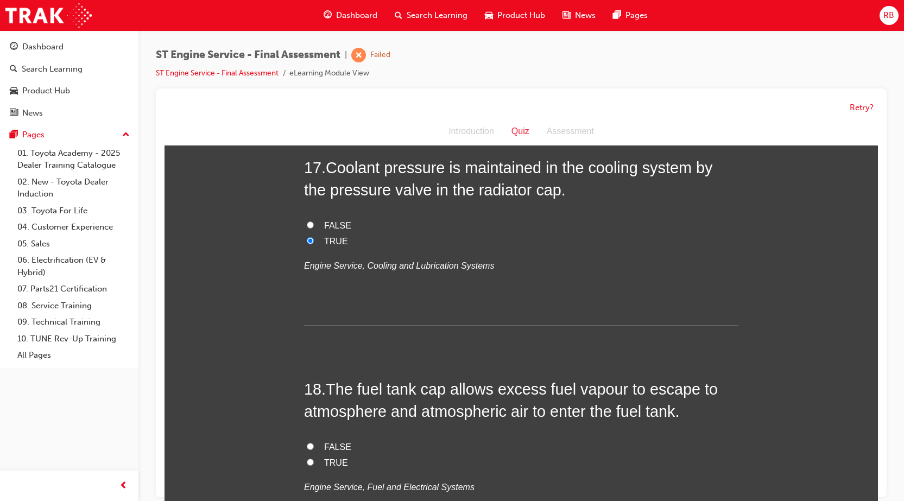
scroll to position [4119, 0]
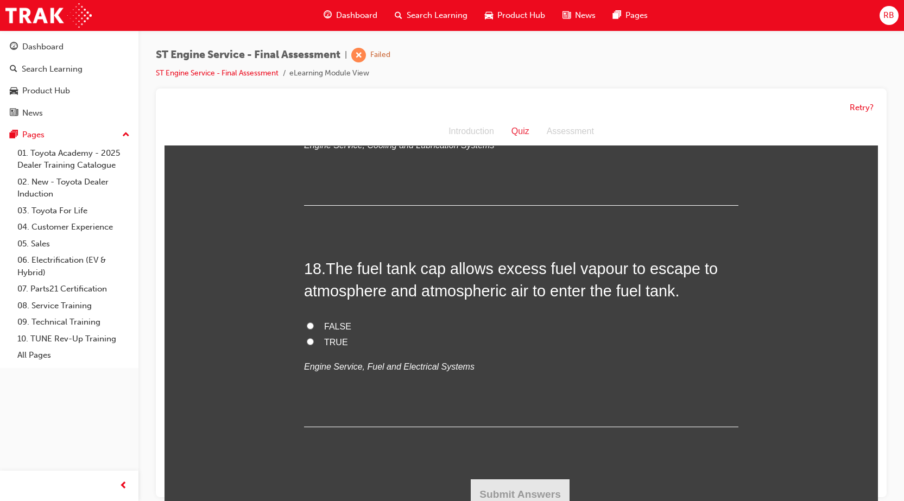
click at [307, 340] on input "TRUE" at bounding box center [310, 341] width 7 height 7
click at [527, 493] on button "Submit Answers" at bounding box center [520, 495] width 99 height 30
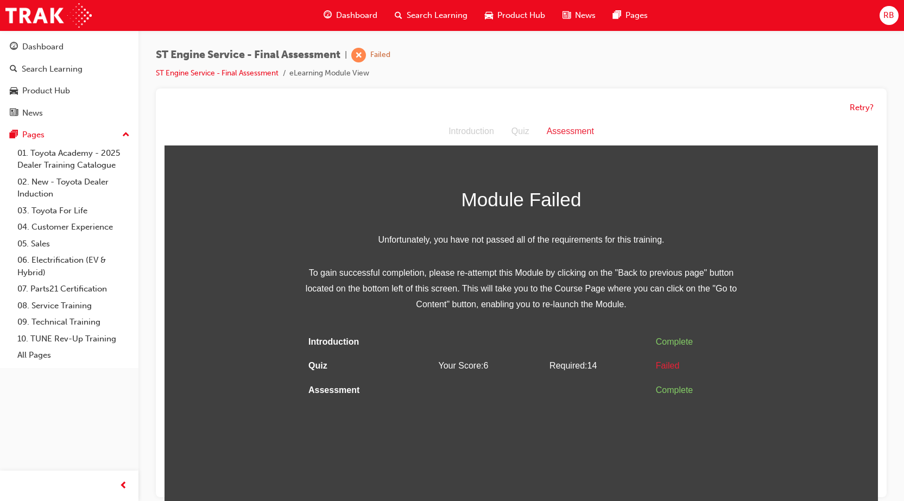
click at [527, 493] on html "Assessment Introduction Quiz Assessment Module Failed Unfortunately, you have n…" at bounding box center [522, 314] width 714 height 392
